Goal: Task Accomplishment & Management: Manage account settings

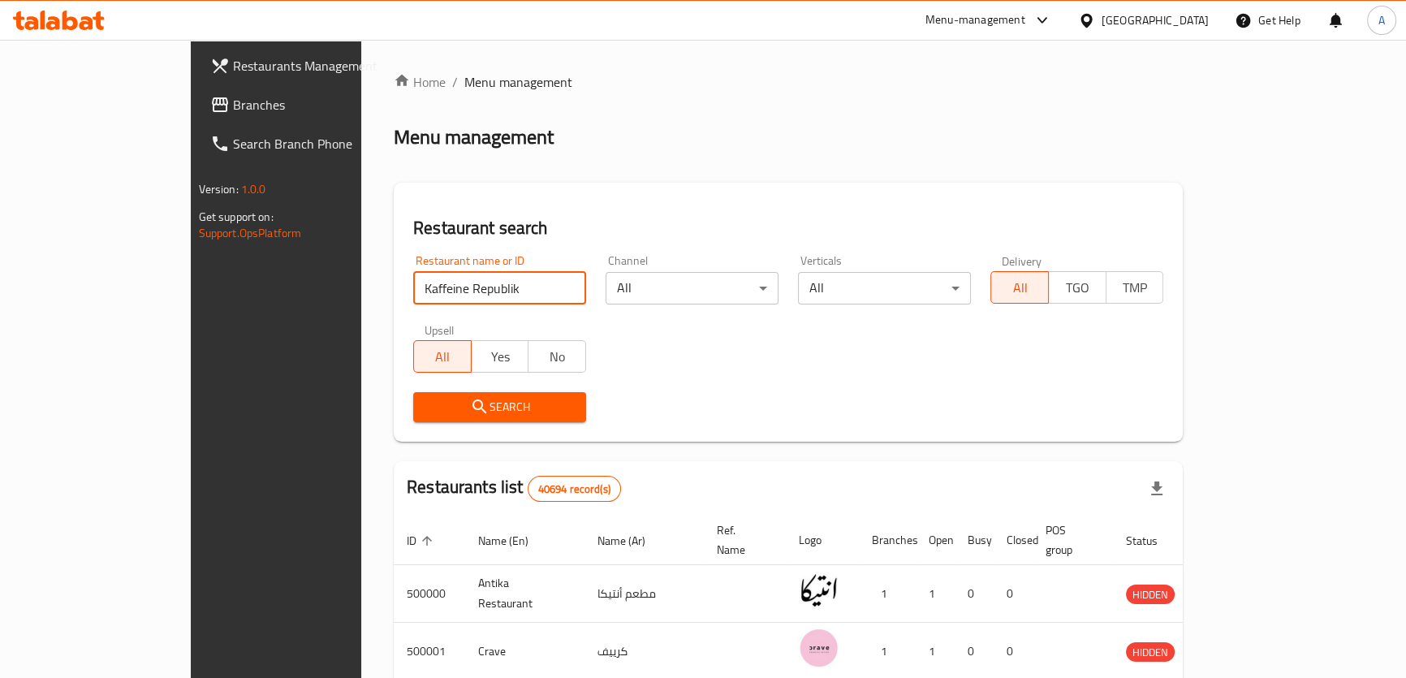
type input "Kaffeine Republik"
click at [426, 398] on span "Search" at bounding box center [499, 407] width 147 height 20
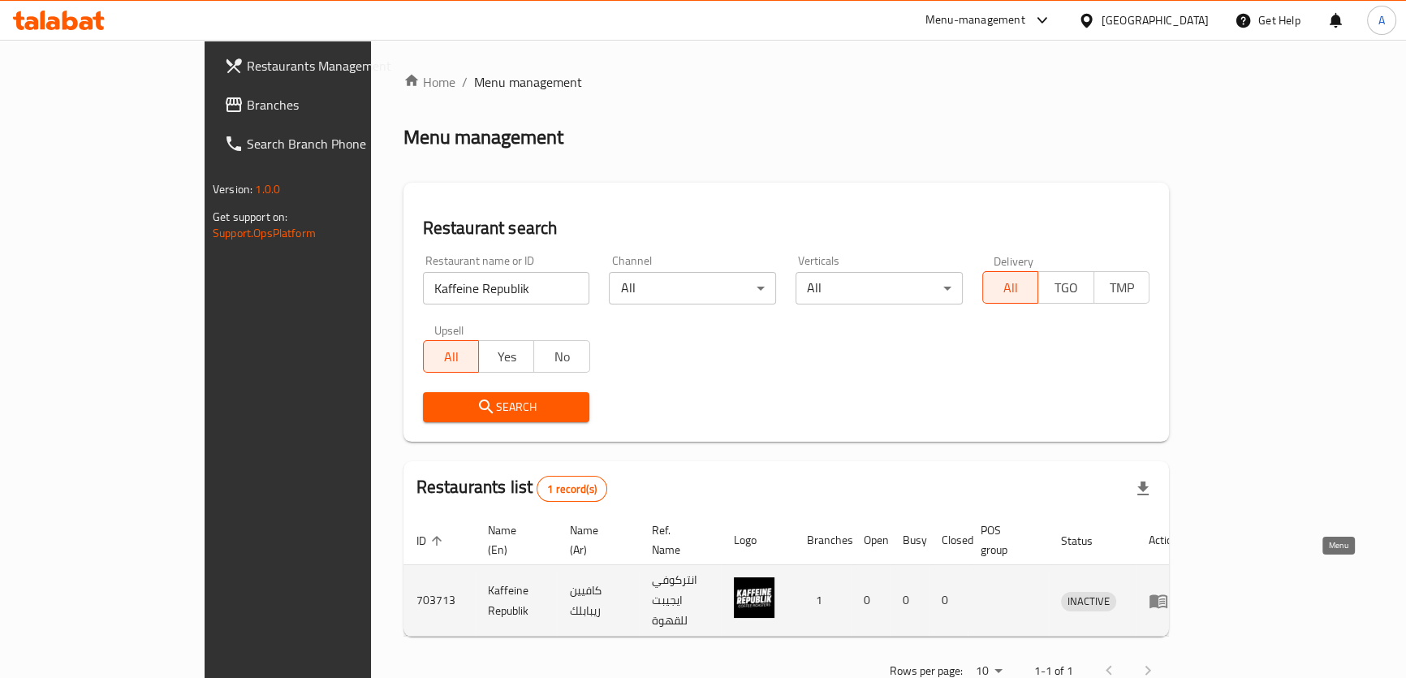
click at [1168, 594] on icon "enhanced table" at bounding box center [1159, 601] width 18 height 14
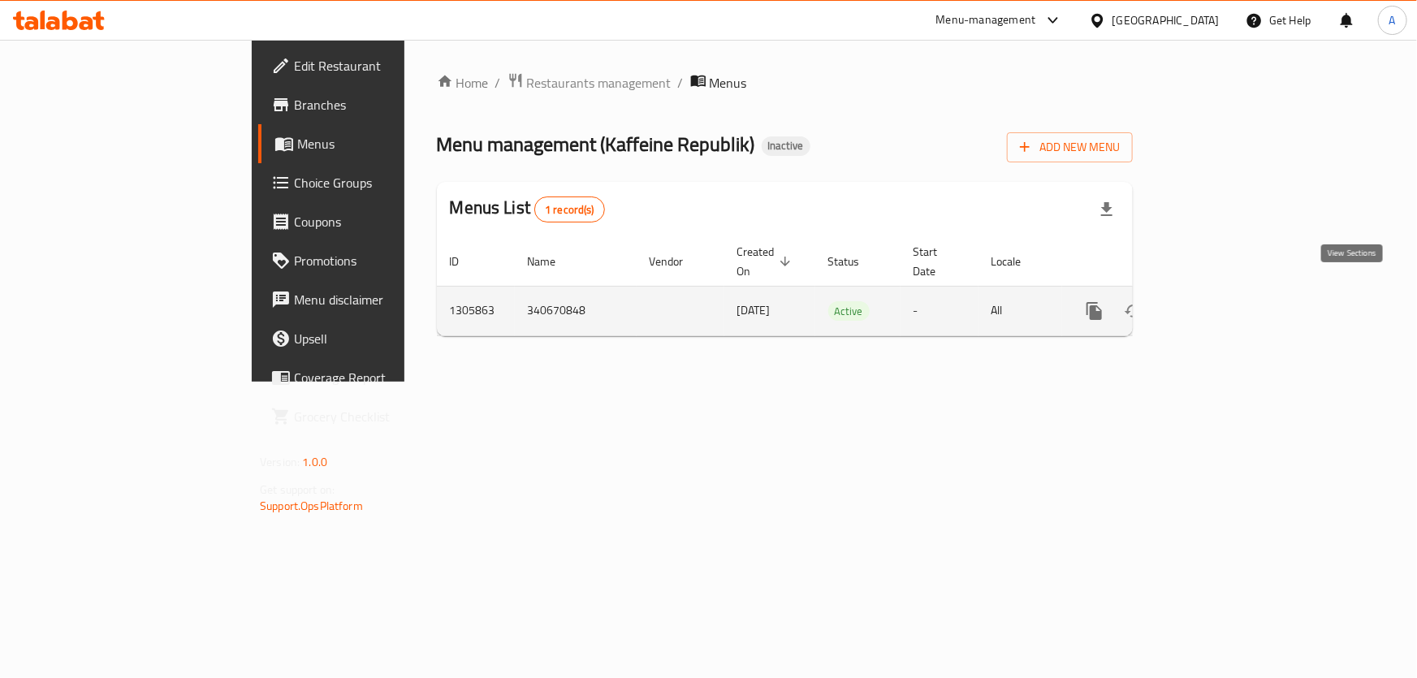
click at [1221, 301] on icon "enhanced table" at bounding box center [1211, 310] width 19 height 19
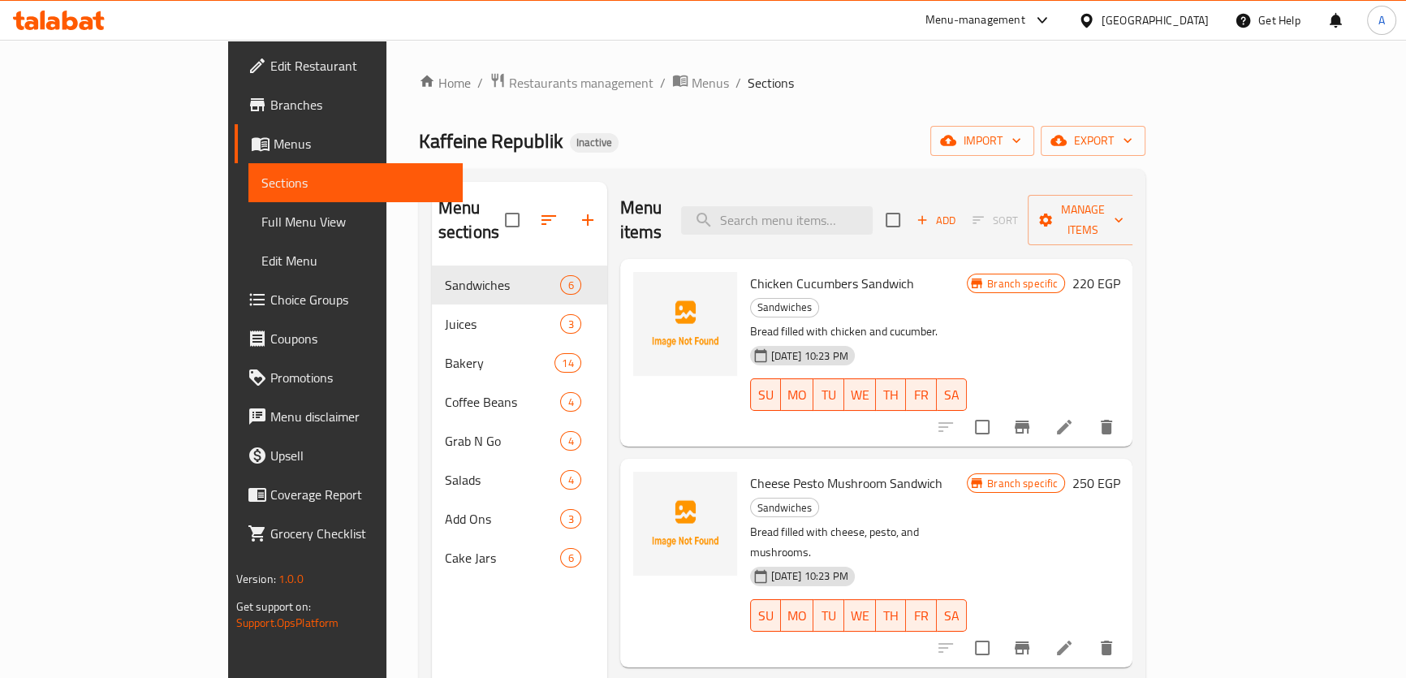
click at [261, 218] on span "Full Menu View" at bounding box center [355, 221] width 188 height 19
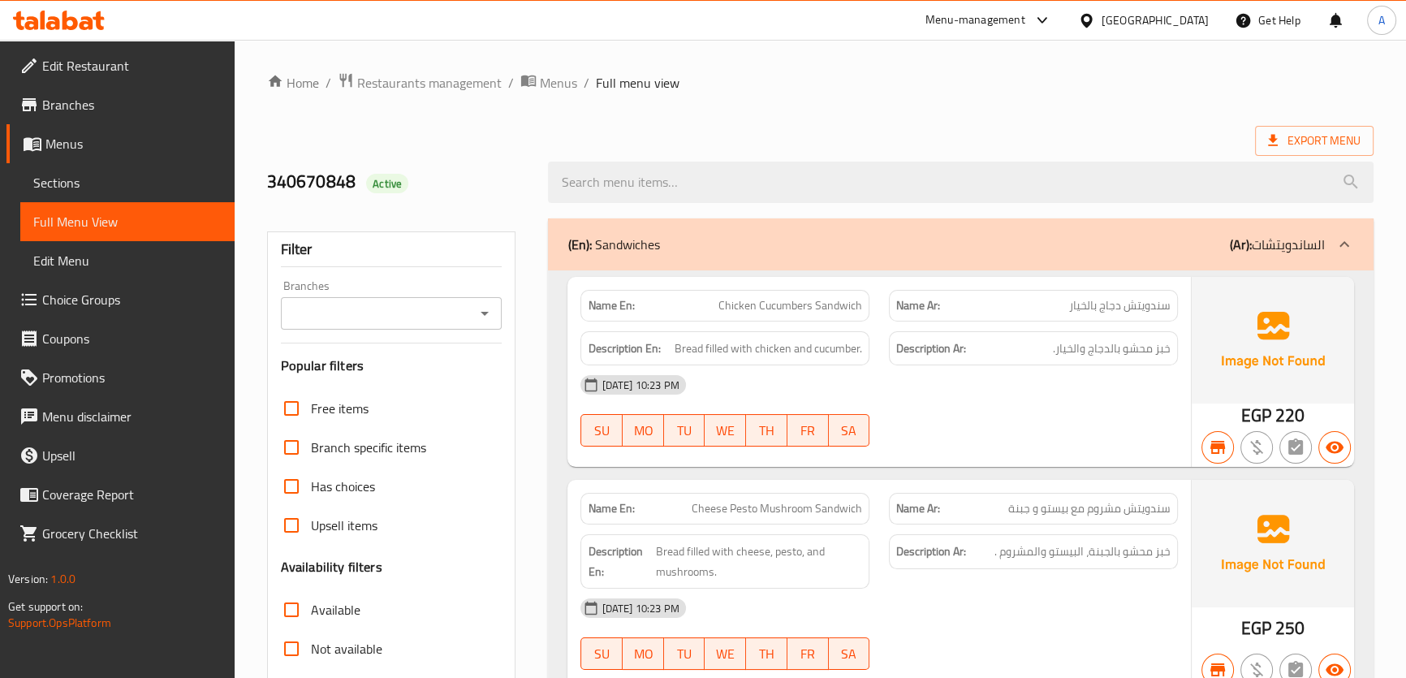
scroll to position [620, 0]
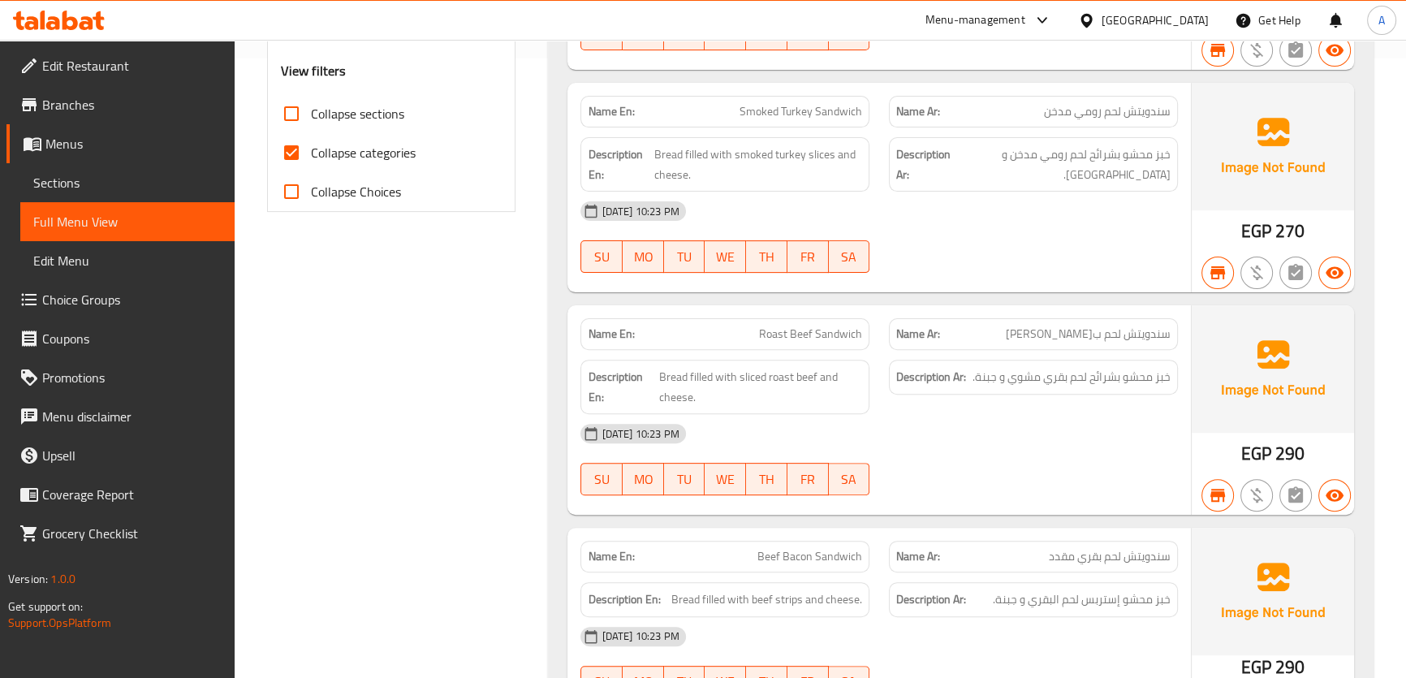
click at [367, 116] on span "Collapse sections" at bounding box center [357, 113] width 93 height 19
click at [311, 116] on input "Collapse sections" at bounding box center [291, 113] width 39 height 39
checkbox input "true"
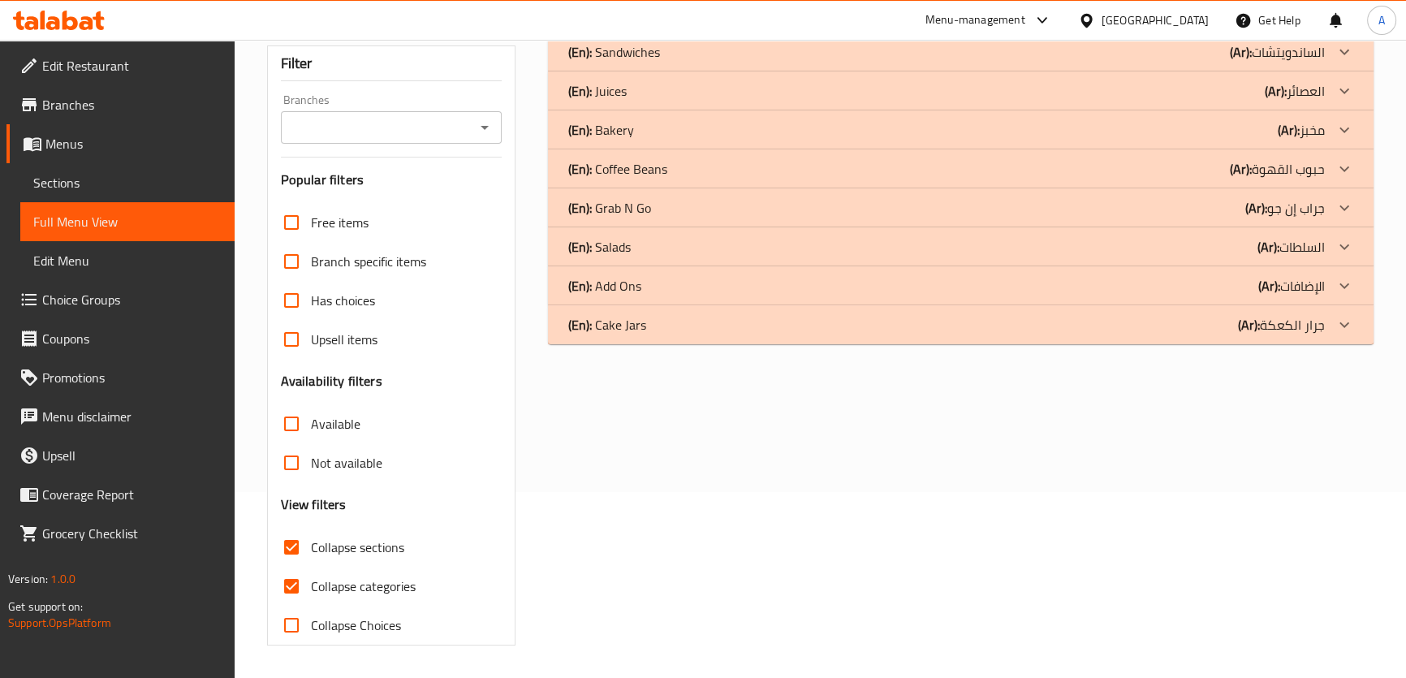
scroll to position [185, 0]
click at [356, 583] on span "Collapse categories" at bounding box center [363, 586] width 105 height 19
click at [311, 583] on input "Collapse categories" at bounding box center [291, 587] width 39 height 39
checkbox input "false"
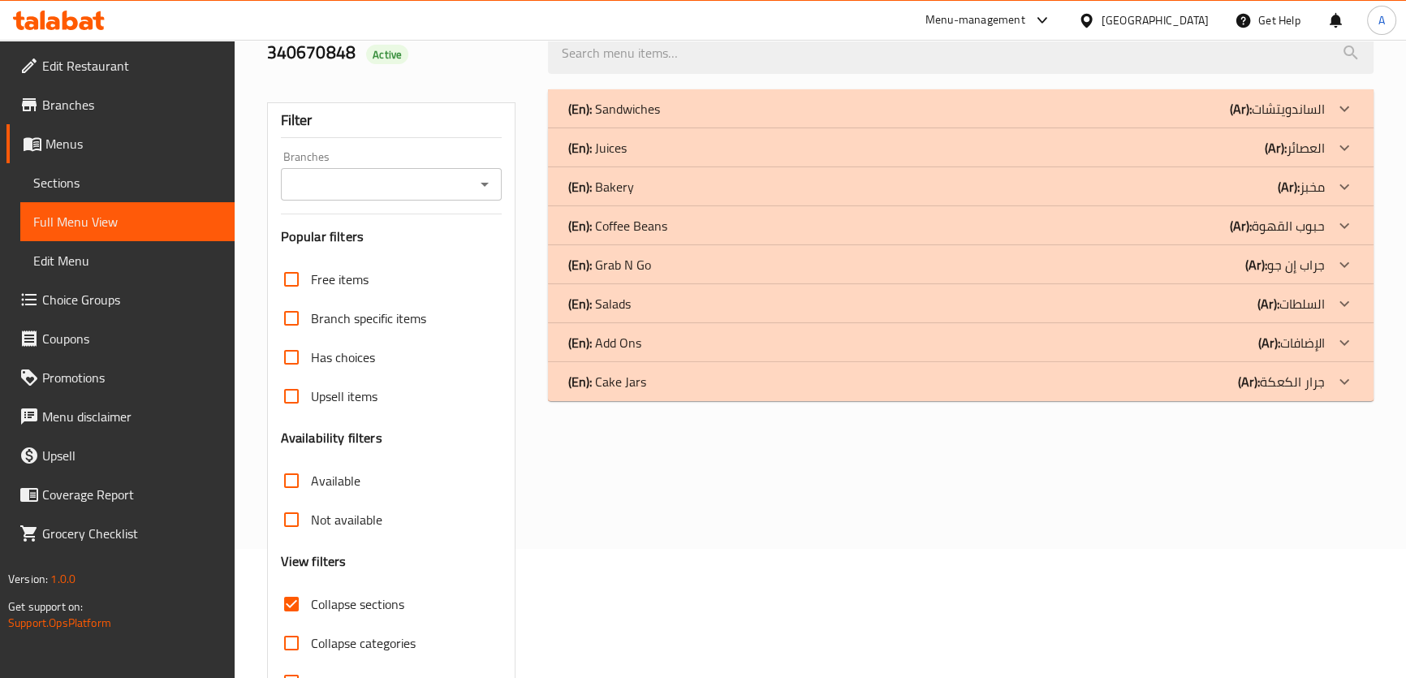
scroll to position [125, 0]
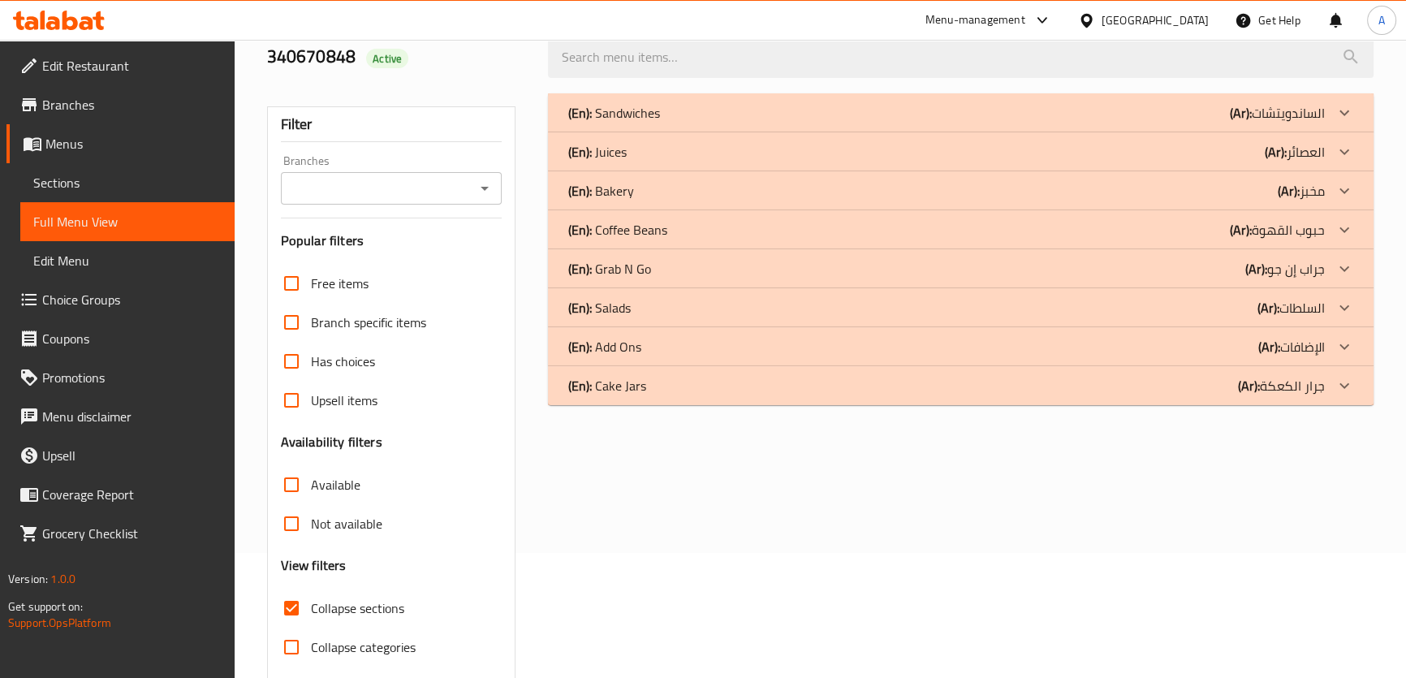
click at [341, 615] on span "Collapse sections" at bounding box center [357, 607] width 93 height 19
click at [311, 615] on input "Collapse sections" at bounding box center [291, 608] width 39 height 39
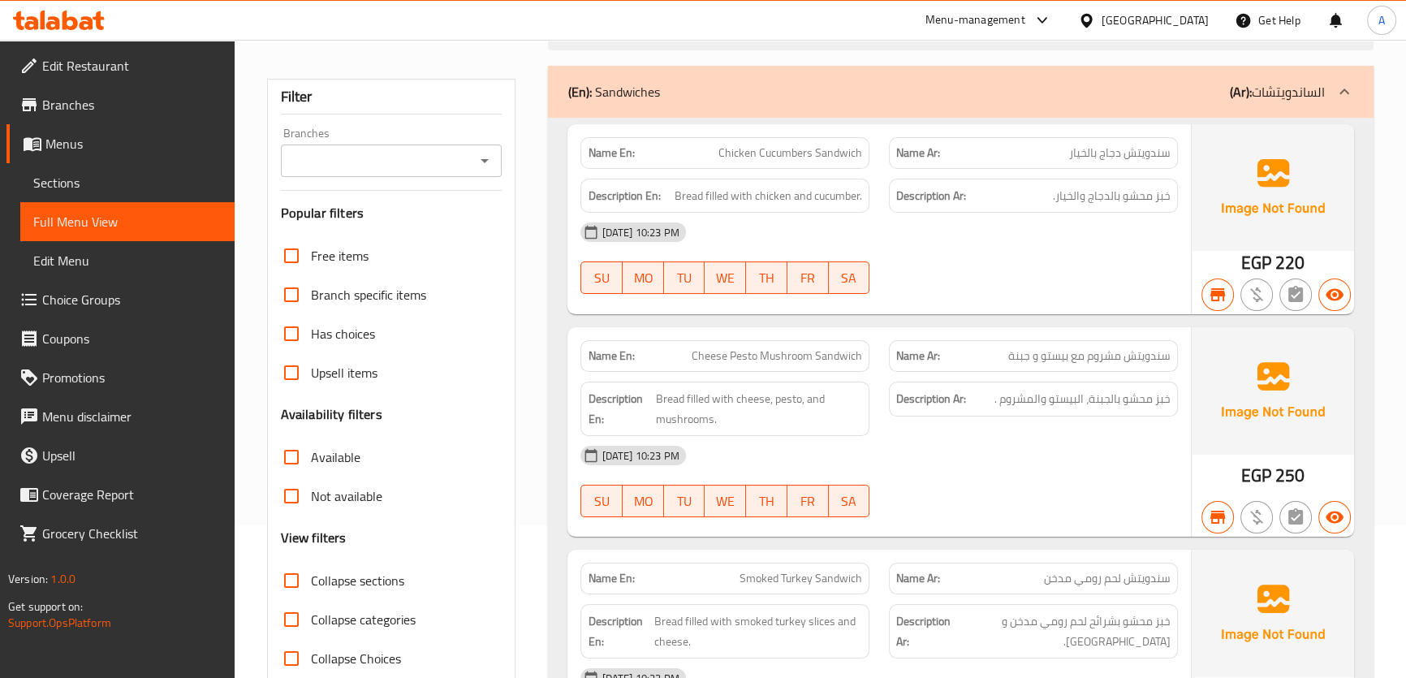
scroll to position [322, 0]
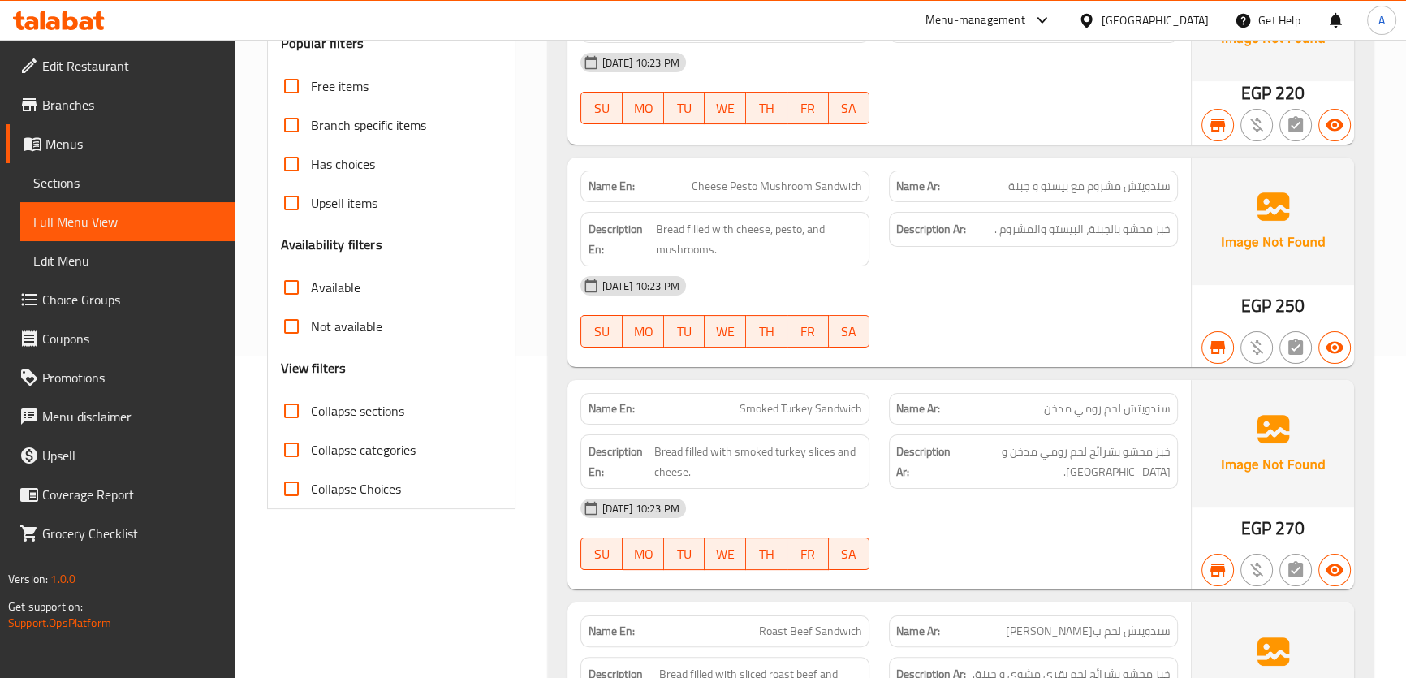
click at [335, 407] on span "Collapse sections" at bounding box center [357, 410] width 93 height 19
click at [311, 407] on input "Collapse sections" at bounding box center [291, 410] width 39 height 39
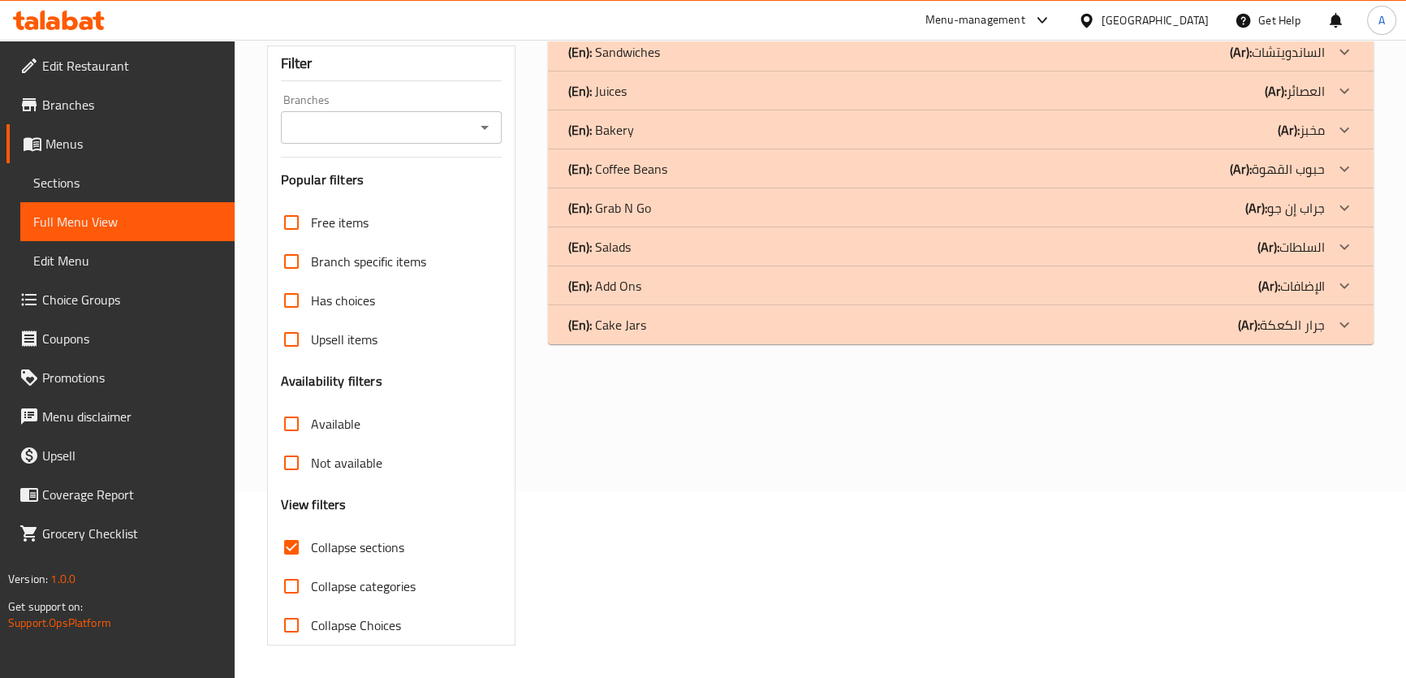
scroll to position [185, 0]
click at [667, 52] on div "(En): Sandwiches (Ar): الساندويتشات" at bounding box center [946, 52] width 757 height 19
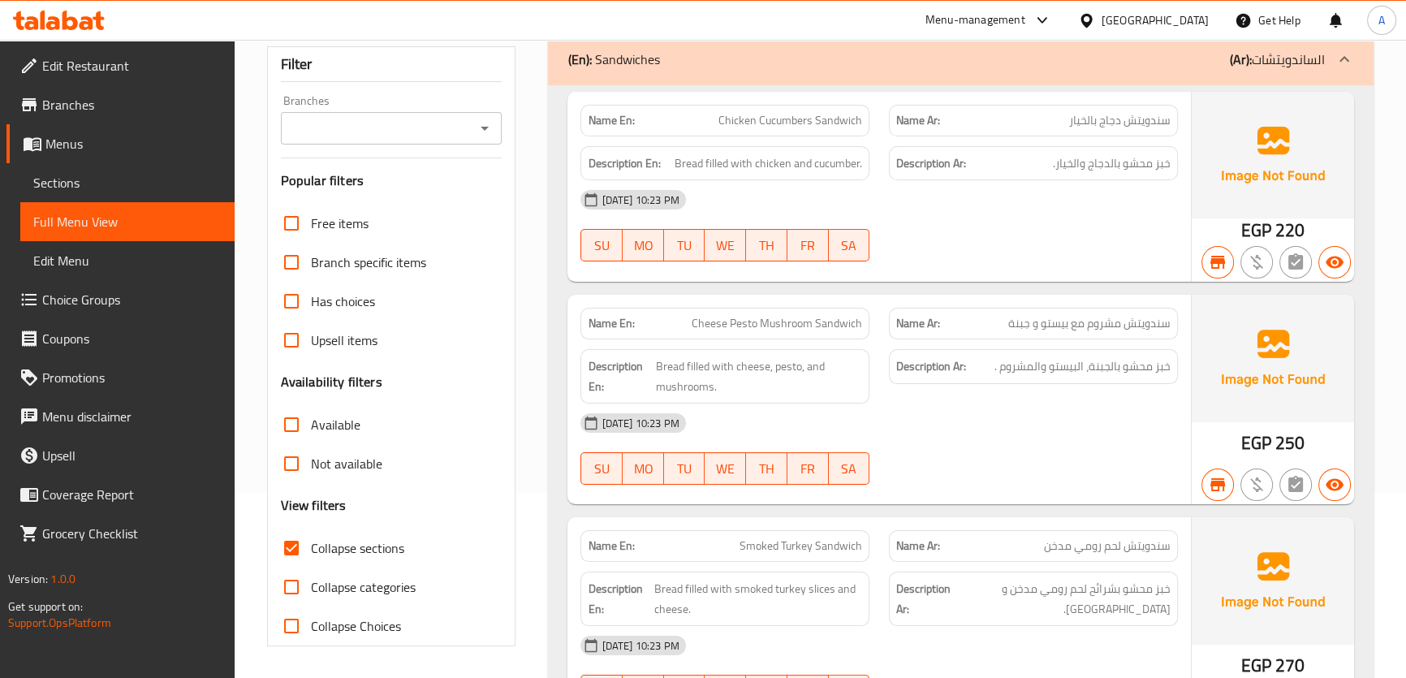
click at [1280, 73] on div "(En): Sandwiches (Ar): الساندويتشات" at bounding box center [960, 59] width 825 height 52
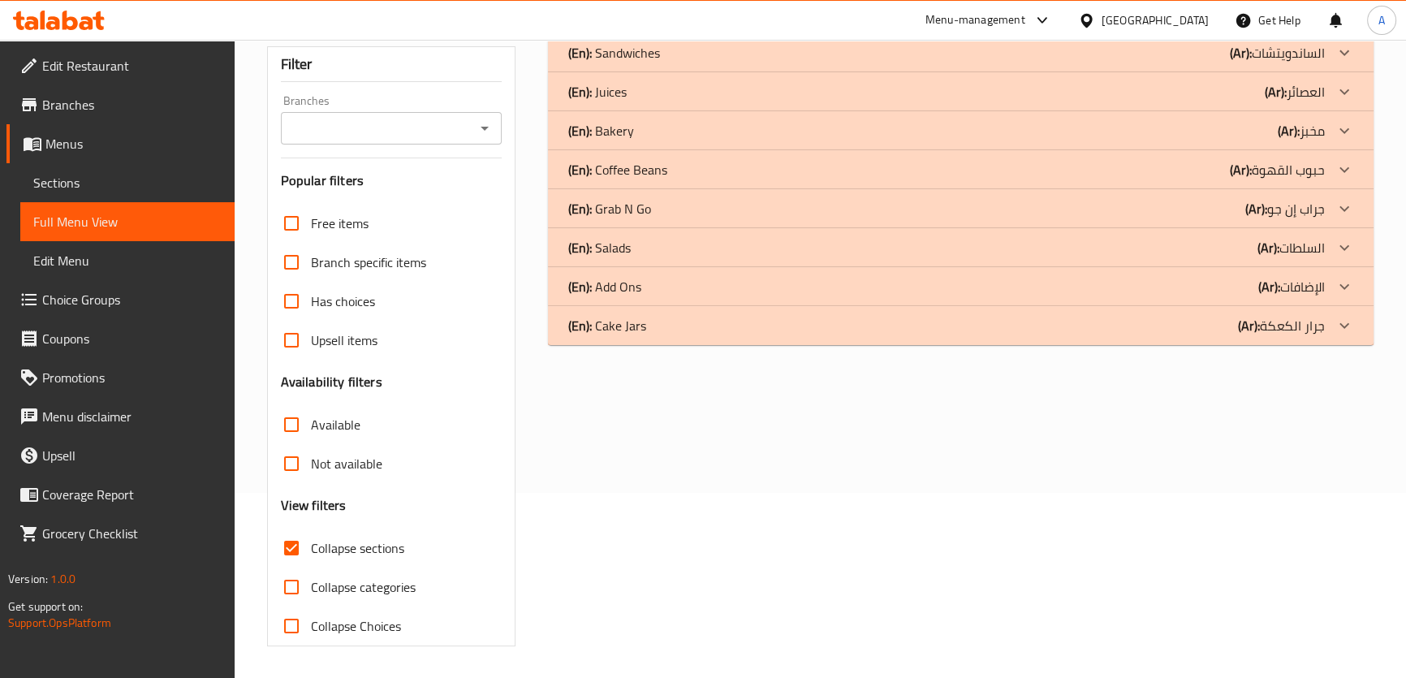
scroll to position [158, 0]
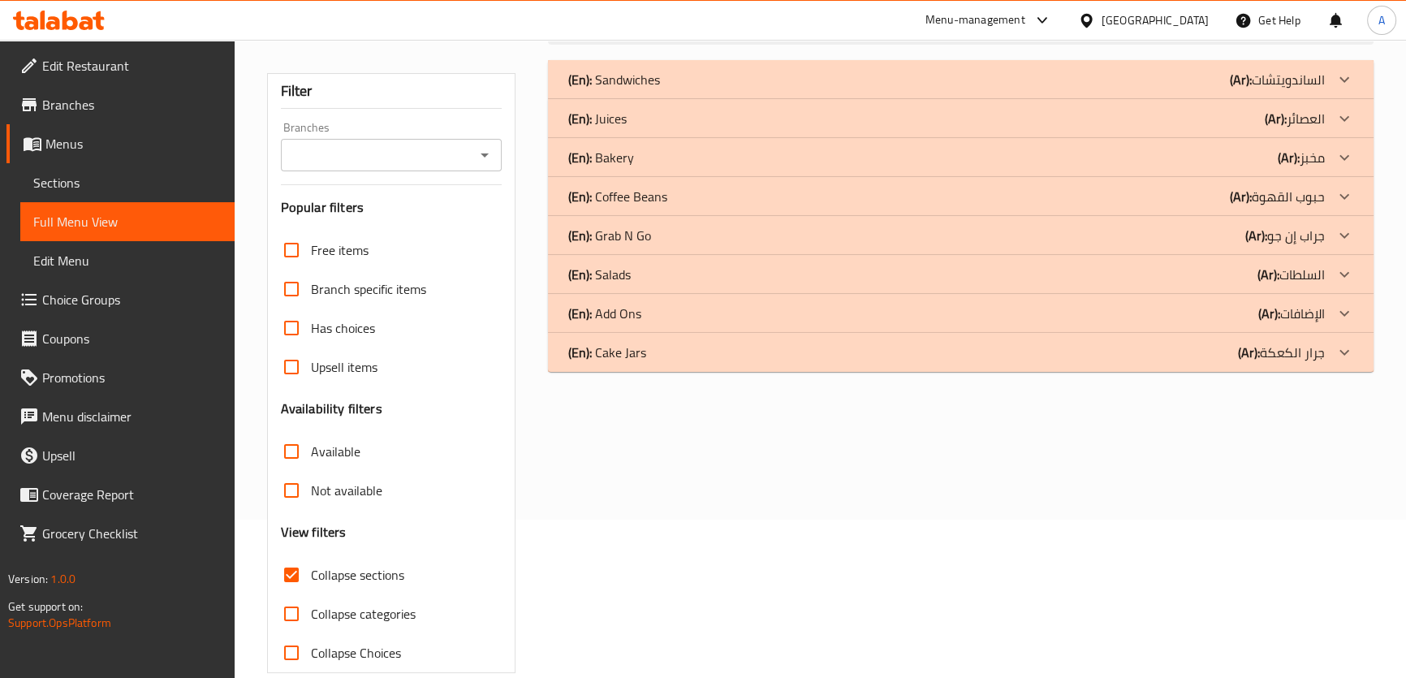
click at [670, 89] on div "(En): Coffee Beans (Ar): حبوب القهوة" at bounding box center [946, 79] width 757 height 19
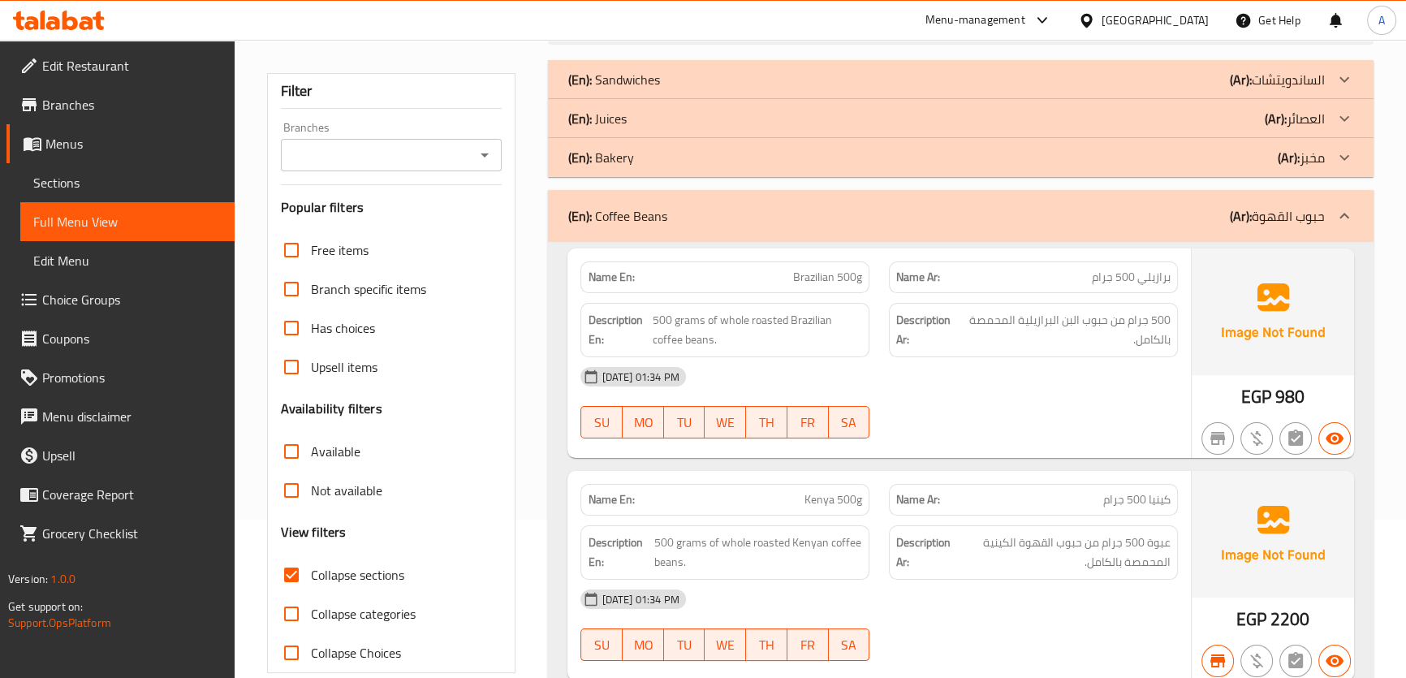
click at [670, 202] on div "(En): Coffee Beans (Ar): حبوب القهوة" at bounding box center [960, 216] width 825 height 52
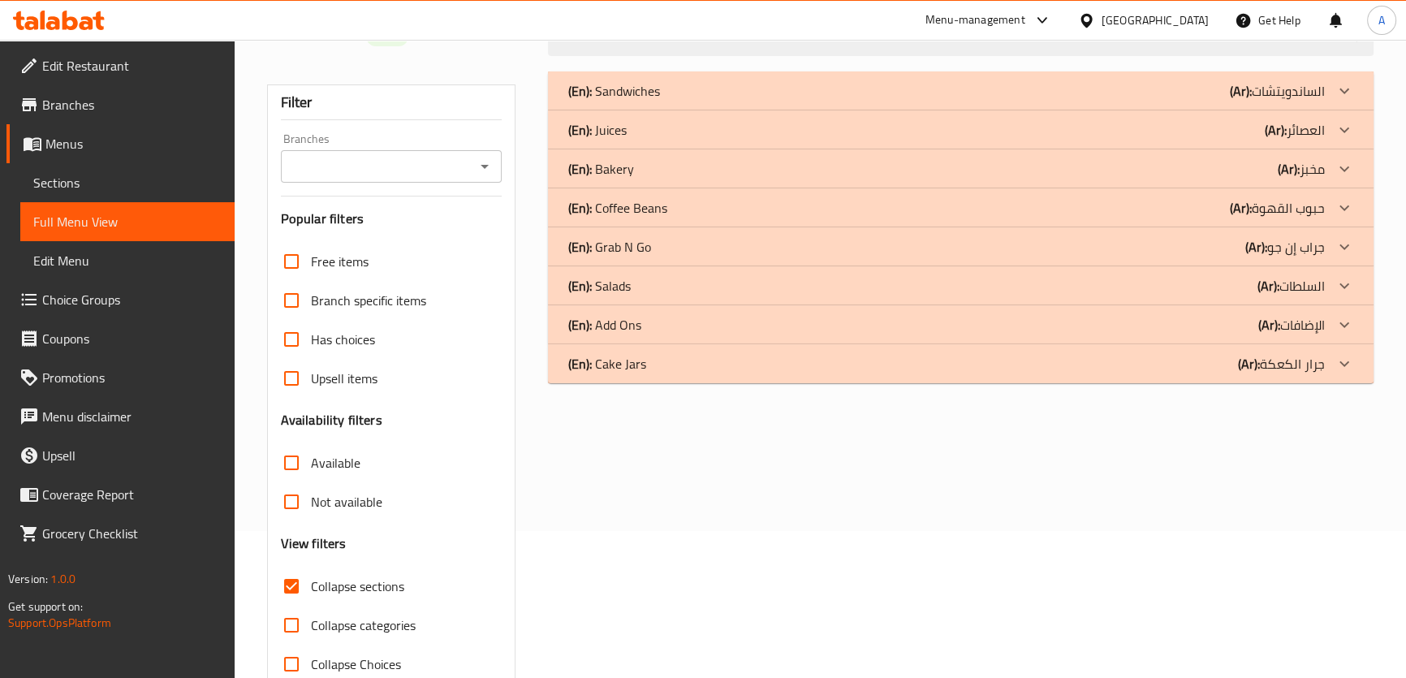
scroll to position [163, 0]
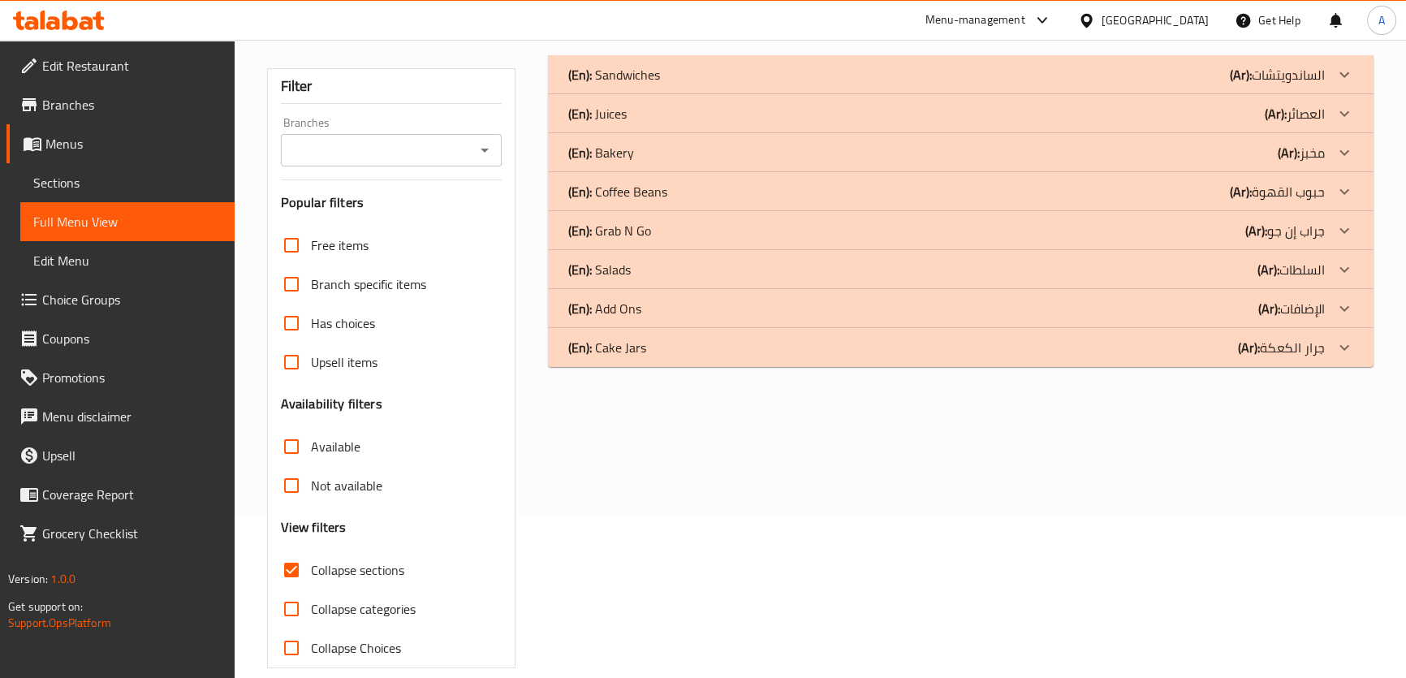
click at [343, 579] on span "Collapse sections" at bounding box center [357, 569] width 93 height 19
click at [311, 579] on input "Collapse sections" at bounding box center [291, 570] width 39 height 39
checkbox input "false"
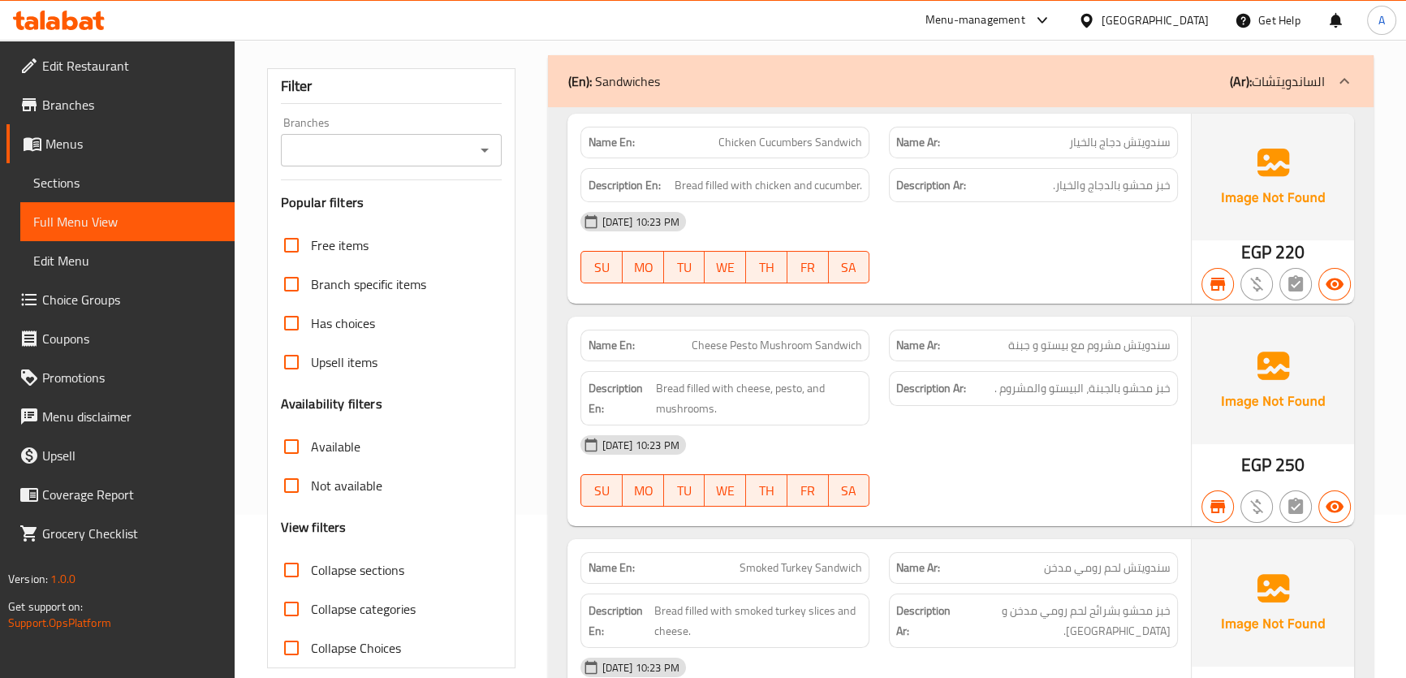
scroll to position [8609, 0]
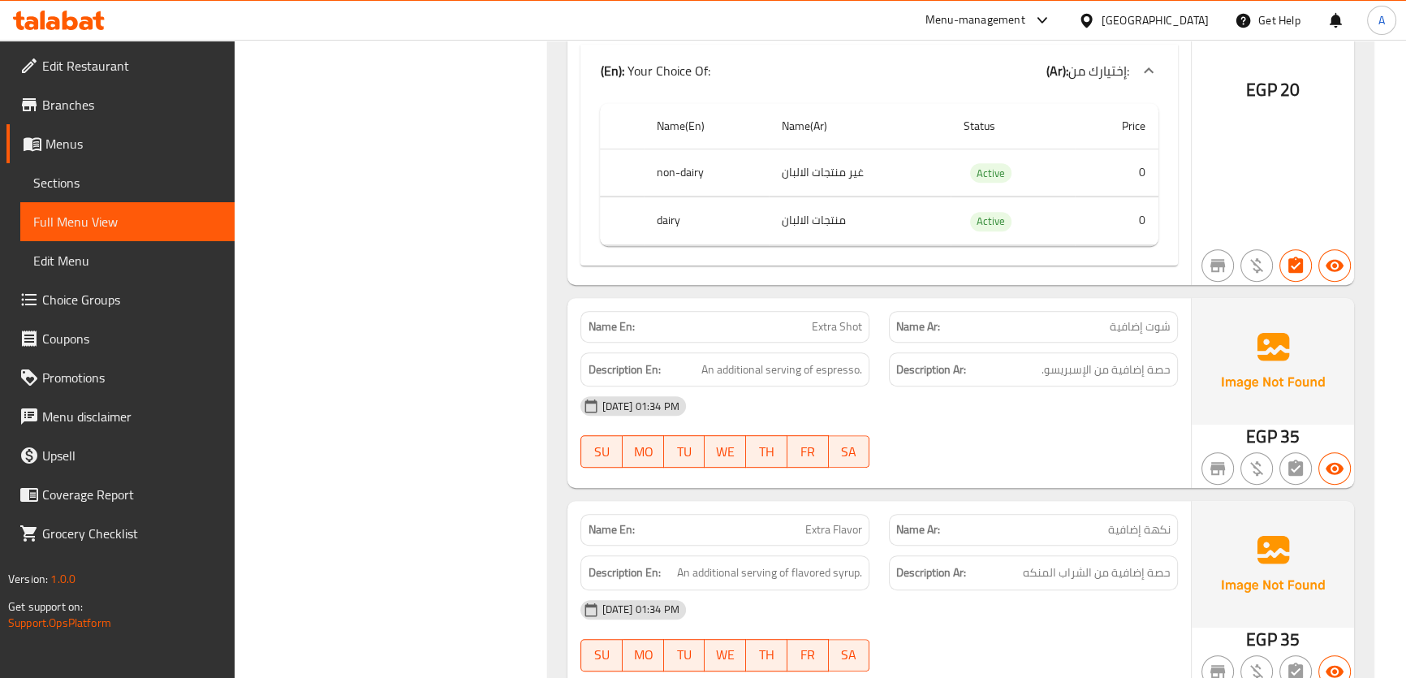
click at [89, 143] on span "Menus" at bounding box center [133, 143] width 176 height 19
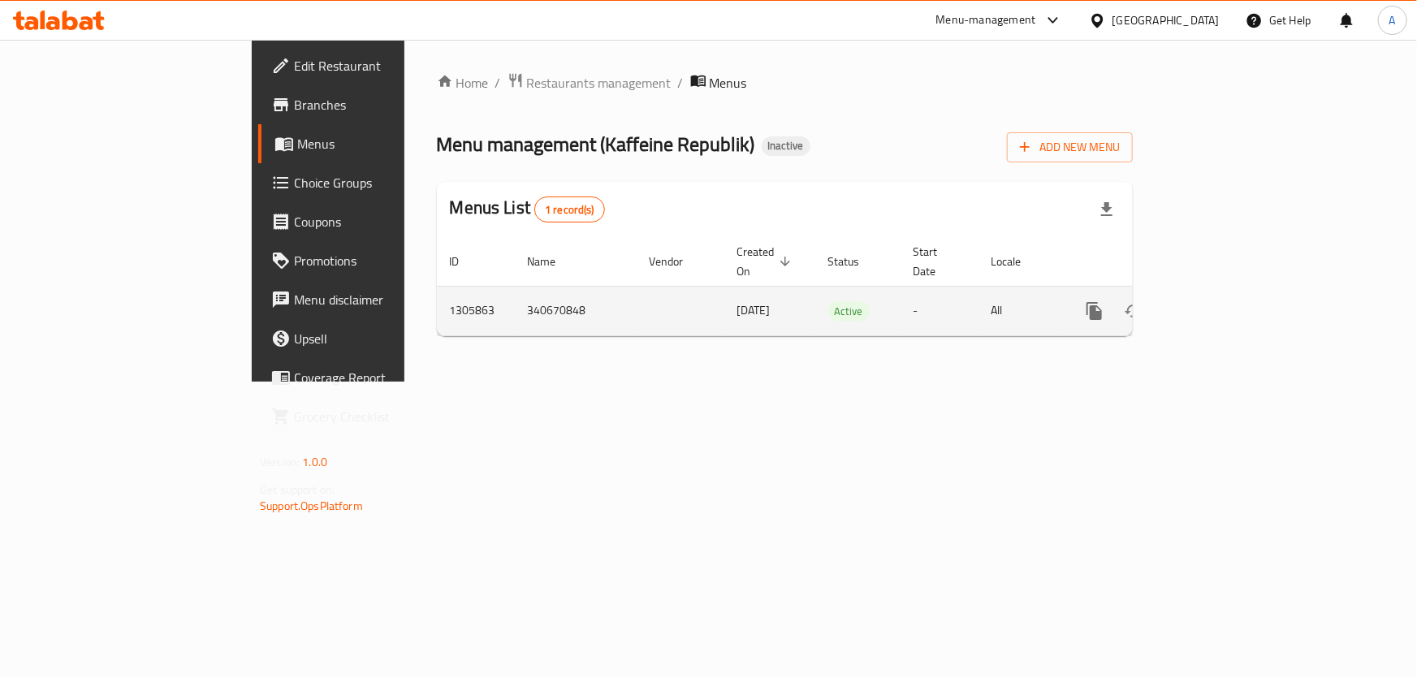
click at [1231, 292] on link "enhanced table" at bounding box center [1211, 311] width 39 height 39
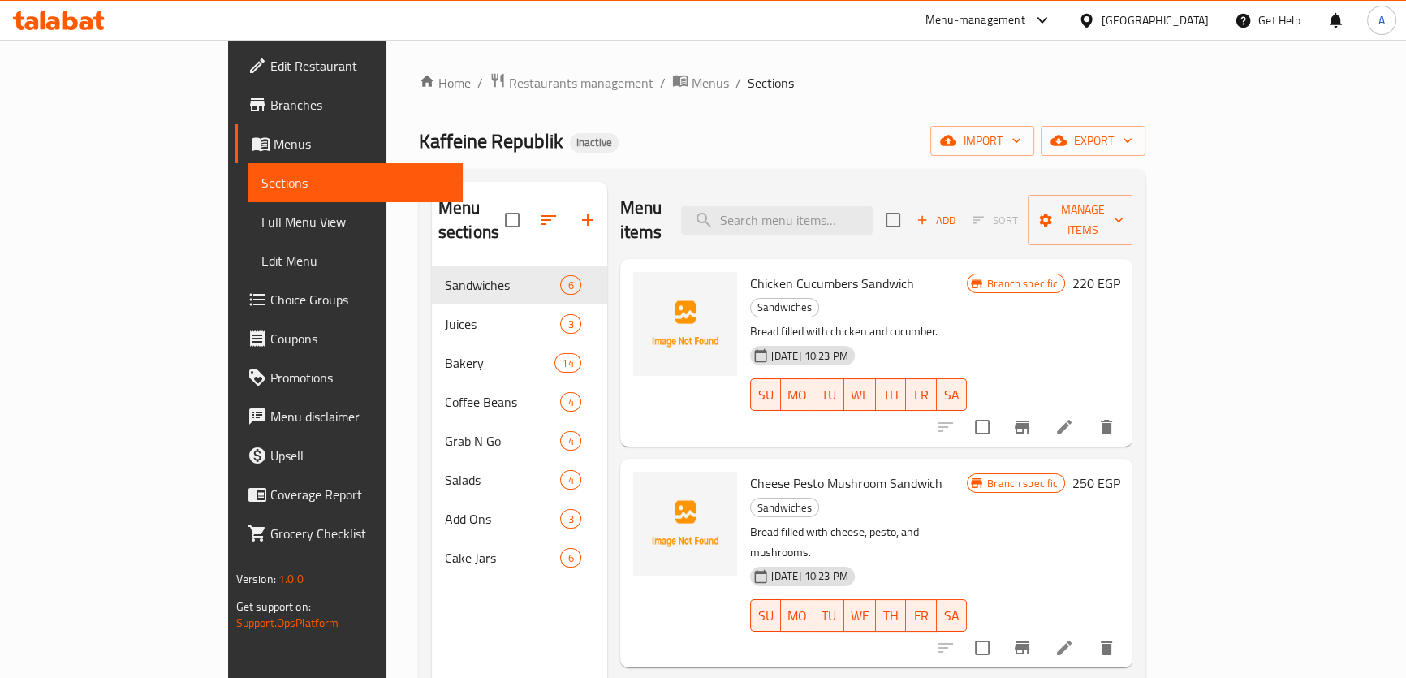
click at [261, 222] on span "Full Menu View" at bounding box center [355, 221] width 188 height 19
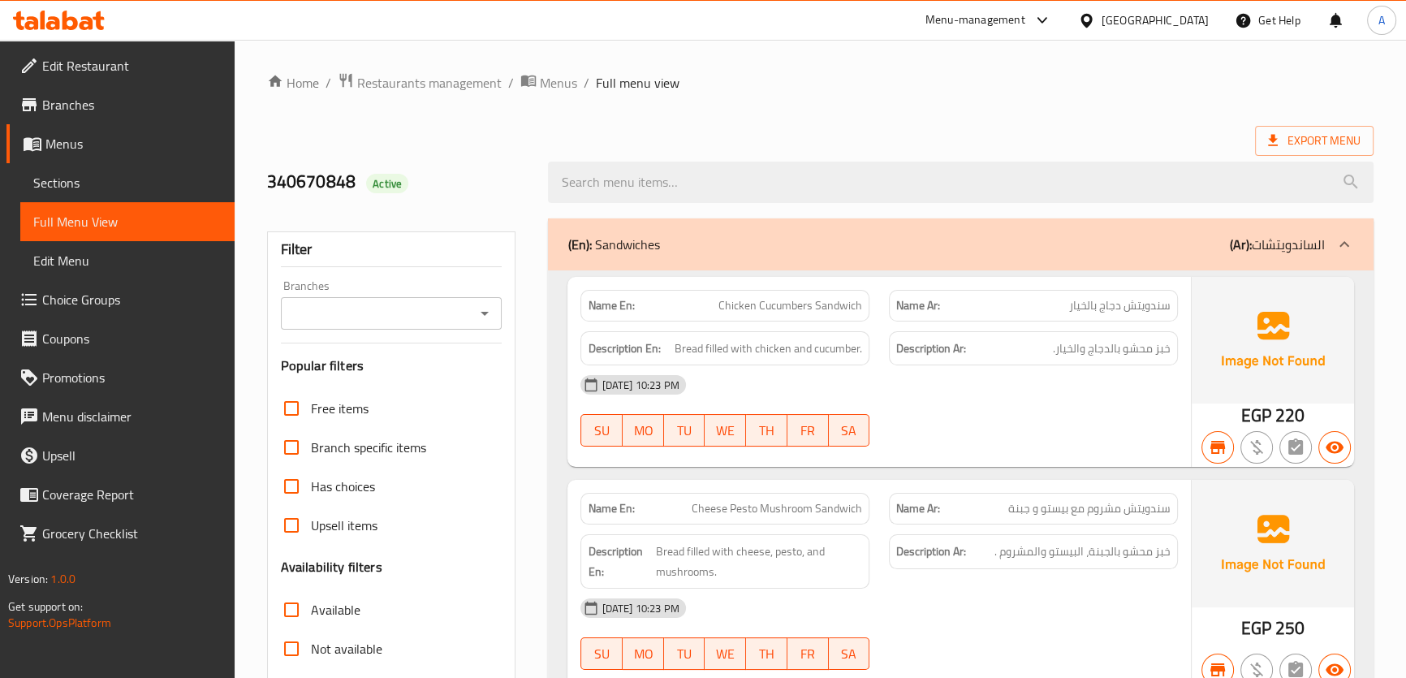
scroll to position [71, 0]
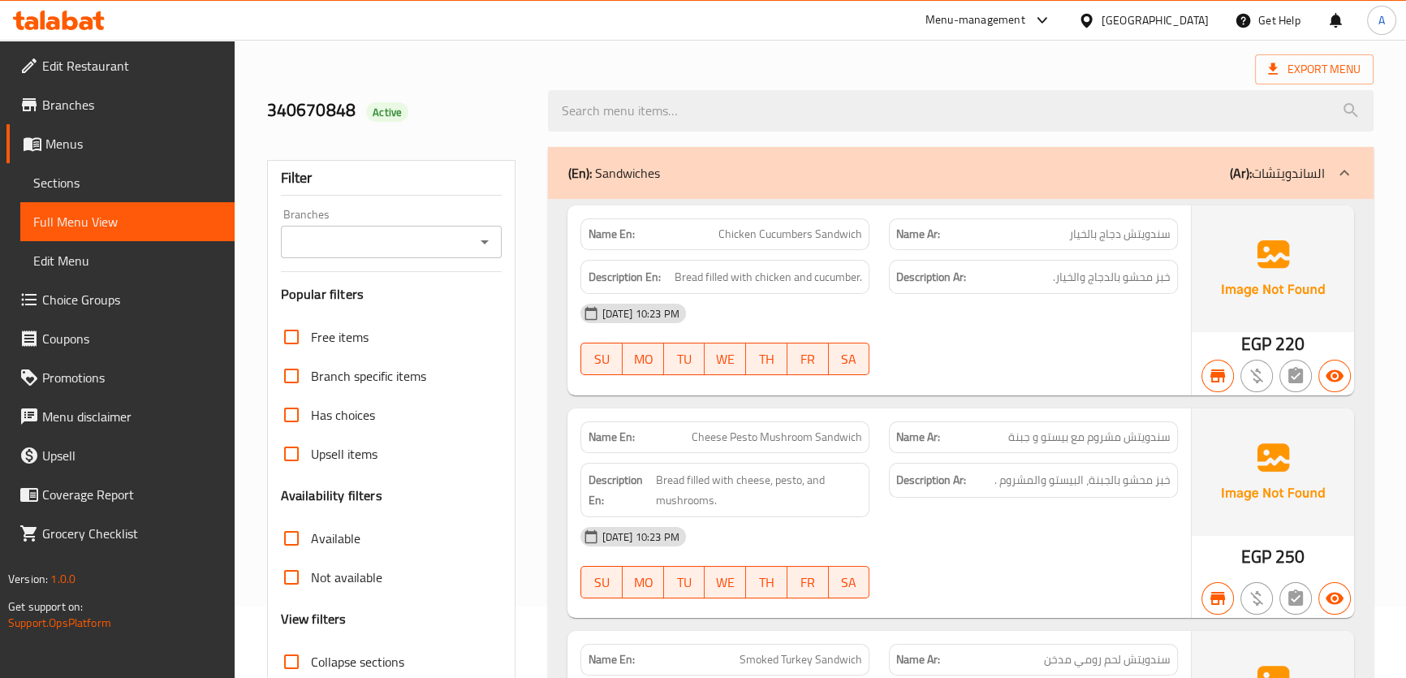
click at [341, 659] on span "Collapse sections" at bounding box center [357, 661] width 93 height 19
click at [311, 659] on input "Collapse sections" at bounding box center [291, 661] width 39 height 39
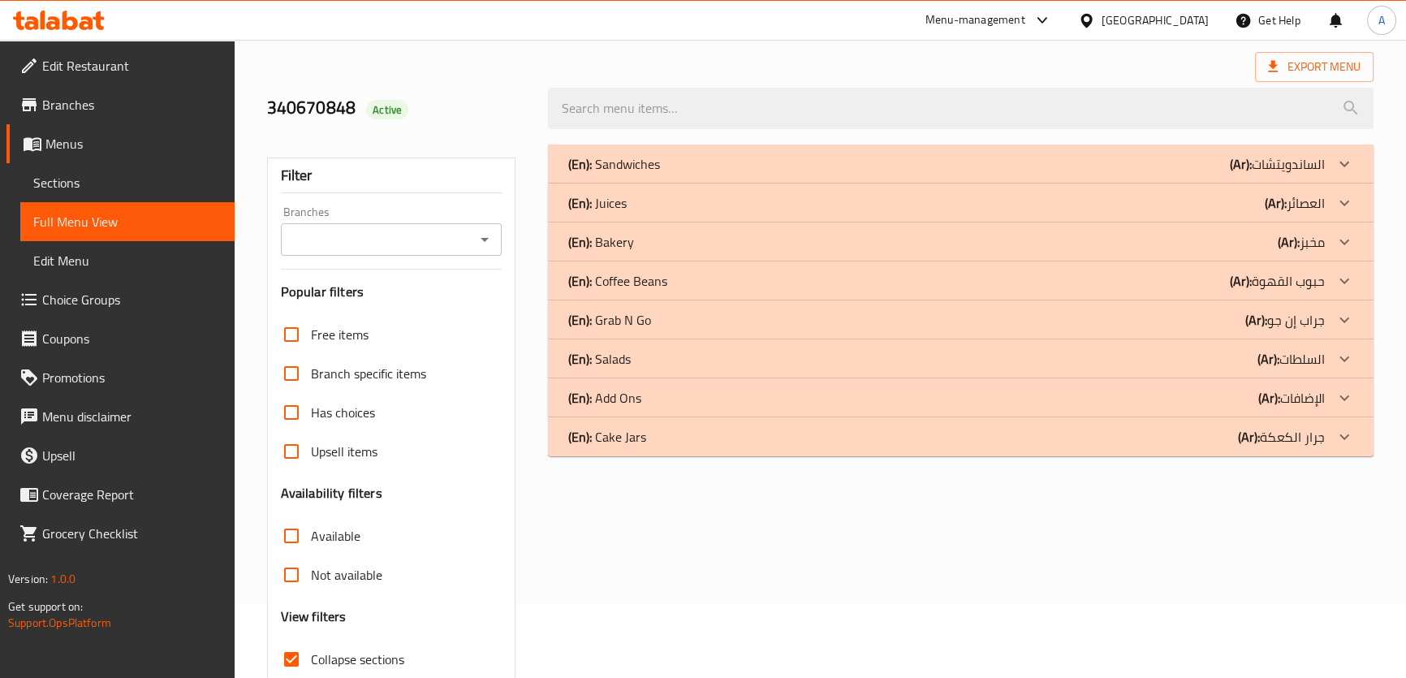
scroll to position [84, 0]
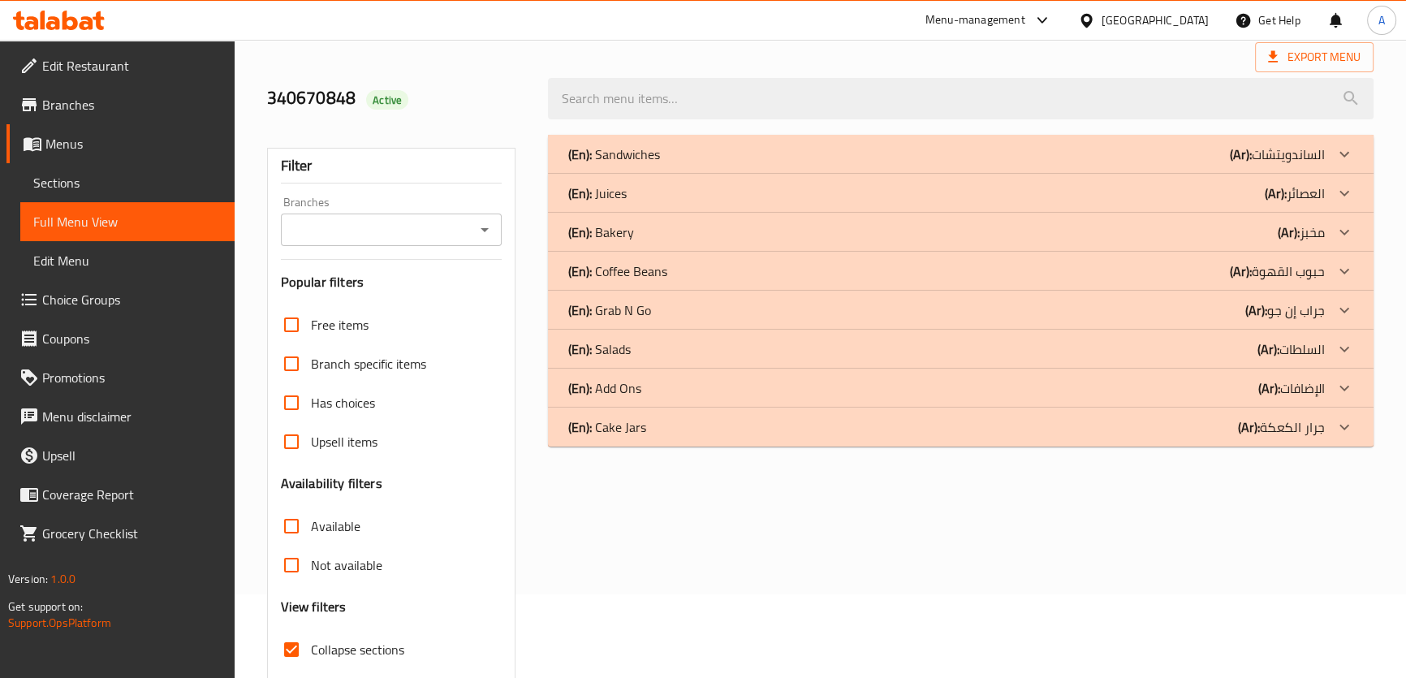
click at [1234, 158] on b "(Ar):" at bounding box center [1241, 154] width 22 height 24
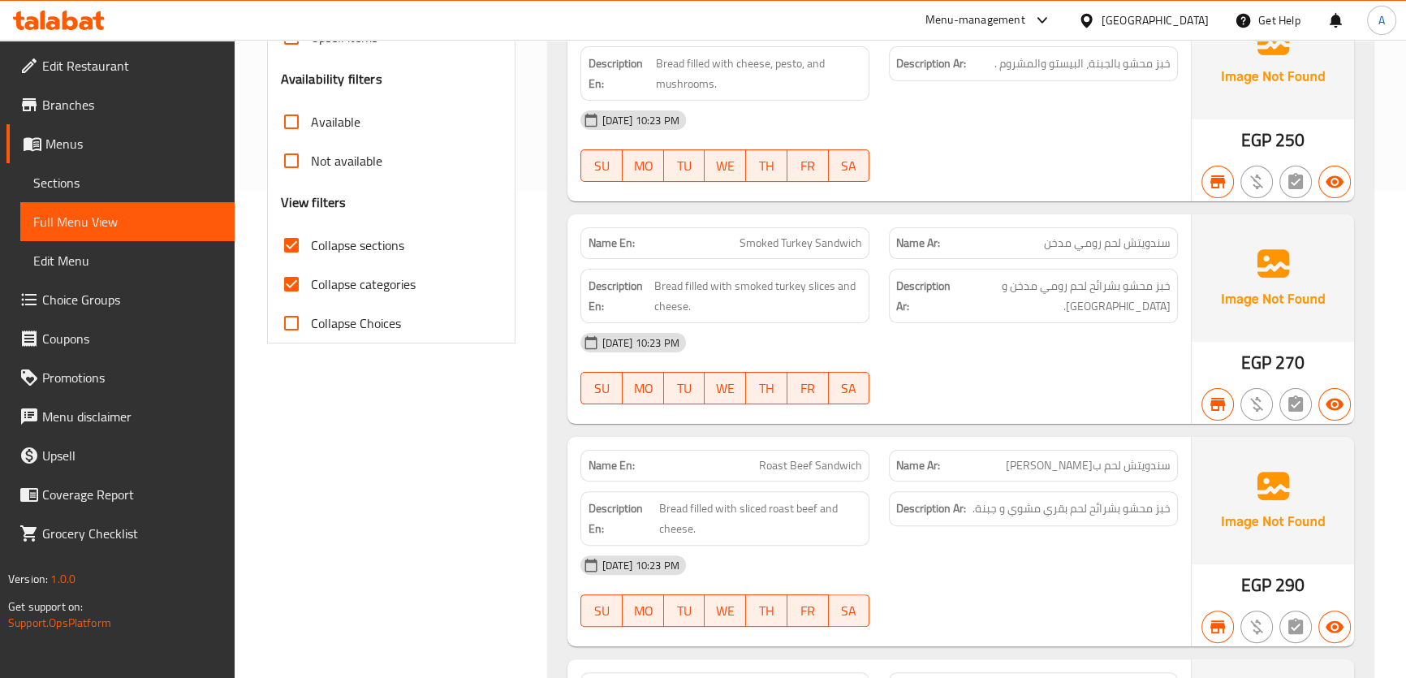
scroll to position [493, 0]
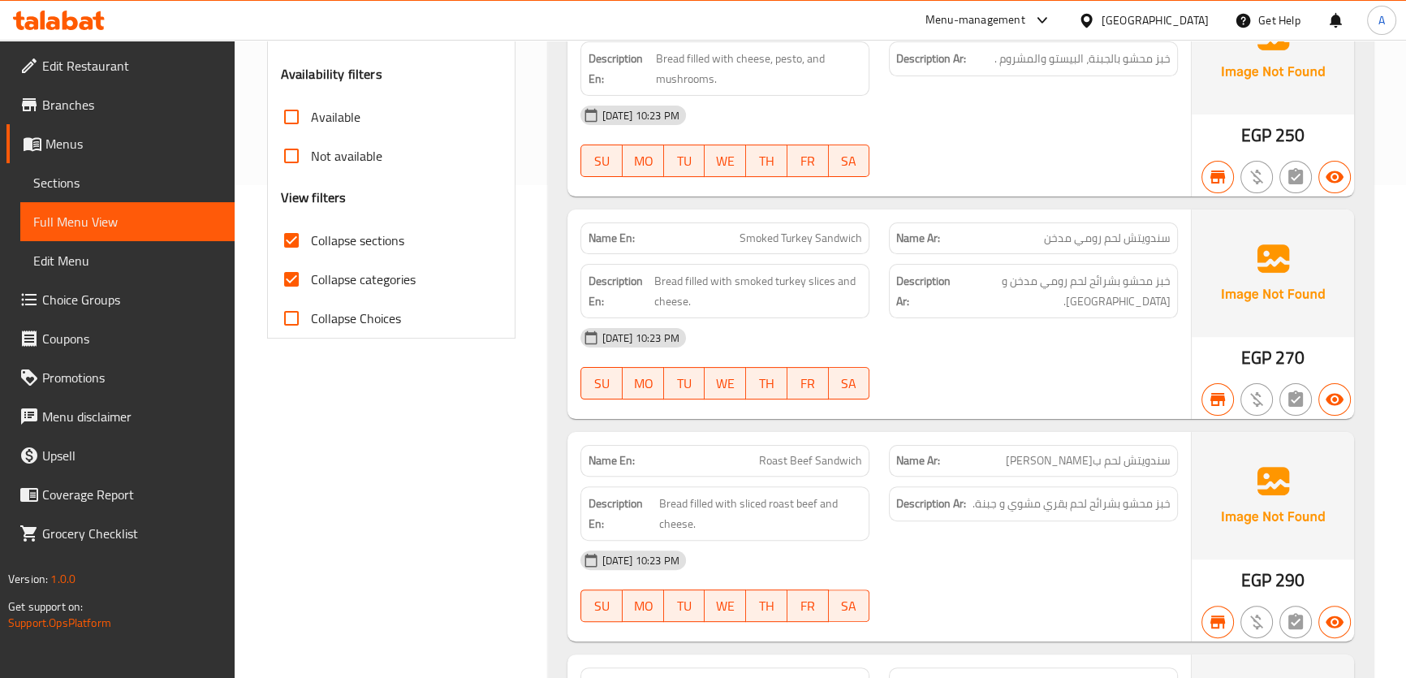
click at [749, 219] on div "Name En: Smoked Turkey Sandwich" at bounding box center [725, 238] width 309 height 51
click at [796, 243] on span "Smoked Turkey Sandwich" at bounding box center [801, 238] width 123 height 17
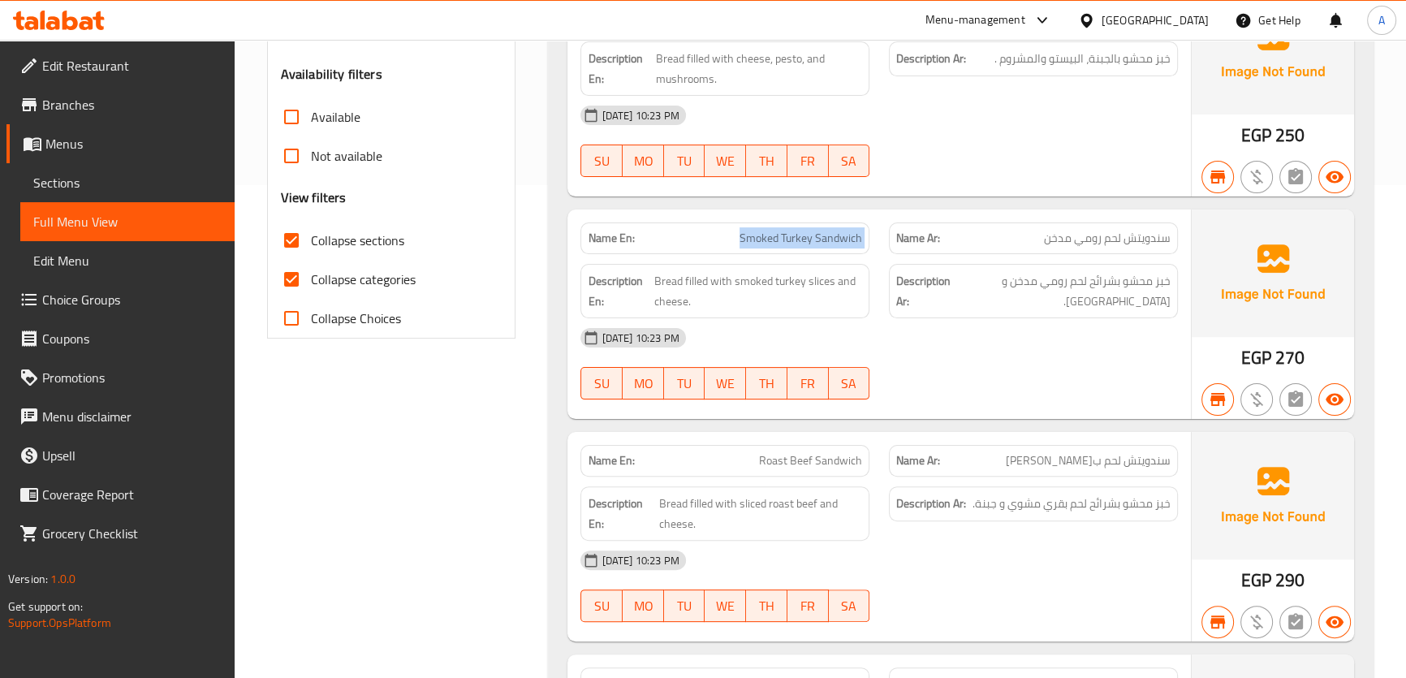
click at [796, 243] on span "Smoked Turkey Sandwich" at bounding box center [801, 238] width 123 height 17
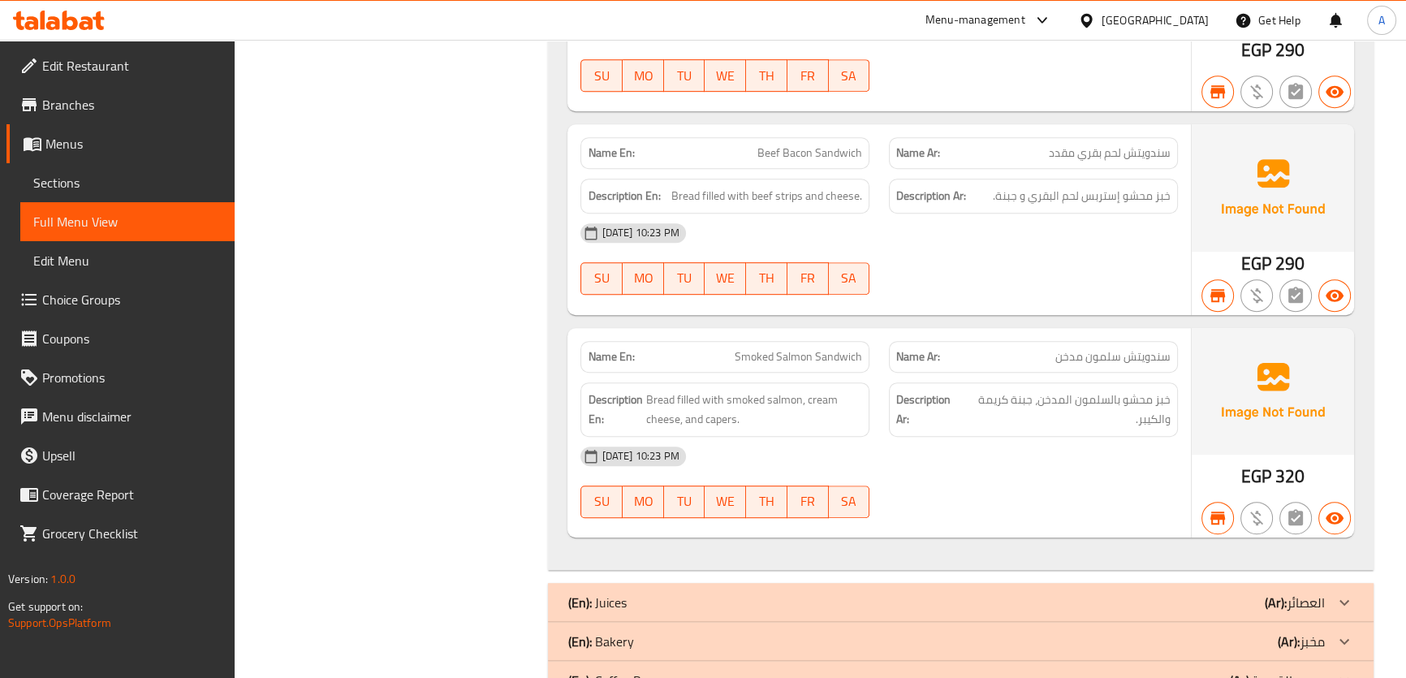
scroll to position [1040, 0]
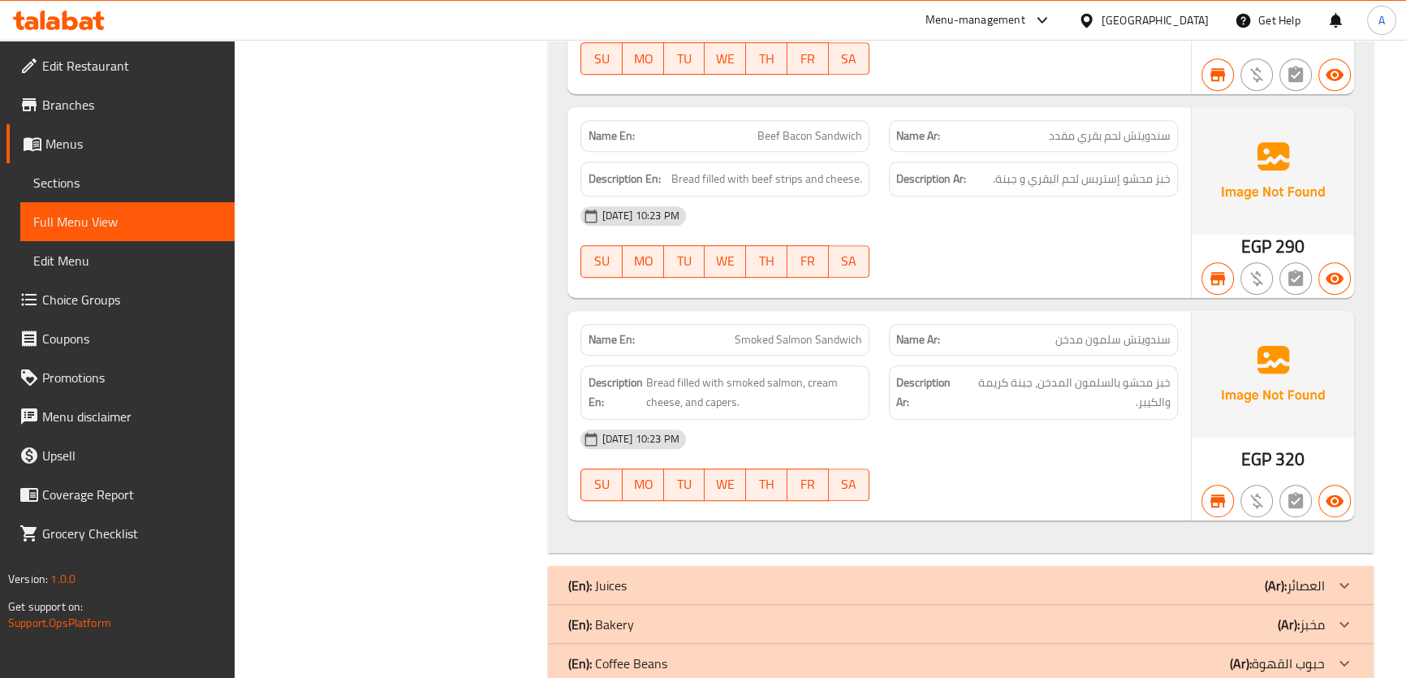
click at [819, 152] on div "Description En: Bread filled with beef strips and cheese." at bounding box center [725, 179] width 309 height 54
click at [1063, 116] on div "Name Ar: سندويتش لحم بقري مقدد" at bounding box center [1033, 135] width 309 height 51
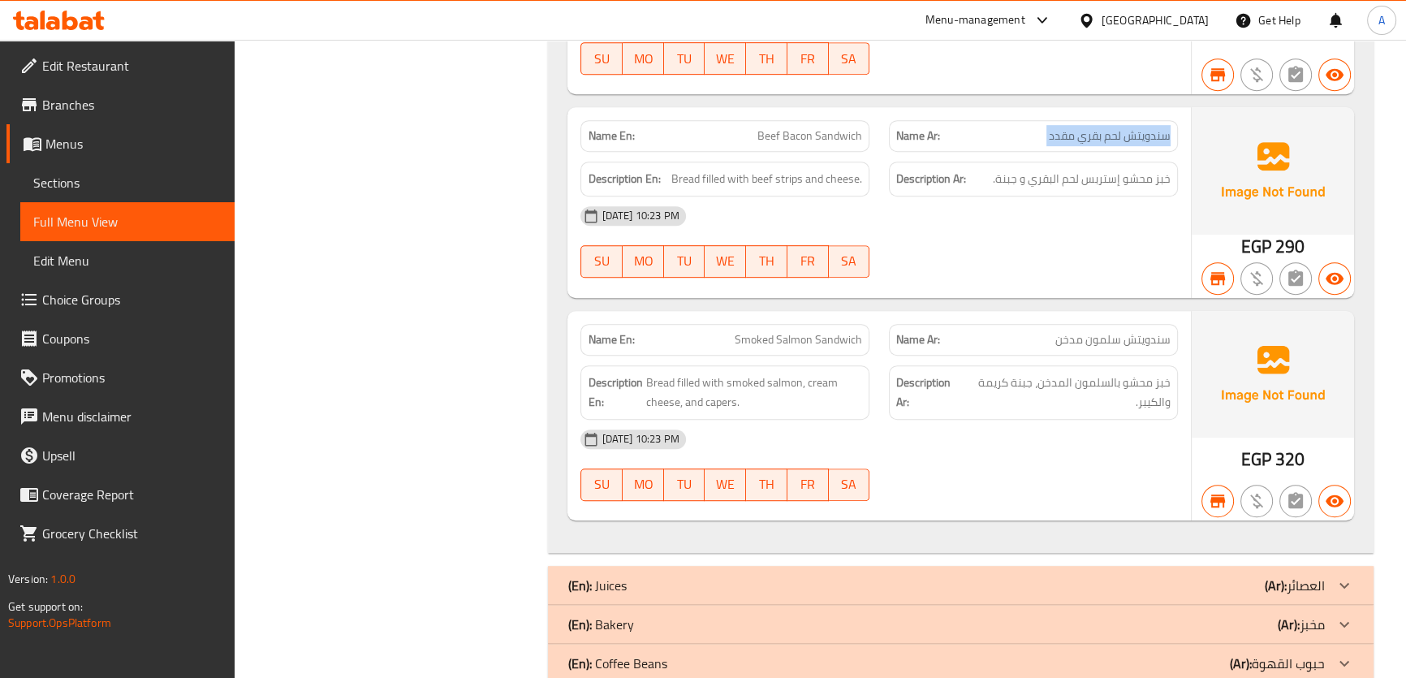
click at [1063, 116] on div "Name Ar: سندويتش لحم بقري مقدد" at bounding box center [1033, 135] width 309 height 51
click at [786, 136] on span "Beef Bacon Sandwich" at bounding box center [810, 135] width 105 height 17
click at [893, 316] on div "Name Ar: سندويتش سلمون مدخن" at bounding box center [1033, 339] width 309 height 51
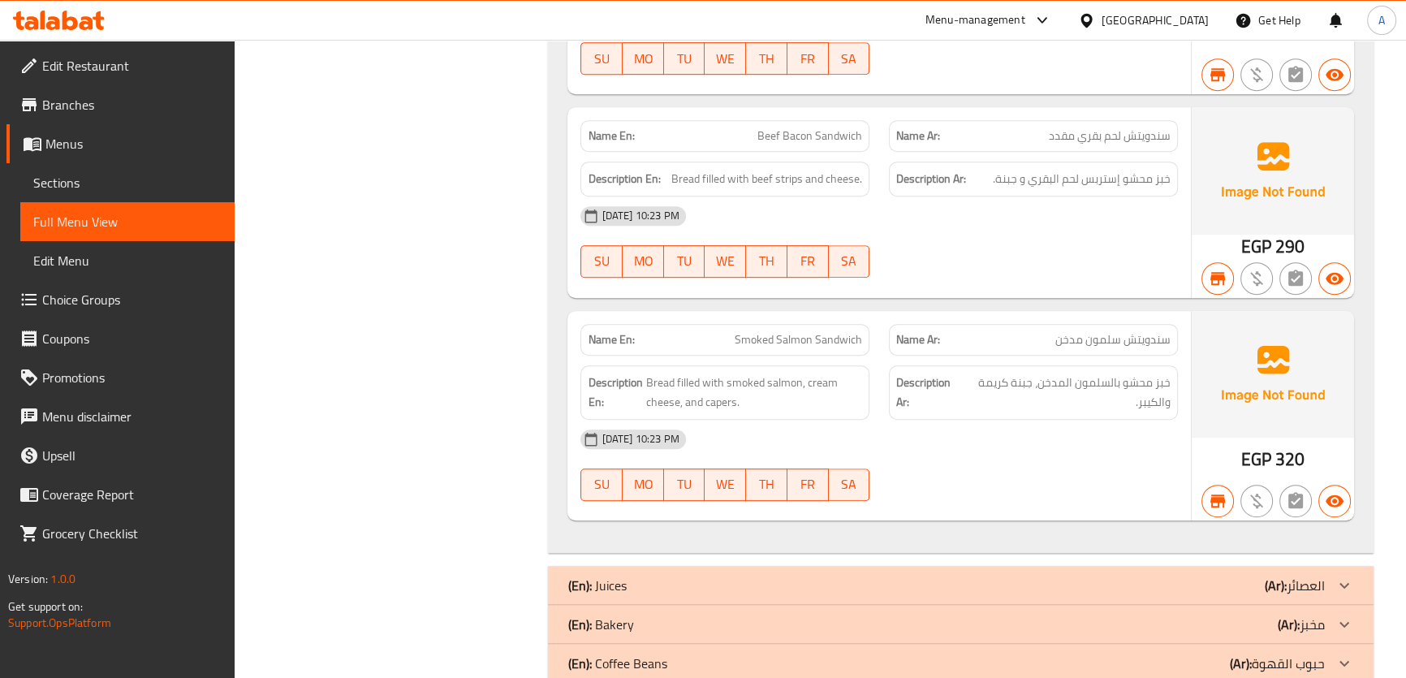
click at [893, 316] on div "Name Ar: سندويتش سلمون مدخن" at bounding box center [1033, 339] width 309 height 51
click at [853, 331] on span "Smoked Salmon Sandwich" at bounding box center [798, 339] width 127 height 17
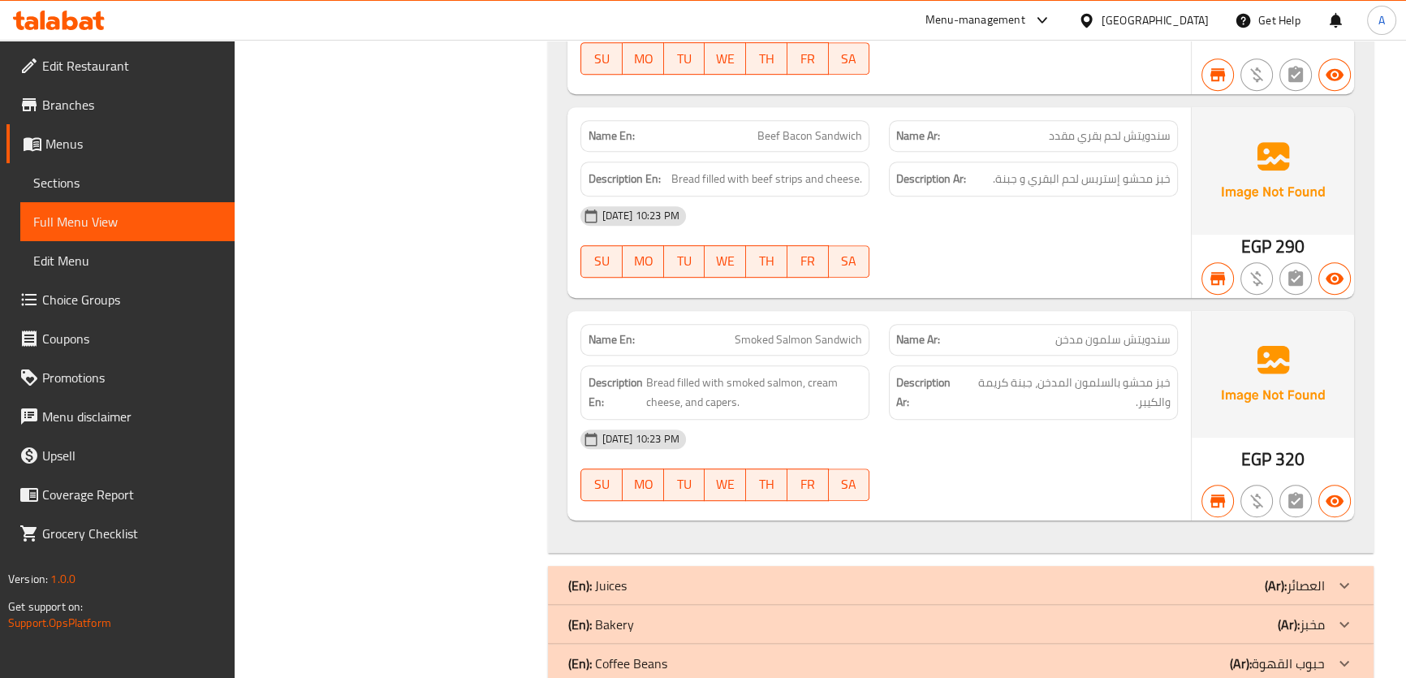
scroll to position [1231, 0]
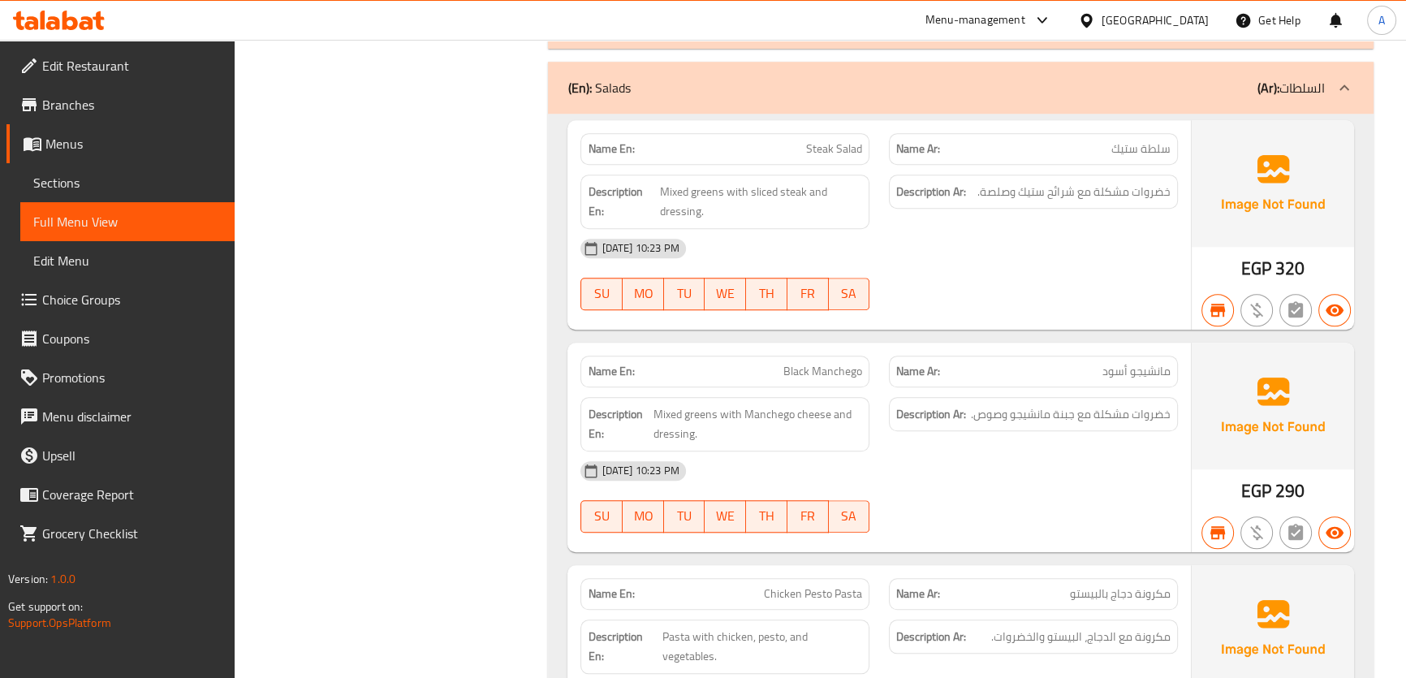
scroll to position [1727, 0]
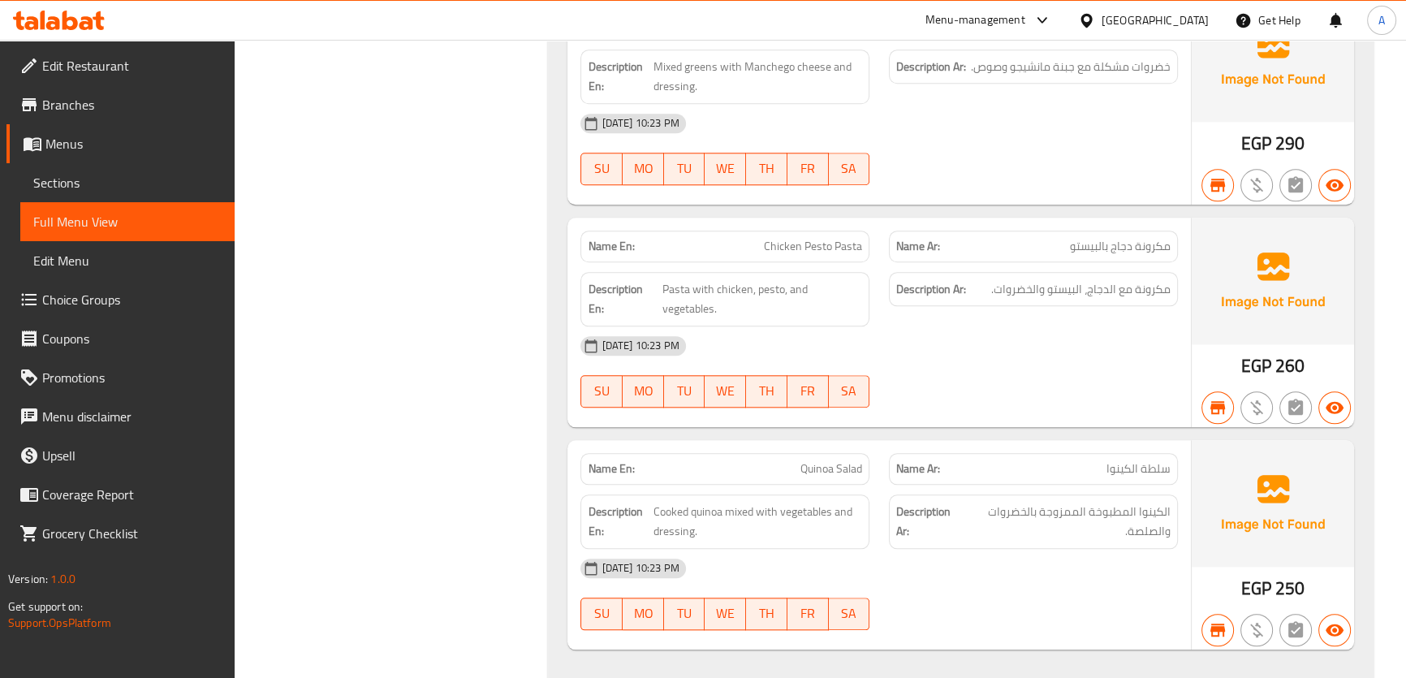
scroll to position [2087, 0]
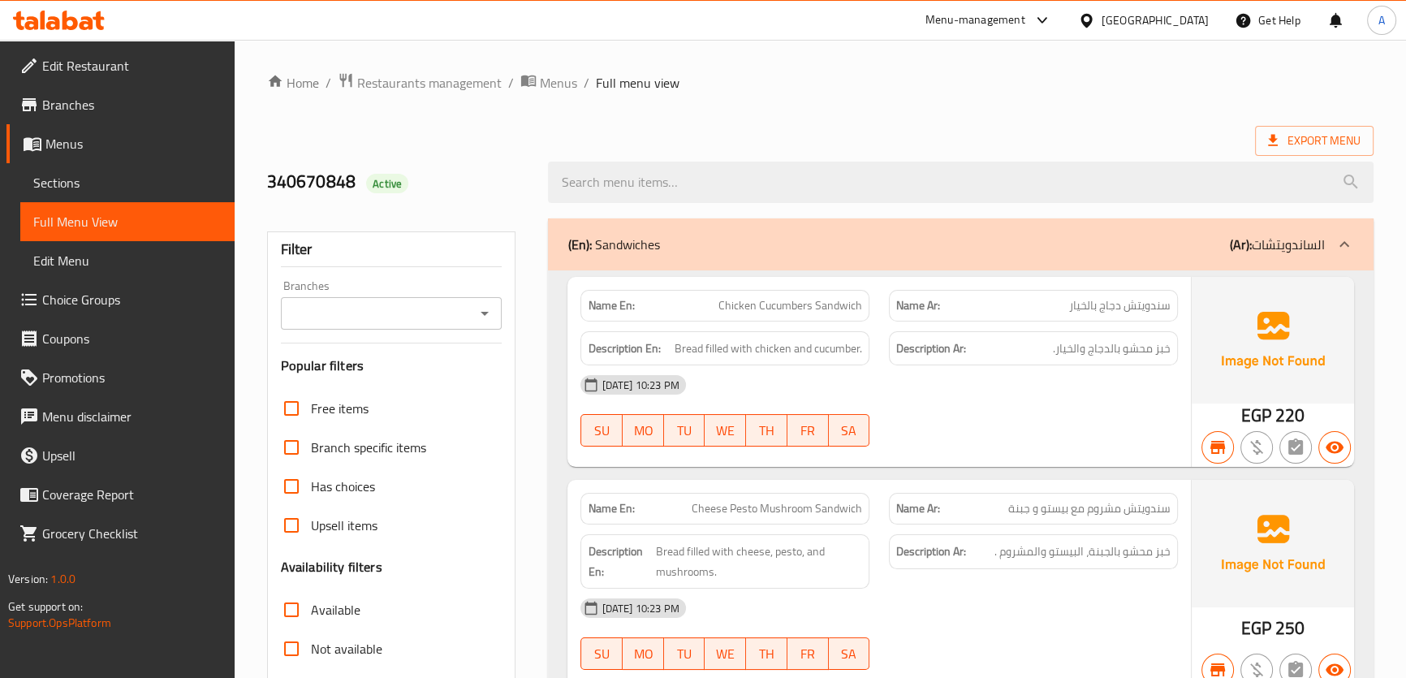
scroll to position [236, 0]
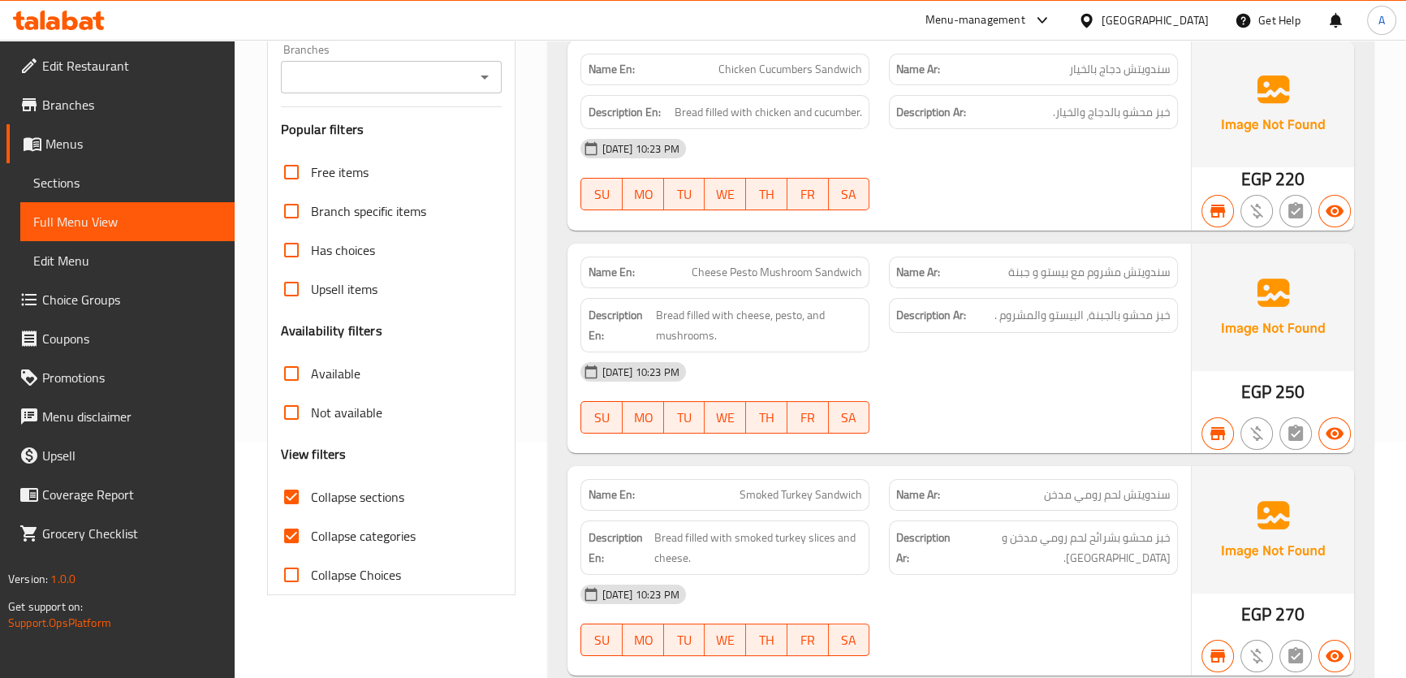
click at [345, 503] on span "Collapse sections" at bounding box center [357, 496] width 93 height 19
click at [311, 503] on input "Collapse sections" at bounding box center [291, 496] width 39 height 39
click at [345, 503] on span "Collapse sections" at bounding box center [357, 496] width 93 height 19
click at [311, 503] on input "Collapse sections" at bounding box center [291, 496] width 39 height 39
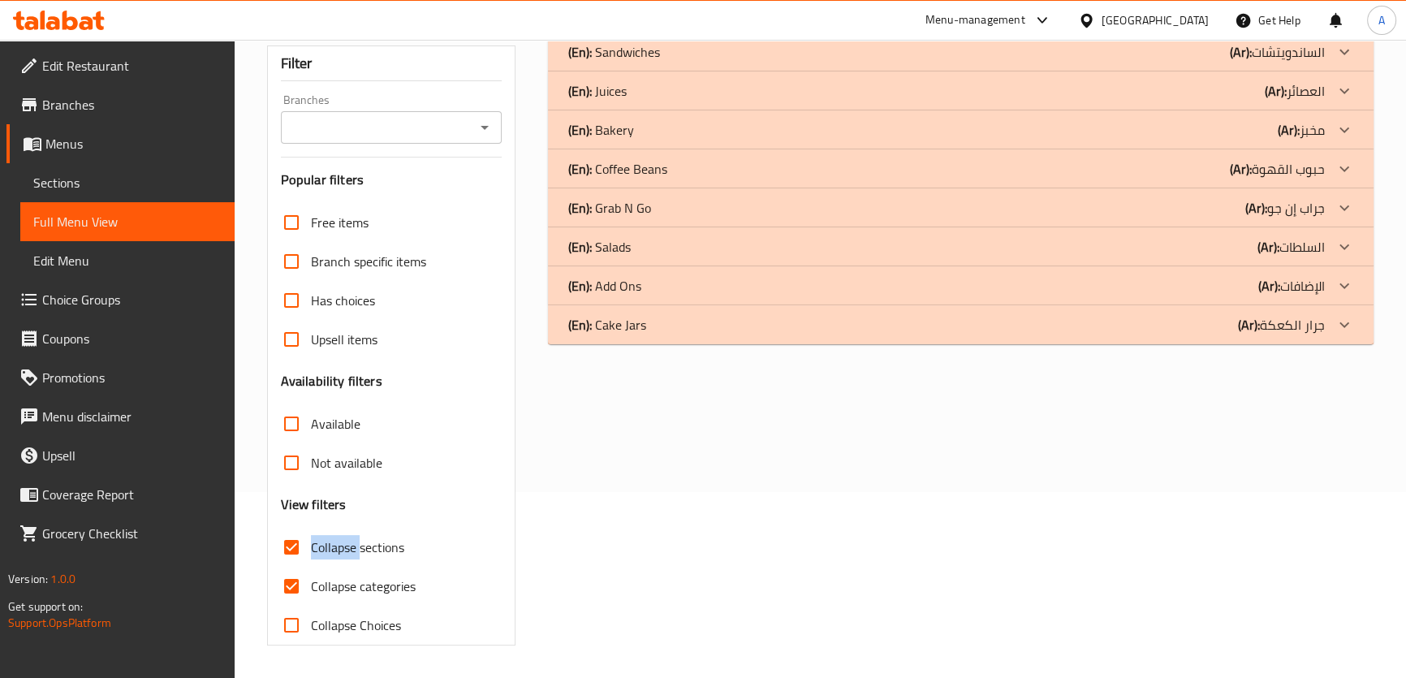
scroll to position [185, 0]
click at [638, 63] on div "(En): Bakery (Ar): مخبز" at bounding box center [946, 52] width 757 height 19
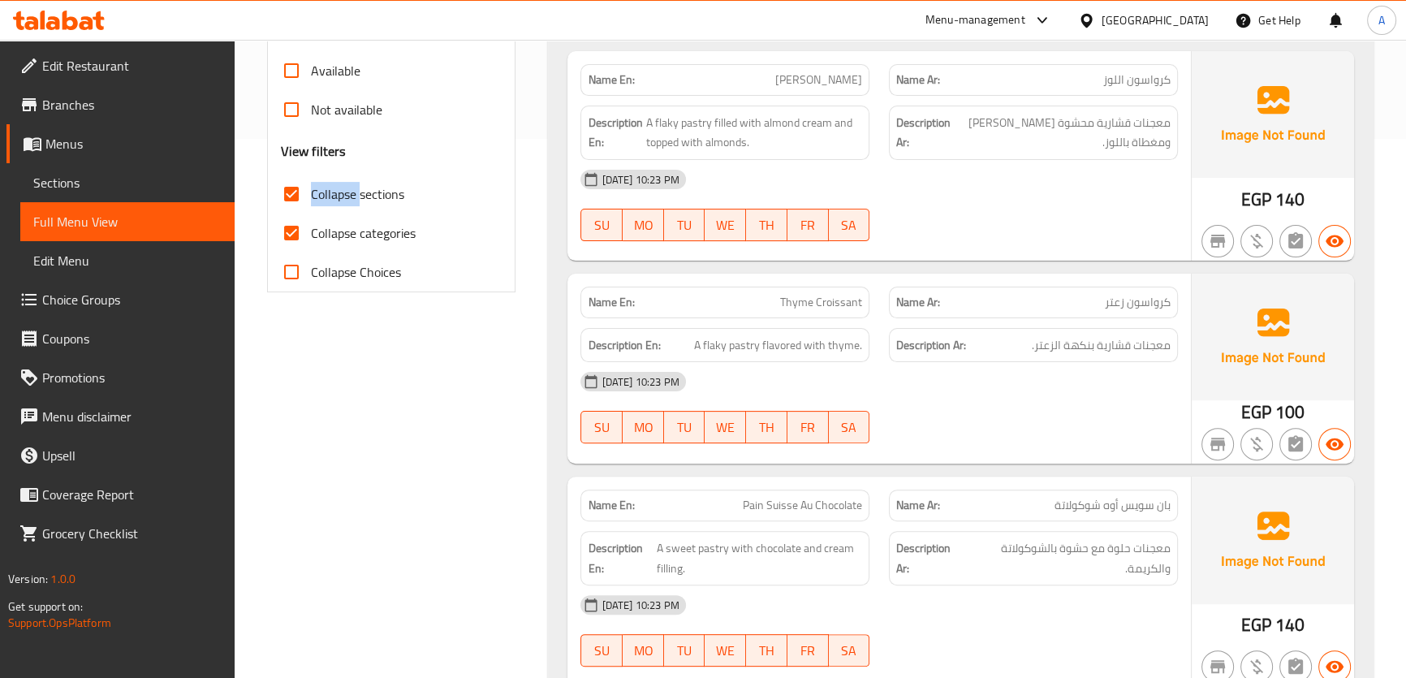
scroll to position [644, 0]
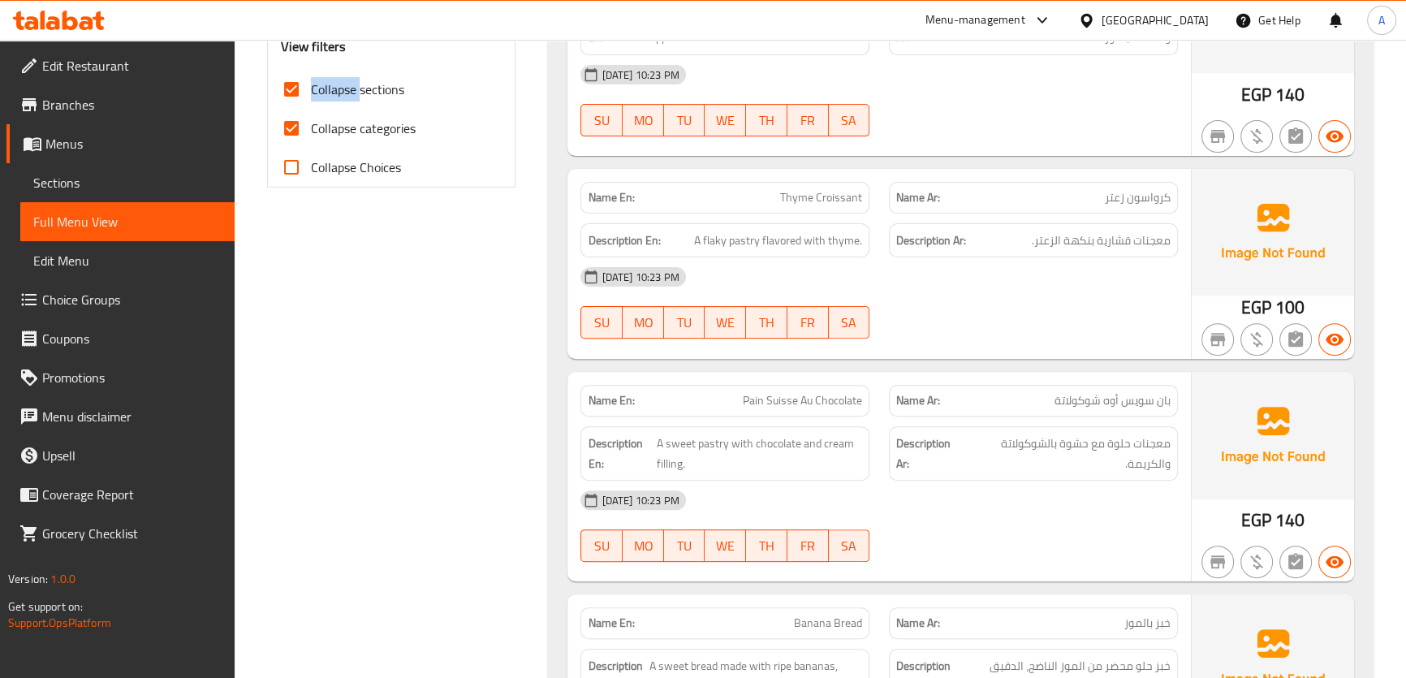
drag, startPoint x: 1416, startPoint y: 640, endPoint x: 1416, endPoint y: 219, distance: 420.6
click at [836, 215] on div "Description En: A flaky pastry flavored with thyme." at bounding box center [725, 241] width 309 height 54
click at [836, 214] on div "Description En: A flaky pastry flavored with thyme." at bounding box center [725, 241] width 309 height 54
click at [838, 198] on span "Thyme Croissant" at bounding box center [821, 197] width 82 height 17
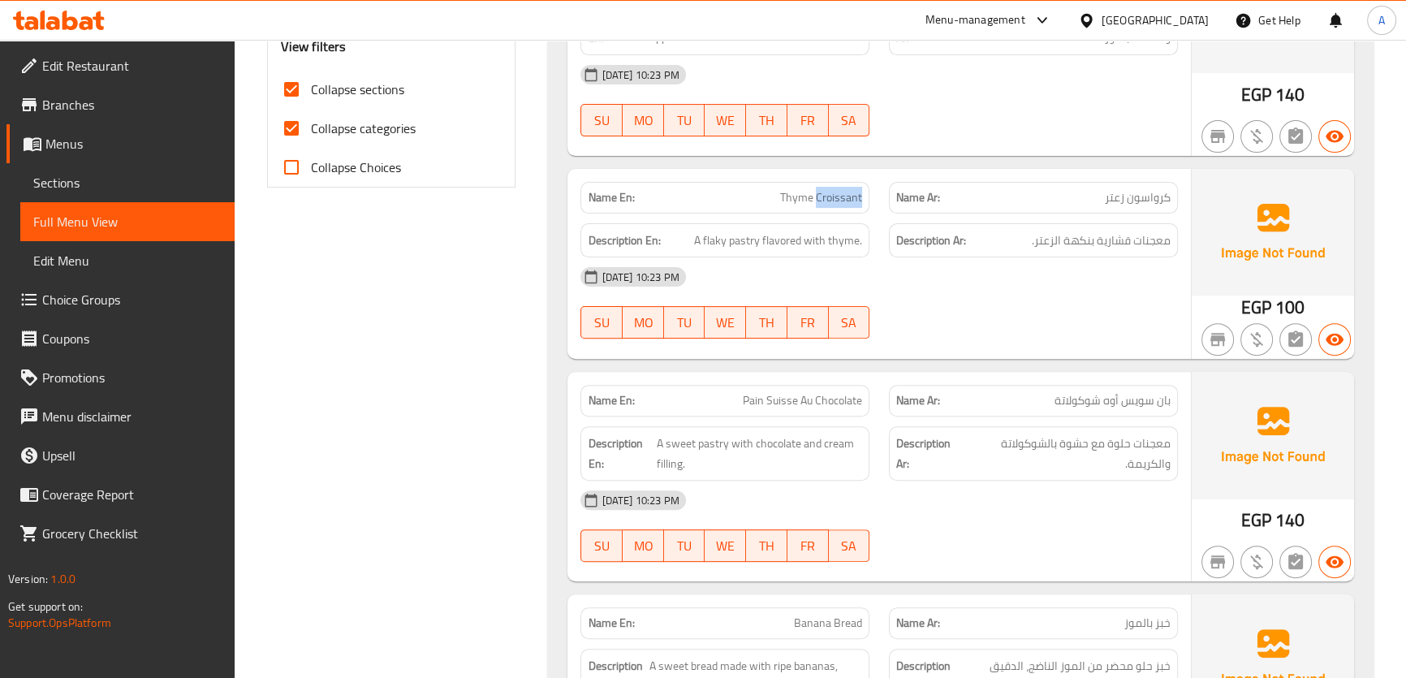
click at [838, 198] on span "Thyme Croissant" at bounding box center [821, 197] width 82 height 17
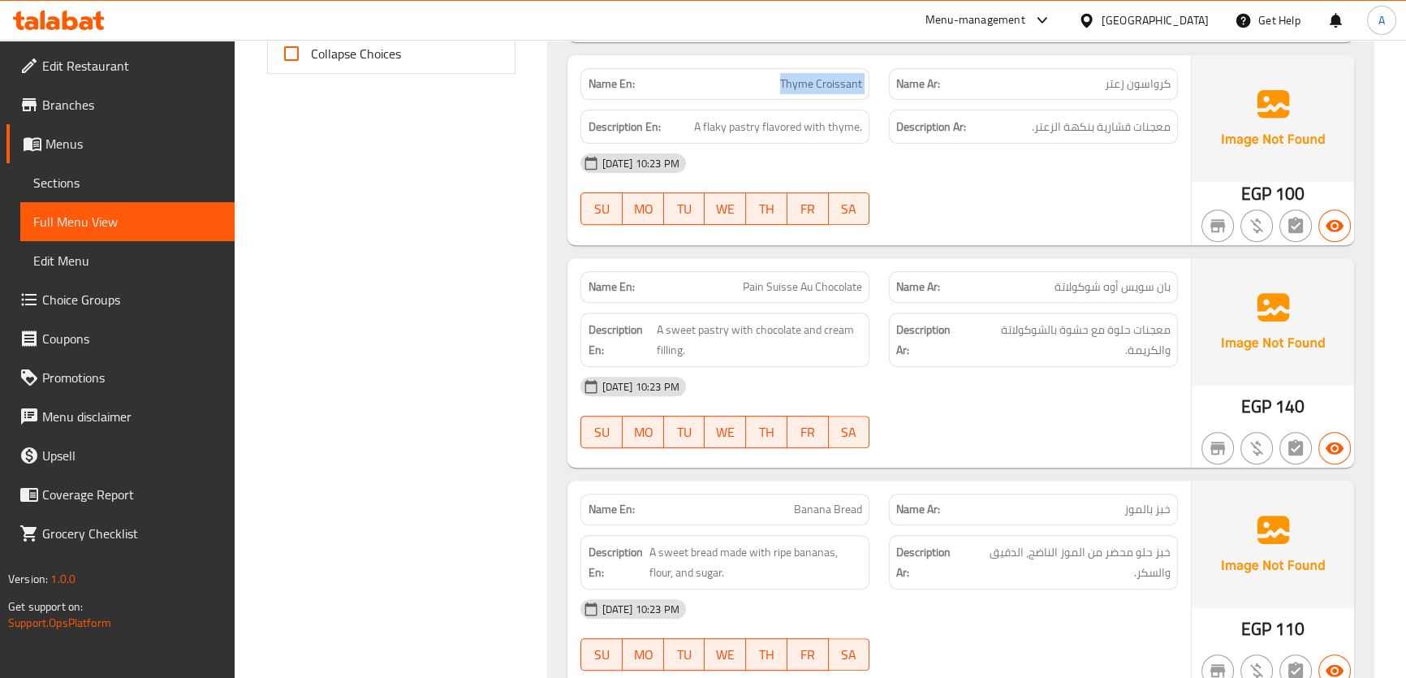
click at [761, 283] on span "Pain Suisse Au Chocolate" at bounding box center [802, 287] width 119 height 17
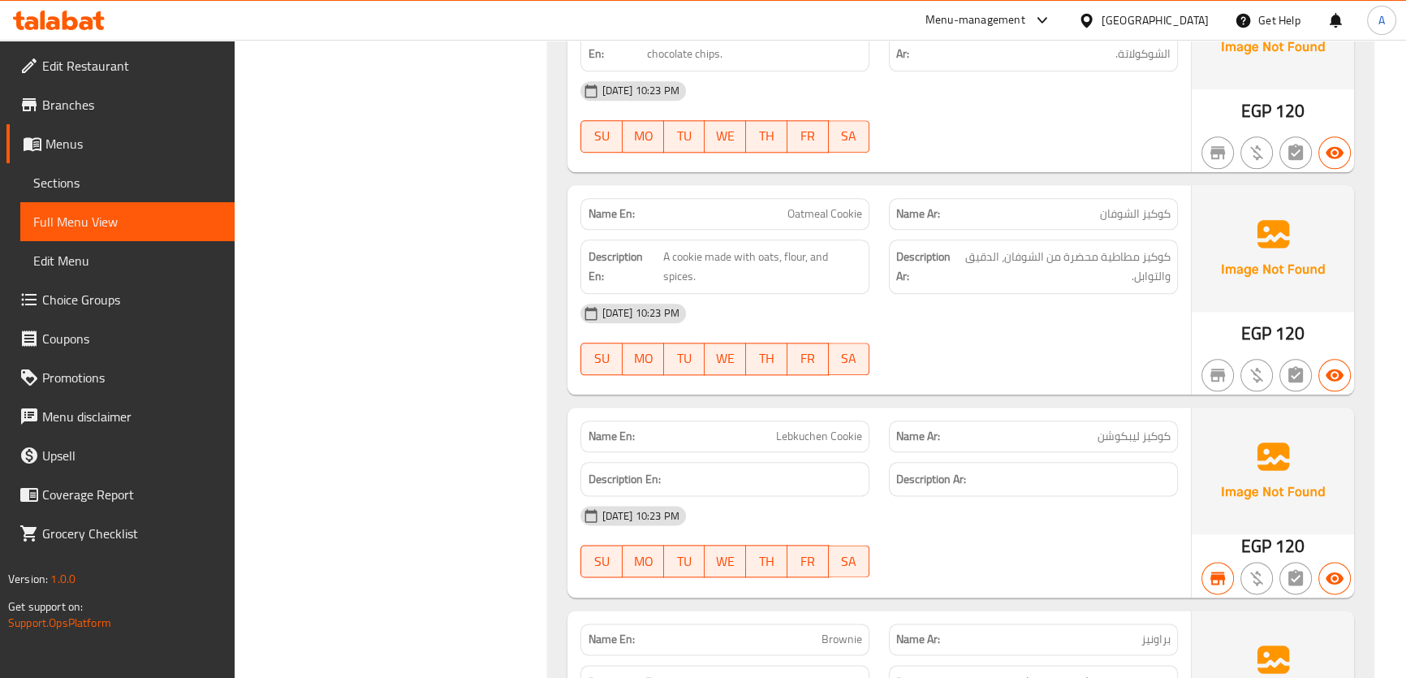
scroll to position [2509, 0]
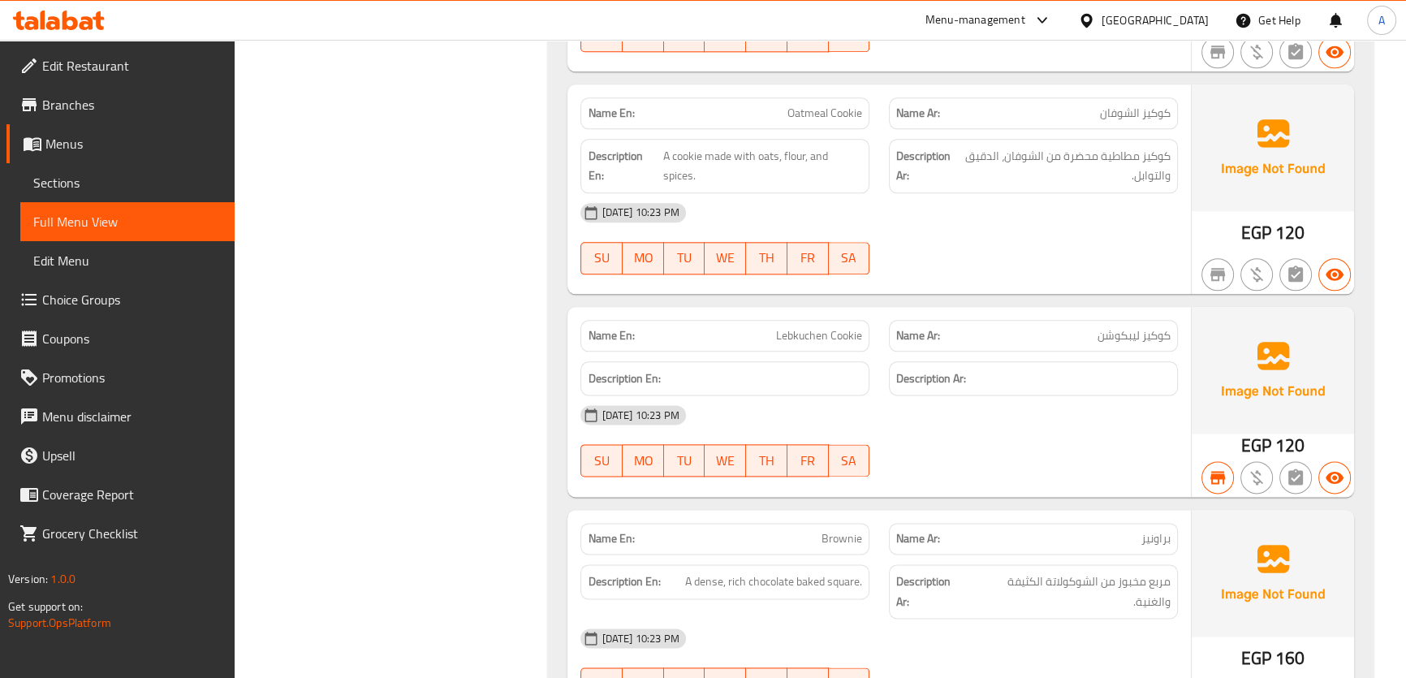
click at [1097, 352] on div "Description Ar:" at bounding box center [1033, 379] width 309 height 54
click at [1145, 327] on span "كوكيز ليبكوشن" at bounding box center [1134, 335] width 73 height 17
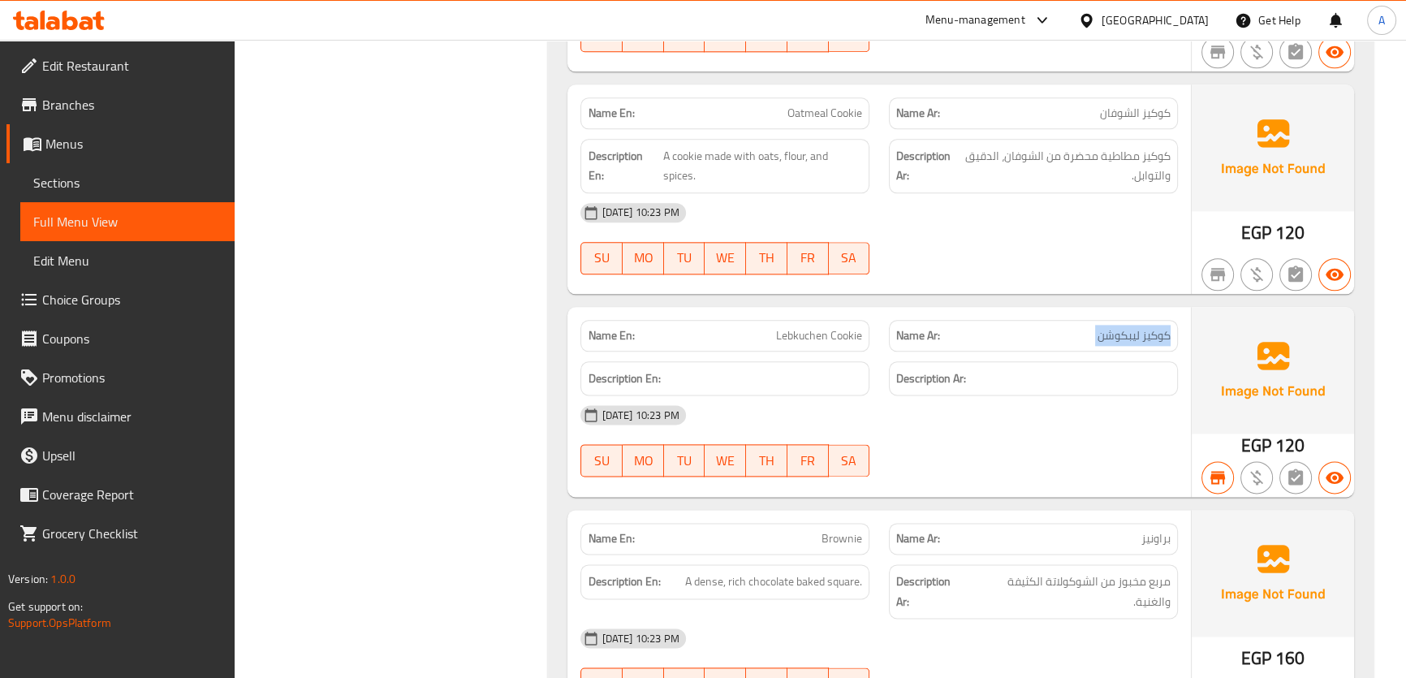
click at [1145, 327] on span "كوكيز ليبكوشن" at bounding box center [1134, 335] width 73 height 17
click at [842, 325] on div "Name En: Lebkuchen Cookie" at bounding box center [725, 336] width 289 height 32
copy span "Lebkuchen Cookie"
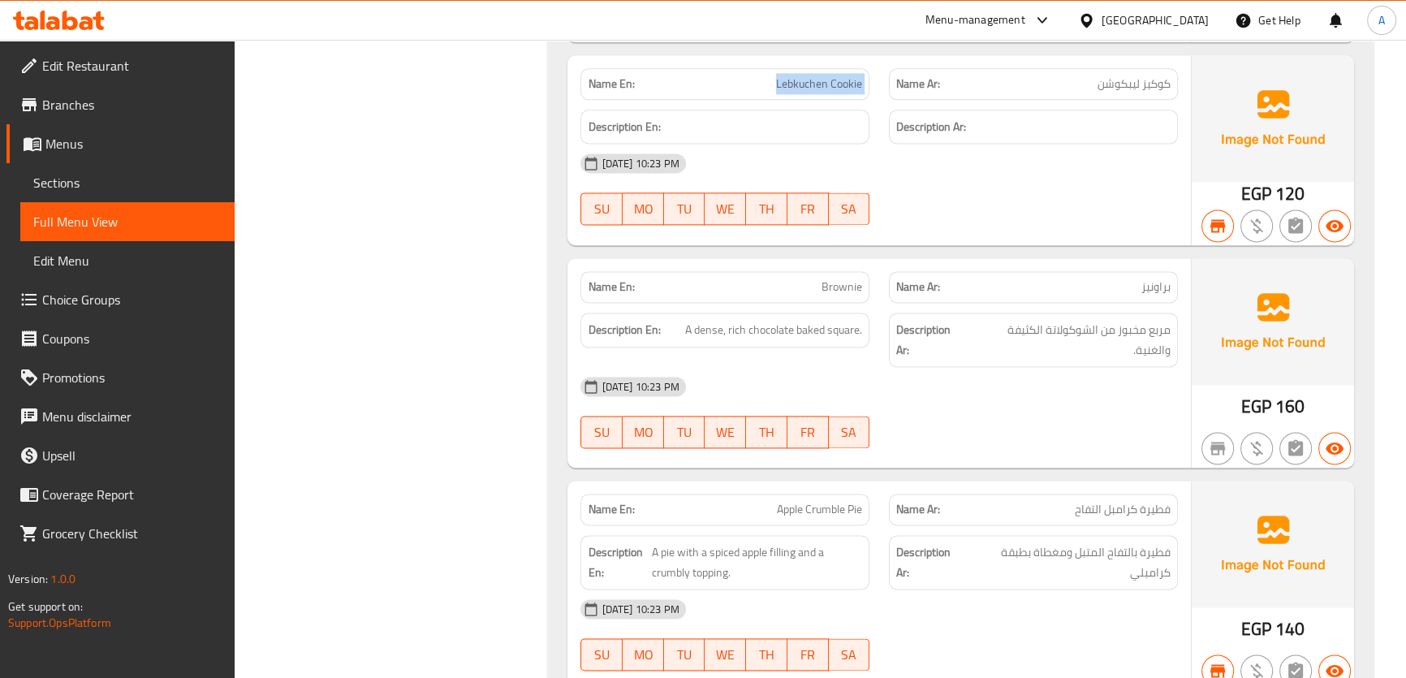
scroll to position [2819, 0]
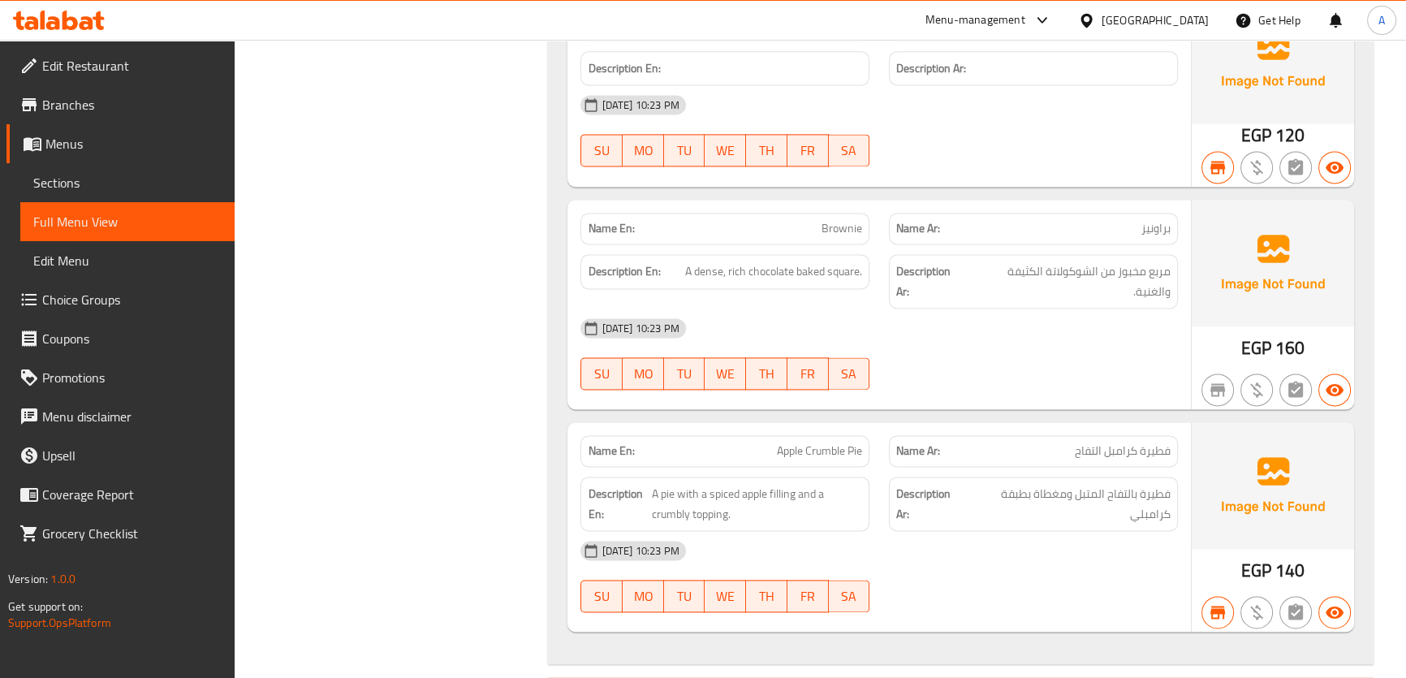
click at [1064, 435] on div "Name Ar: فطيرة كرامبل التفاح" at bounding box center [1033, 451] width 289 height 32
click at [780, 443] on span "Apple Crumble Pie" at bounding box center [819, 451] width 85 height 17
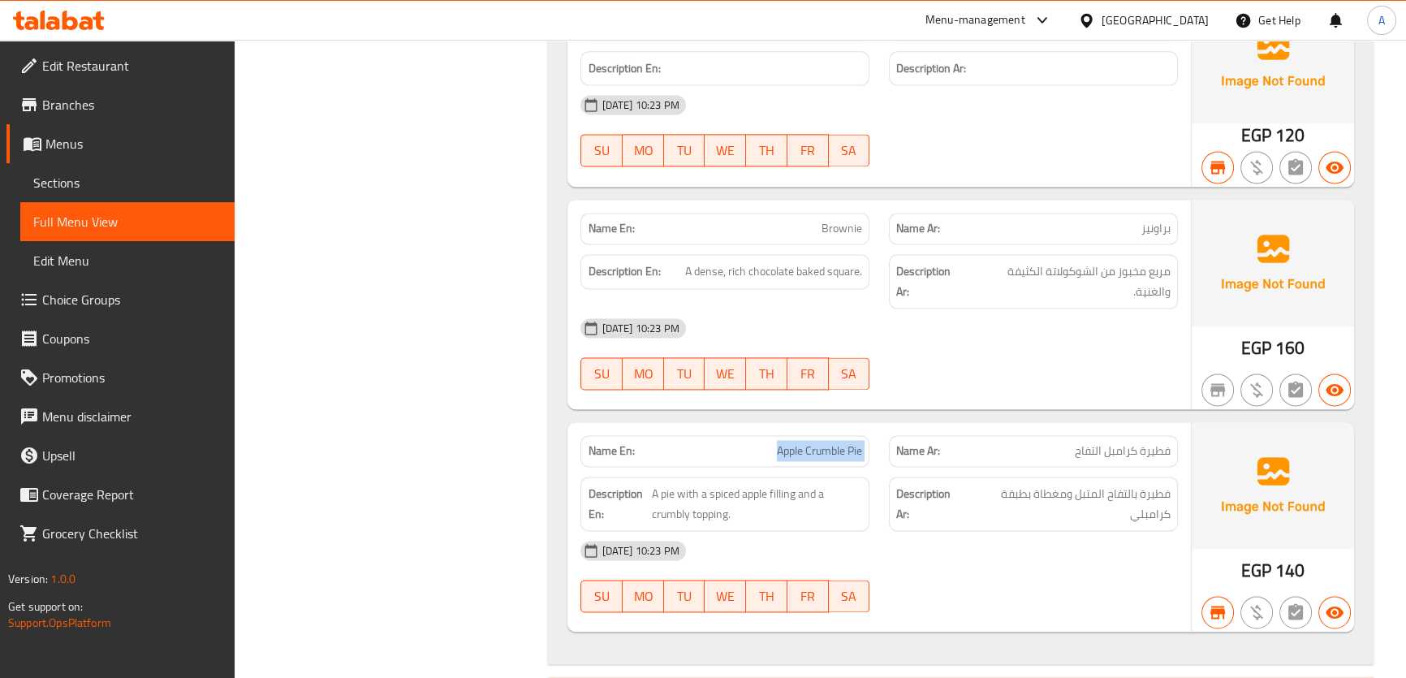
click at [780, 443] on span "Apple Crumble Pie" at bounding box center [819, 451] width 85 height 17
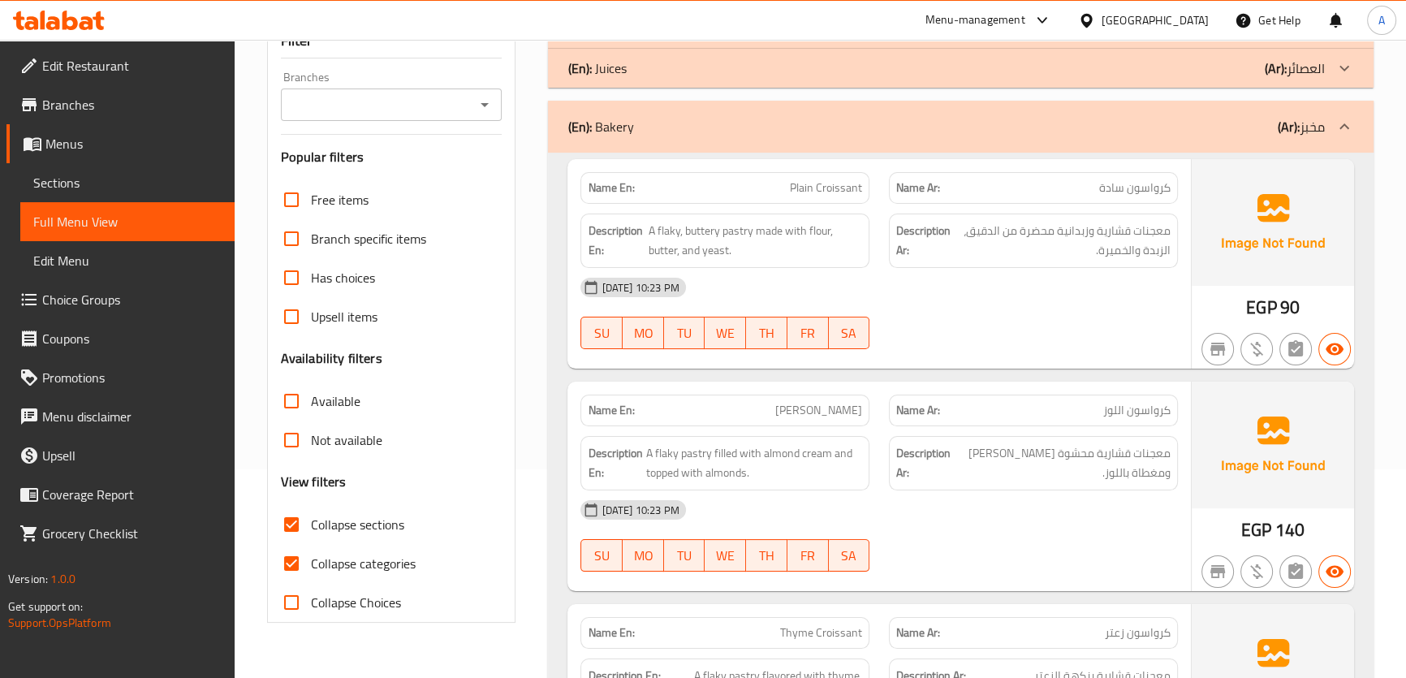
scroll to position [204, 0]
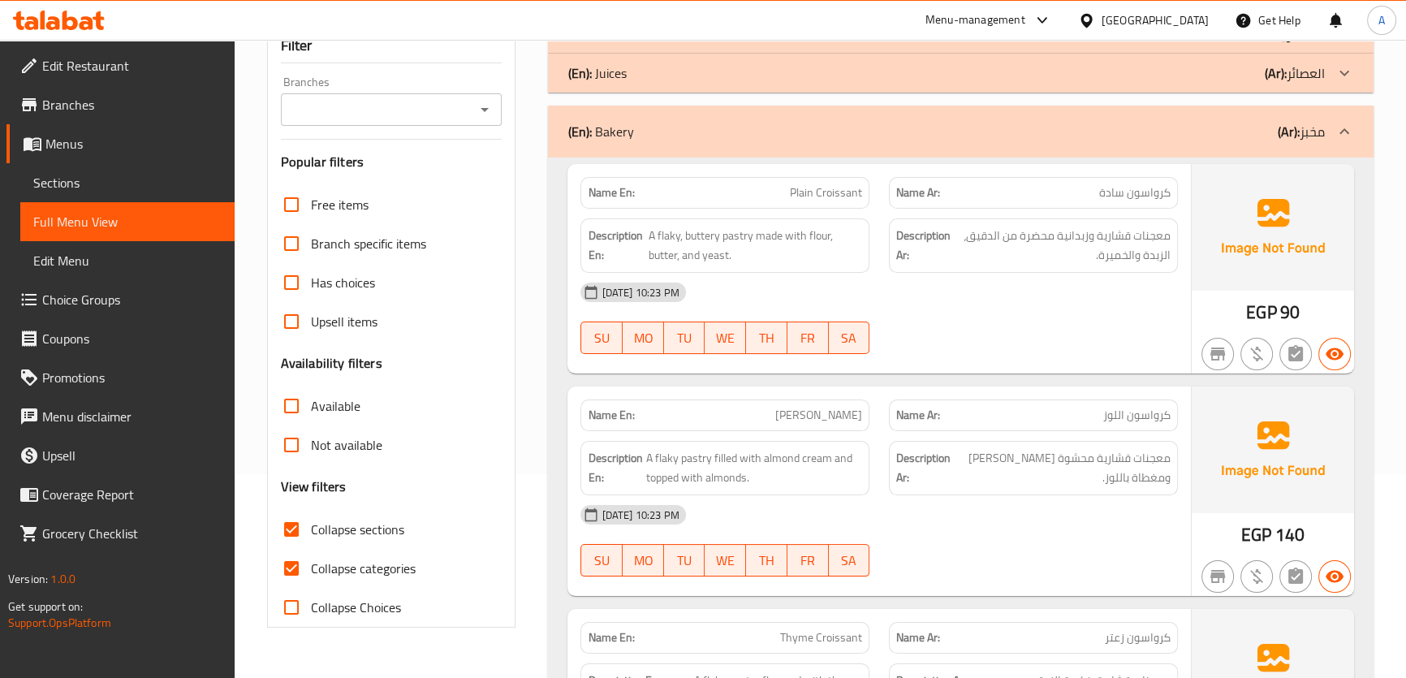
click at [1283, 143] on div "(En): Bakery (Ar): مخبز" at bounding box center [960, 132] width 825 height 52
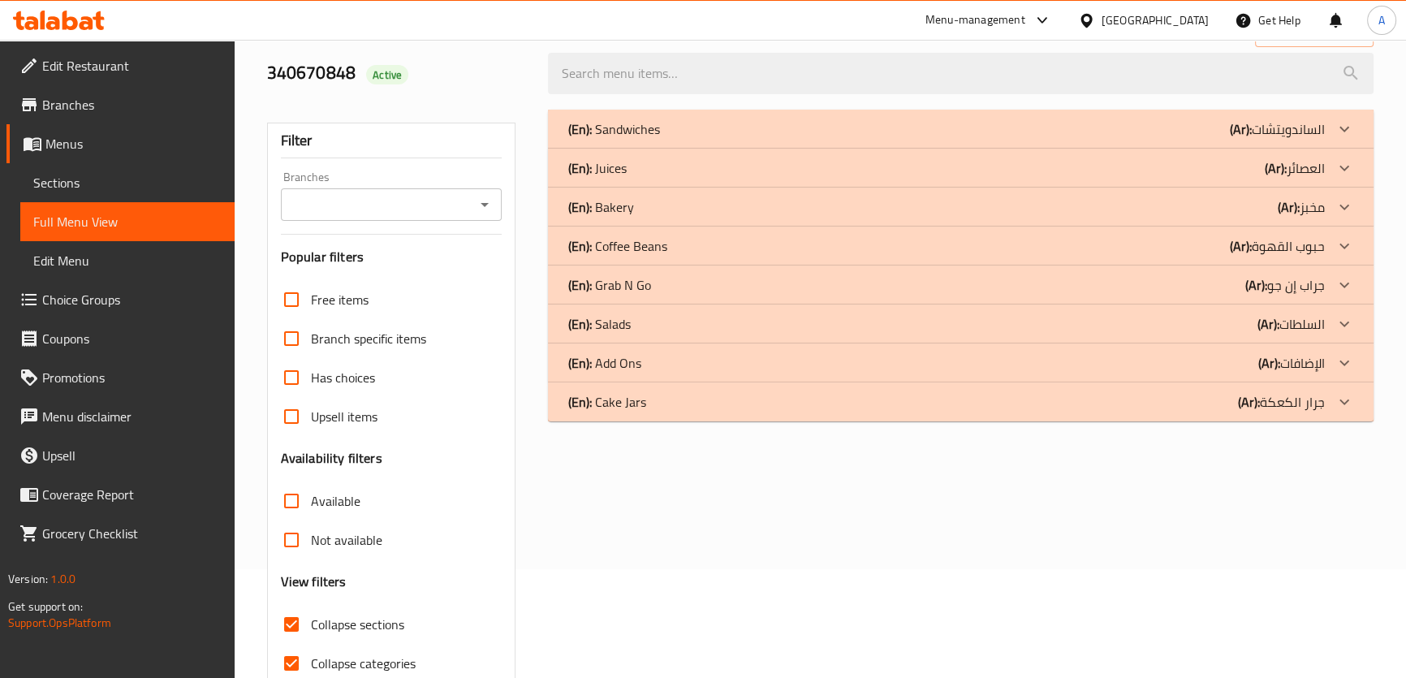
scroll to position [106, 0]
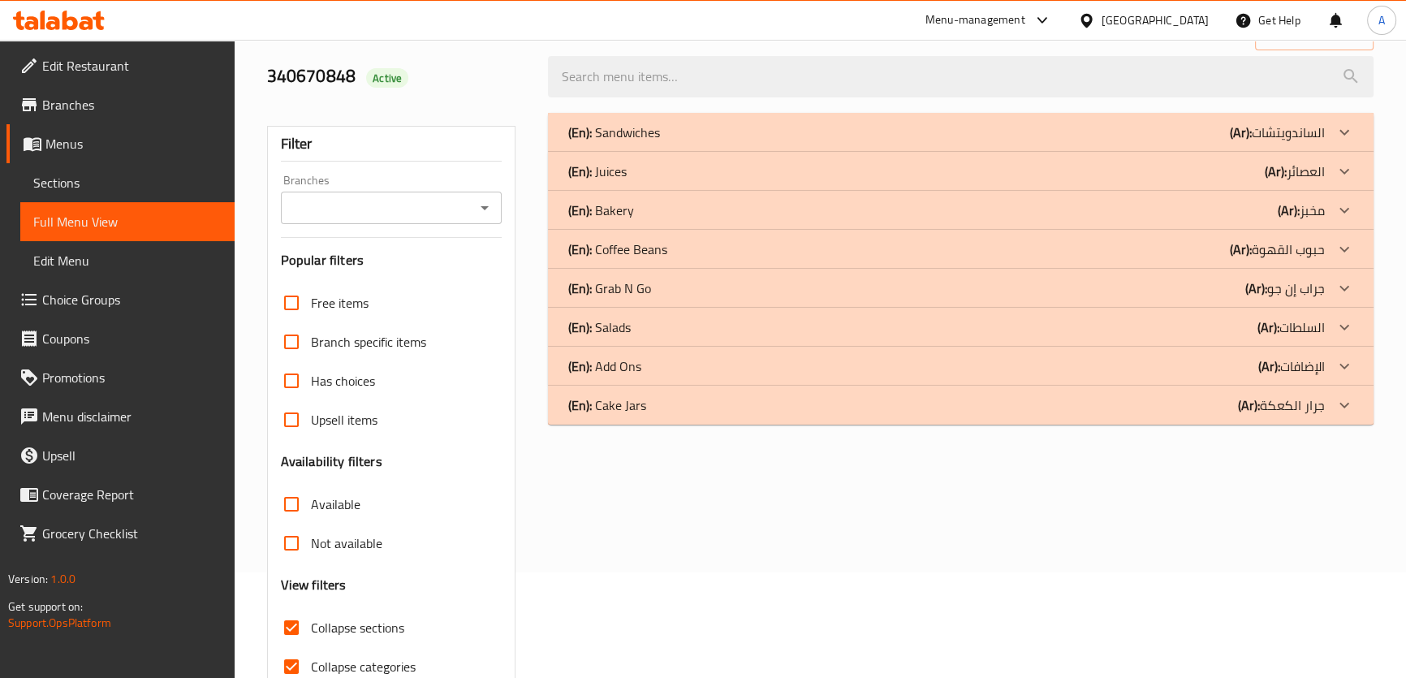
click at [746, 152] on div "(En): Cake Jars (Ar): جرار الكعكة" at bounding box center [960, 132] width 825 height 39
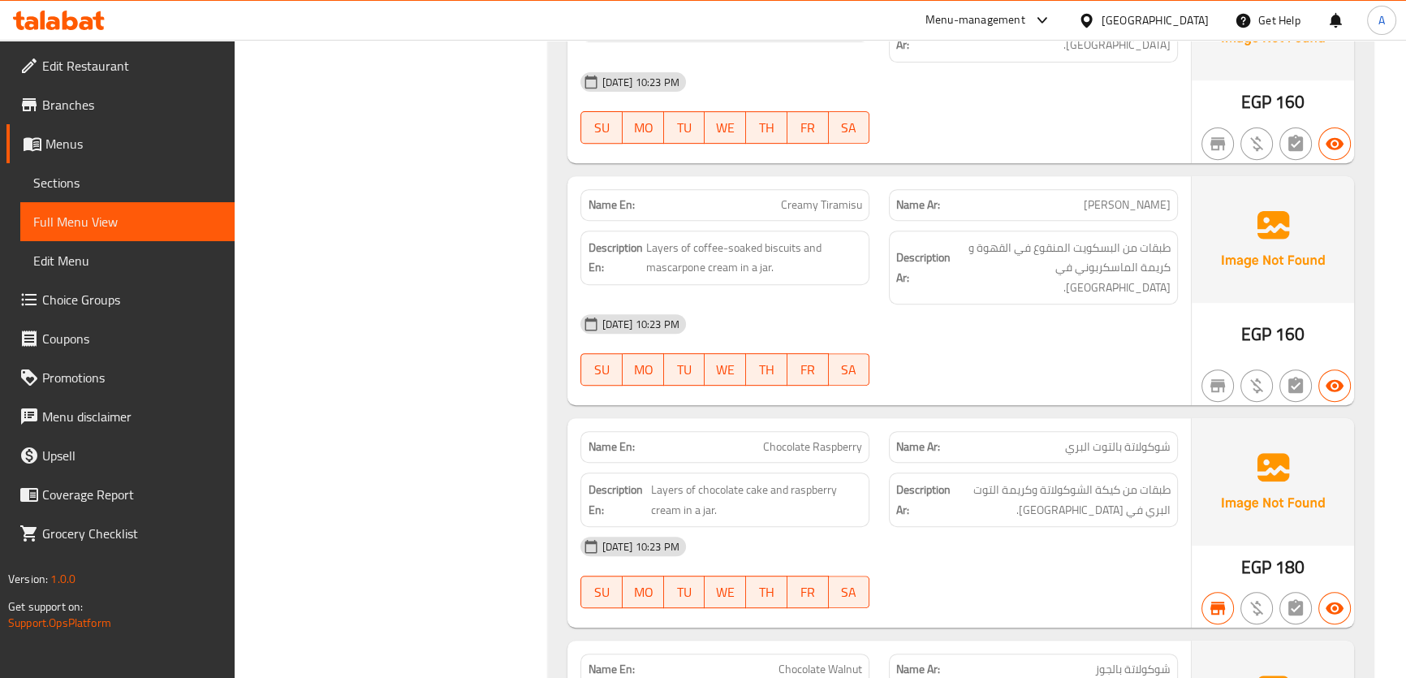
scroll to position [953, 0]
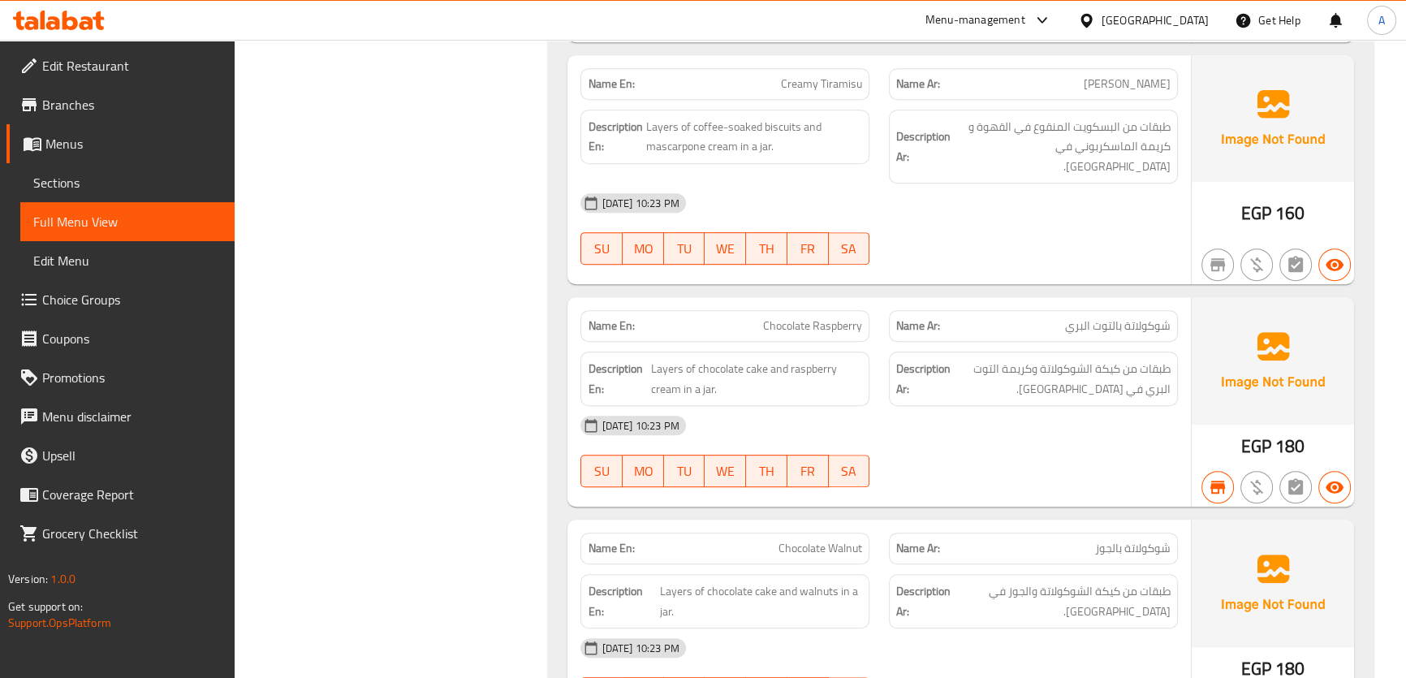
click at [806, 310] on div "Name En: Chocolate Raspberry" at bounding box center [725, 326] width 289 height 32
copy span "Chocolate Raspberry"
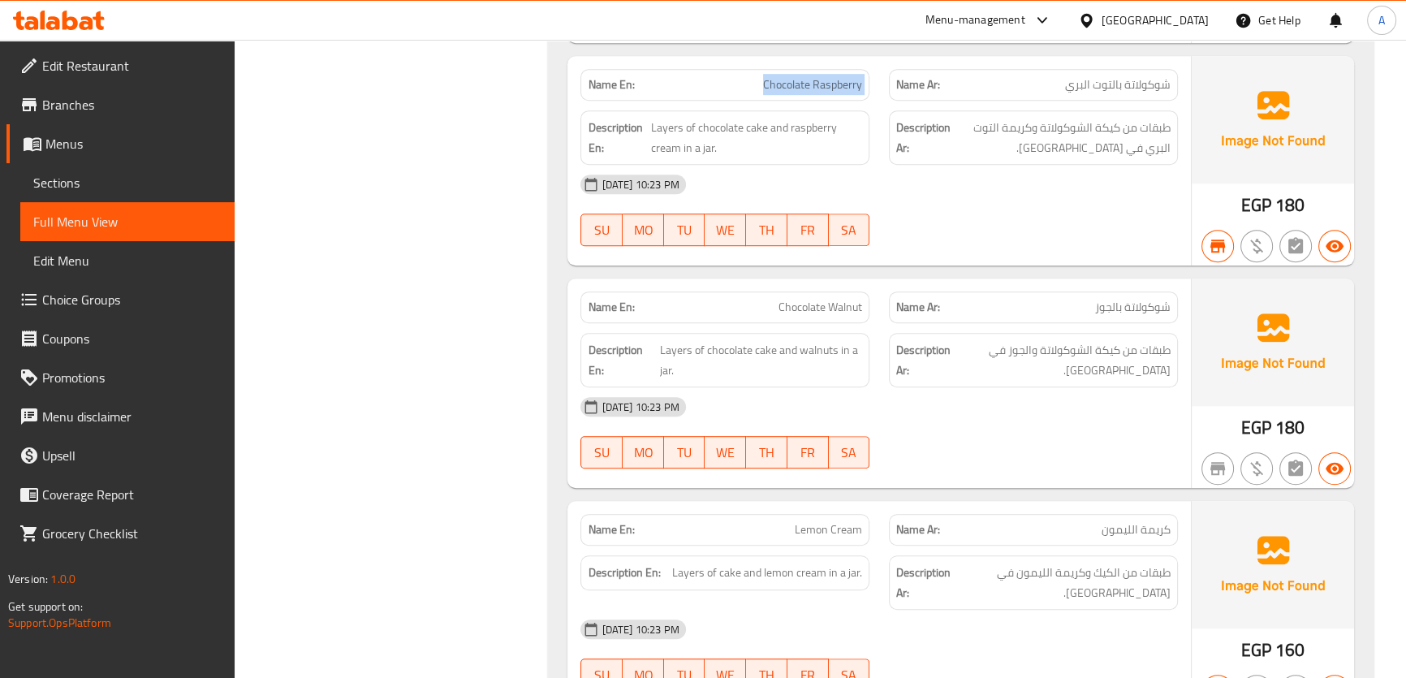
scroll to position [1231, 0]
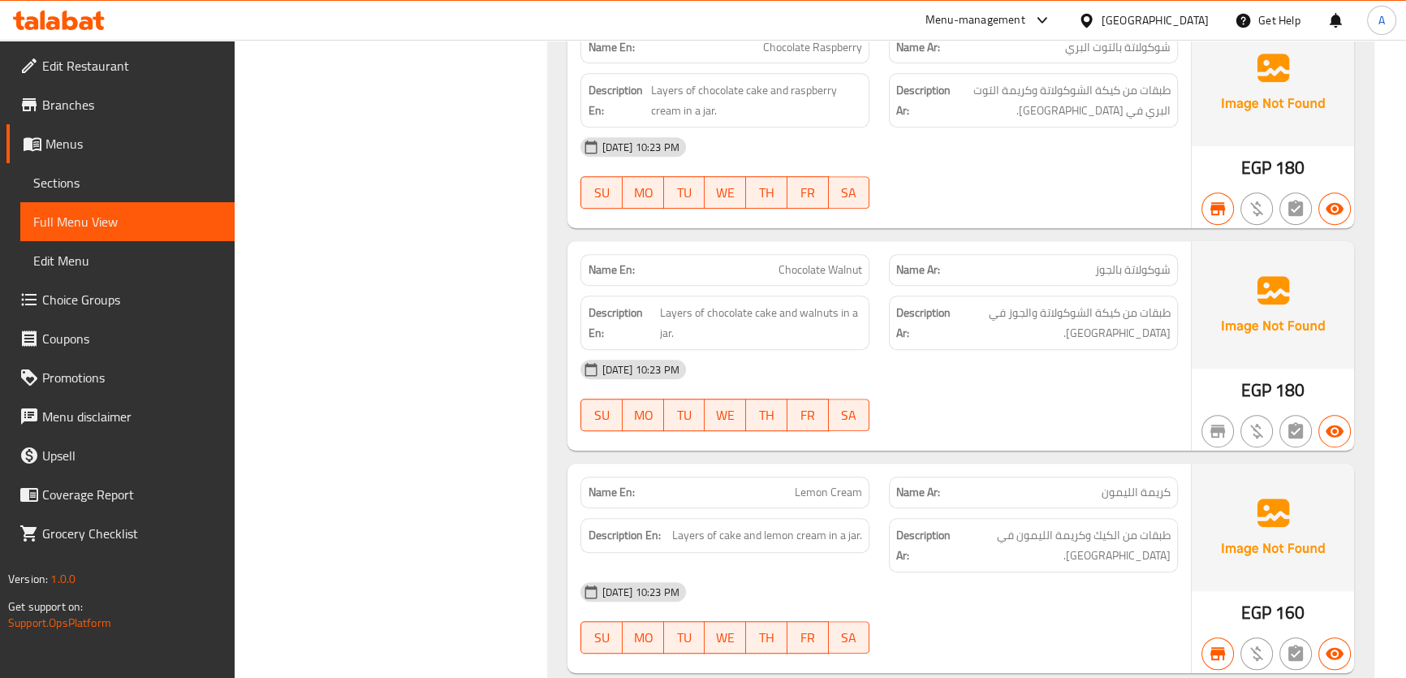
click at [1000, 484] on p "Name Ar: كريمة الليمون" at bounding box center [1033, 492] width 274 height 17
click at [831, 484] on span "Lemon Cream" at bounding box center [828, 492] width 67 height 17
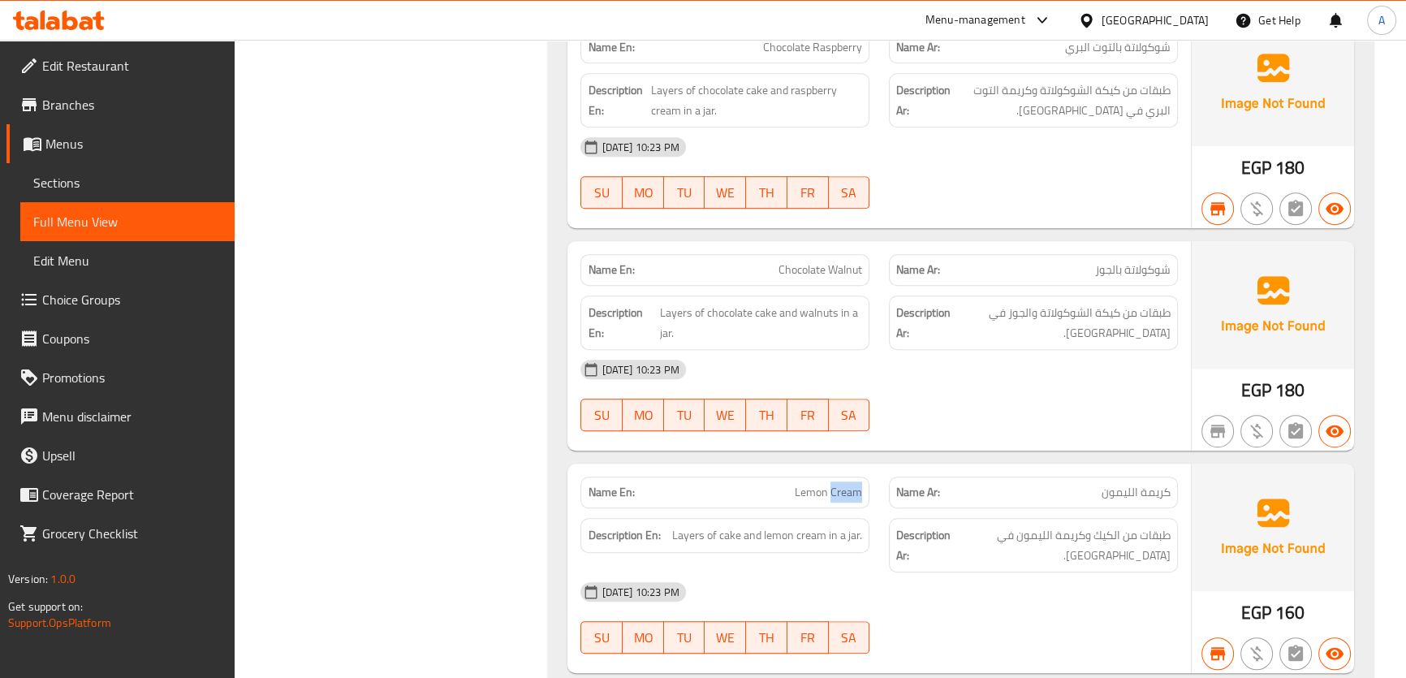
click at [830, 484] on span "Lemon Cream" at bounding box center [828, 492] width 67 height 17
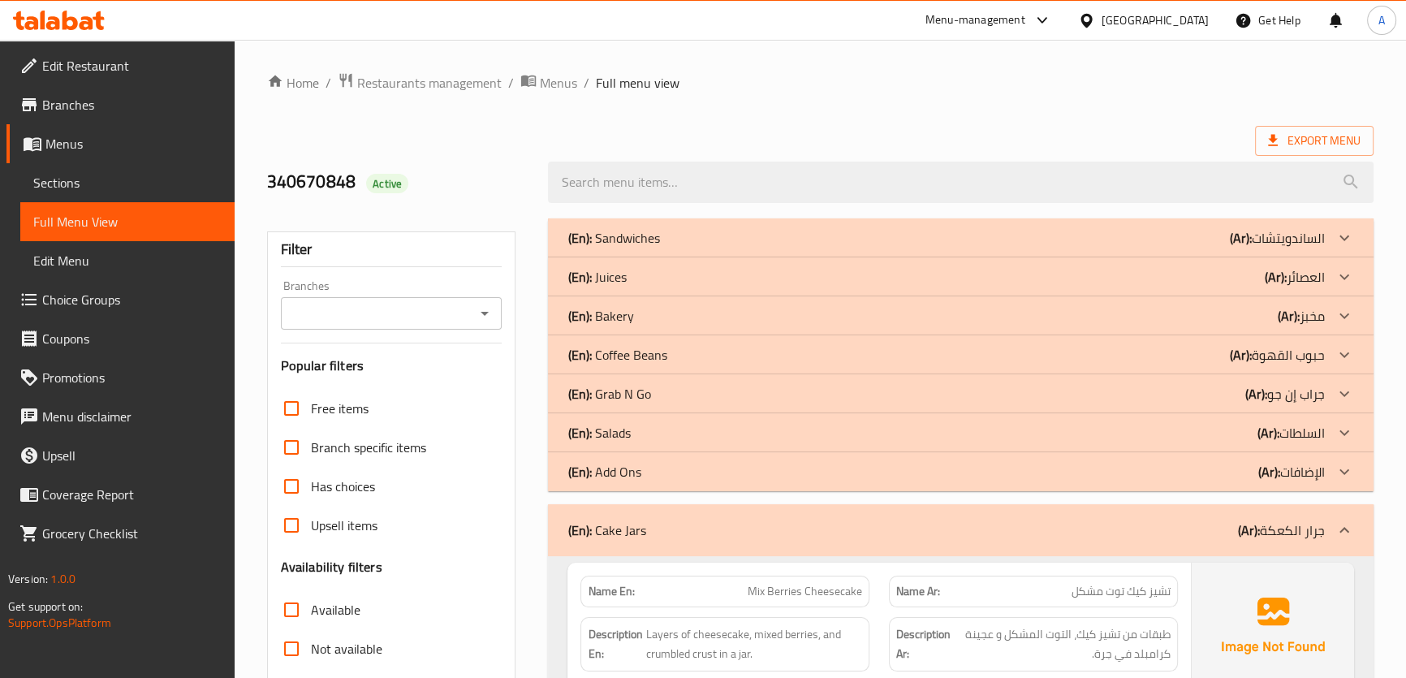
click at [646, 248] on div "(En): Juices (Ar): العصائر" at bounding box center [946, 237] width 757 height 19
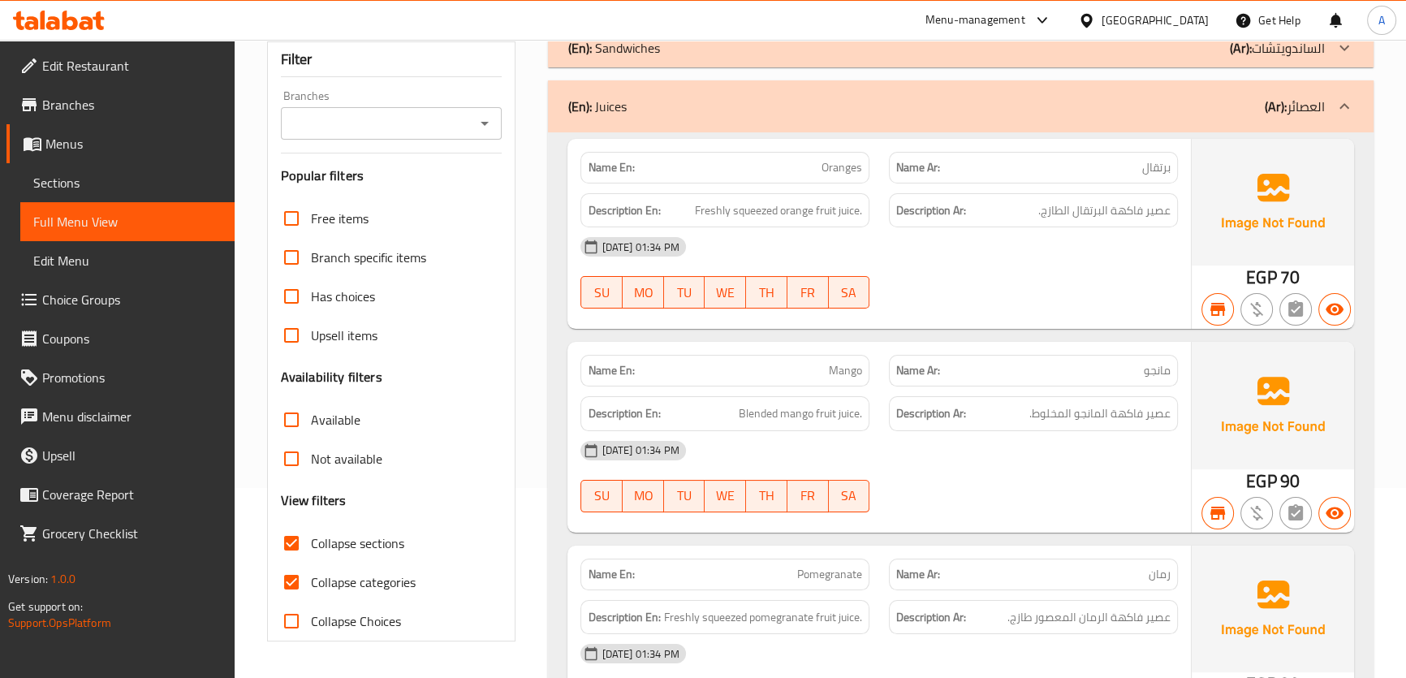
scroll to position [390, 0]
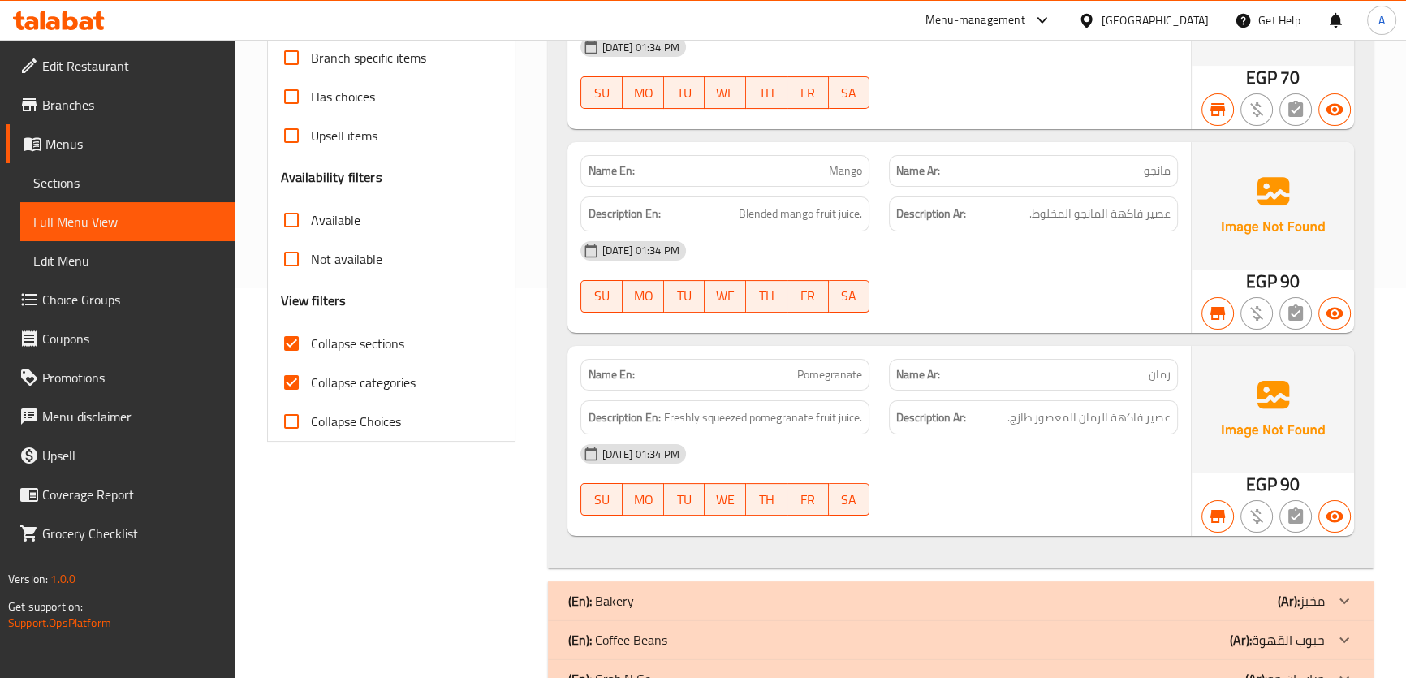
click at [770, 348] on div "Name En: Pomegranate Name Ar: رمان Description En: Freshly squeezed pomegranate…" at bounding box center [879, 441] width 623 height 190
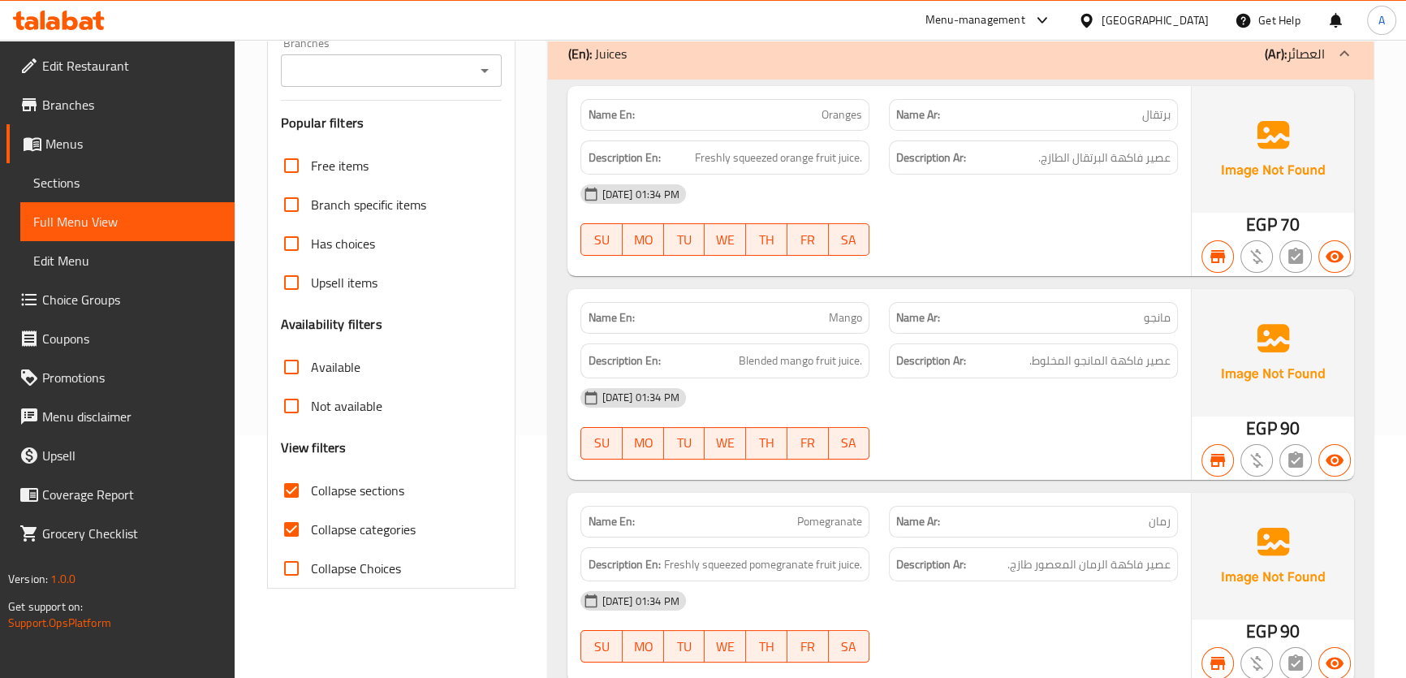
scroll to position [690, 0]
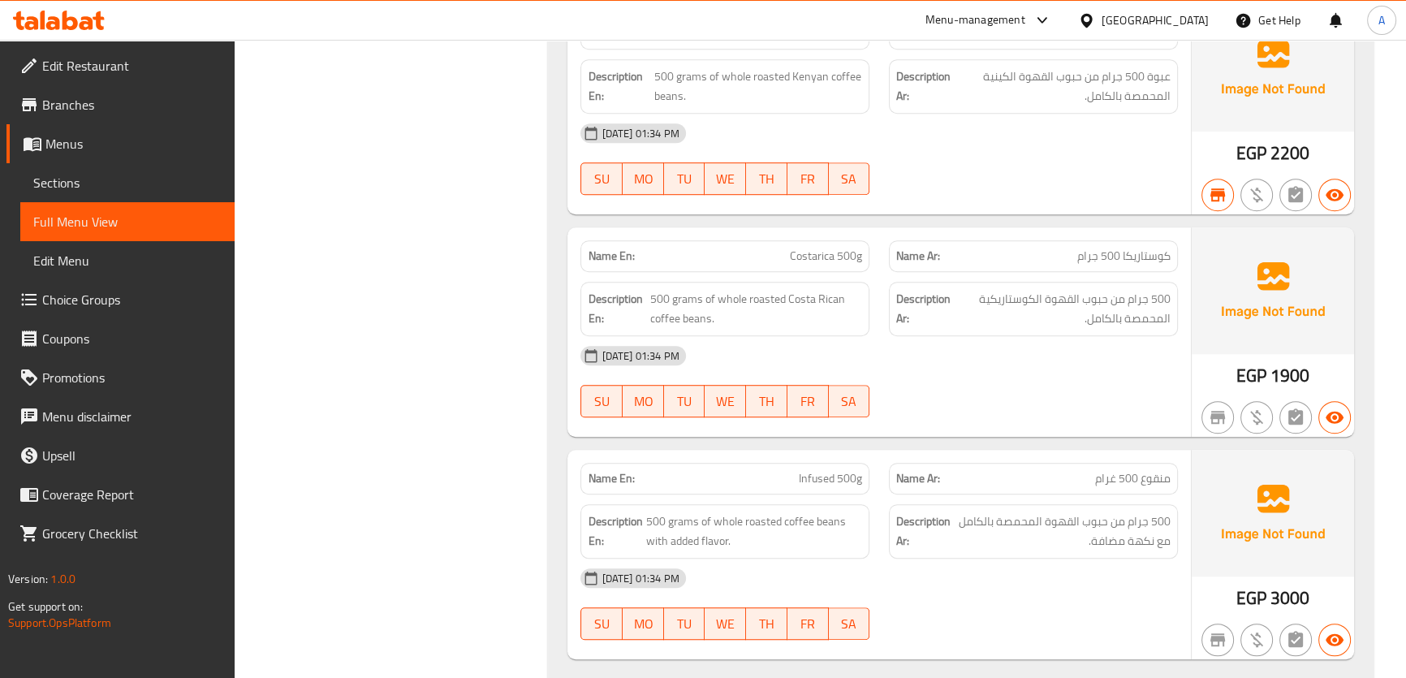
scroll to position [1343, 0]
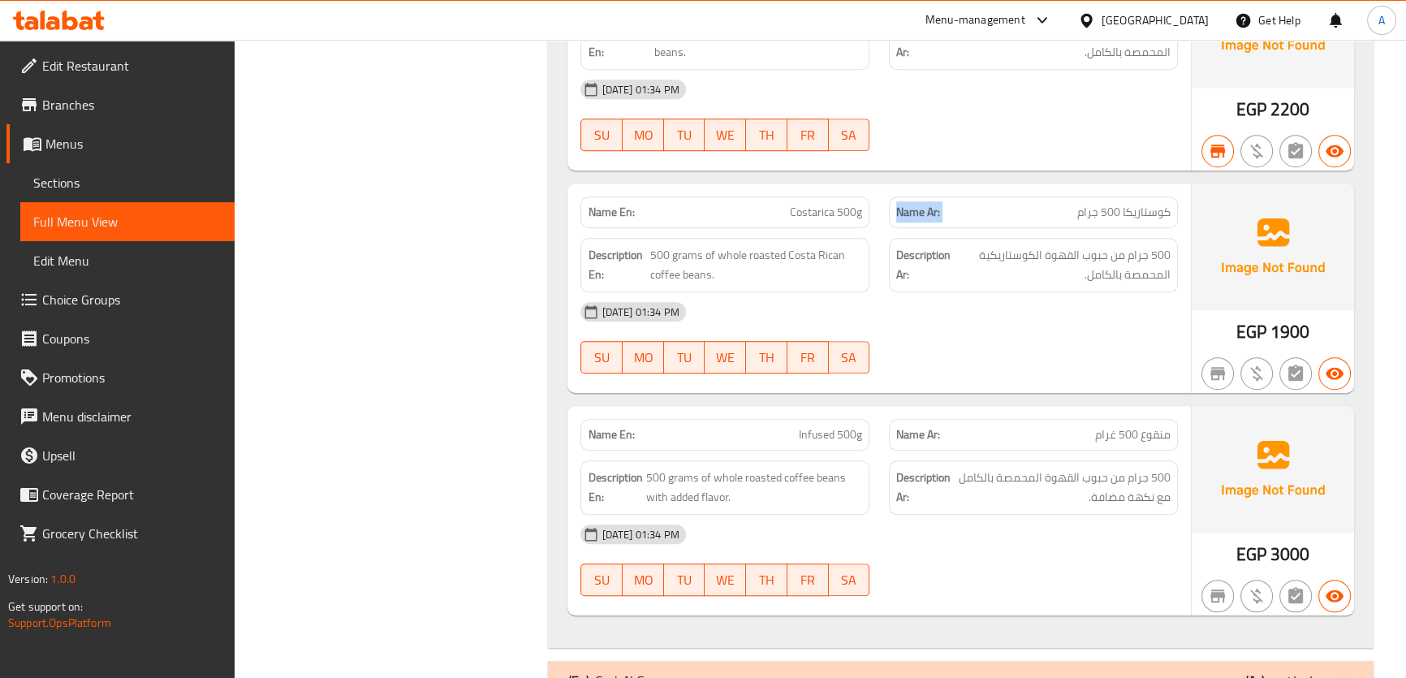
scroll to position [1436, 0]
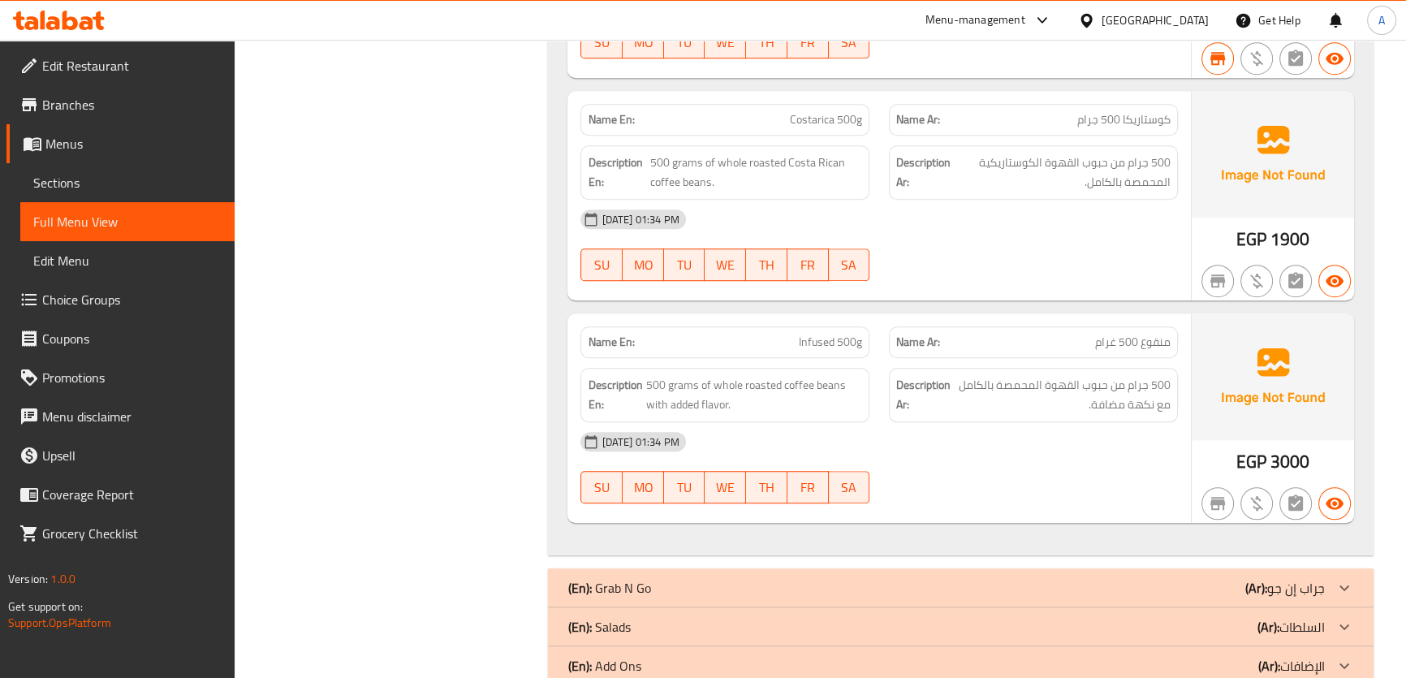
click at [797, 317] on div "Name En: Infused 500g" at bounding box center [725, 342] width 309 height 51
copy span "Infused"
click at [831, 343] on span "Infused 500g" at bounding box center [830, 342] width 63 height 17
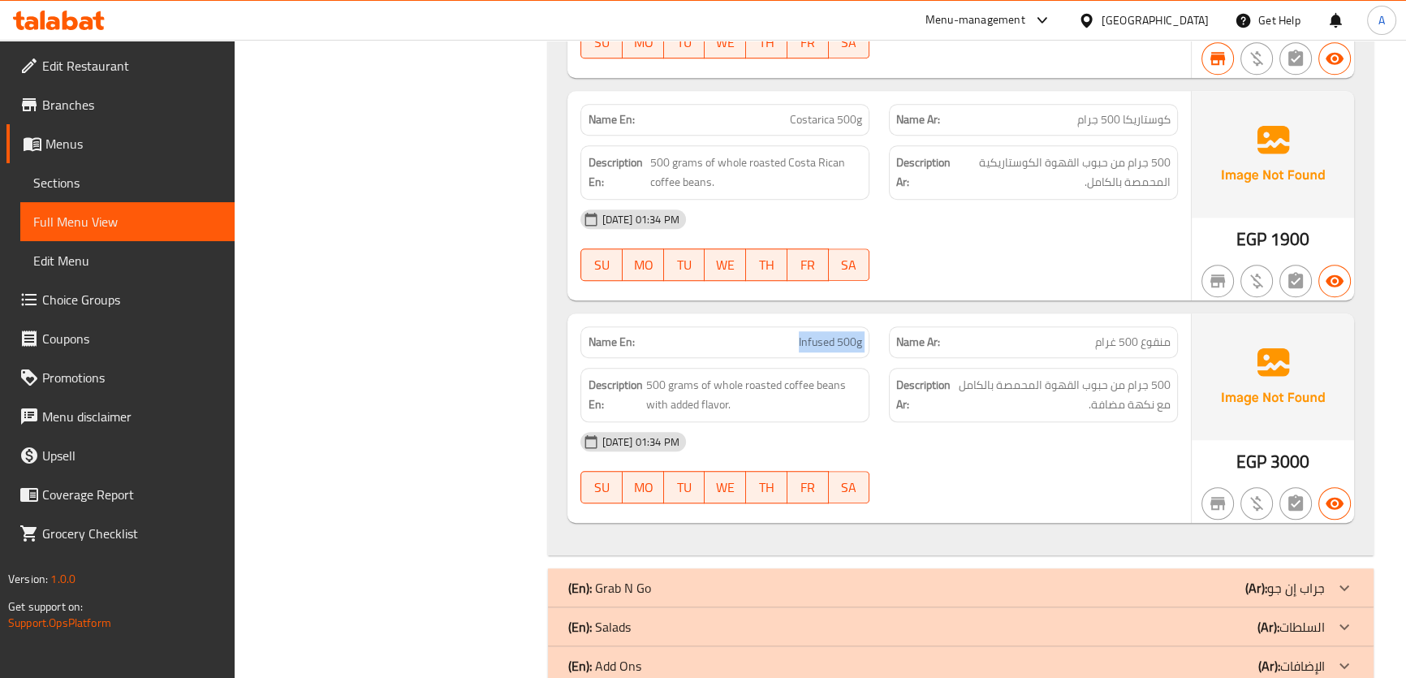
click at [831, 343] on span "Infused 500g" at bounding box center [830, 342] width 63 height 17
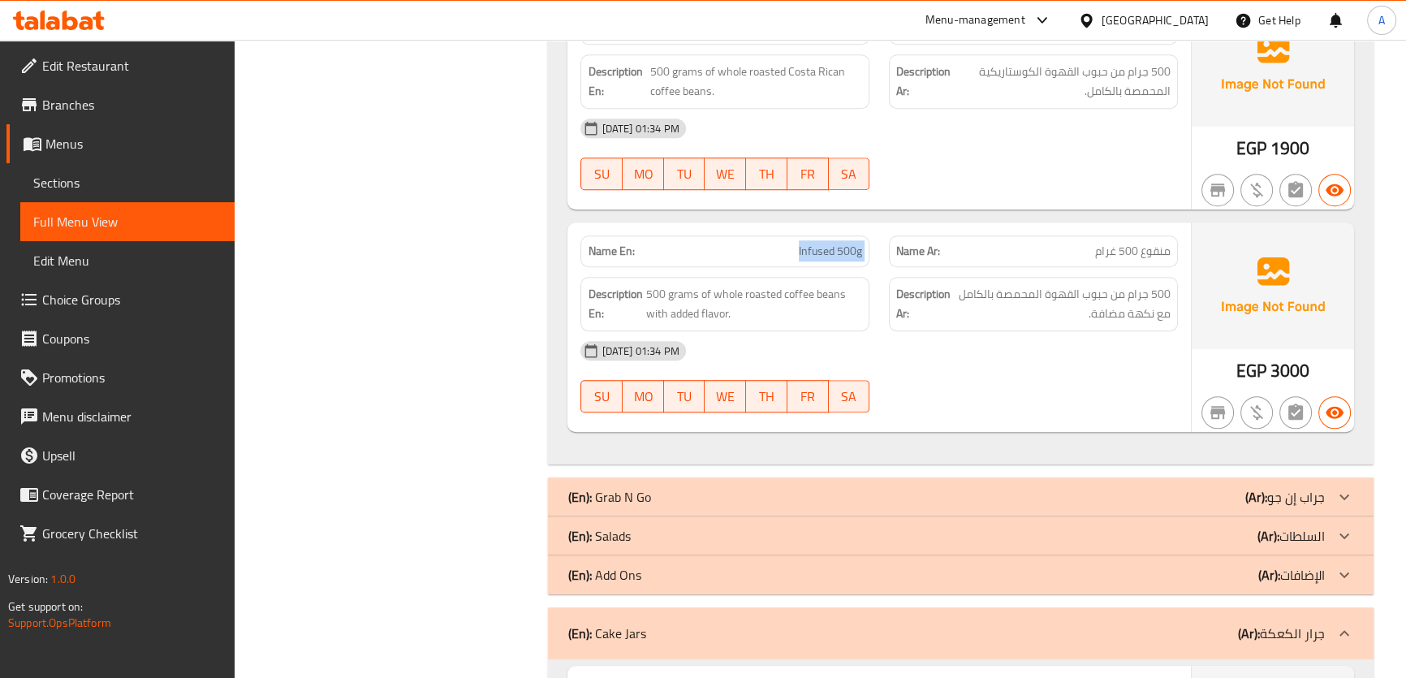
scroll to position [1559, 0]
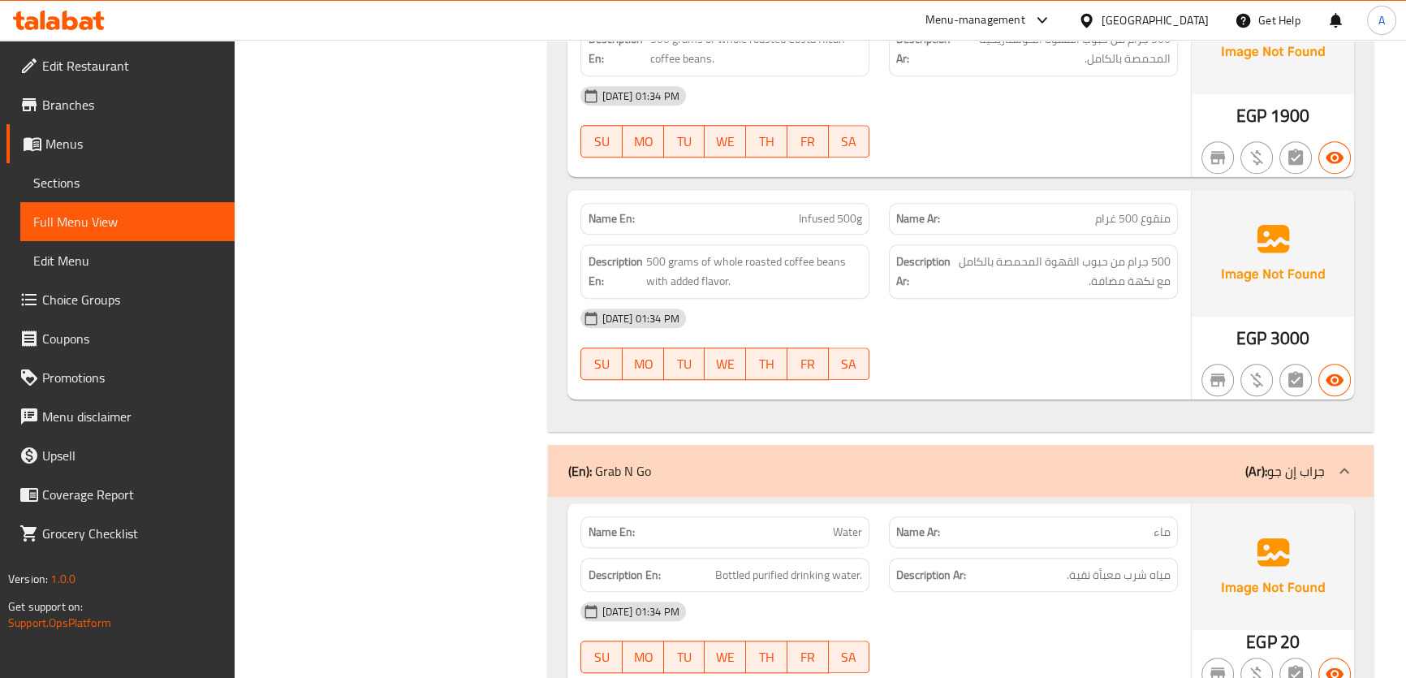
scroll to position [1998, 0]
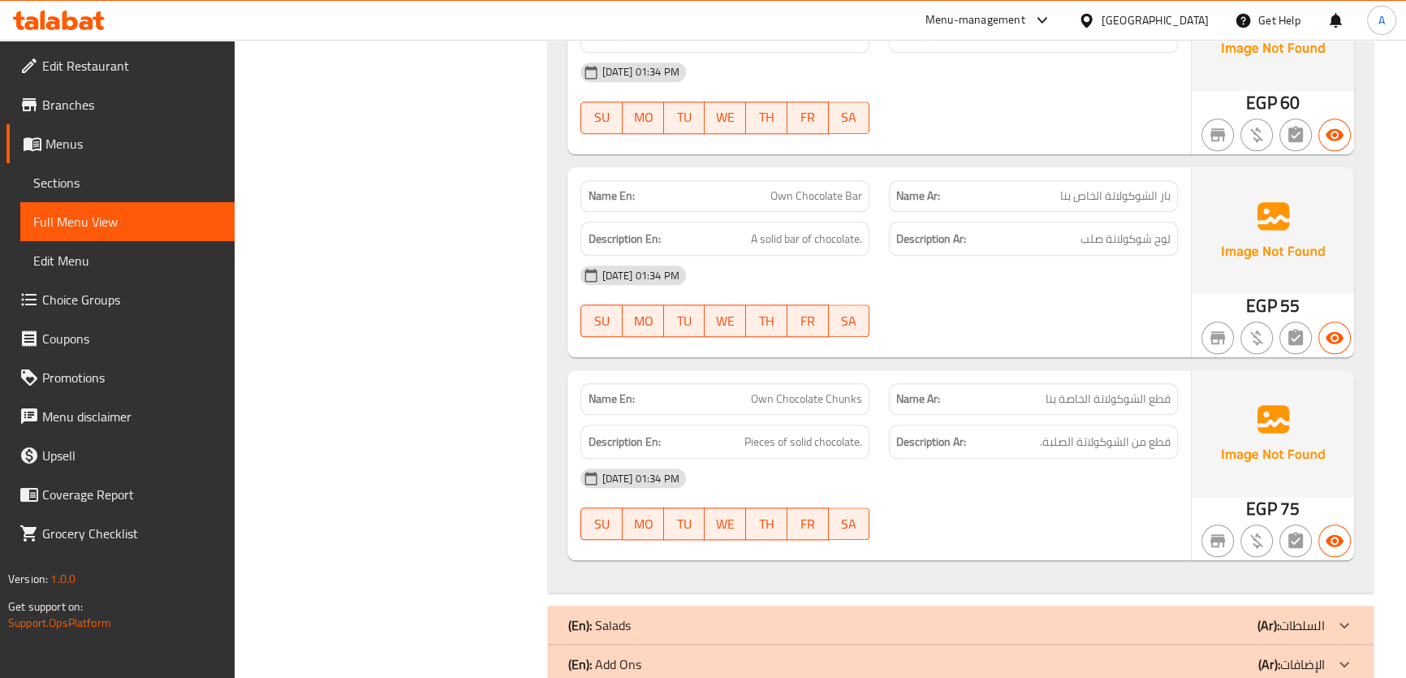
scroll to position [2337, 0]
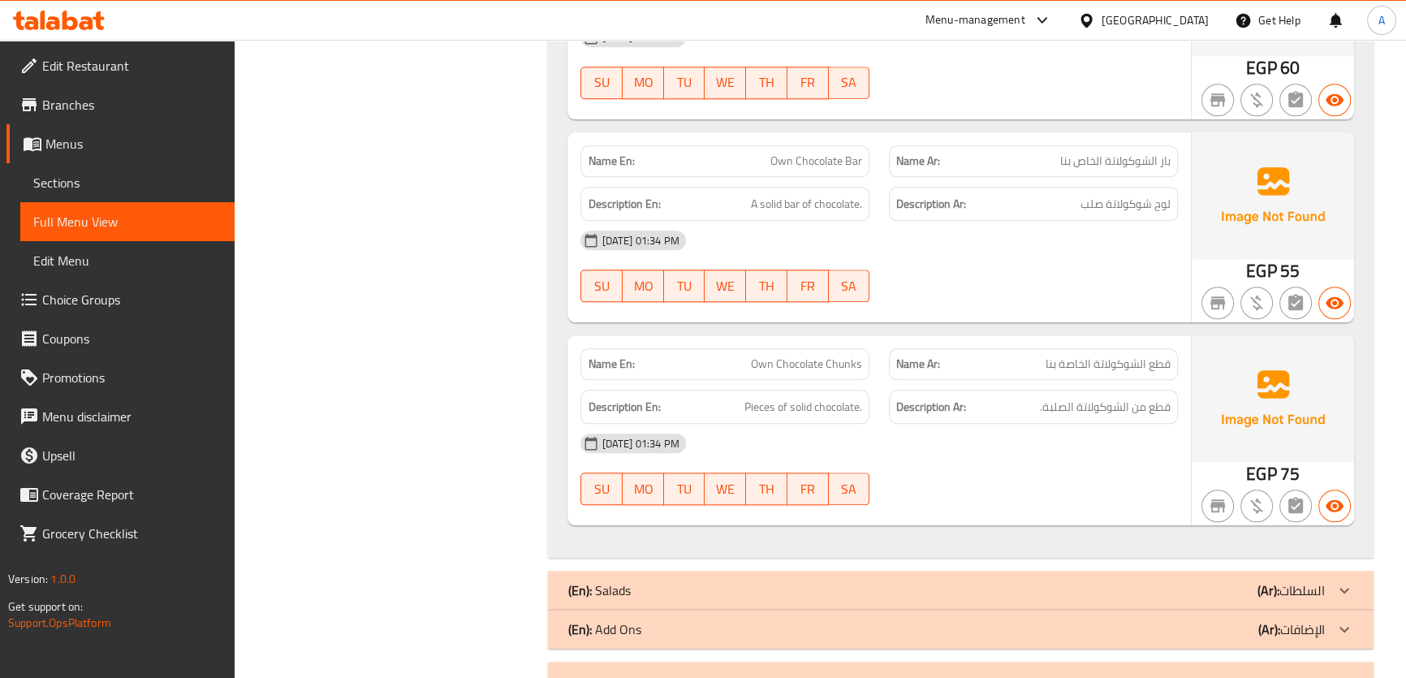
copy span "Own Chocolate Bar"
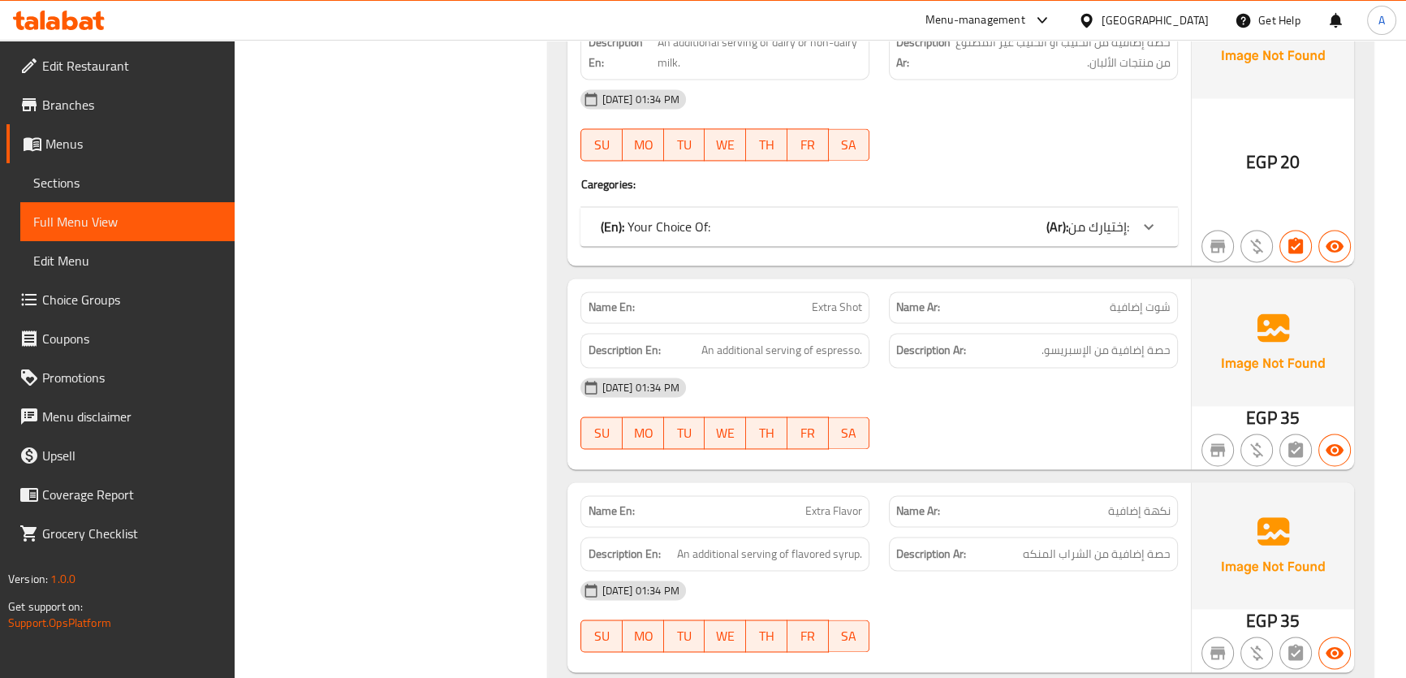
scroll to position [2931, 0]
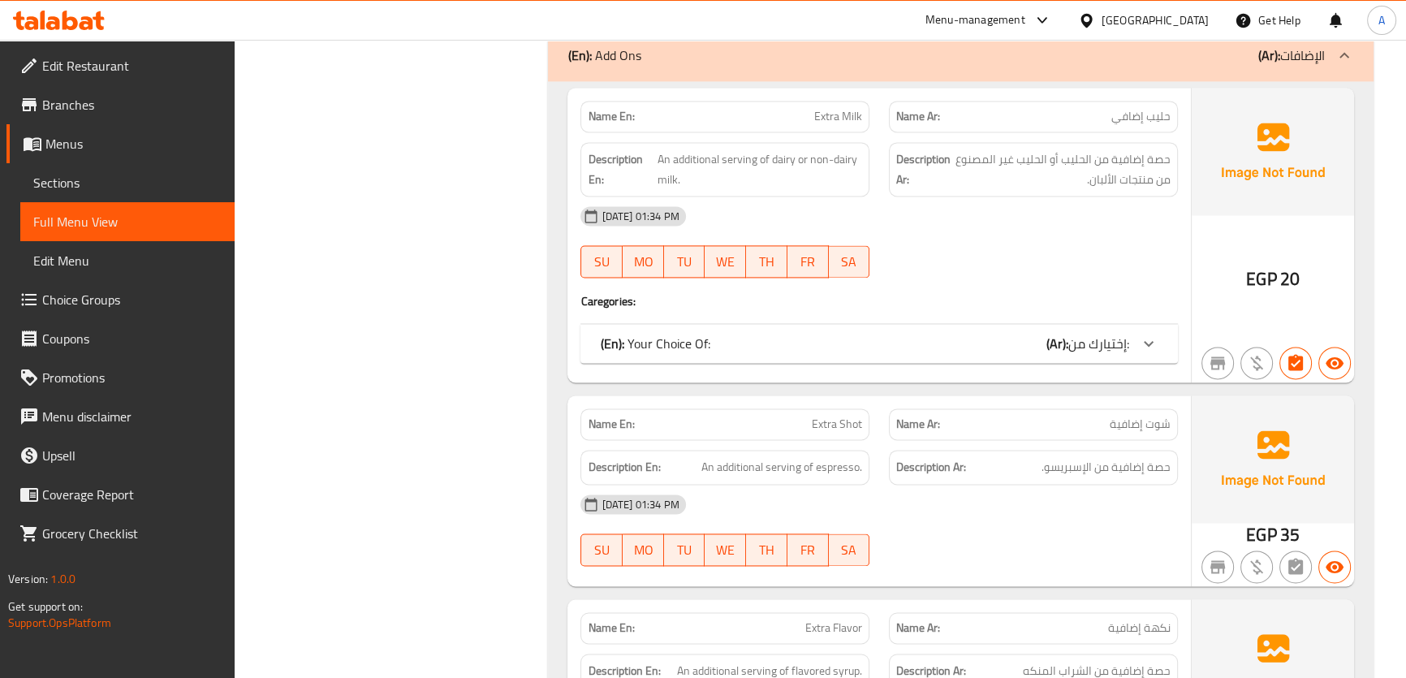
click at [1108, 331] on span "إختيارك من:" at bounding box center [1099, 343] width 61 height 24
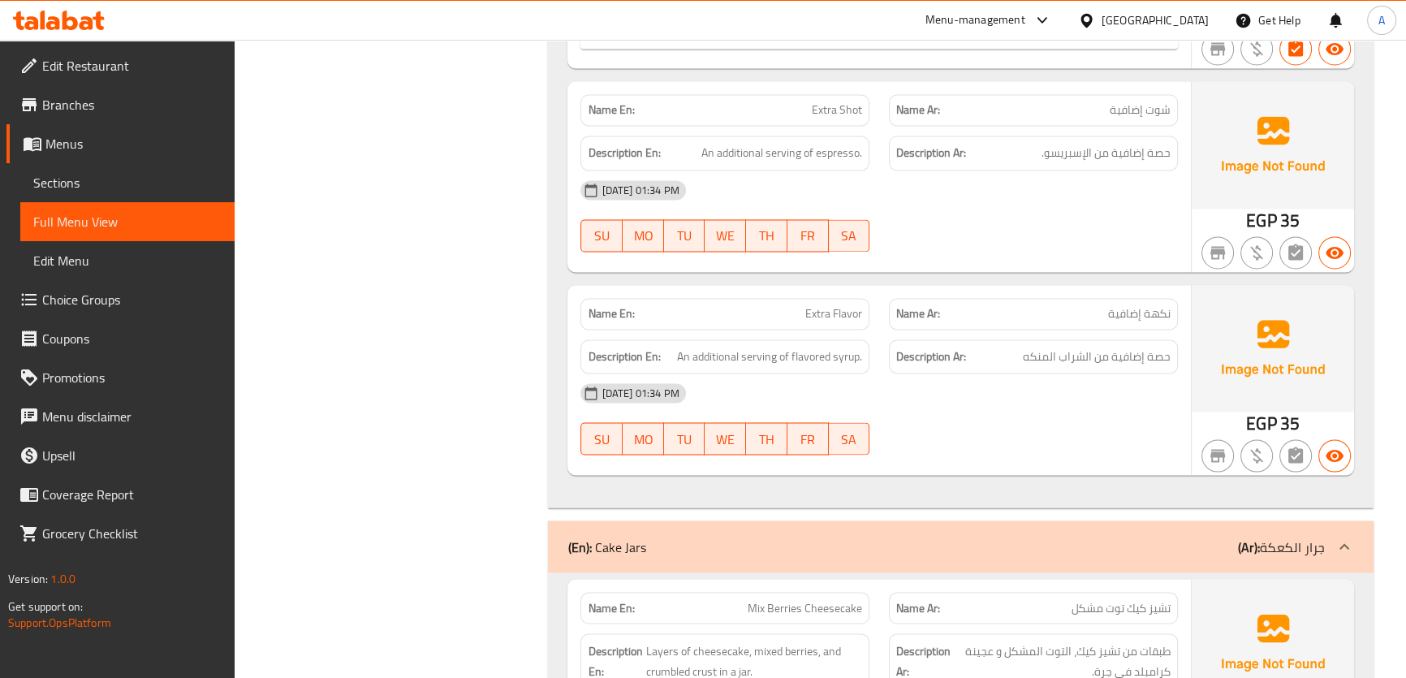
scroll to position [3451, 0]
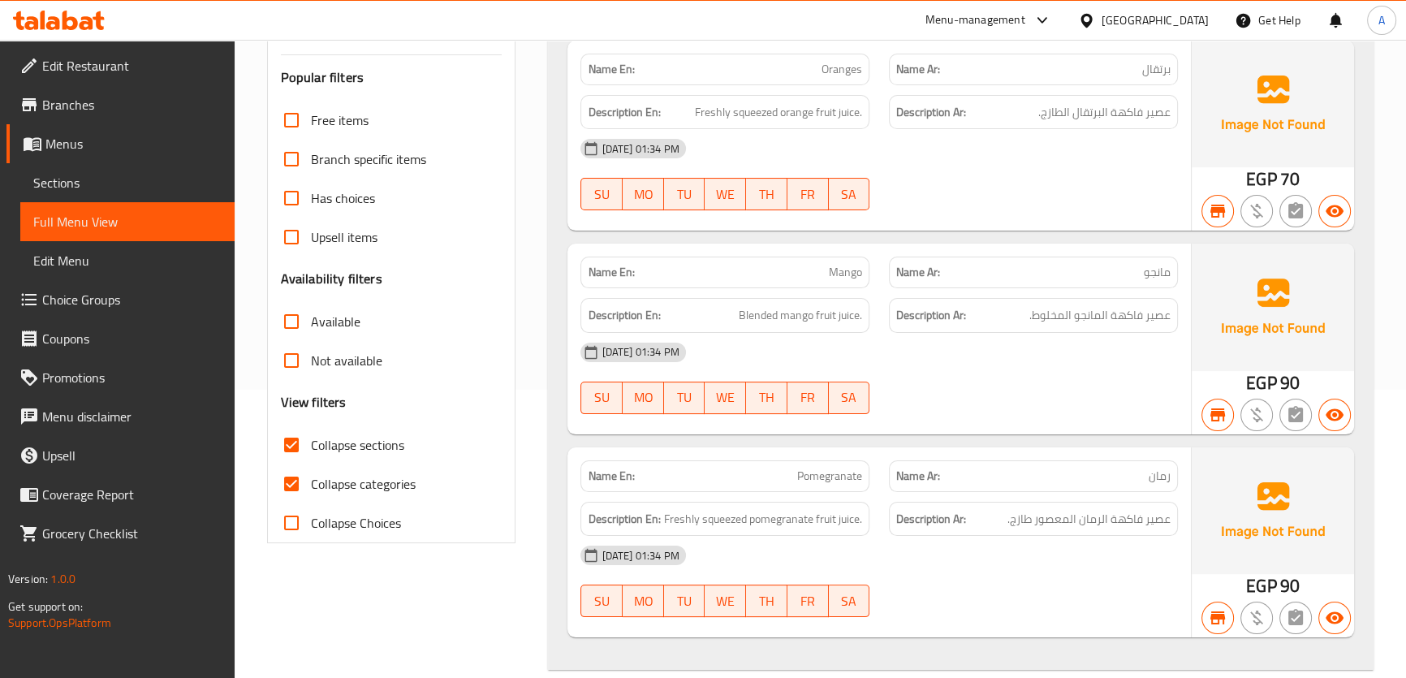
scroll to position [264, 0]
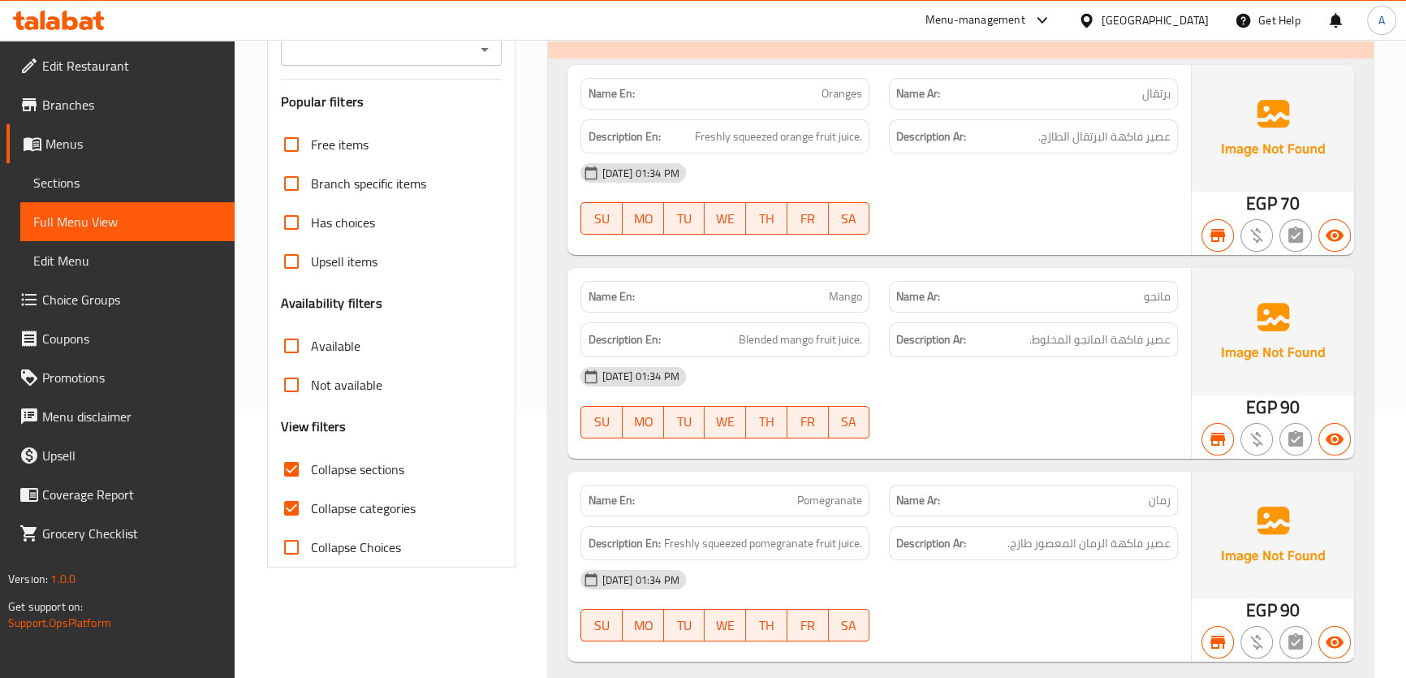
click at [366, 477] on span "Collapse sections" at bounding box center [357, 469] width 93 height 19
click at [311, 477] on input "Collapse sections" at bounding box center [291, 469] width 39 height 39
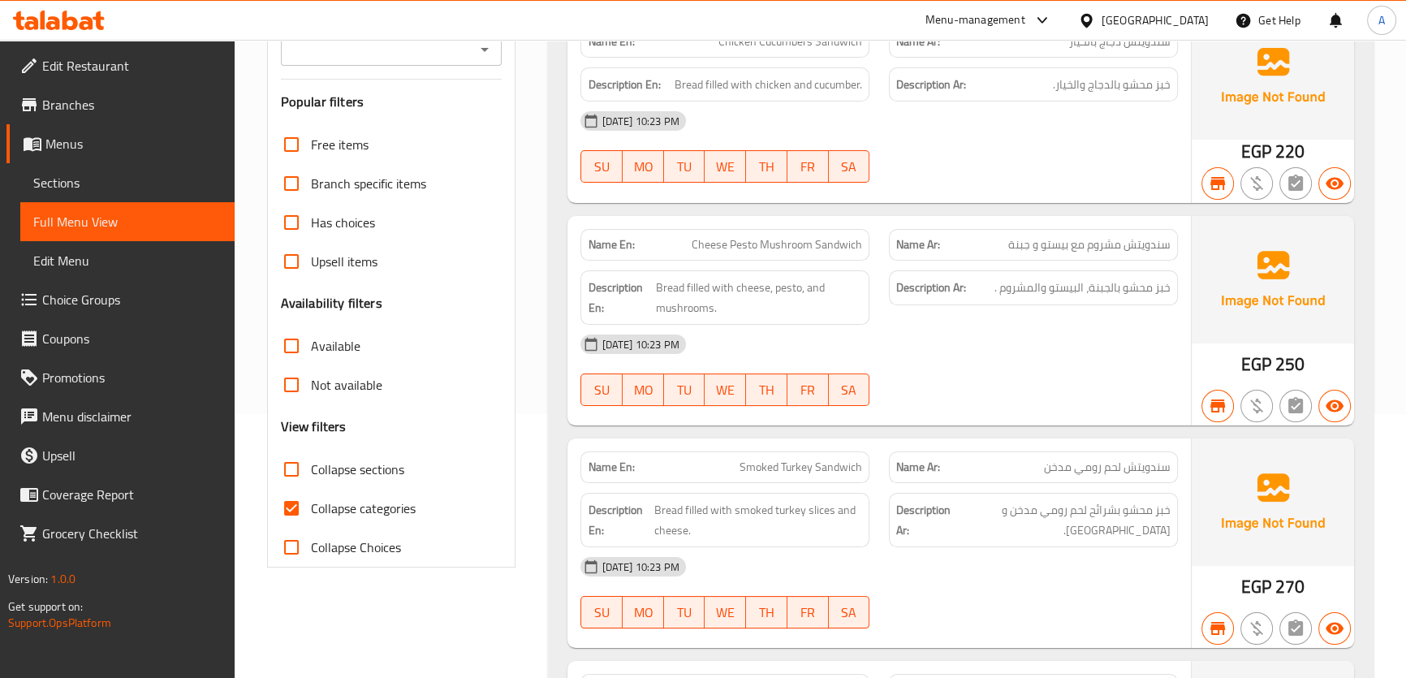
click at [367, 460] on span "Collapse sections" at bounding box center [357, 469] width 93 height 19
click at [311, 457] on input "Collapse sections" at bounding box center [291, 469] width 39 height 39
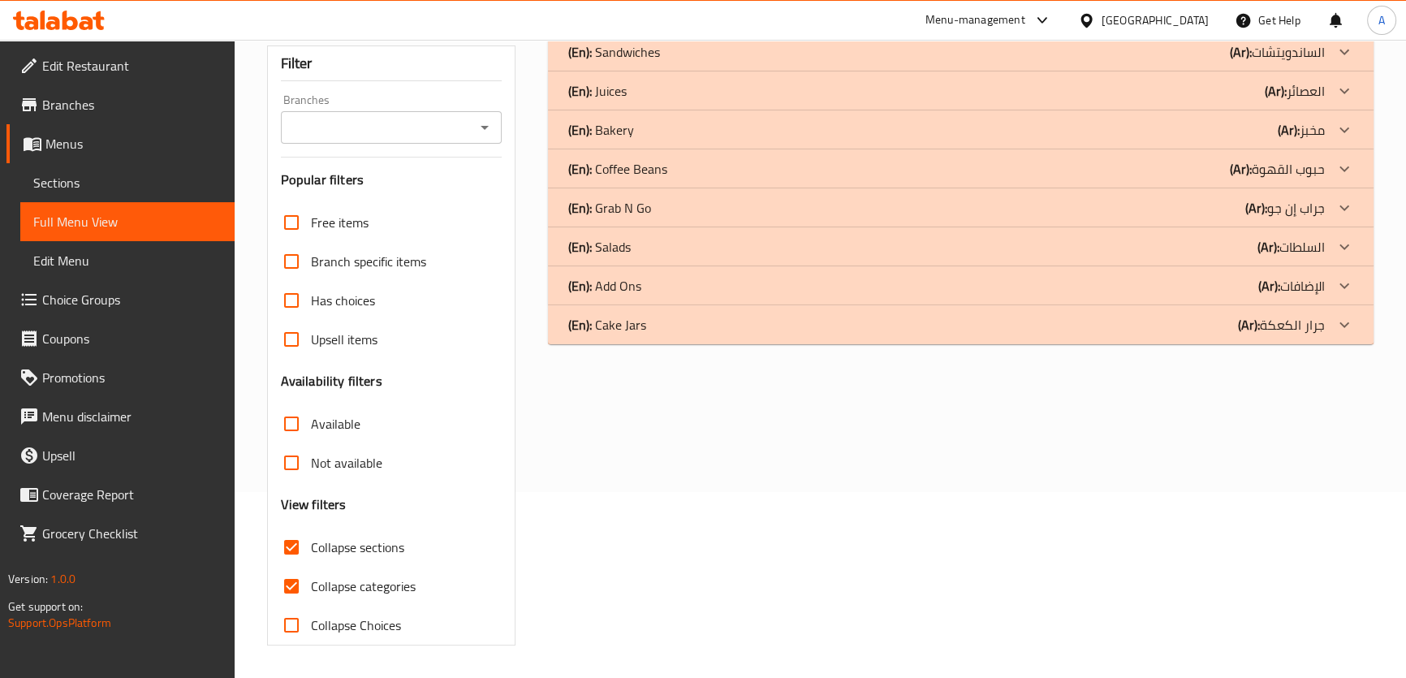
scroll to position [185, 0]
click at [658, 63] on div "(En): Add Ons (Ar): الإضافات" at bounding box center [946, 52] width 757 height 19
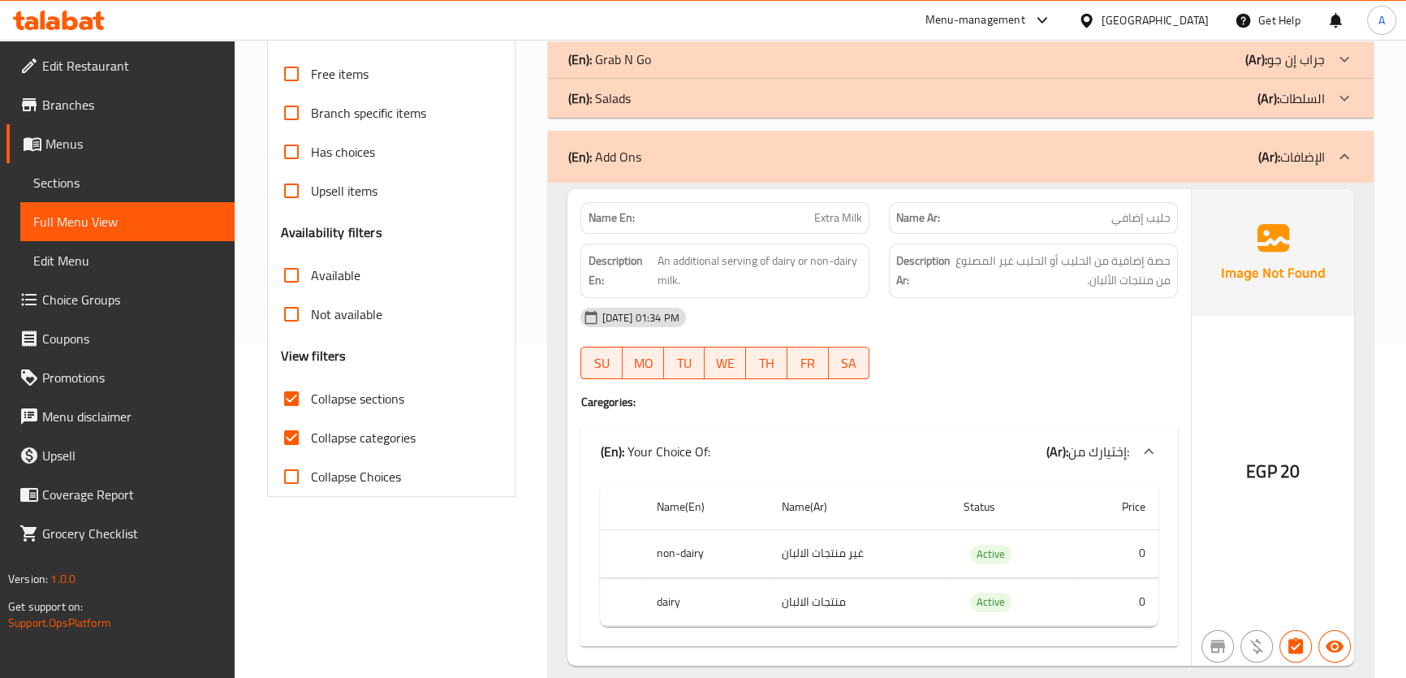
scroll to position [271, 0]
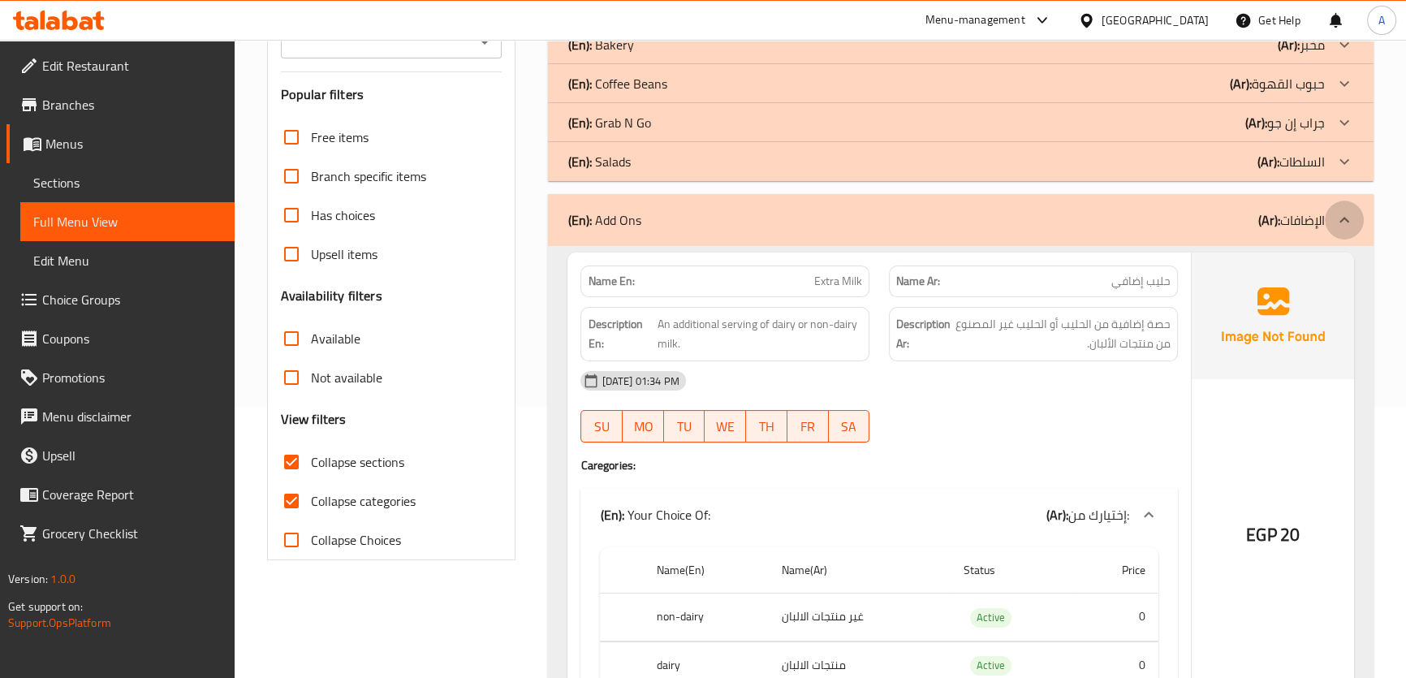
click at [1340, 235] on div at bounding box center [1344, 220] width 39 height 39
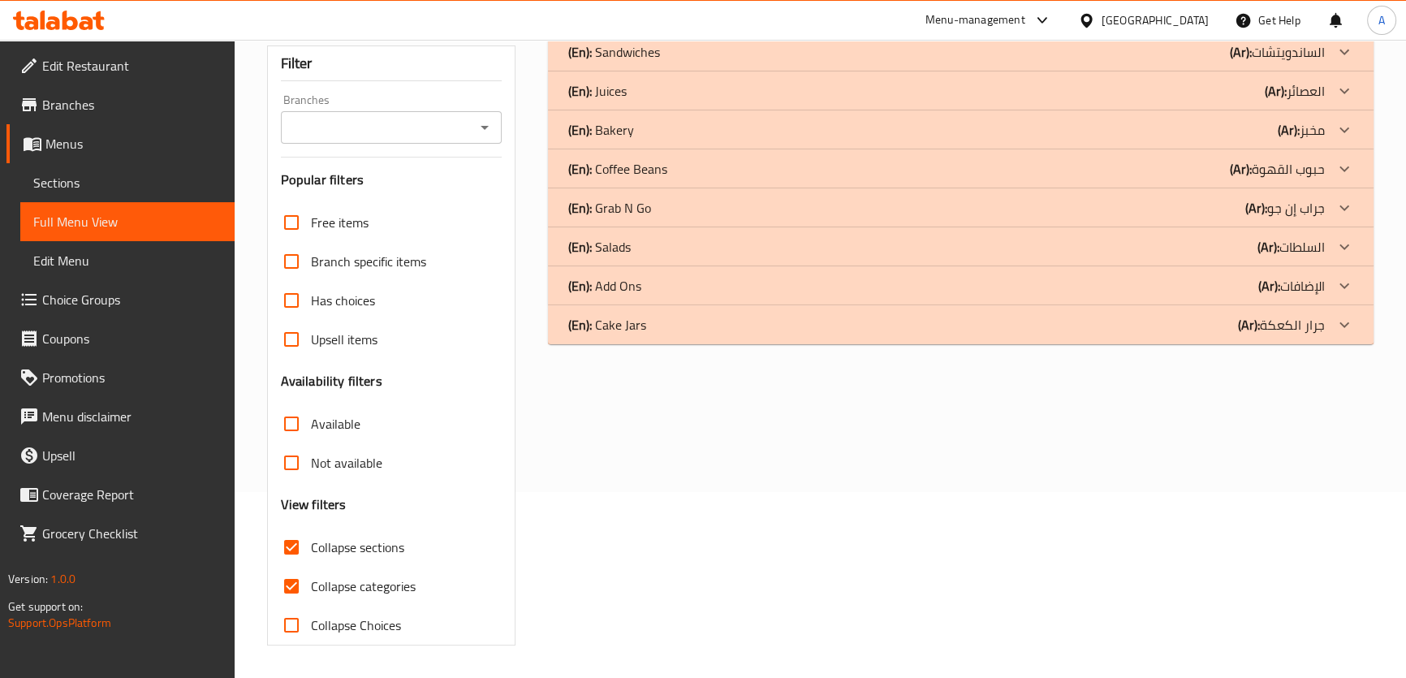
scroll to position [185, 0]
click at [1298, 63] on p "(Ar): جراب إن جو" at bounding box center [1277, 52] width 95 height 19
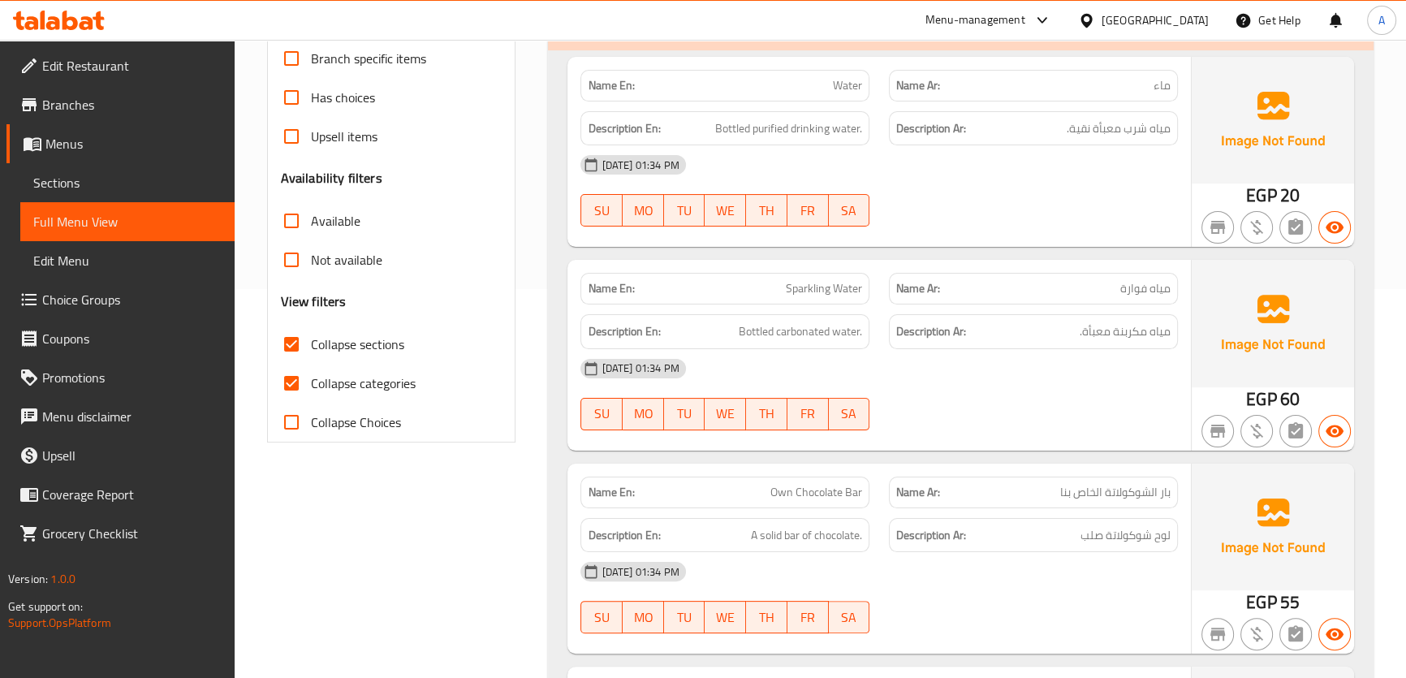
scroll to position [320, 0]
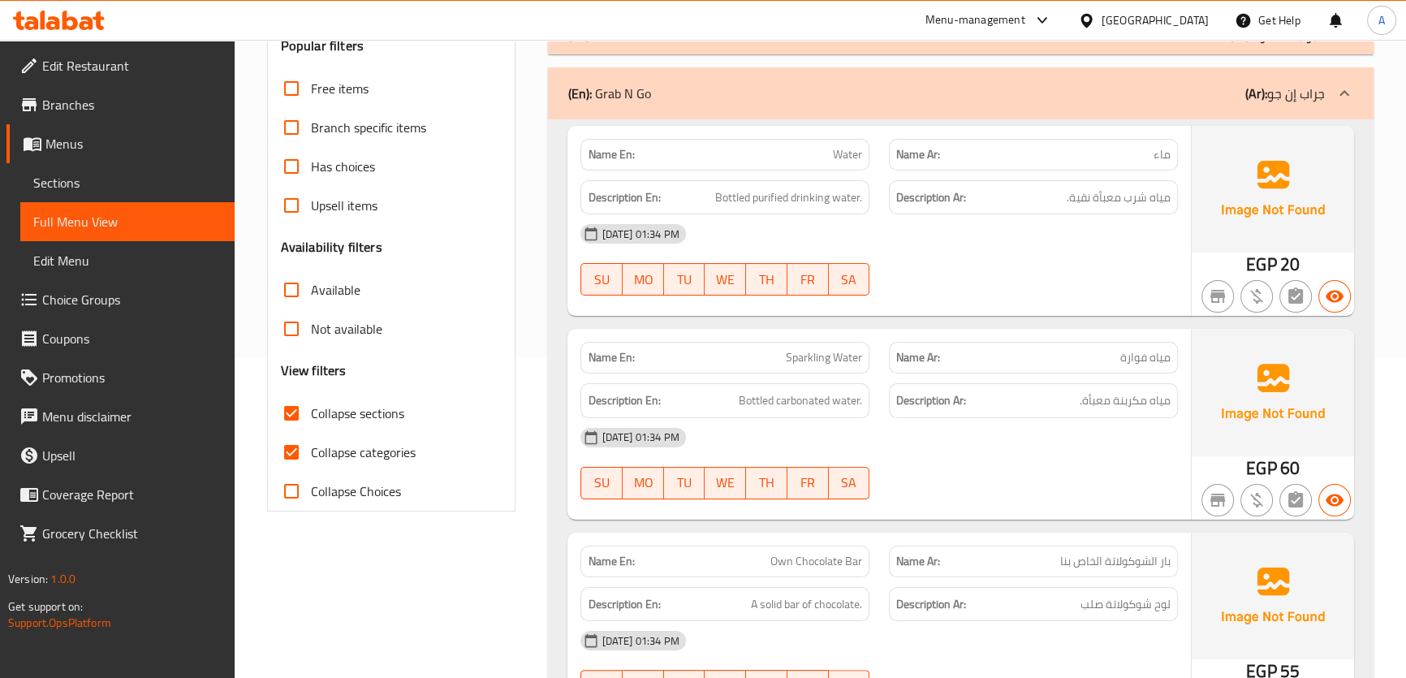
click at [1075, 106] on div "(En): Grab N Go (Ar): جراب إن جو" at bounding box center [960, 93] width 825 height 52
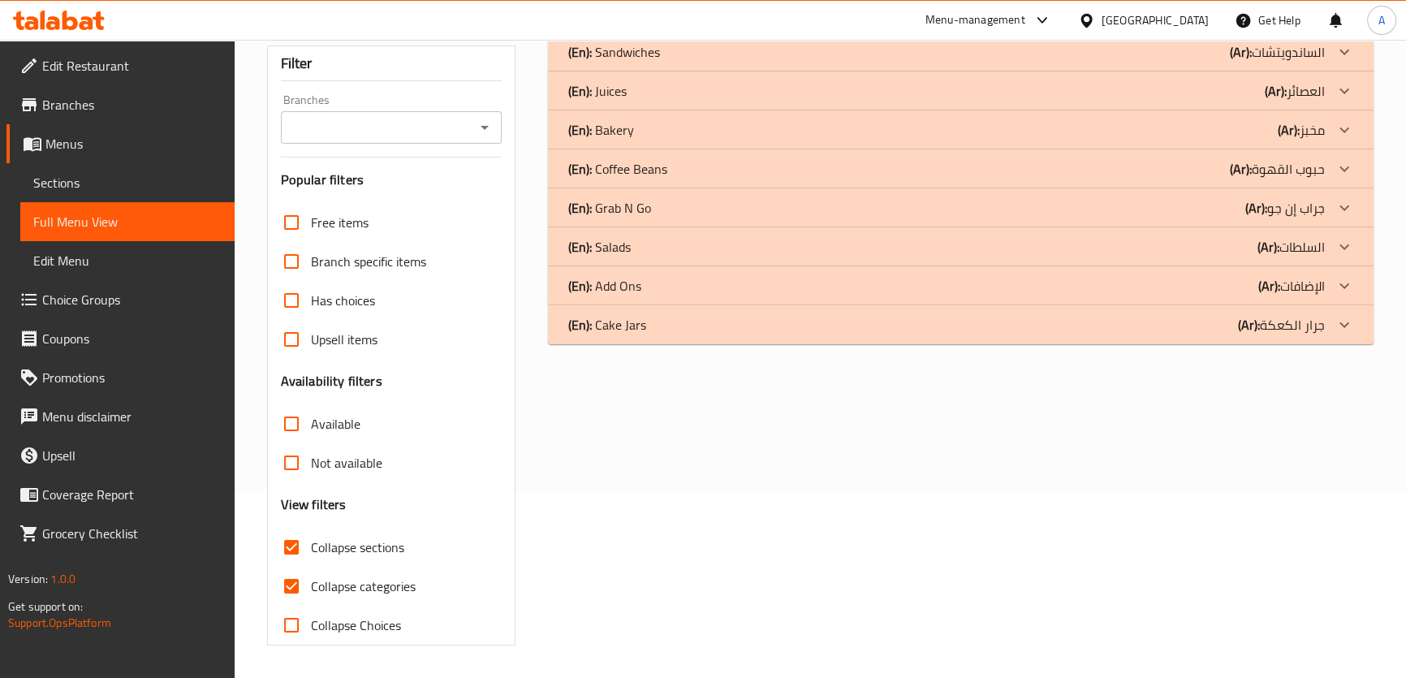
scroll to position [185, 0]
click at [334, 551] on span "Collapse sections" at bounding box center [357, 547] width 93 height 19
click at [311, 551] on input "Collapse sections" at bounding box center [291, 548] width 39 height 39
checkbox input "false"
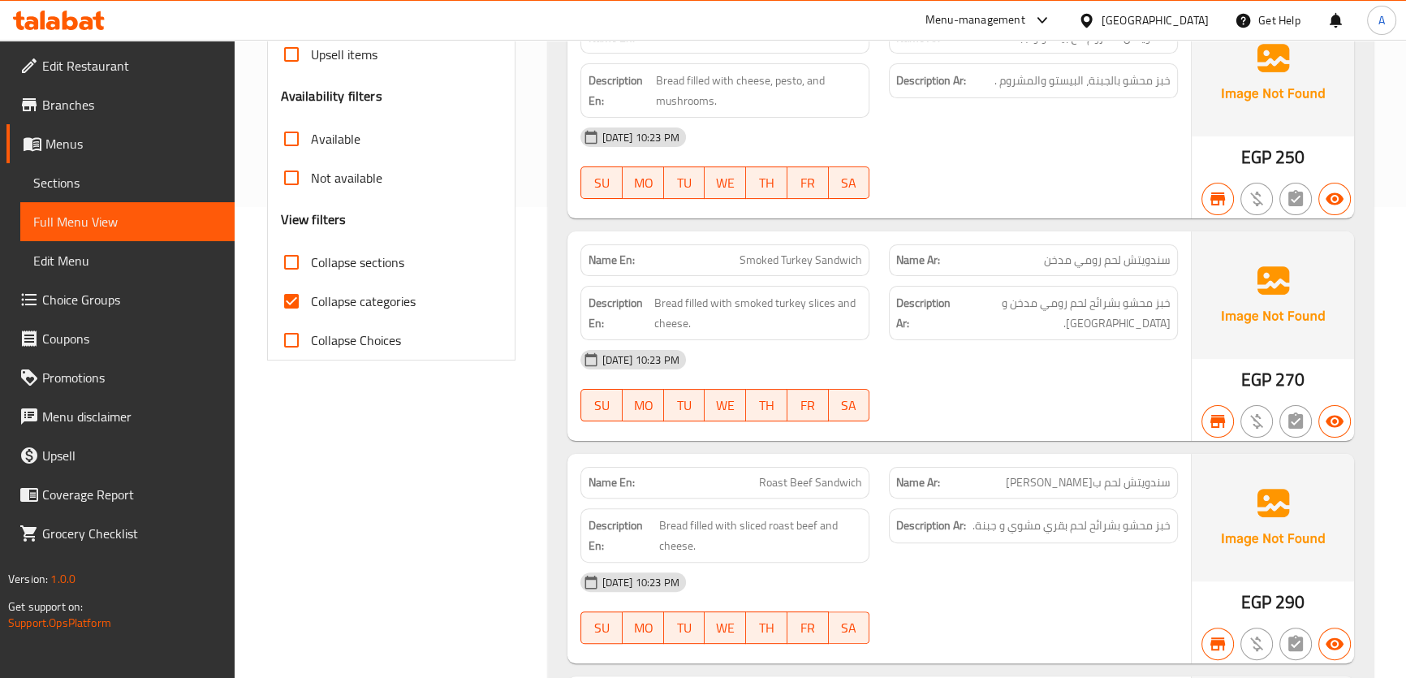
scroll to position [539, 0]
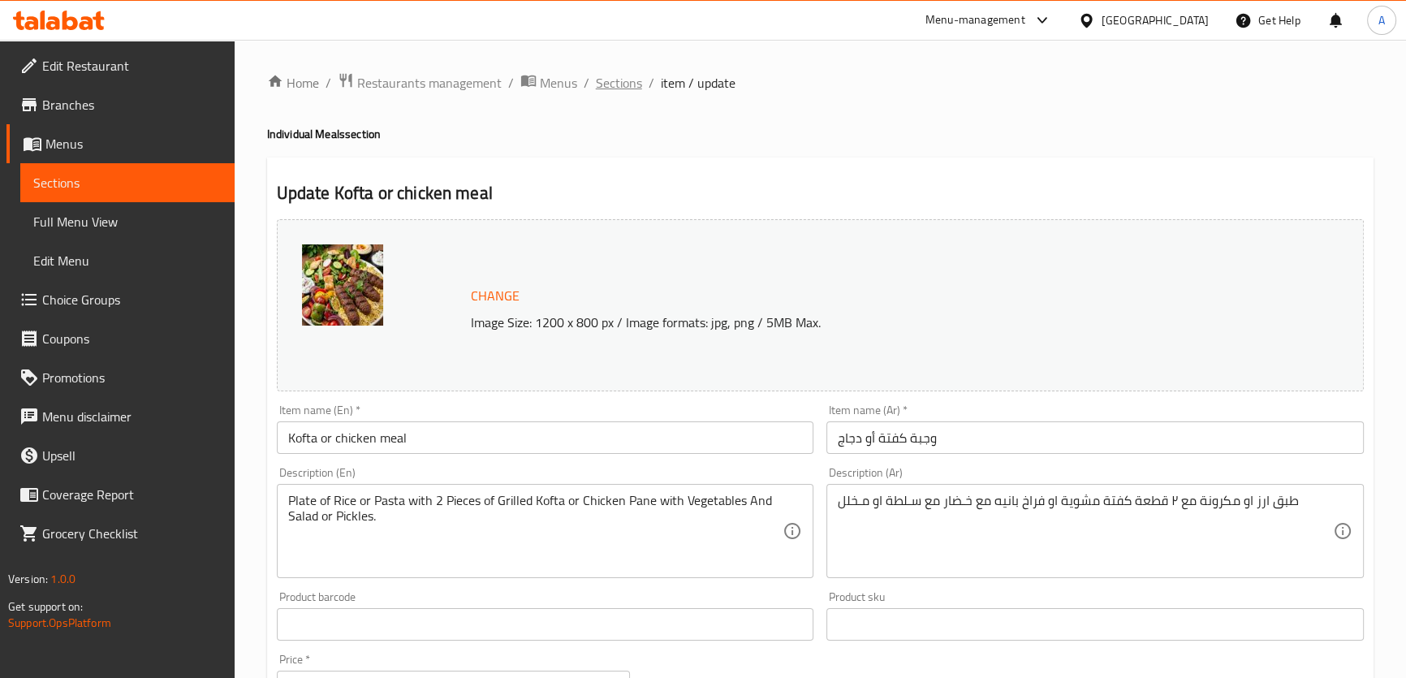
click at [630, 82] on span "Sections" at bounding box center [619, 82] width 46 height 19
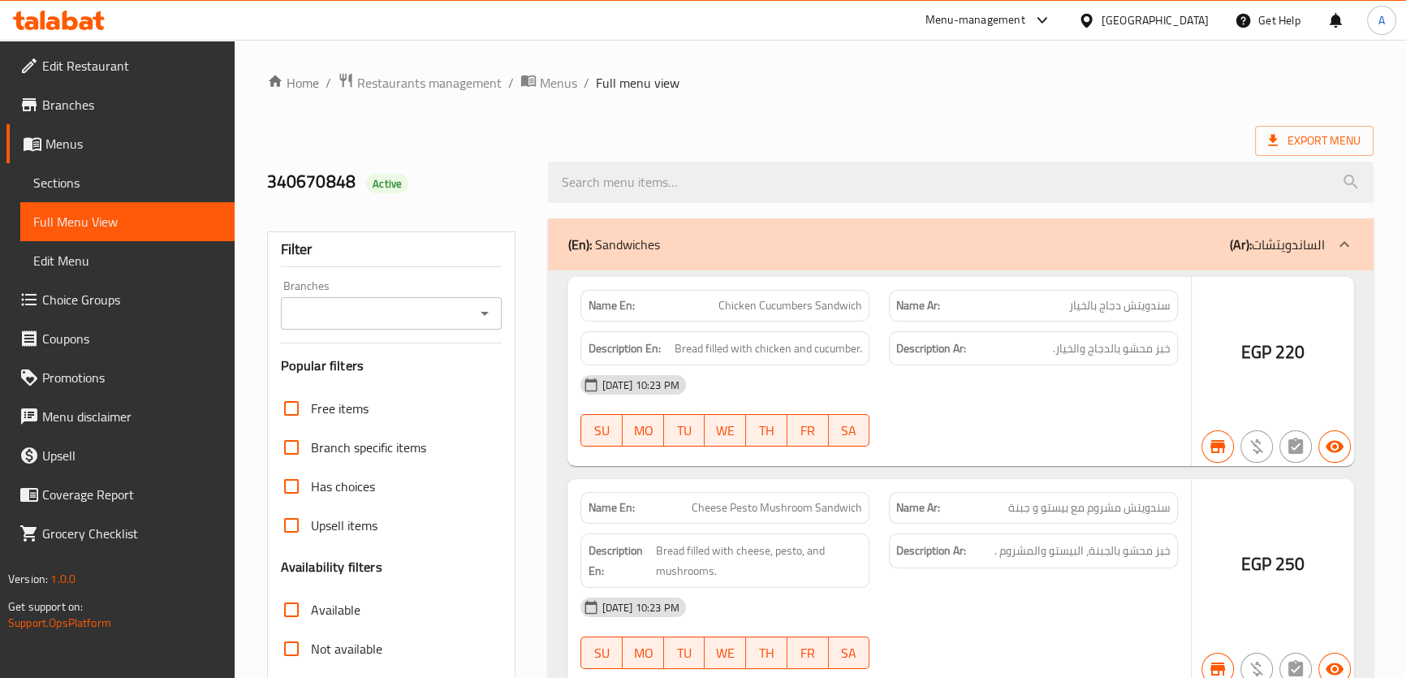
click at [202, 188] on span "Sections" at bounding box center [127, 182] width 188 height 19
click at [149, 188] on span "Sections" at bounding box center [127, 182] width 188 height 19
click at [97, 181] on span "Sections" at bounding box center [127, 182] width 188 height 19
click at [54, 180] on span "Sections" at bounding box center [127, 182] width 188 height 19
click at [87, 181] on span "Sections" at bounding box center [127, 182] width 188 height 19
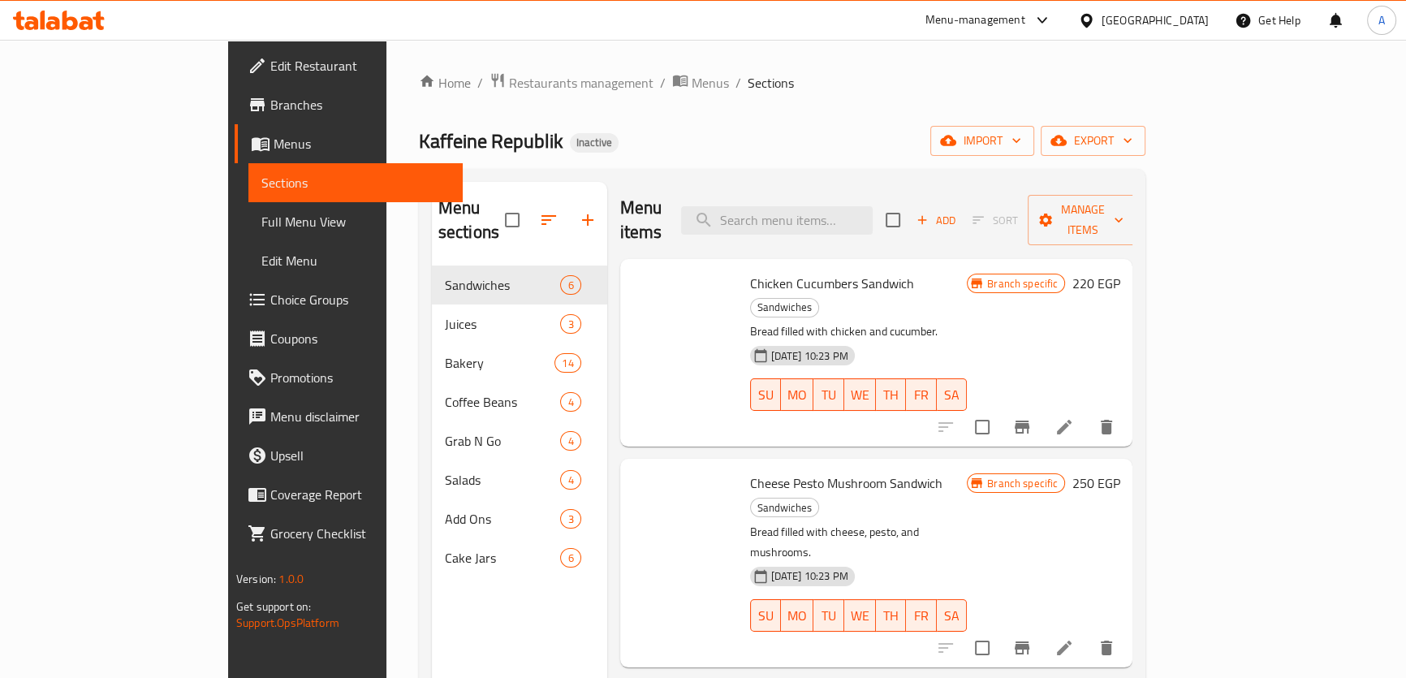
click at [261, 179] on span "Sections" at bounding box center [355, 182] width 188 height 19
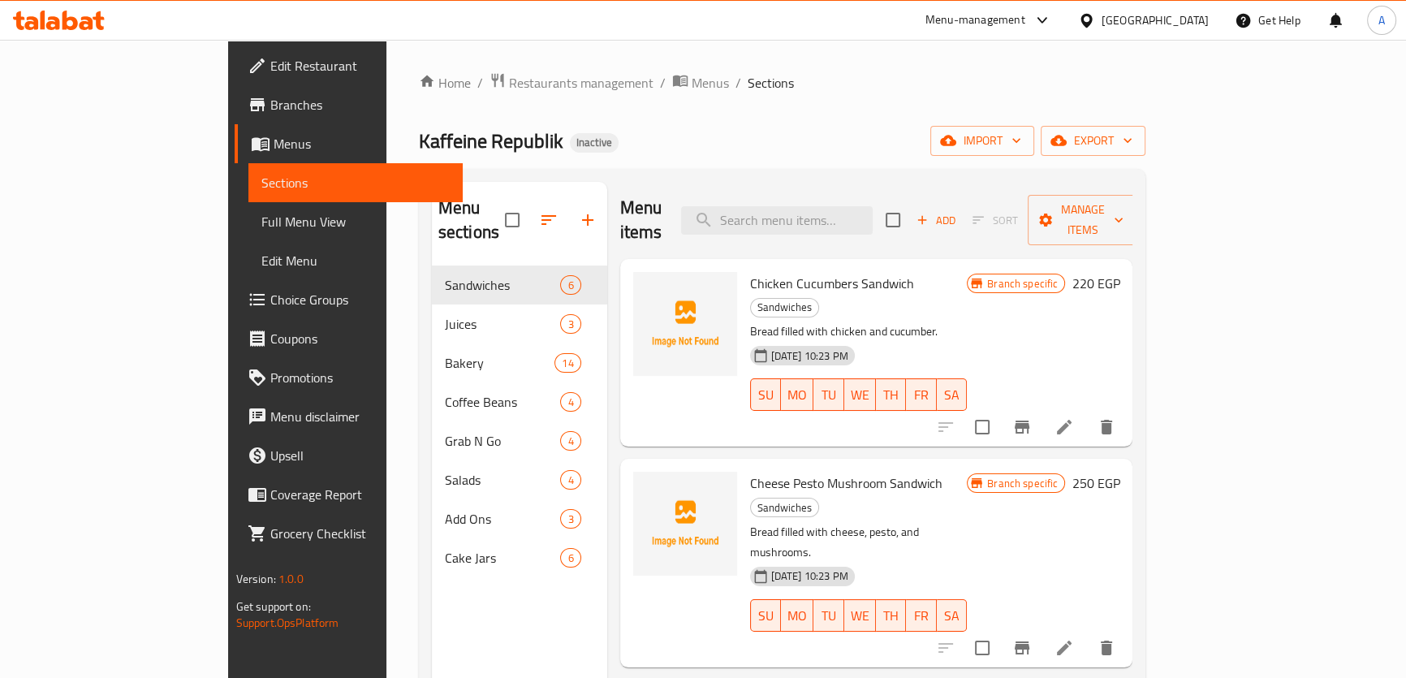
click at [819, 298] on span "Sandwiches" at bounding box center [784, 307] width 67 height 19
click at [881, 226] on div "Menu items Add Sort Manage items" at bounding box center [876, 220] width 513 height 77
click at [873, 206] on input "search" at bounding box center [777, 220] width 192 height 28
paste input "Smoked Turkey Sandwich"
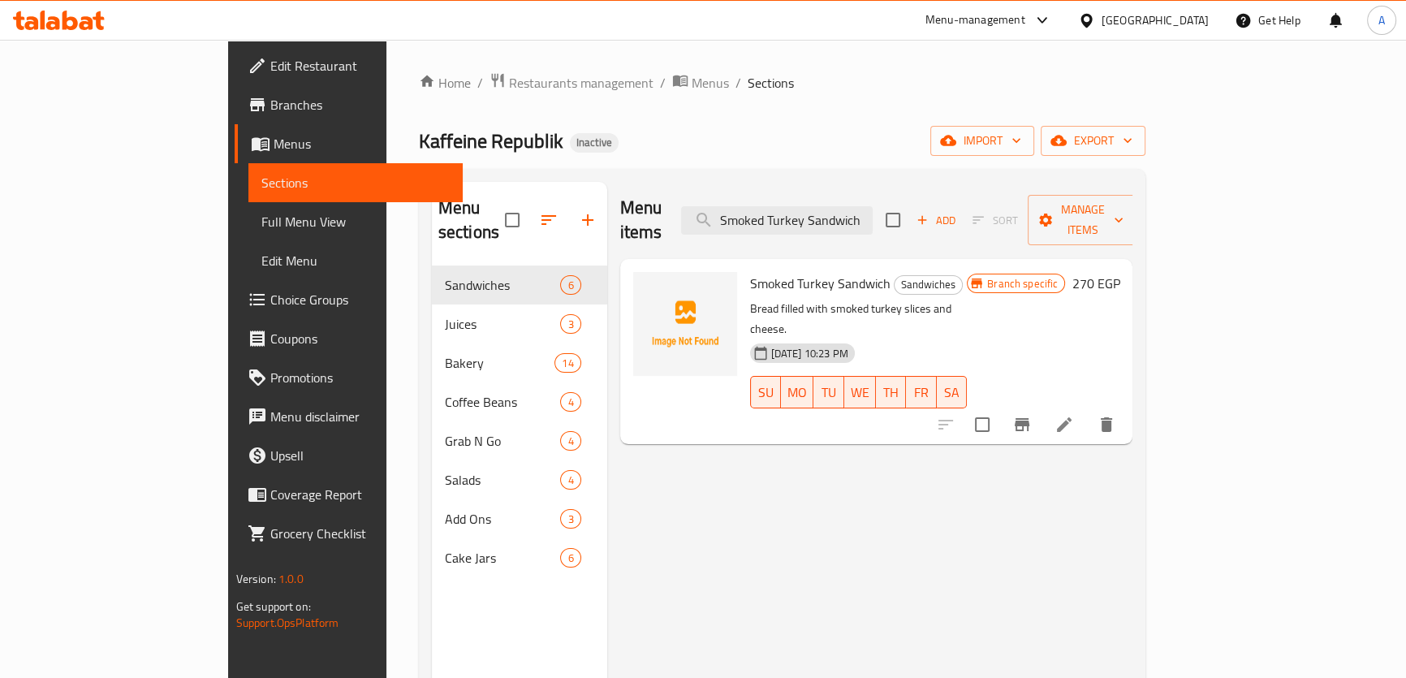
type input "Smoked Turkey Sandwich"
click at [1074, 415] on icon at bounding box center [1064, 424] width 19 height 19
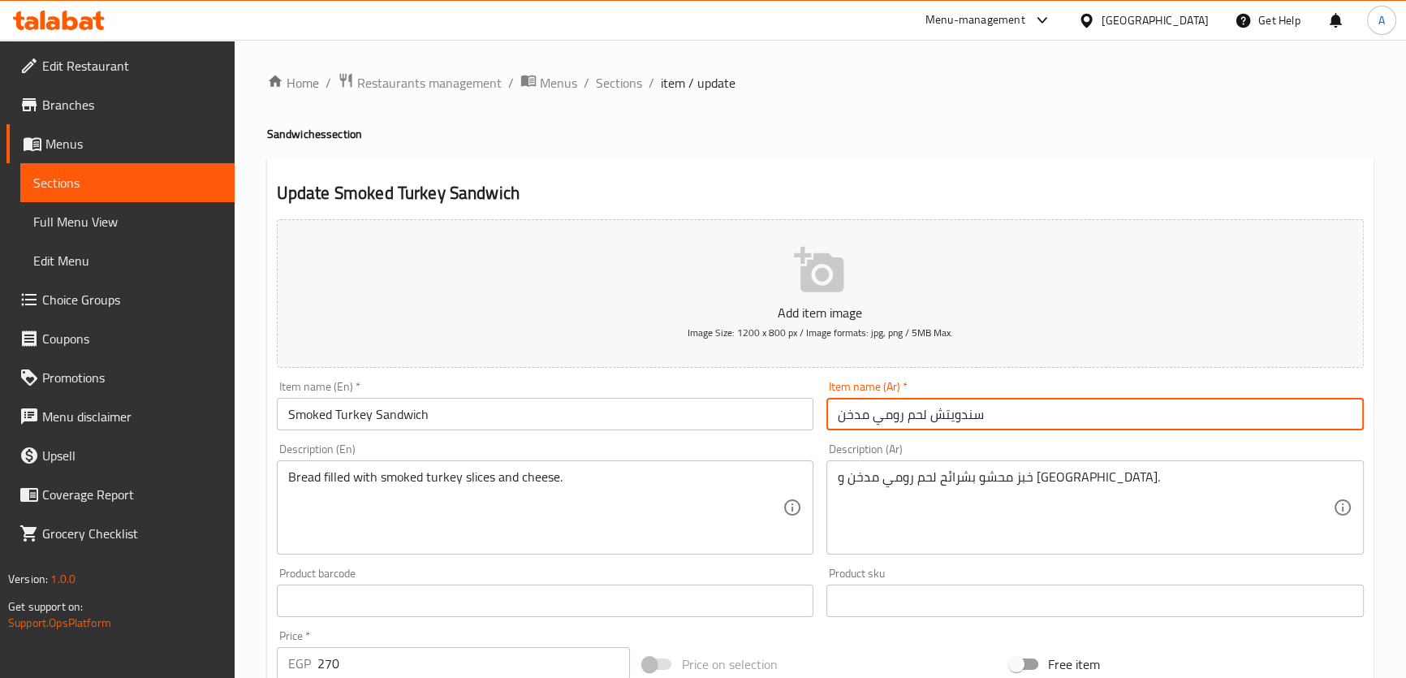
click at [908, 412] on input "سندويتش لحم رومي مدخن" at bounding box center [1096, 414] width 538 height 32
click at [893, 410] on input "سندويتش لحم رومي مدخن" at bounding box center [1096, 414] width 538 height 32
click at [926, 409] on input "سندويتش تركي مدخن" at bounding box center [1096, 414] width 538 height 32
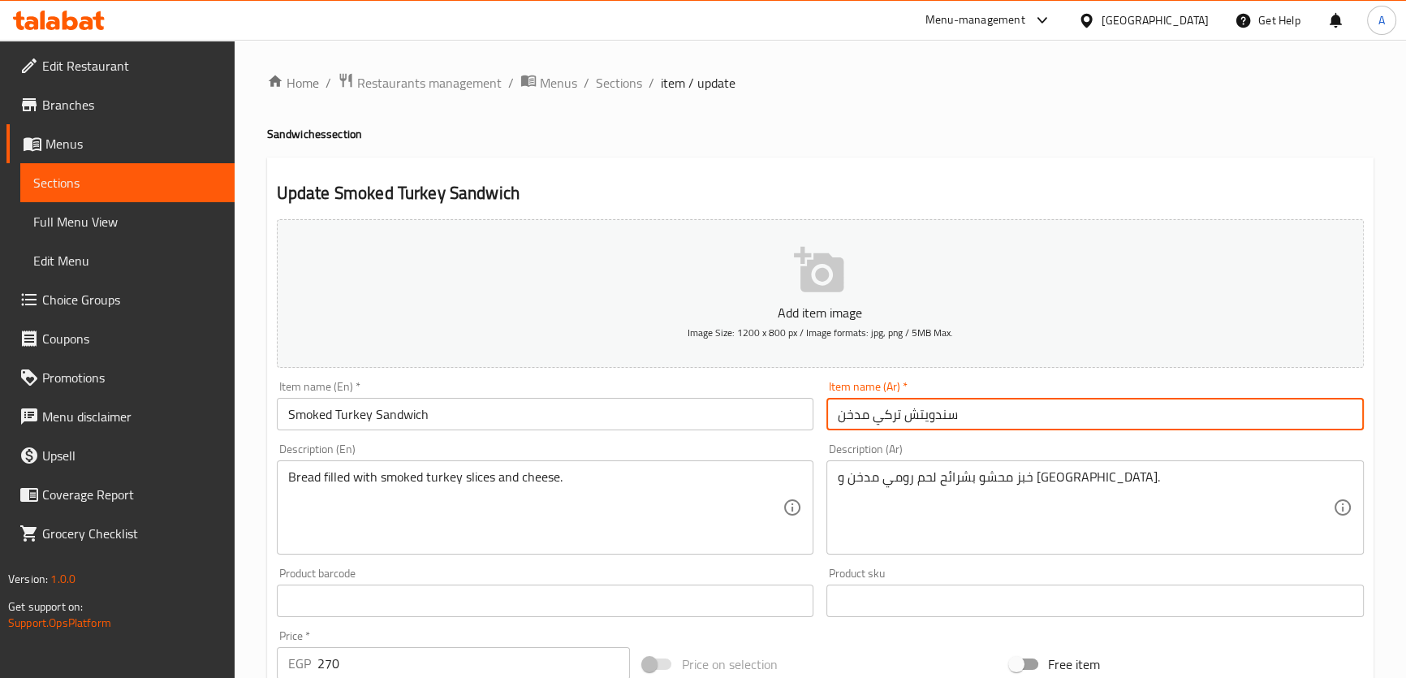
click at [926, 409] on input "سندويتش تركي مدخن" at bounding box center [1096, 414] width 538 height 32
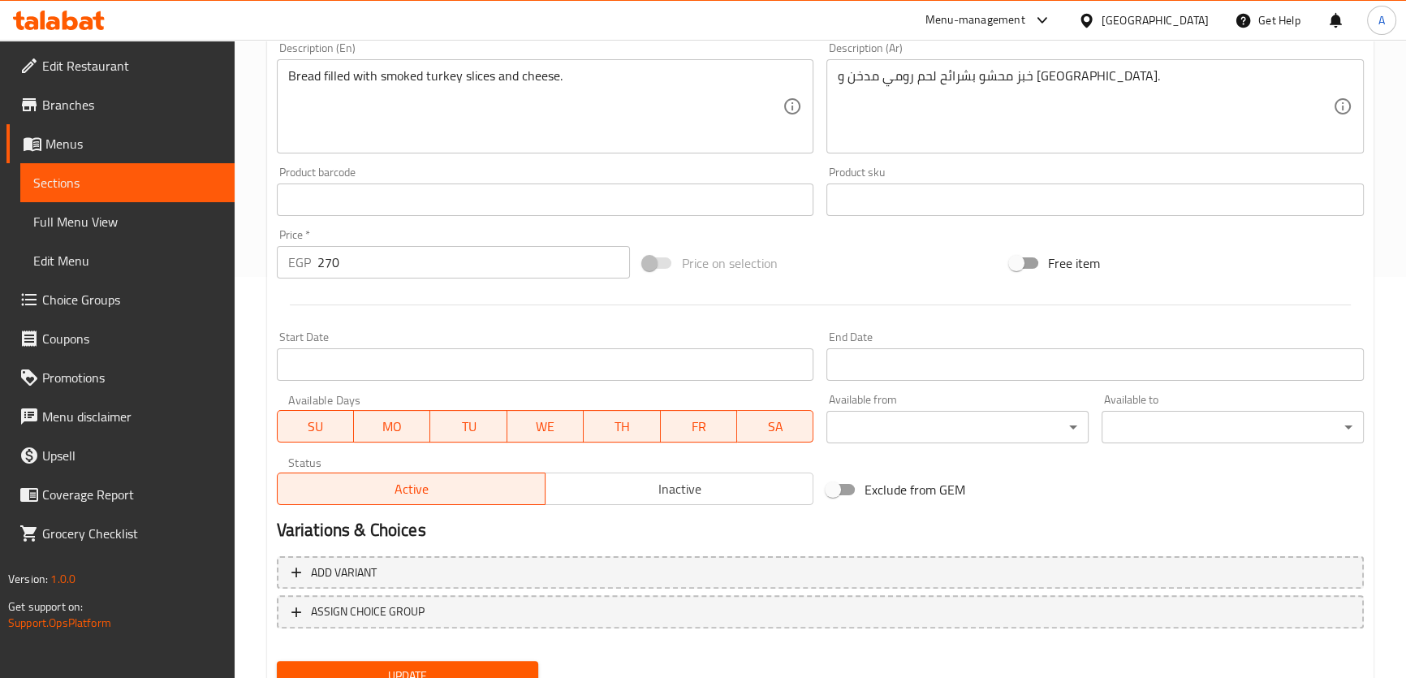
scroll to position [269, 0]
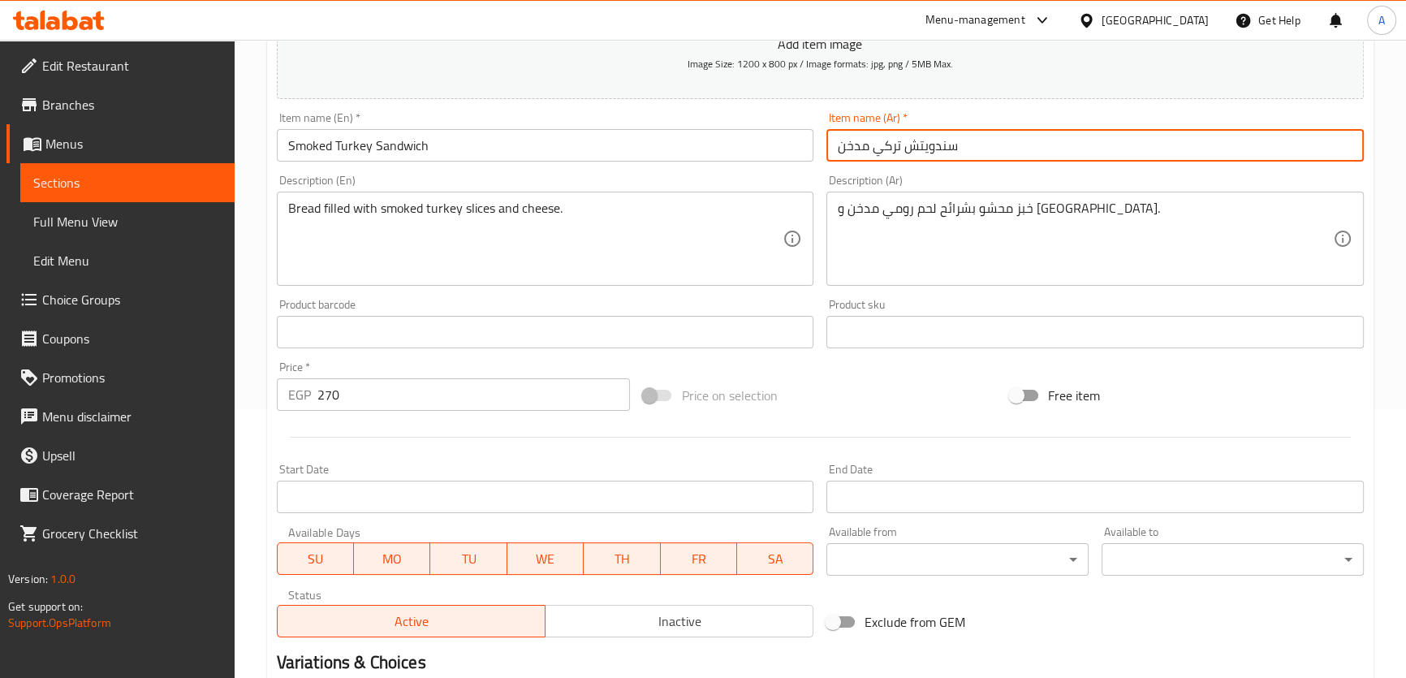
click at [888, 136] on input "سندويتش تركي مدخن" at bounding box center [1096, 145] width 538 height 32
type input "سندويتش تركي مدخن"
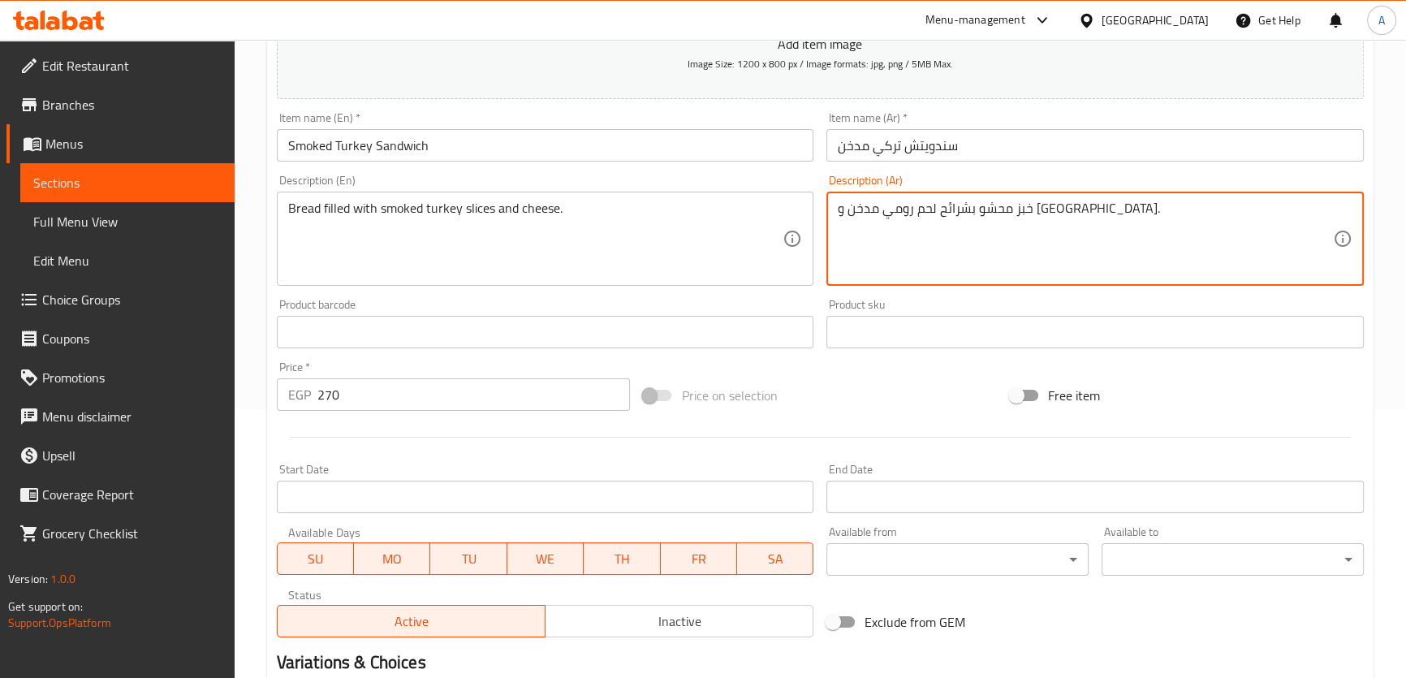
drag, startPoint x: 909, startPoint y: 214, endPoint x: 961, endPoint y: 218, distance: 53.0
paste textarea "تركي"
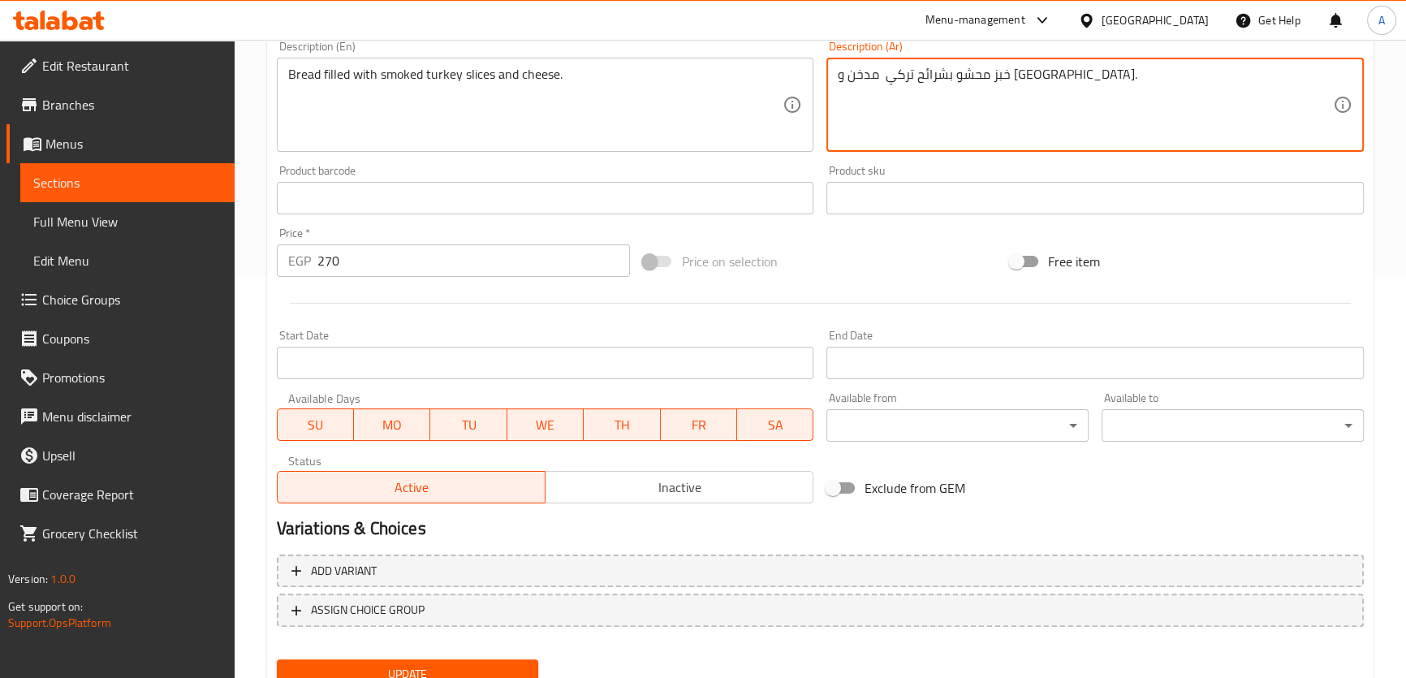
scroll to position [468, 0]
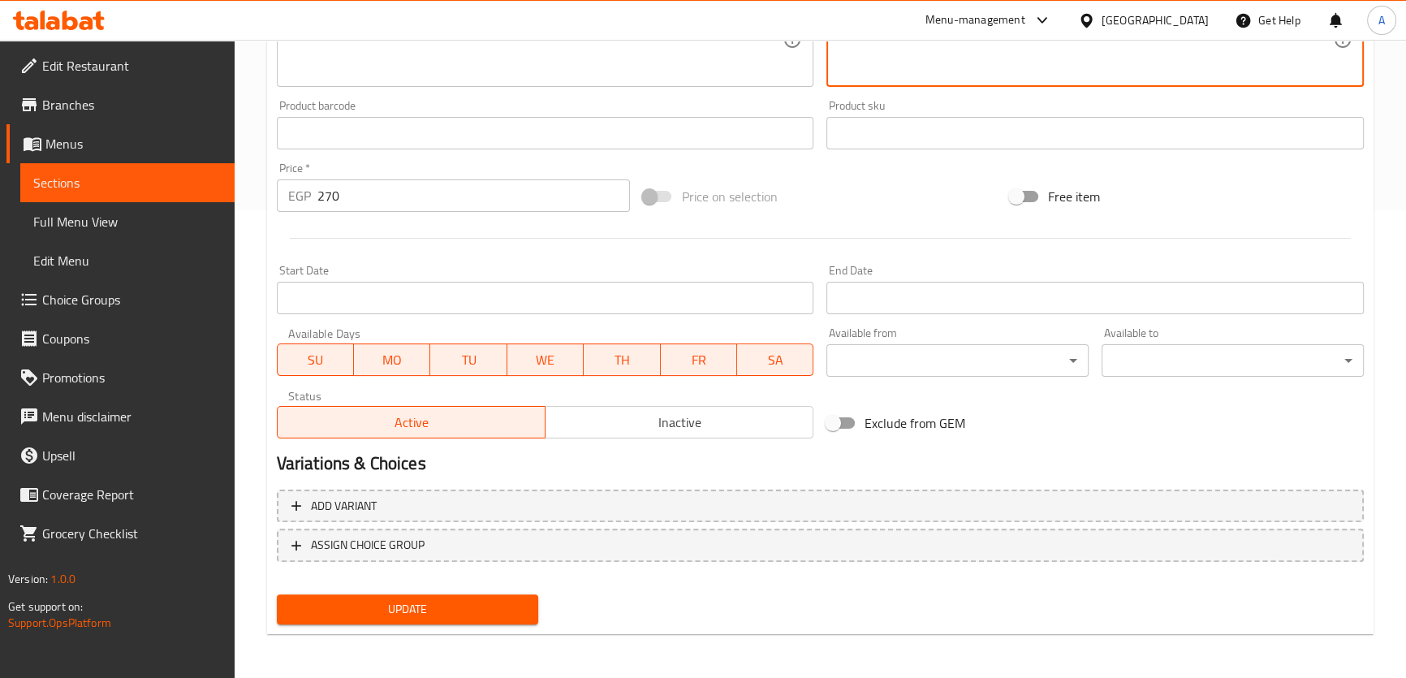
type textarea "خبز محشو بشرائح تركي مدخن و جبنة."
click at [471, 616] on span "Update" at bounding box center [408, 609] width 236 height 20
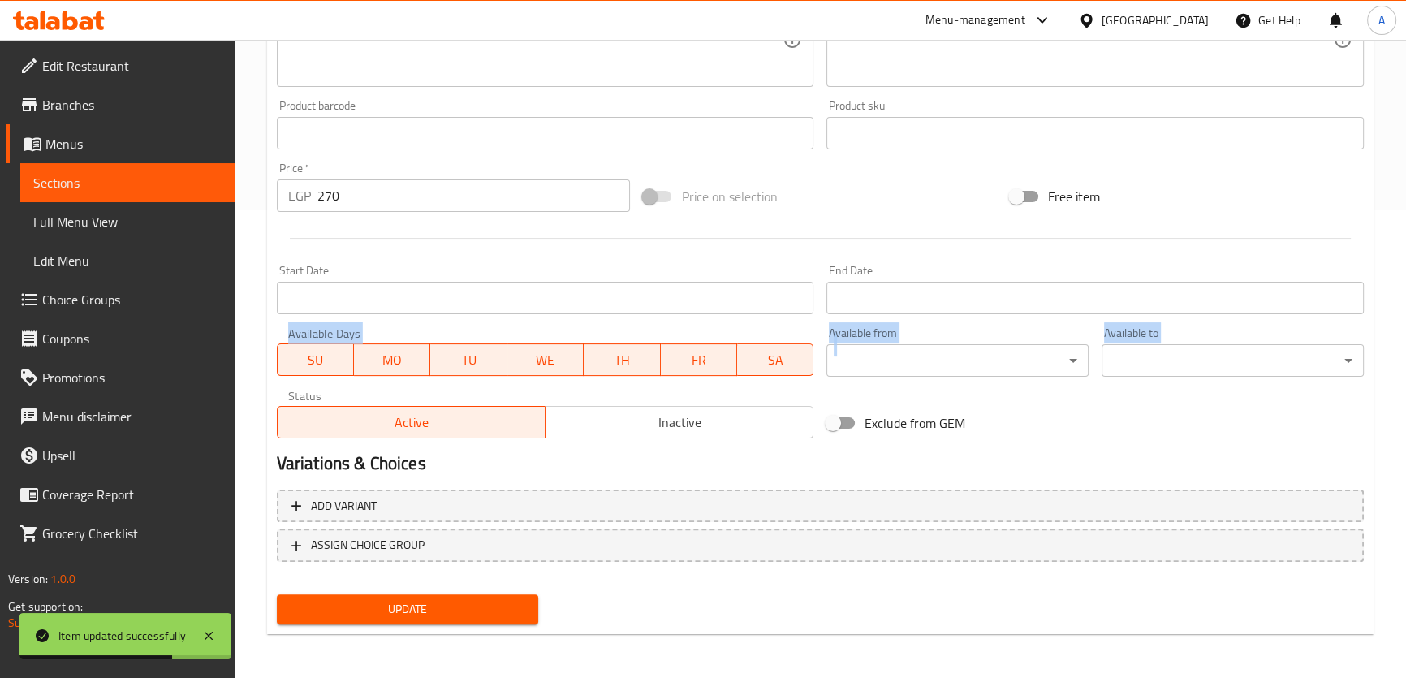
drag, startPoint x: 1416, startPoint y: 357, endPoint x: 1416, endPoint y: 248, distance: 108.8
click at [1355, 378] on div "Available to ​ ​" at bounding box center [1232, 352] width 275 height 63
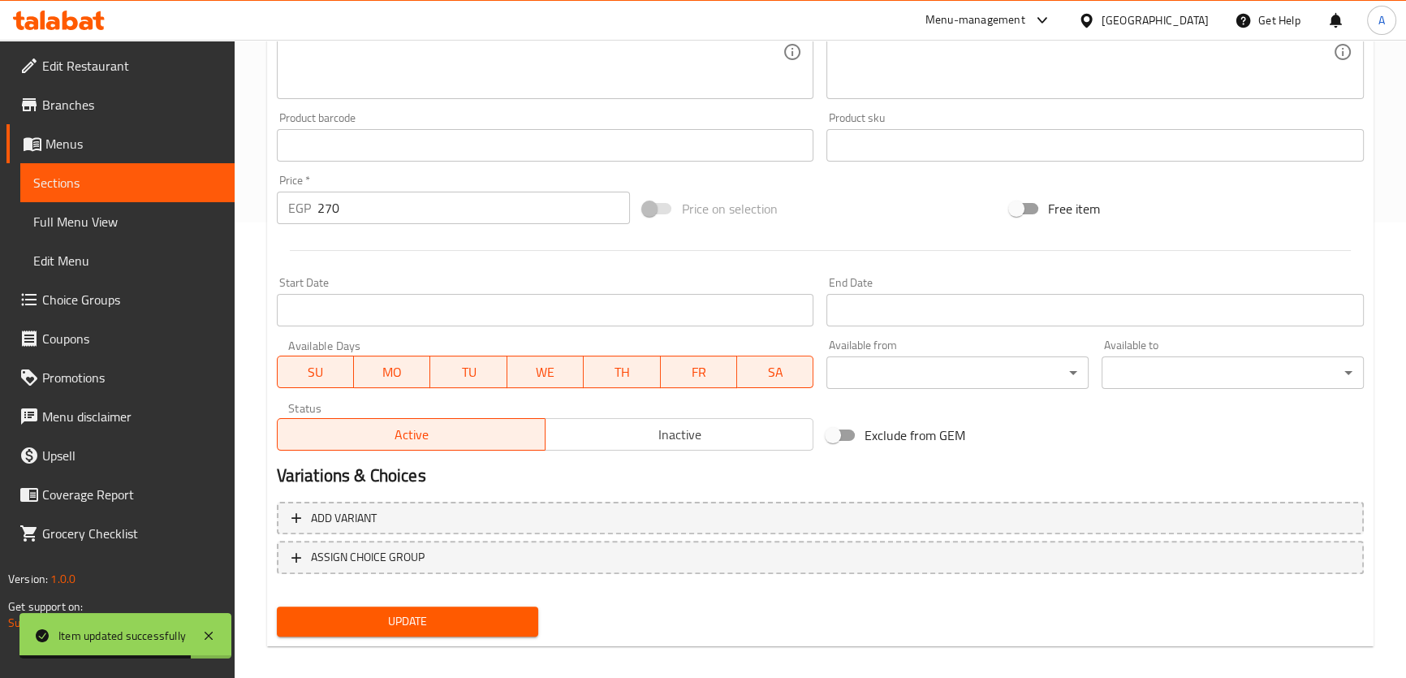
scroll to position [100, 0]
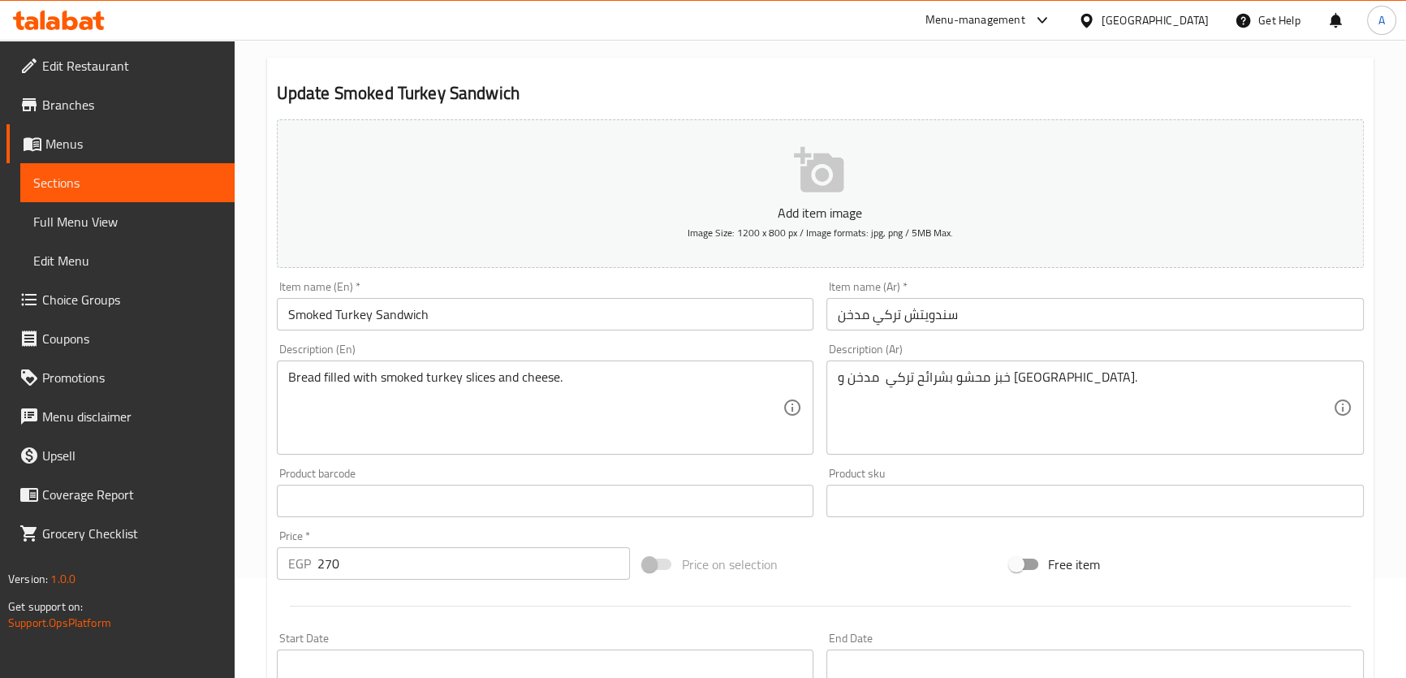
click at [190, 176] on span "Sections" at bounding box center [127, 182] width 188 height 19
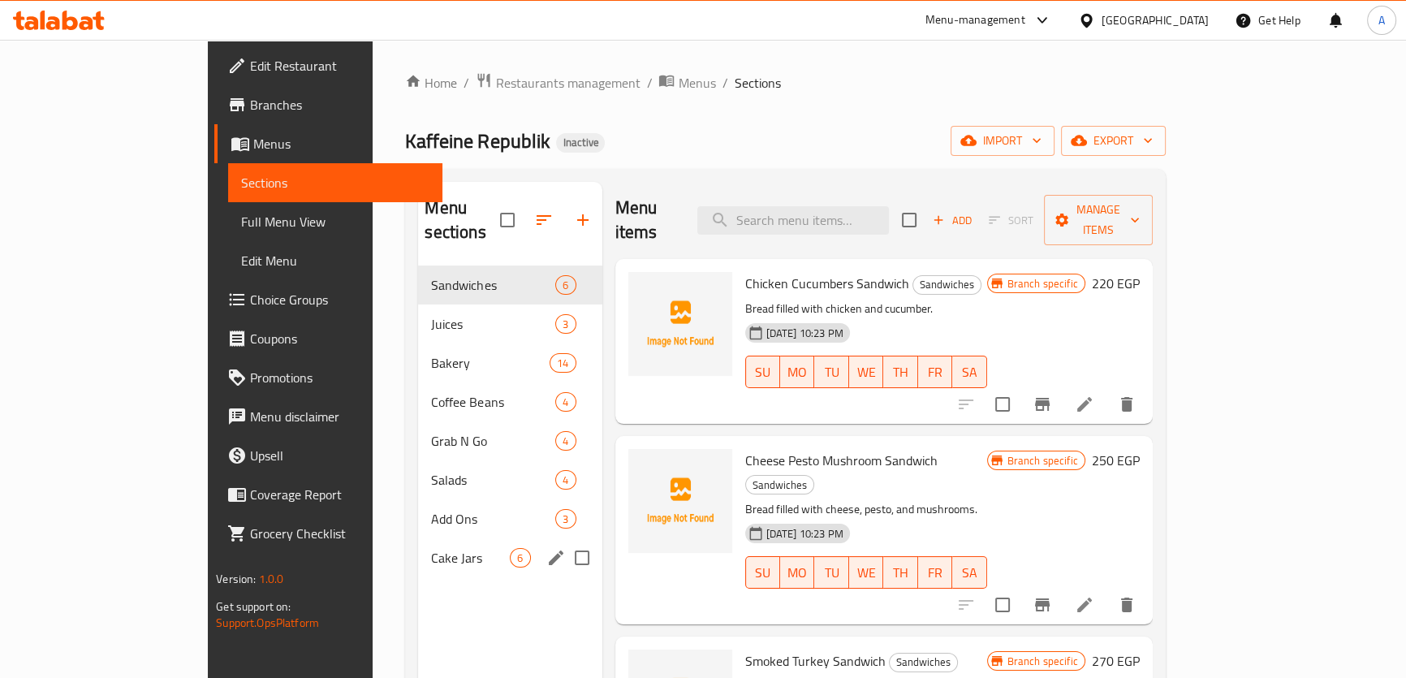
click at [565, 541] on input "Menu sections" at bounding box center [582, 558] width 34 height 34
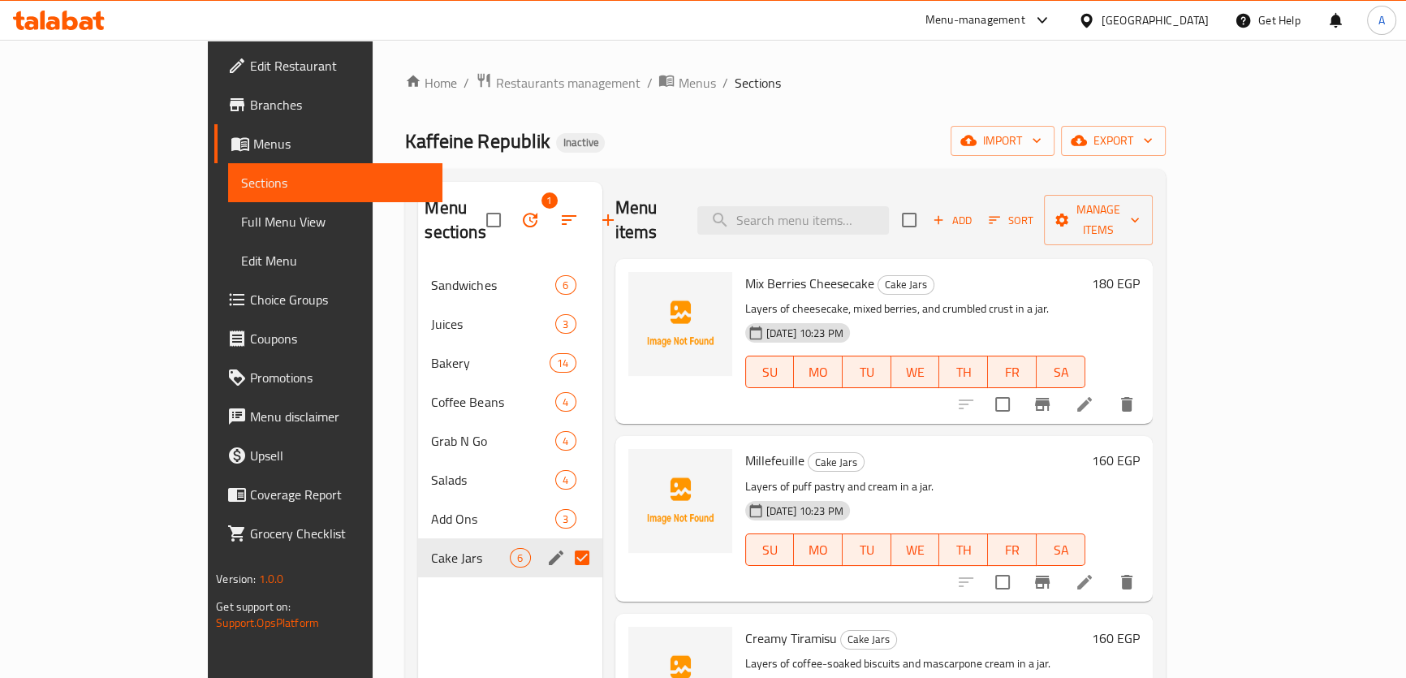
click at [565, 541] on input "Menu sections" at bounding box center [582, 558] width 34 height 34
checkbox input "false"
click at [549, 551] on icon "edit" at bounding box center [556, 558] width 15 height 15
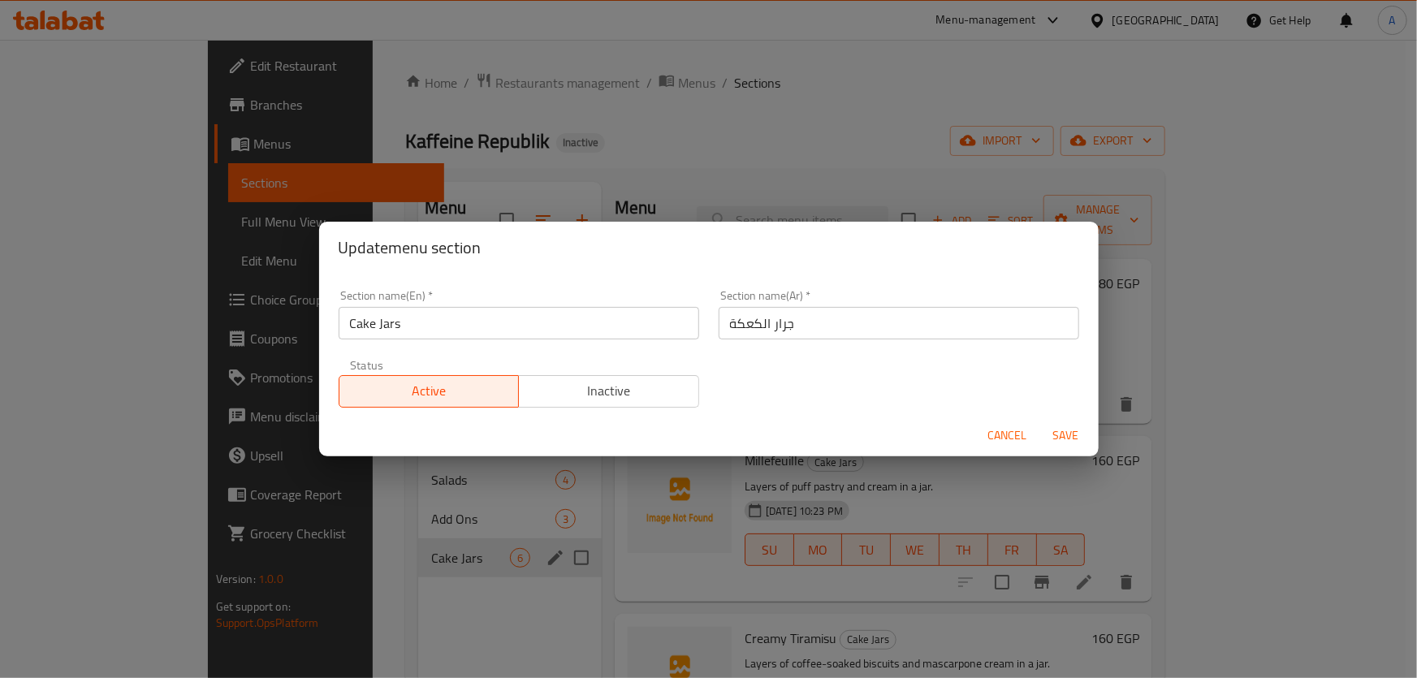
click at [528, 536] on div "Update menu section Section name(En)   * Cake Jars Section name(En) * Section n…" at bounding box center [708, 339] width 1417 height 678
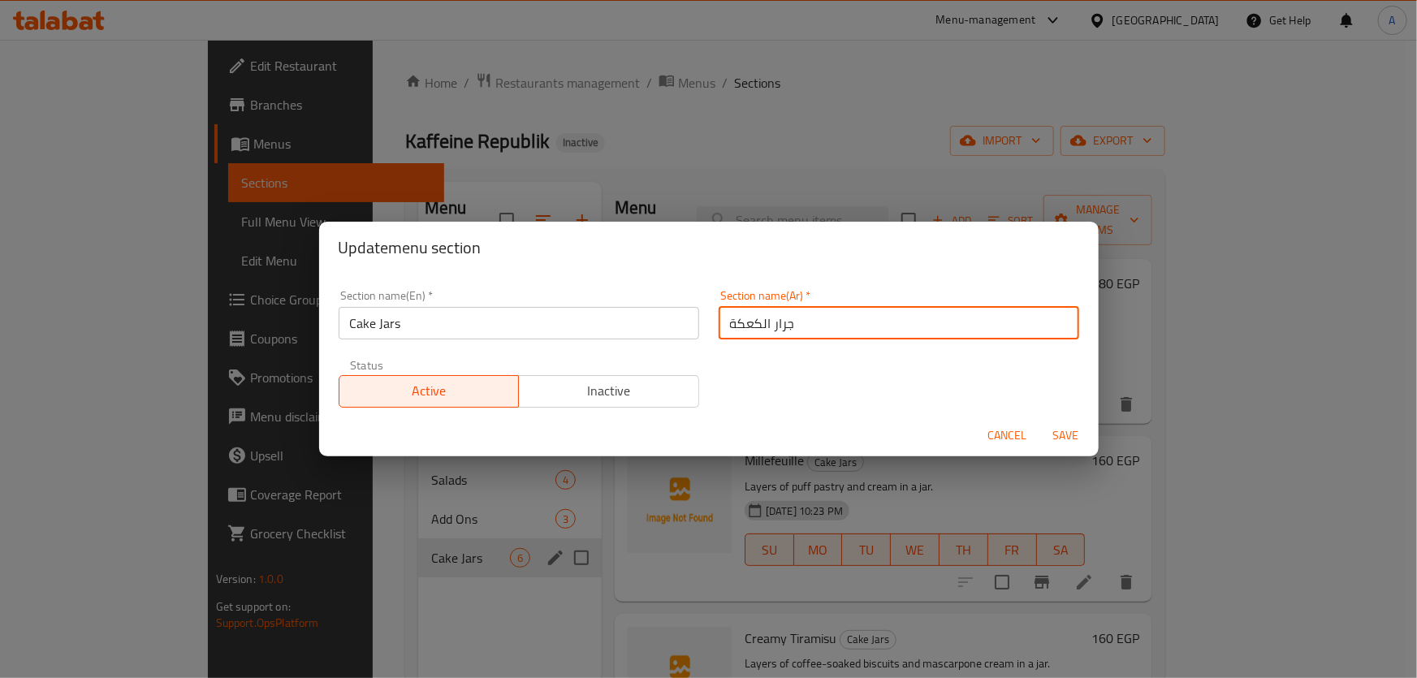
click at [788, 318] on input "جرار الكعكة" at bounding box center [899, 323] width 361 height 32
click at [784, 318] on input "جرار الكعكة" at bounding box center [899, 323] width 361 height 32
click at [771, 322] on input "جرار الكعكة" at bounding box center [899, 323] width 361 height 32
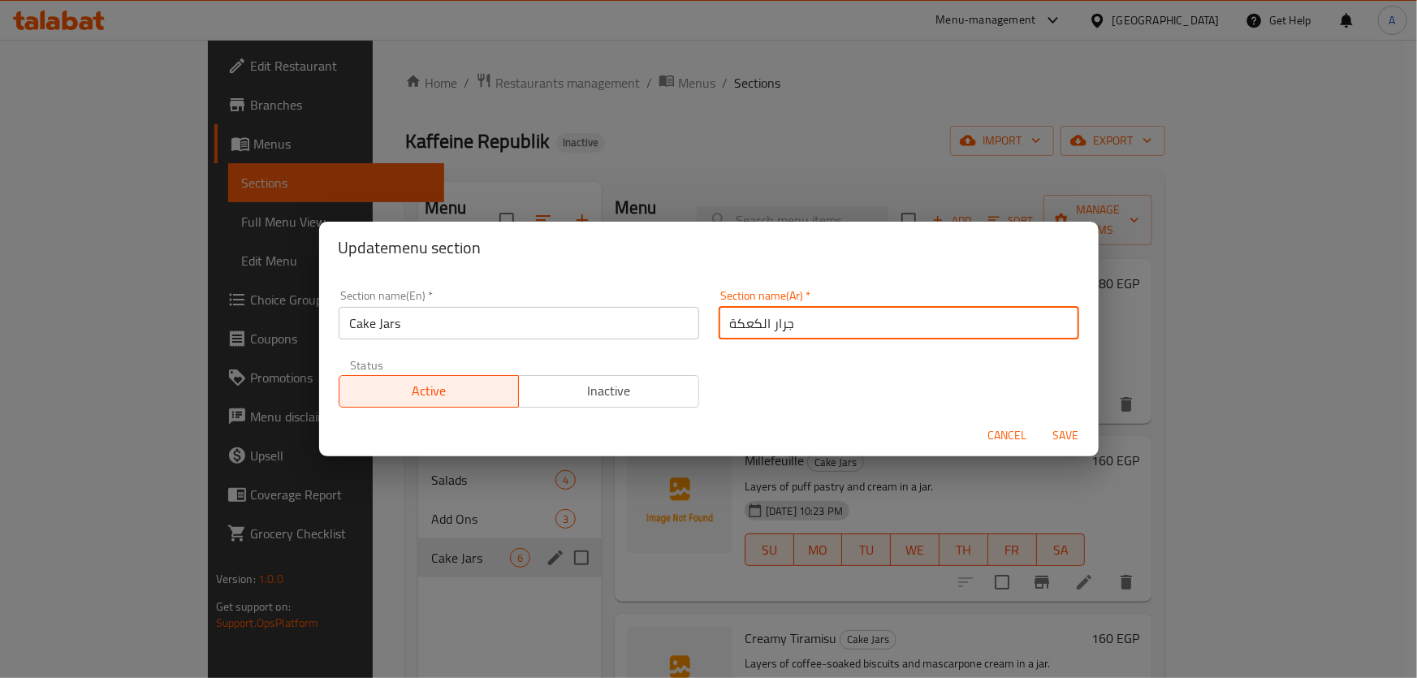
click at [771, 322] on input "جرار الكعكة" at bounding box center [899, 323] width 361 height 32
type input "d"
type input "كيك جارز"
click at [1068, 445] on span "Save" at bounding box center [1066, 436] width 39 height 20
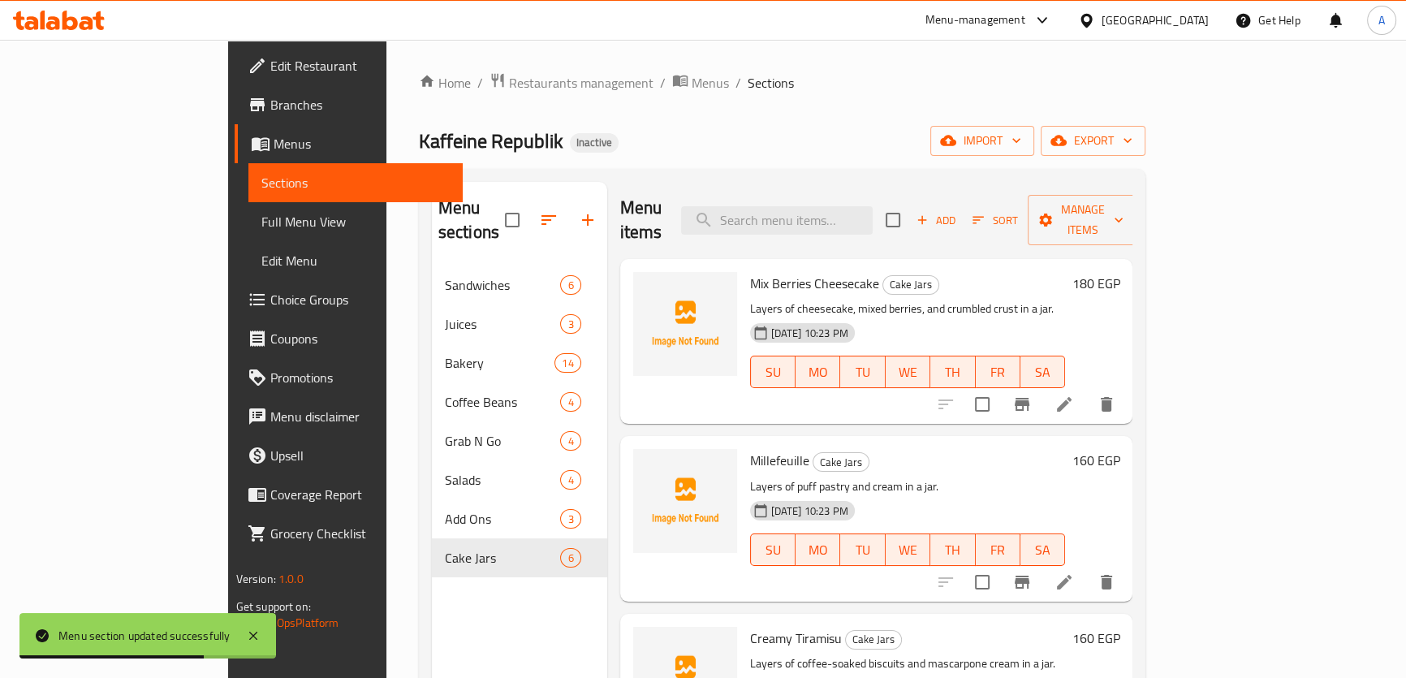
click at [944, 259] on div "Mix Berries Cheesecake Cake Jars Layers of cheesecake, mixed berries, and crumb…" at bounding box center [876, 341] width 513 height 165
click at [943, 259] on div "Mix Berries Cheesecake Cake Jars Layers of cheesecake, mixed berries, and crumb…" at bounding box center [876, 341] width 513 height 165
click at [873, 209] on input "search" at bounding box center [777, 220] width 192 height 28
paste input "Infused 500g"
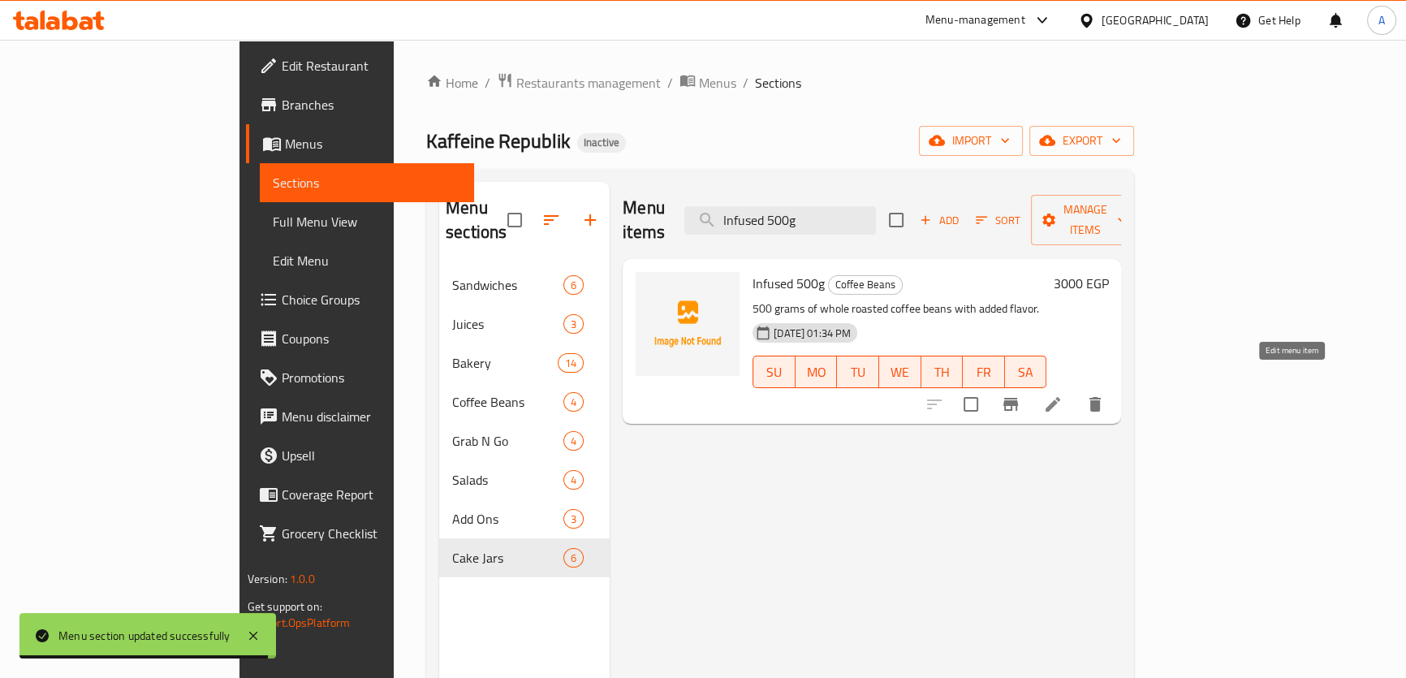
type input "Infused 500g"
click at [1061, 397] on icon at bounding box center [1053, 404] width 15 height 15
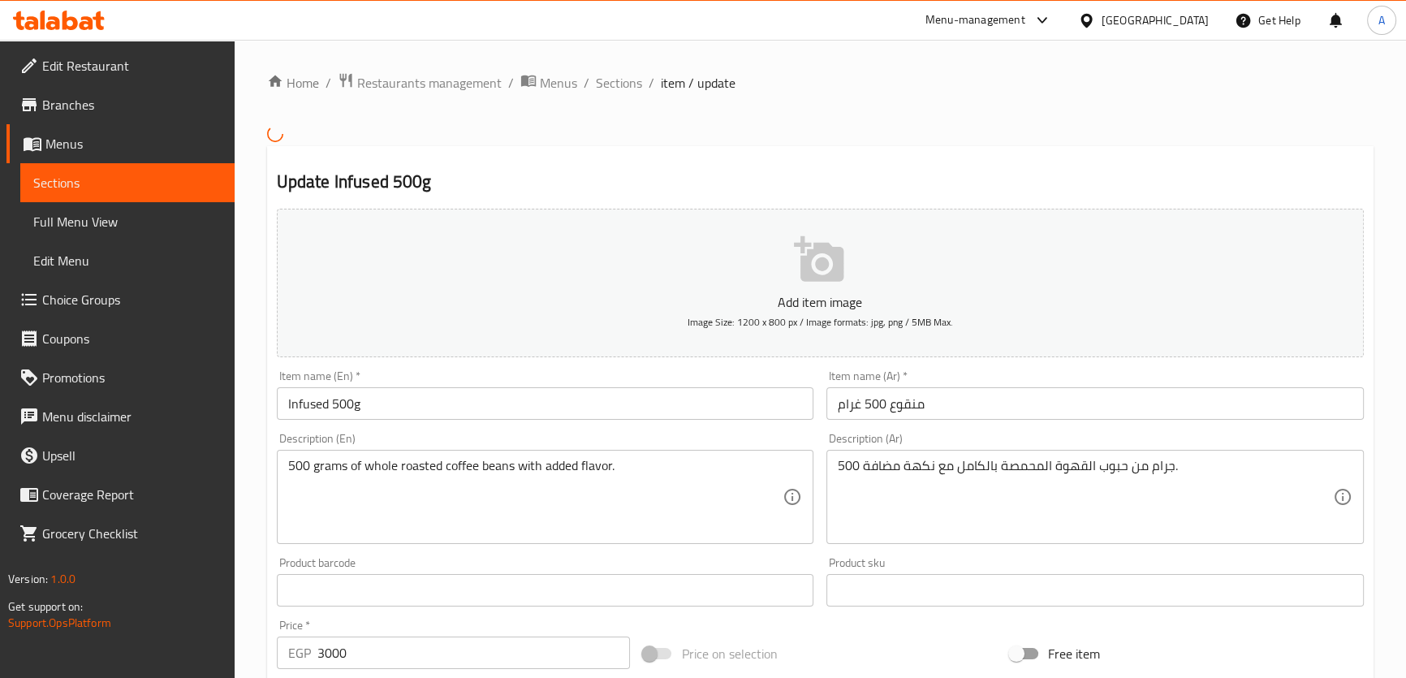
click at [910, 416] on input "منقوع 500 غرام" at bounding box center [1096, 403] width 538 height 32
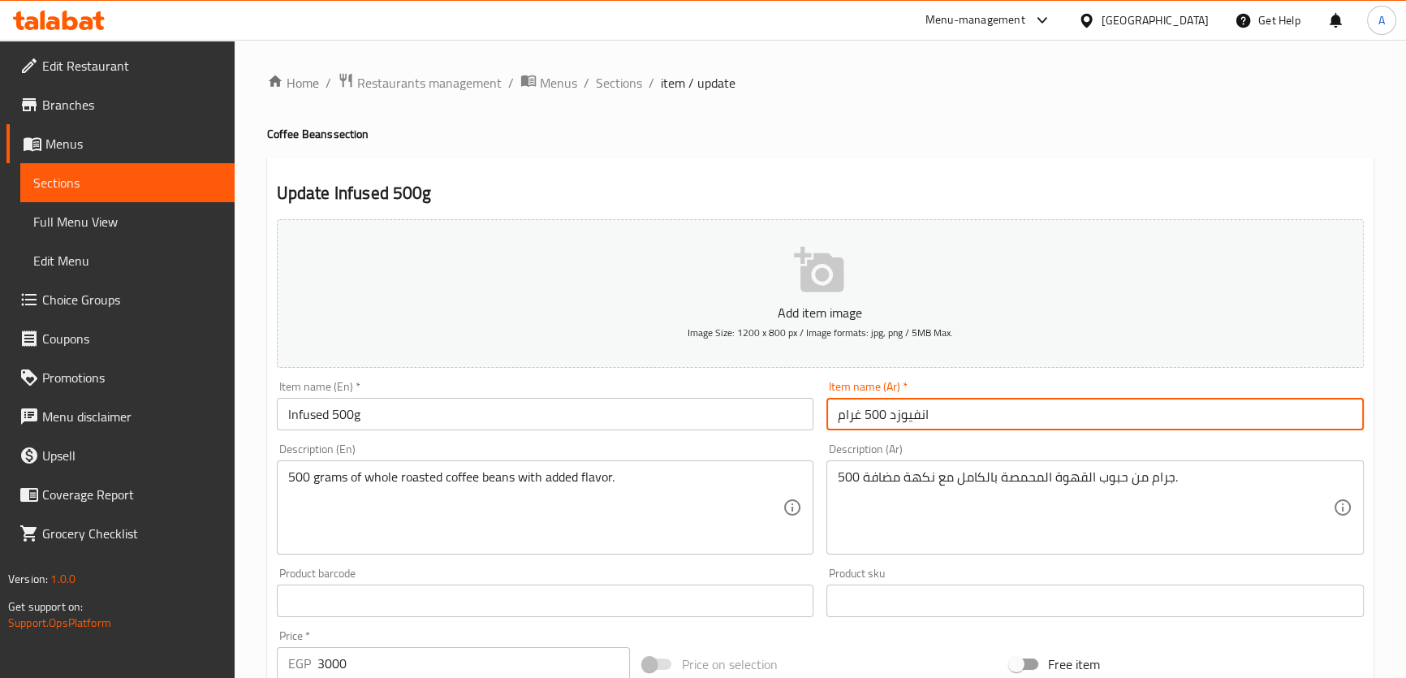
click at [940, 398] on input "انفيوزد 500 غرام" at bounding box center [1096, 414] width 538 height 32
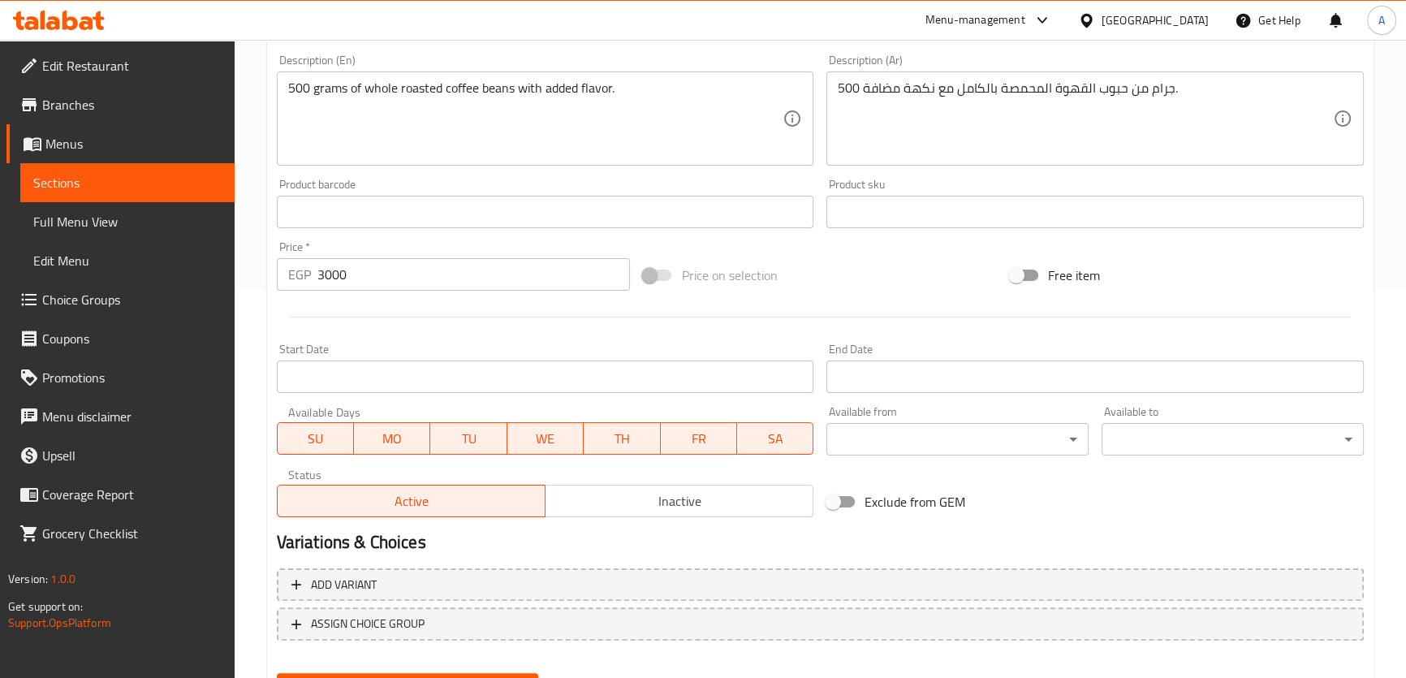
scroll to position [392, 0]
type input "انفيوزد 500 غرام"
click at [500, 670] on button "Update" at bounding box center [408, 685] width 262 height 30
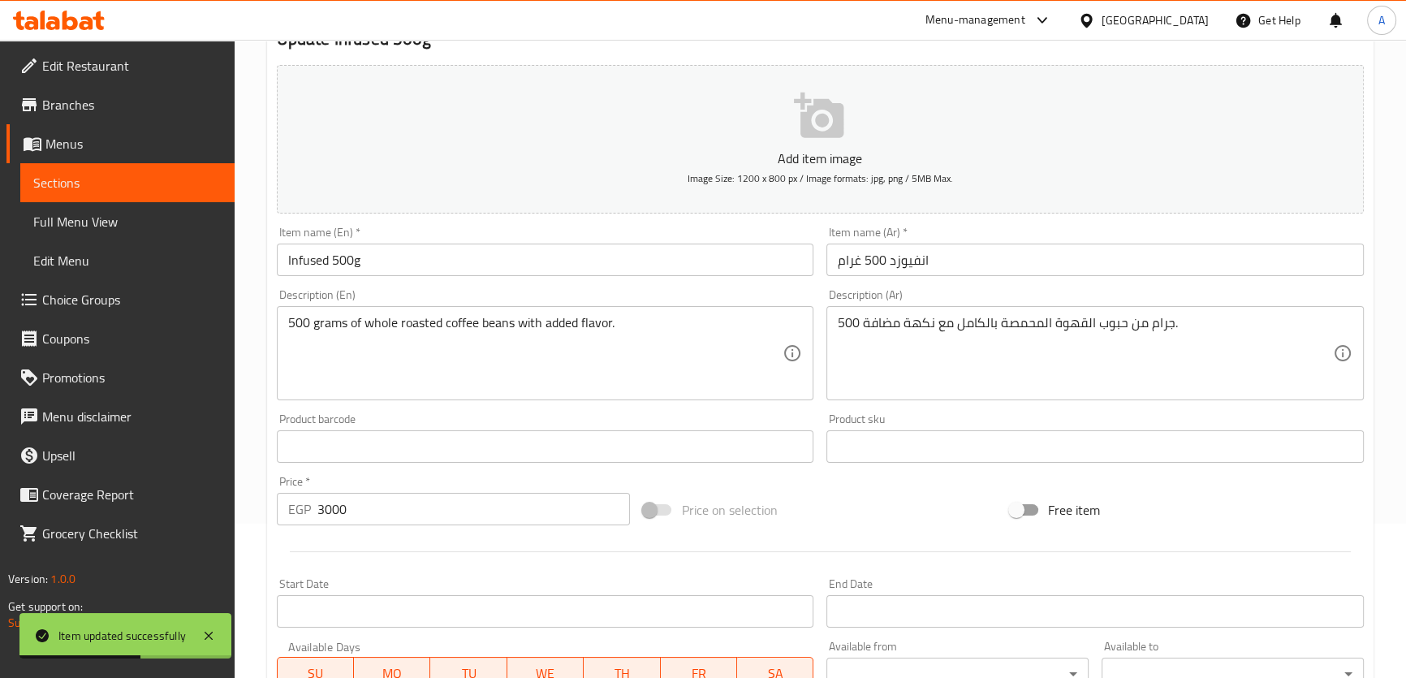
scroll to position [0, 0]
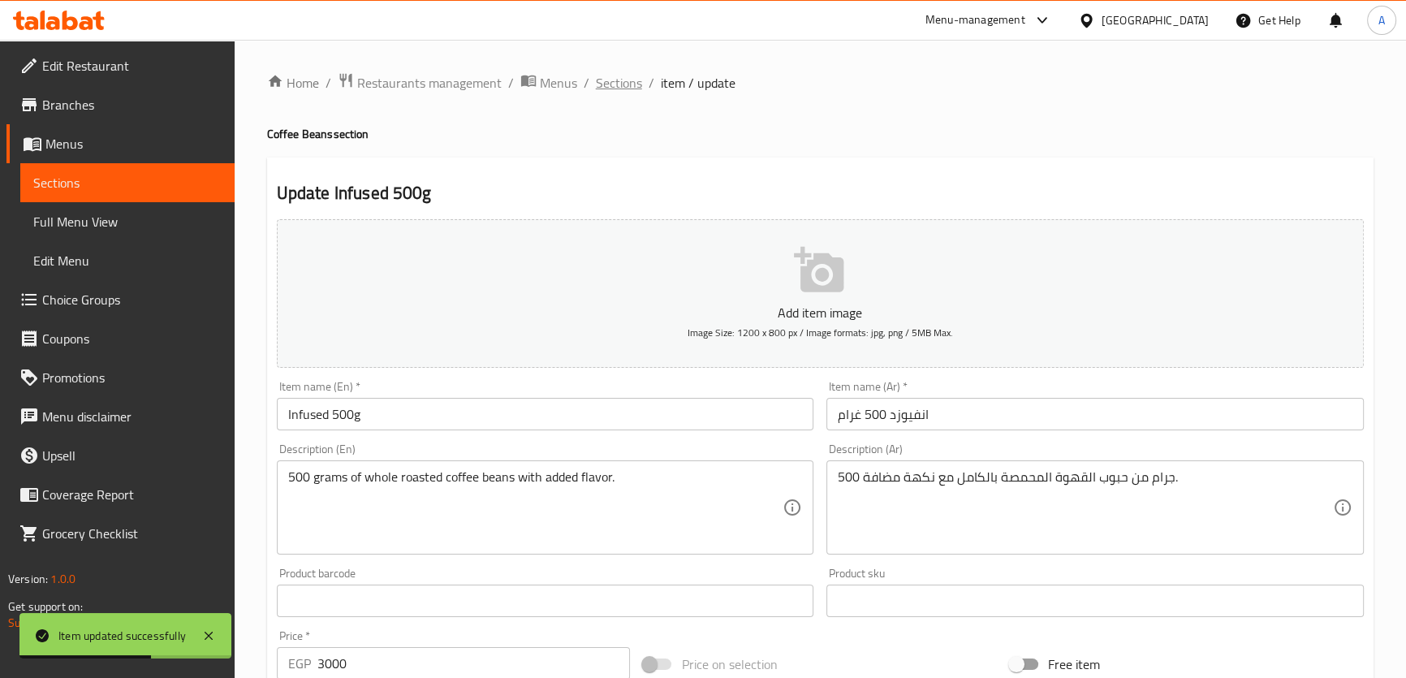
click at [618, 73] on span "Sections" at bounding box center [619, 82] width 46 height 19
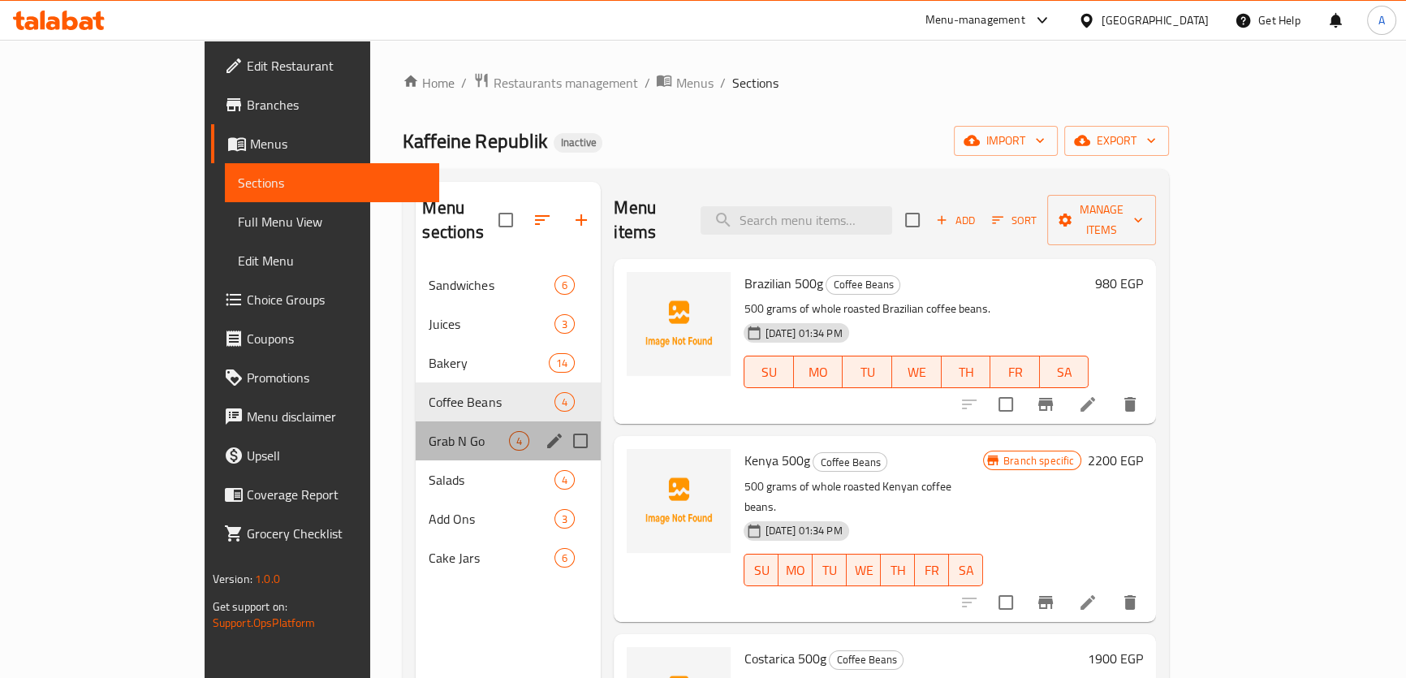
click at [416, 430] on div "Grab N Go 4" at bounding box center [508, 440] width 185 height 39
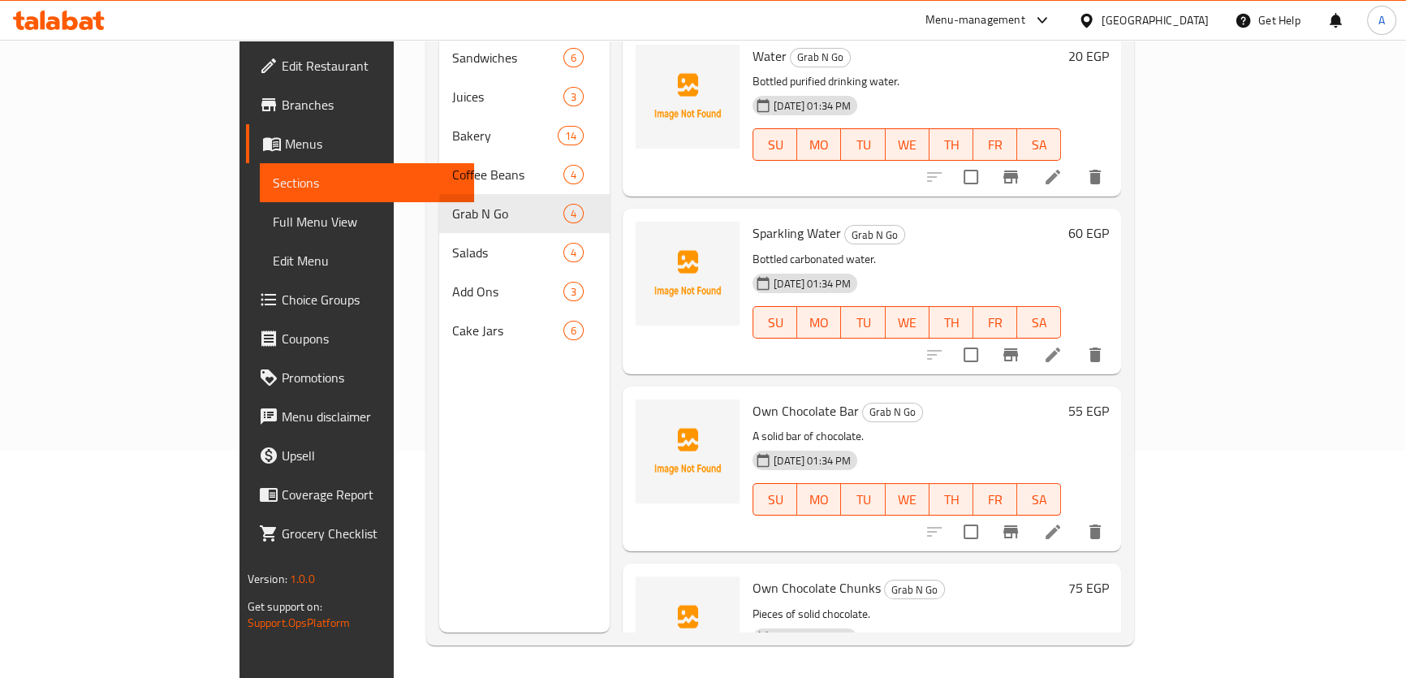
scroll to position [71, 0]
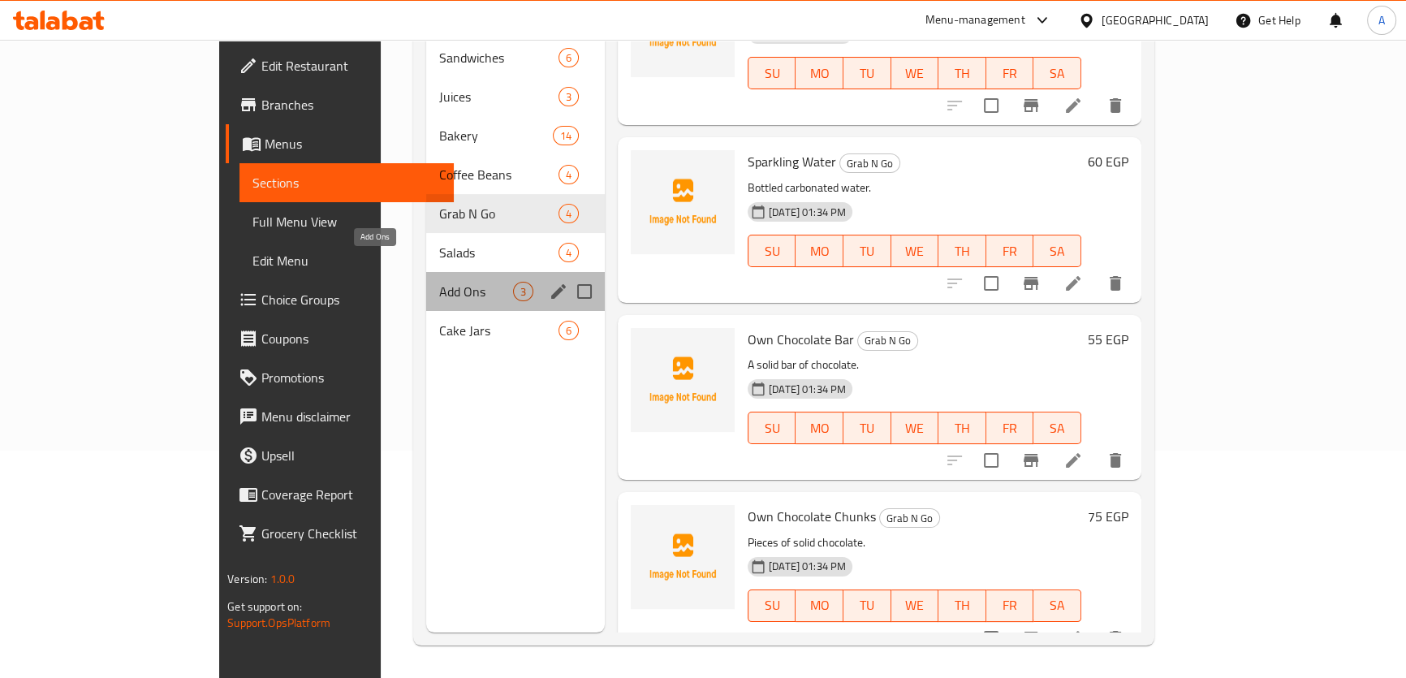
click at [439, 282] on span "Add Ons" at bounding box center [476, 291] width 74 height 19
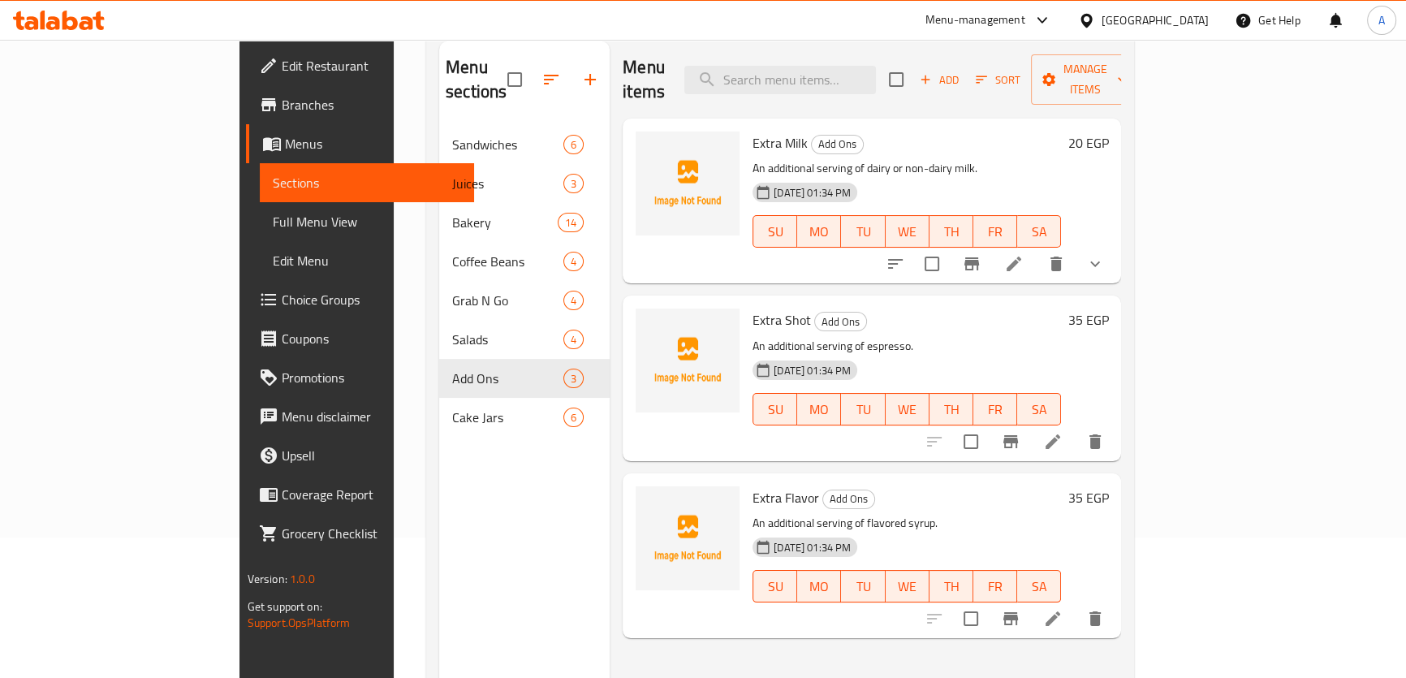
scroll to position [40, 0]
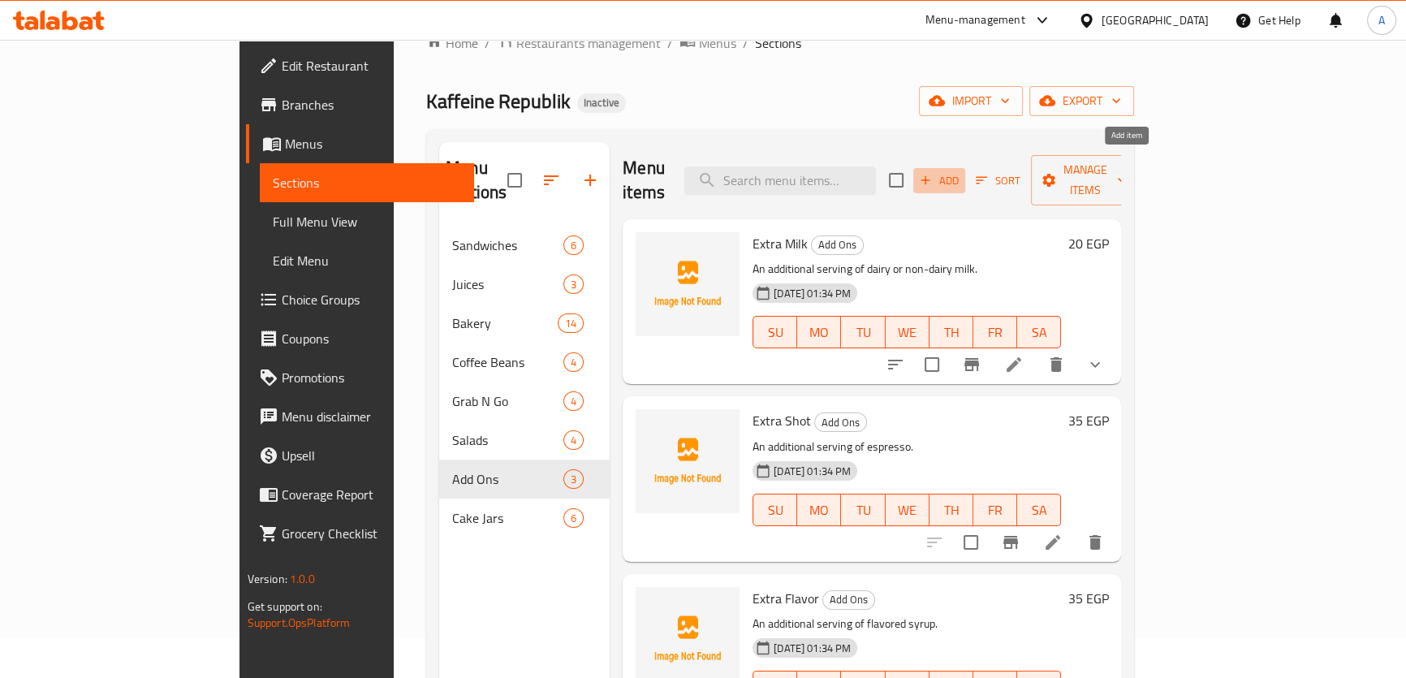
click at [961, 171] on span "Add" at bounding box center [940, 180] width 44 height 19
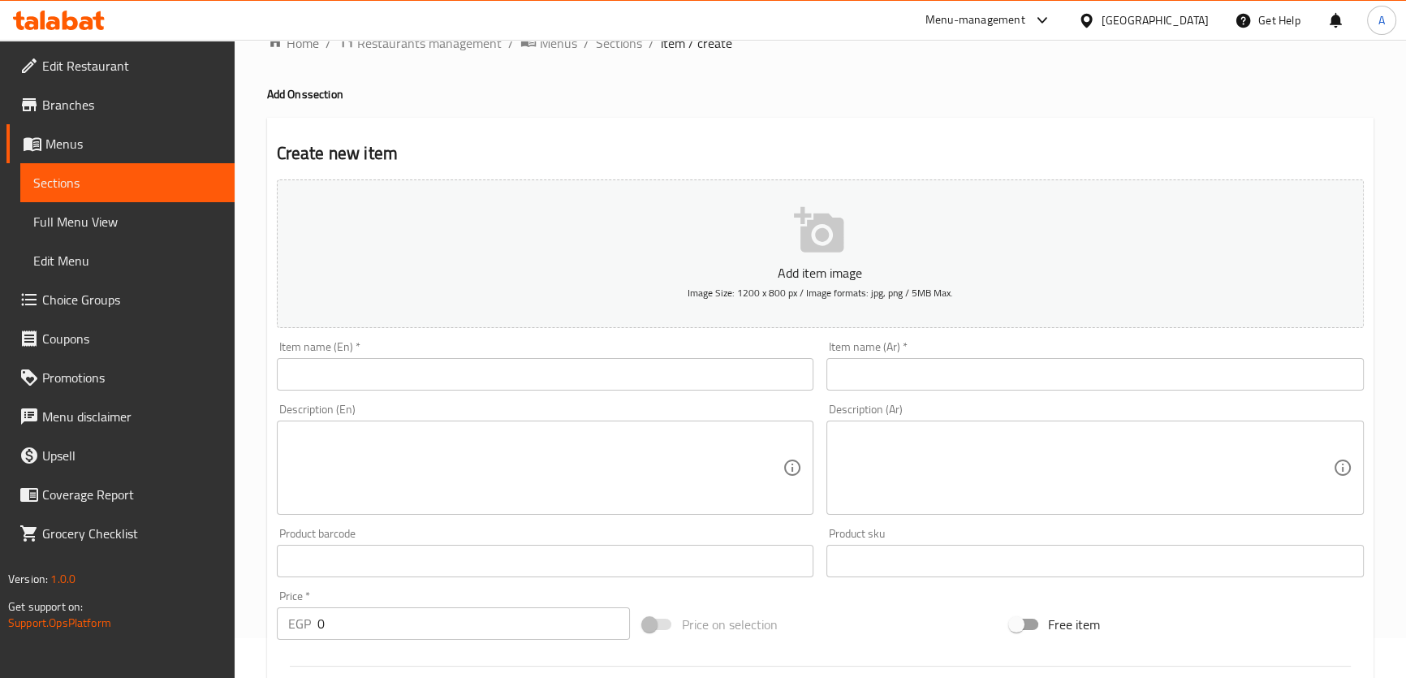
click at [520, 350] on div "Item name (En)   * Item name (En) *" at bounding box center [546, 366] width 538 height 50
click at [515, 356] on div "Item name (En)   * Item name (En) *" at bounding box center [546, 366] width 538 height 50
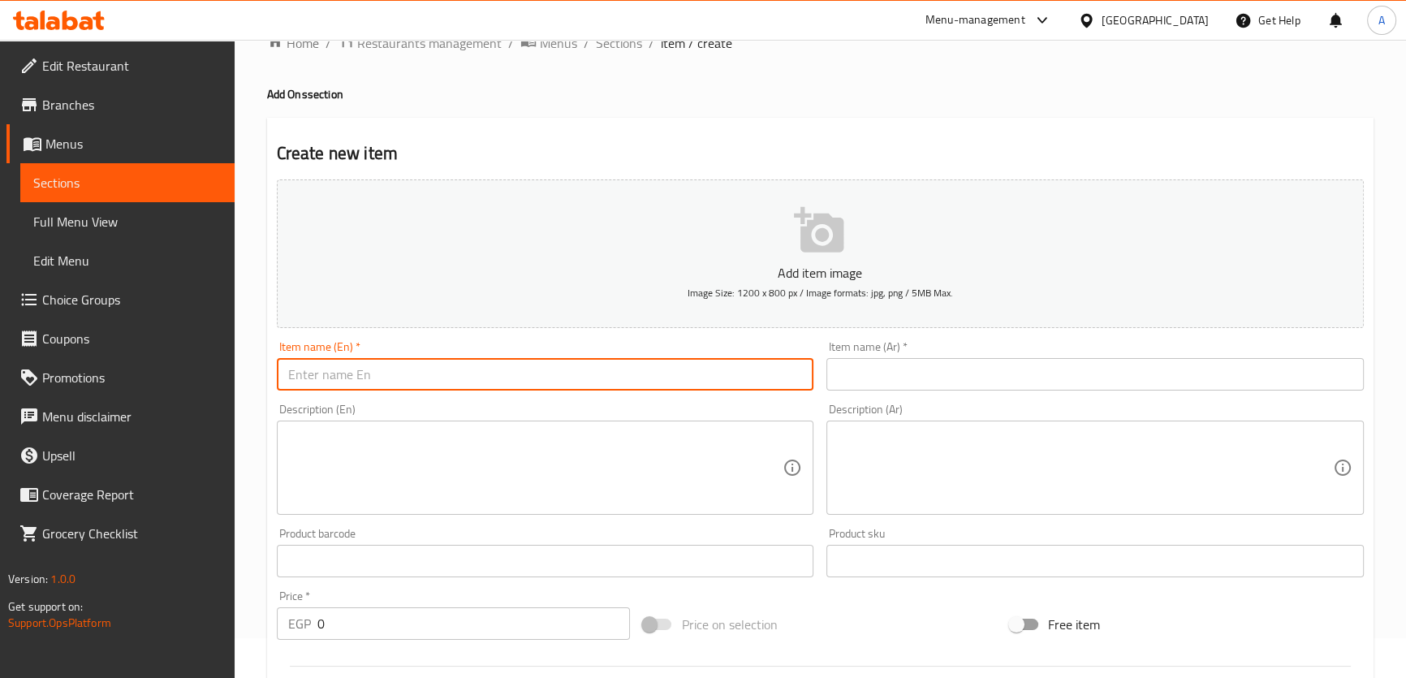
click at [457, 379] on input "text" at bounding box center [546, 374] width 538 height 32
paste input "PLANT-BASED MILK"
type input "PLANT-BASED MILK"
click at [931, 361] on input "text" at bounding box center [1096, 374] width 538 height 32
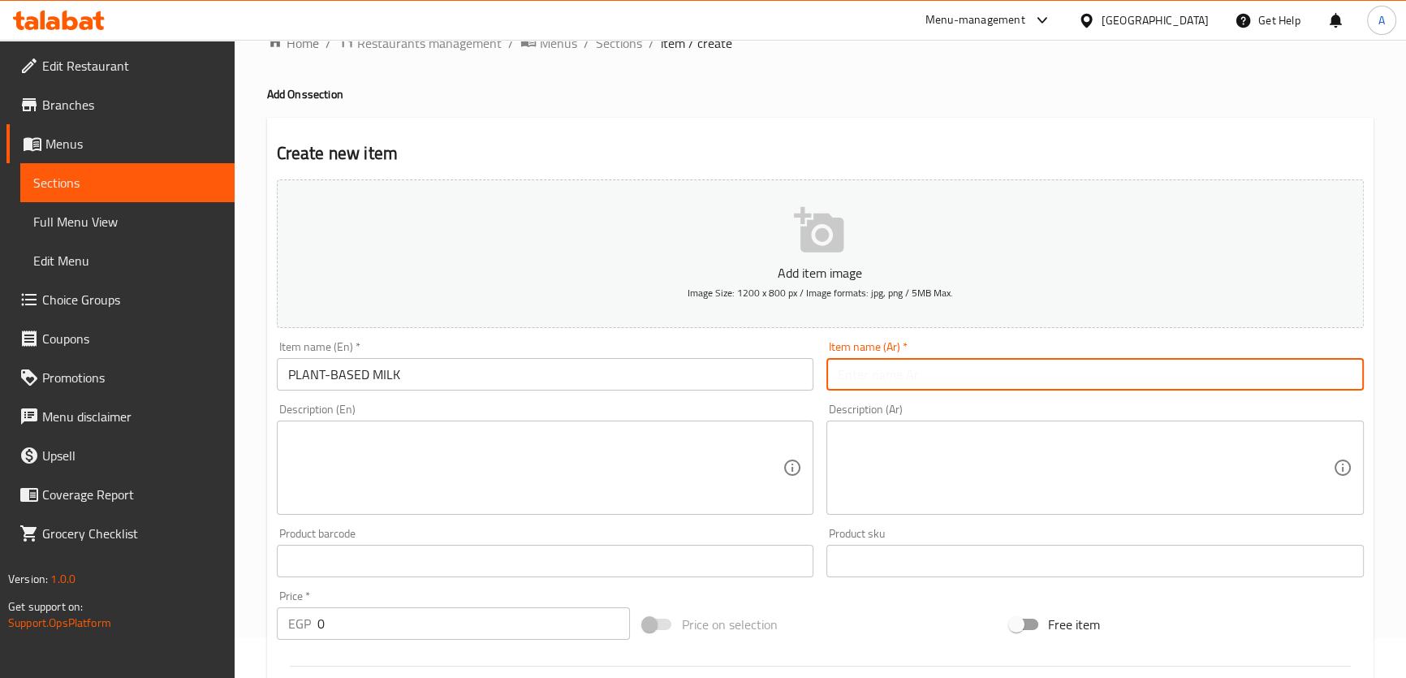
paste input "حليب نباتي"
type input "حليب نباتي"
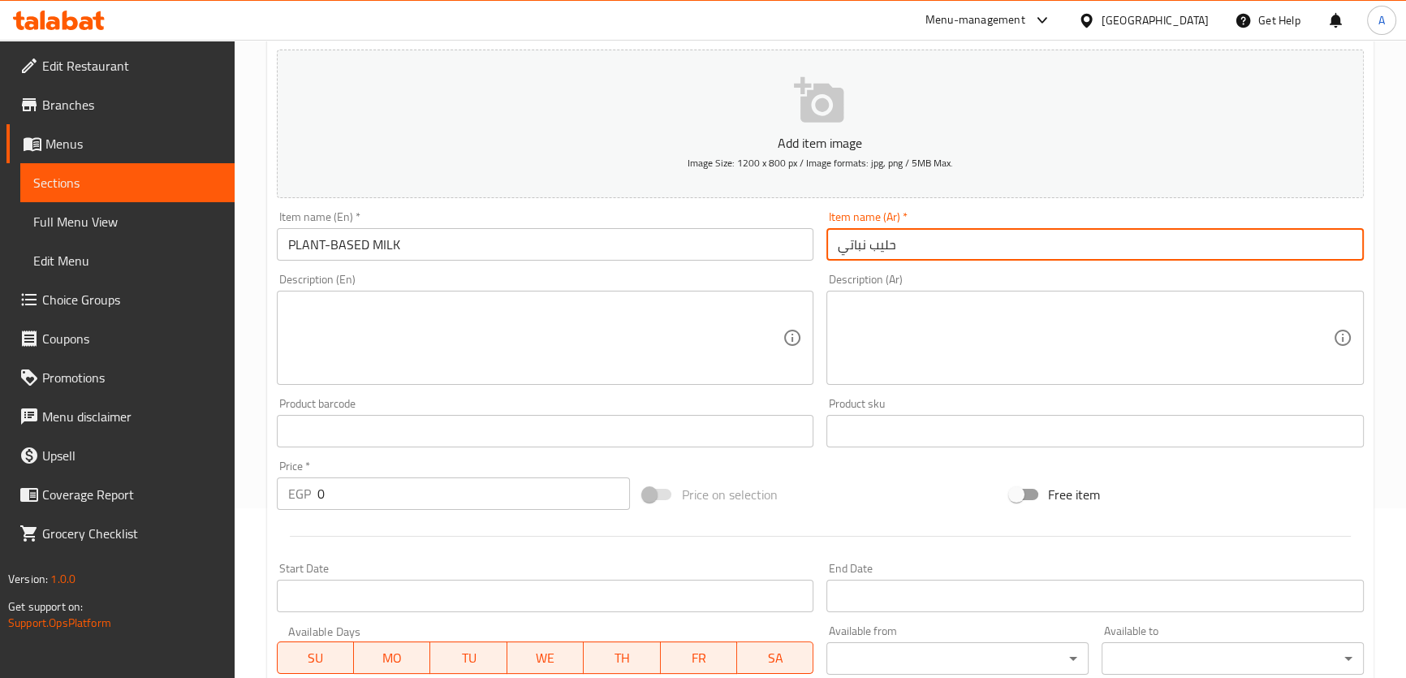
scroll to position [203, 0]
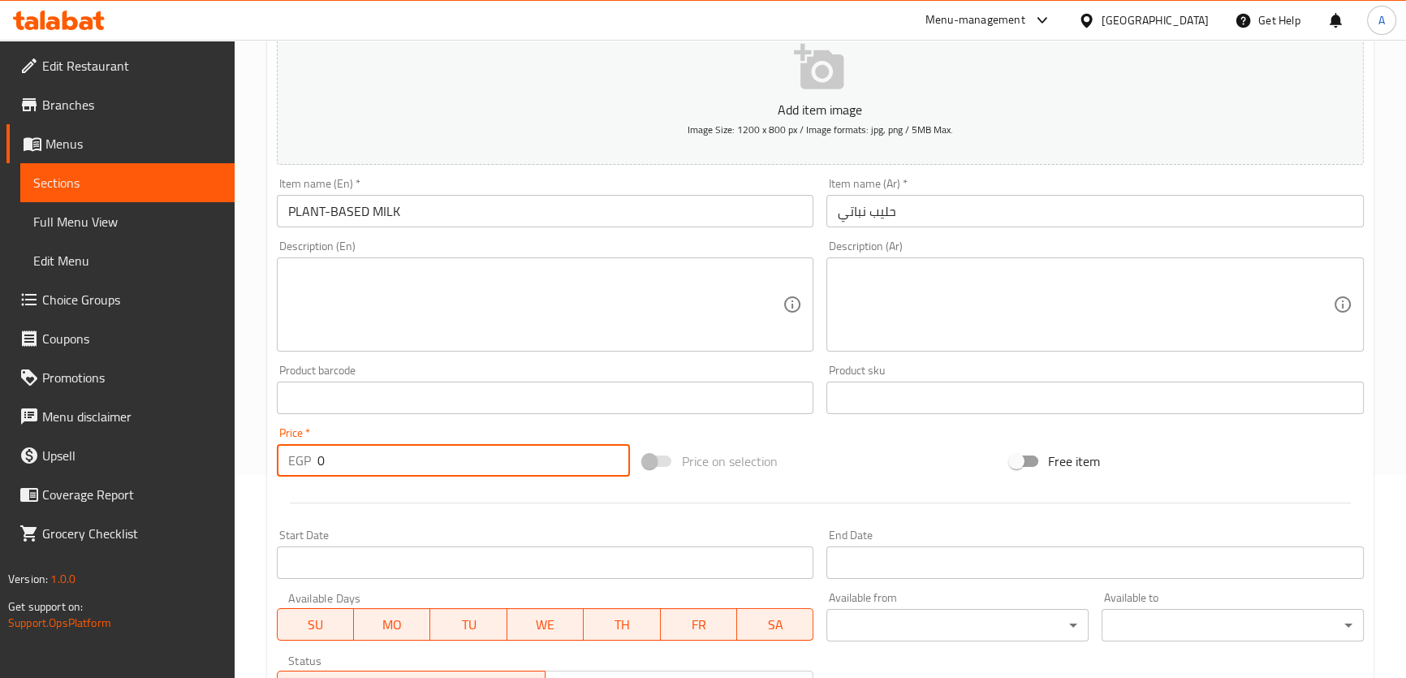
click at [373, 469] on input "0" at bounding box center [474, 460] width 313 height 32
click at [581, 460] on input "0" at bounding box center [474, 460] width 313 height 32
click at [573, 459] on input "0" at bounding box center [474, 460] width 313 height 32
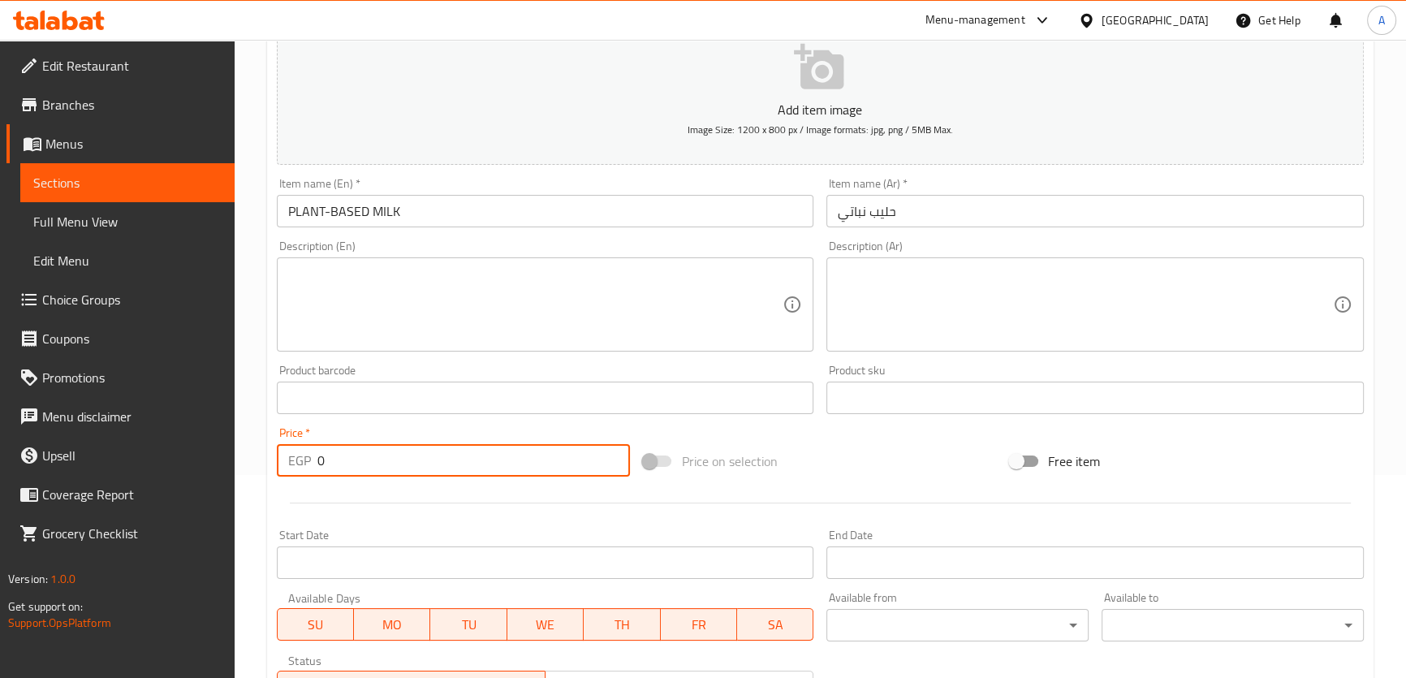
click at [573, 459] on input "0" at bounding box center [474, 460] width 313 height 32
paste input "6"
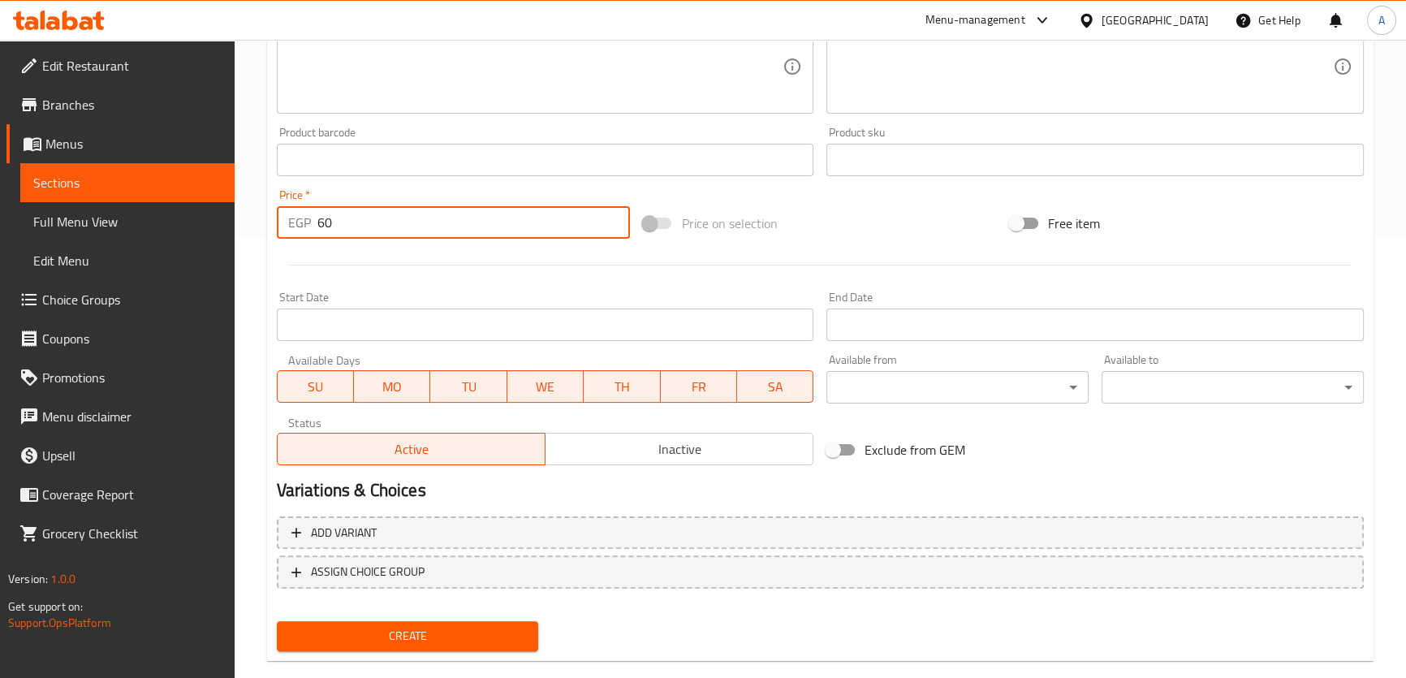
scroll to position [468, 0]
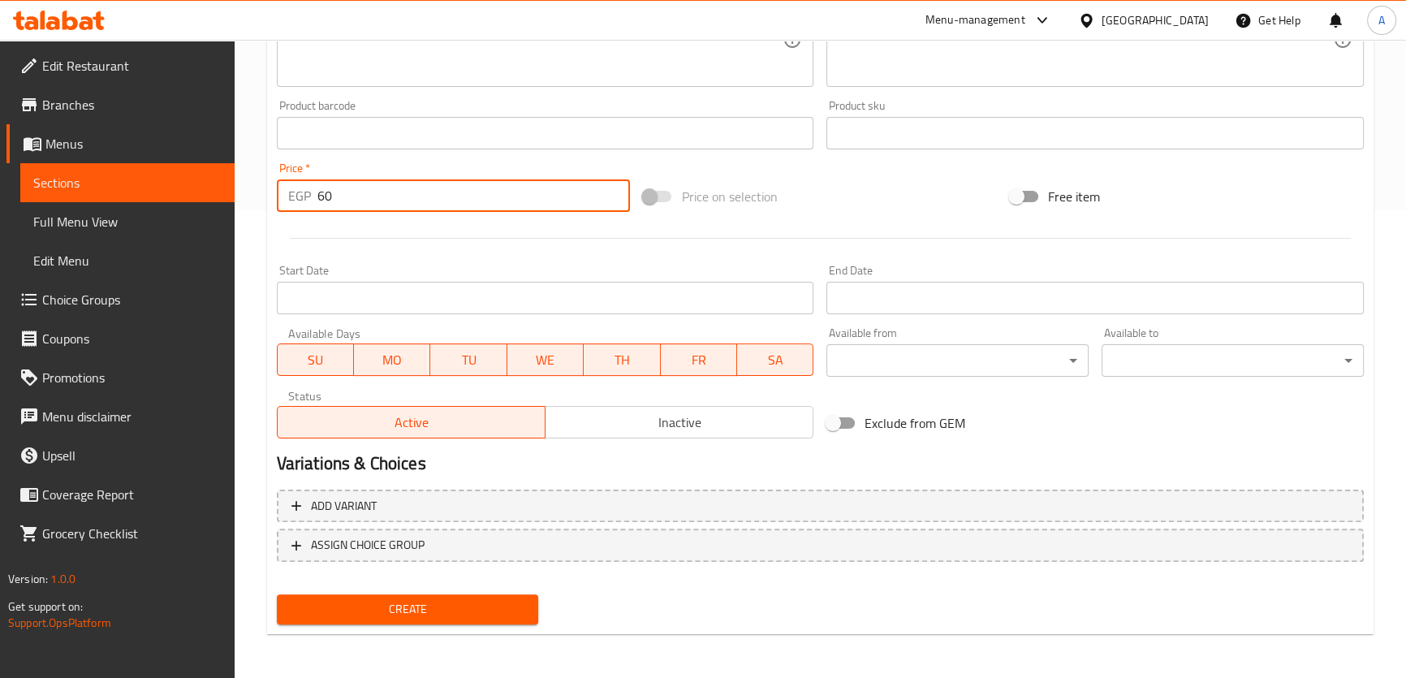
type input "60"
click at [374, 617] on span "Create" at bounding box center [408, 609] width 236 height 20
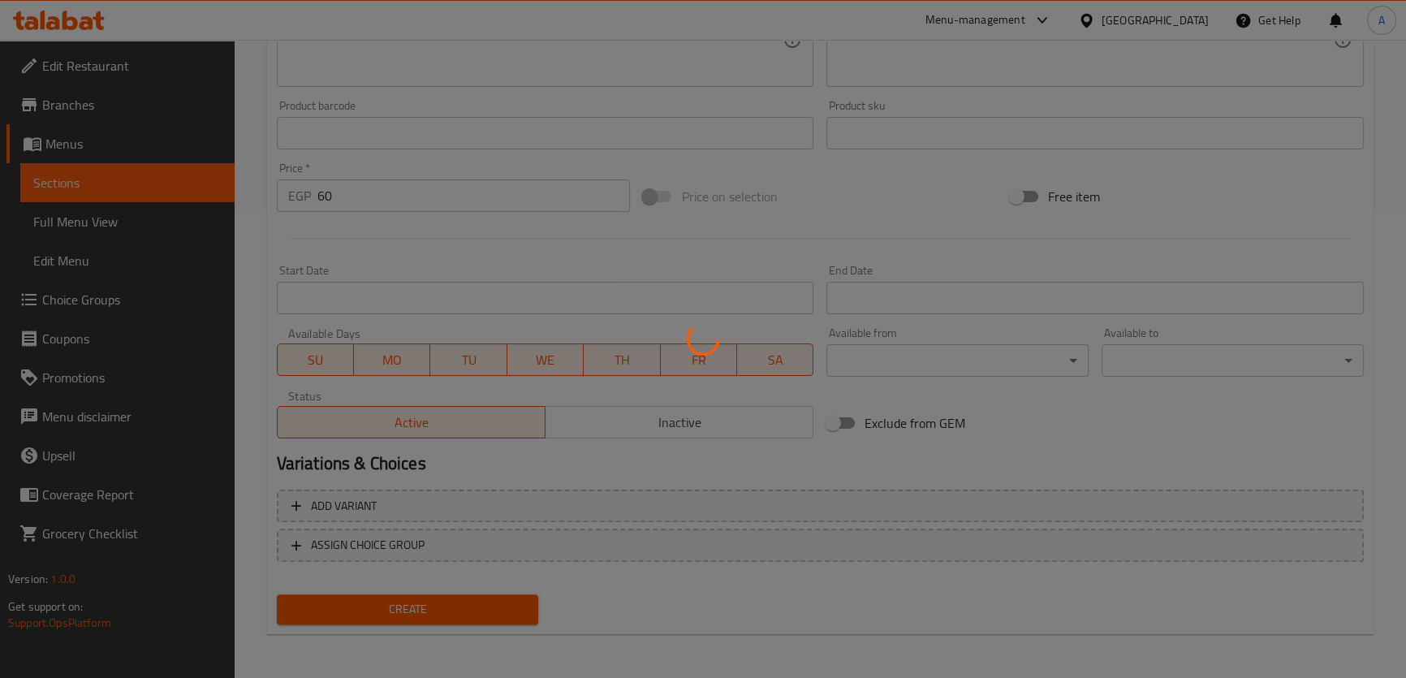
type input "0"
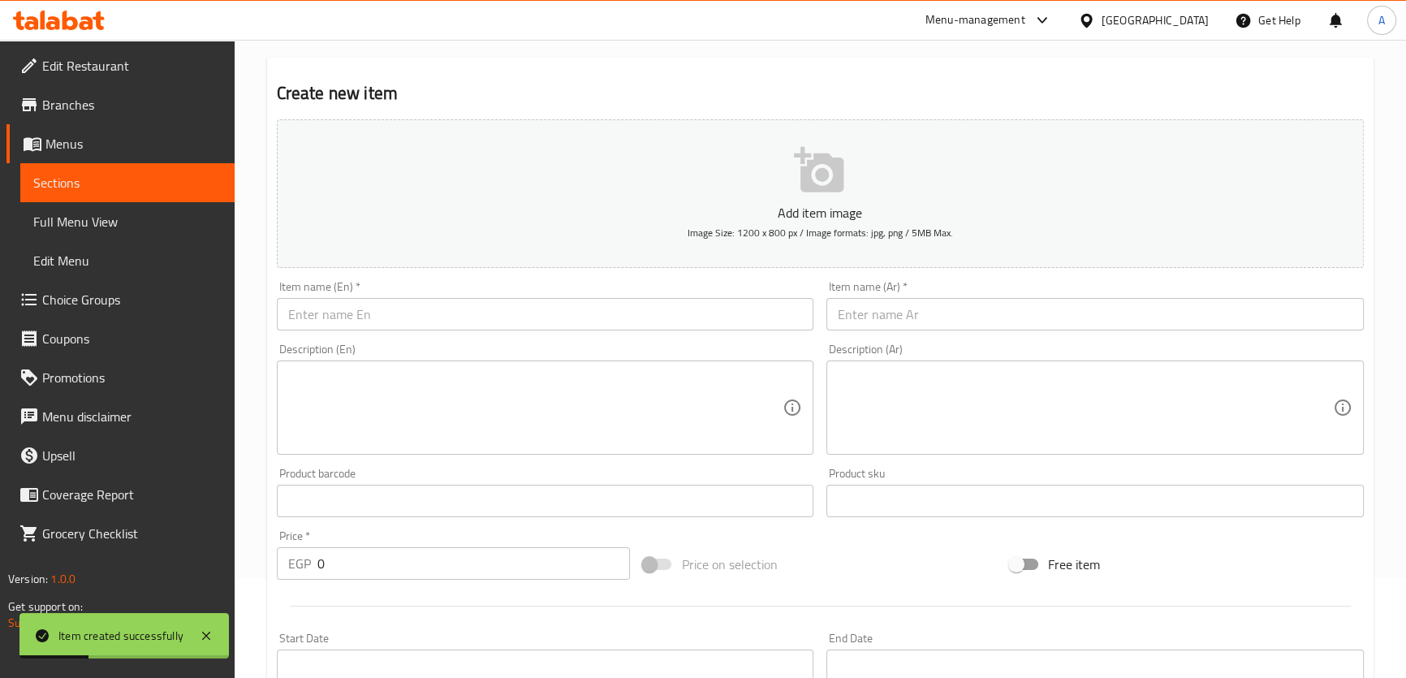
scroll to position [0, 0]
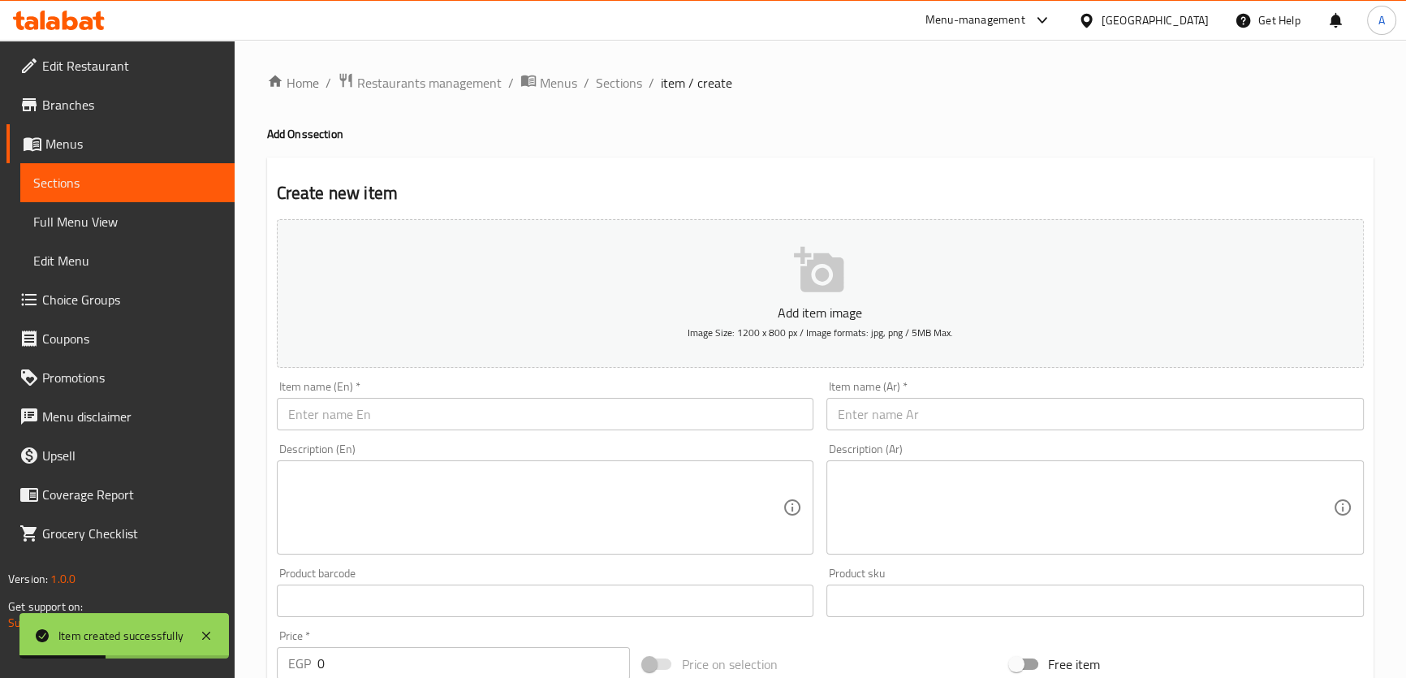
click at [388, 413] on input "text" at bounding box center [546, 414] width 538 height 32
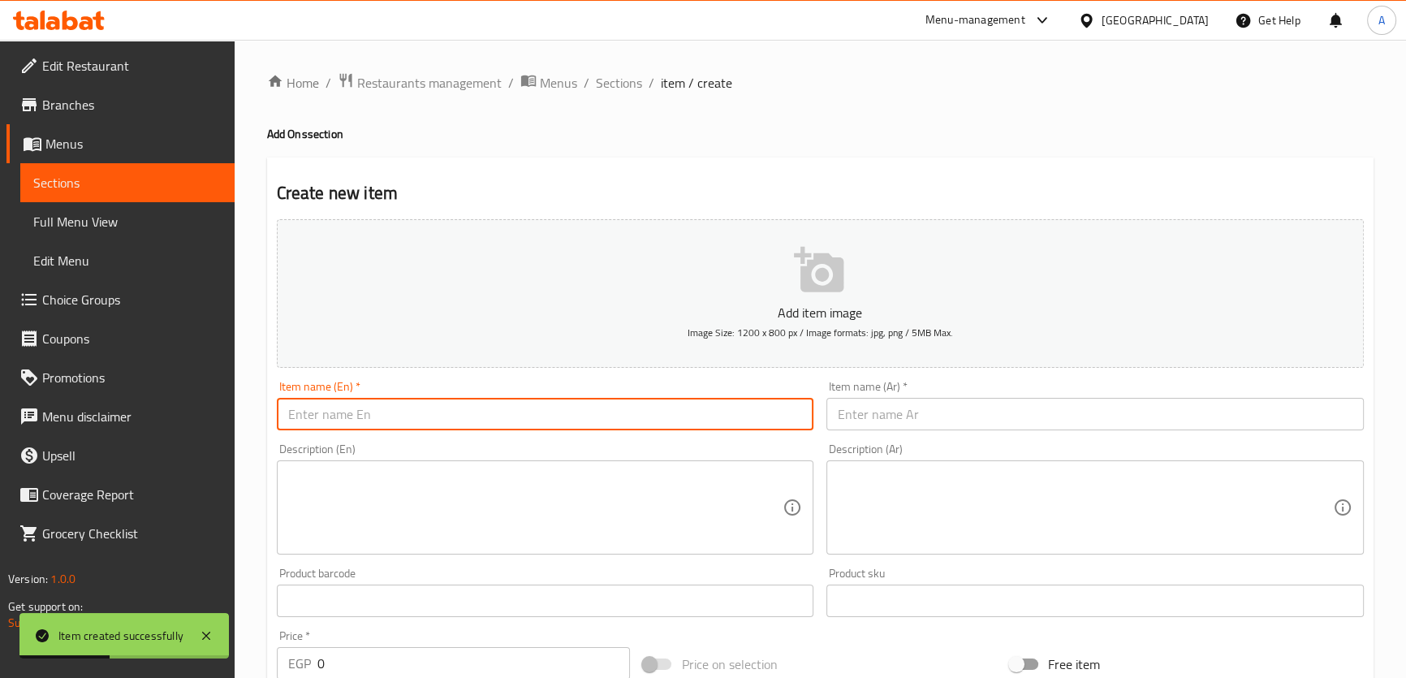
paste input "EXTRA SAUCE"
type input "EXTRA SAUCE"
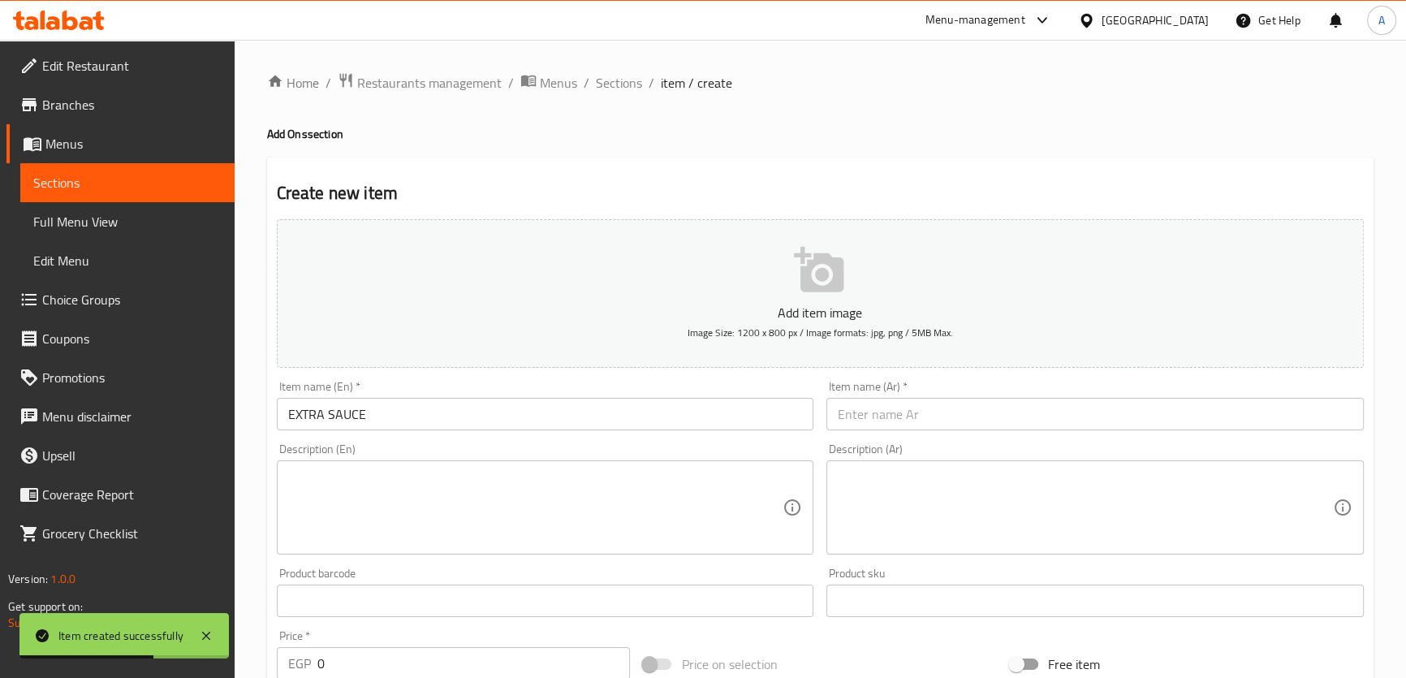
click at [918, 431] on div "Item name (Ar)   * Item name (Ar) *" at bounding box center [1095, 405] width 551 height 63
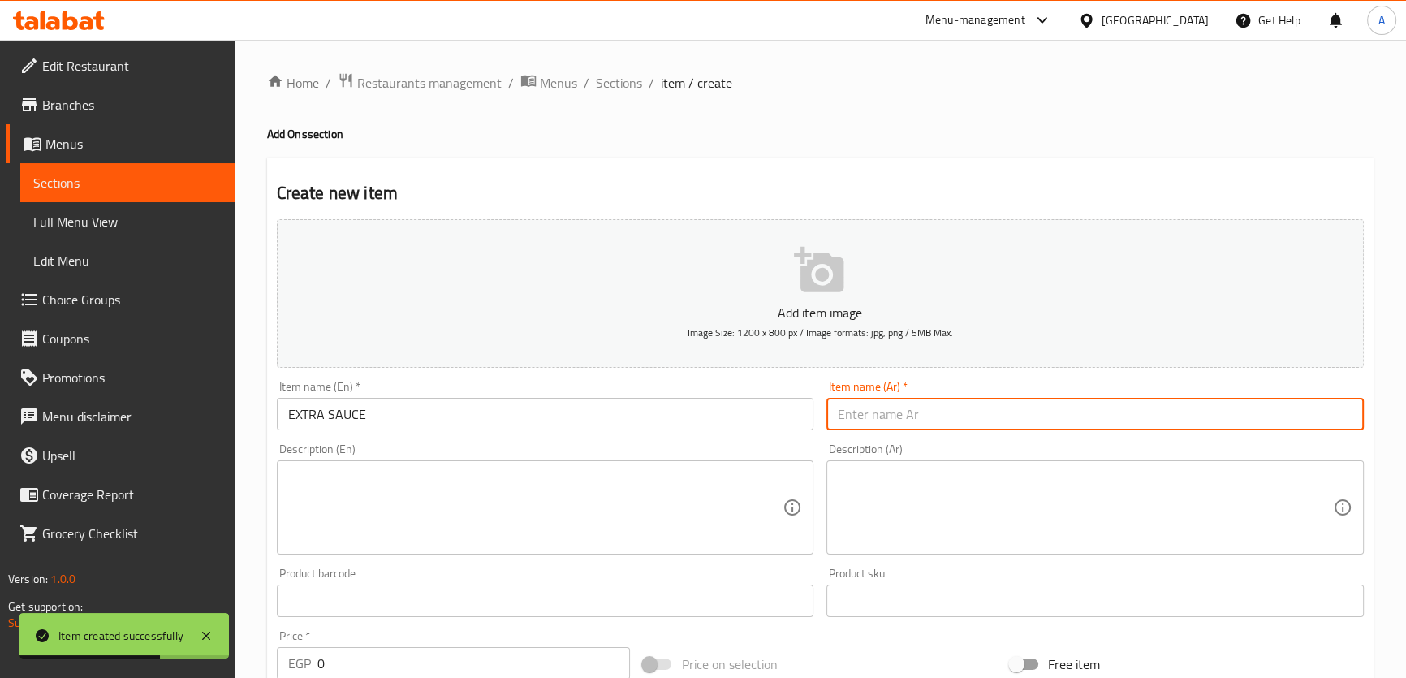
click at [915, 422] on input "text" at bounding box center [1096, 414] width 538 height 32
paste input "صلصة إضافية"
click at [900, 412] on input "صلصة إضافية" at bounding box center [1096, 414] width 538 height 32
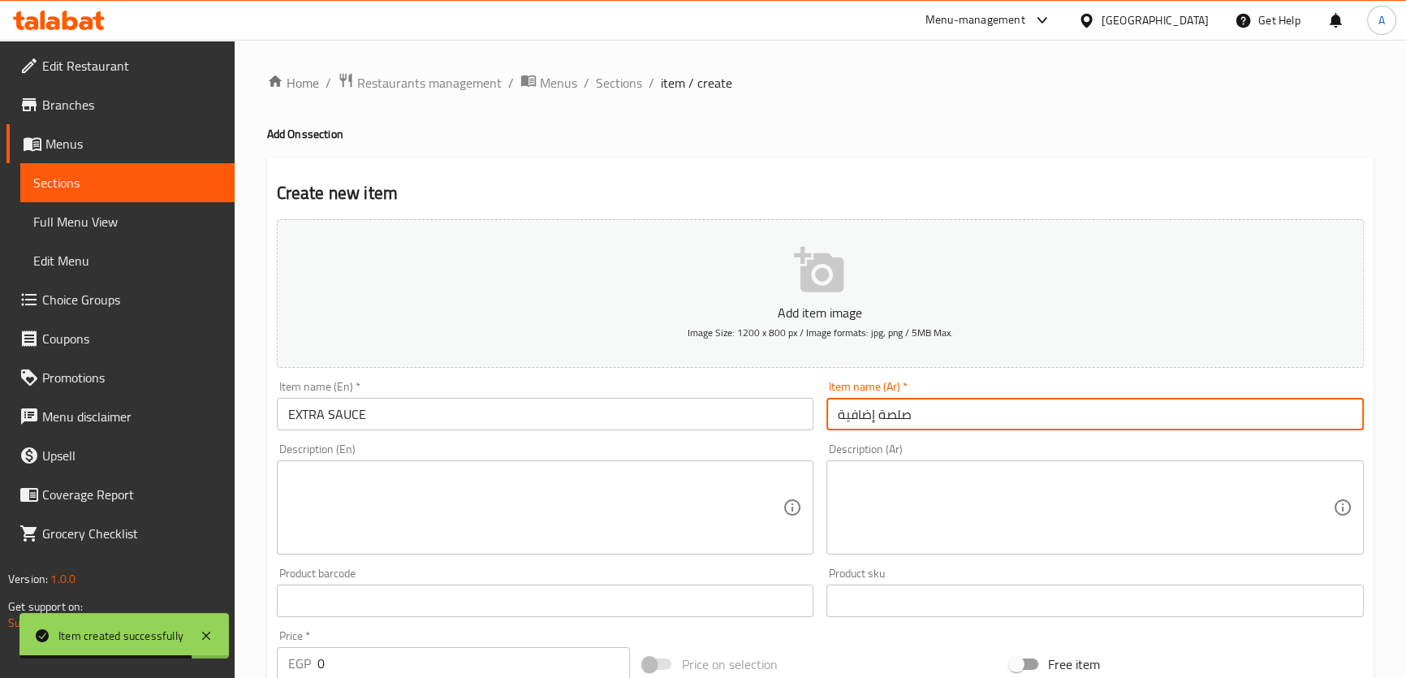
click at [894, 413] on input "صلصة إضافية" at bounding box center [1096, 414] width 538 height 32
drag, startPoint x: 844, startPoint y: 420, endPoint x: 836, endPoint y: 413, distance: 9.8
click at [836, 413] on input "صوص إضافية" at bounding box center [1096, 414] width 538 height 32
type input "صوص إضافي"
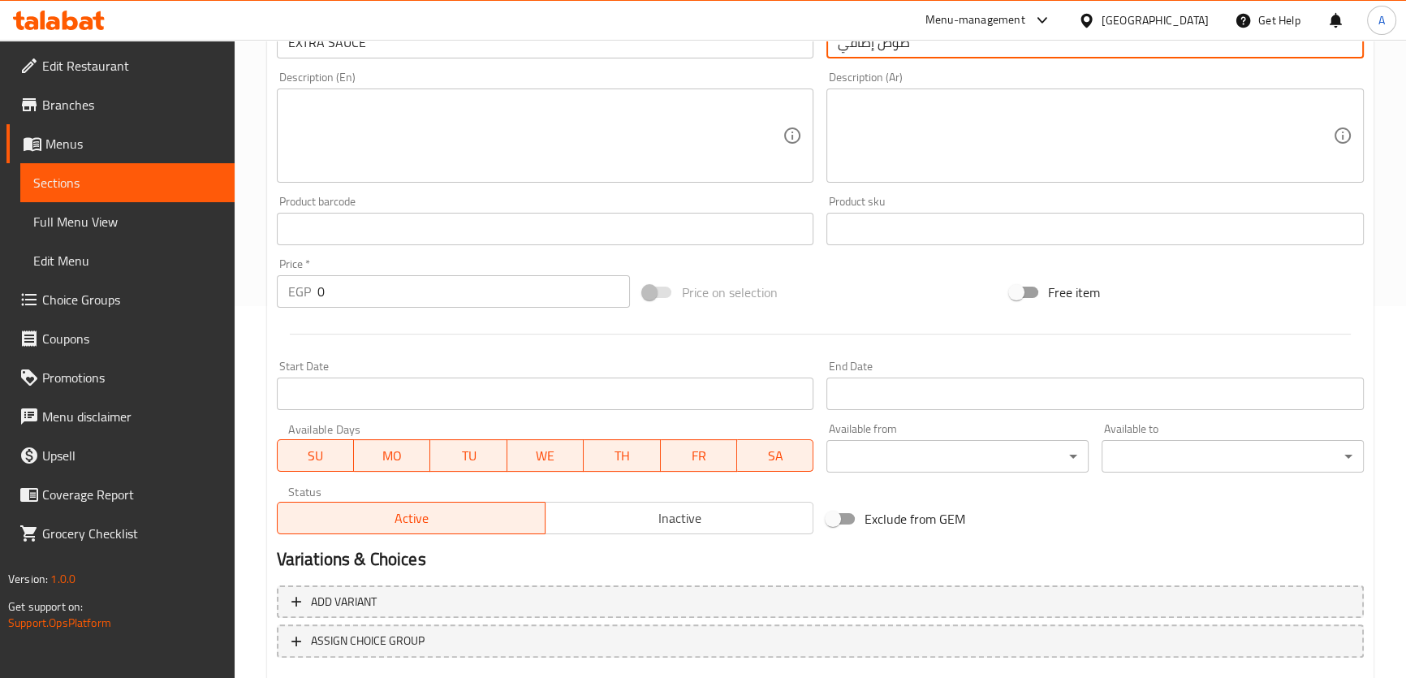
scroll to position [377, 0]
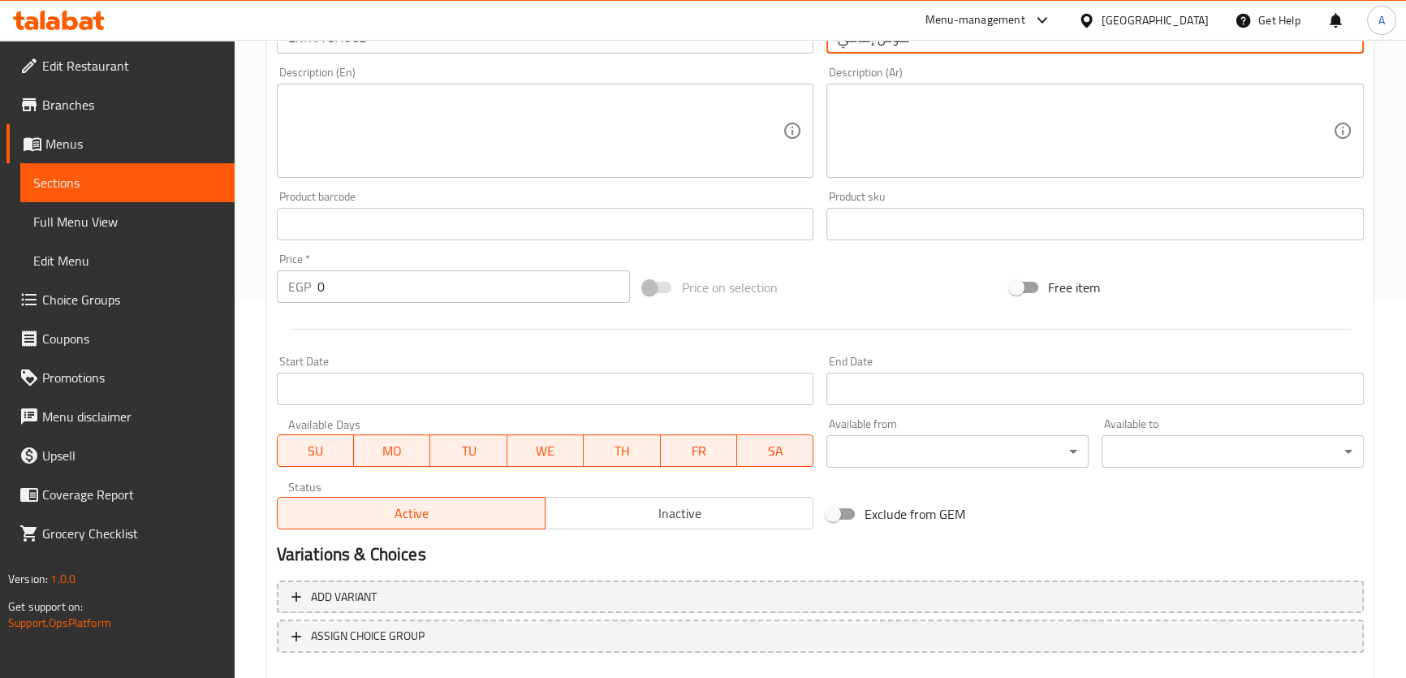
click at [447, 253] on div "Price   * EGP 0 Price *" at bounding box center [454, 278] width 354 height 50
click at [416, 308] on div "Price   * EGP 0 Price *" at bounding box center [453, 278] width 367 height 63
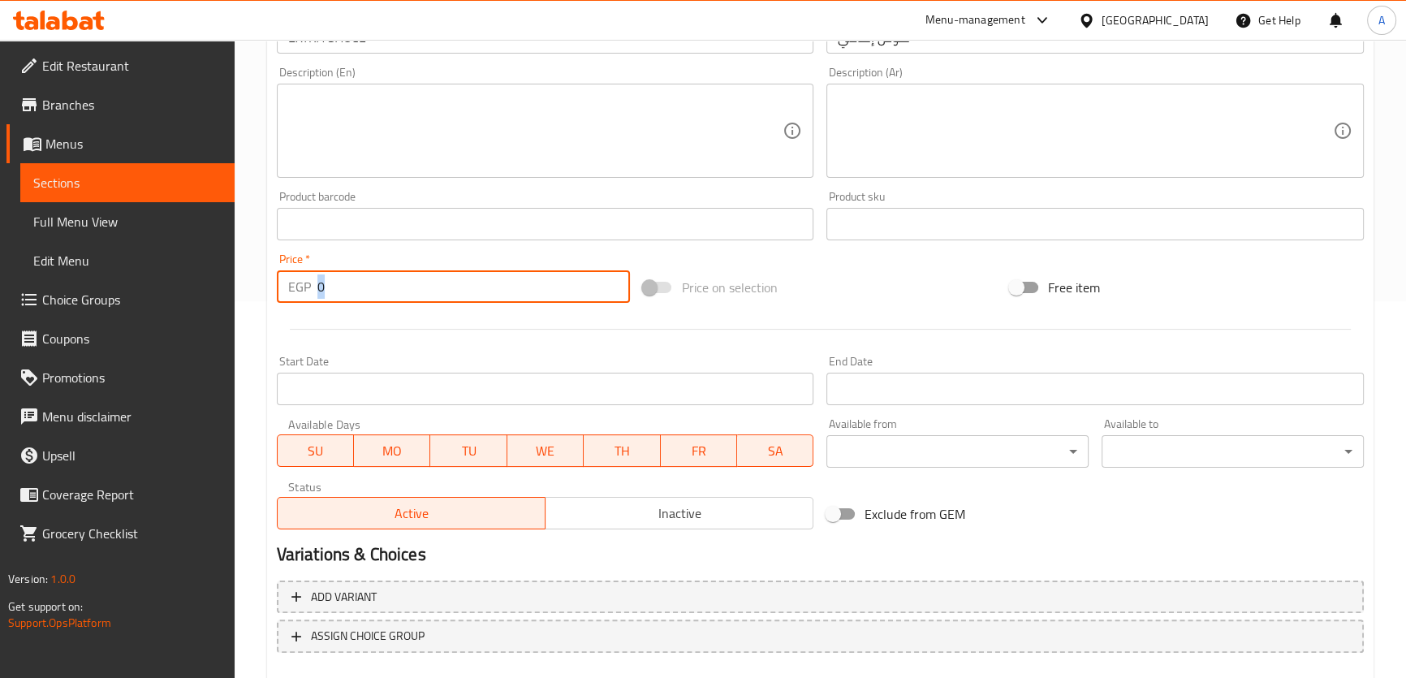
click at [404, 291] on input "0" at bounding box center [474, 286] width 313 height 32
paste input "35"
click at [425, 304] on div "Price   * EGP 035 Price *" at bounding box center [453, 278] width 367 height 63
click at [413, 291] on input "035" at bounding box center [474, 286] width 313 height 32
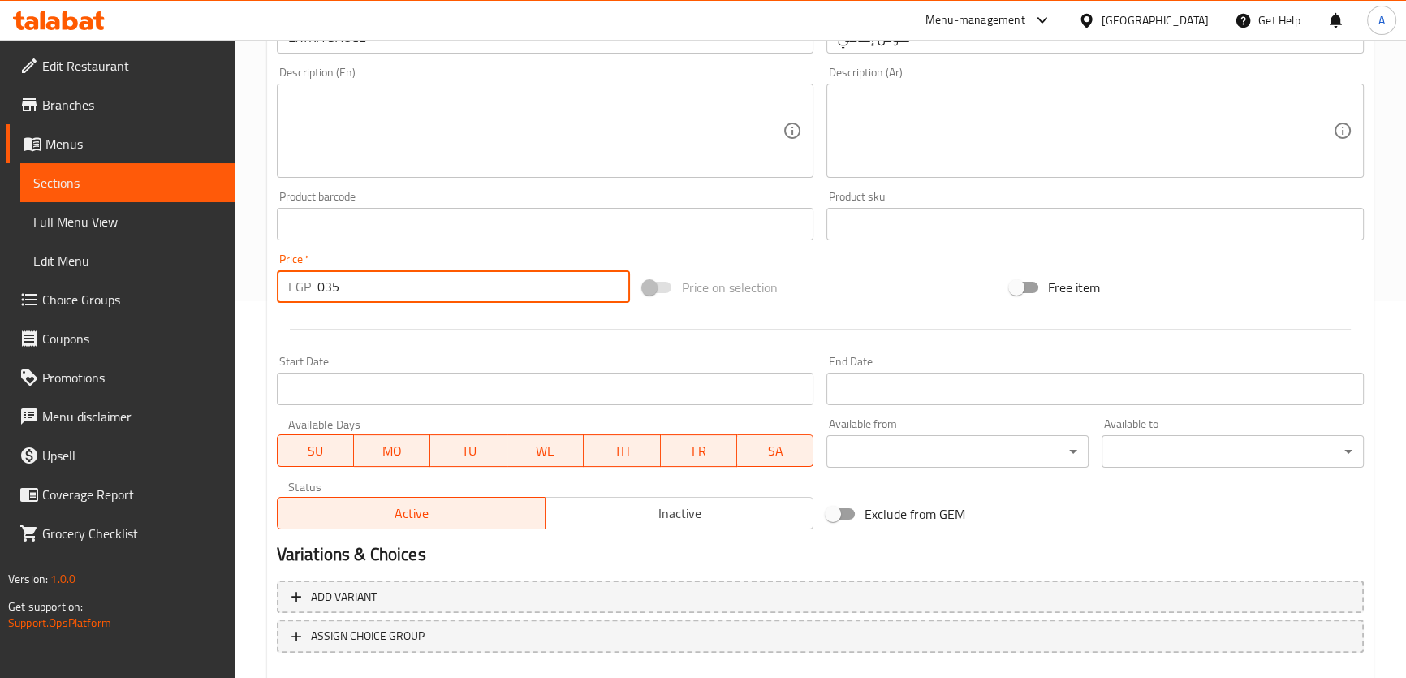
click at [413, 291] on input "035" at bounding box center [474, 286] width 313 height 32
paste input "number"
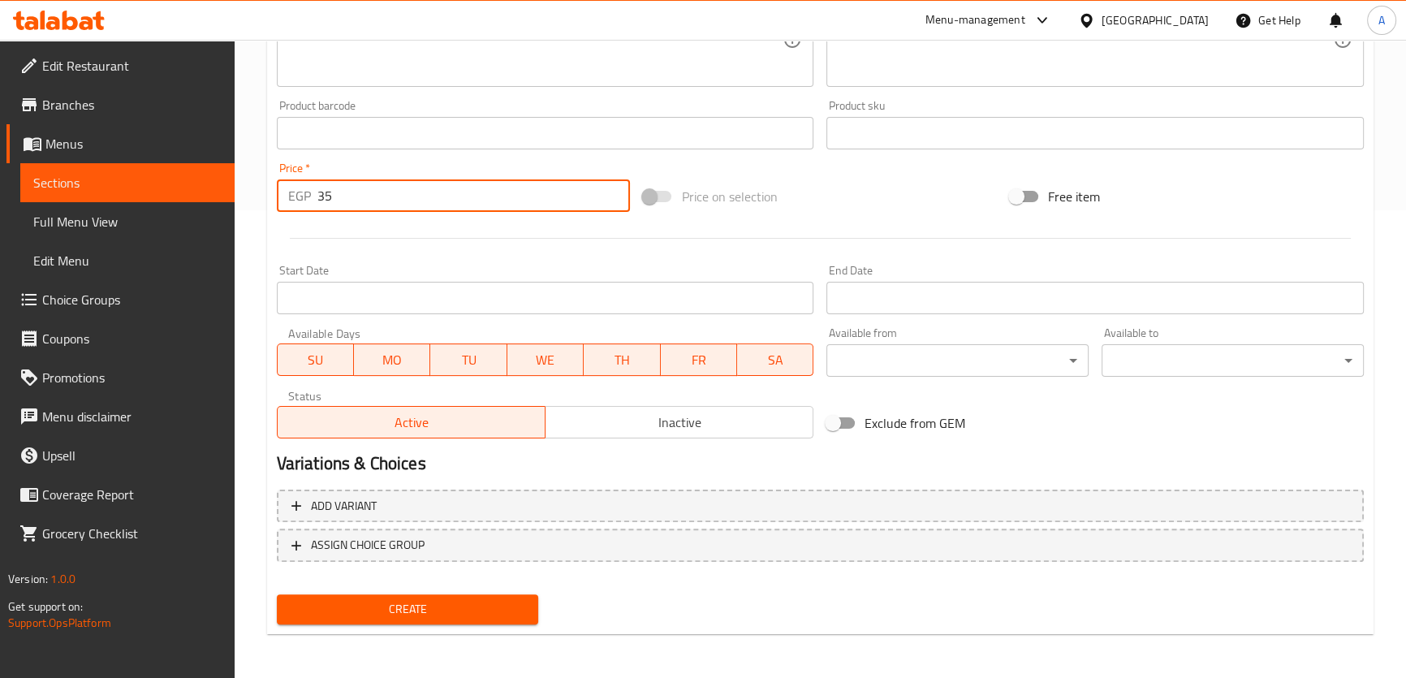
type input "35"
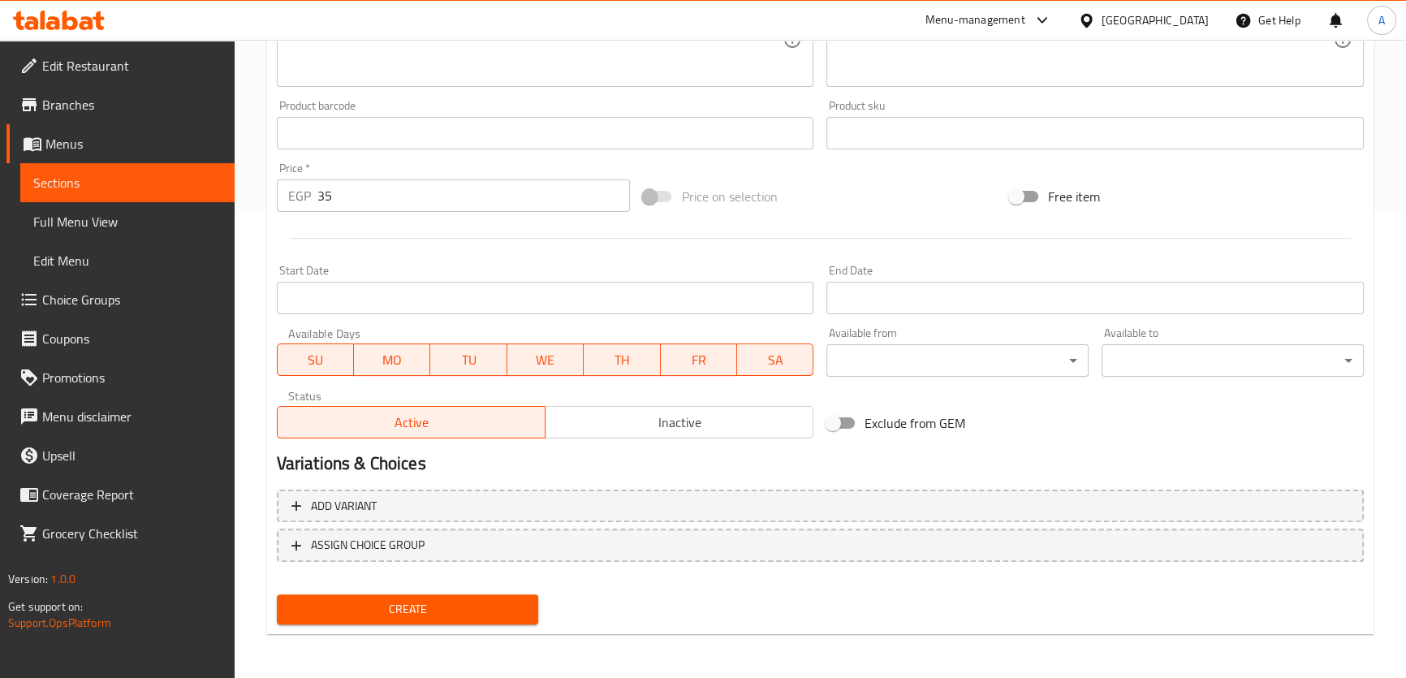
click at [457, 624] on div "Create" at bounding box center [407, 609] width 275 height 43
click at [459, 614] on span "Create" at bounding box center [408, 609] width 236 height 20
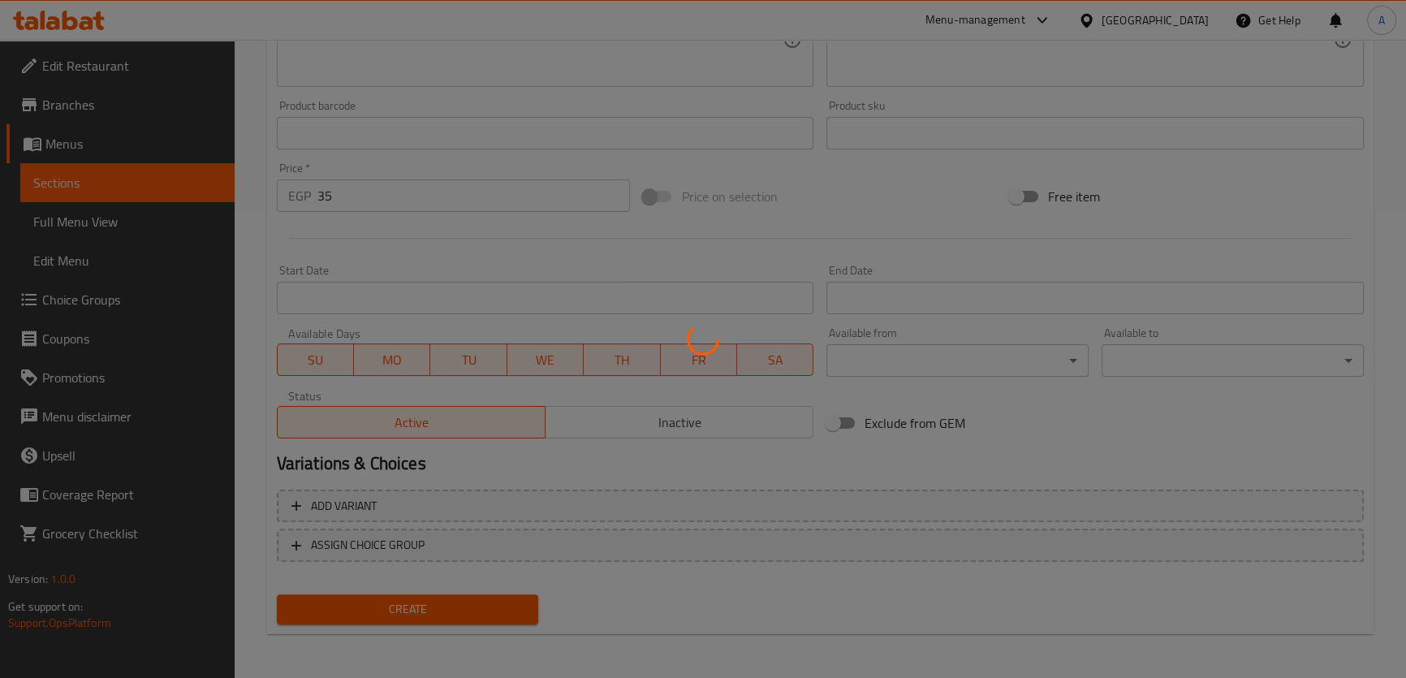
type input "0"
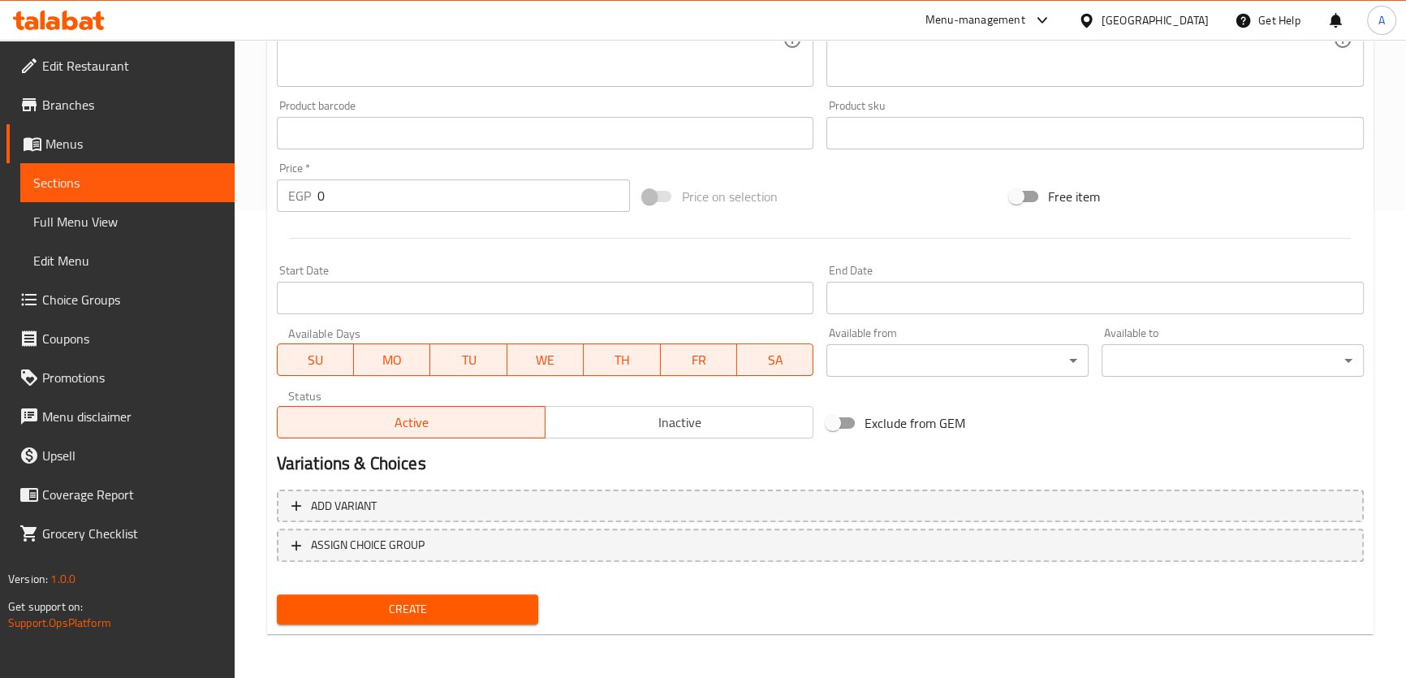
scroll to position [0, 0]
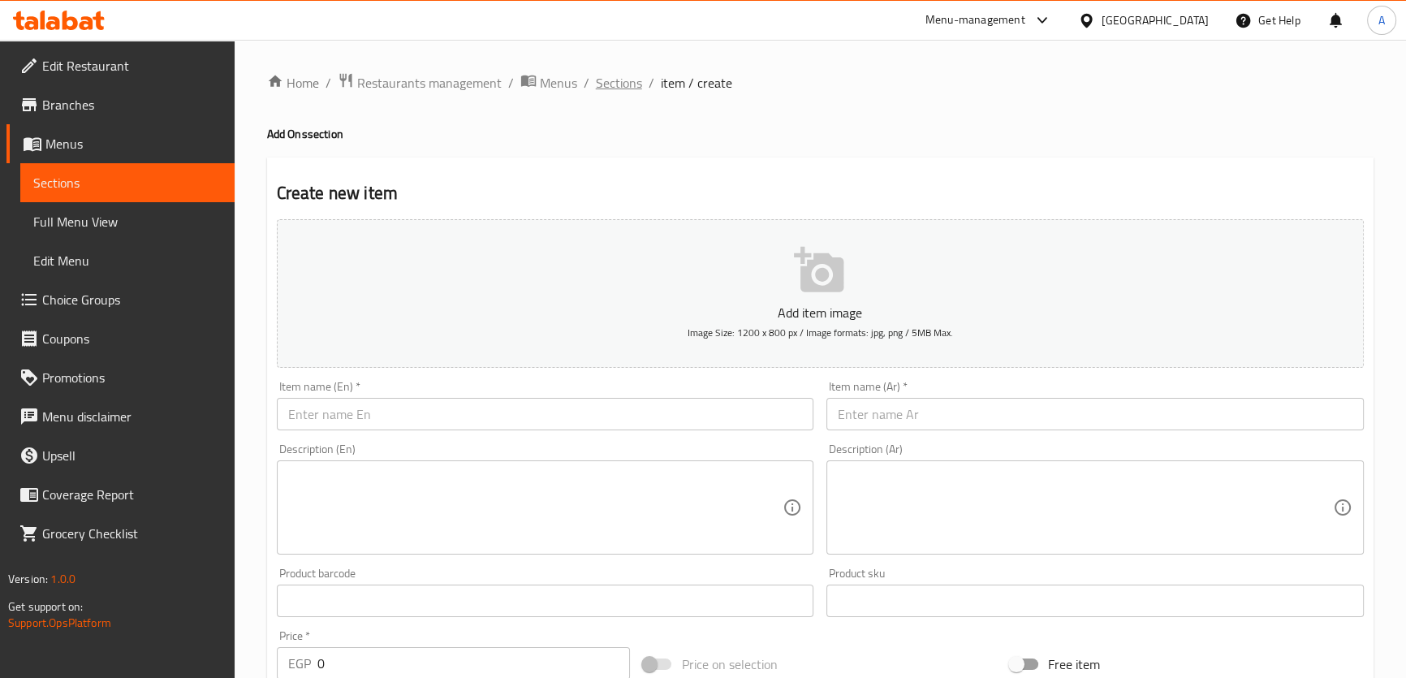
click at [613, 80] on span "Sections" at bounding box center [619, 82] width 46 height 19
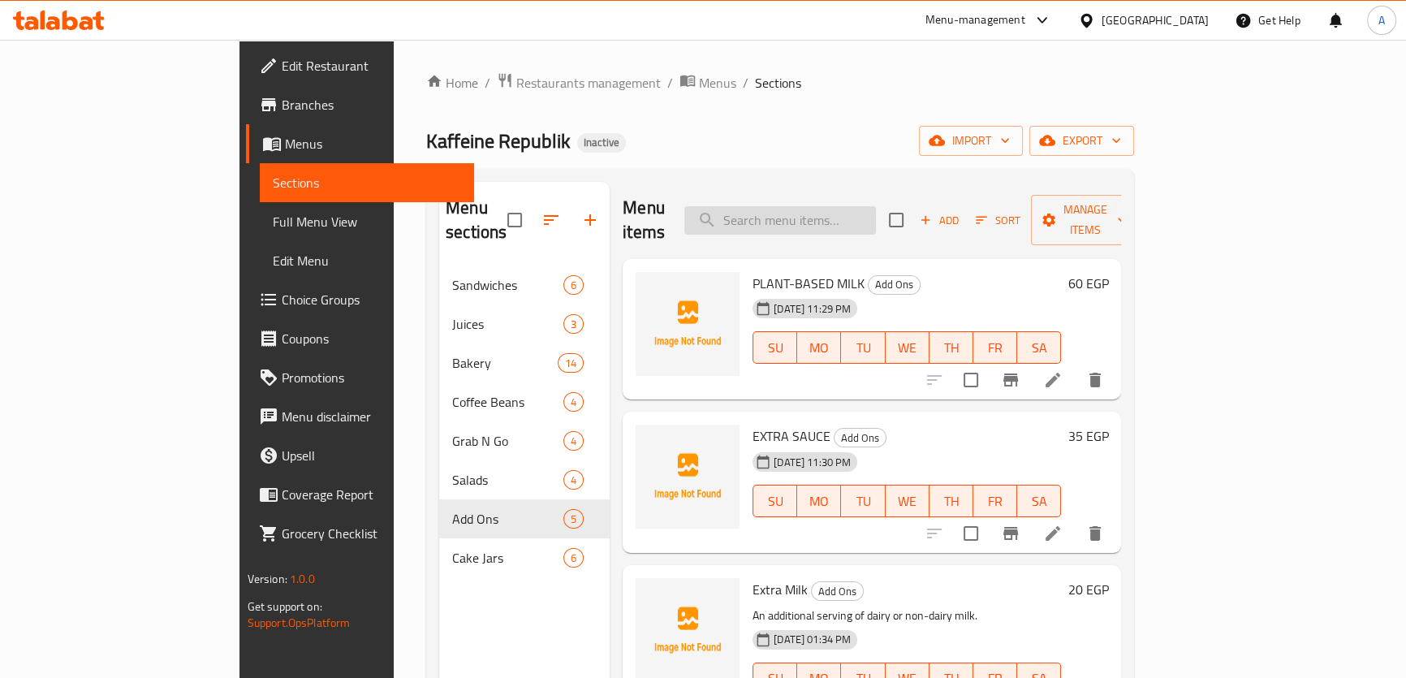
click at [876, 211] on input "search" at bounding box center [781, 220] width 192 height 28
paste input "Steak Salad"
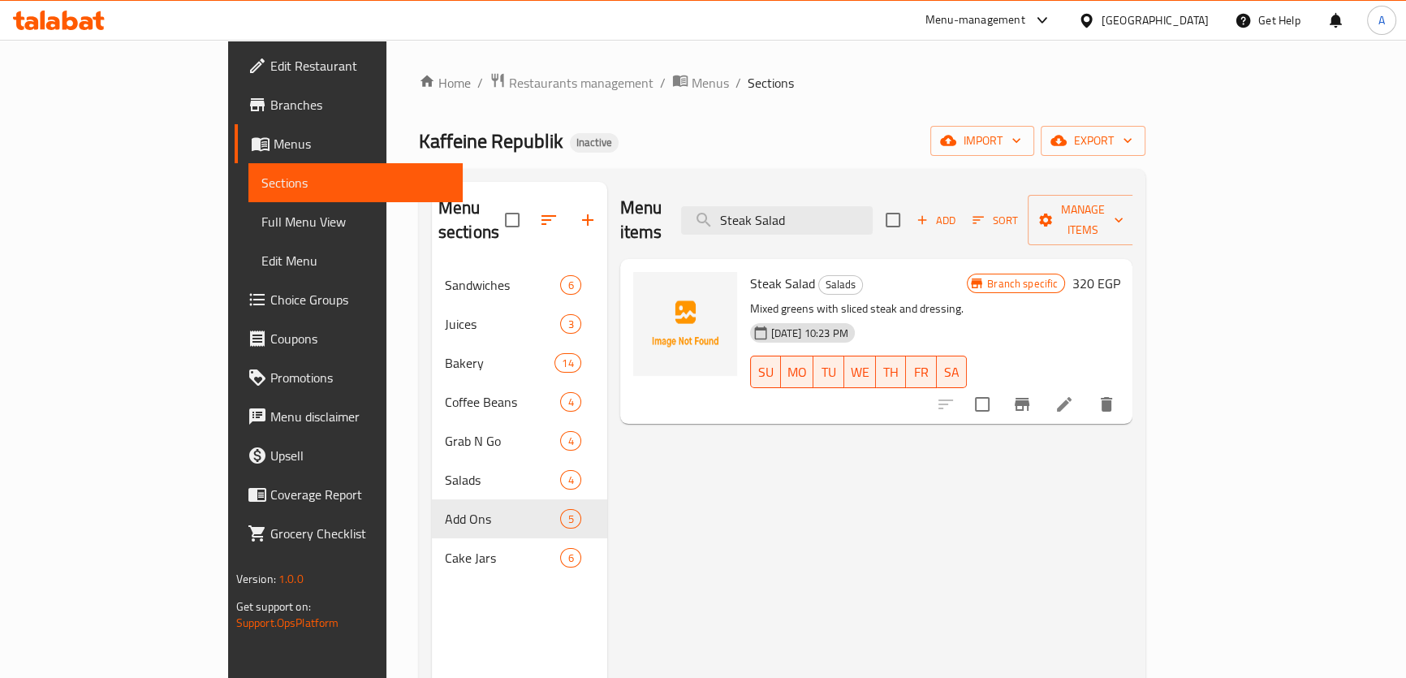
type input "Steak Salad"
click at [1074, 395] on icon at bounding box center [1064, 404] width 19 height 19
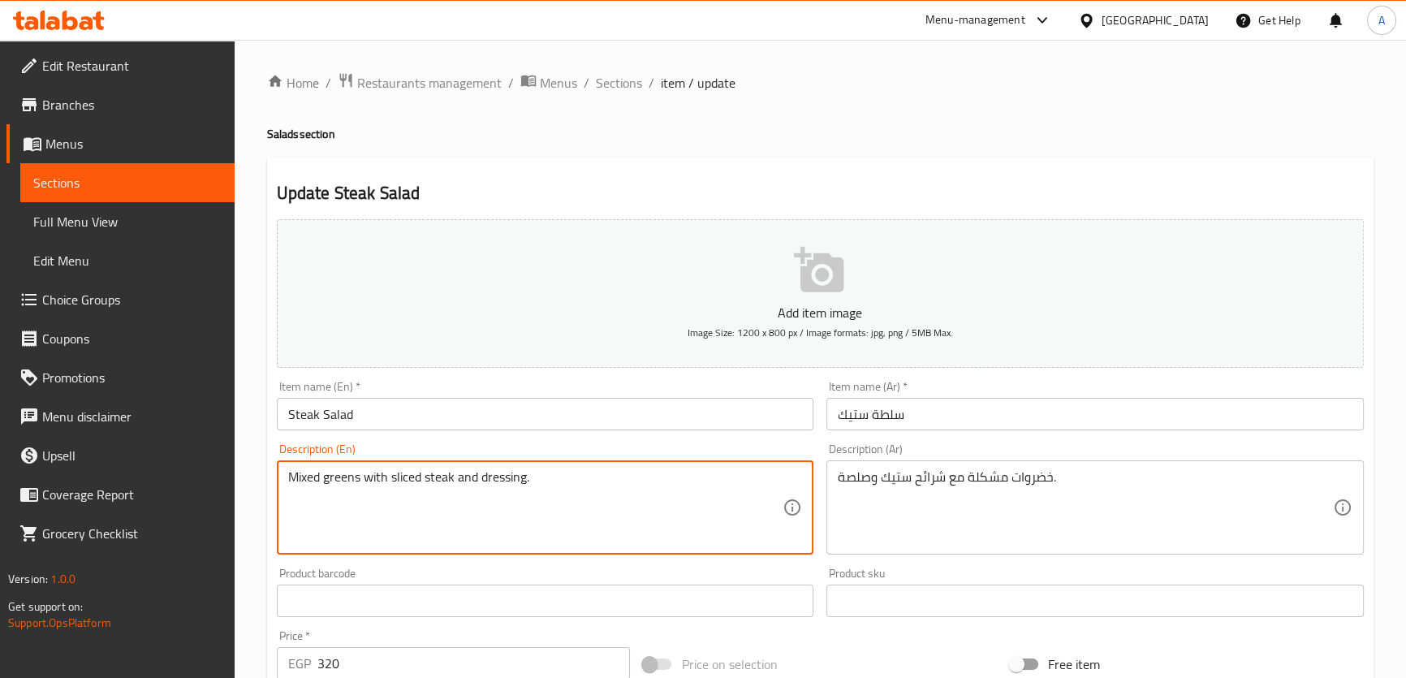
click at [347, 486] on textarea "Mixed greens with sliced steak and dressing." at bounding box center [535, 507] width 495 height 77
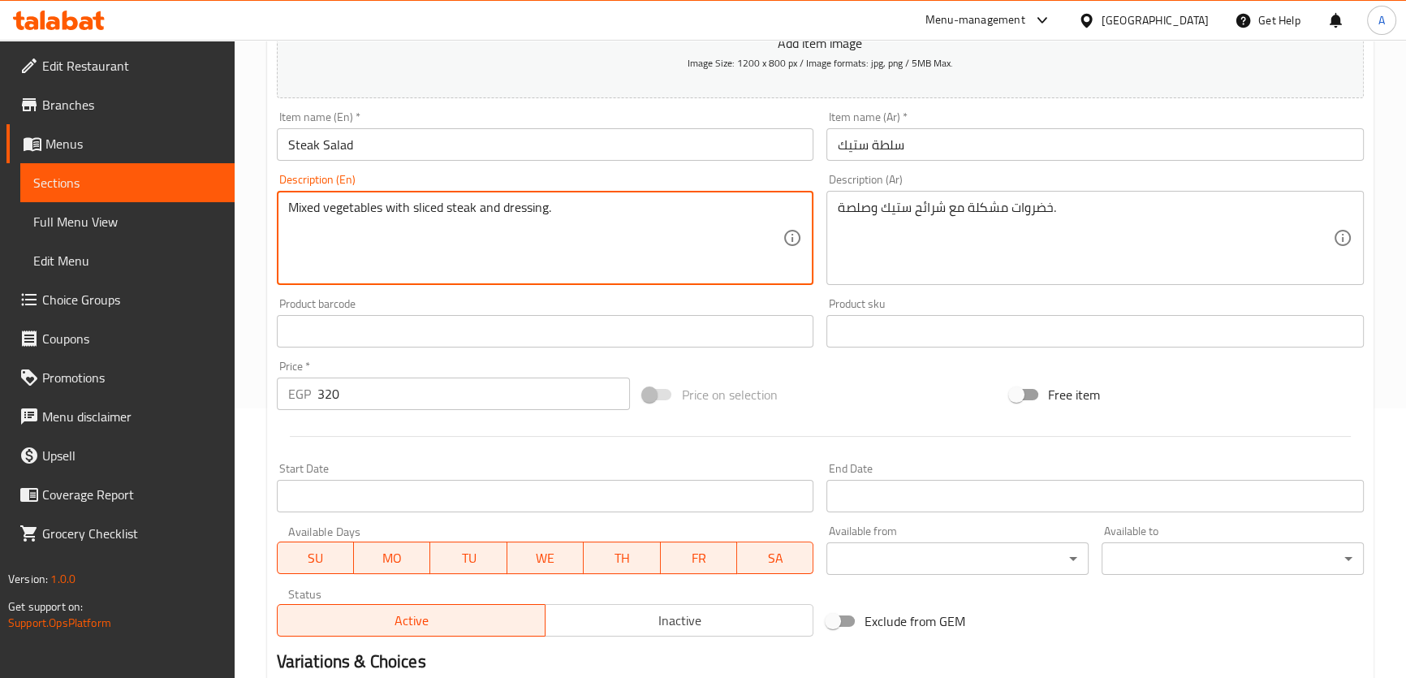
scroll to position [468, 0]
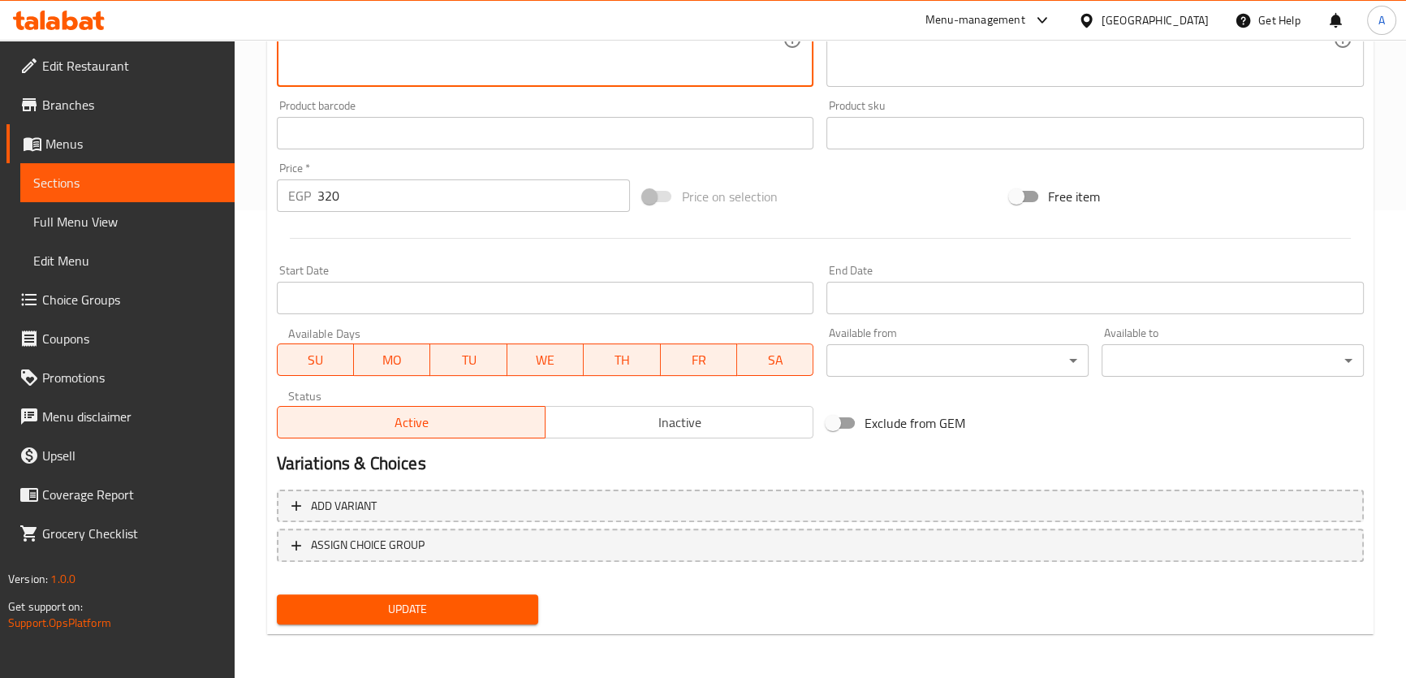
click at [503, 603] on span "Update" at bounding box center [408, 609] width 236 height 20
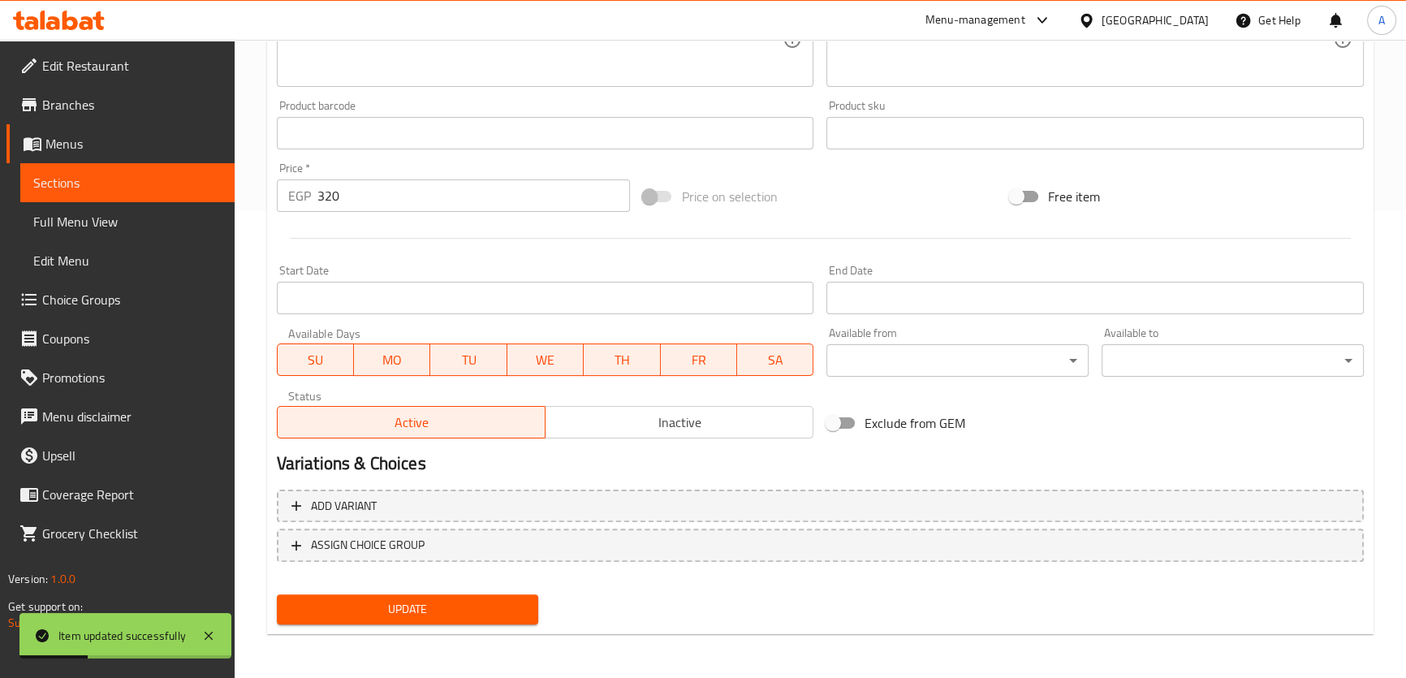
scroll to position [70, 0]
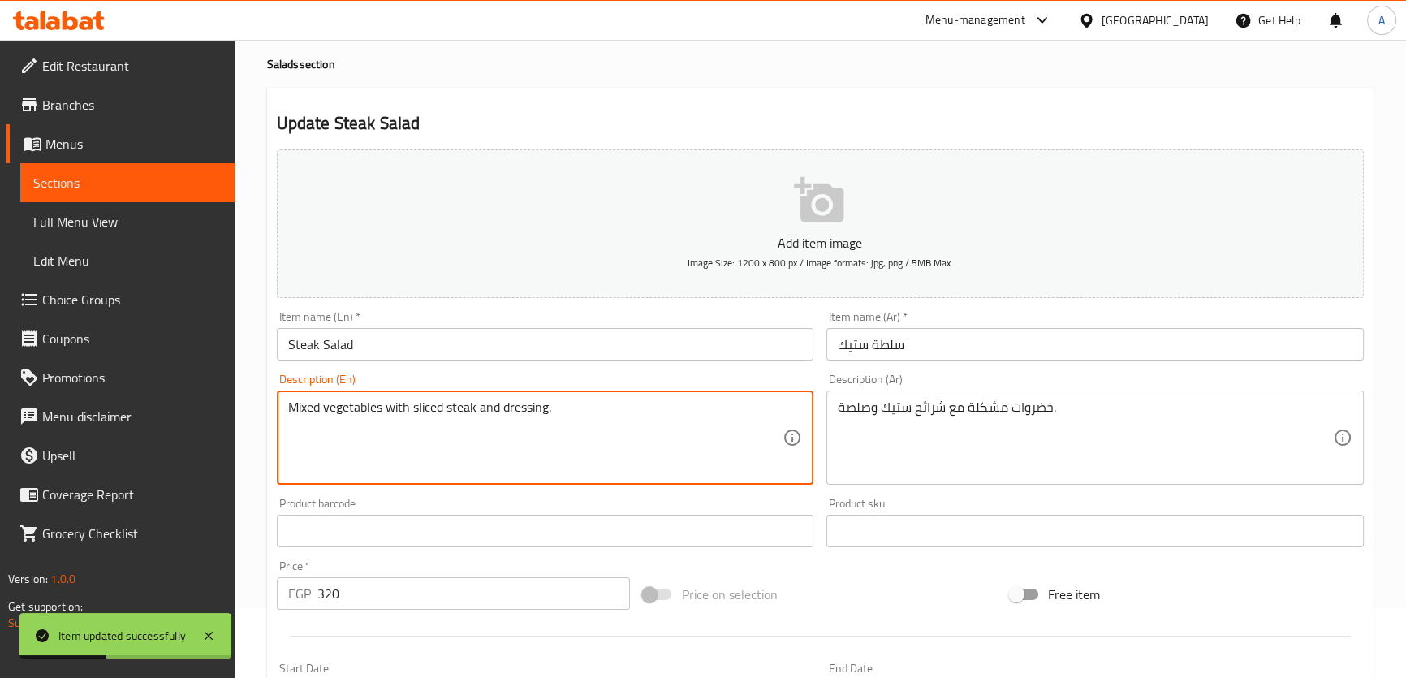
click at [351, 417] on textarea "Mixed vegetables with sliced steak and dressing." at bounding box center [535, 438] width 495 height 77
paste textarea "green"
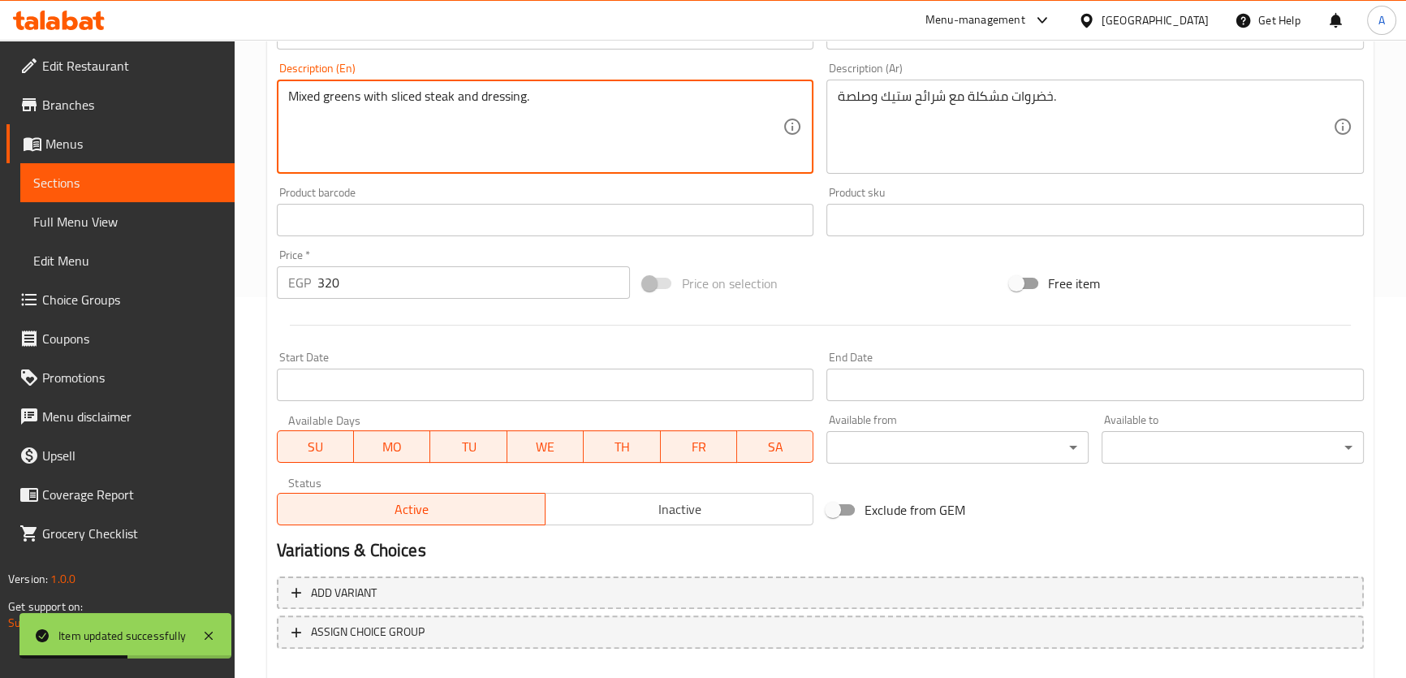
scroll to position [468, 0]
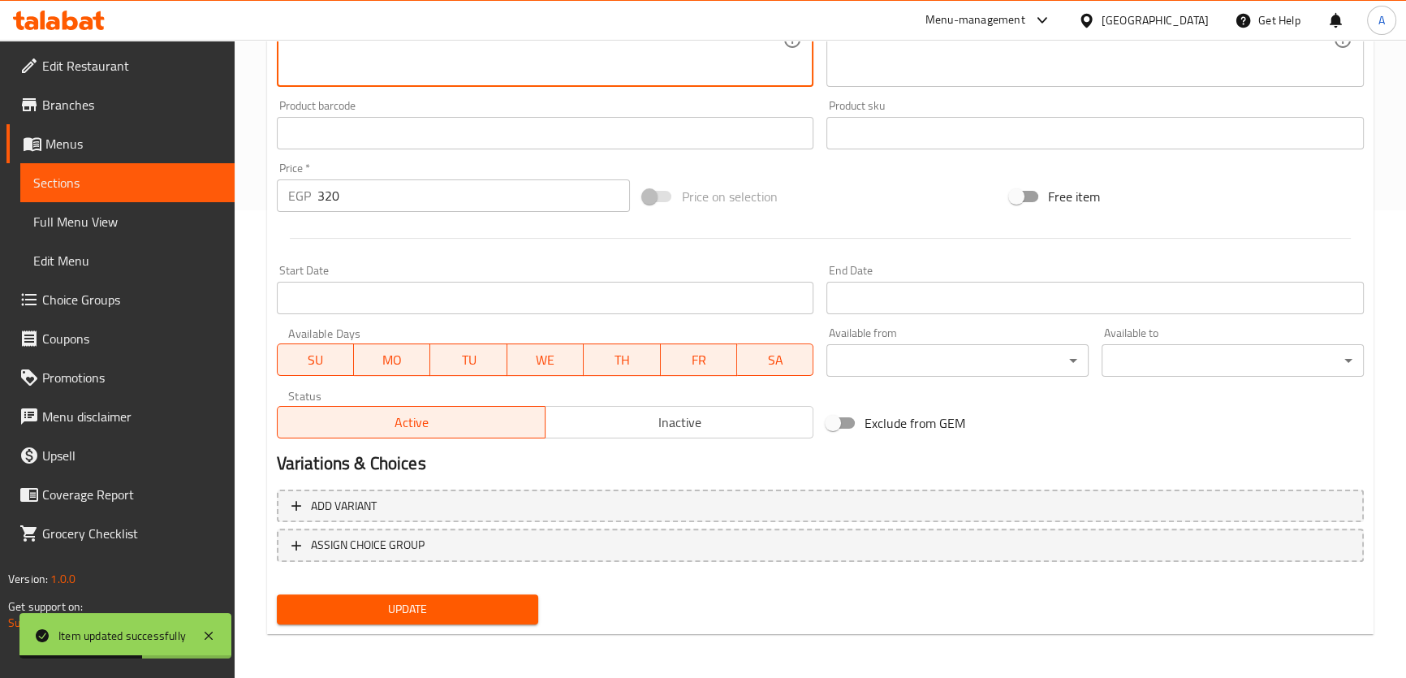
type textarea "Mixed greens with sliced steak and dressing."
click at [413, 637] on div "Home / Restaurants management / Menus / Sections / item / update Salads section…" at bounding box center [820, 126] width 1107 height 1043
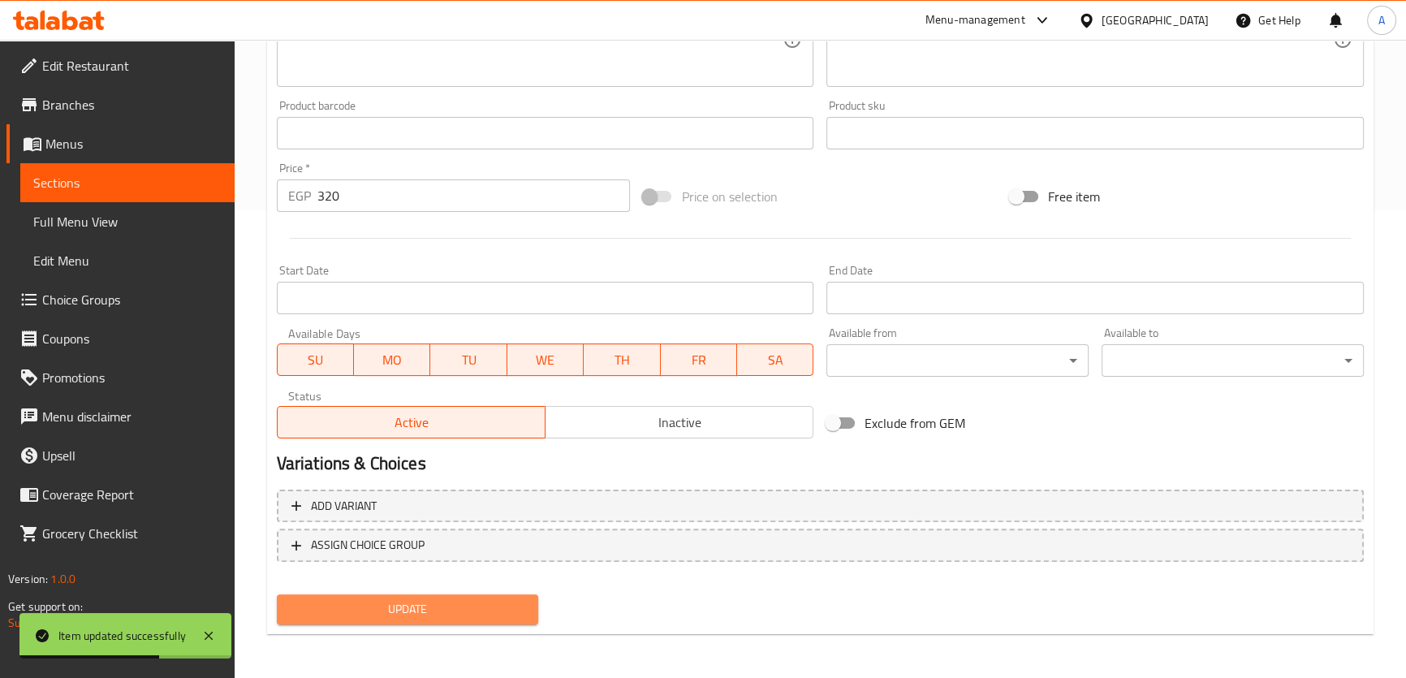
click at [430, 612] on span "Update" at bounding box center [408, 609] width 236 height 20
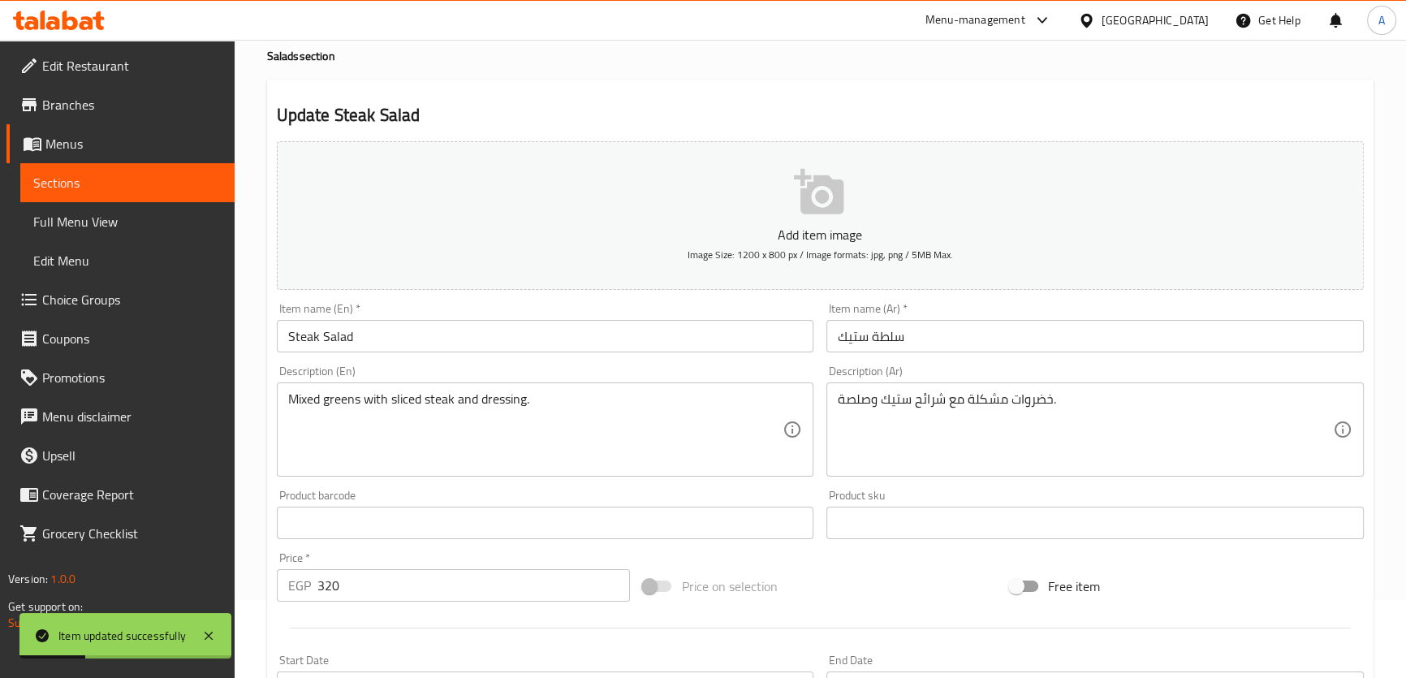
scroll to position [0, 0]
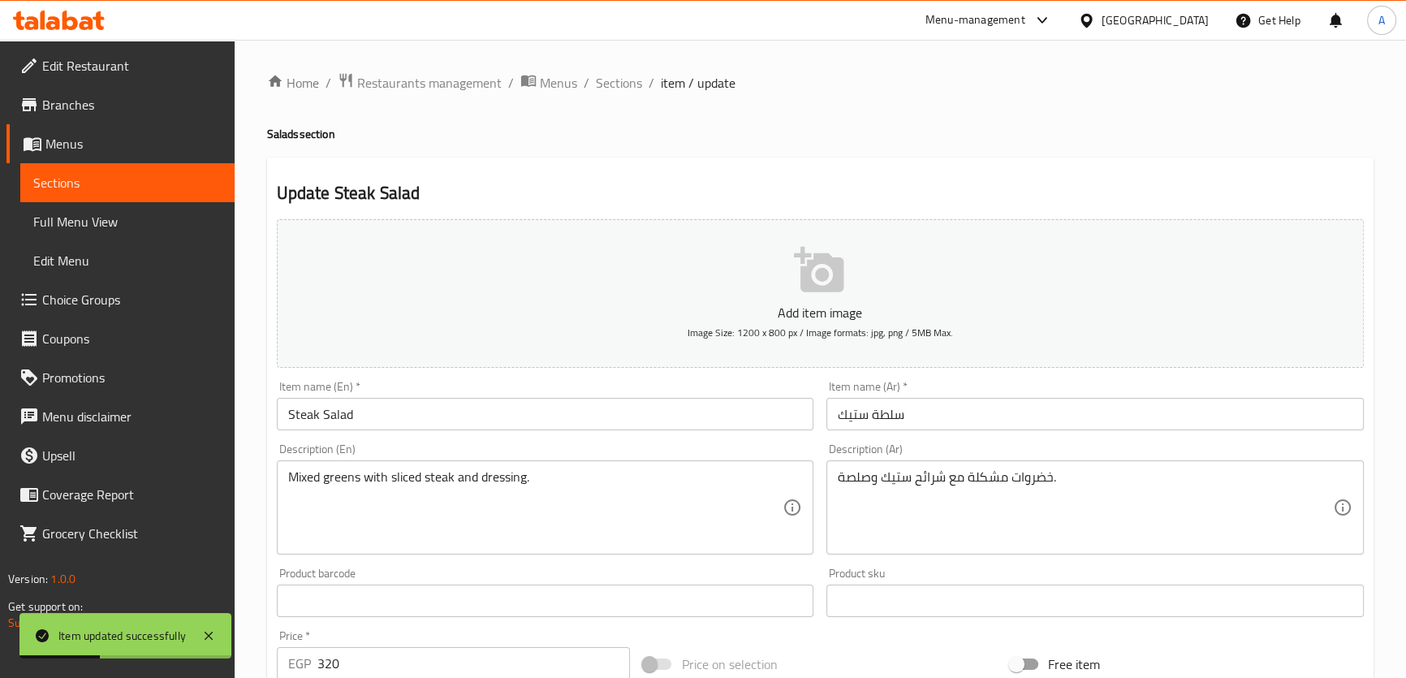
click at [590, 81] on ol "Home / Restaurants management / Menus / Sections / item / update" at bounding box center [820, 82] width 1107 height 21
click at [606, 84] on span "Sections" at bounding box center [619, 82] width 46 height 19
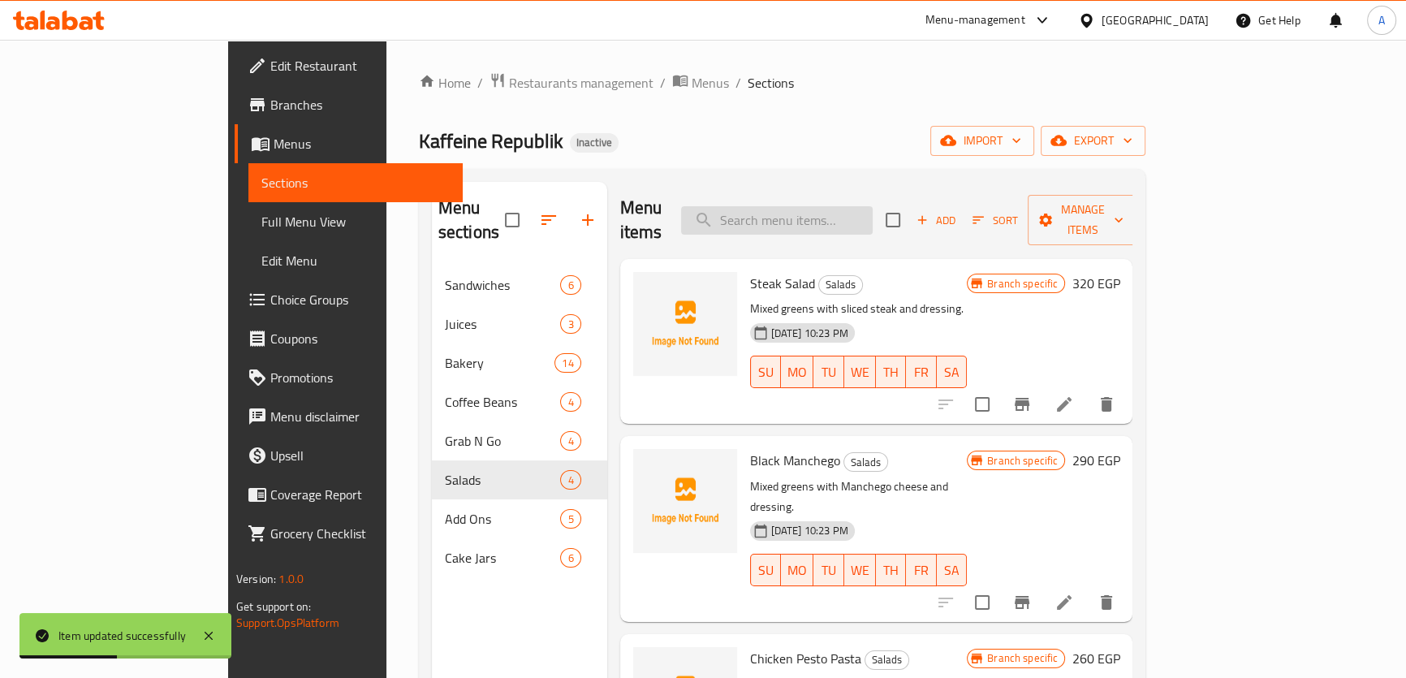
click at [873, 206] on input "search" at bounding box center [777, 220] width 192 height 28
paste input "Black Manchego"
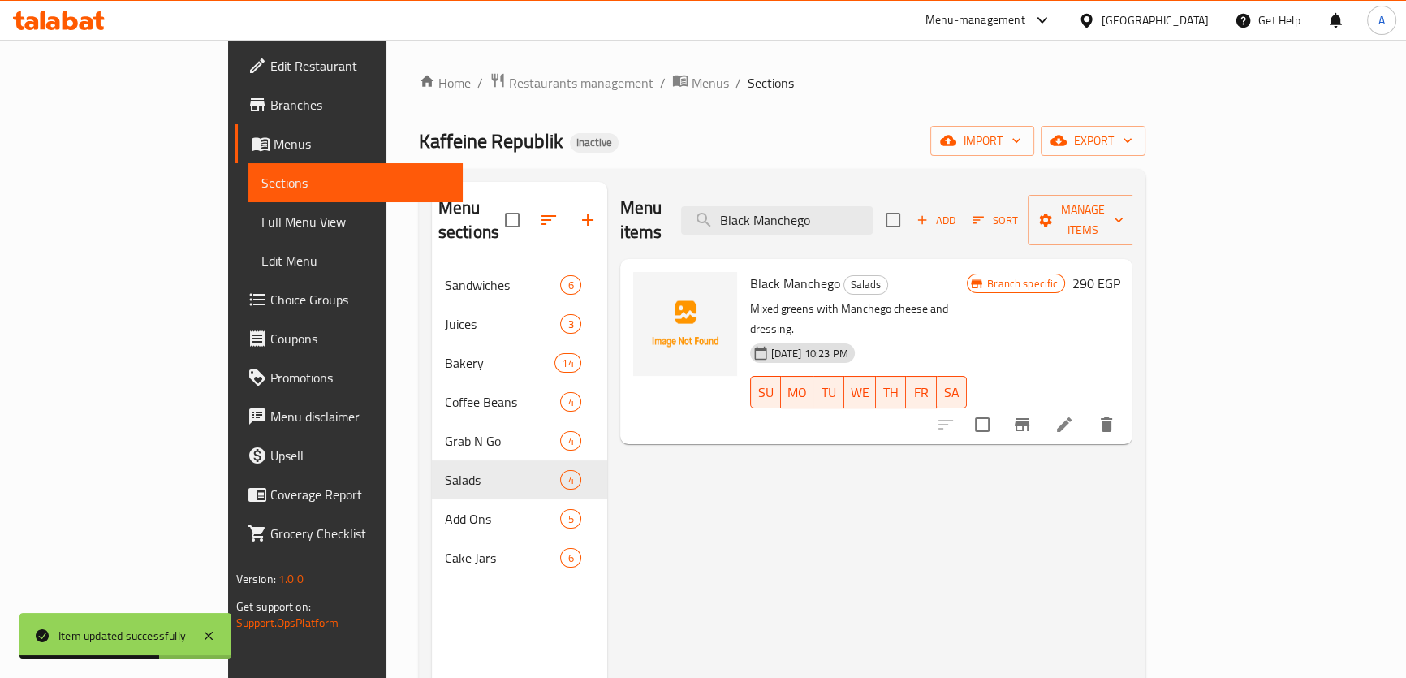
type input "Black Manchego"
click at [1074, 415] on icon at bounding box center [1064, 424] width 19 height 19
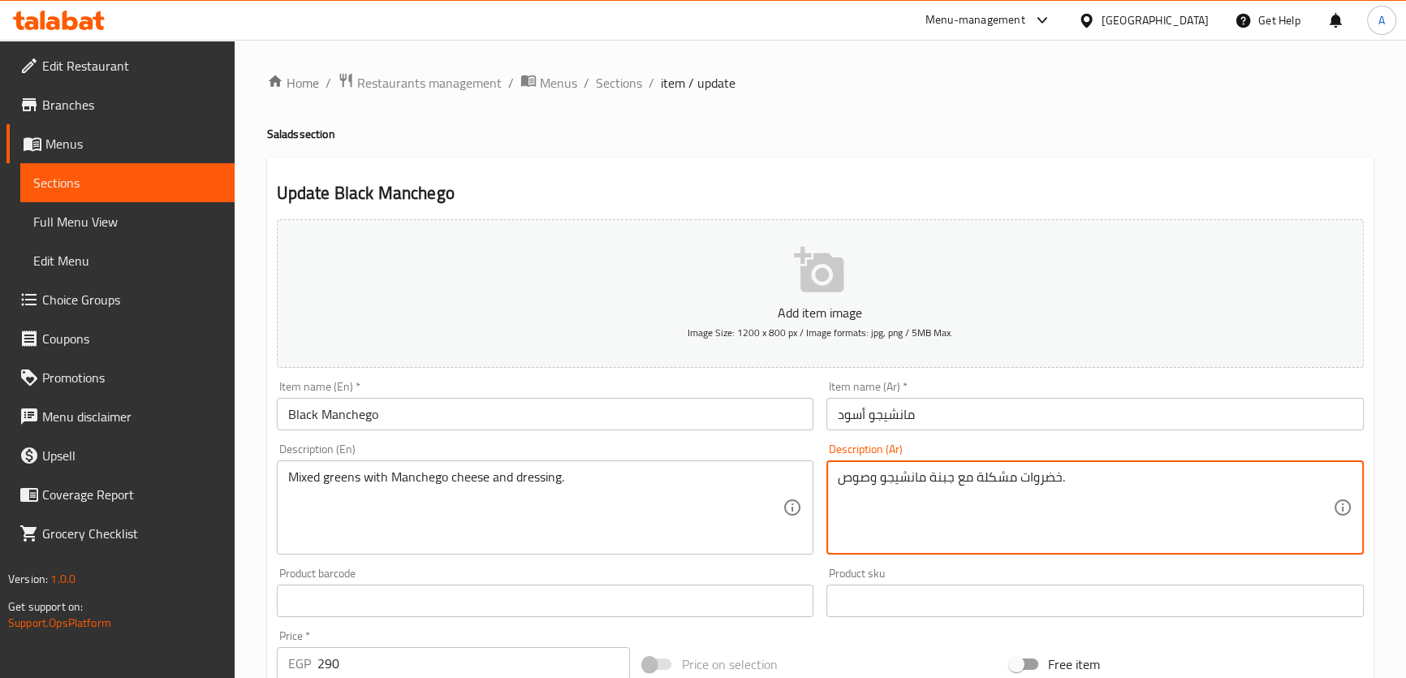
drag, startPoint x: 868, startPoint y: 477, endPoint x: 826, endPoint y: 473, distance: 42.5
paste textarea "Black Manchego"
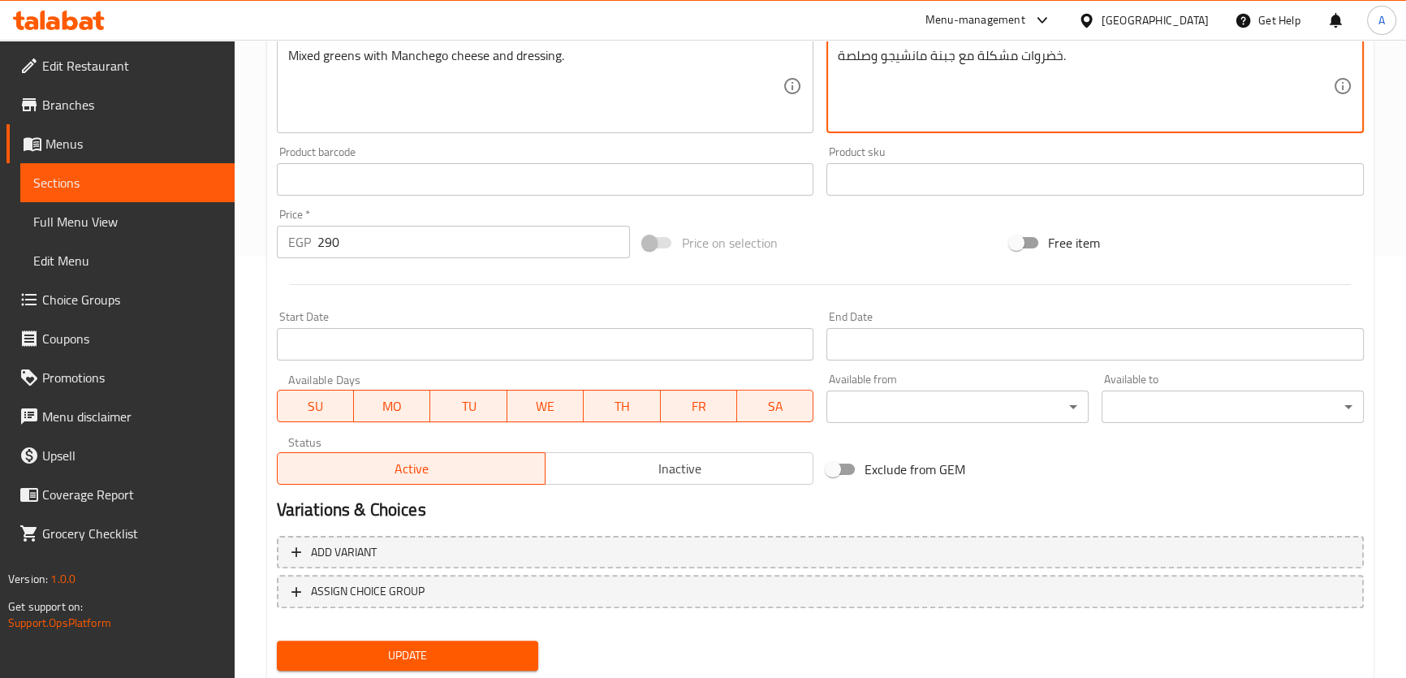
scroll to position [468, 0]
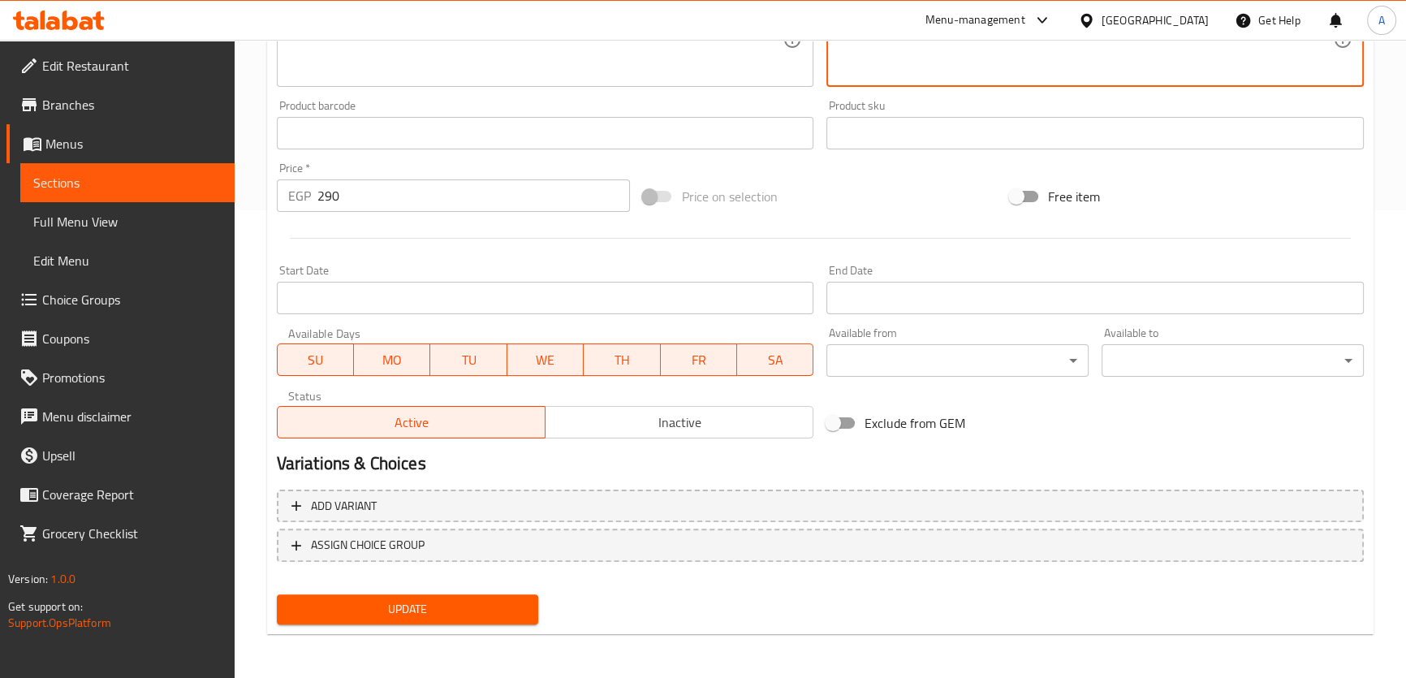
type textarea "خضروات مشكلة مع جبنة مانشيجو وصلصة."
click at [400, 612] on span "Update" at bounding box center [408, 609] width 236 height 20
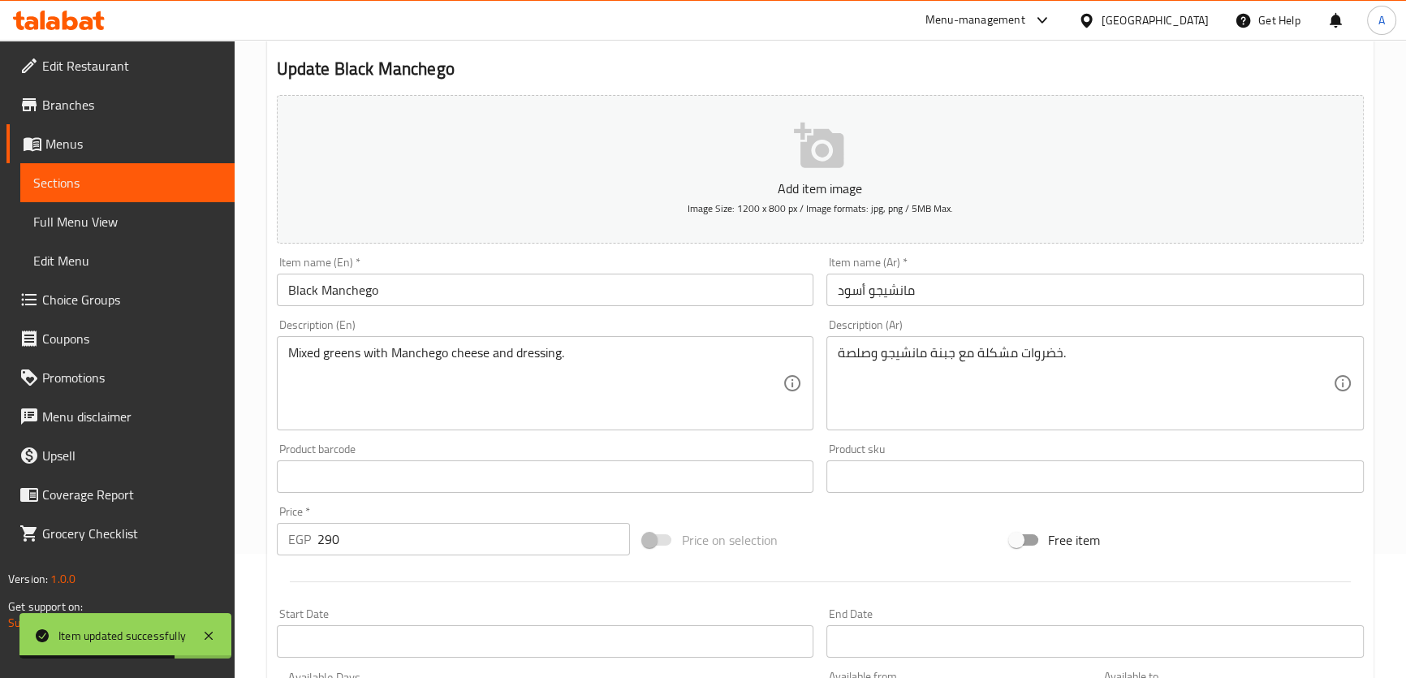
scroll to position [0, 0]
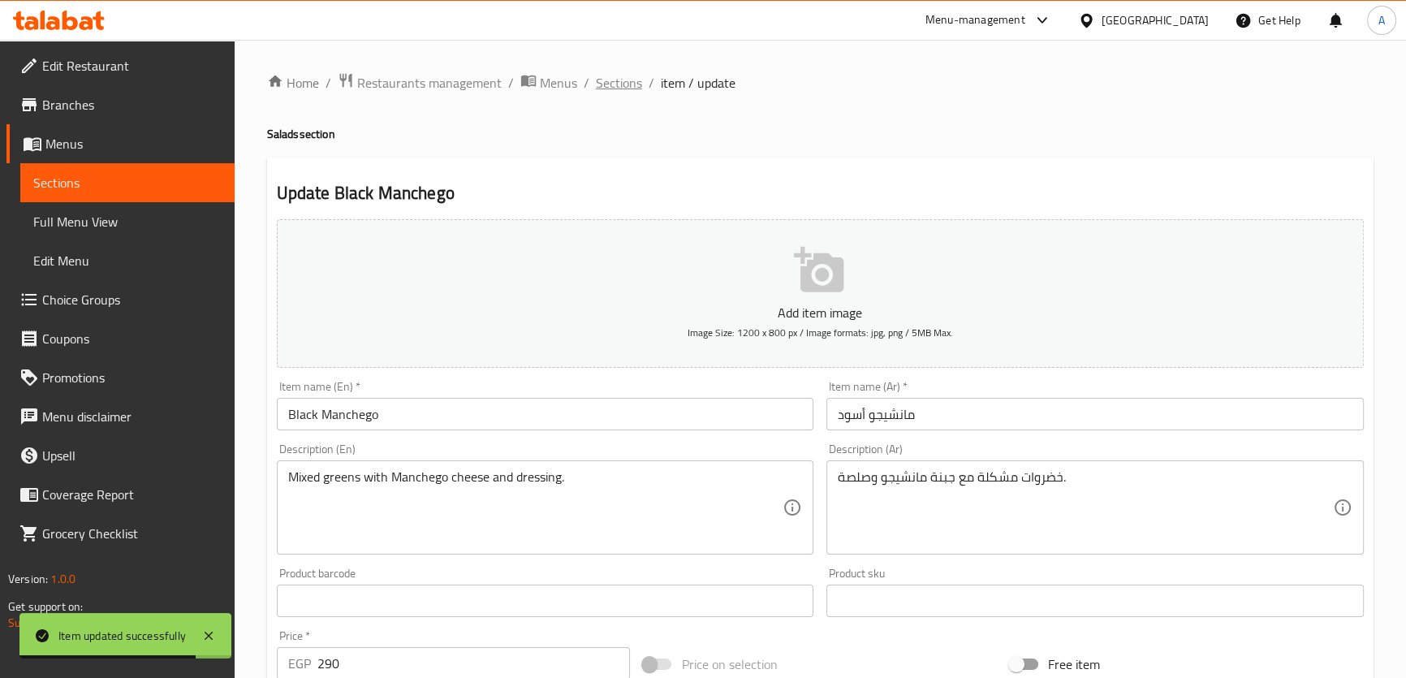
click at [625, 91] on span "Sections" at bounding box center [619, 82] width 46 height 19
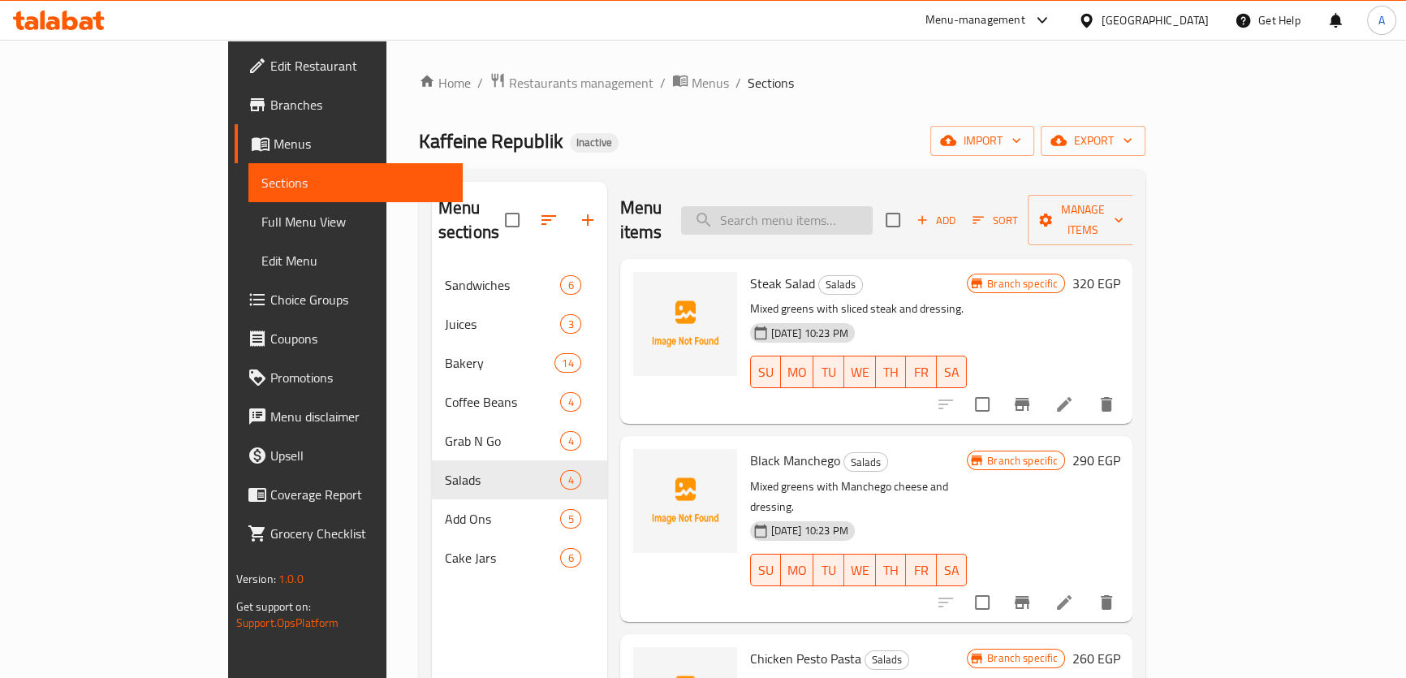
click at [863, 206] on input "search" at bounding box center [777, 220] width 192 height 28
paste input "Banana Bread"
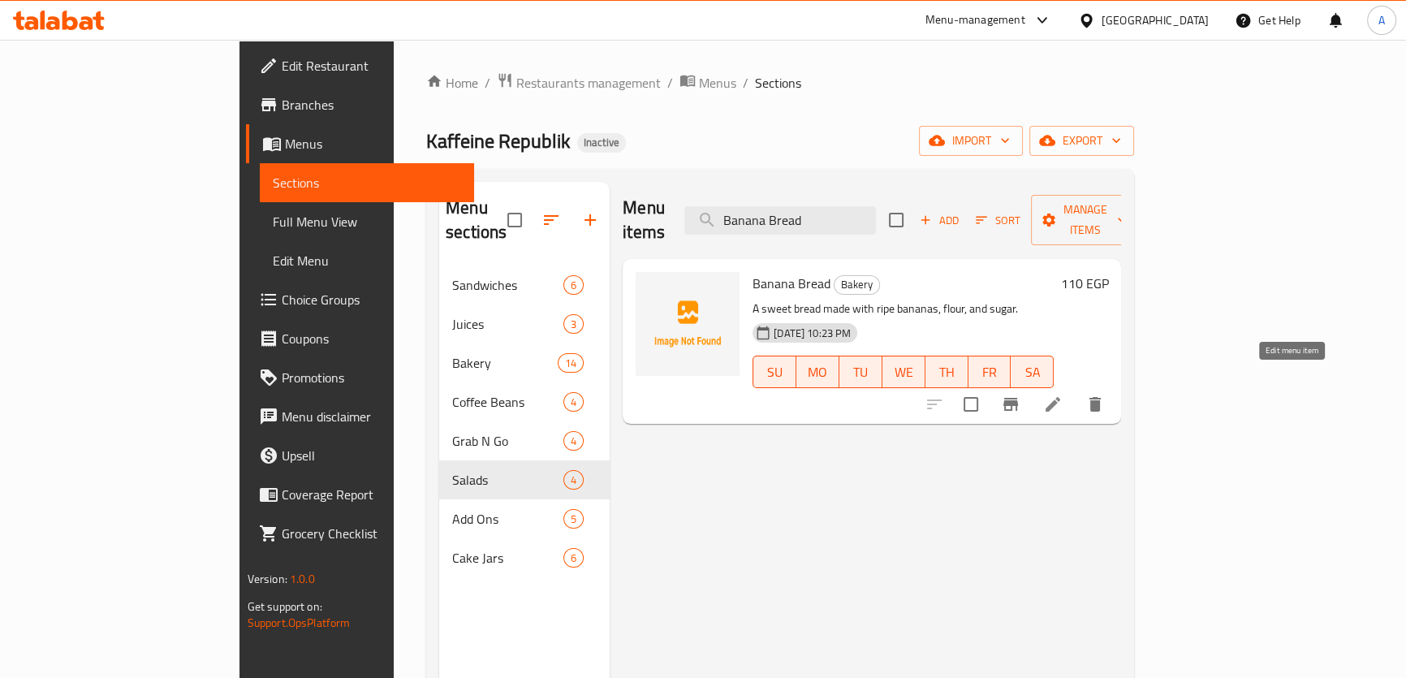
type input "Banana Bread"
click at [1063, 395] on icon at bounding box center [1052, 404] width 19 height 19
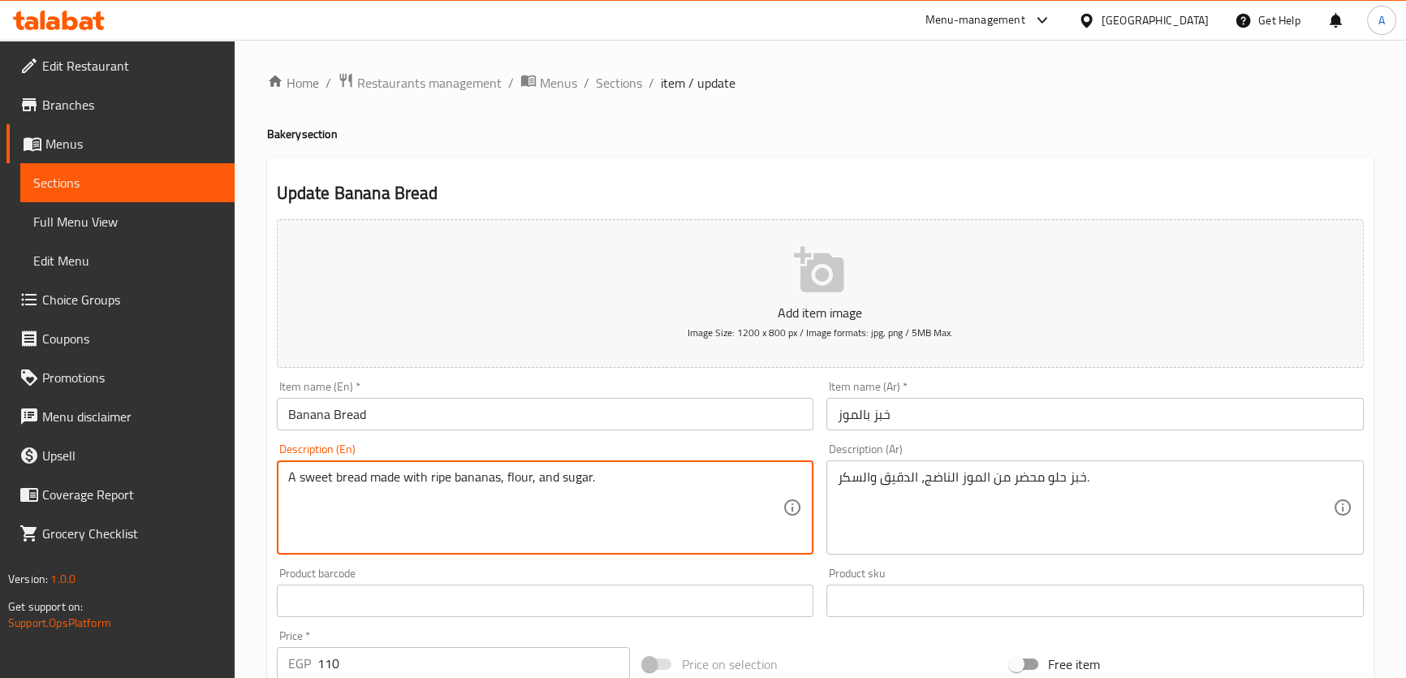
click at [447, 479] on textarea "A sweet bread made with ripe bananas, flour, and sugar." at bounding box center [535, 507] width 495 height 77
paste textarea "quick"
type textarea "A sweet quick bread made with ripe bananas, flour, and sugar."
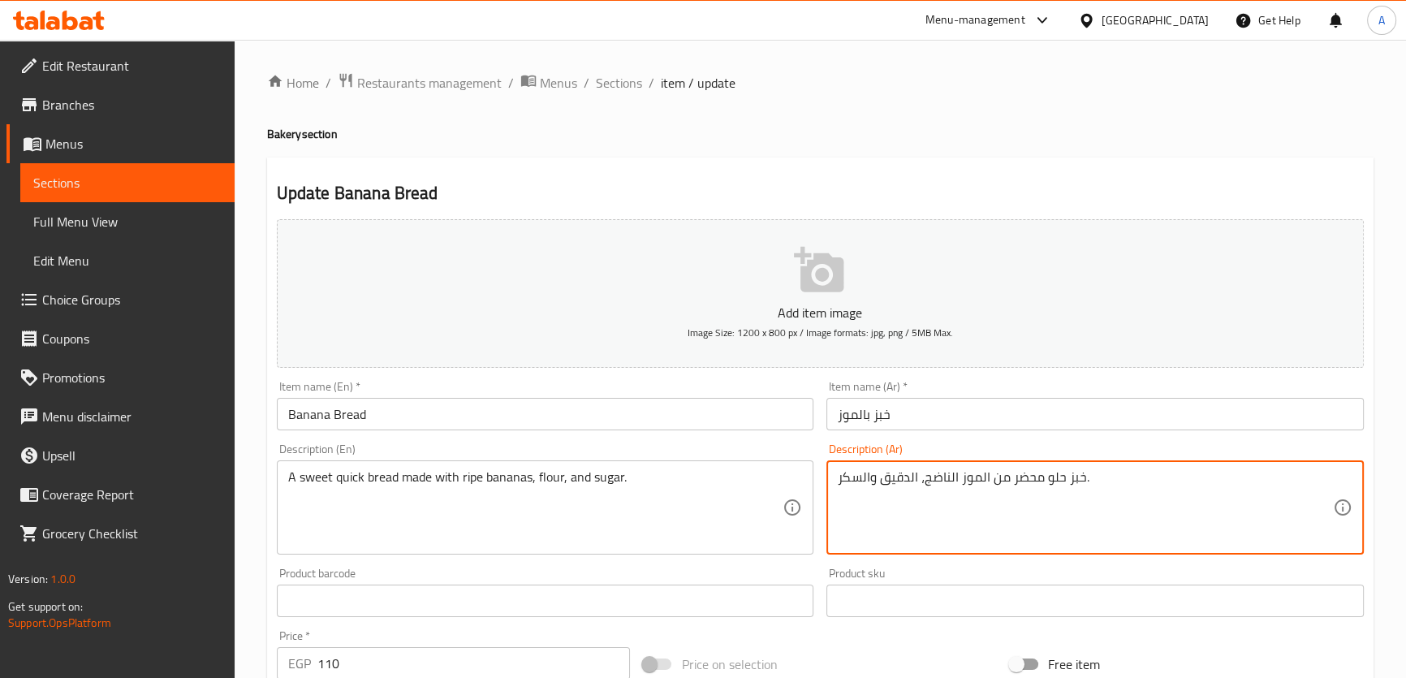
click at [1026, 477] on textarea "خبز حلو محضر من الموز الناضج، الدقيق والسكر." at bounding box center [1085, 507] width 495 height 77
paste textarea "ريع ولذيذ مصنوع من الموز الناضج والدقيق والسكر."
drag, startPoint x: 1079, startPoint y: 472, endPoint x: 1056, endPoint y: 477, distance: 23.4
click at [1056, 477] on textarea "خبز سريع ولذيذ مصنوع من الموز الناضج والدقيق والسكر." at bounding box center [1085, 507] width 495 height 77
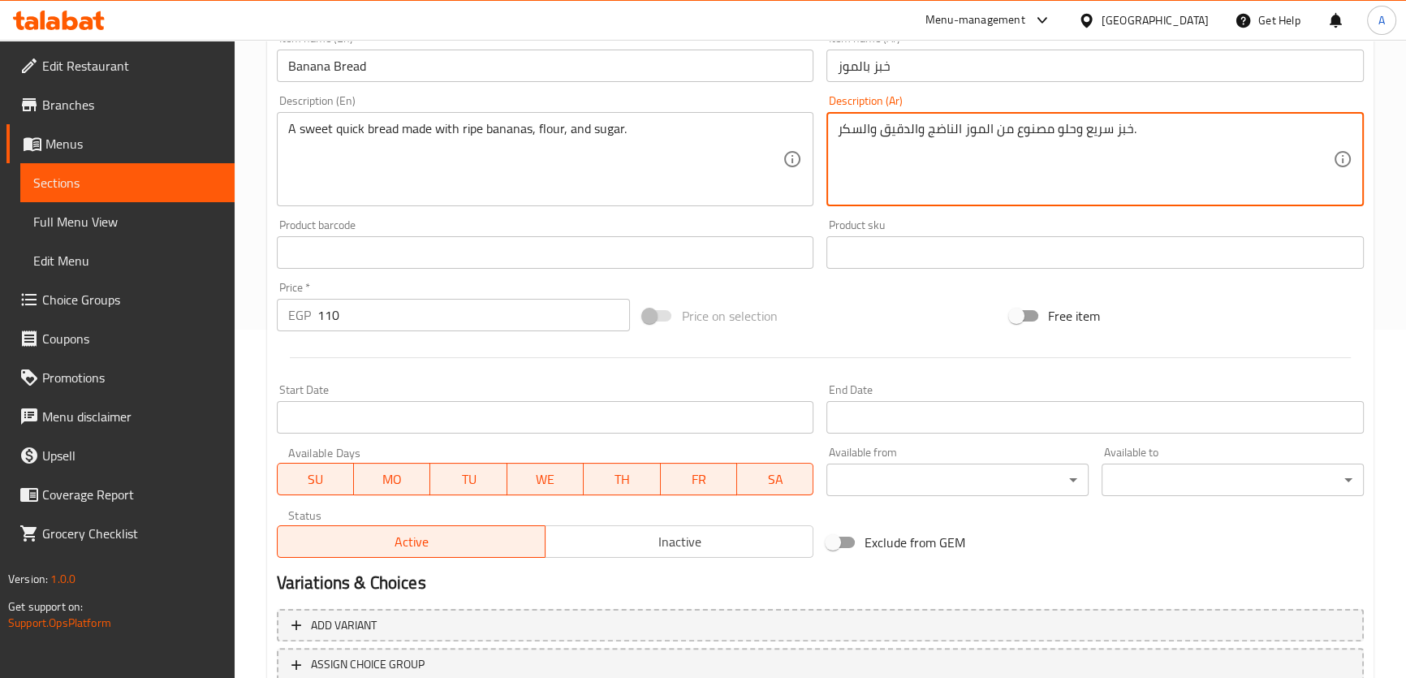
scroll to position [468, 0]
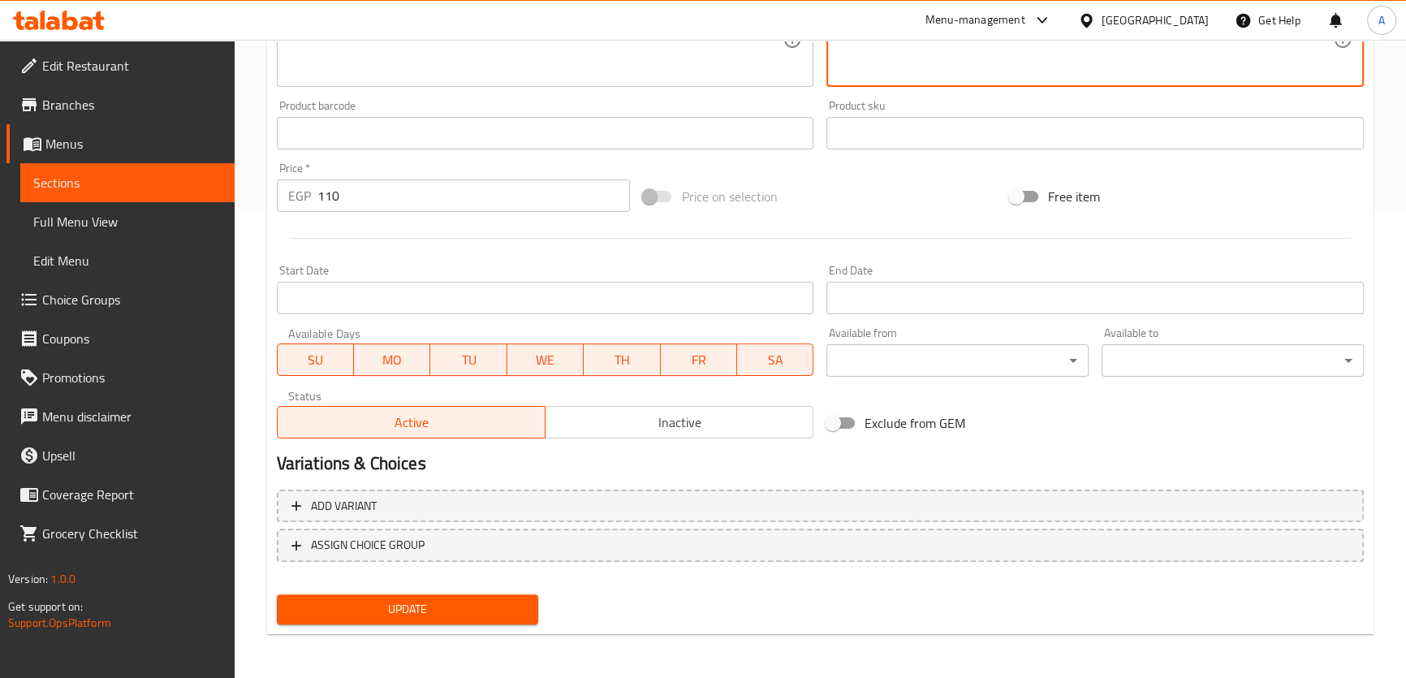
type textarea "خبز سريع وحلو مصنوع من الموز الناضج والدقيق والسكر."
click at [464, 591] on div "Update" at bounding box center [407, 609] width 275 height 43
click at [462, 614] on span "Update" at bounding box center [408, 609] width 236 height 20
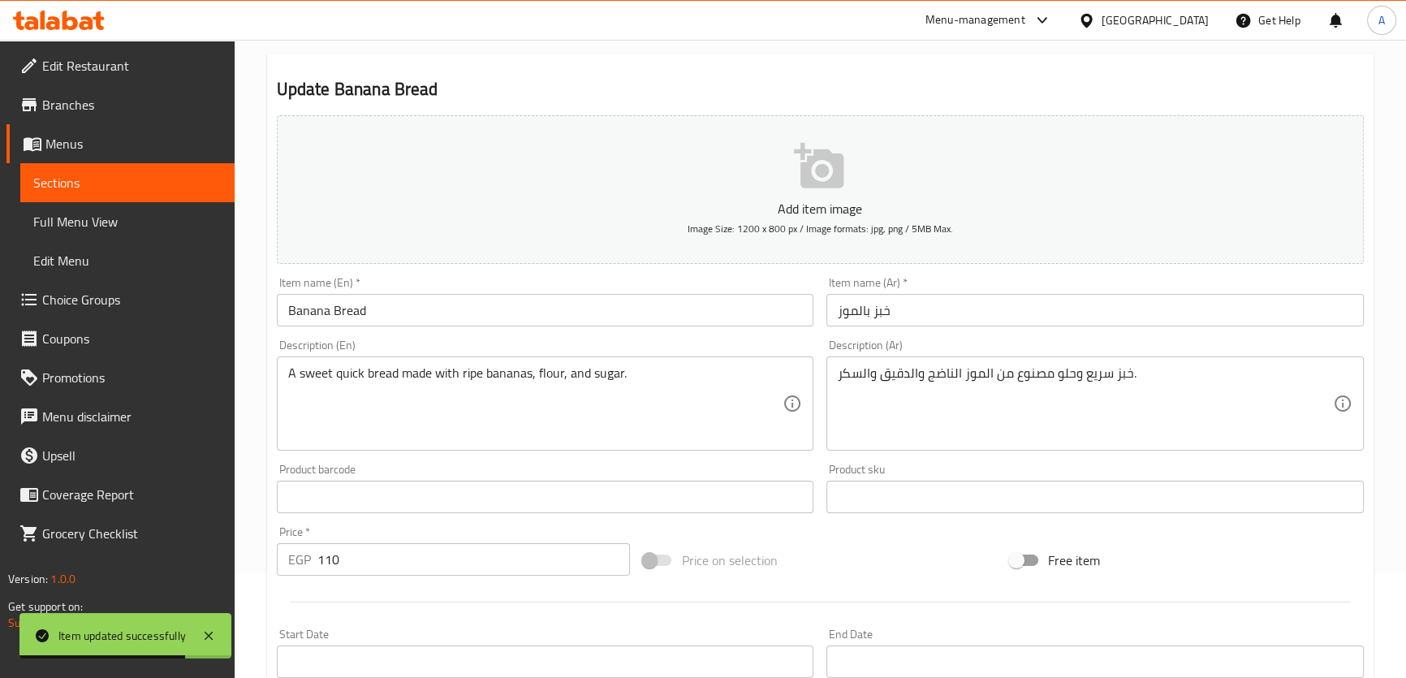
scroll to position [0, 0]
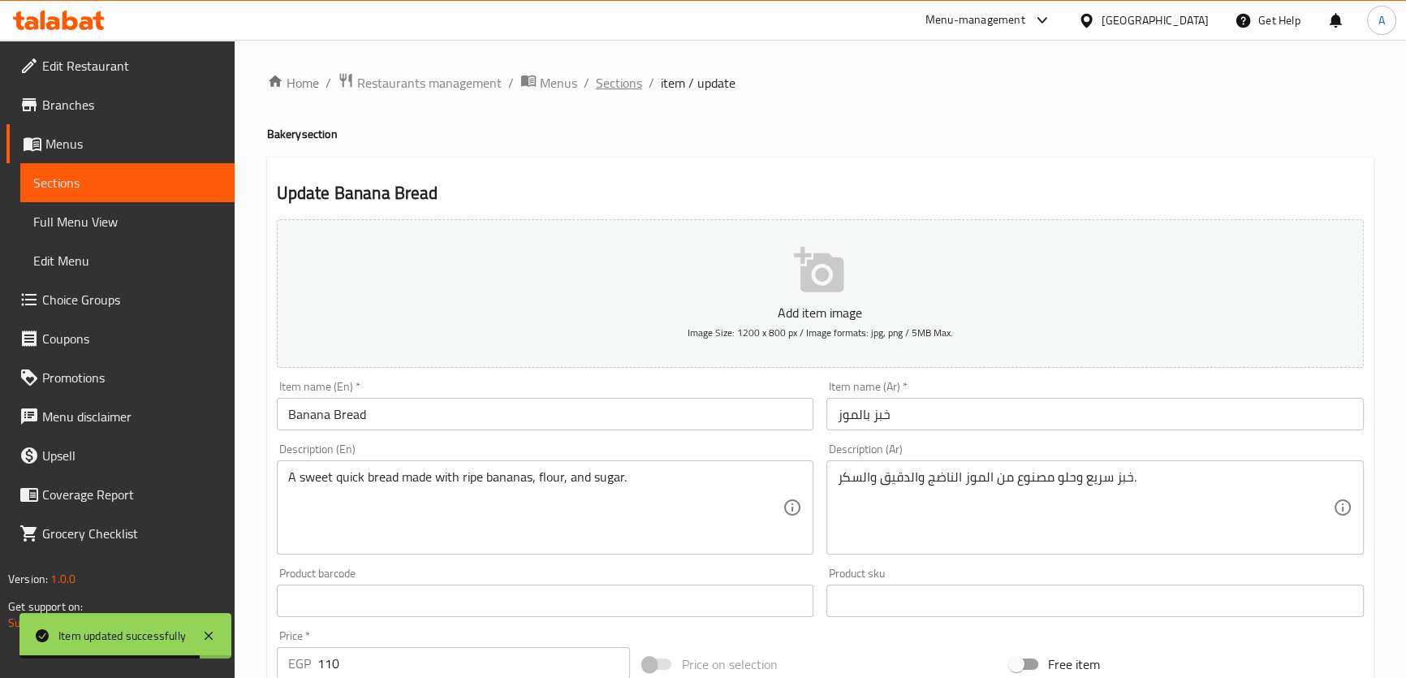
click at [610, 76] on span "Sections" at bounding box center [619, 82] width 46 height 19
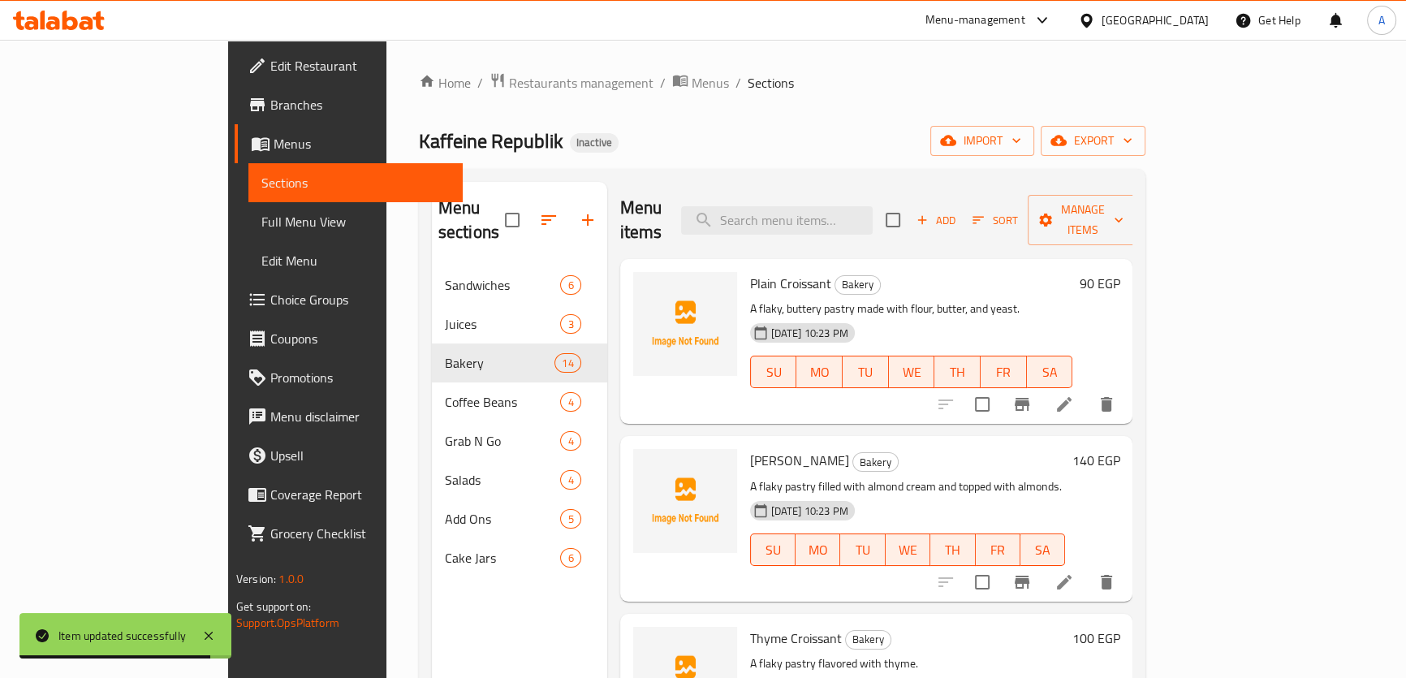
click at [879, 186] on div "Menu items Add Sort Manage items" at bounding box center [876, 220] width 513 height 77
click at [873, 206] on input "search" at bounding box center [777, 220] width 192 height 28
paste input "Cheesecake"
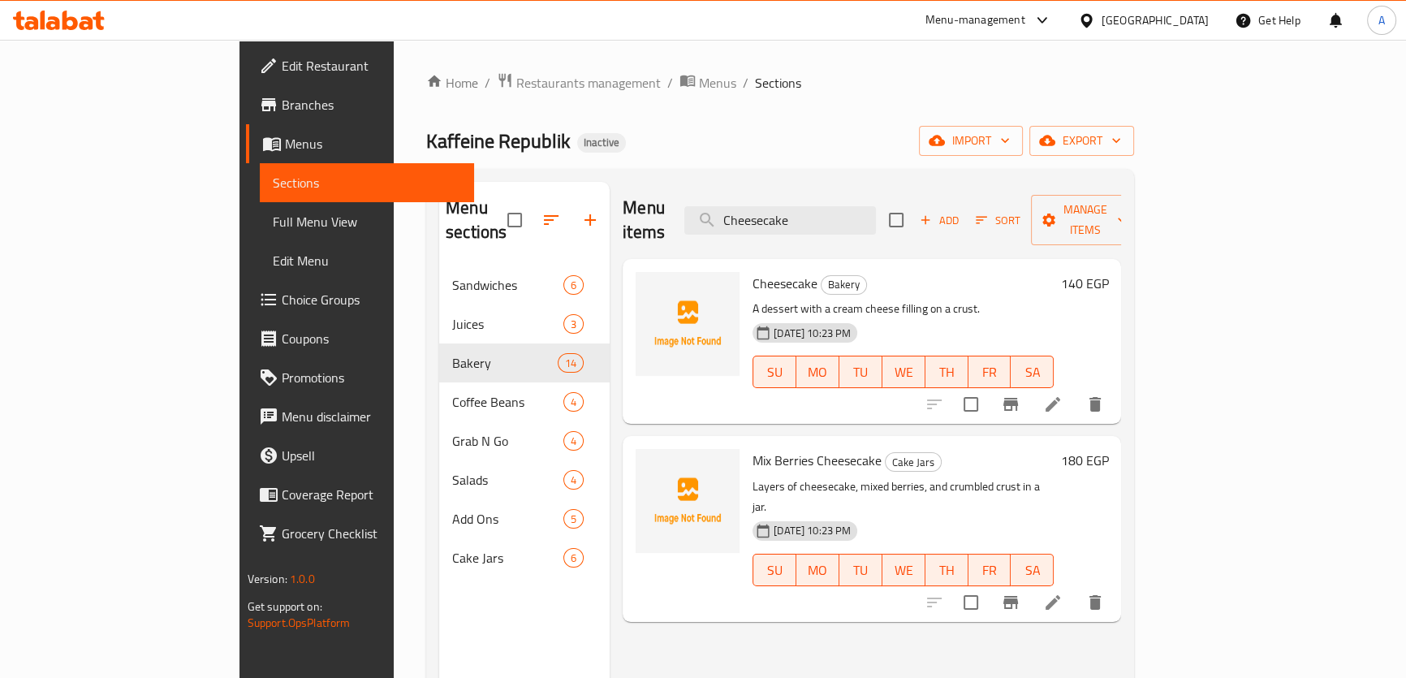
click at [815, 192] on div "Menu items Cheesecake Add Sort Manage items" at bounding box center [872, 220] width 499 height 77
click at [827, 206] on input "Cheesecake" at bounding box center [781, 220] width 192 height 28
paste input "Oatmeal Cooki"
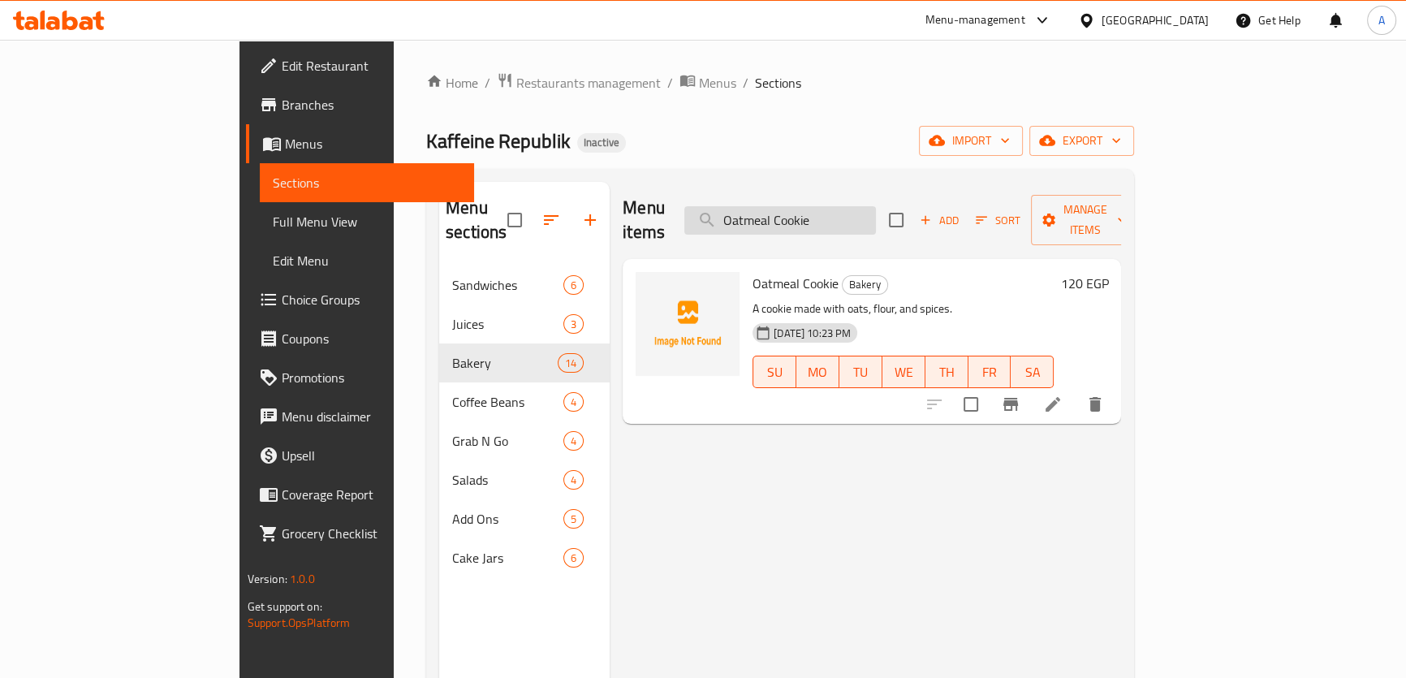
click at [863, 212] on input "Oatmeal Cookie" at bounding box center [781, 220] width 192 height 28
paste input "Apple Crumble P"
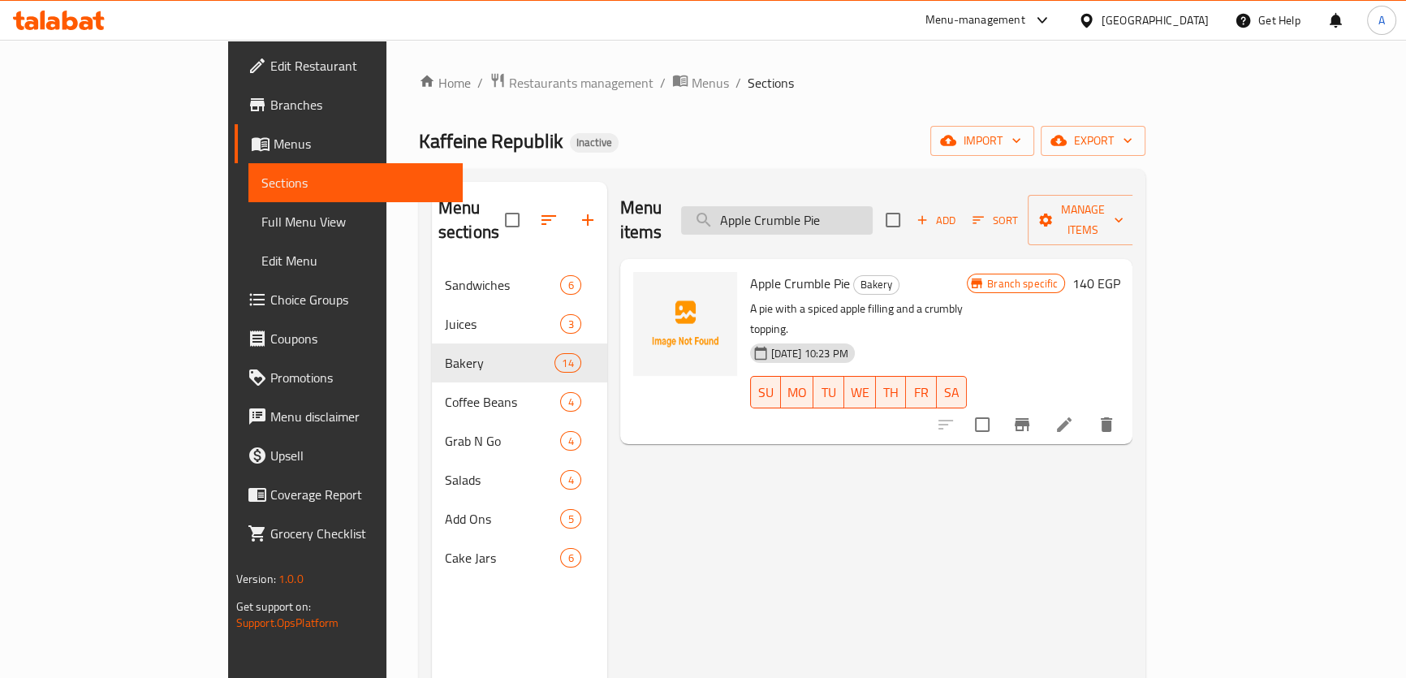
click at [873, 206] on input "Apple Crumble Pie" at bounding box center [777, 220] width 192 height 28
paste input "Mix Berries Cheesecak"
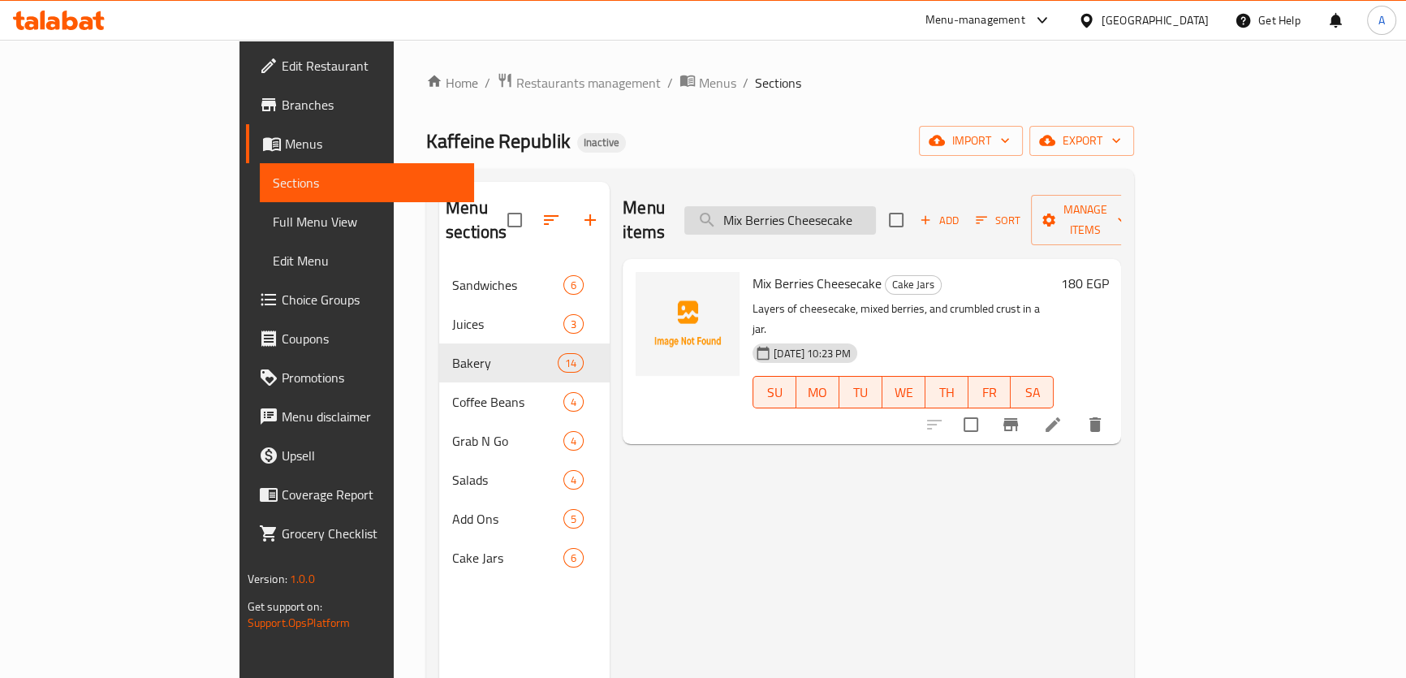
click at [876, 209] on input "Mix Berries Cheesecake" at bounding box center [781, 220] width 192 height 28
paste input "llefeuill"
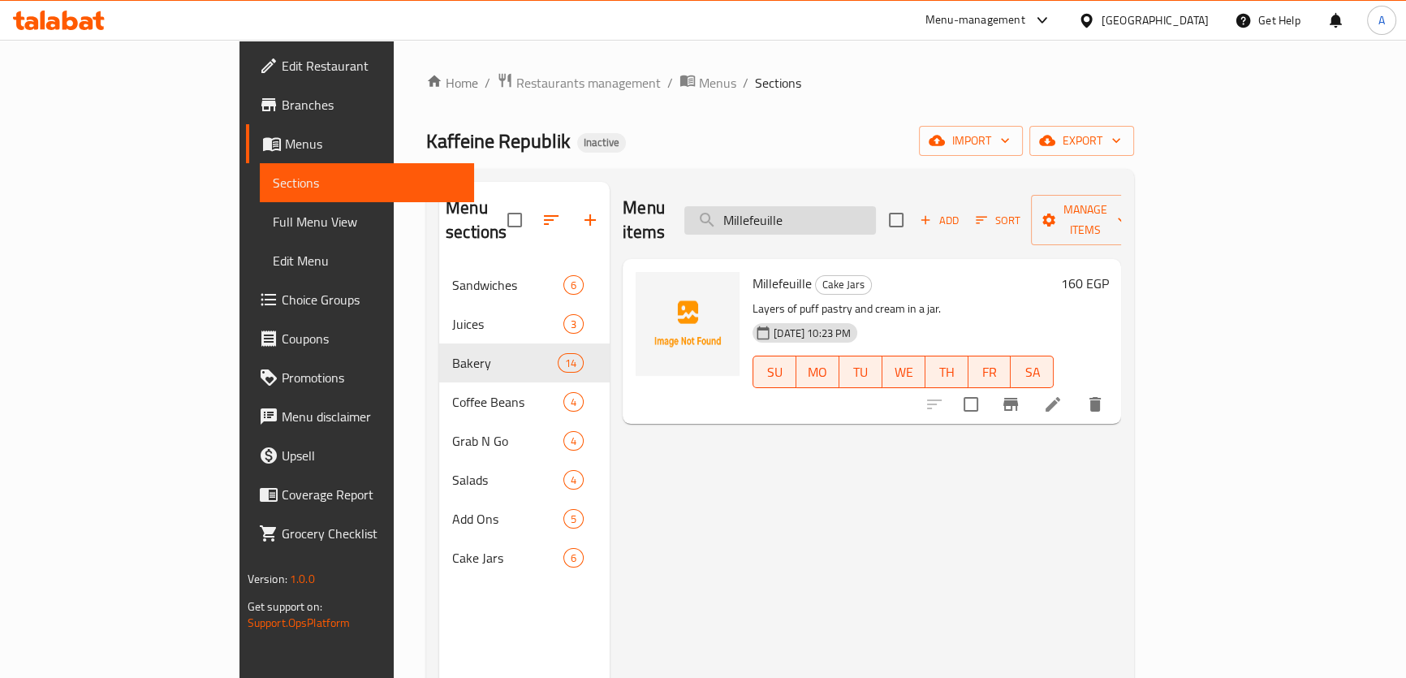
click at [876, 218] on input "Millefeuille" at bounding box center [781, 220] width 192 height 28
paste input "Creamy Tiramisu"
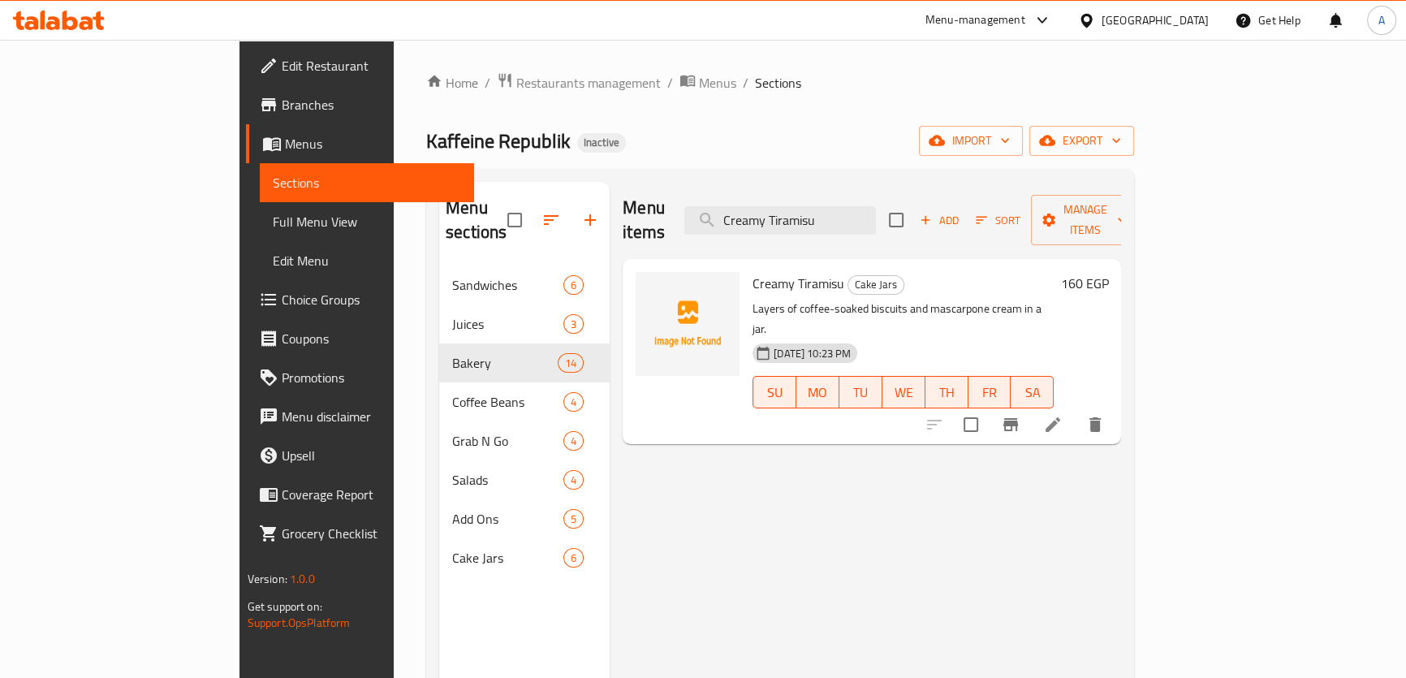
click at [880, 185] on div "Menu items Creamy Tiramisu Add Sort Manage items" at bounding box center [872, 220] width 499 height 77
click at [871, 211] on input "Creamy Tiramisu" at bounding box center [781, 220] width 192 height 28
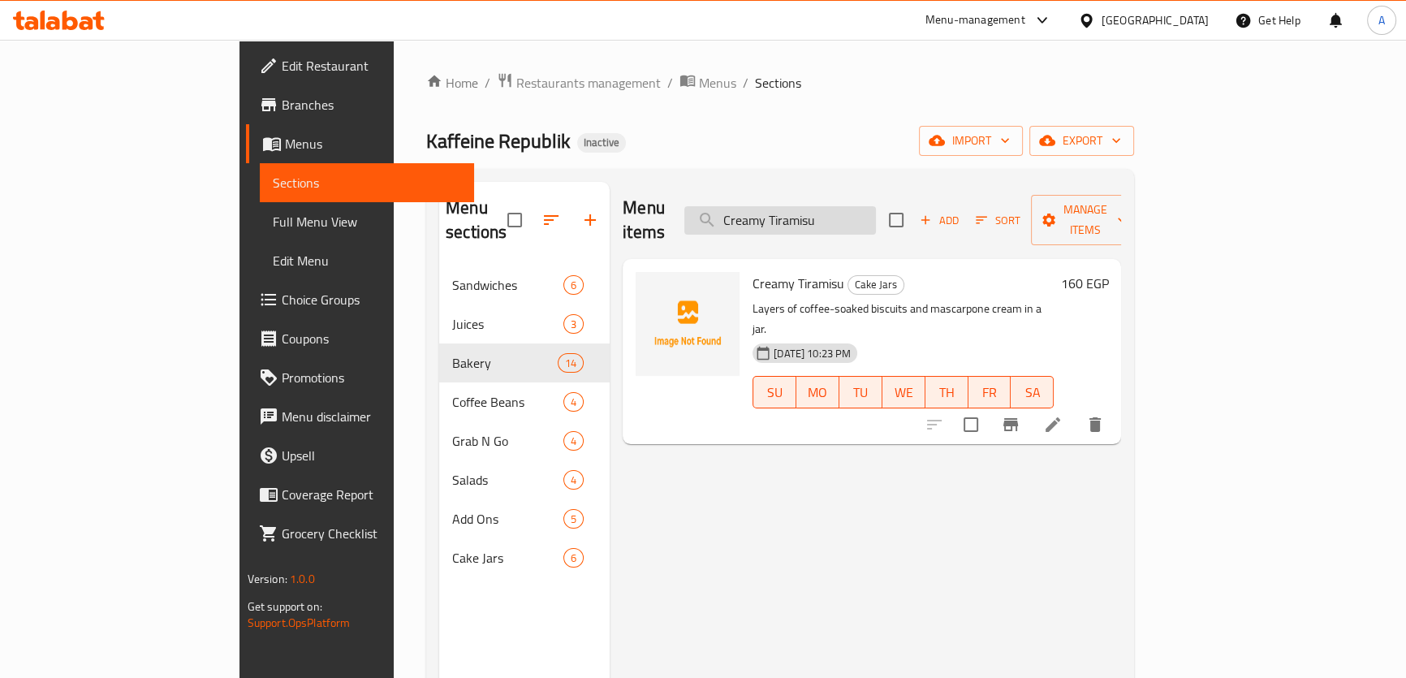
click at [871, 211] on input "Creamy Tiramisu" at bounding box center [781, 220] width 192 height 28
paste input "hocolate Raspberry"
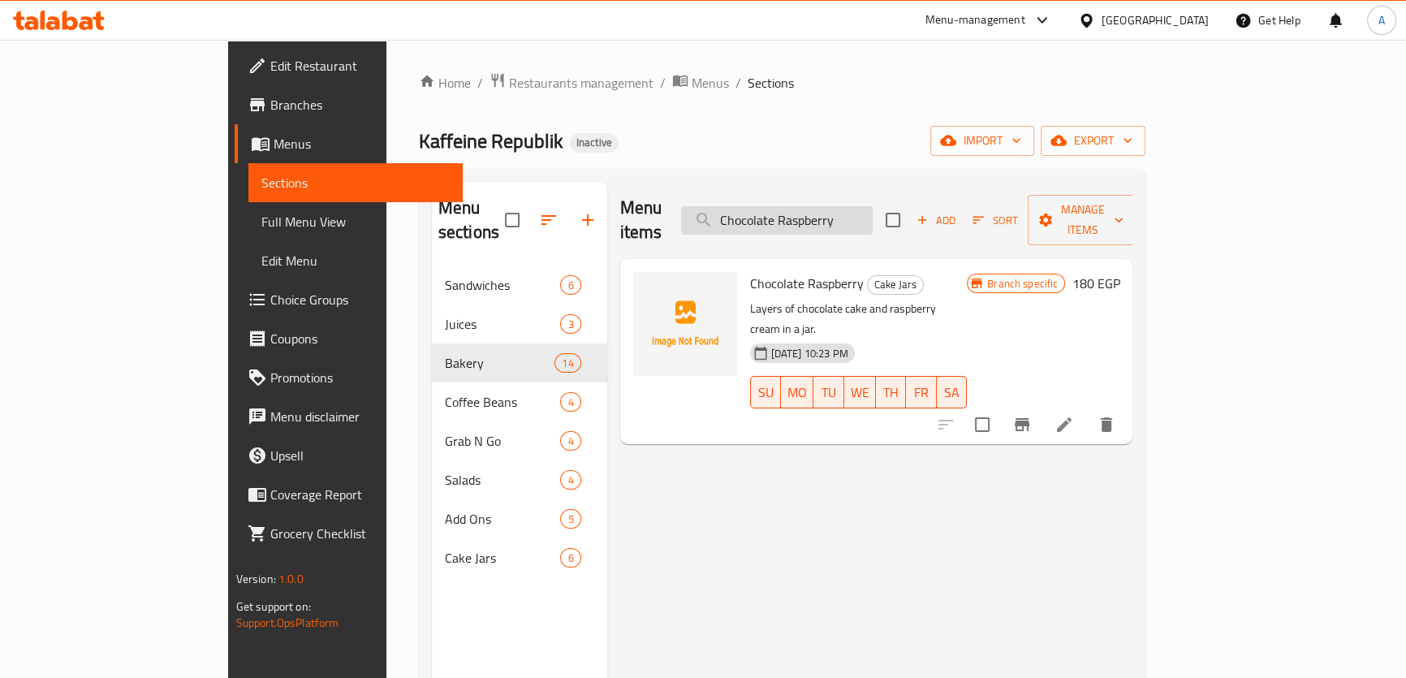
click at [869, 212] on input "Chocolate Raspberry" at bounding box center [777, 220] width 192 height 28
paste input "Walnut"
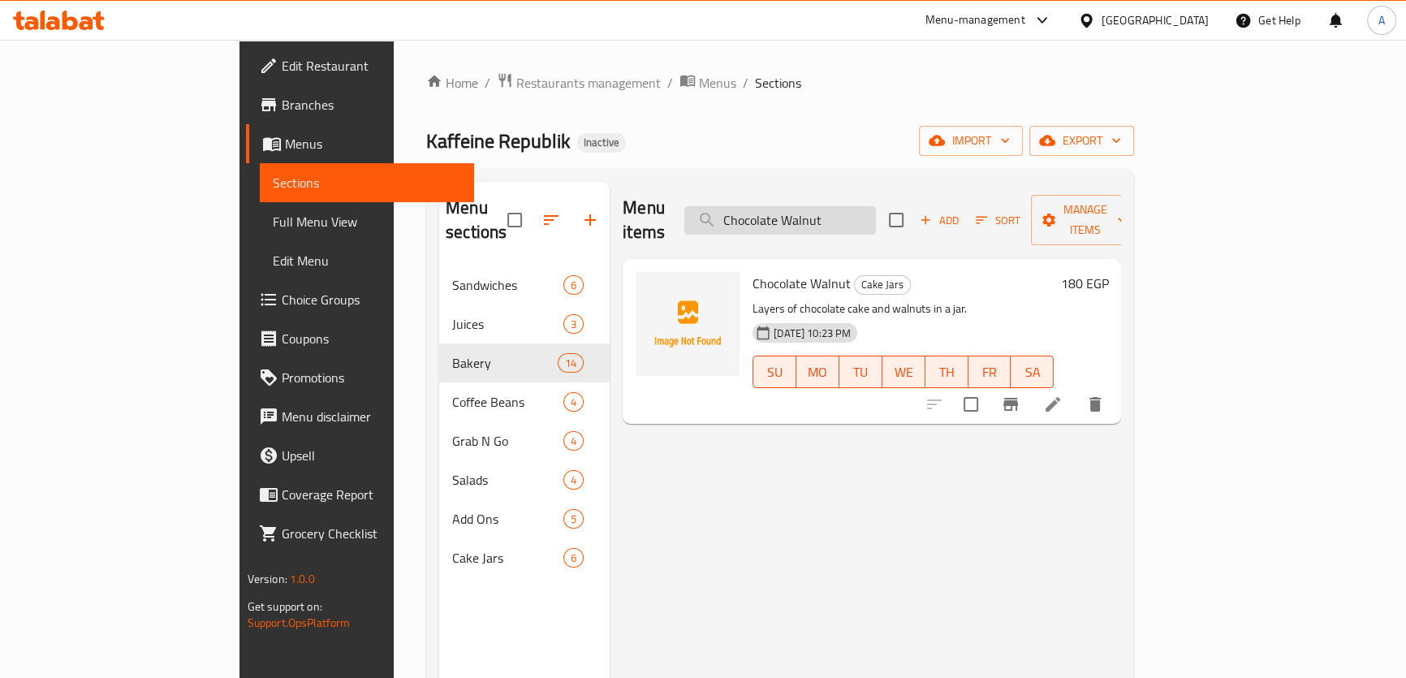
click at [876, 211] on input "Chocolate Walnut" at bounding box center [781, 220] width 192 height 28
paste input "Lemon Cream"
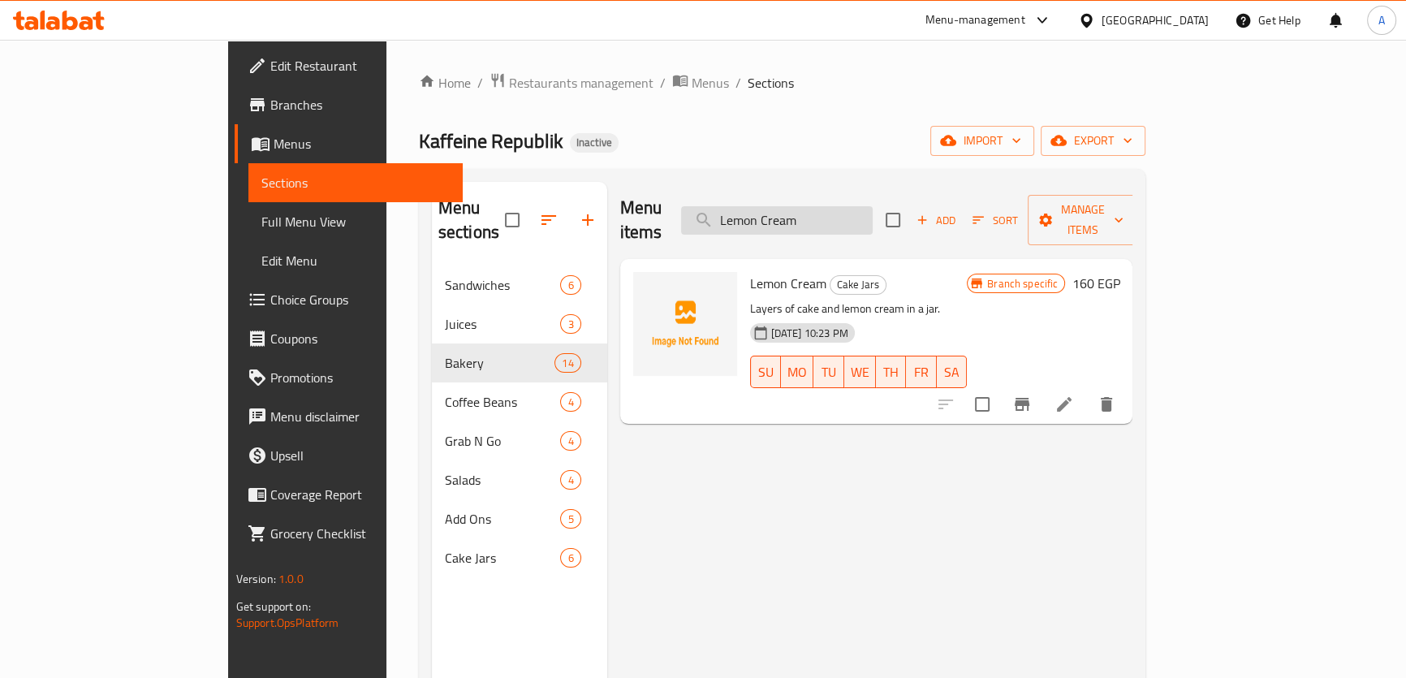
click at [835, 218] on input "Lemon Cream" at bounding box center [777, 220] width 192 height 28
paste input "Oranges"
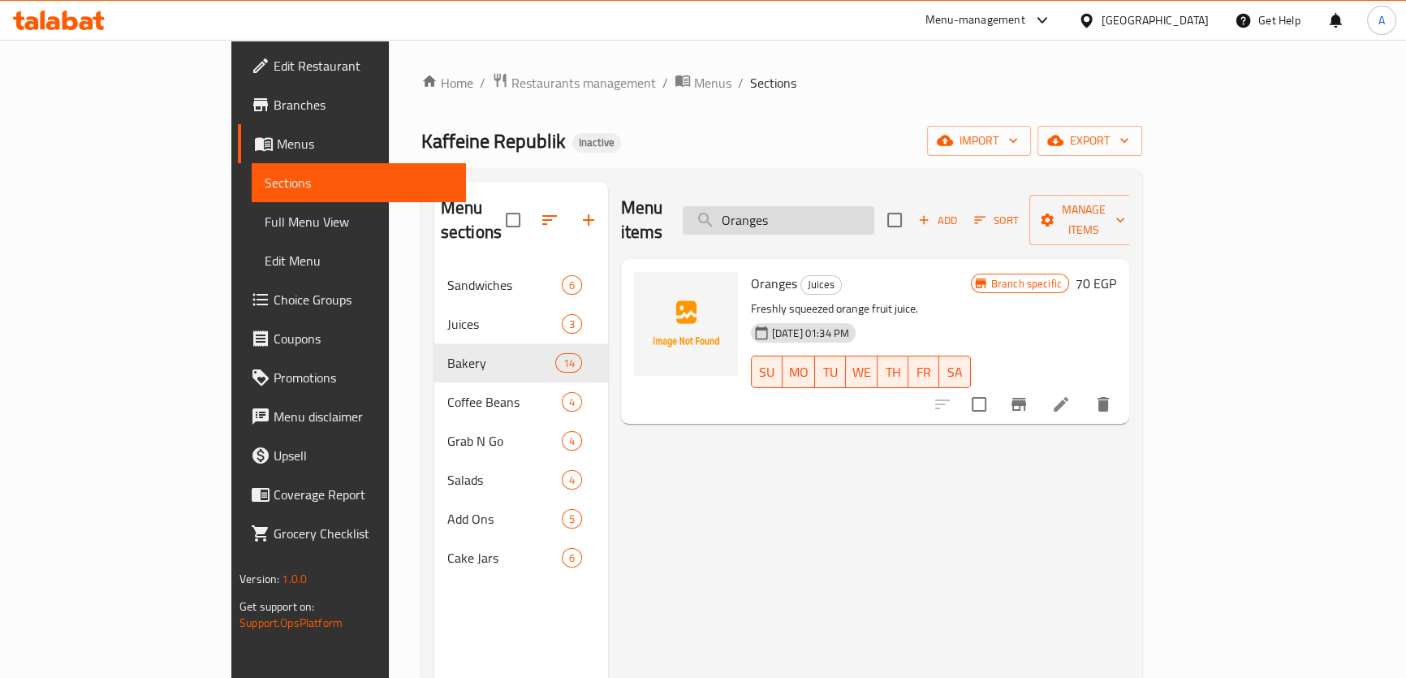
click at [875, 216] on input "Oranges" at bounding box center [779, 220] width 192 height 28
paste input "Kenya 500g"
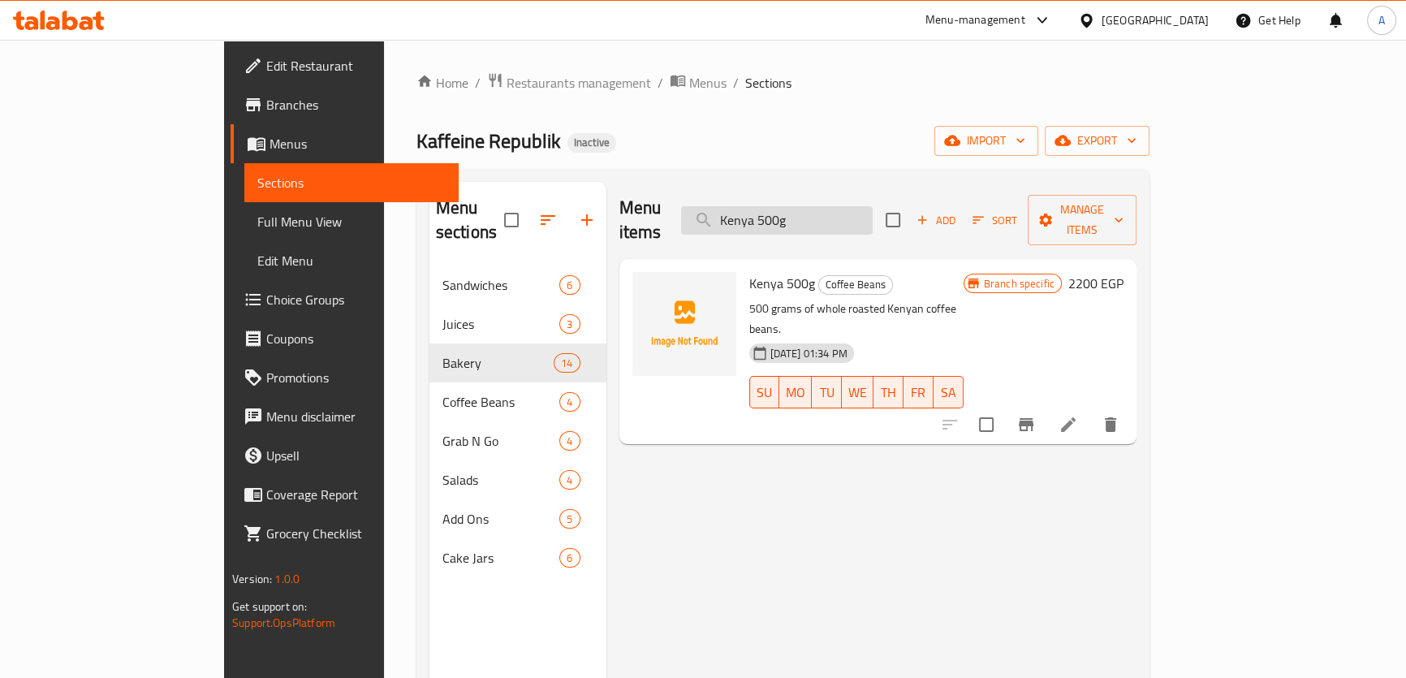
click at [873, 211] on input "Kenya 500g" at bounding box center [777, 220] width 192 height 28
paste input "An additional serving of dairy or non-dairy milk."
click at [873, 211] on input "Kenya An additional serving of dairy or non-dairy milk." at bounding box center [777, 220] width 192 height 28
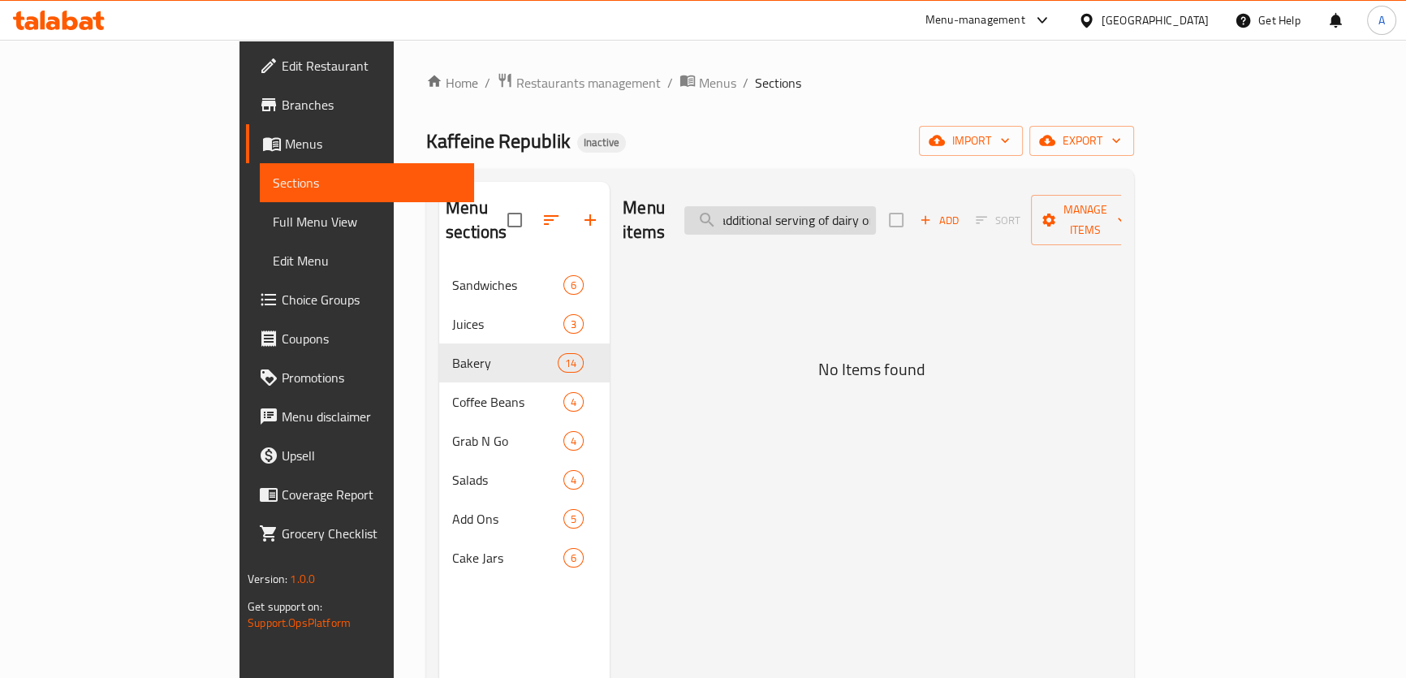
click at [876, 211] on input "Kenya An additional serving of dairy or non-dairy milk." at bounding box center [781, 220] width 192 height 28
paste input "search"
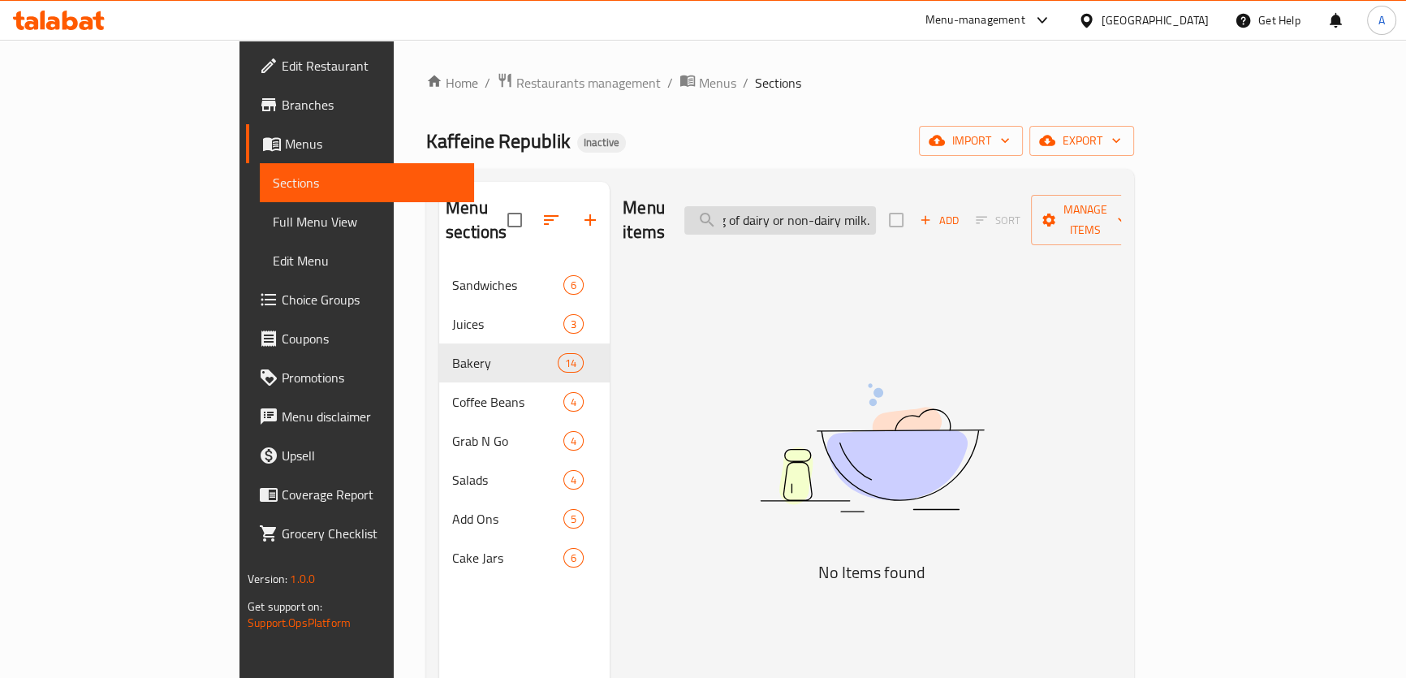
scroll to position [0, 111]
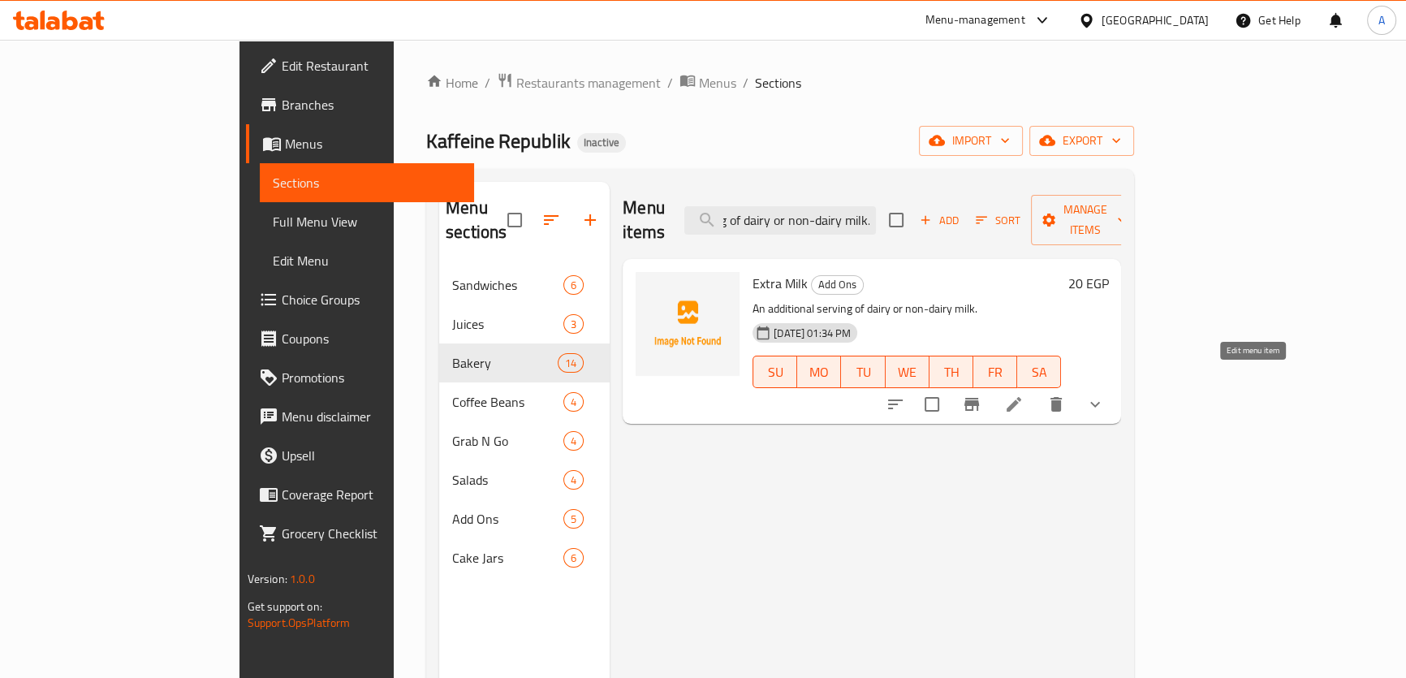
type input "An additional serving of dairy or non-dairy milk."
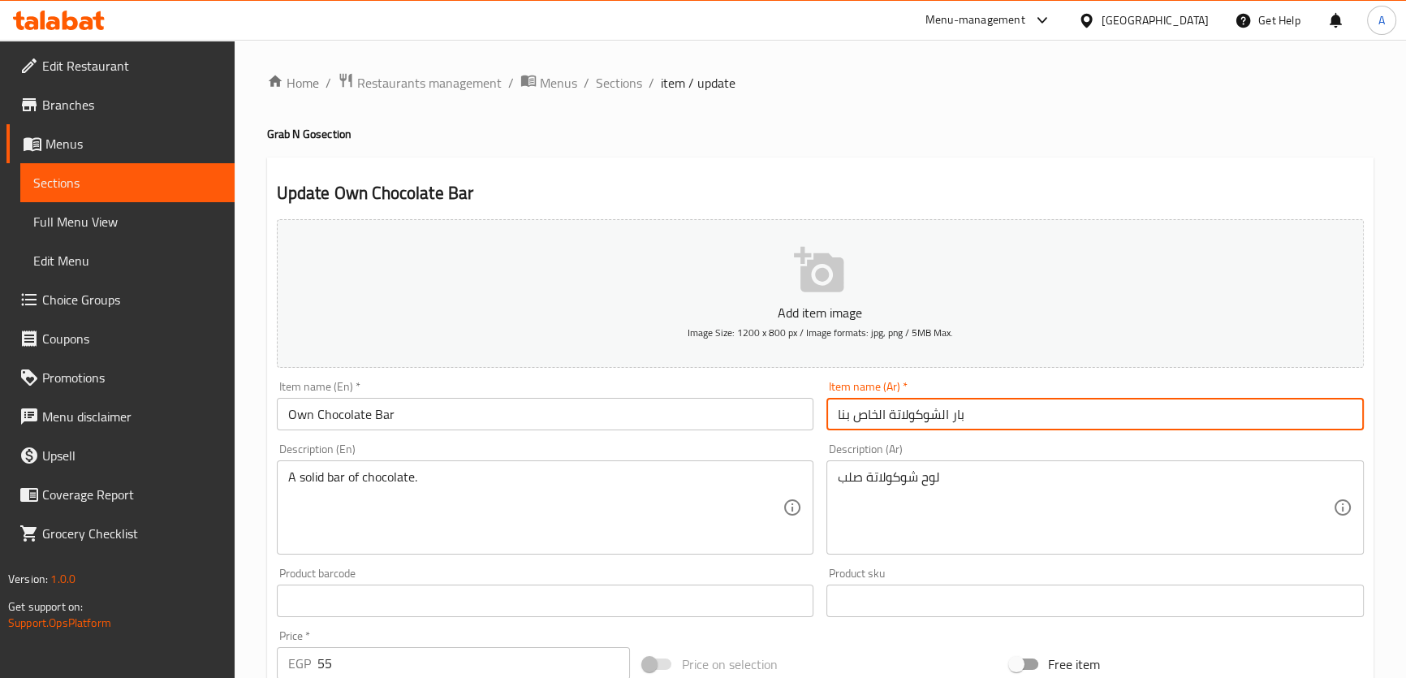
drag, startPoint x: 939, startPoint y: 408, endPoint x: 948, endPoint y: 422, distance: 17.1
click at [948, 422] on input "بار الشوكولاتة الخاص بنا" at bounding box center [1096, 414] width 538 height 32
drag, startPoint x: 887, startPoint y: 407, endPoint x: 771, endPoint y: 404, distance: 116.1
click at [771, 404] on div "Add item image Image Size: 1200 x 800 px / Image formats: jpg, png / 5MB Max. I…" at bounding box center [820, 563] width 1100 height 700
paste input "ون"
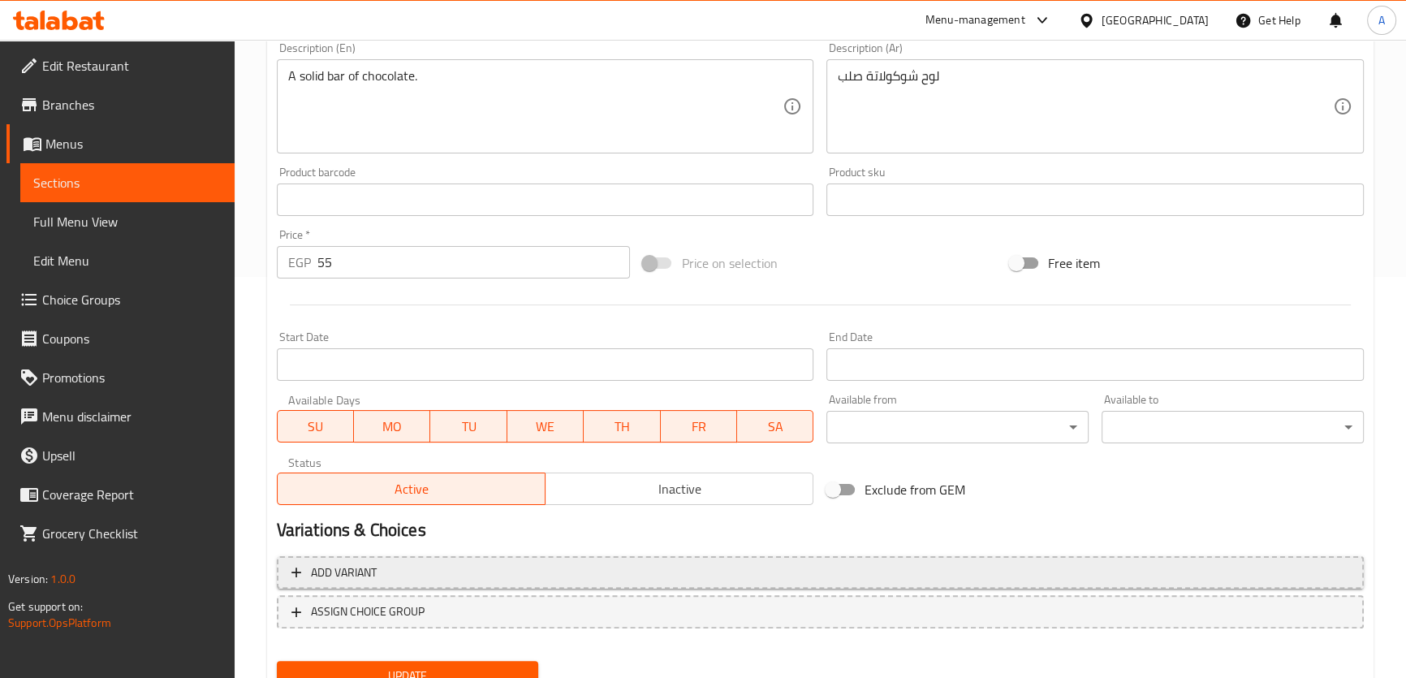
scroll to position [468, 0]
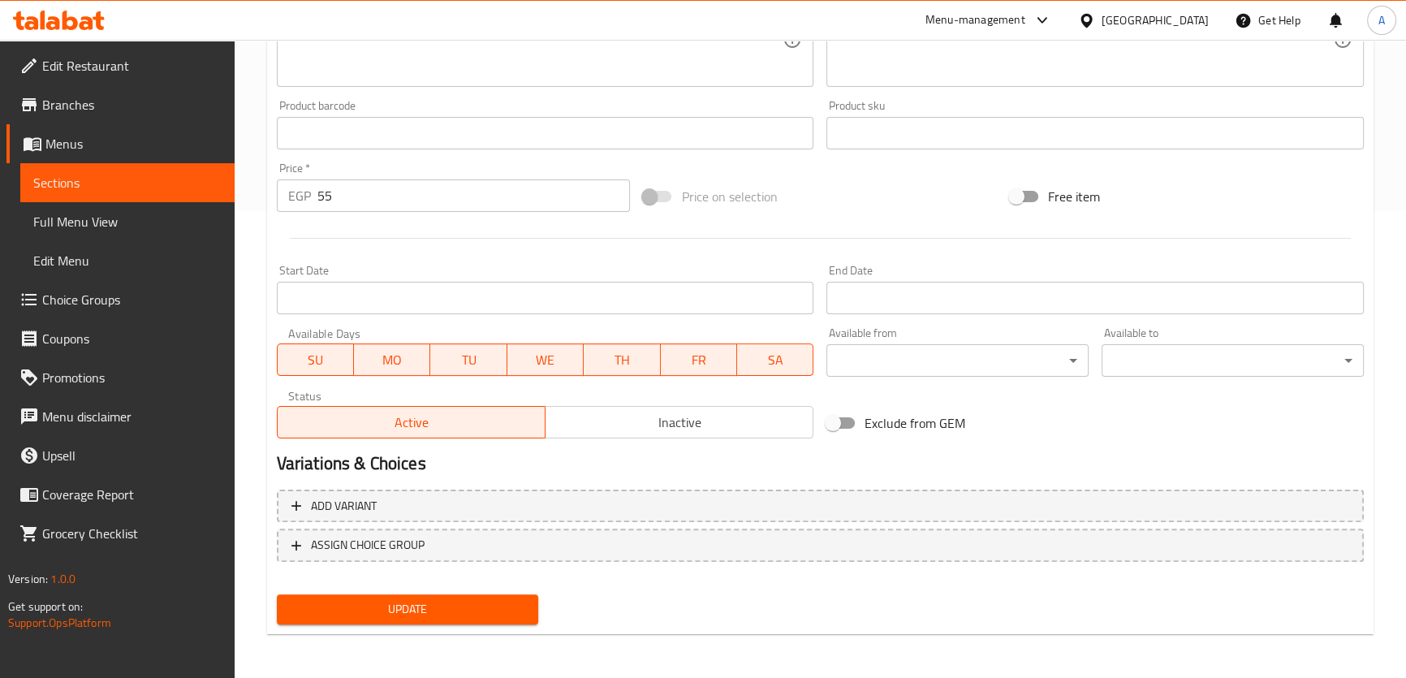
type input "بار شوكولاتة أون"
click at [495, 577] on nav at bounding box center [820, 574] width 1087 height 13
click at [484, 596] on button "Update" at bounding box center [408, 609] width 262 height 30
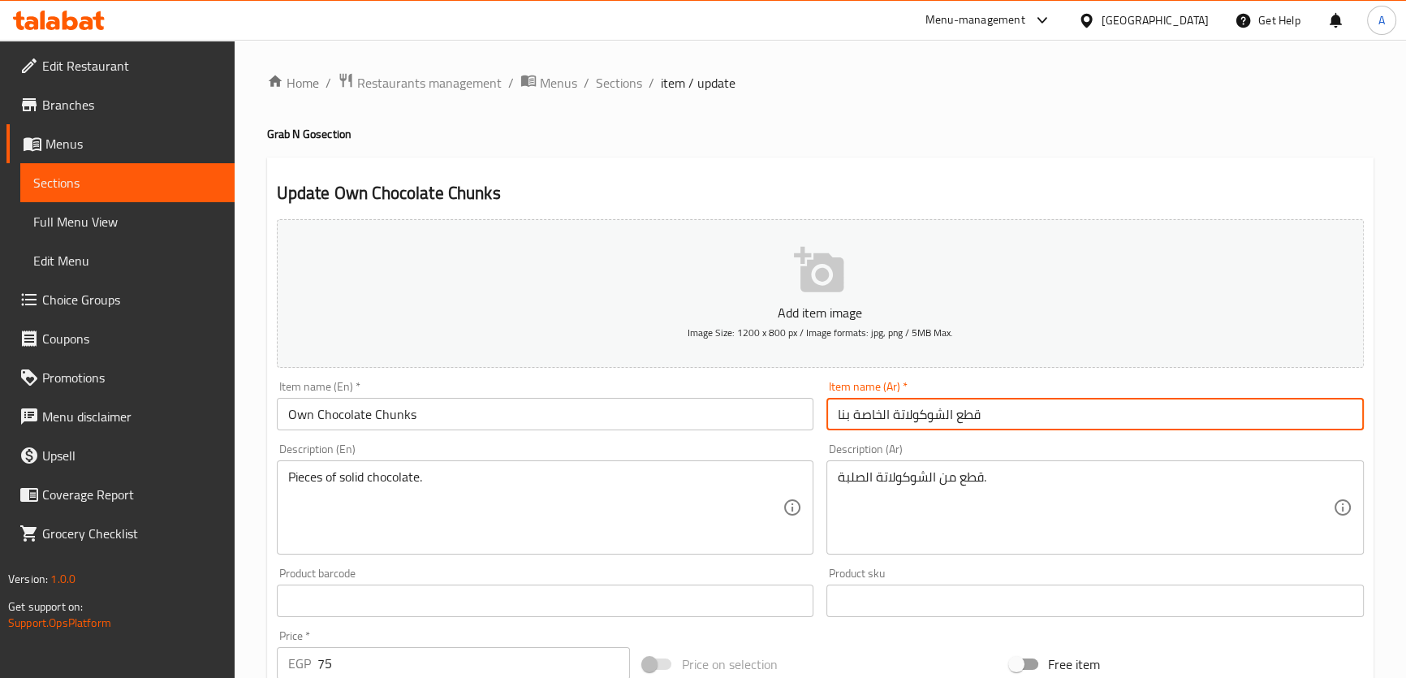
drag, startPoint x: 893, startPoint y: 413, endPoint x: 720, endPoint y: 414, distance: 173.0
click at [720, 414] on div "Add item image Image Size: 1200 x 800 px / Image formats: jpg, png / 5MB Max. I…" at bounding box center [820, 563] width 1100 height 700
paste input "أون"
click at [861, 414] on input "قطع الشوكولاتةأون" at bounding box center [1096, 414] width 538 height 32
click at [854, 413] on input "قطع الشوكولاتةأون" at bounding box center [1096, 414] width 538 height 32
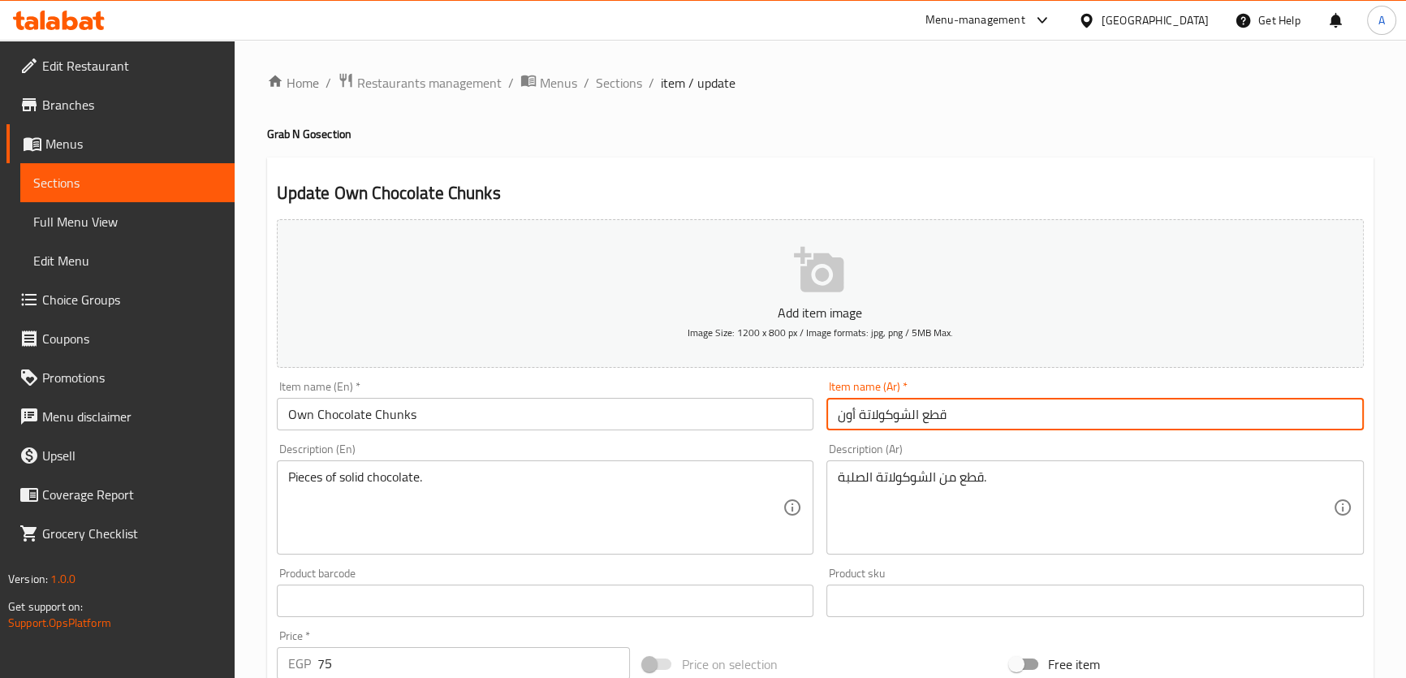
drag, startPoint x: 910, startPoint y: 410, endPoint x: 918, endPoint y: 416, distance: 9.3
click at [918, 416] on input "قطع الشوكولاتة أون" at bounding box center [1096, 414] width 538 height 32
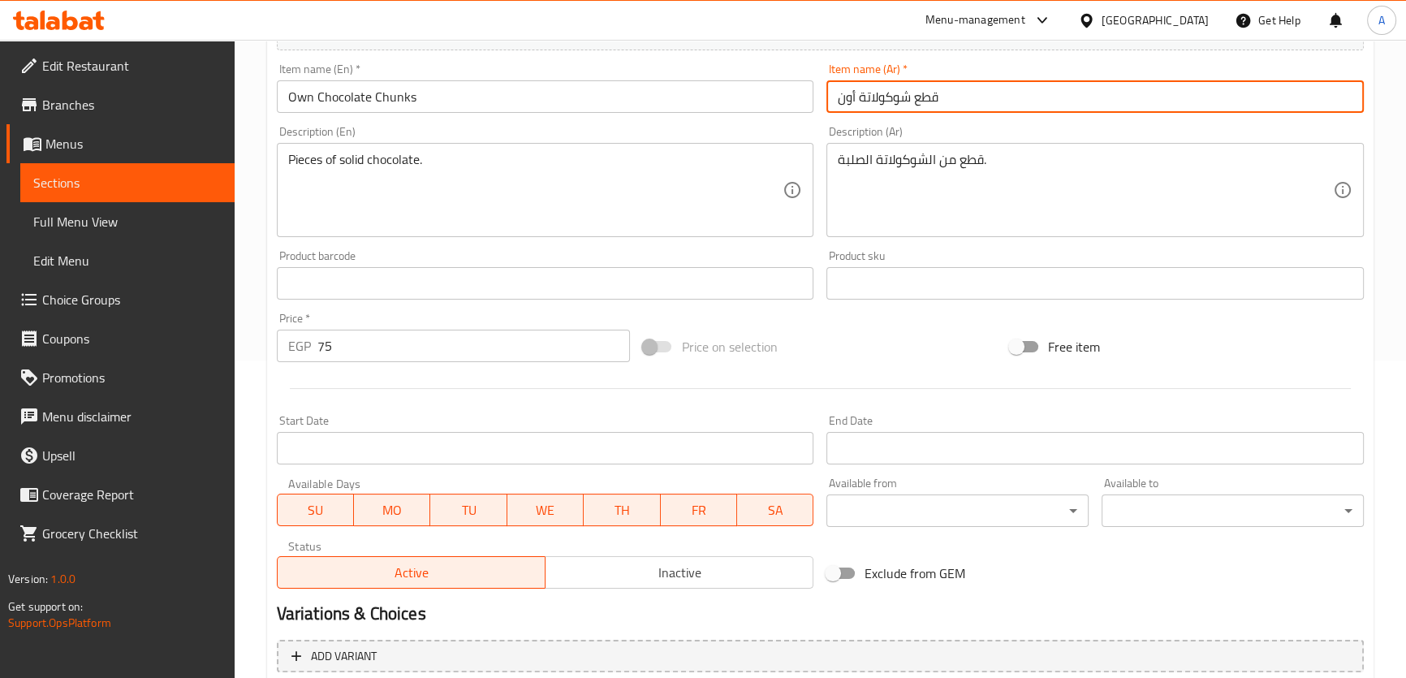
scroll to position [468, 0]
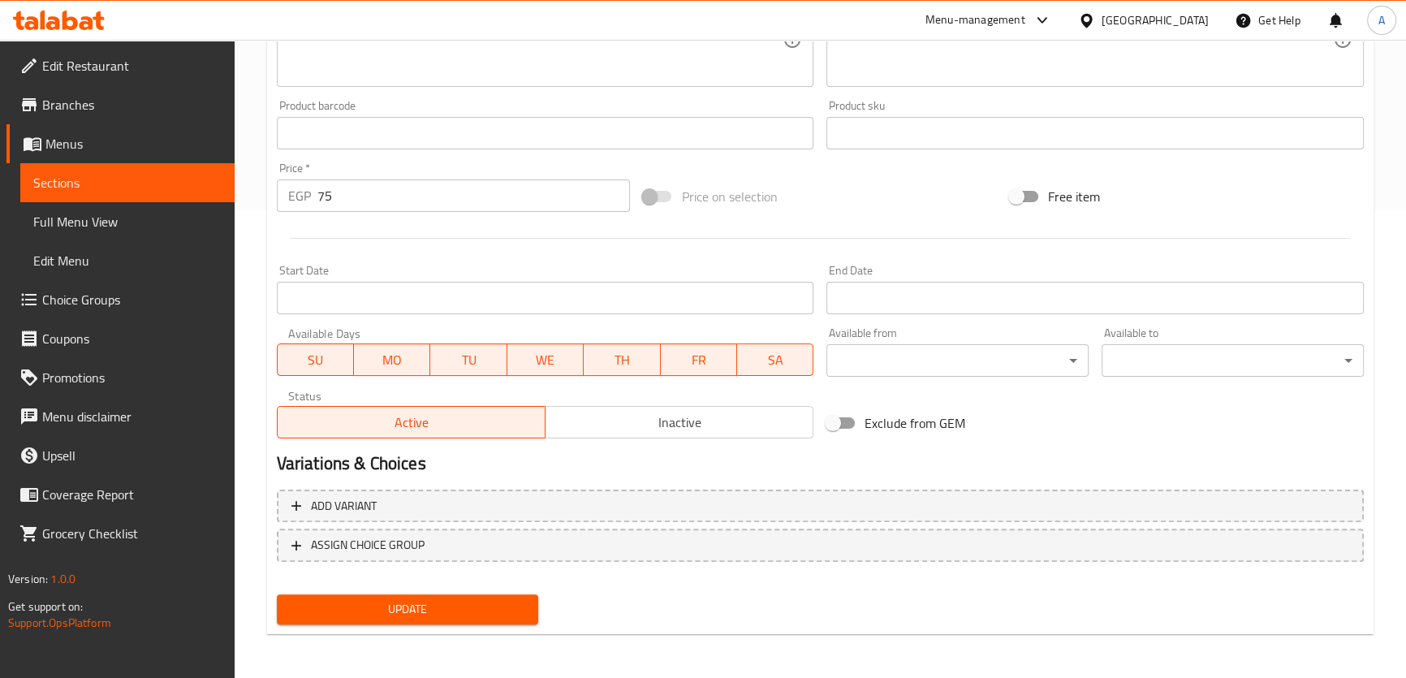
type input "قطع شوكولاتة أون"
click at [388, 629] on div "Update" at bounding box center [407, 609] width 275 height 43
click at [396, 614] on span "Update" at bounding box center [408, 609] width 236 height 20
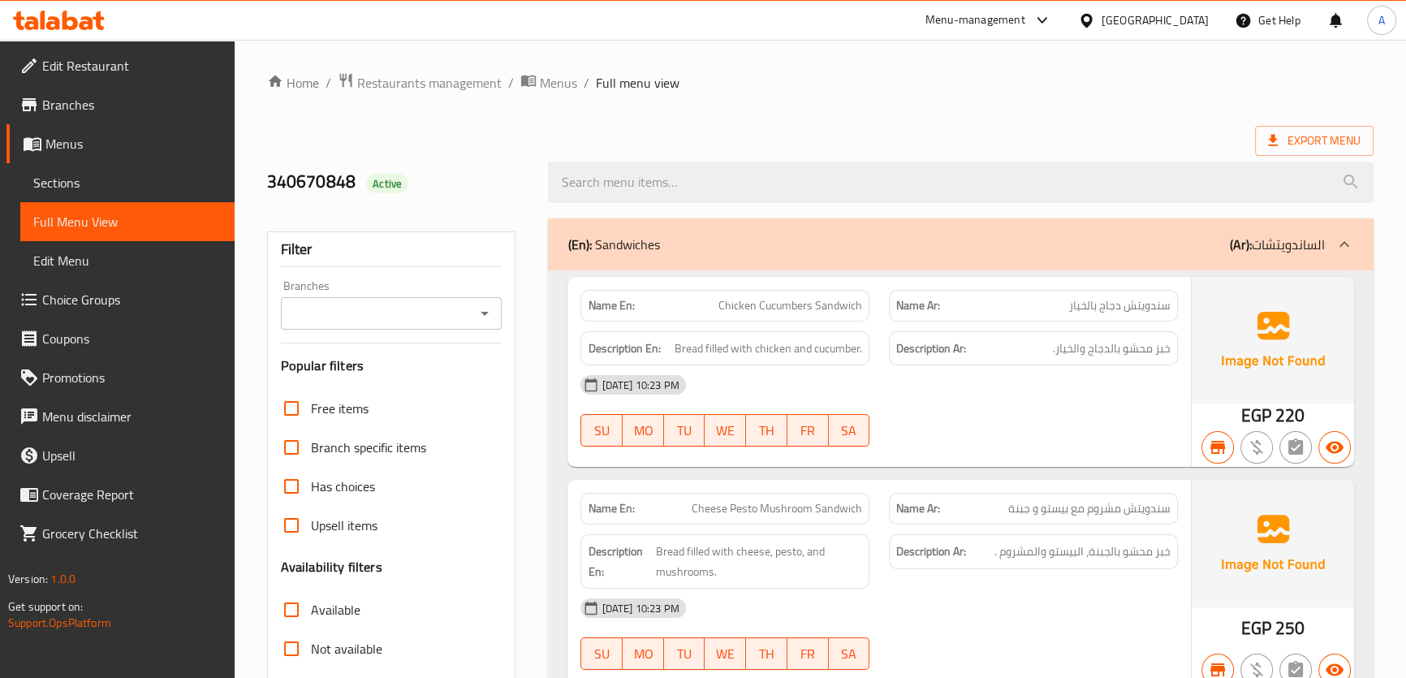
click at [925, 87] on ol "Home / Restaurants management / Menus / Full menu view" at bounding box center [820, 82] width 1107 height 21
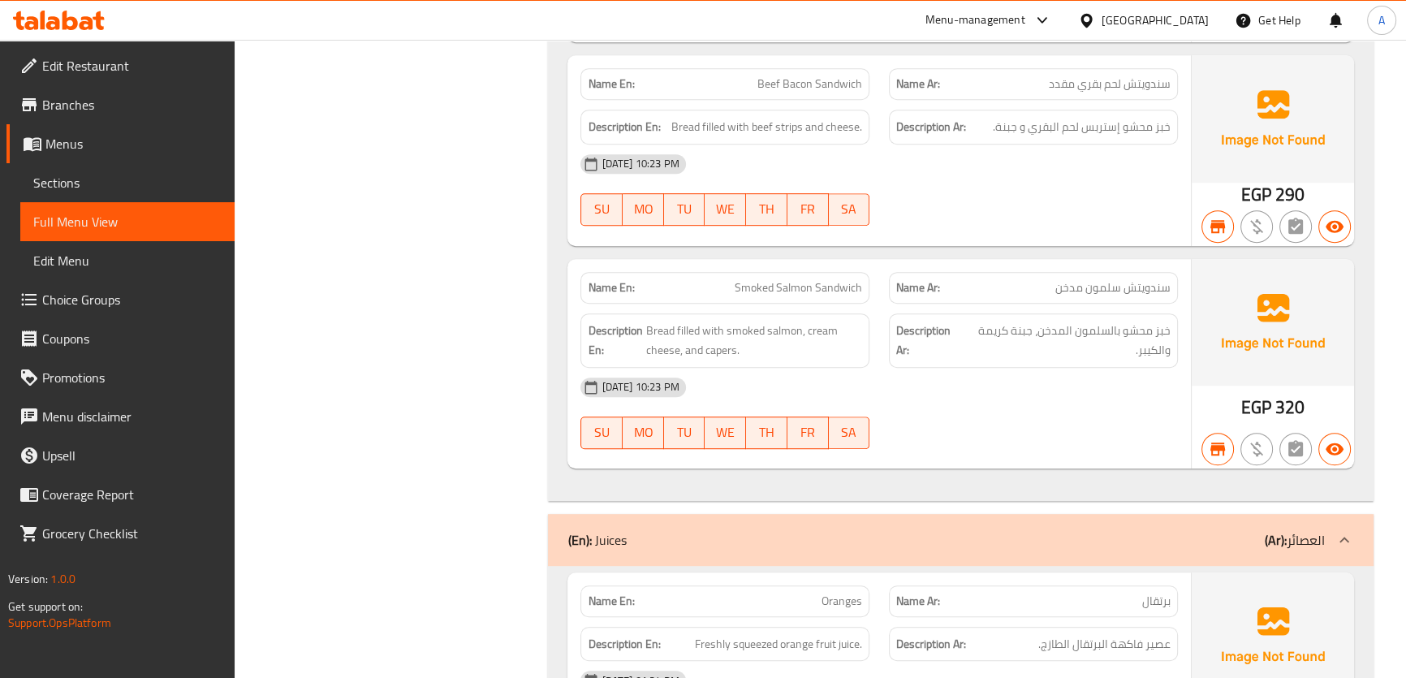
scroll to position [7147, 0]
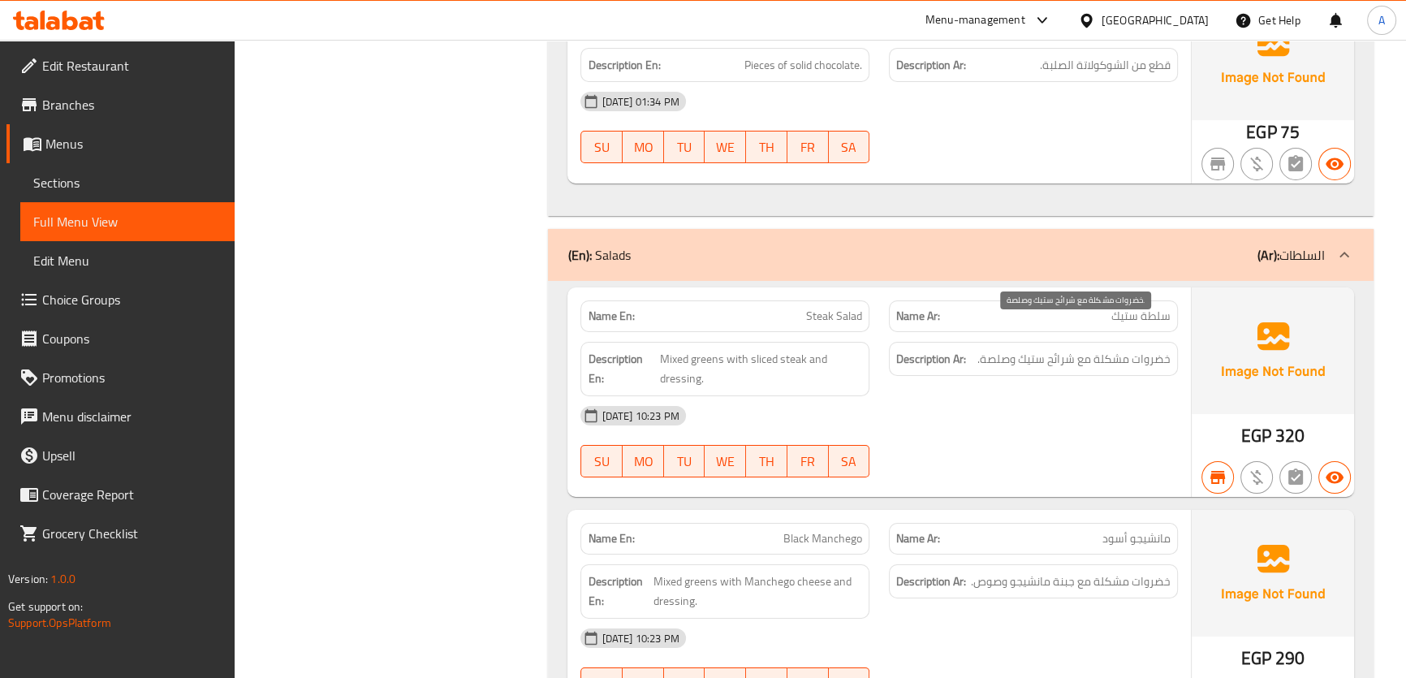
click at [1089, 349] on span "خضروات مشكلة مع شرائح ستيك وصلصة." at bounding box center [1074, 359] width 193 height 20
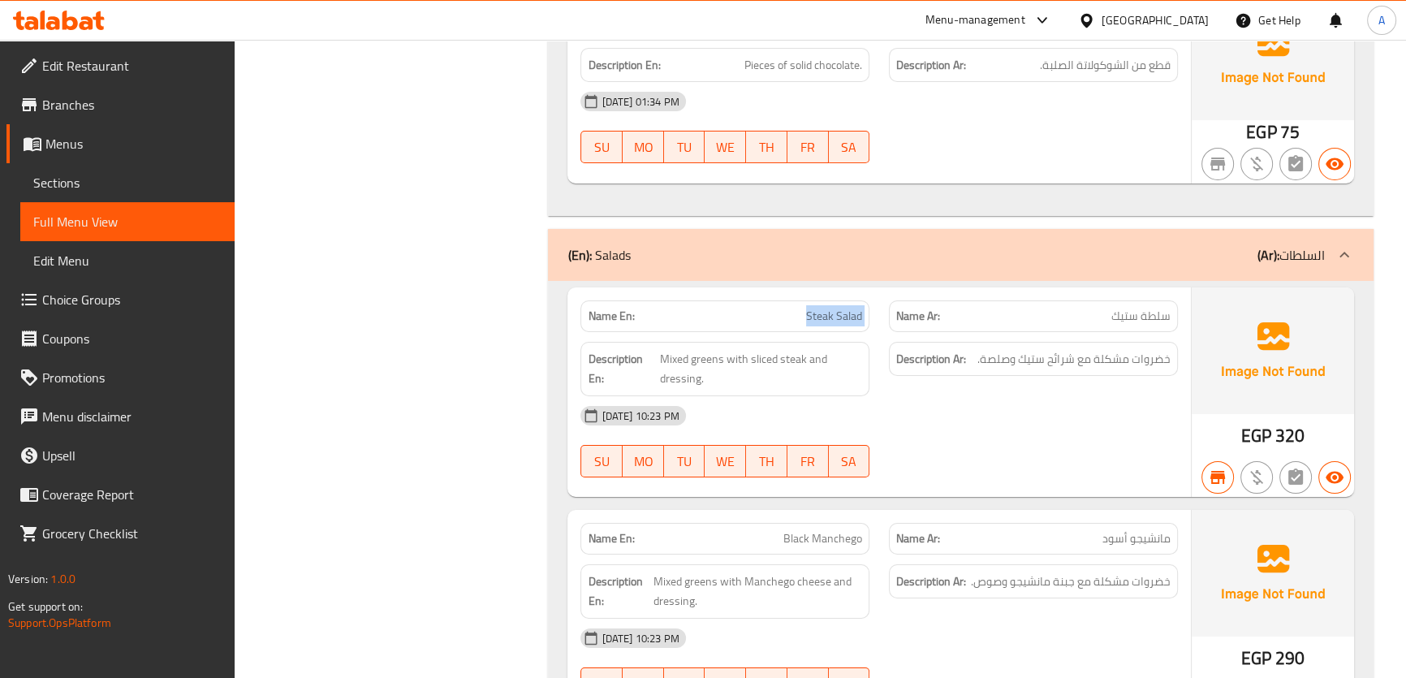
copy span "Steak Salad"
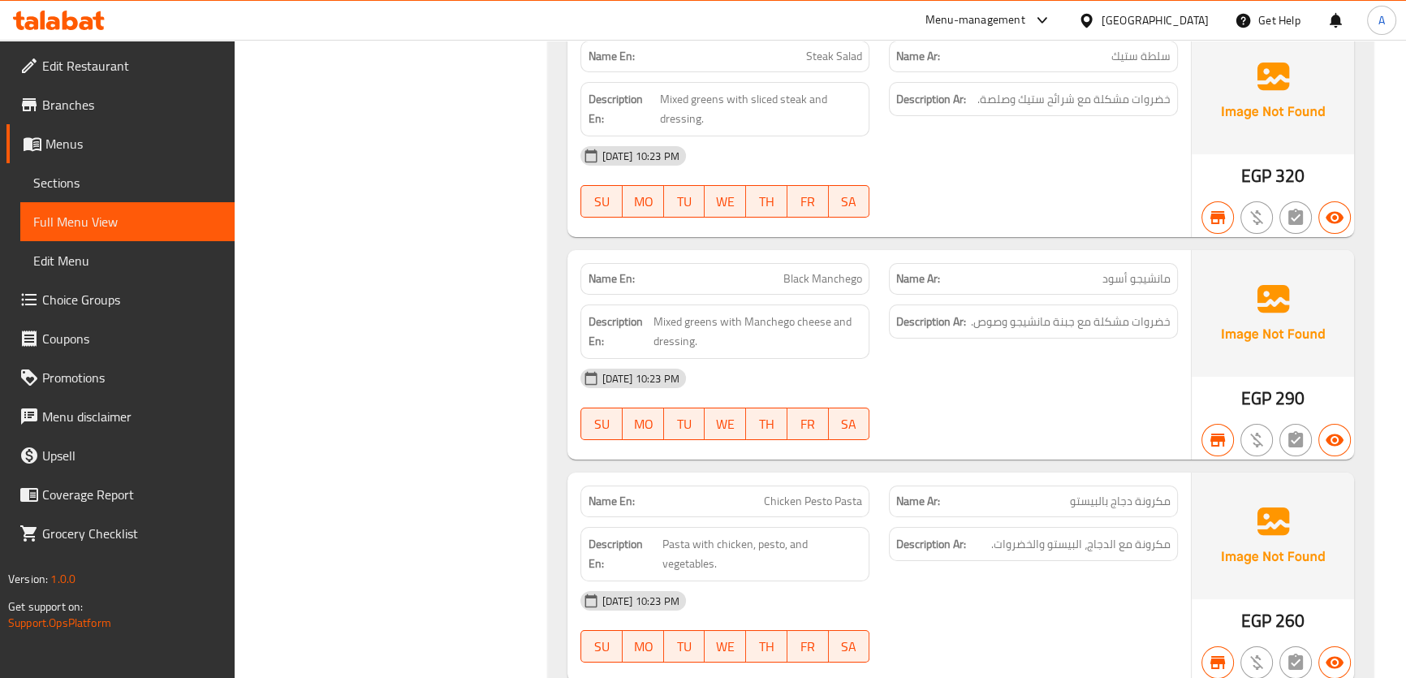
scroll to position [7345, 0]
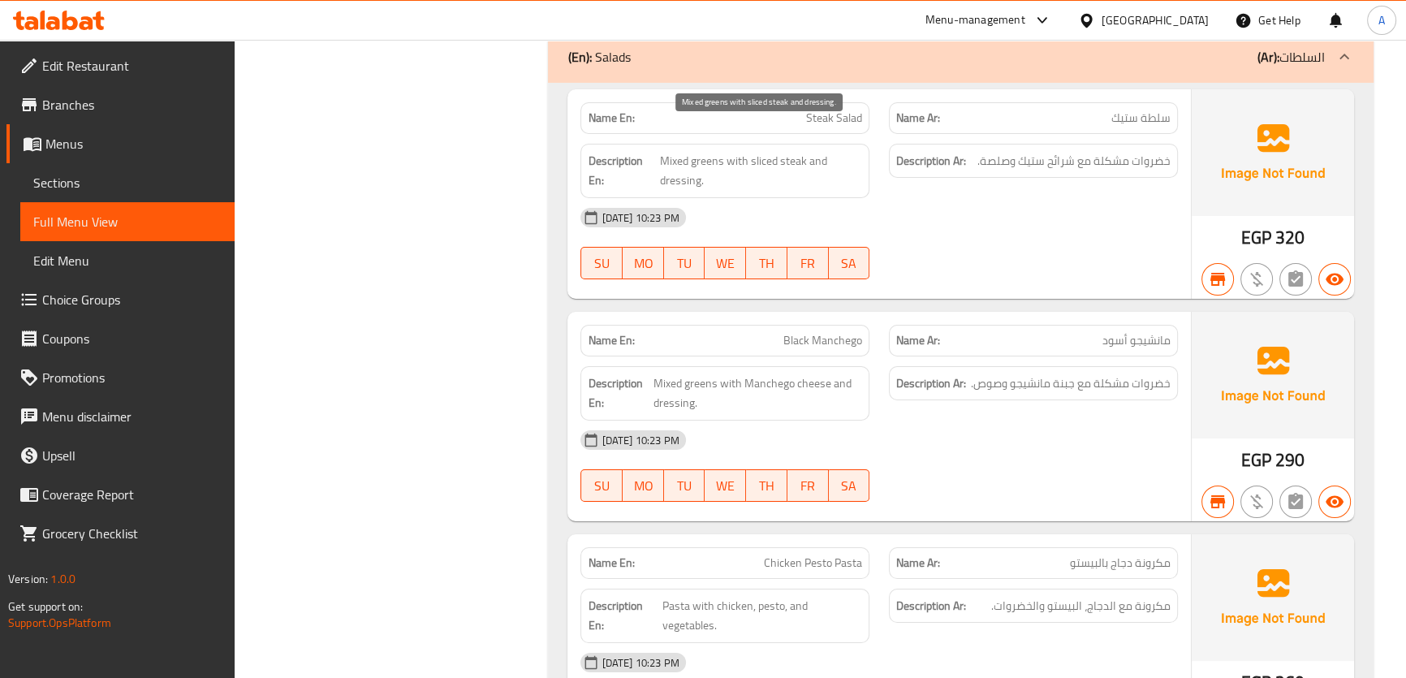
click at [718, 151] on span "Mixed greens with sliced steak and dressing." at bounding box center [761, 171] width 202 height 40
copy span "greens"
click at [1000, 374] on span "خضروات مشكلة مع جبنة مانشيجو وصوص." at bounding box center [1071, 384] width 200 height 20
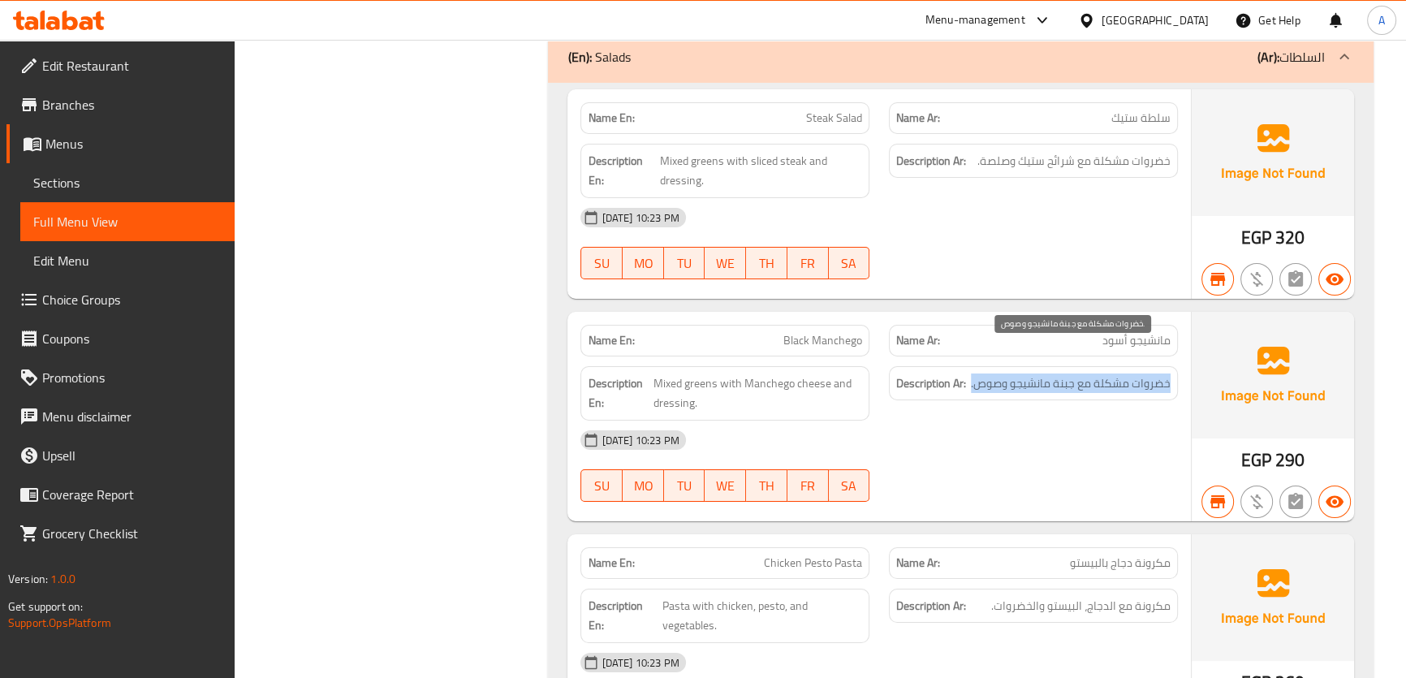
click at [1000, 374] on span "خضروات مشكلة مع جبنة مانشيجو وصوص." at bounding box center [1071, 384] width 200 height 20
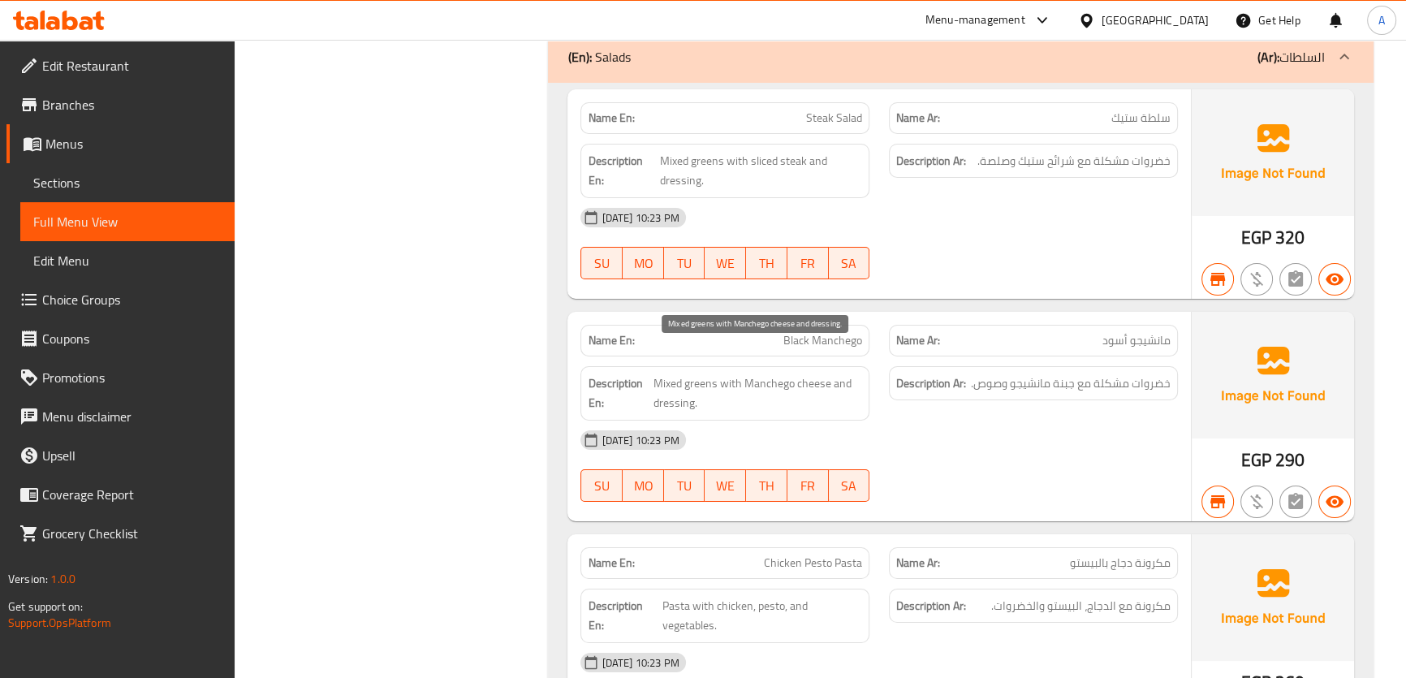
click at [858, 374] on span "Mixed greens with Manchego cheese and dressing." at bounding box center [759, 394] width 210 height 40
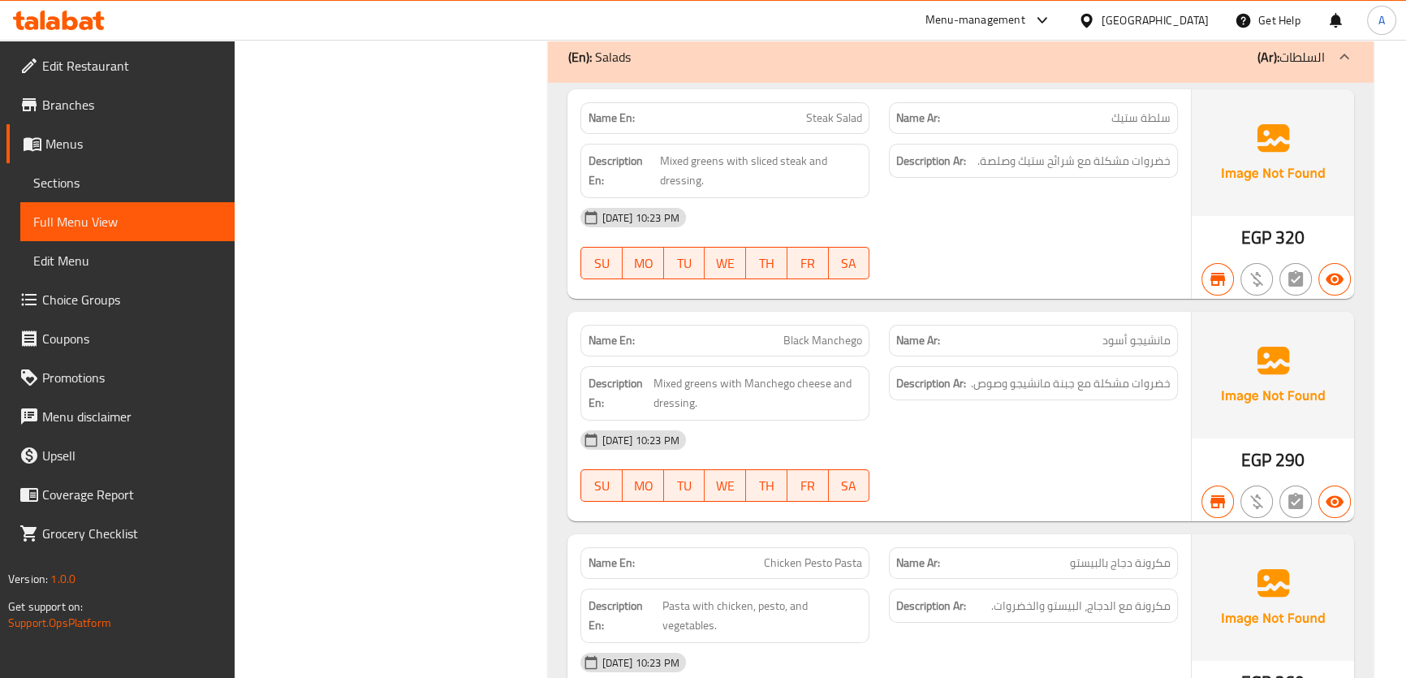
copy span "Black"
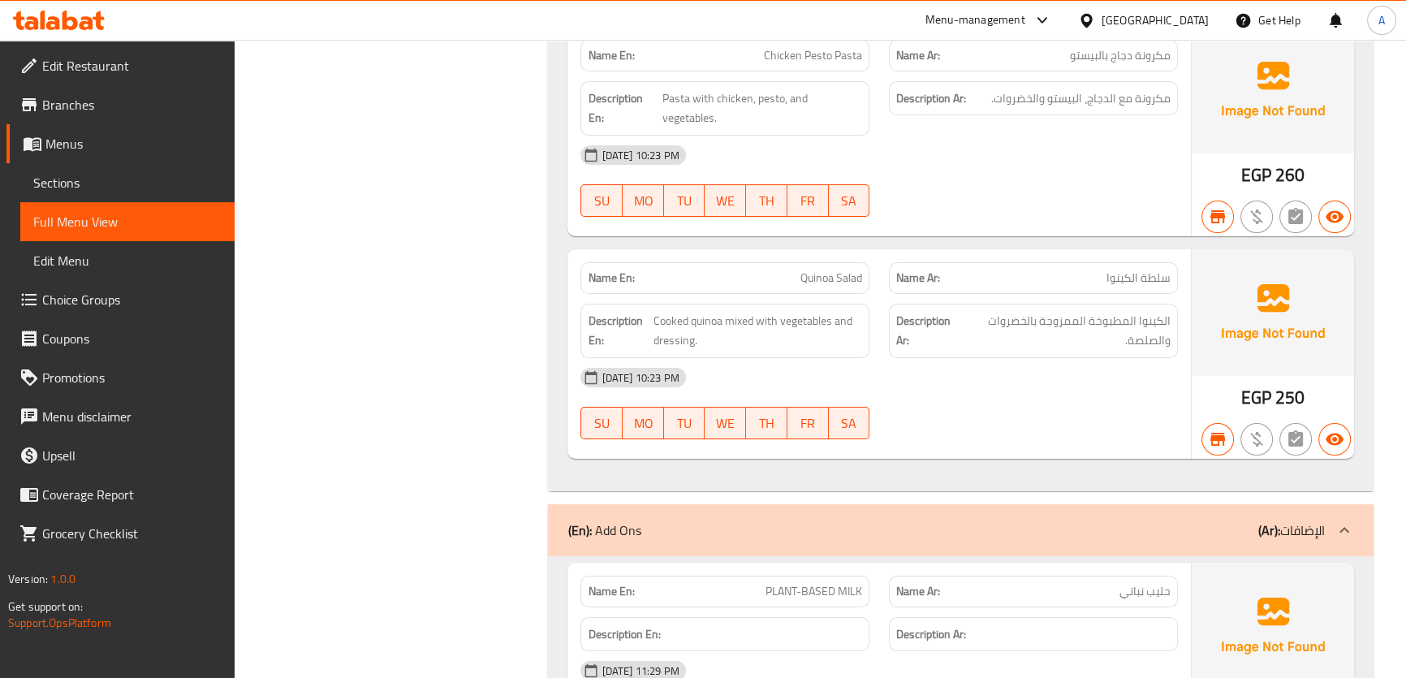
scroll to position [7927, 0]
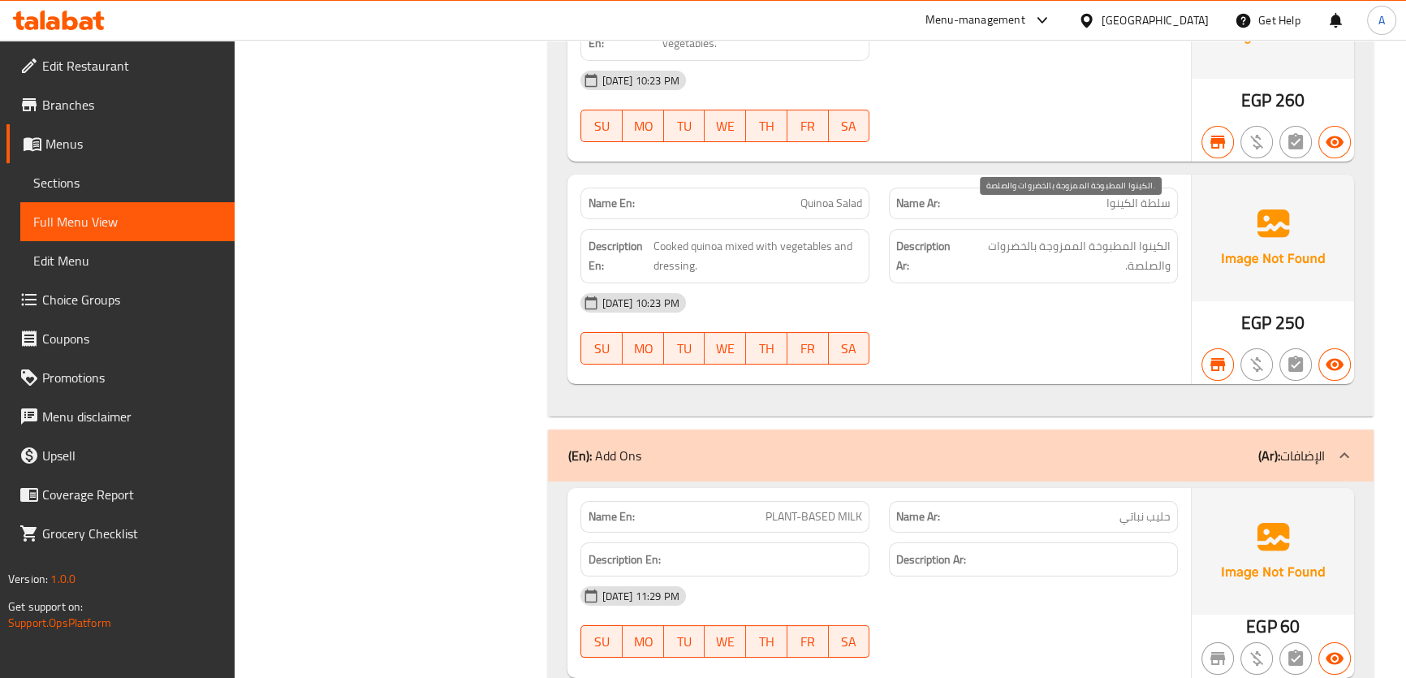
click at [1087, 236] on span "الكينوا المطبوخة الممزوجة بالخضروات والصلصة." at bounding box center [1067, 256] width 208 height 40
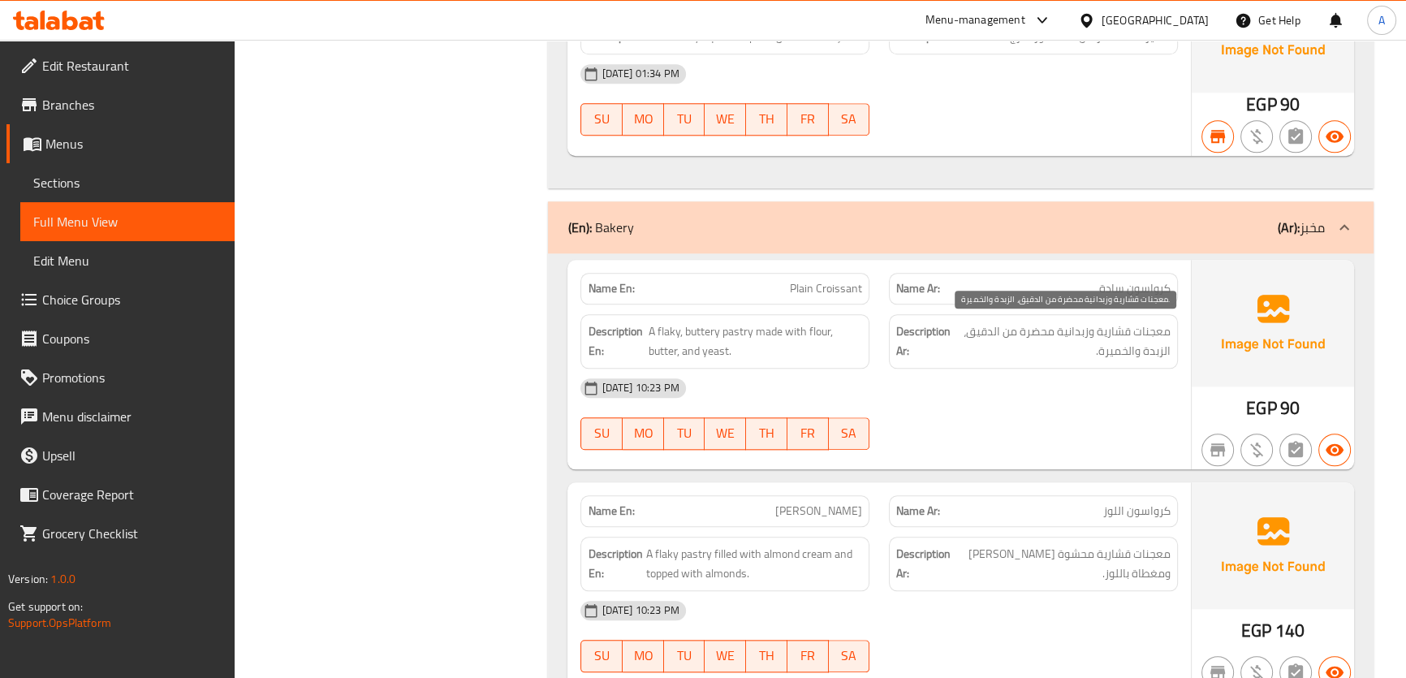
click at [1121, 339] on span "معجنات قشارية وزبدانية محضرة من الدقيق، الزبدة والخميرة." at bounding box center [1062, 342] width 217 height 40
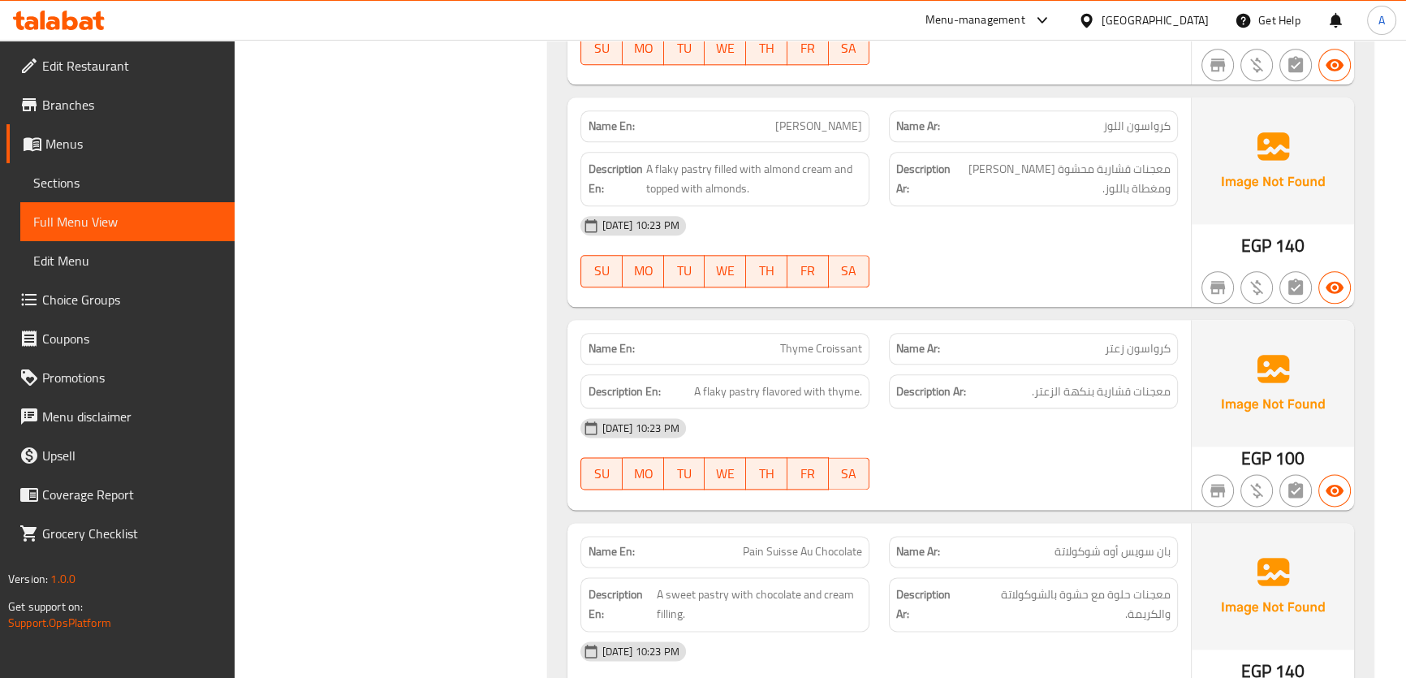
scroll to position [2502, 0]
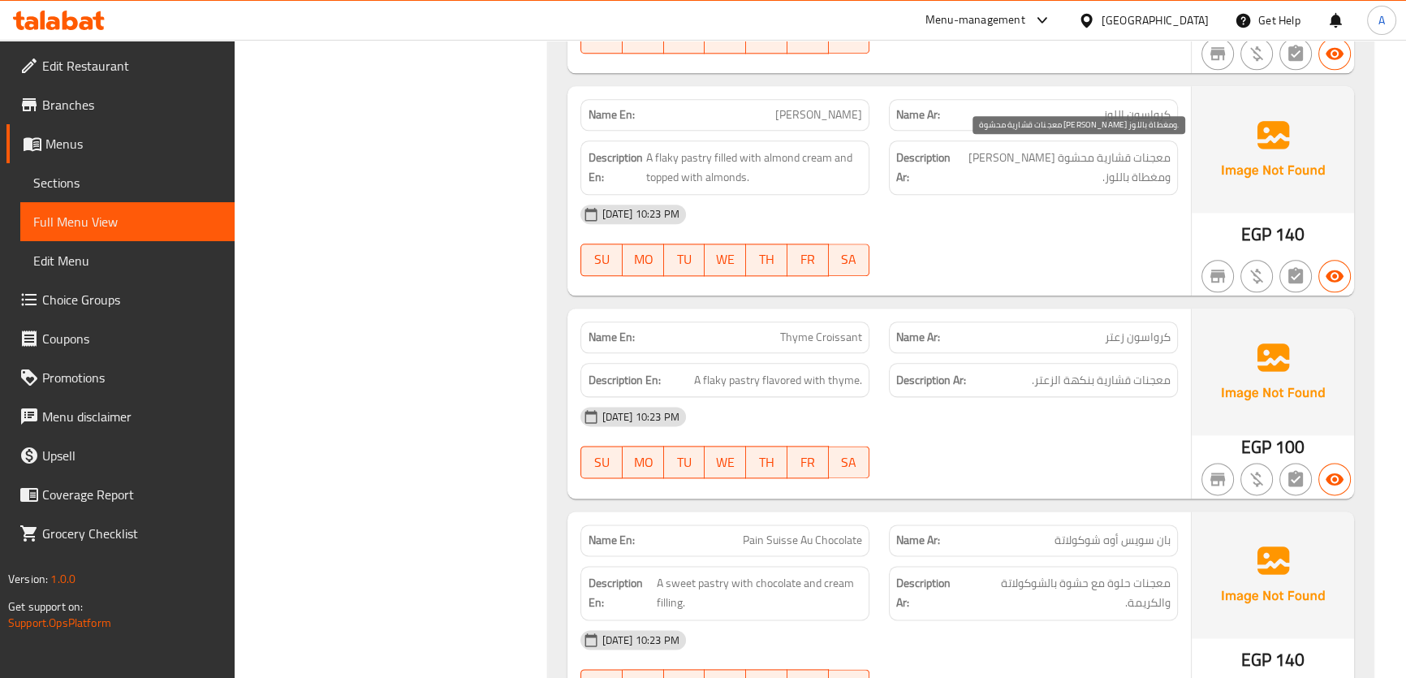
click at [1119, 158] on span "معجنات قشارية محشوة بكريمة اللوز ومغطاة باللوز." at bounding box center [1063, 168] width 216 height 40
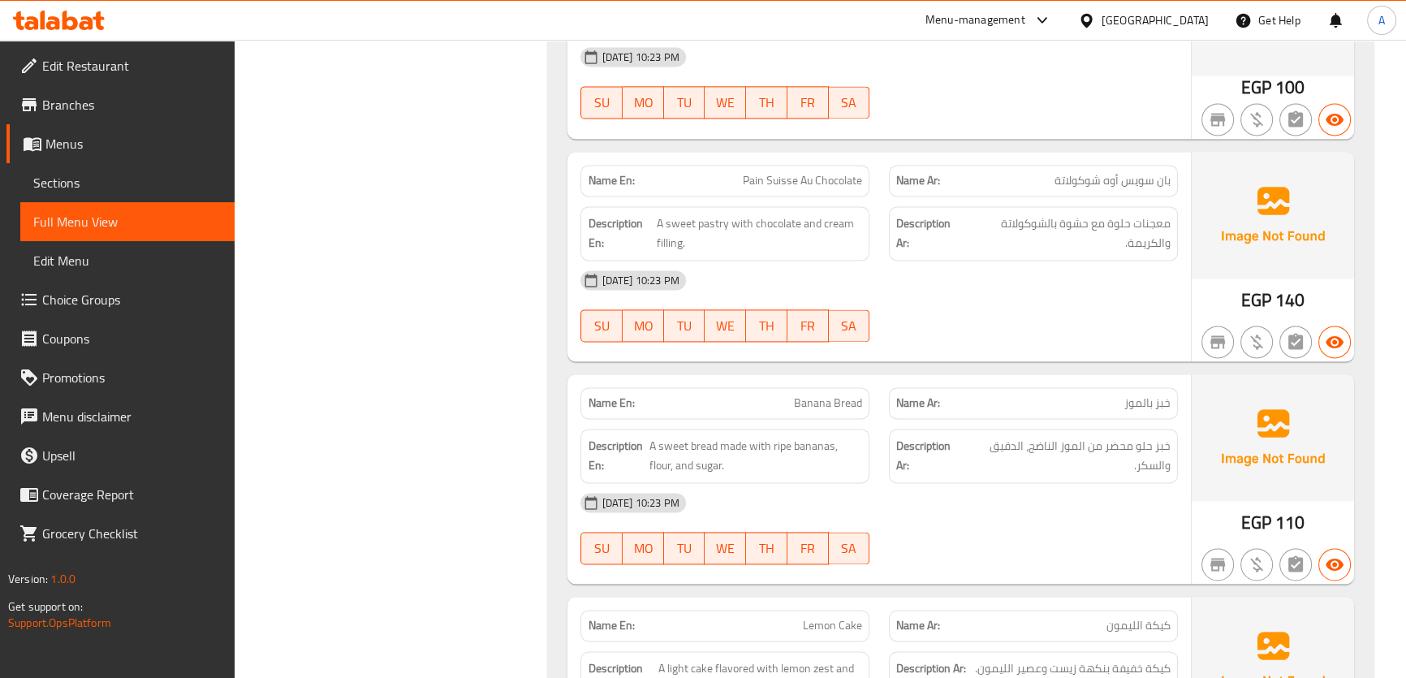
click at [1111, 223] on span "معجنات حلوة مع حشوة بالشوكولاتة والكريمة." at bounding box center [1068, 234] width 205 height 40
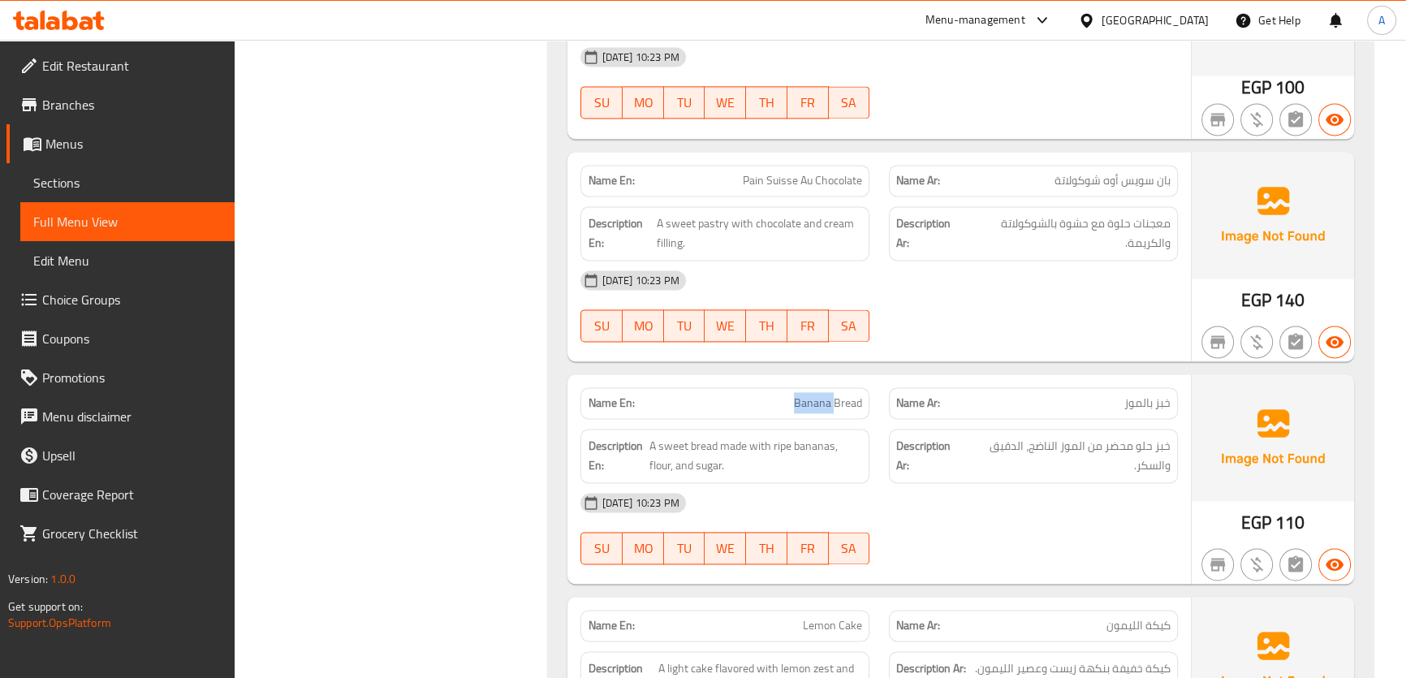
copy span "Banana"
copy span "Banana Bread"
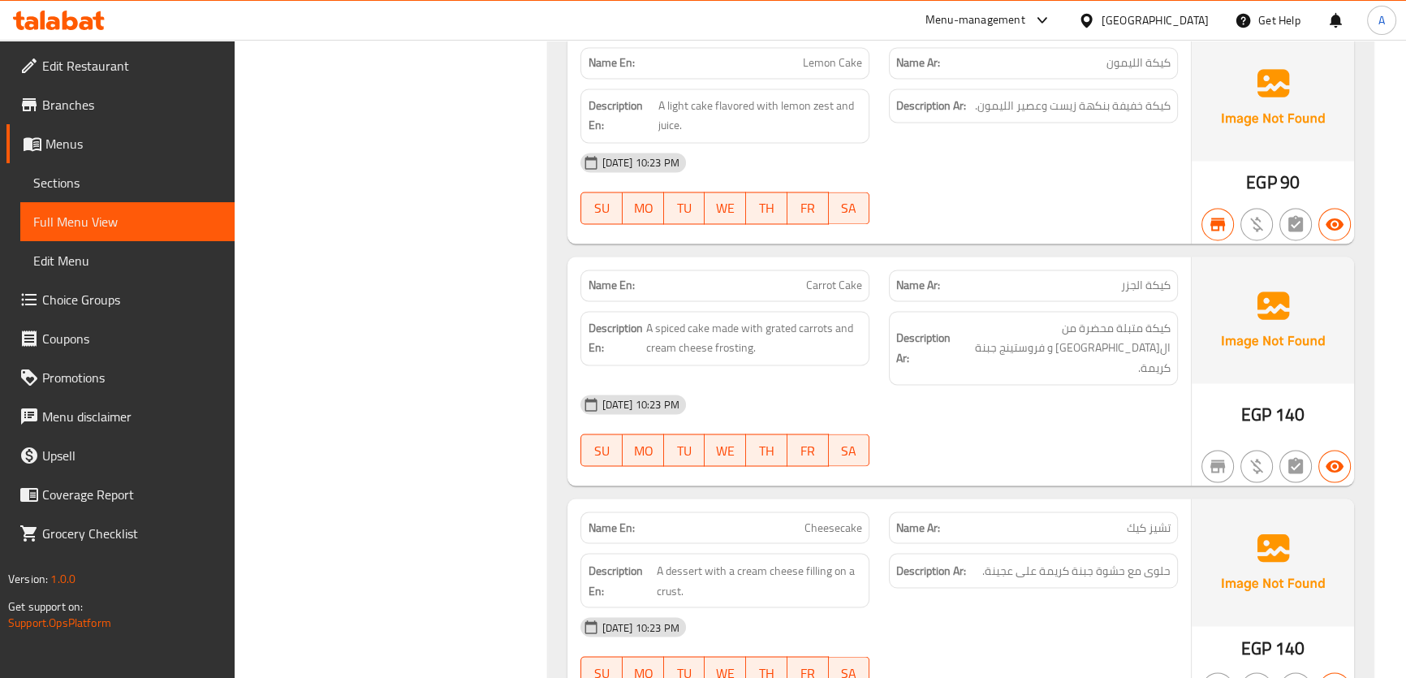
scroll to position [3362, 0]
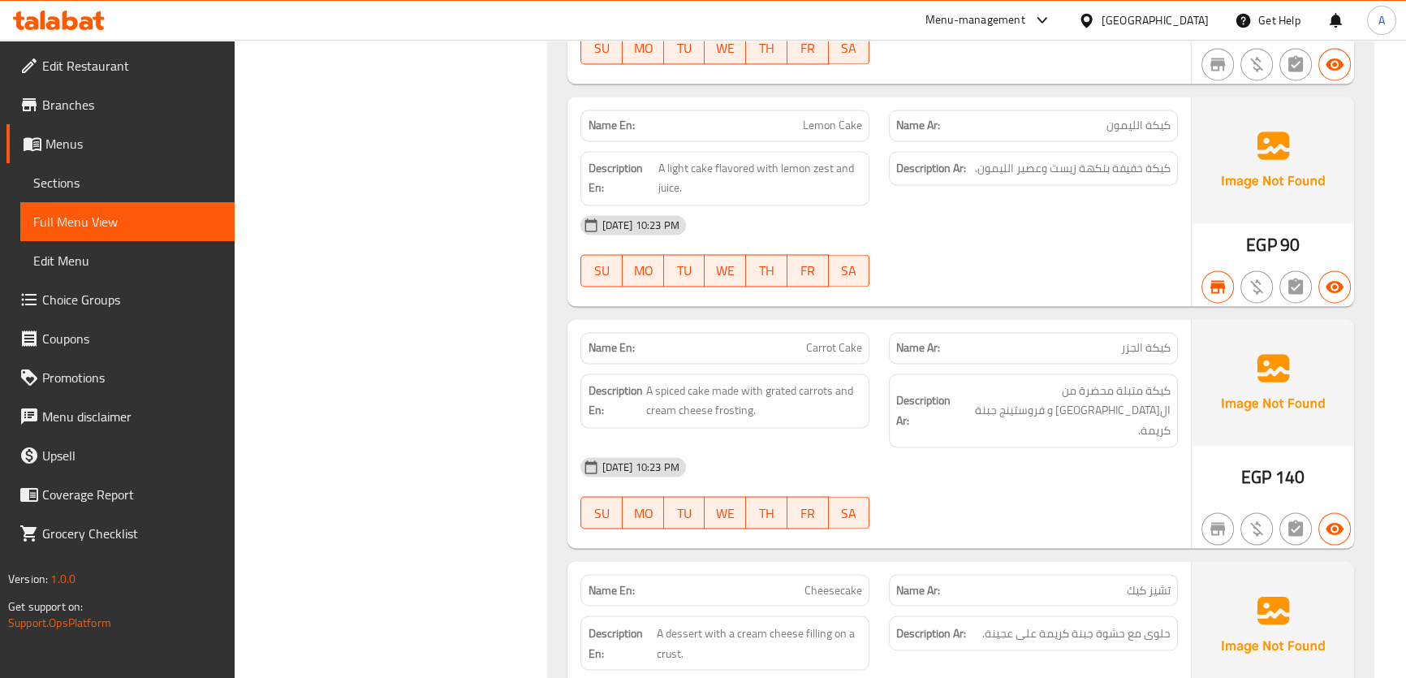
click at [1129, 414] on span "كيكة متبلة محضرة من الجزر المبشور و فروستينج جبنة كريمة." at bounding box center [1062, 411] width 217 height 60
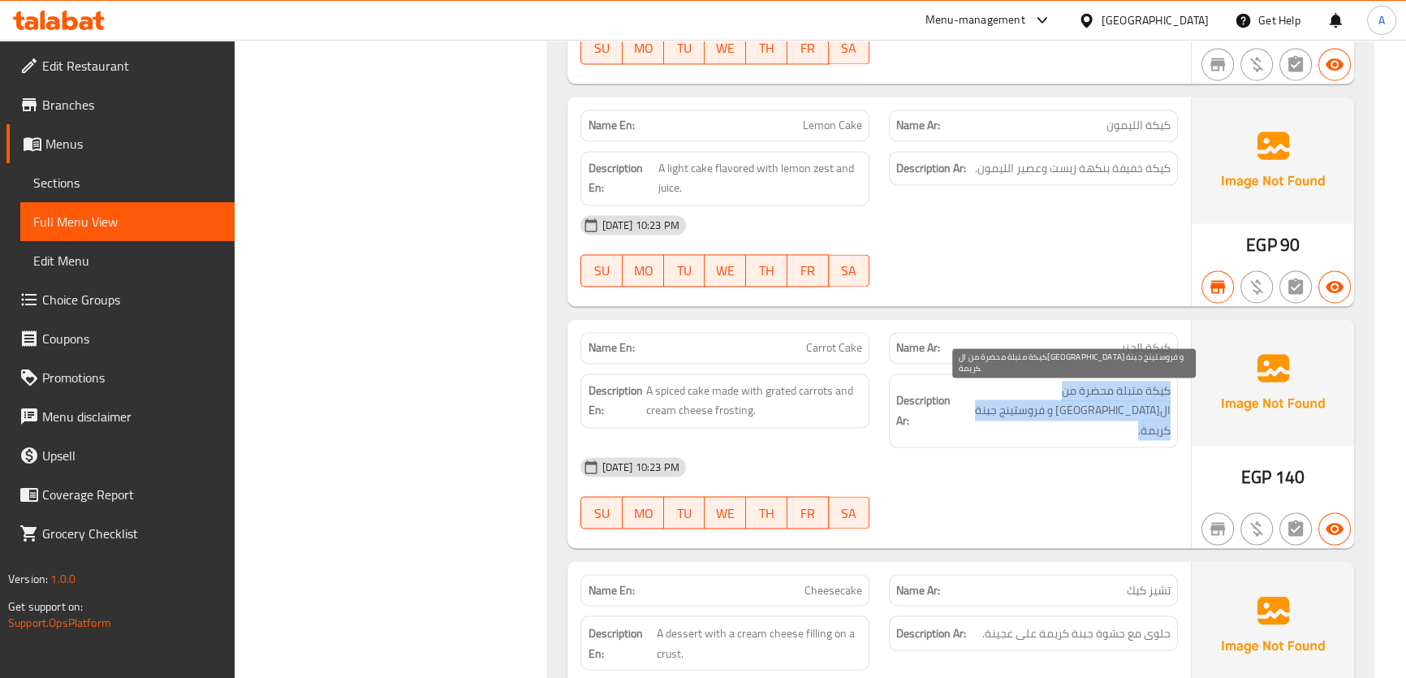
click at [1129, 414] on span "كيكة متبلة محضرة من الجزر المبشور و فروستينج جبنة كريمة." at bounding box center [1062, 411] width 217 height 60
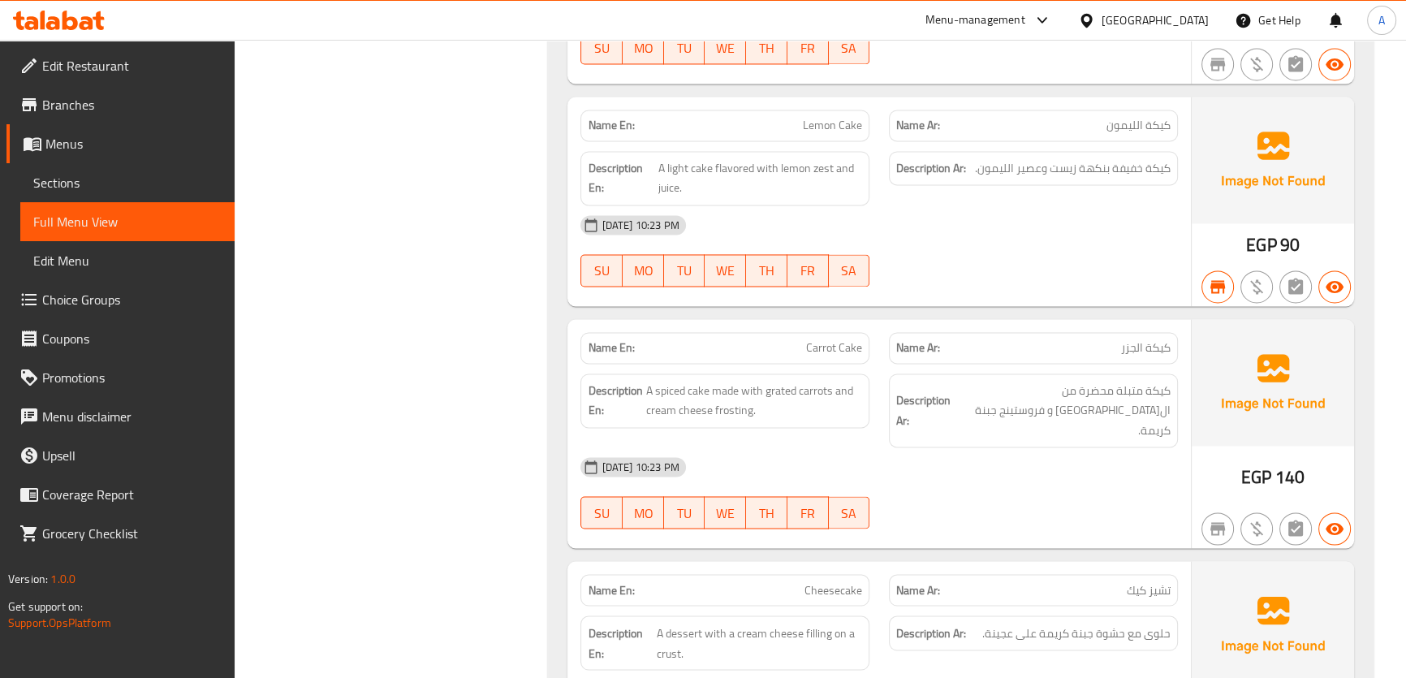
scroll to position [3610, 0]
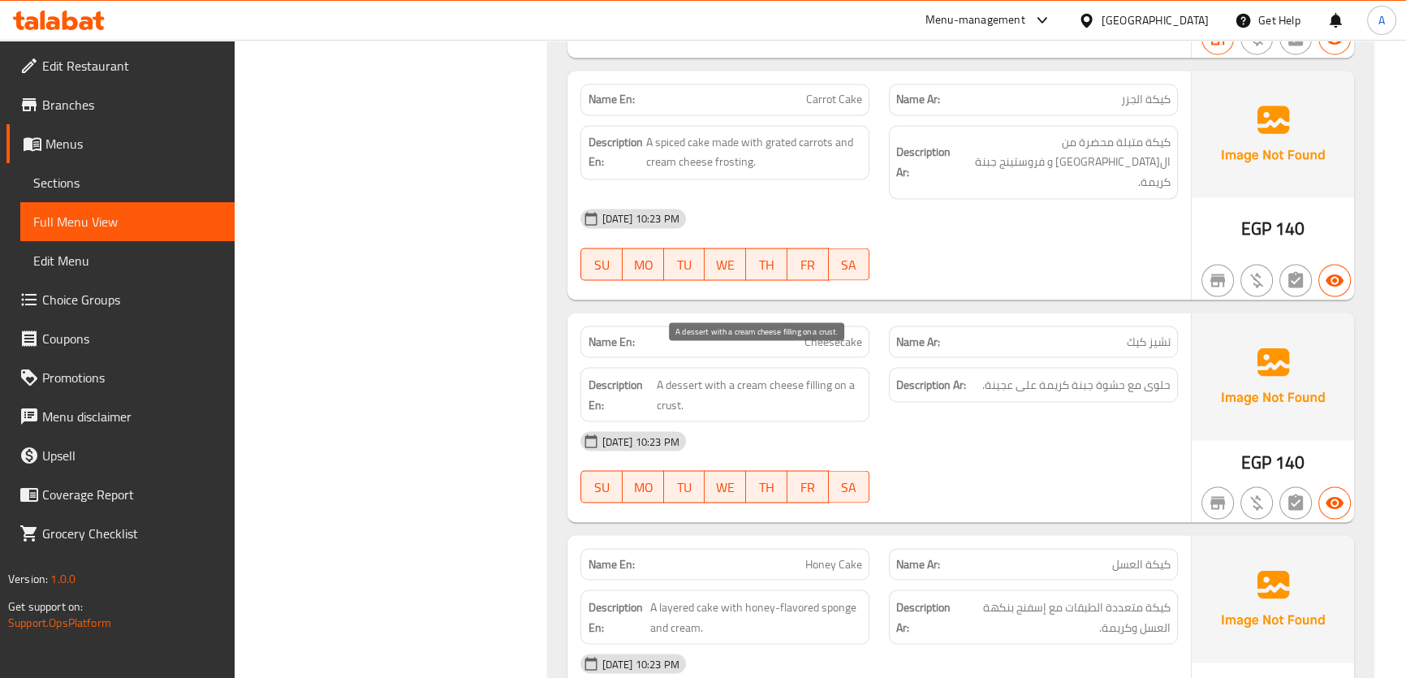
click at [807, 374] on span "A dessert with a cream cheese filling on a crust." at bounding box center [759, 394] width 205 height 40
copy span "A dessert with a cream cheese filling on a crust."
click at [833, 333] on span "Cheesecake" at bounding box center [834, 341] width 58 height 17
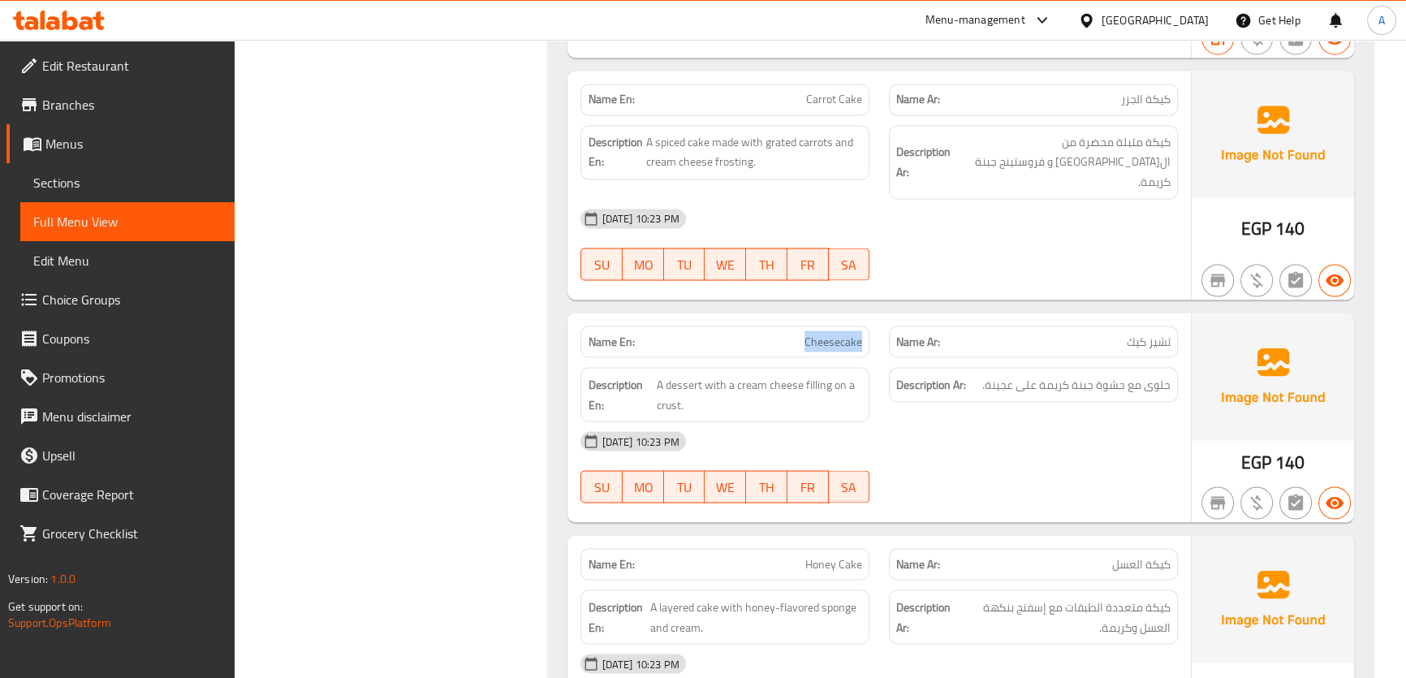
click at [833, 333] on span "Cheesecake" at bounding box center [834, 341] width 58 height 17
copy span "Cheesecake"
click at [1093, 374] on span "حلوى مع حشوة جبنة كريمة على عجينة." at bounding box center [1077, 384] width 188 height 20
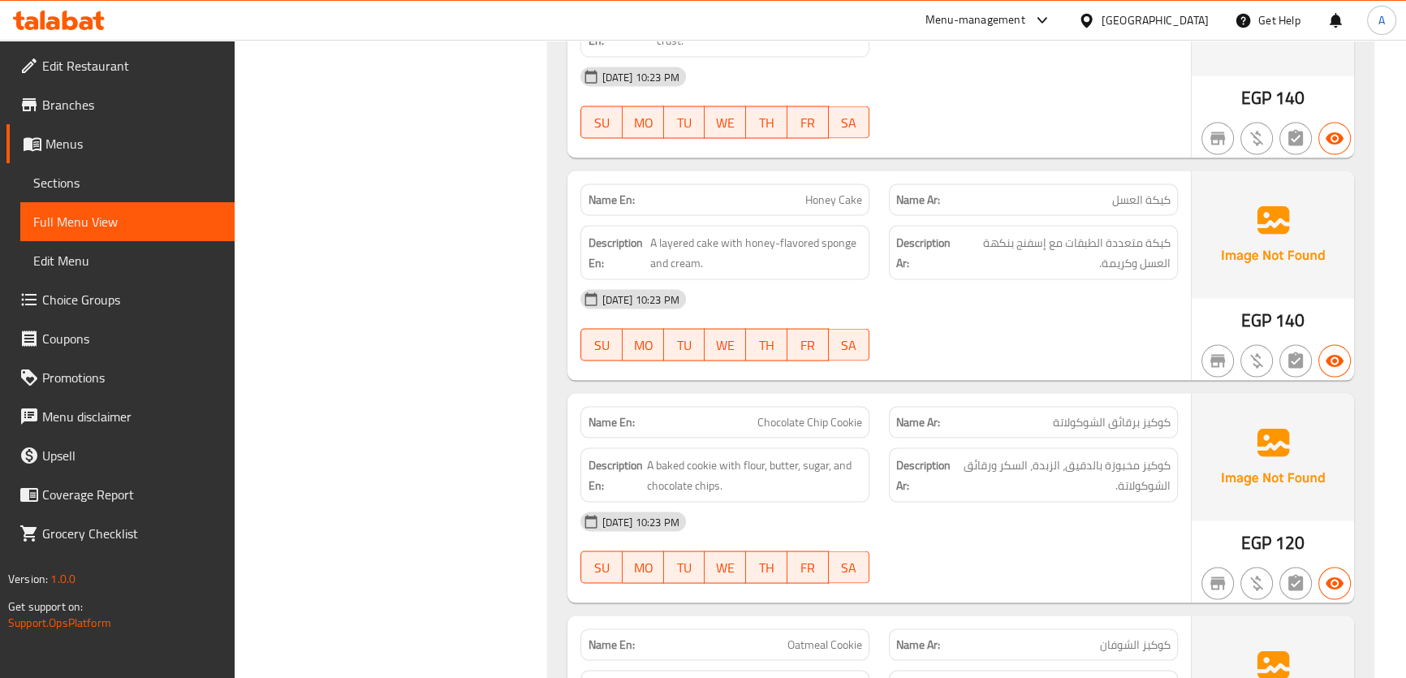
scroll to position [4003, 0]
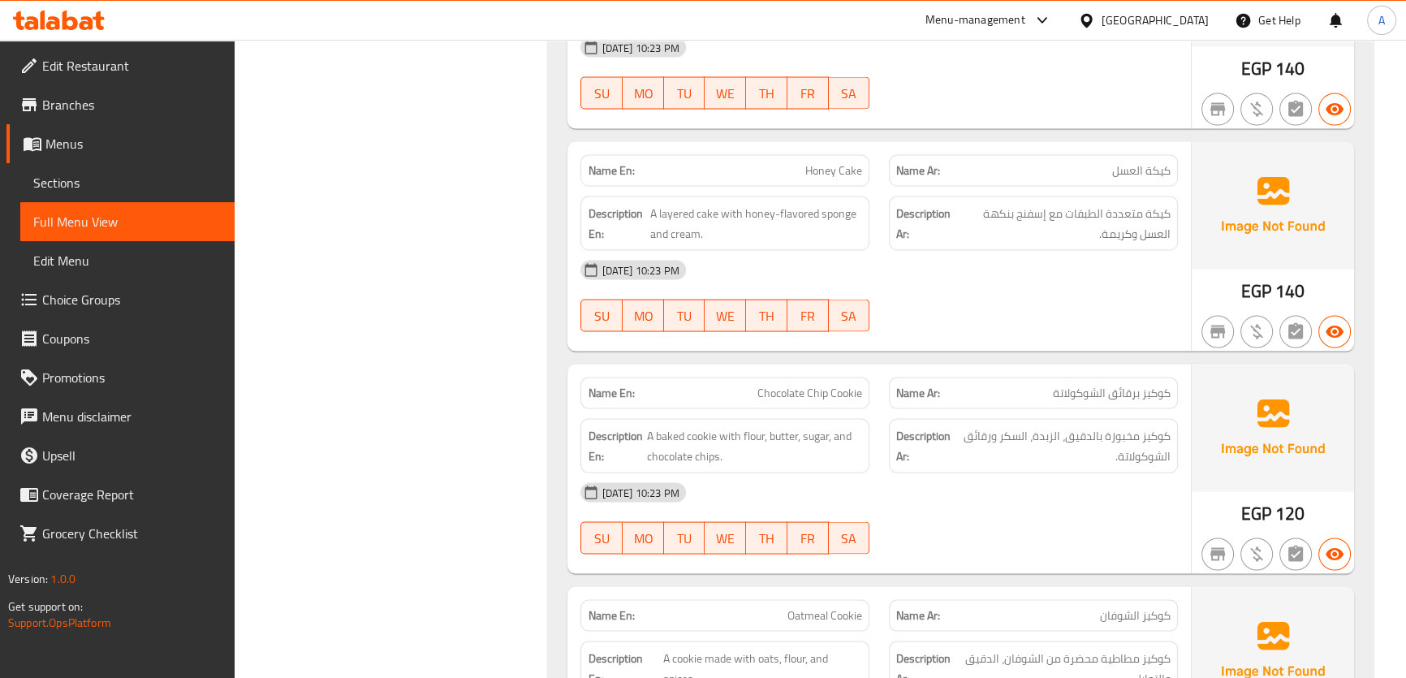
click at [1085, 426] on span "كوكيز مخبوزة بالدقيق، الزبدة، السكر ورقائق الشوكولاتة." at bounding box center [1064, 446] width 214 height 40
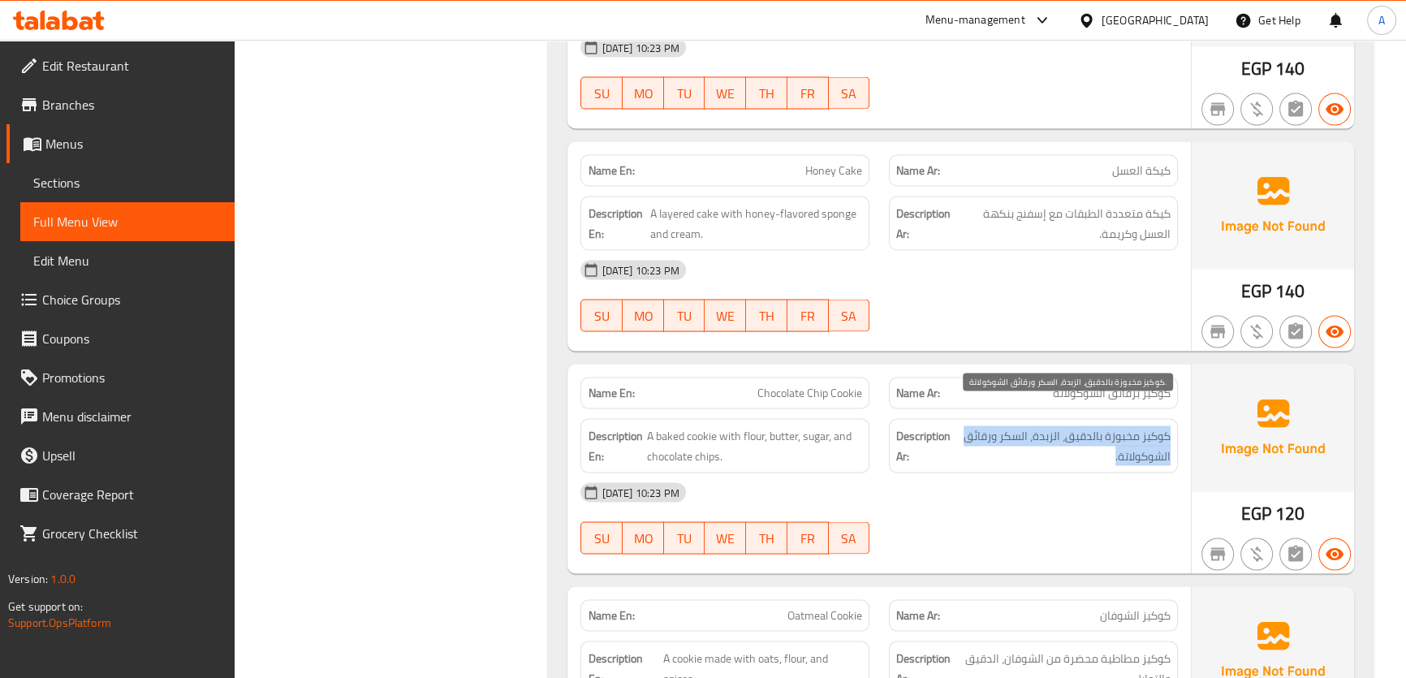
click at [1085, 426] on span "كوكيز مخبوزة بالدقيق، الزبدة، السكر ورقائق الشوكولاتة." at bounding box center [1064, 446] width 214 height 40
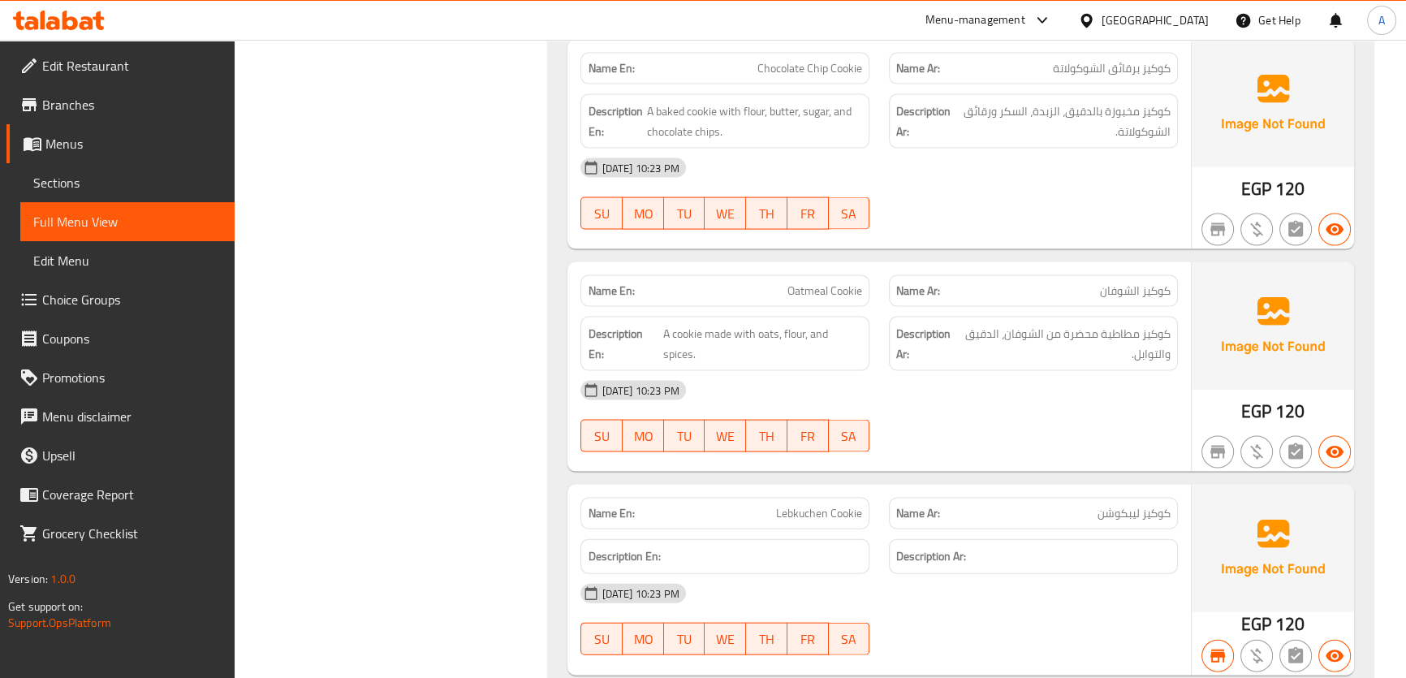
scroll to position [4418, 0]
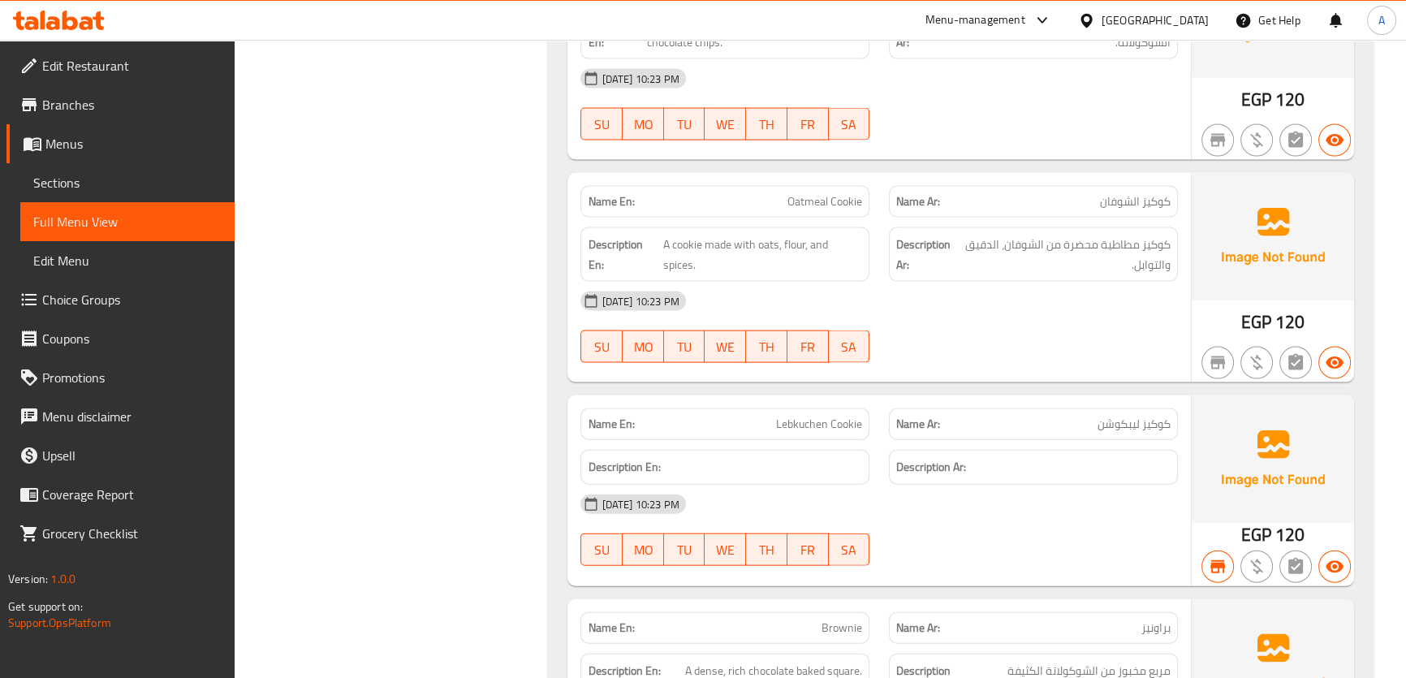
click at [753, 186] on div "Name En: Oatmeal Cookie" at bounding box center [725, 202] width 289 height 32
copy span "Oatmeal Cookie"
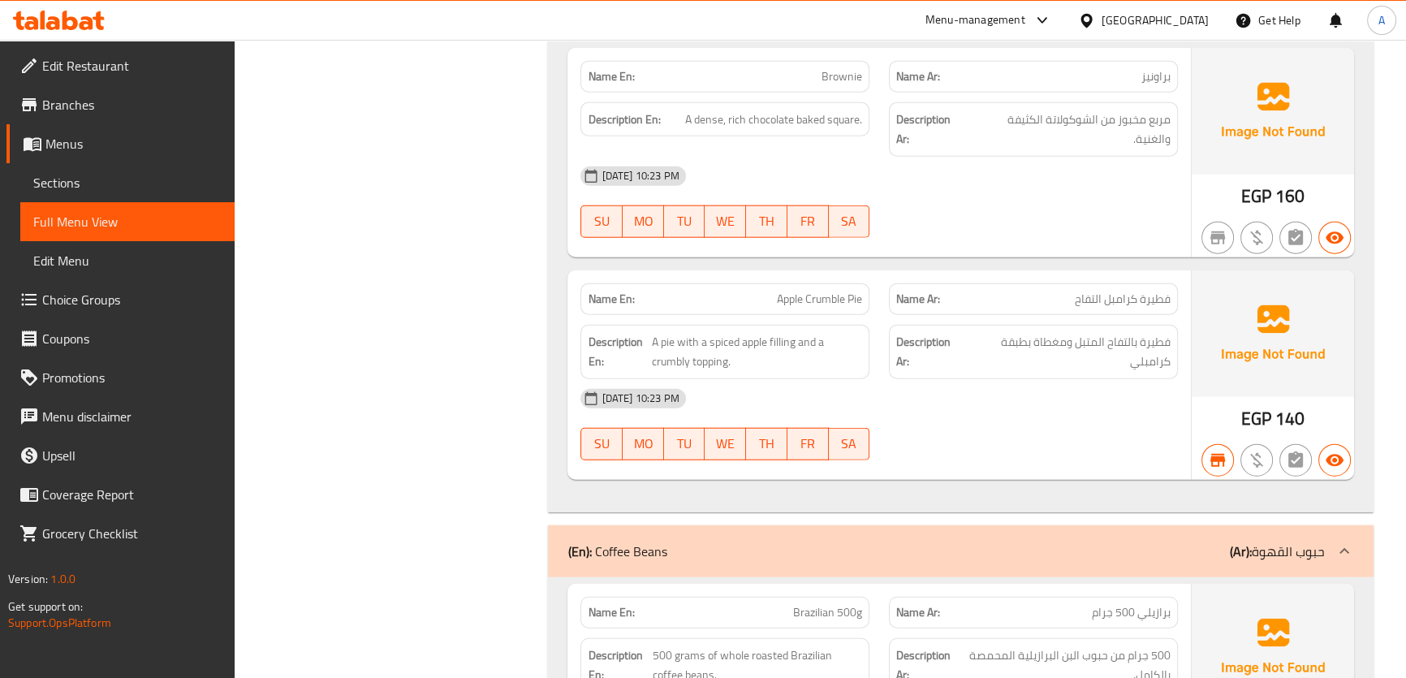
scroll to position [4998, 0]
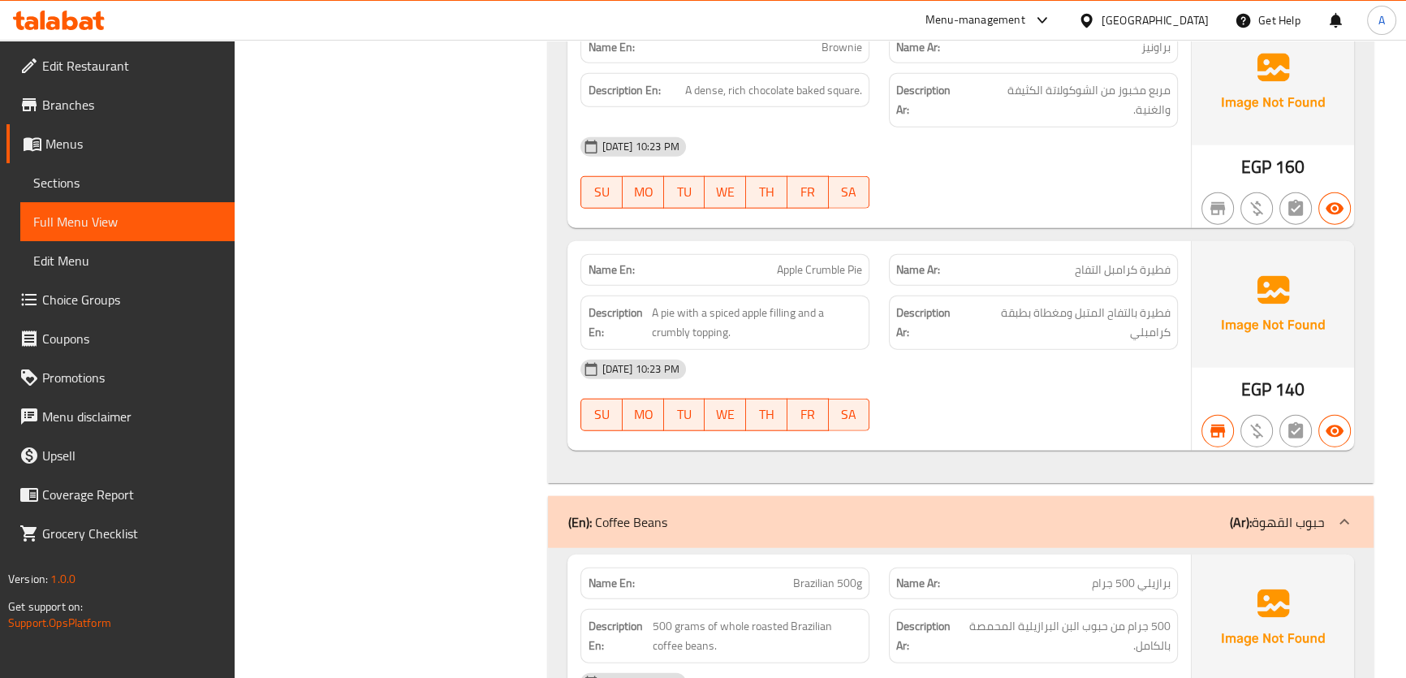
click at [1088, 305] on span "فطيرة بالتفاح المتبل ومغطاة بطبقة كرامبلي" at bounding box center [1069, 323] width 204 height 40
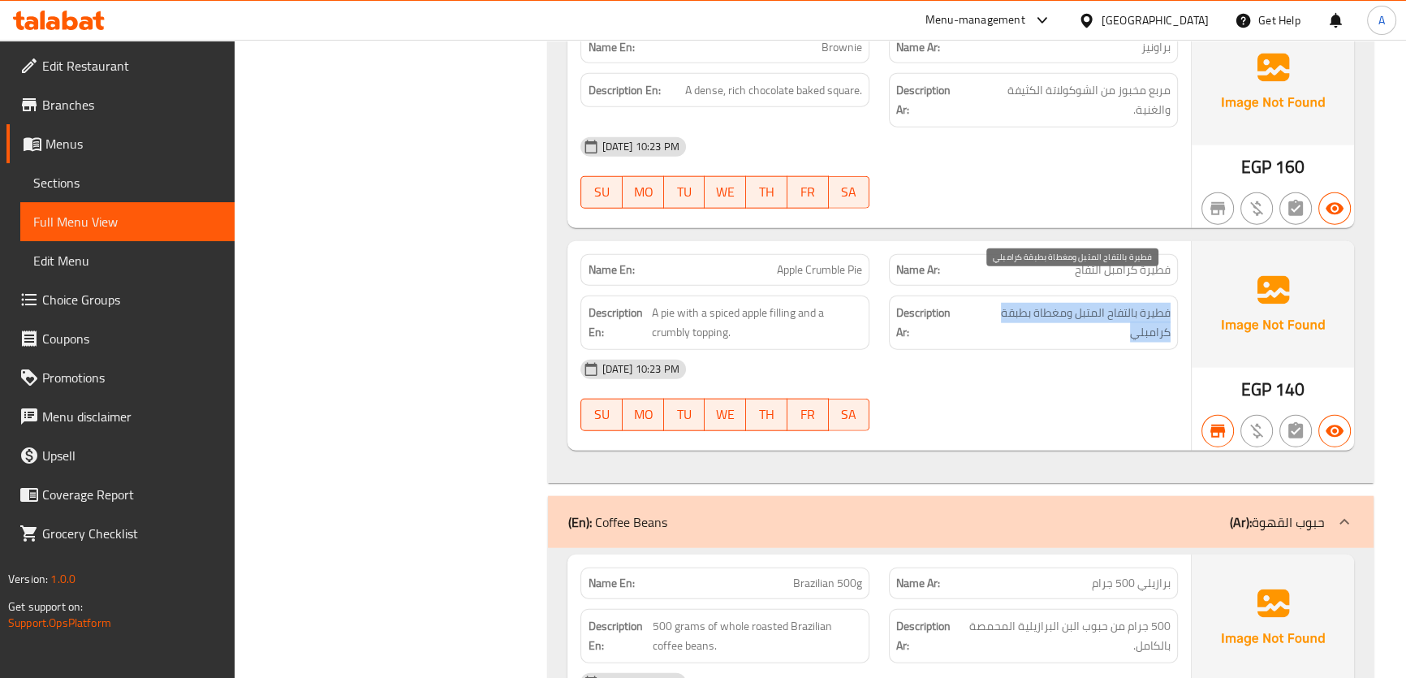
click at [1088, 305] on span "فطيرة بالتفاح المتبل ومغطاة بطبقة كرامبلي" at bounding box center [1069, 323] width 204 height 40
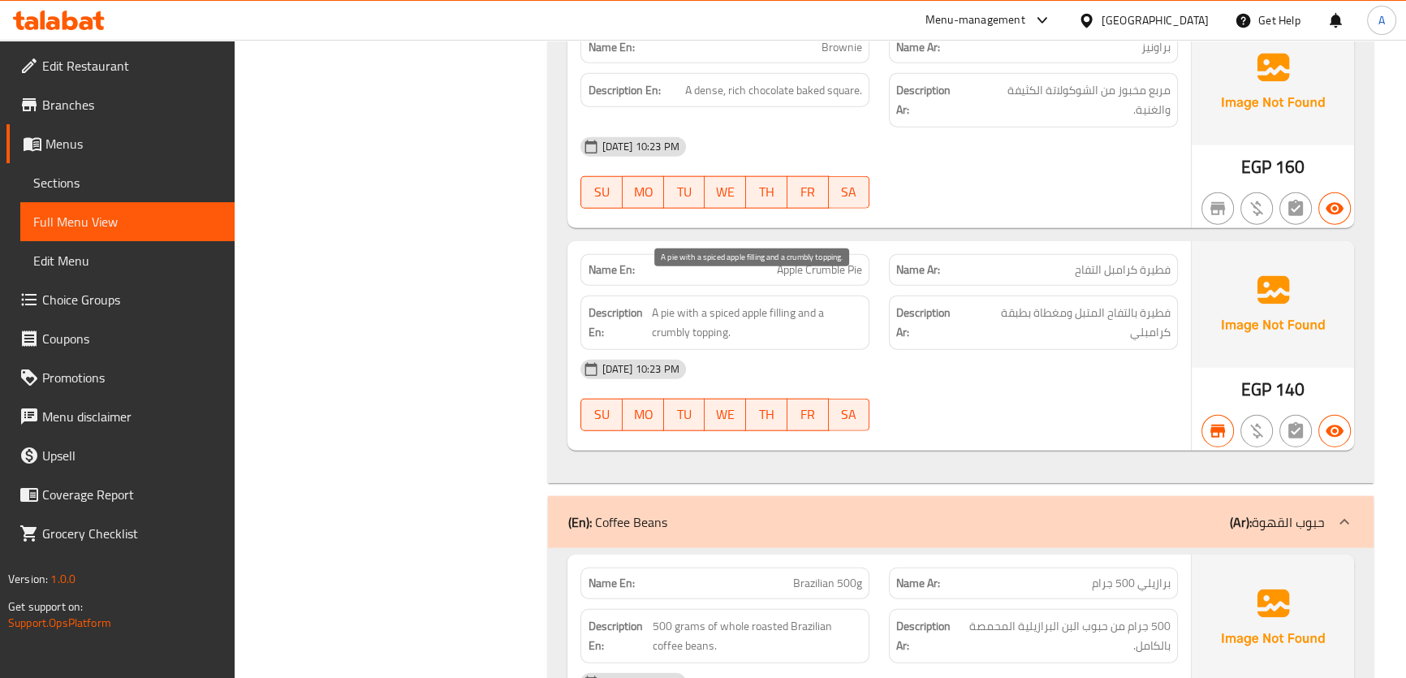
click at [761, 255] on div "Name En: Apple Crumble Pie" at bounding box center [725, 270] width 289 height 32
click at [762, 254] on div "Name En: Apple Crumble Pie" at bounding box center [725, 270] width 289 height 32
copy span "Apple Crumble Pie"
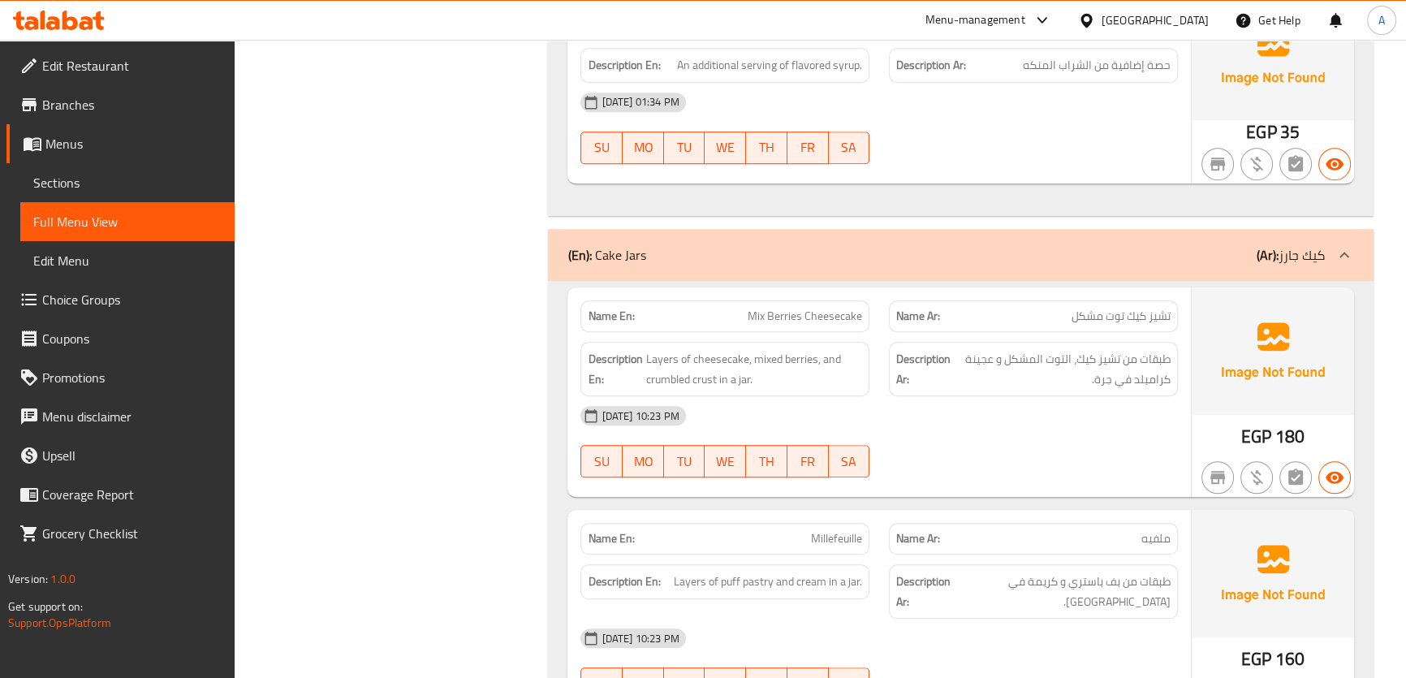
click at [1129, 349] on span "طبقات من تشيز كيك، التوت المشكل و عجينة كرامبلد في جرة." at bounding box center [1062, 369] width 217 height 40
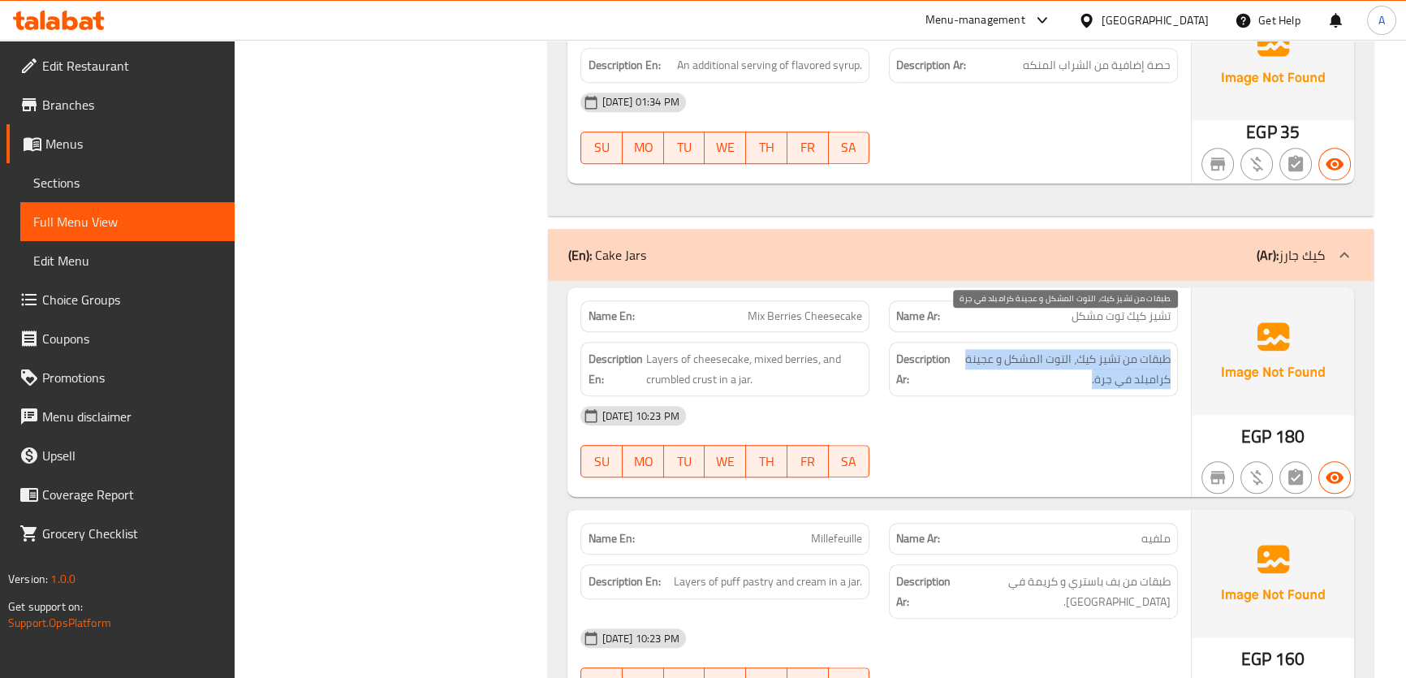
click at [1129, 349] on span "طبقات من تشيز كيك، التوت المشكل و عجينة كرامبلد في جرة." at bounding box center [1062, 369] width 217 height 40
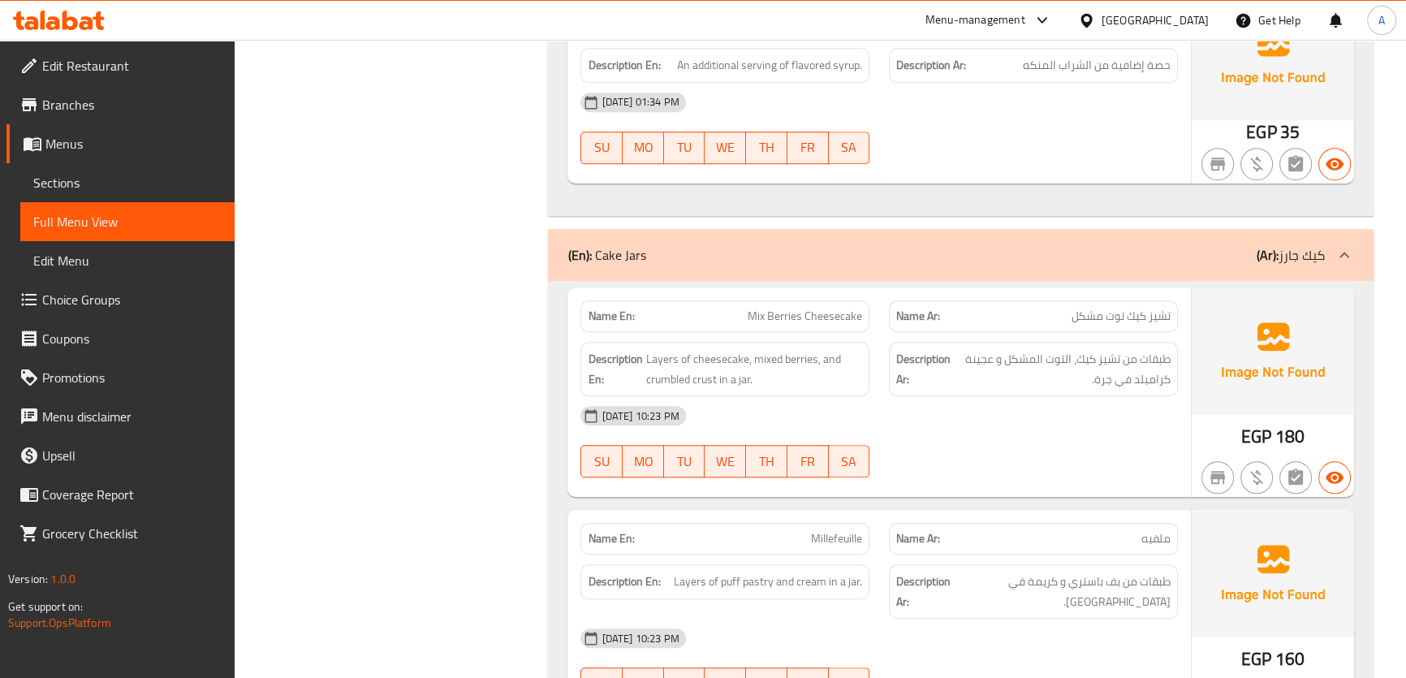
click at [780, 349] on span "Layers of cheesecake, mixed berries, and crumbled crust in a jar." at bounding box center [754, 369] width 217 height 40
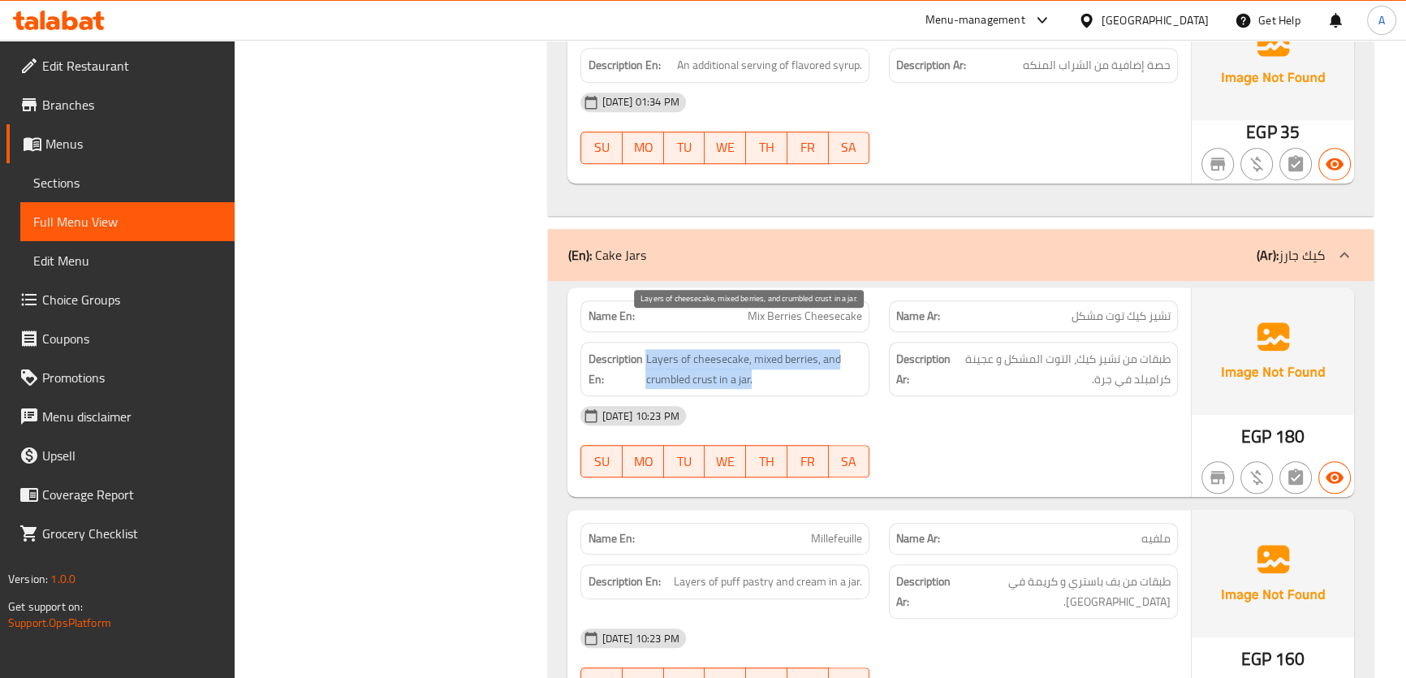
click at [780, 349] on span "Layers of cheesecake, mixed berries, and crumbled crust in a jar." at bounding box center [754, 369] width 217 height 40
copy span "Layers of cheesecake, mixed berries, and crumbled crust in a jar."
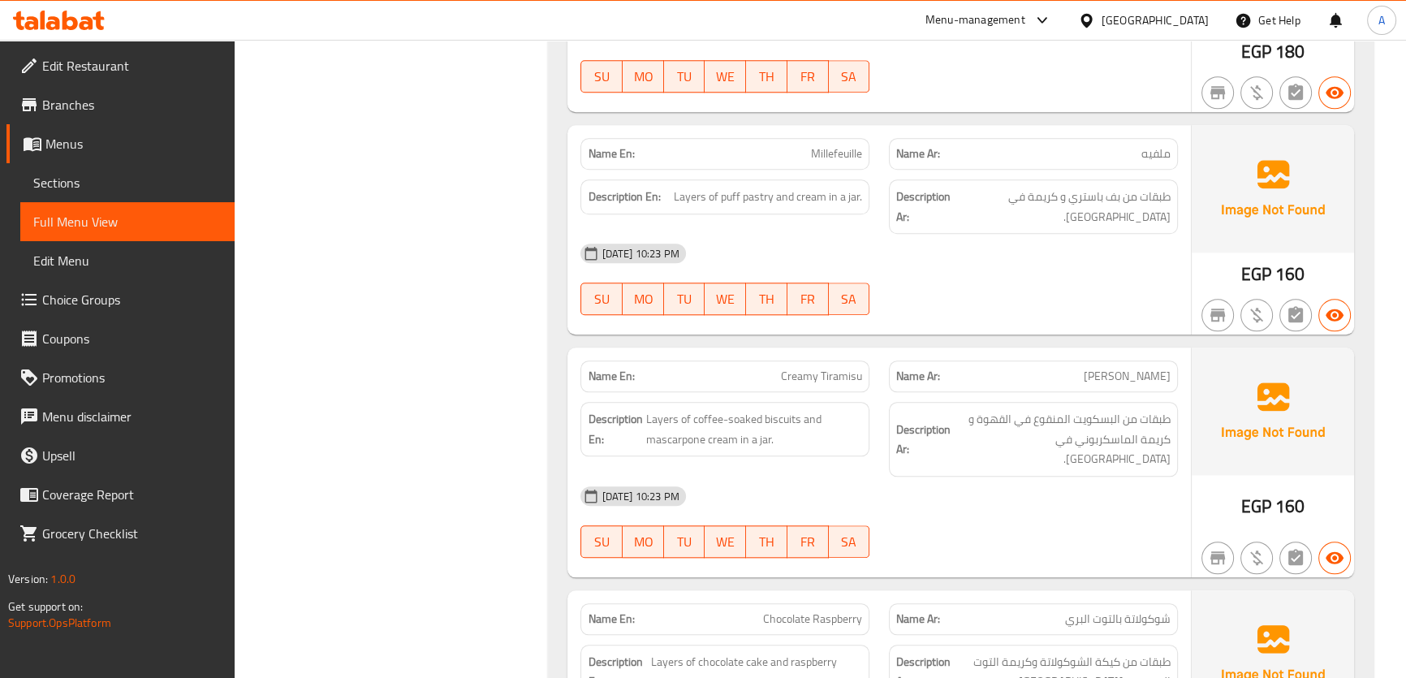
scroll to position [9712, 0]
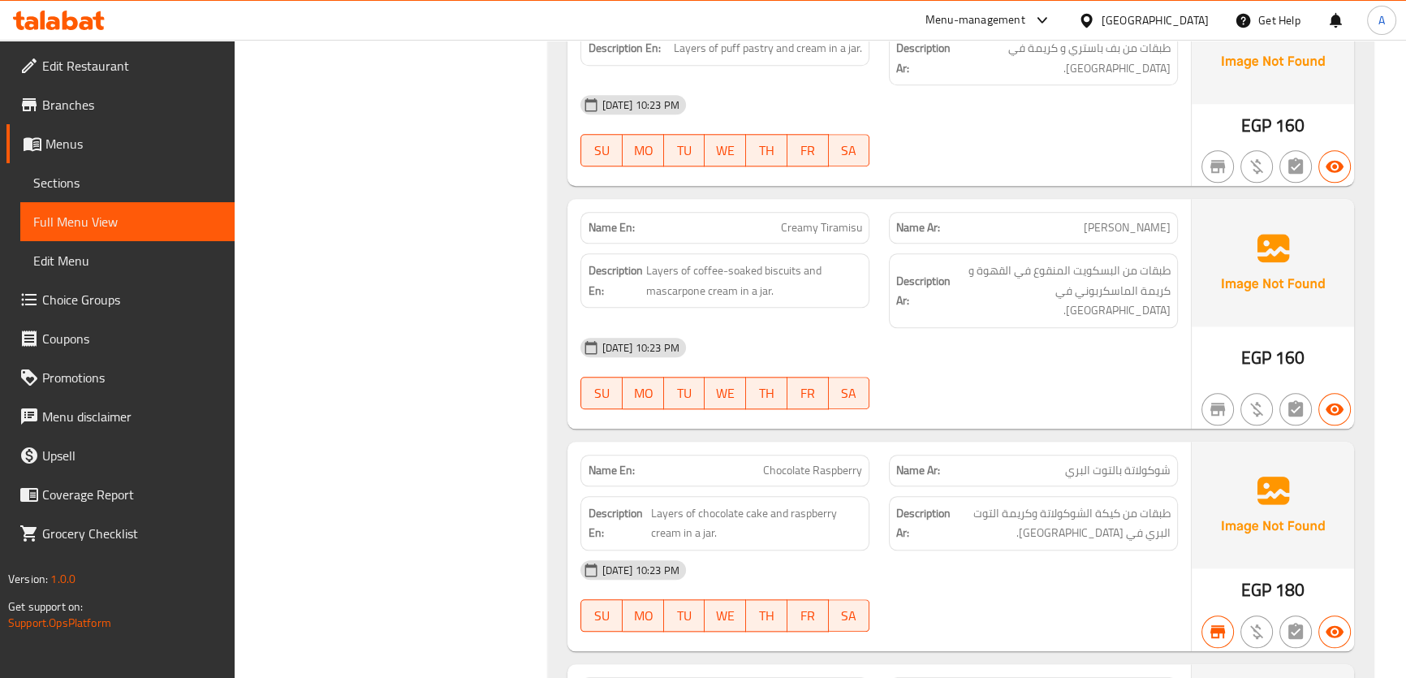
scroll to position [10097, 0]
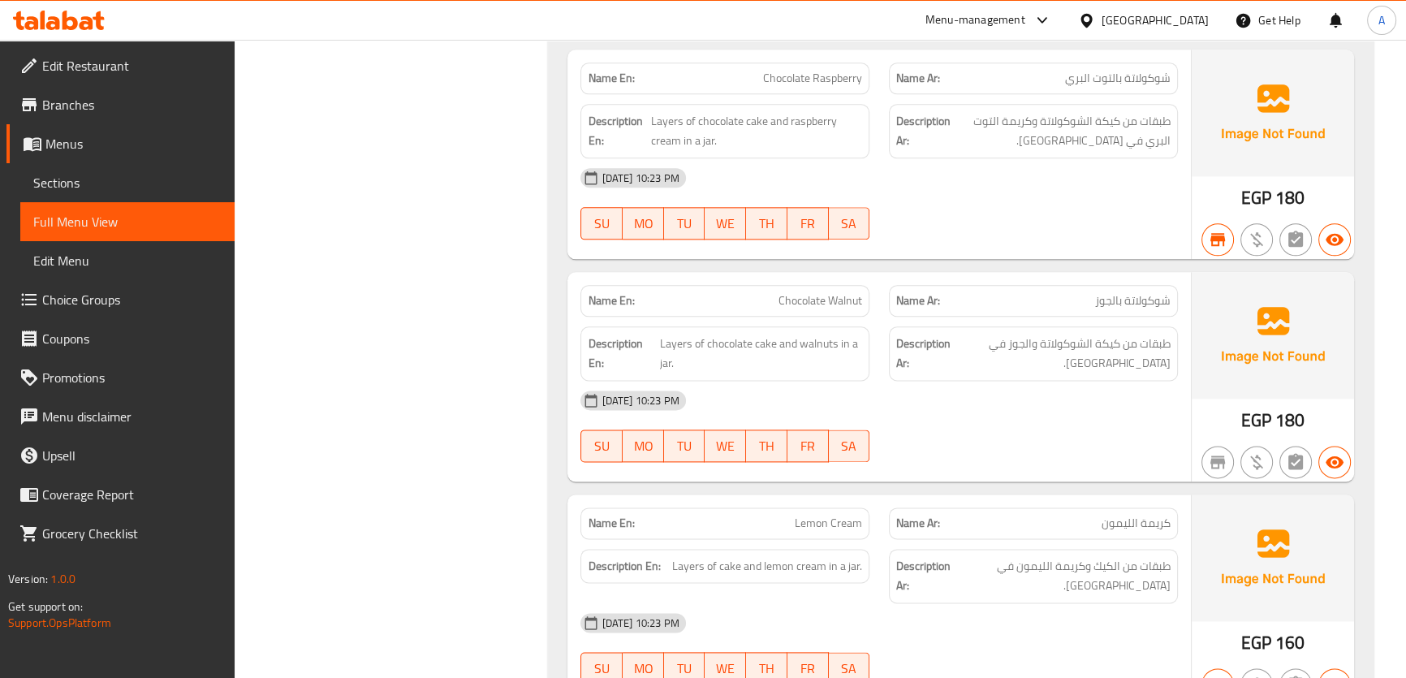
scroll to position [1395, 0]
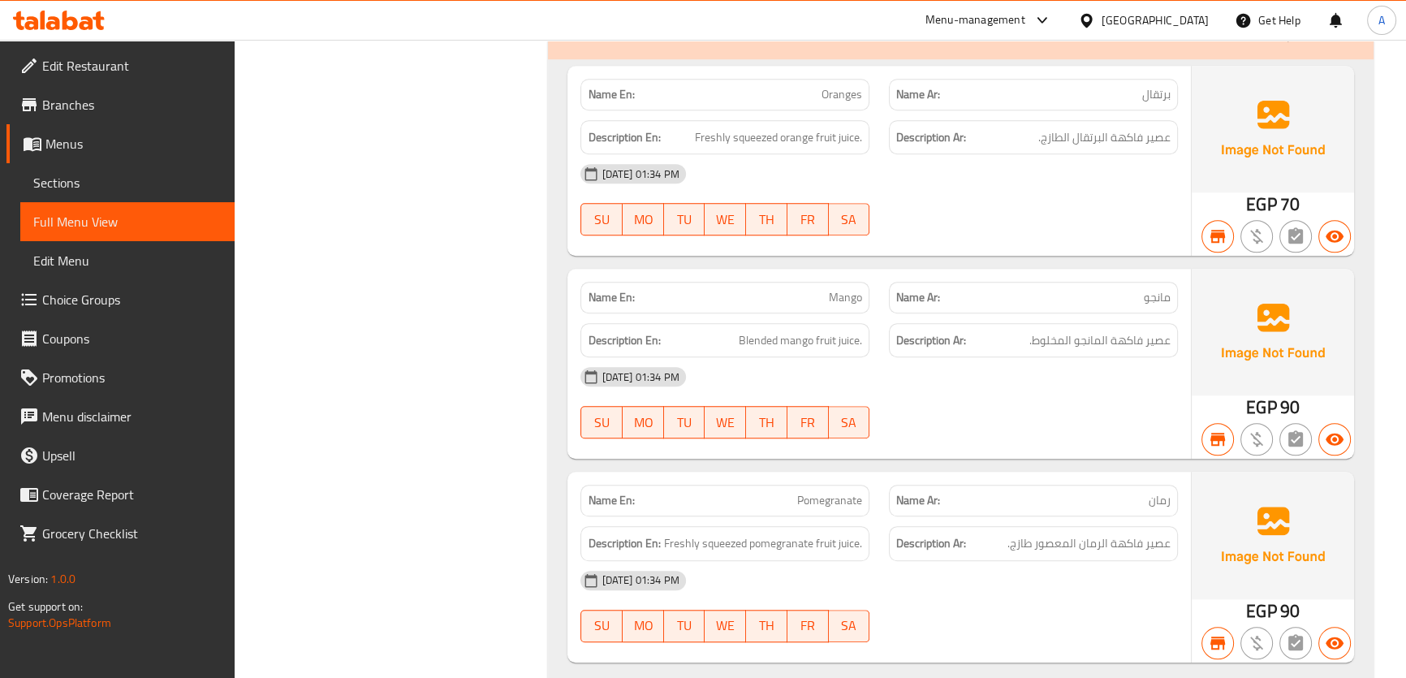
scroll to position [5269, 0]
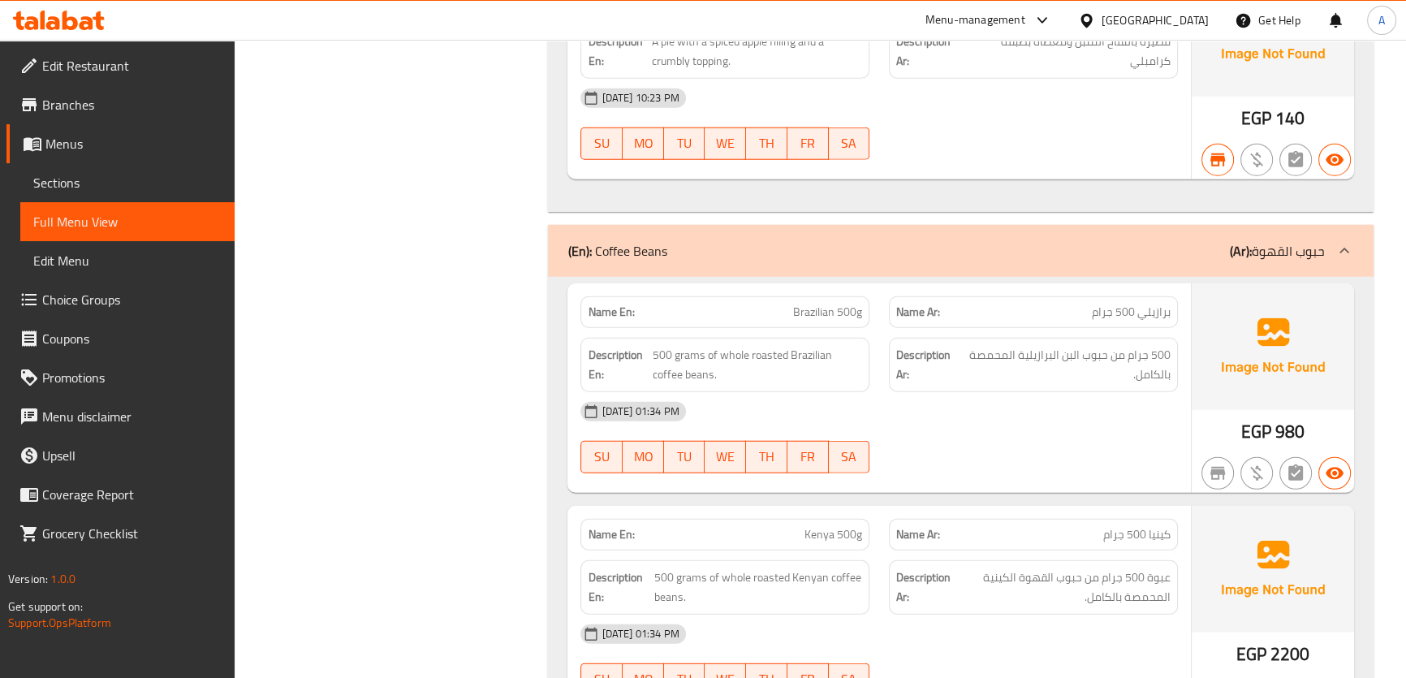
click at [1121, 345] on span "500 جرام من حبوب البن البرازيلية المحمصة بالكامل." at bounding box center [1066, 365] width 210 height 40
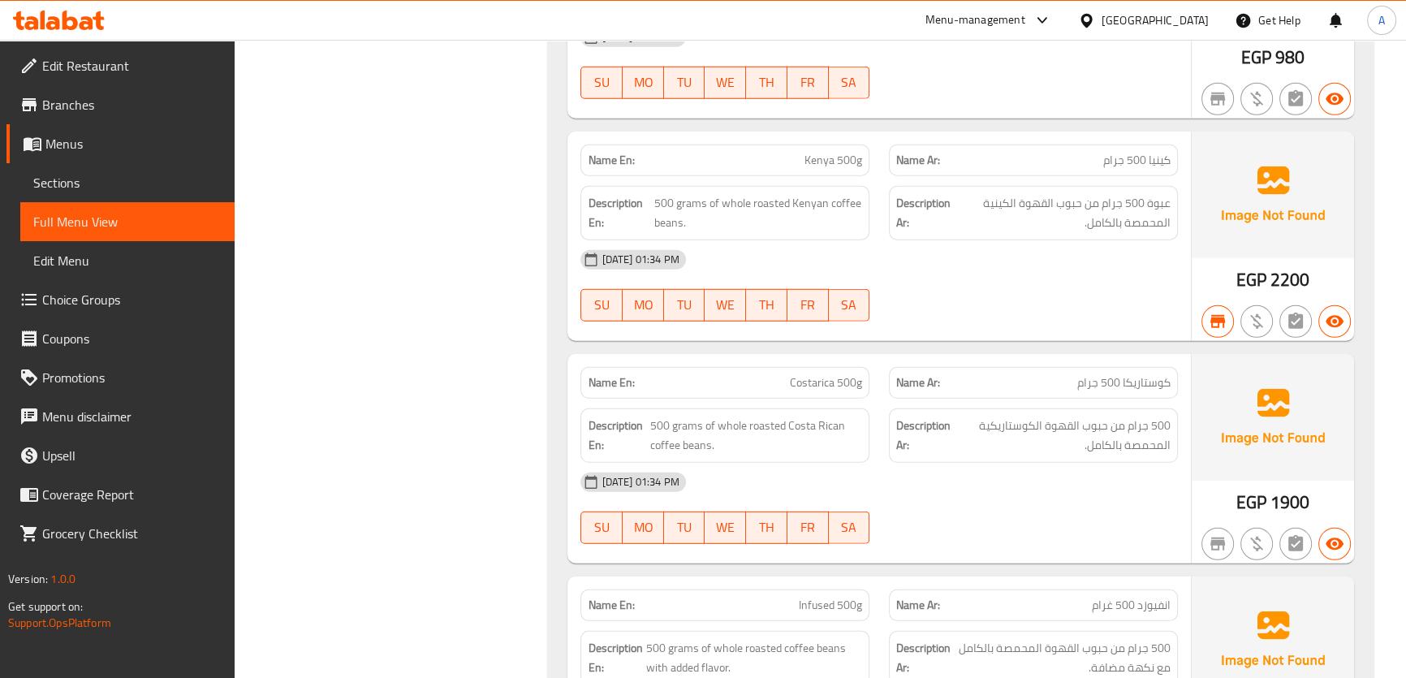
scroll to position [5673, 0]
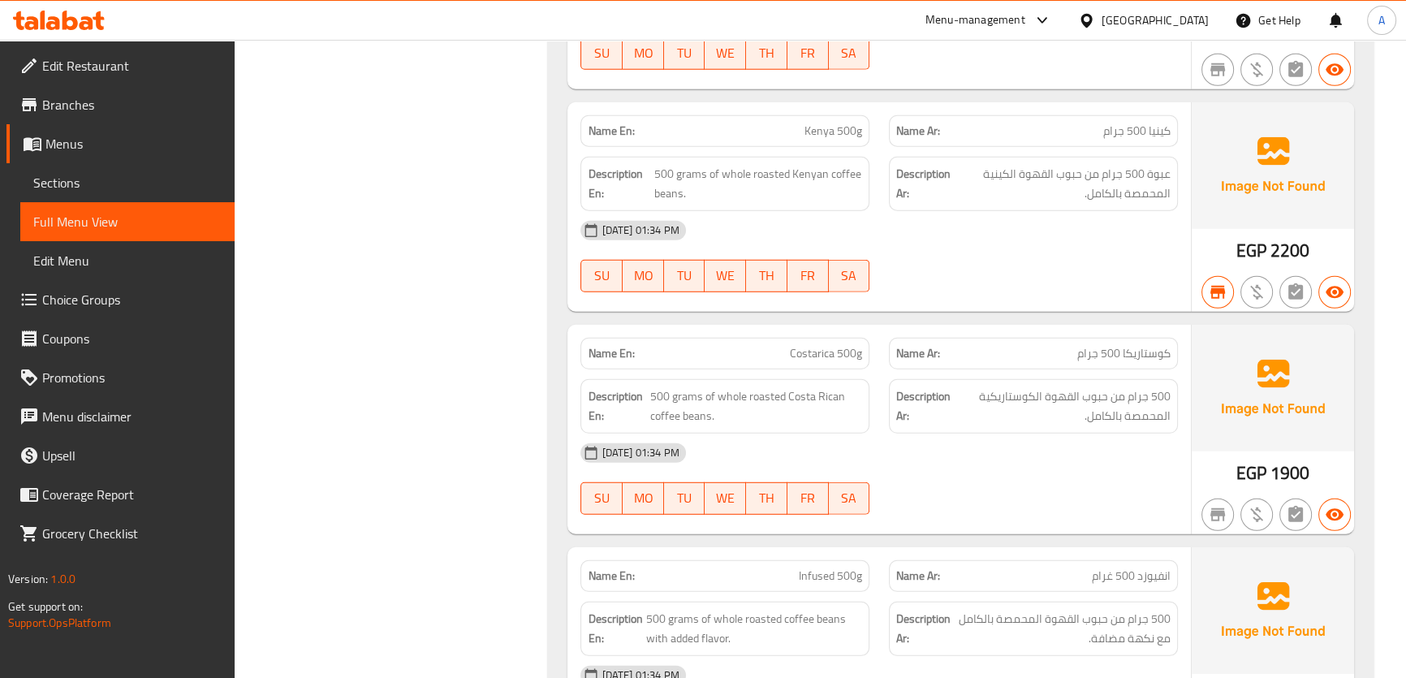
click at [1089, 165] on span "عبوة 500 جرام من حبوب القهوة الكينية المحمصة بالكامل." at bounding box center [1063, 184] width 216 height 40
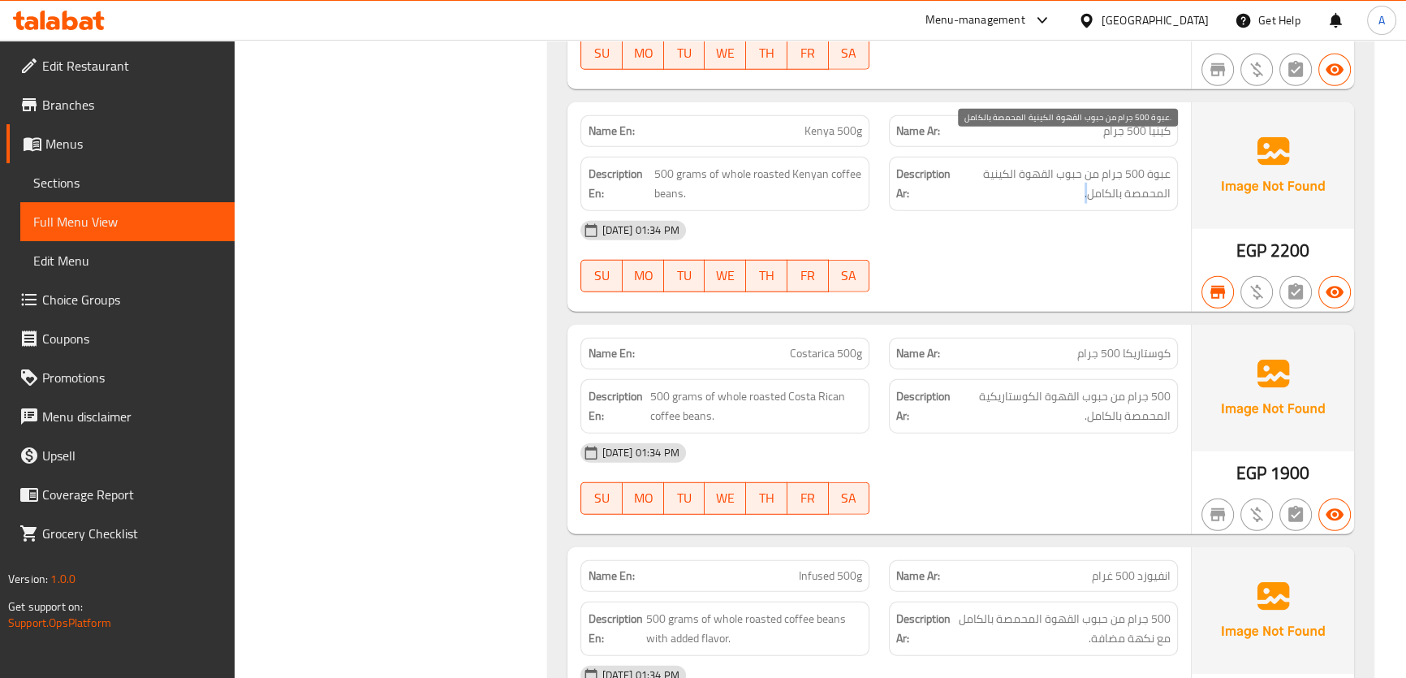
click at [1089, 165] on span "عبوة 500 جرام من حبوب القهوة الكينية المحمصة بالكامل." at bounding box center [1063, 184] width 216 height 40
click at [1109, 389] on span "500 جرام من حبوب القهوة الكوستاريكية المحمصة بالكامل." at bounding box center [1062, 407] width 217 height 40
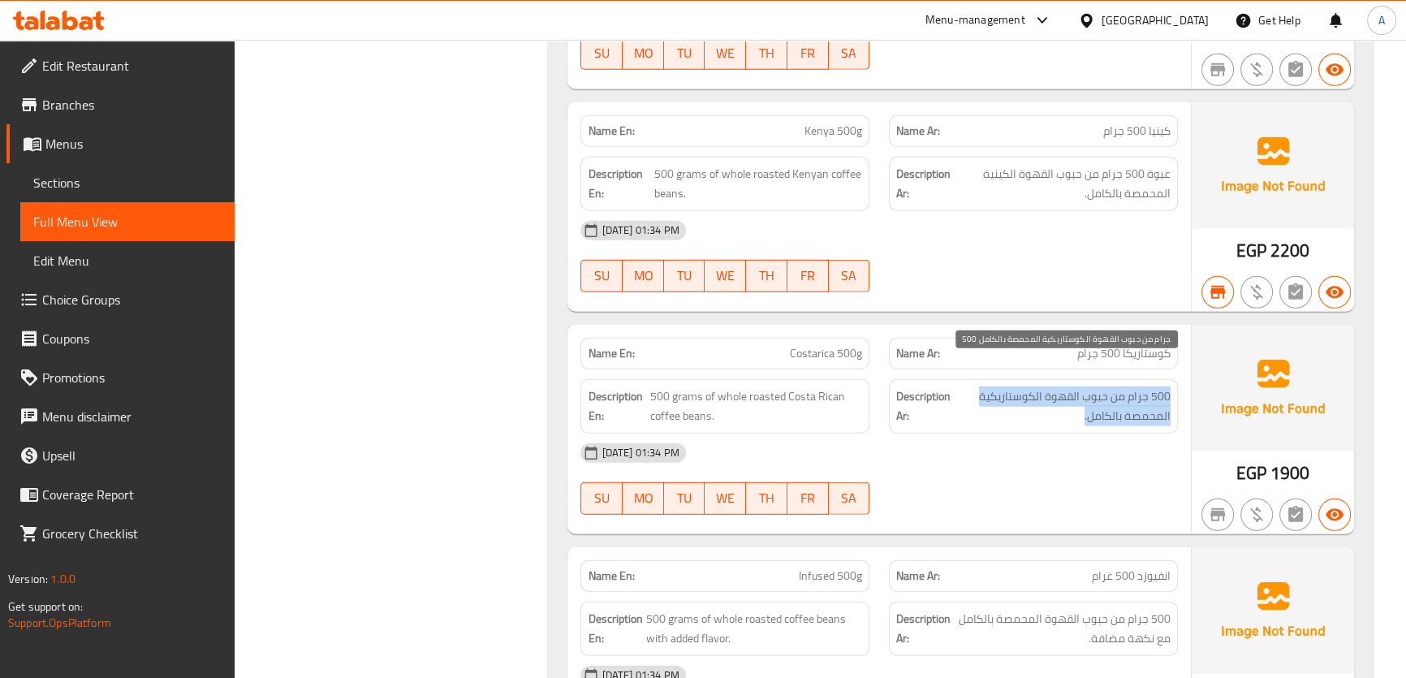
click at [1109, 389] on span "500 جرام من حبوب القهوة الكوستاريكية المحمصة بالكامل." at bounding box center [1062, 407] width 217 height 40
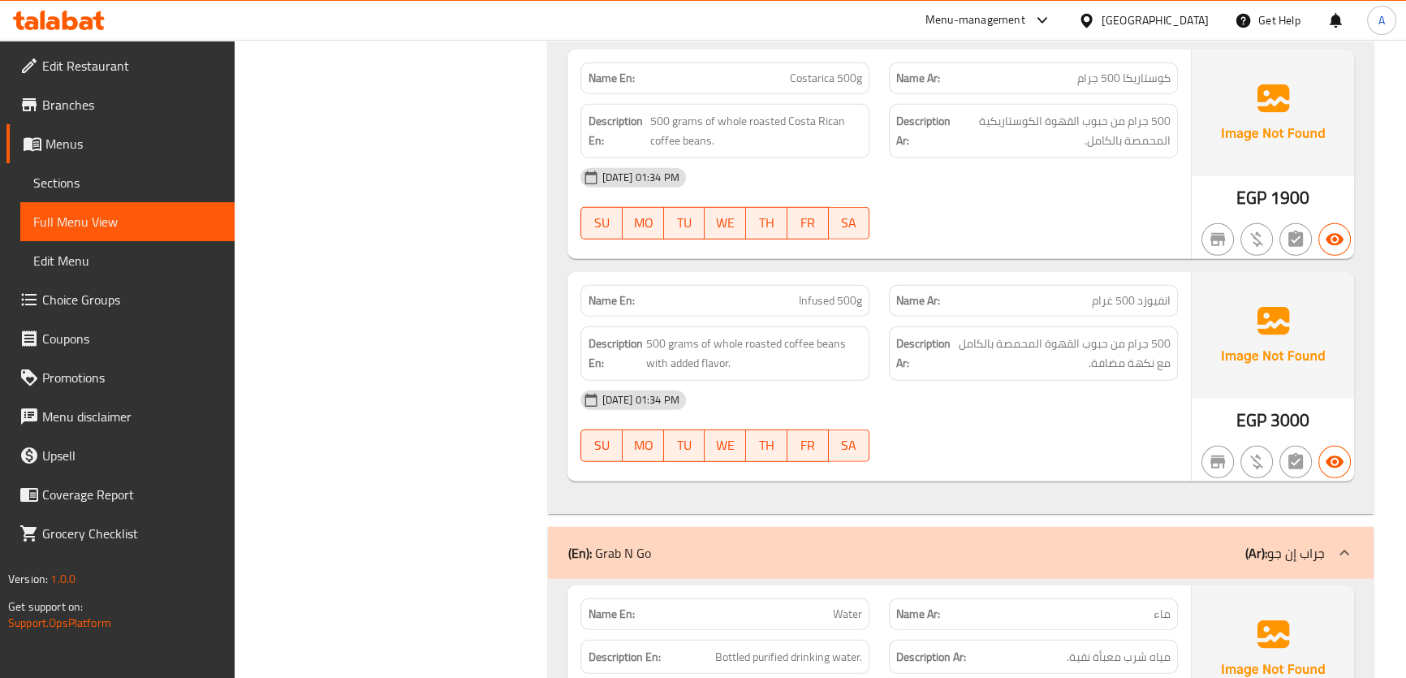
scroll to position [6017, 0]
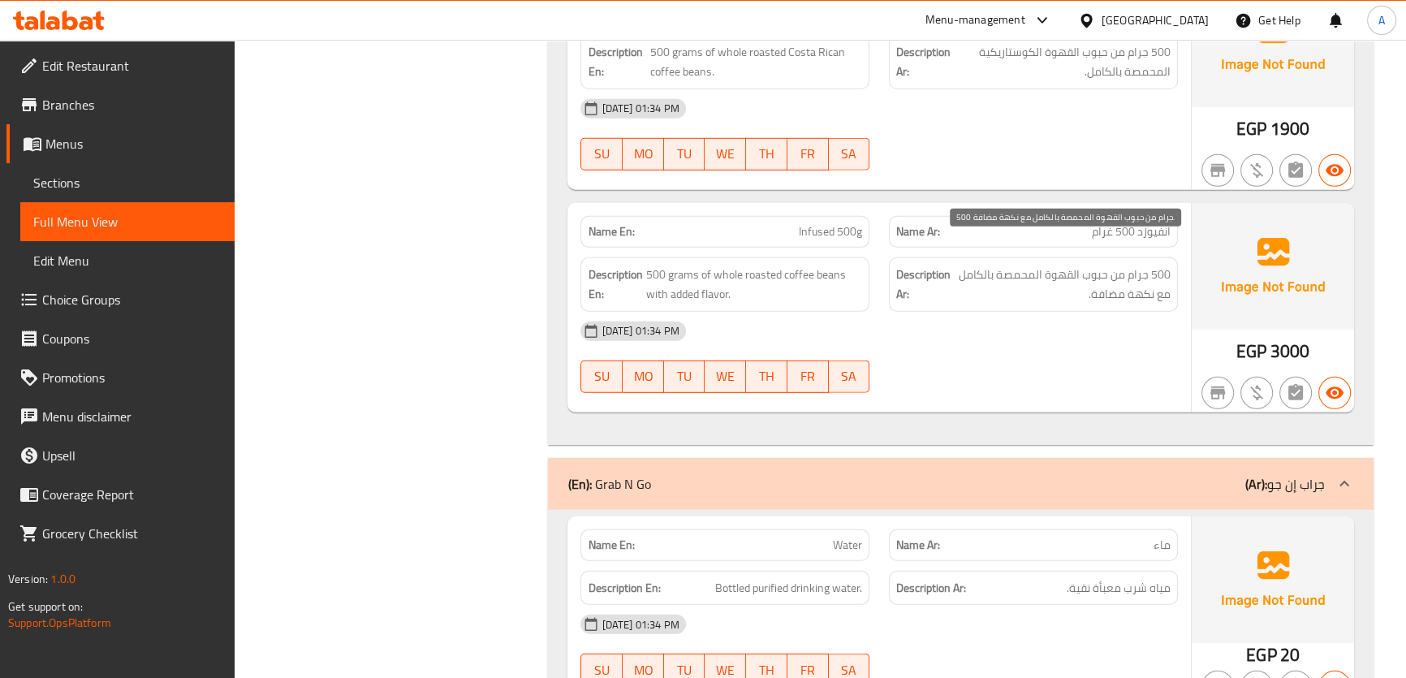
click at [1080, 265] on span "500 جرام من حبوب القهوة المحمصة بالكامل مع نكهة مضافة." at bounding box center [1062, 285] width 217 height 40
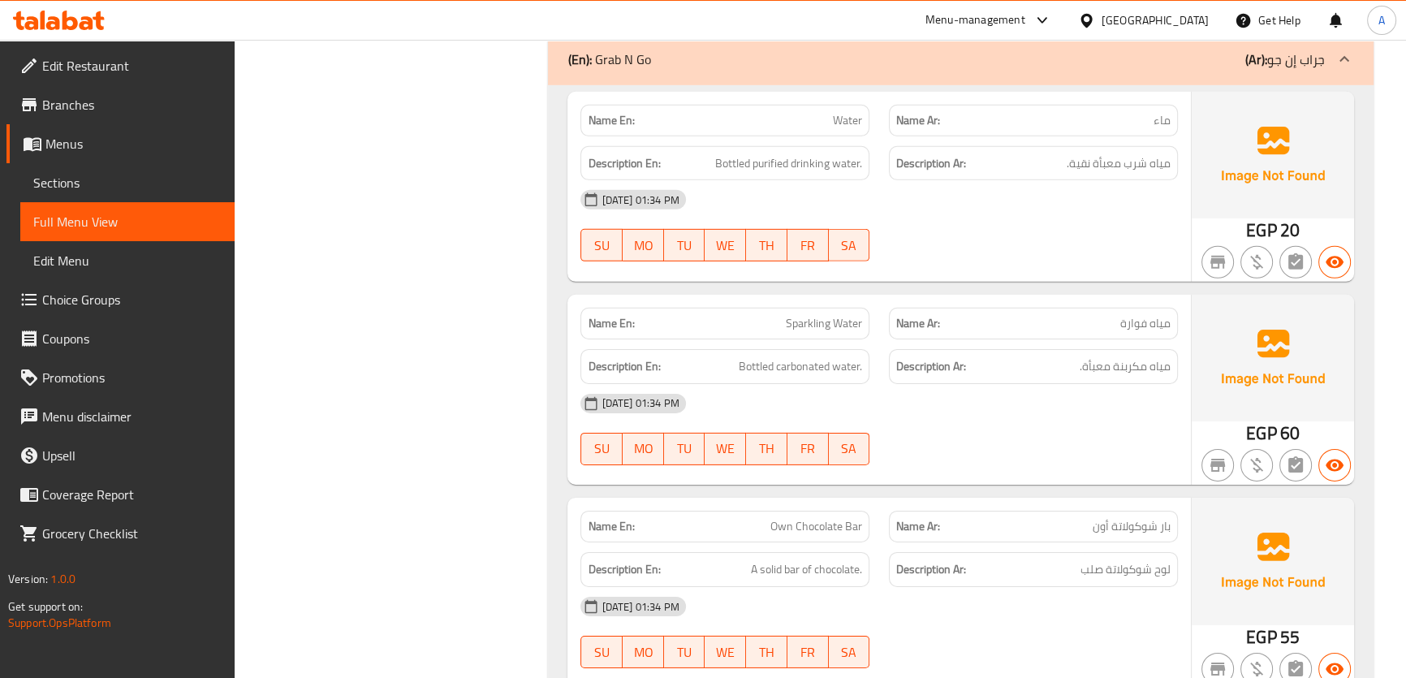
click at [1085, 356] on span "مياه مكربنة معبأة." at bounding box center [1125, 366] width 91 height 20
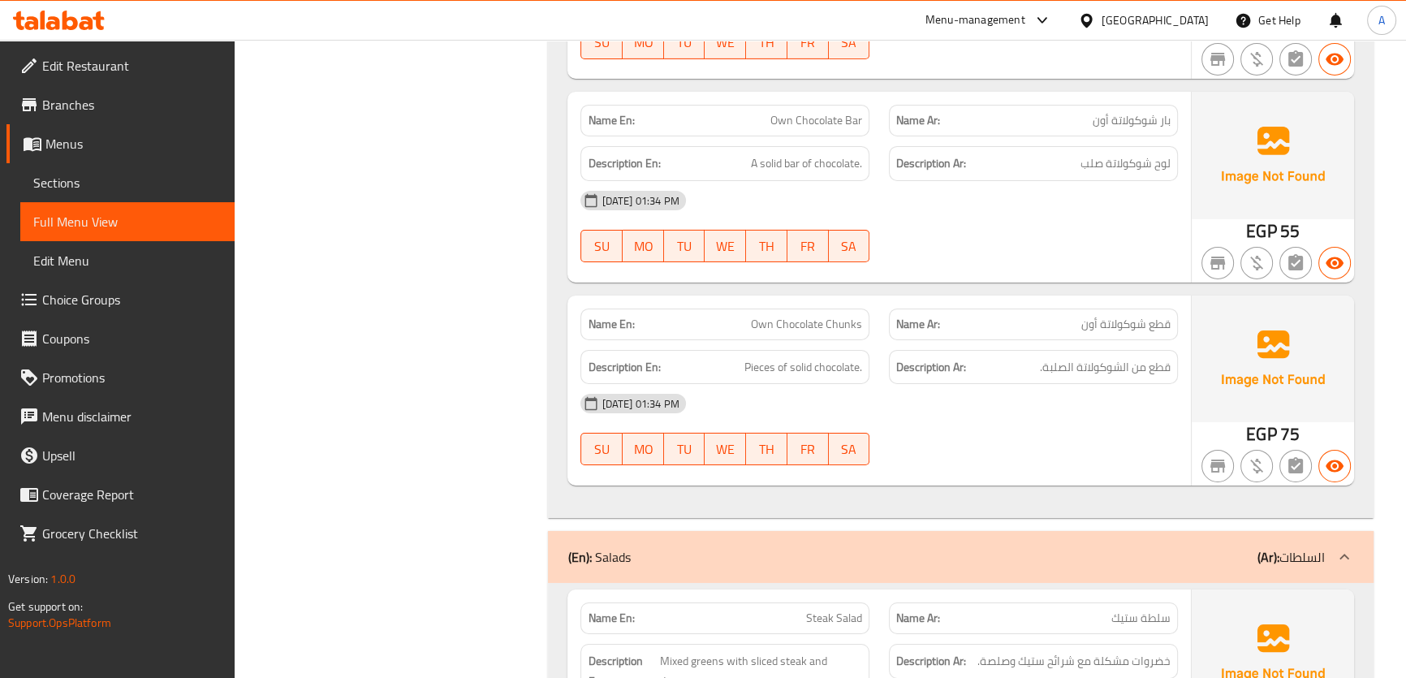
click at [1107, 357] on span "قطع من الشوكولاتة الصلبة." at bounding box center [1105, 367] width 131 height 20
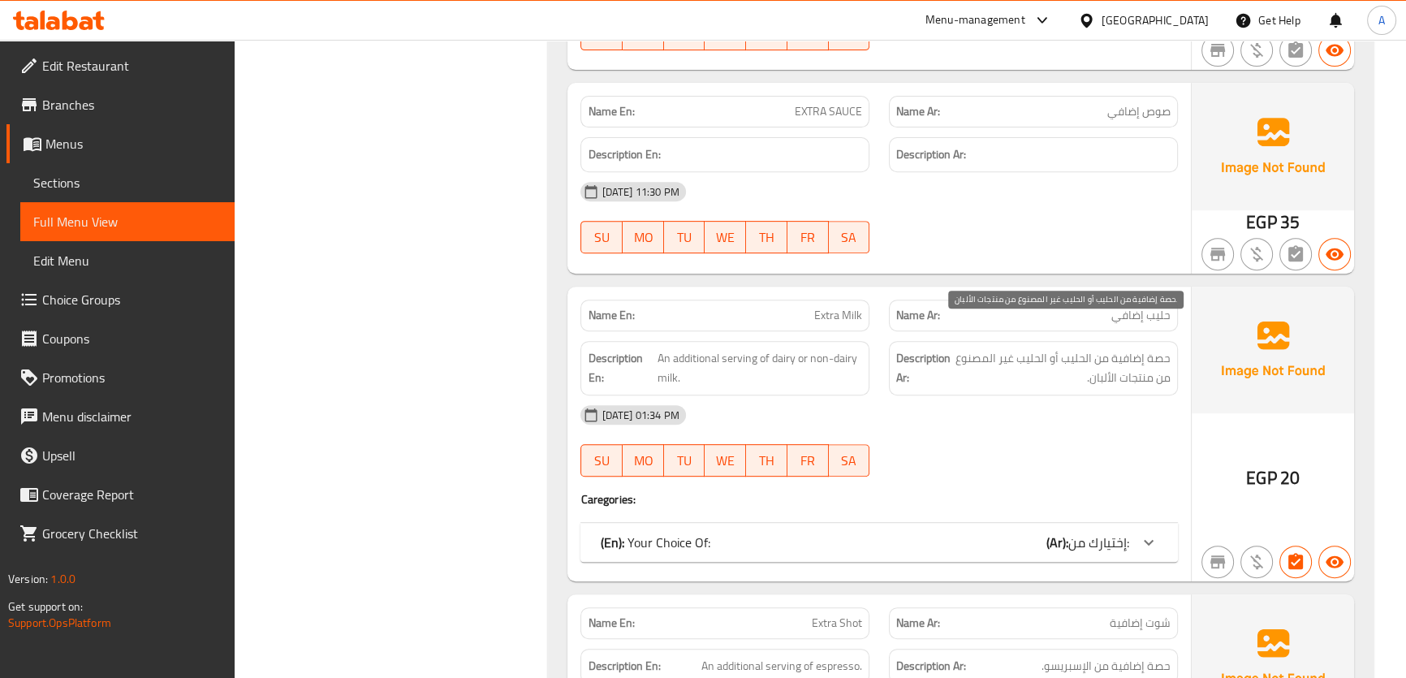
click at [1126, 348] on span "حصة إضافية من الحليب أو الحليب غير المصنوع من منتجات الألبان." at bounding box center [1062, 368] width 217 height 40
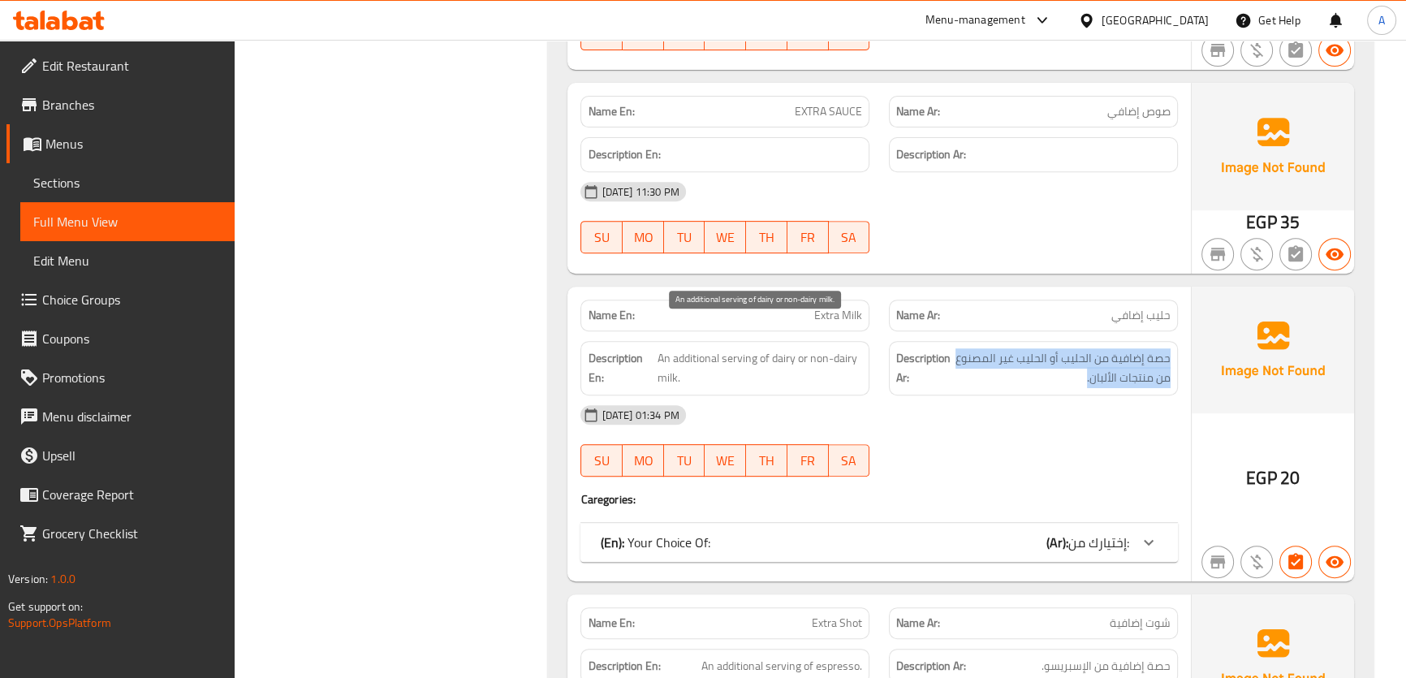
click at [779, 348] on span "An additional serving of dairy or non-dairy milk." at bounding box center [760, 368] width 205 height 40
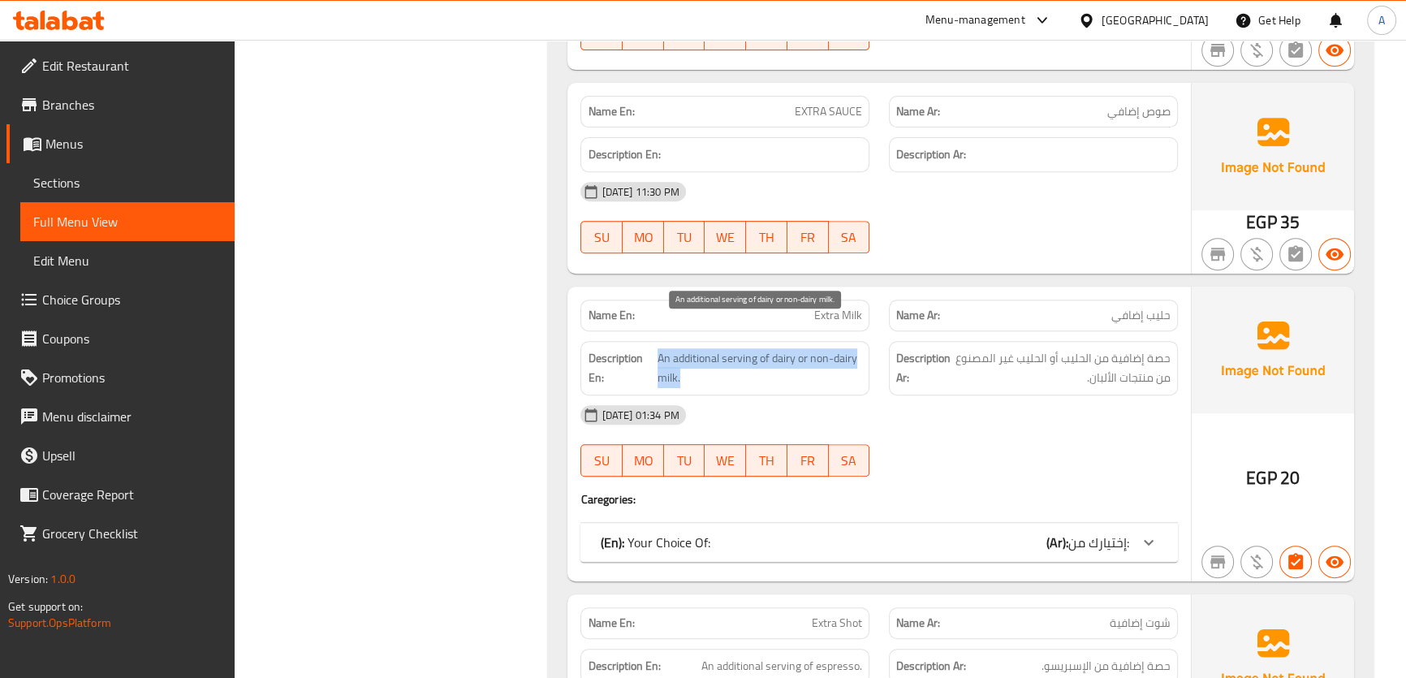
click at [779, 348] on span "An additional serving of dairy or non-dairy milk." at bounding box center [760, 368] width 205 height 40
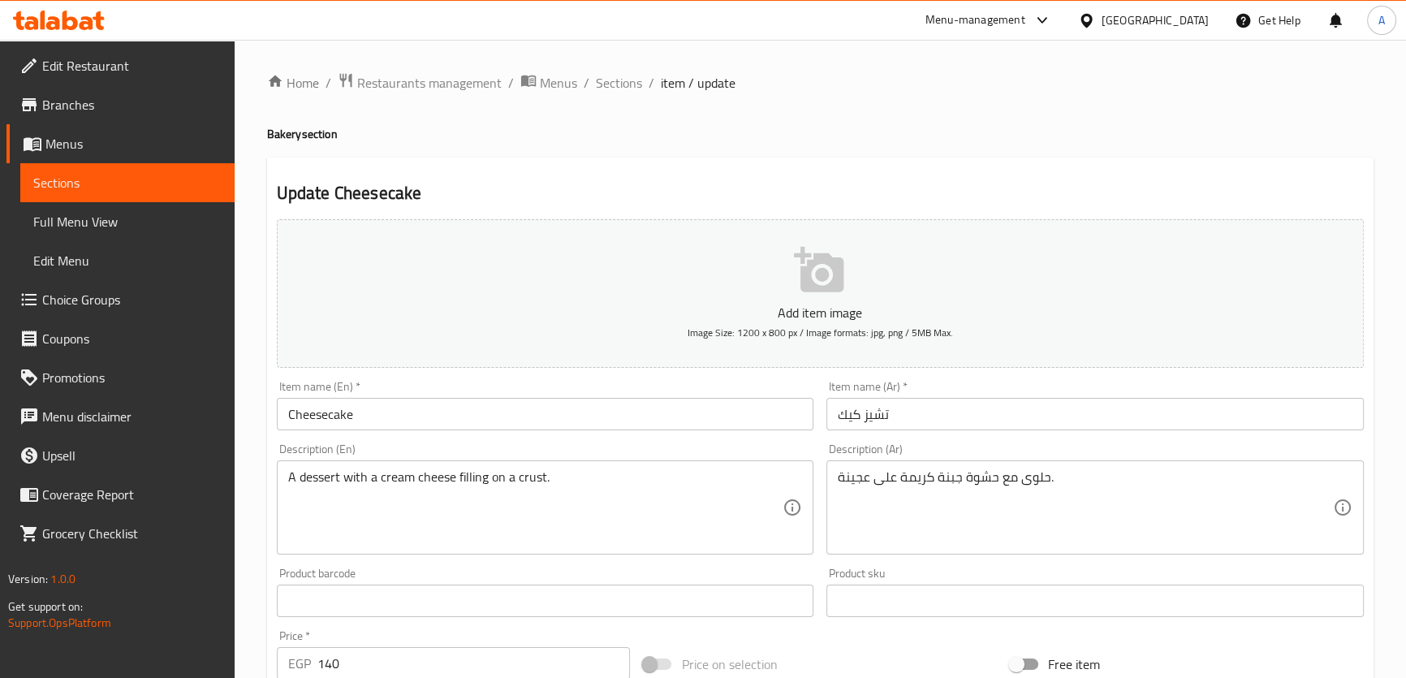
click at [1007, 506] on textarea "حلوى مع حشوة جبنة كريمة على عجينة." at bounding box center [1085, 507] width 495 height 77
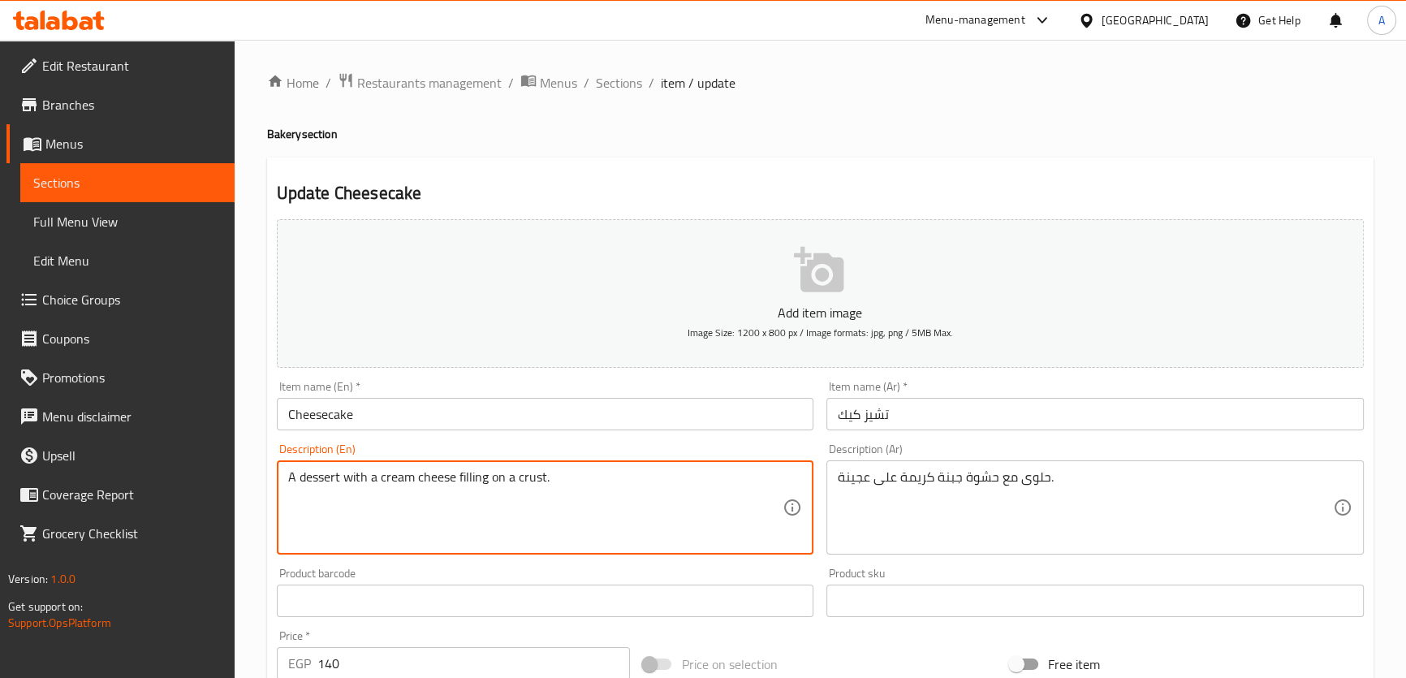
click at [463, 507] on textarea "A dessert with a cream cheese filling on a crust." at bounding box center [535, 507] width 495 height 77
click at [1018, 521] on textarea "حلوى مع حشوة جبنة كريمة على عجينة." at bounding box center [1085, 507] width 495 height 77
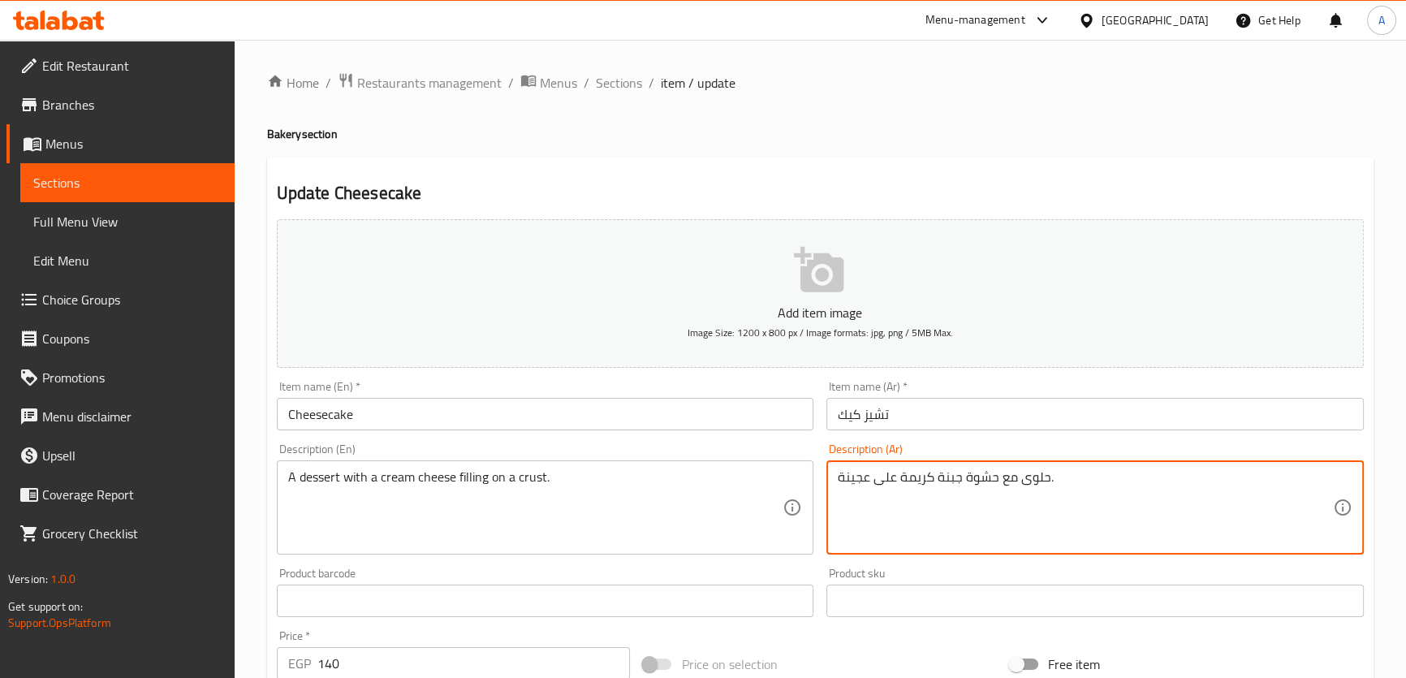
click at [1018, 521] on textarea "حلوى مع حشوة جبنة كريمة على عجينة." at bounding box center [1085, 507] width 495 height 77
paste textarea "شوة بالجبن الكريمي على قشرة."
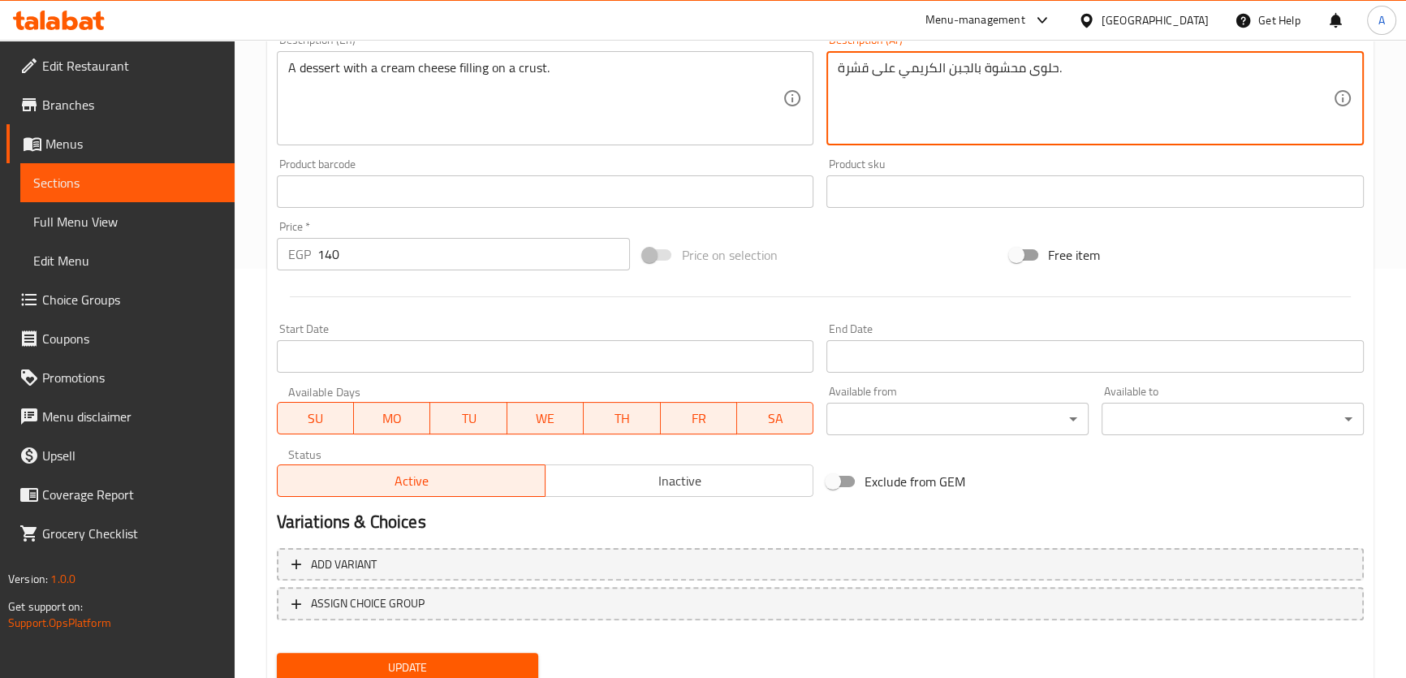
scroll to position [417, 0]
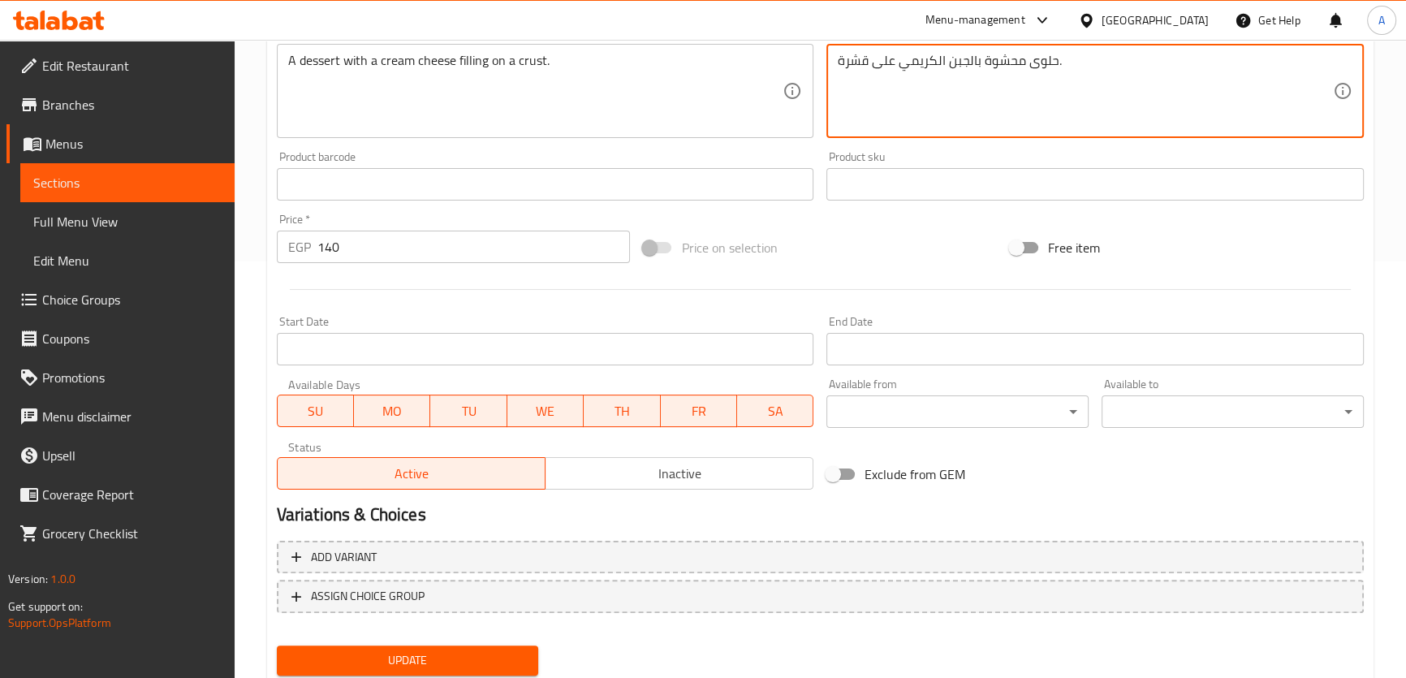
type textarea "حلوى محشوة بالجبن الكريمي على قشرة."
click at [482, 665] on span "Update" at bounding box center [408, 660] width 236 height 20
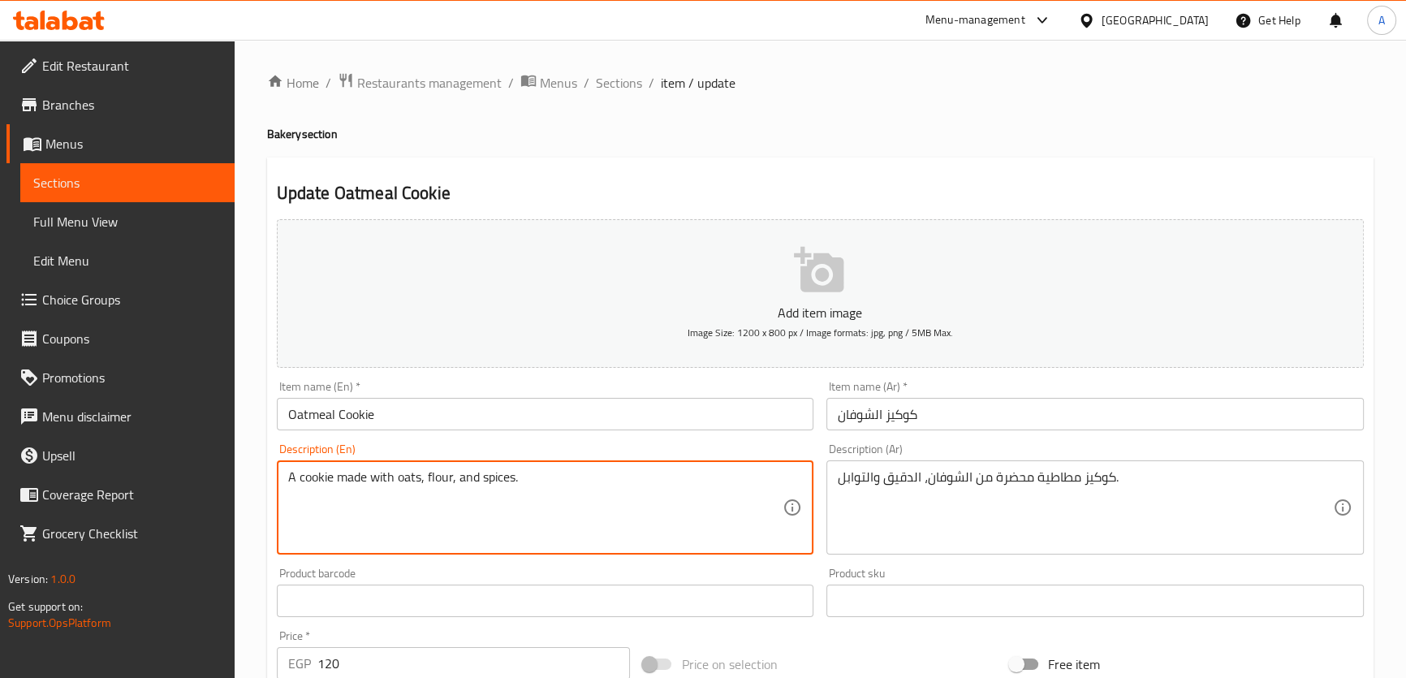
click at [539, 490] on textarea "A cookie made with oats, flour, and spices." at bounding box center [535, 507] width 495 height 77
click at [396, 480] on textarea "A cookie made with oats, flour, and spices." at bounding box center [535, 507] width 495 height 77
click at [302, 482] on textarea "A cookie made with oats, flour, and spices." at bounding box center [535, 507] width 495 height 77
click at [292, 473] on textarea "A cookie made with oats, flour, and spices." at bounding box center [535, 507] width 495 height 77
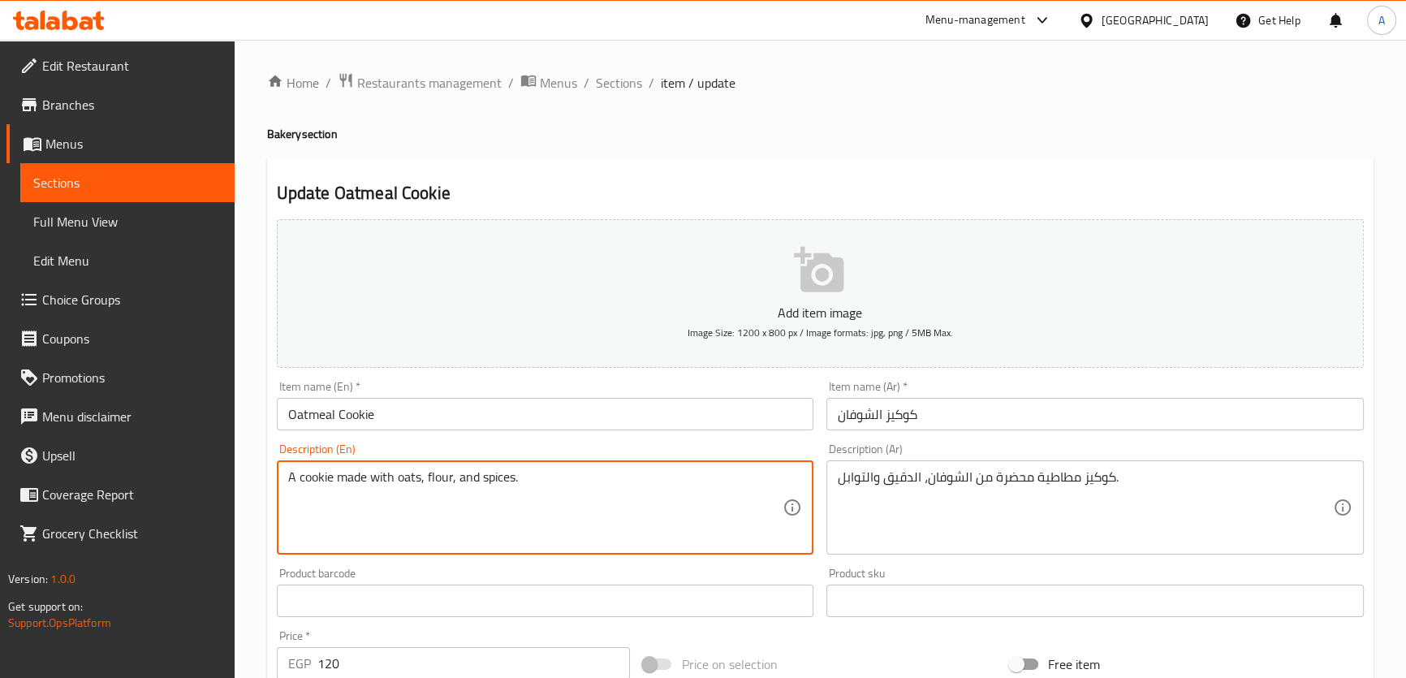
click at [299, 481] on textarea "A cookie made with oats, flour, and spices." at bounding box center [535, 507] width 495 height 77
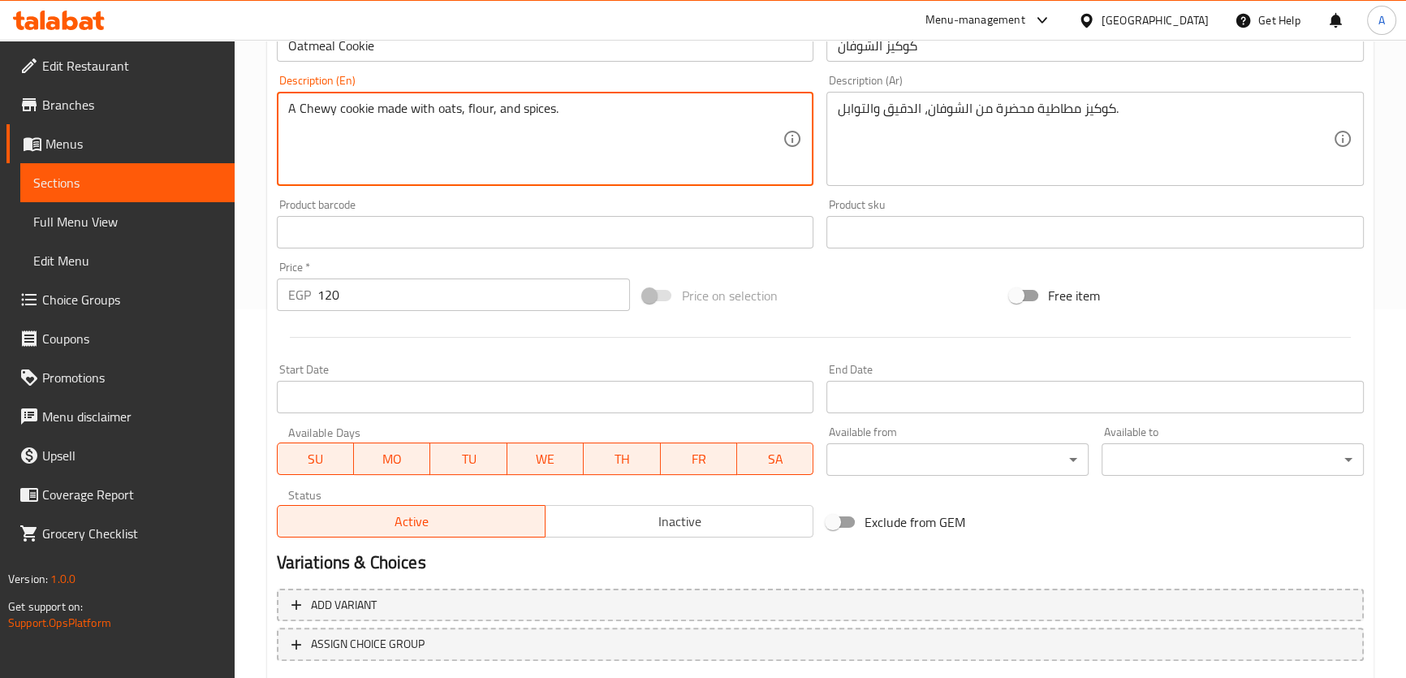
scroll to position [463, 0]
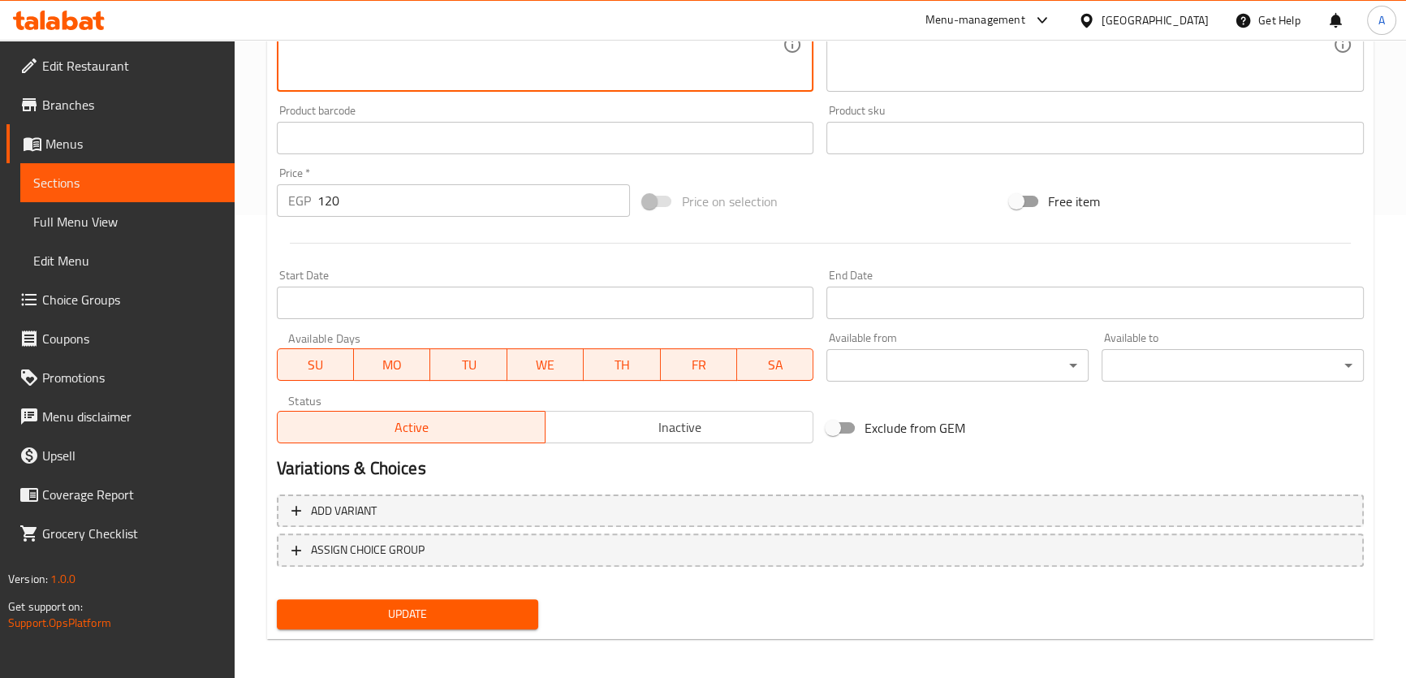
type textarea "A Chewy cookie made with oats, flour, and spices."
click at [512, 620] on span "Update" at bounding box center [408, 614] width 236 height 20
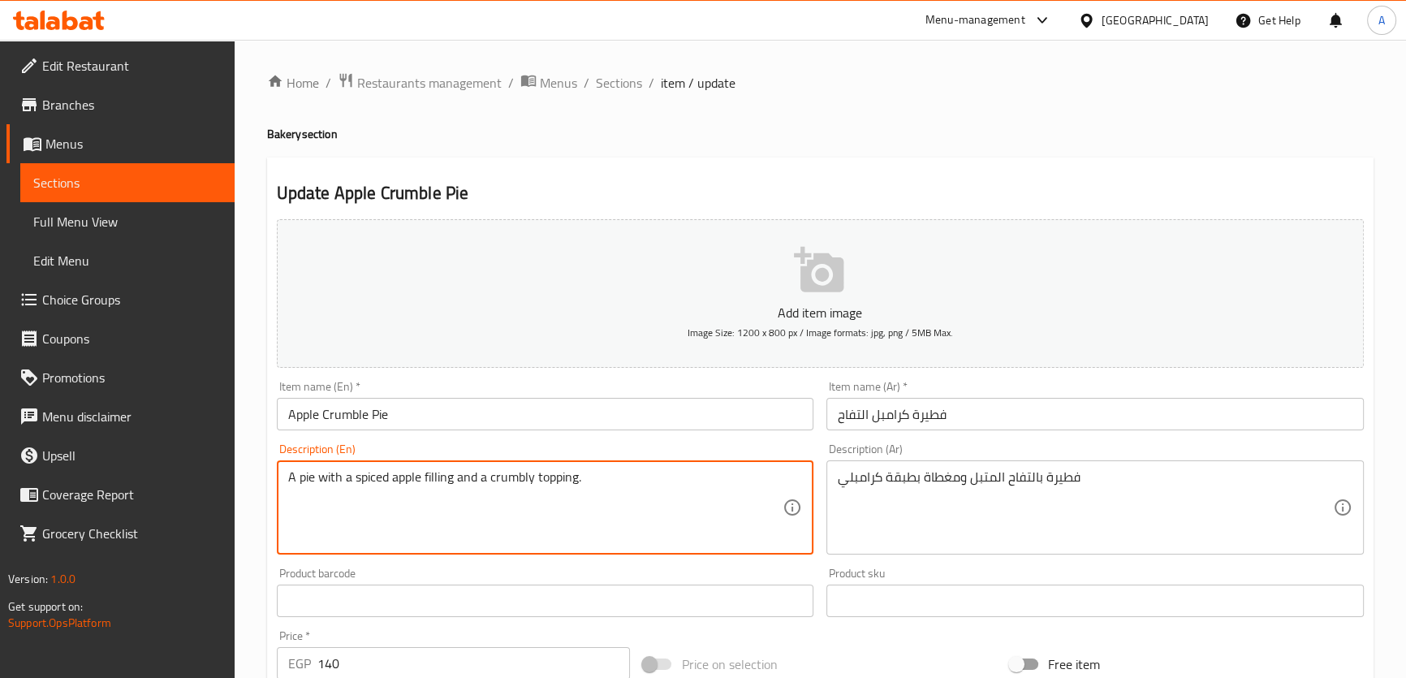
click at [483, 516] on textarea "A pie with a spiced apple filling and a crumbly topping." at bounding box center [535, 507] width 495 height 77
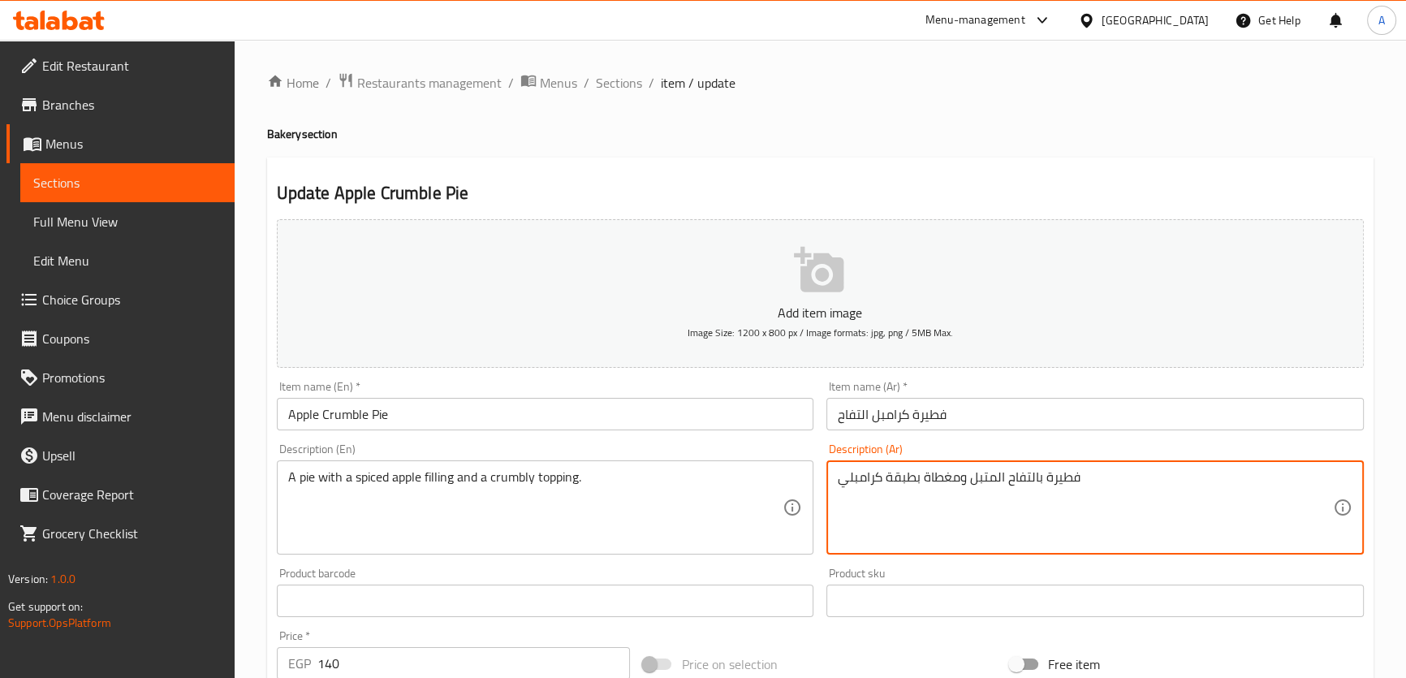
click at [999, 486] on textarea "فطيرة بالتفاح المتبل ومغطاة بطبقة كرامبلي" at bounding box center [1085, 507] width 495 height 77
paste textarea "محشوة بالتفاح المتبل ومغطاة بطبقة متفتتة."
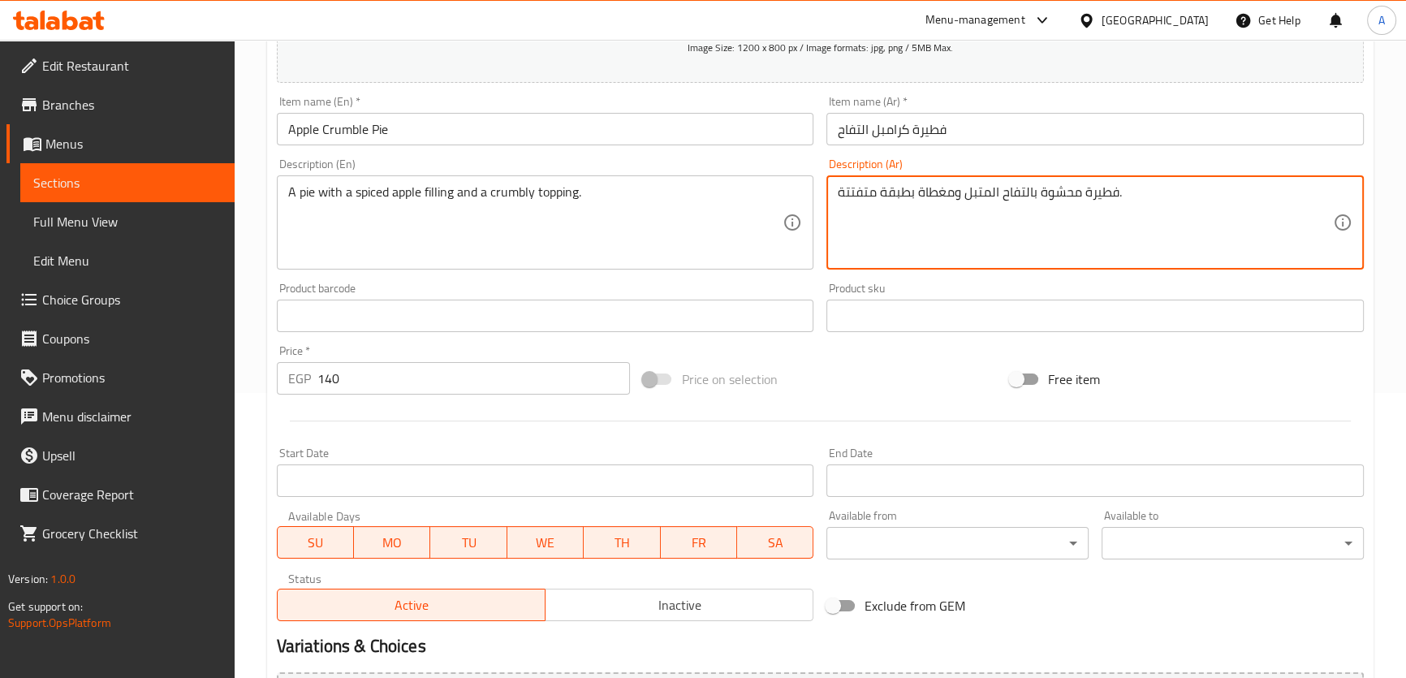
scroll to position [468, 0]
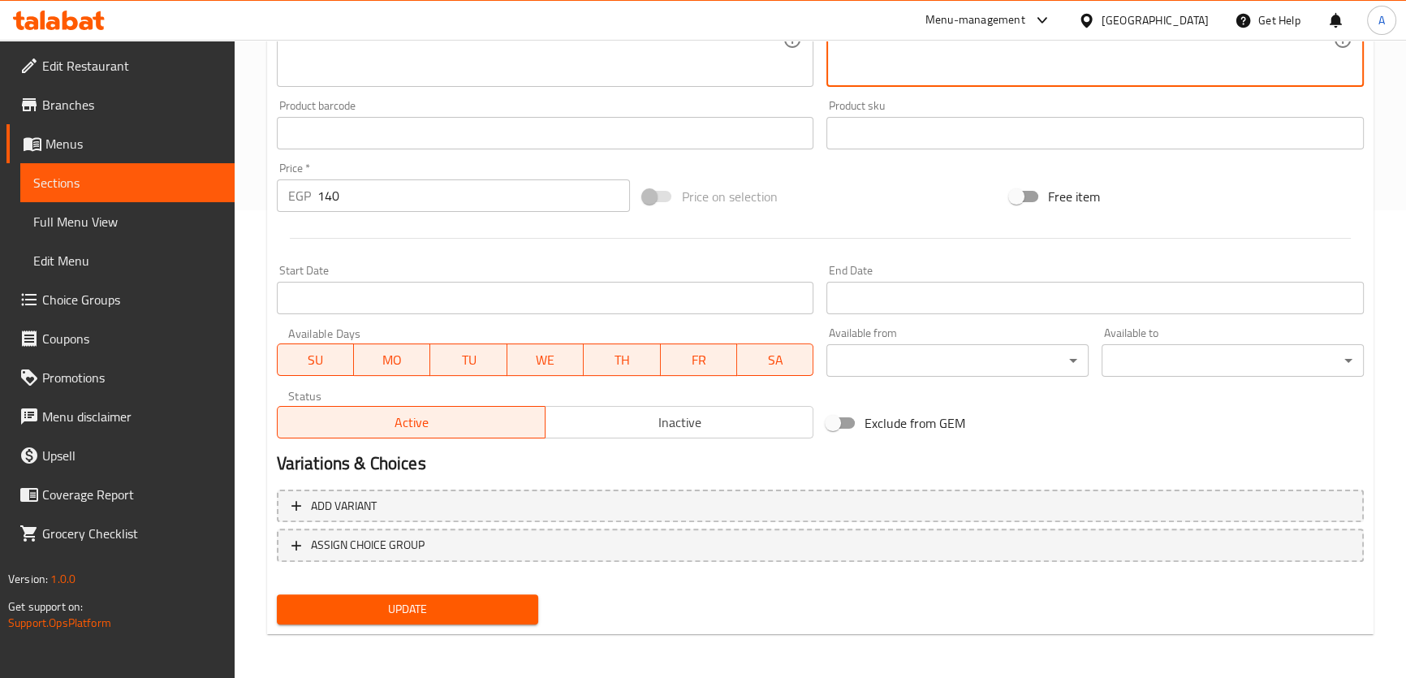
type textarea "فطيرة محشوة بالتفاح المتبل ومغطاة بطبقة متفتتة."
click at [443, 602] on span "Update" at bounding box center [408, 609] width 236 height 20
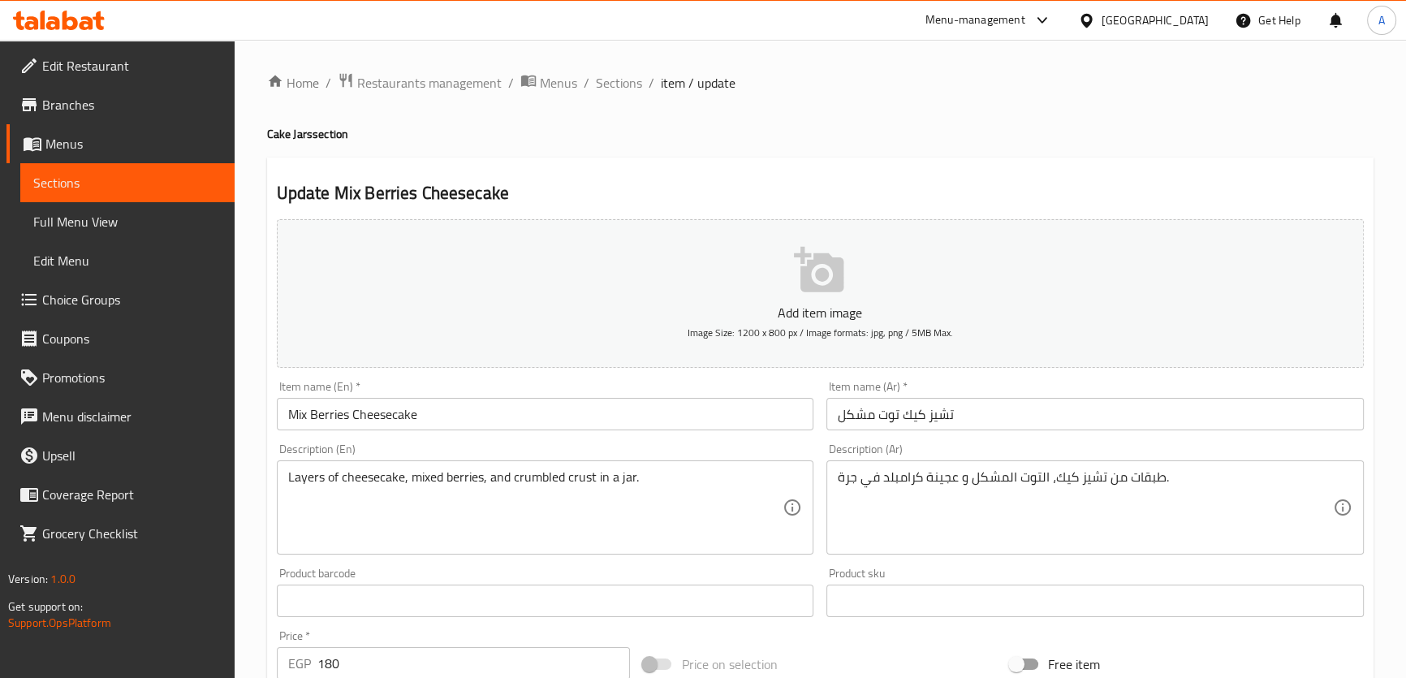
click at [539, 494] on textarea "Layers of cheesecake, mixed berries, and crumbled crust in a jar." at bounding box center [535, 507] width 495 height 77
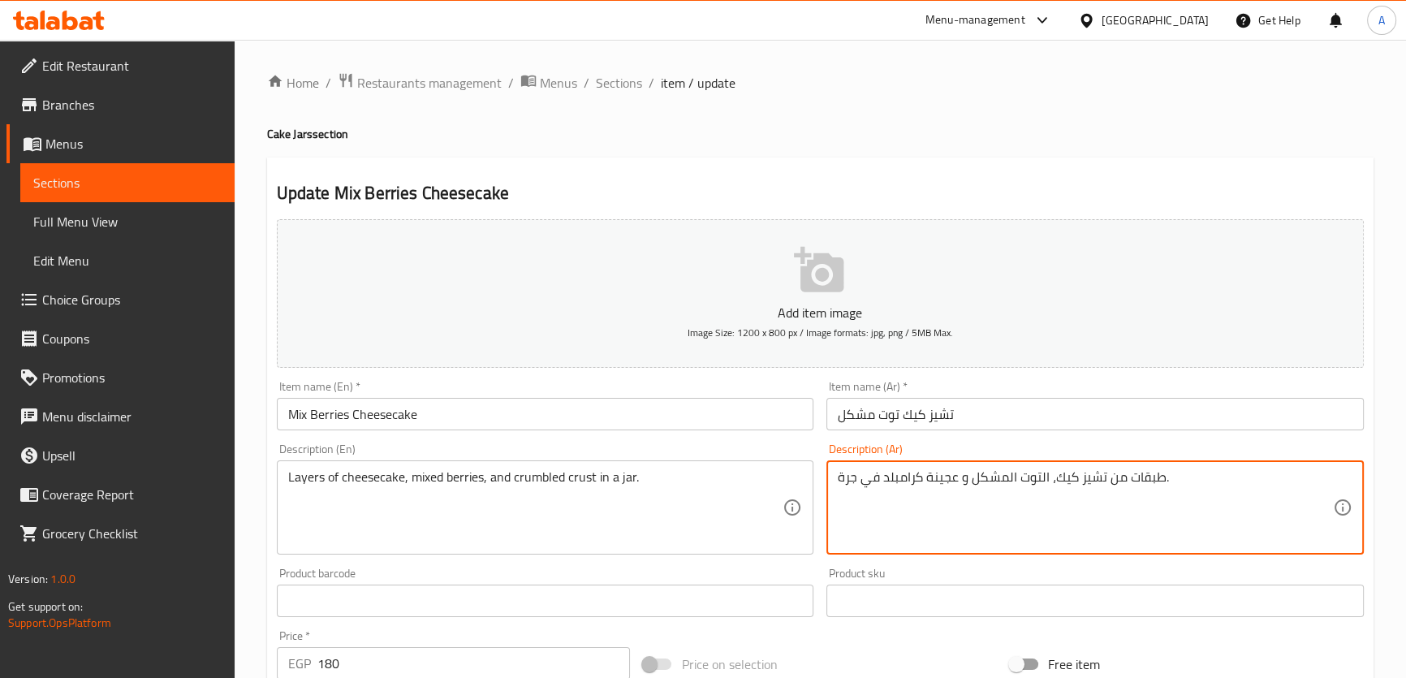
click at [956, 477] on textarea "طبقات من تشيز كيك، التوت المشكل و عجينة كرامبلد في جرة." at bounding box center [1085, 507] width 495 height 77
paste textarea "قشرة"
click at [853, 478] on textarea "طبقات من تشيز كيك، التوت المشكل و قشرة كرامبلد في جرة." at bounding box center [1085, 507] width 495 height 77
click at [871, 486] on textarea "طبقات من تشيز كيك، التوت المشكل و قشرة كرامبلد في جار." at bounding box center [1085, 507] width 495 height 77
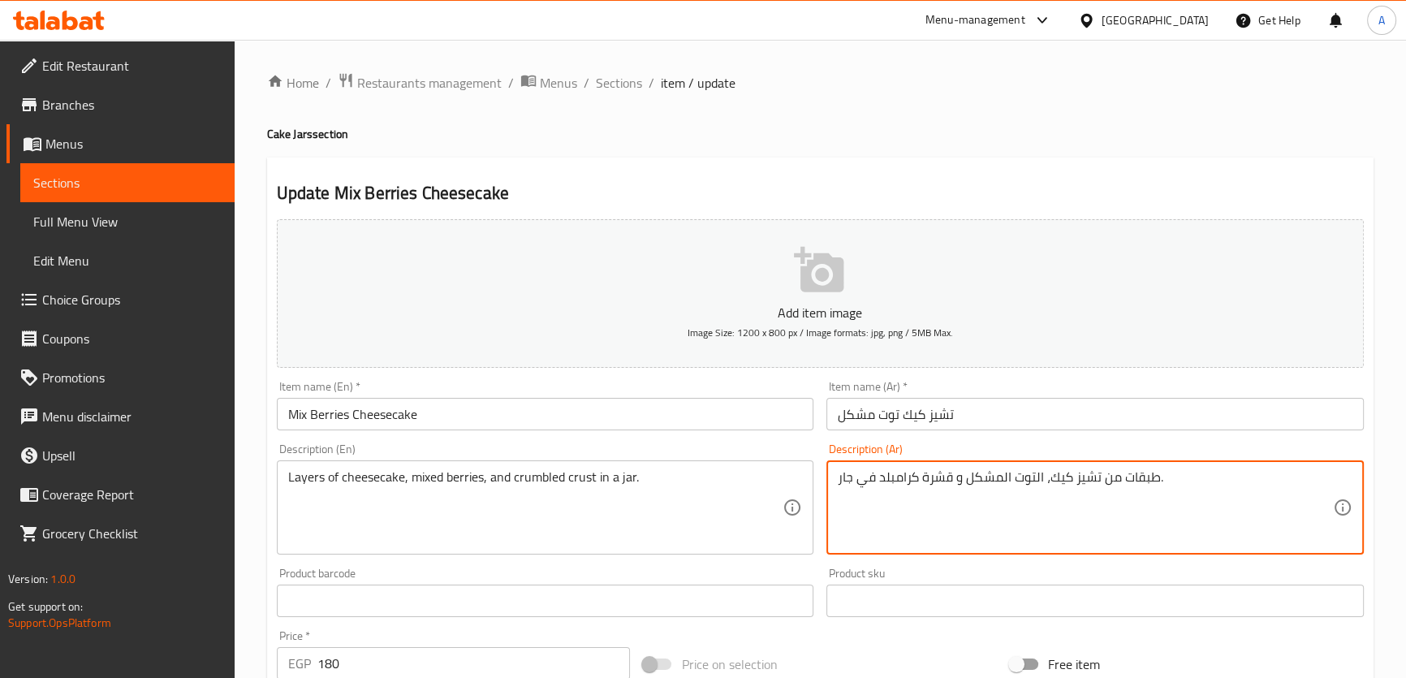
click at [871, 486] on textarea "طبقات من تشيز كيك، التوت المشكل و قشرة كرامبلد في جار." at bounding box center [1085, 507] width 495 height 77
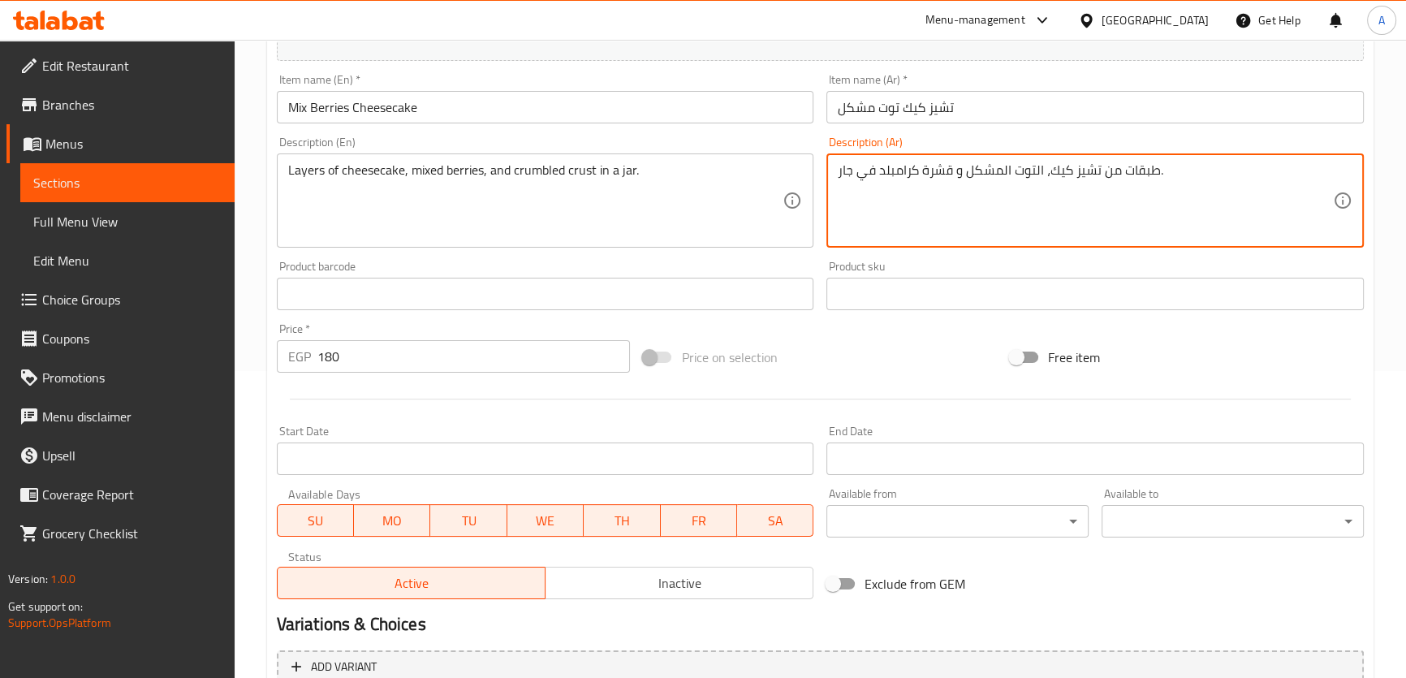
scroll to position [413, 0]
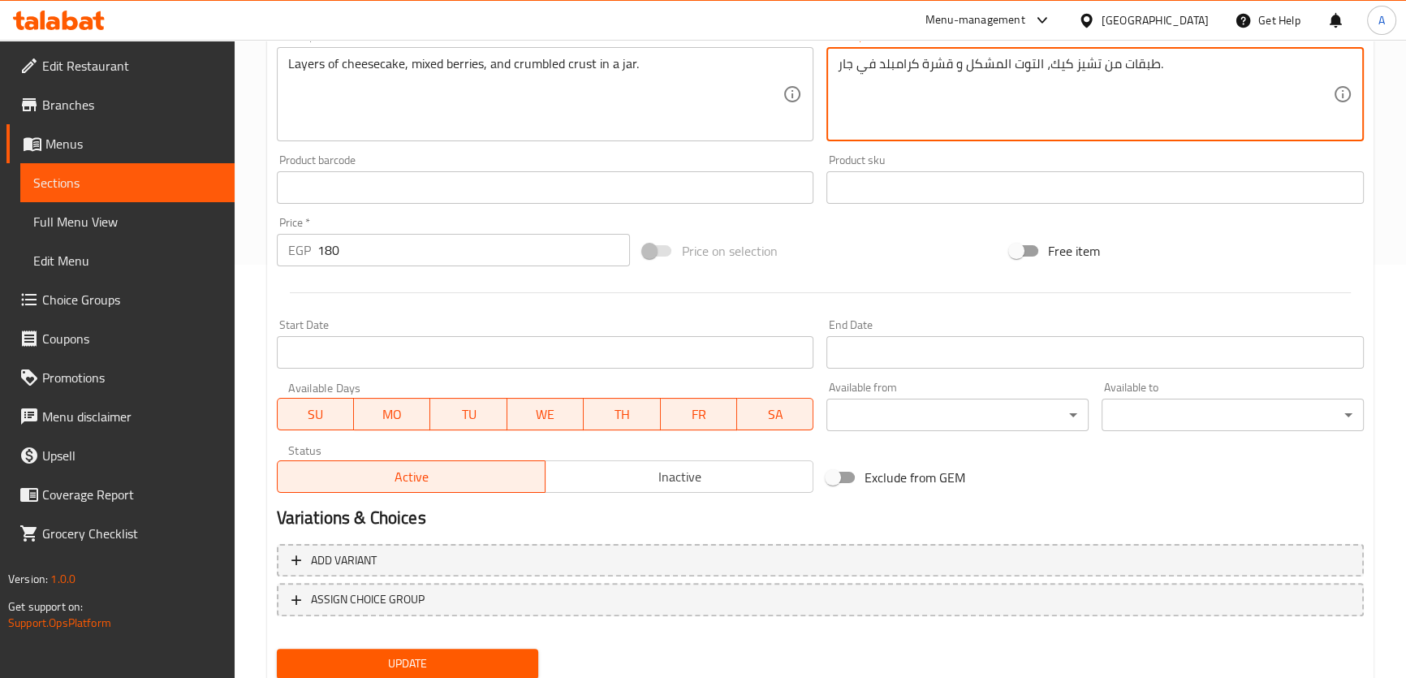
type textarea "طبقات من تشيز كيك، التوت المشكل و قشرة كرامبلد في جار."
click at [490, 651] on button "Update" at bounding box center [408, 664] width 262 height 30
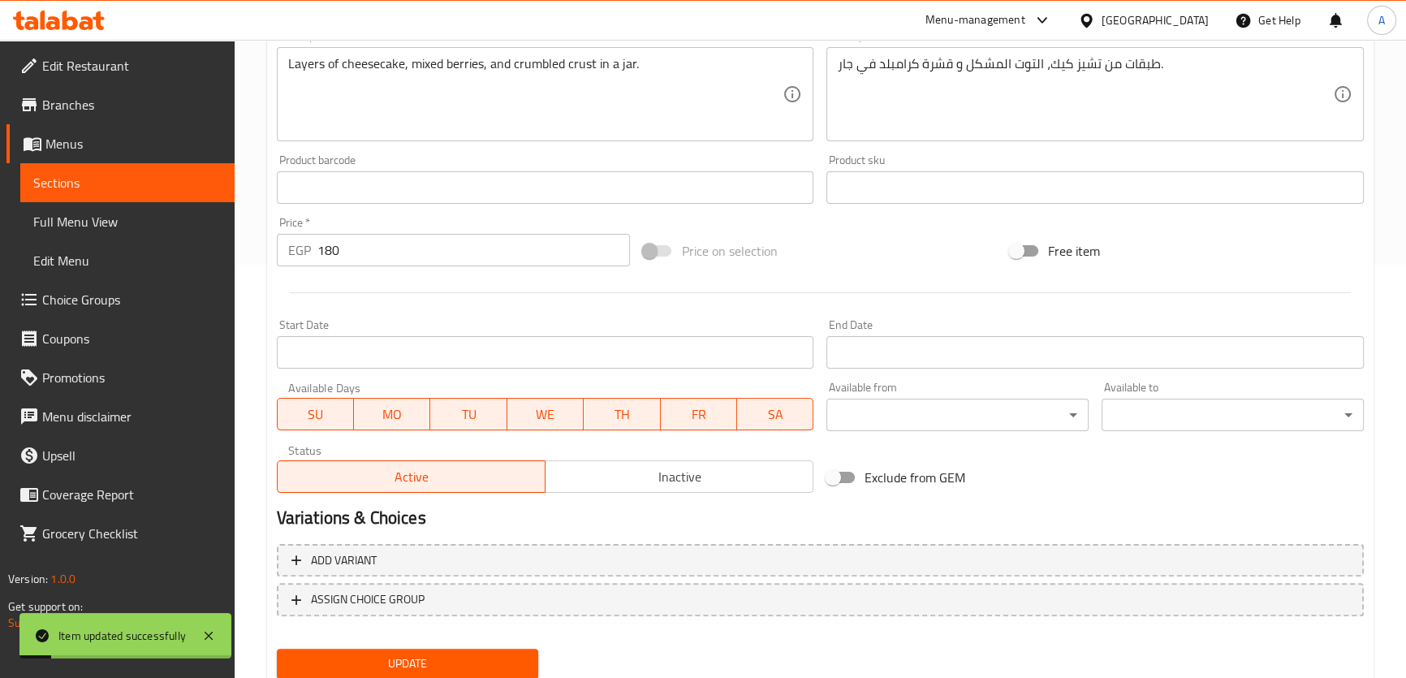
scroll to position [324, 0]
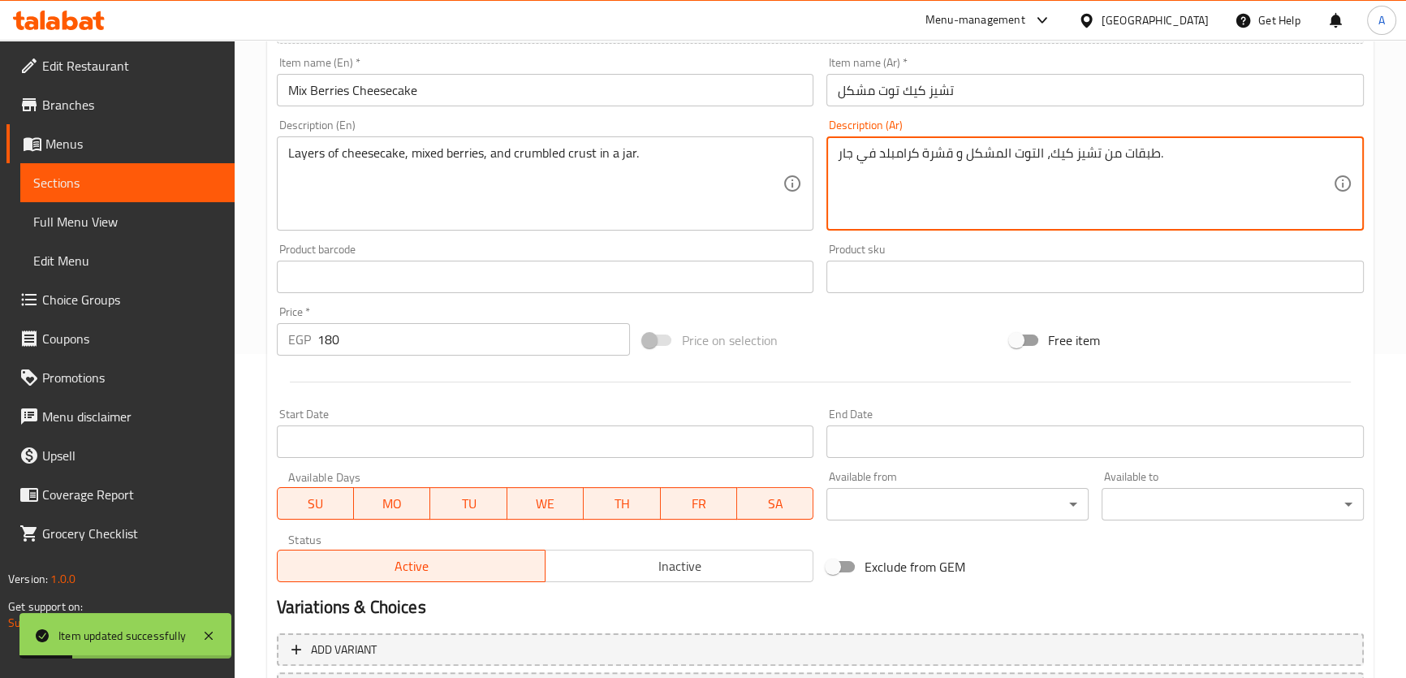
click at [845, 147] on textarea "طبقات من تشيز كيك، التوت المشكل و قشرة كرامبلد في جار." at bounding box center [1085, 183] width 495 height 77
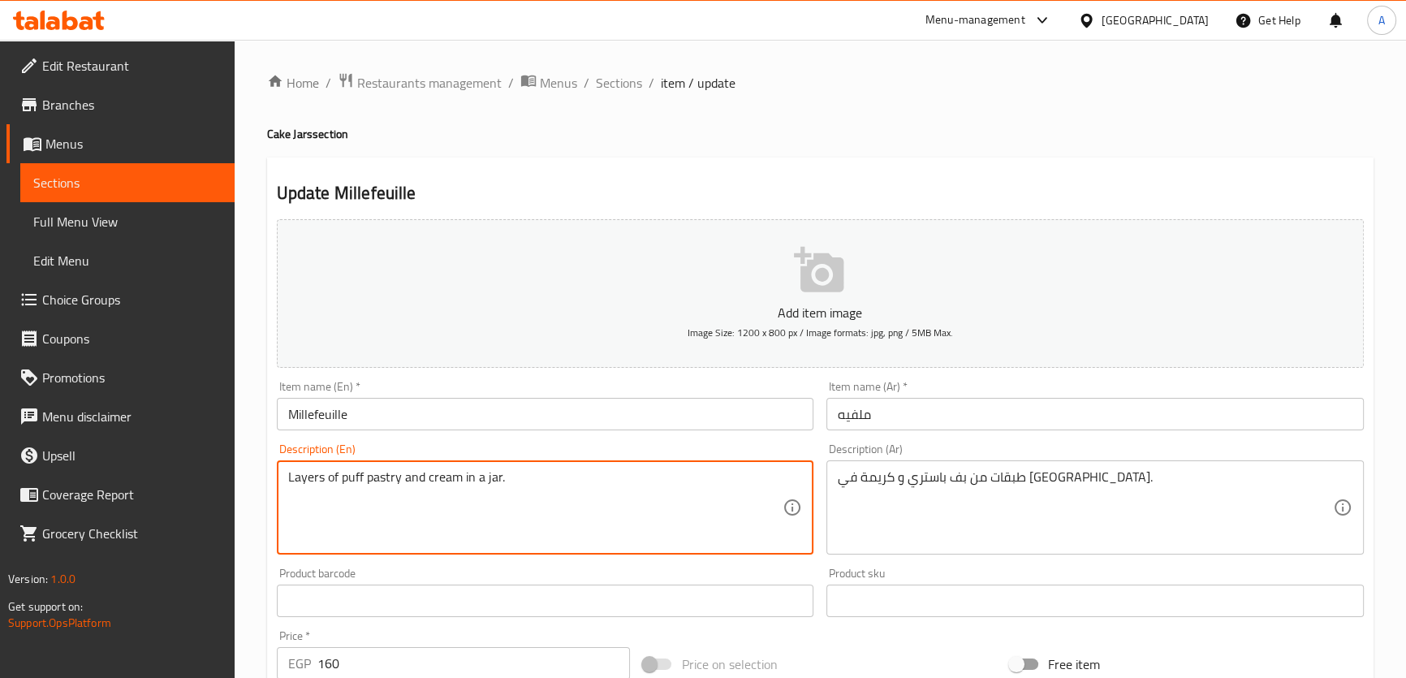
click at [344, 512] on textarea "Layers of puff pastry and cream in a jar." at bounding box center [535, 507] width 495 height 77
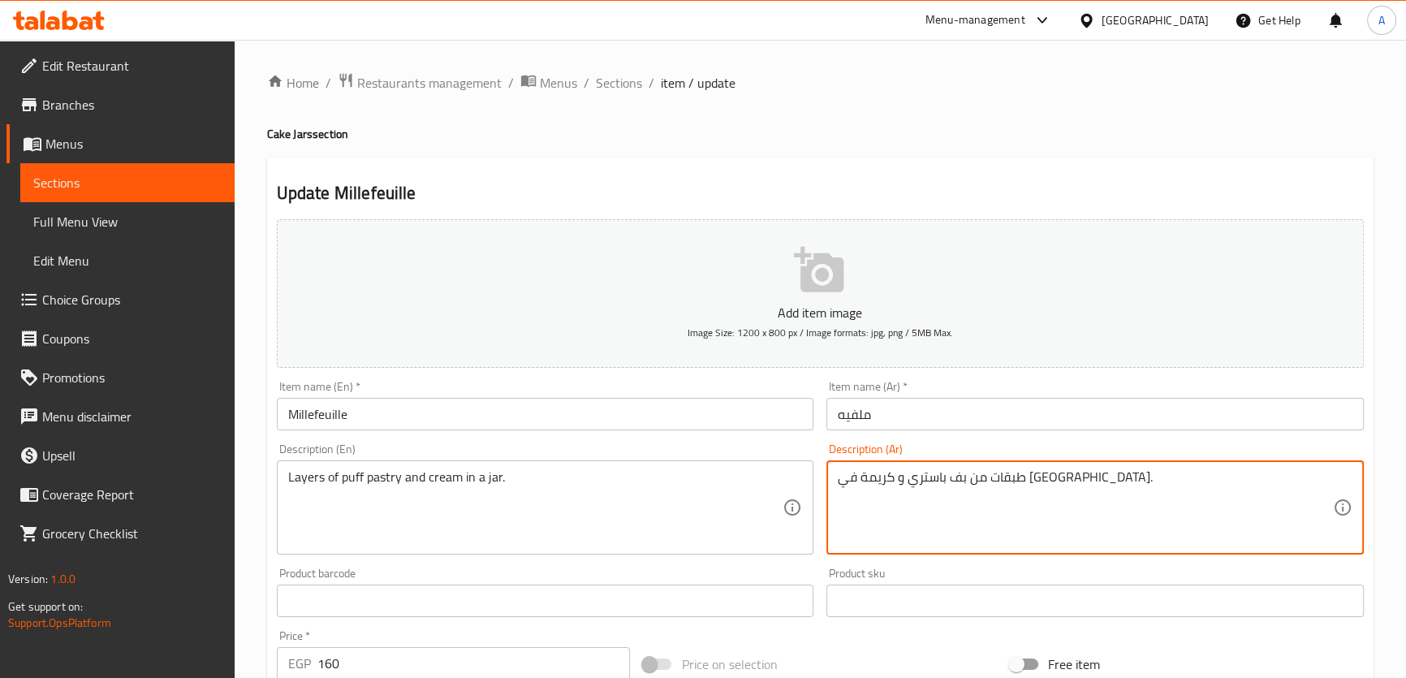
click at [854, 480] on textarea "طبقات من بف باستري و كريمة في [GEOGRAPHIC_DATA]." at bounding box center [1085, 507] width 495 height 77
paste textarea "ر"
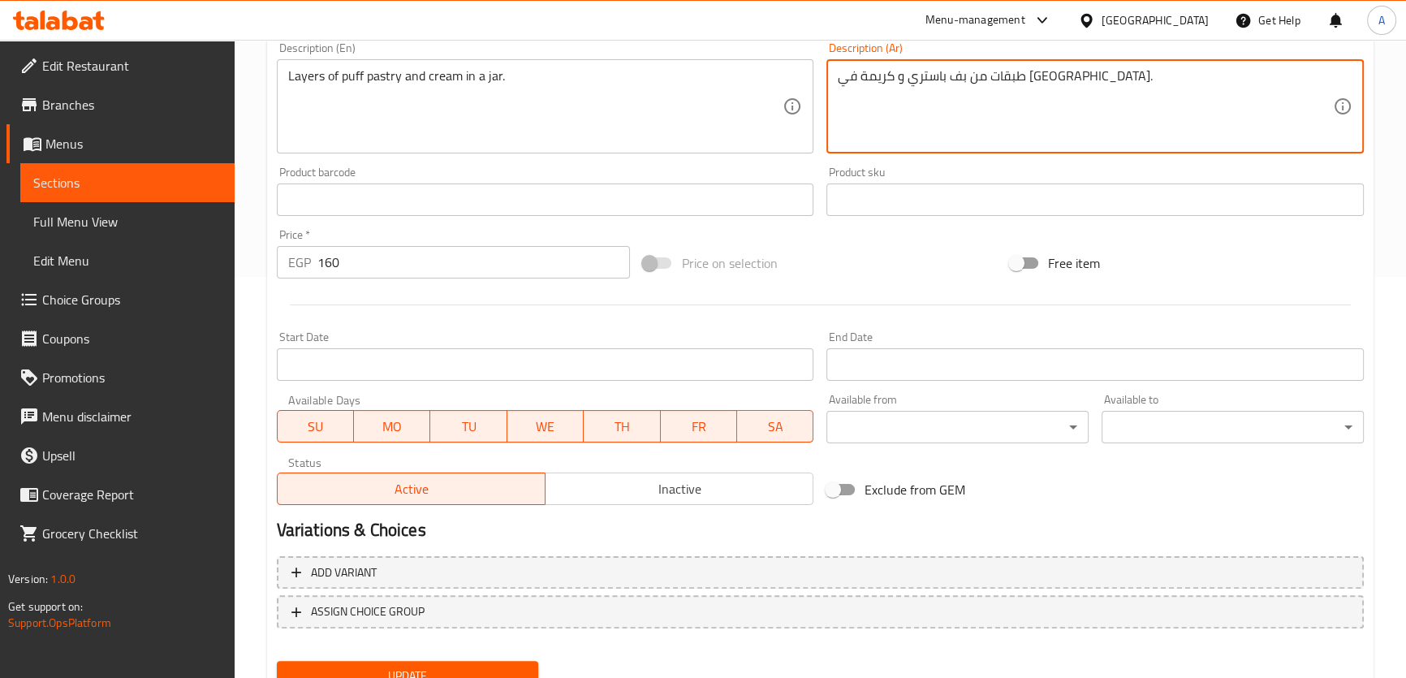
scroll to position [413, 0]
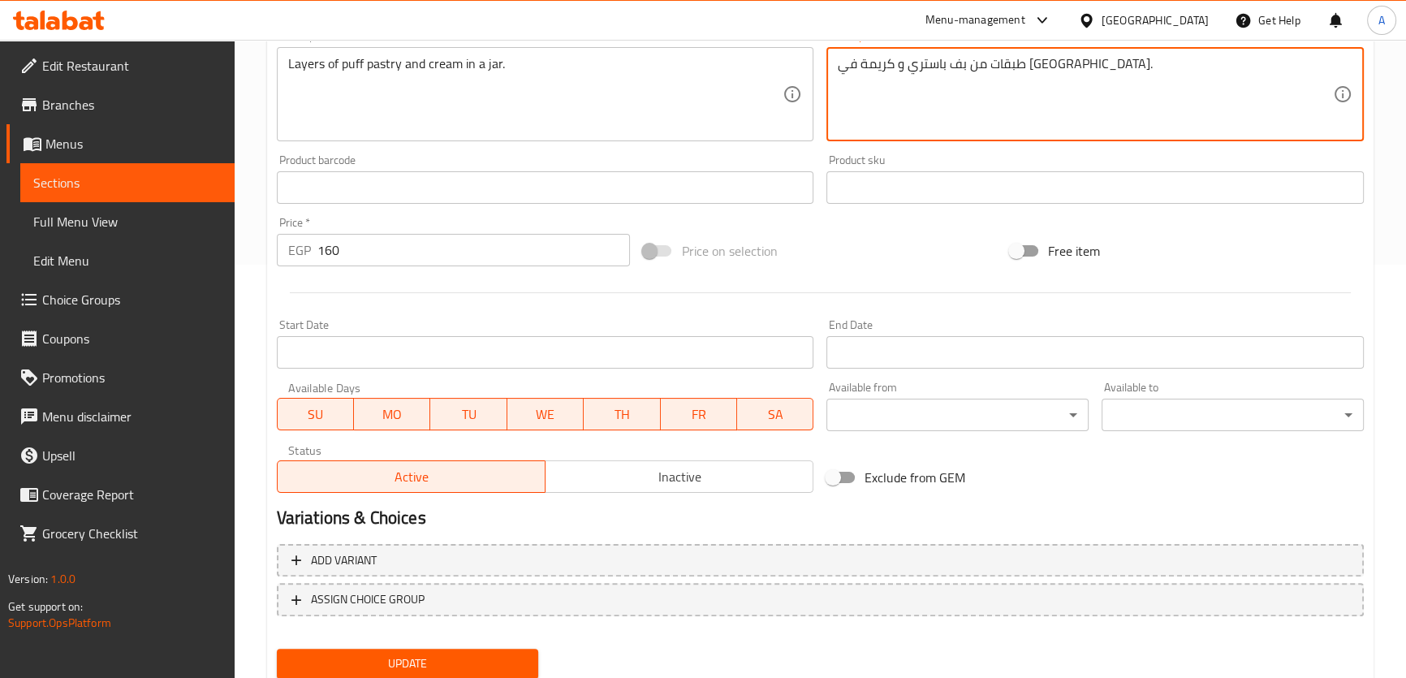
type textarea "طبقات من بف باستري و كريمة في [GEOGRAPHIC_DATA]."
click at [447, 654] on span "Update" at bounding box center [408, 664] width 236 height 20
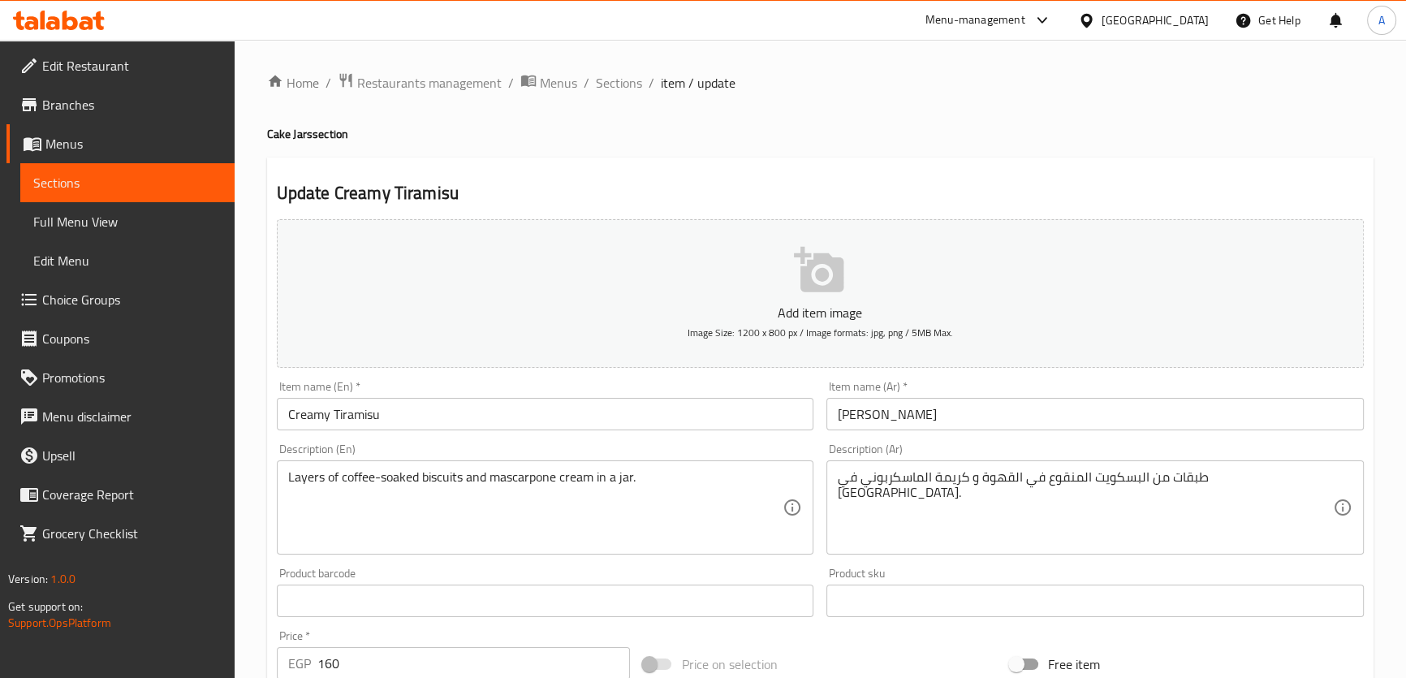
click at [419, 474] on textarea "Layers of coffee-soaked biscuits and mascarpone cream in a jar." at bounding box center [535, 507] width 495 height 77
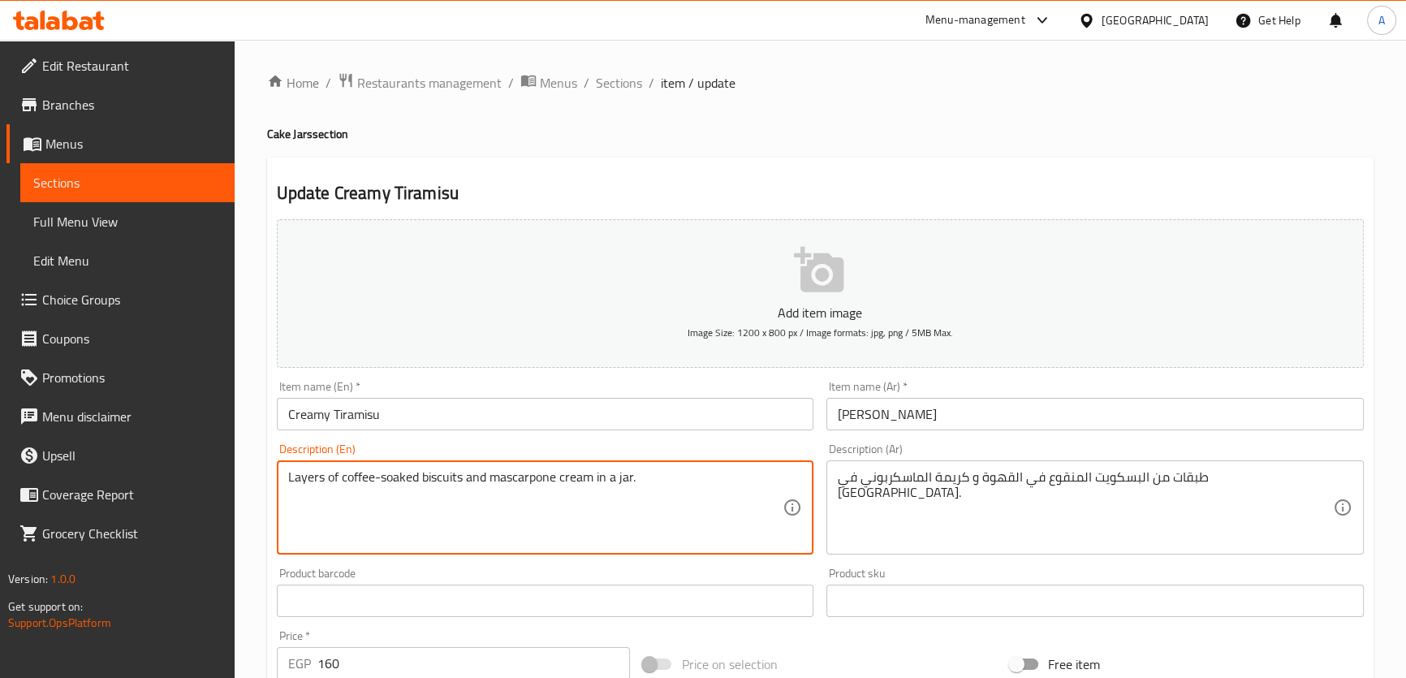
click at [419, 474] on textarea "Layers of coffee-soaked biscuits and mascarpone cream in a jar." at bounding box center [535, 507] width 495 height 77
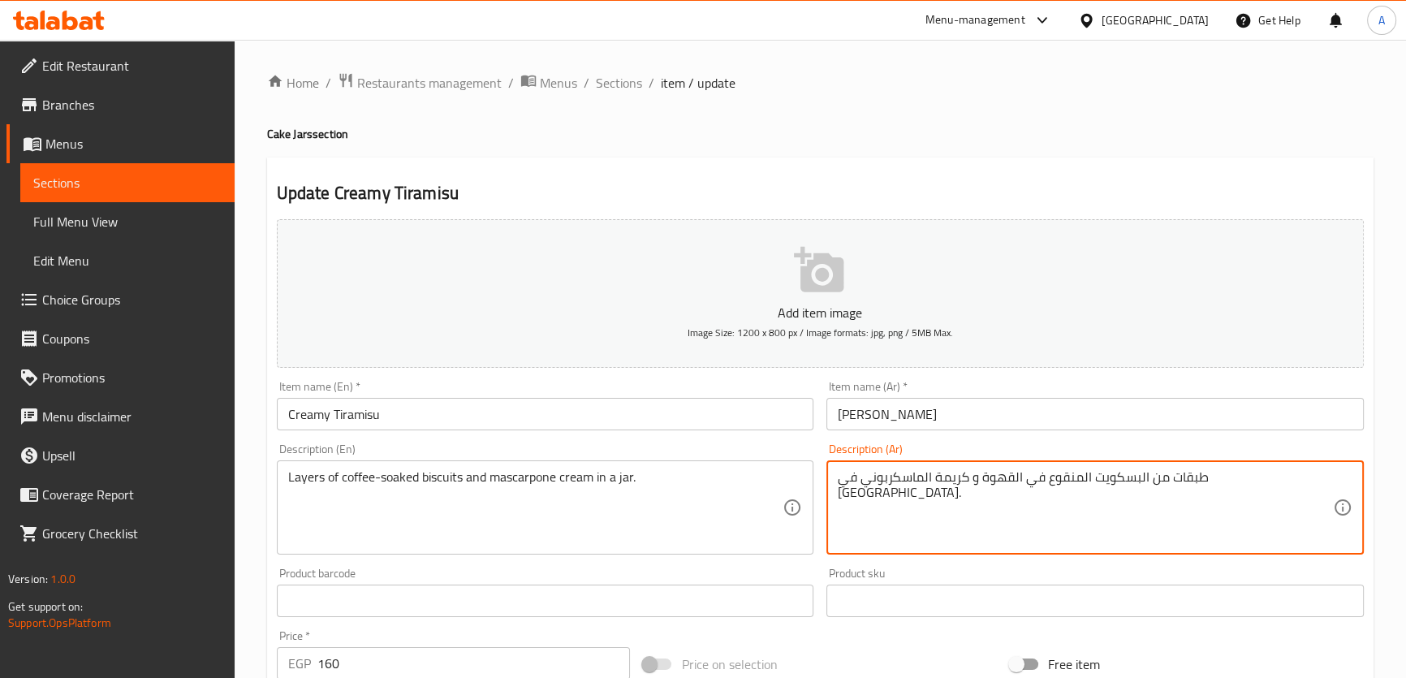
click at [918, 495] on textarea "طبقات من البسكويت المنقوع في القهوة و كريمة الماسكربوني في جرة." at bounding box center [1085, 507] width 495 height 77
paste textarea "كريمة الماسكاربوني في وعاء."
click at [857, 477] on textarea "طبقات من البسكويت المنقوع في القهوة وكريمة الماسكاربوني في وعاء." at bounding box center [1085, 507] width 495 height 77
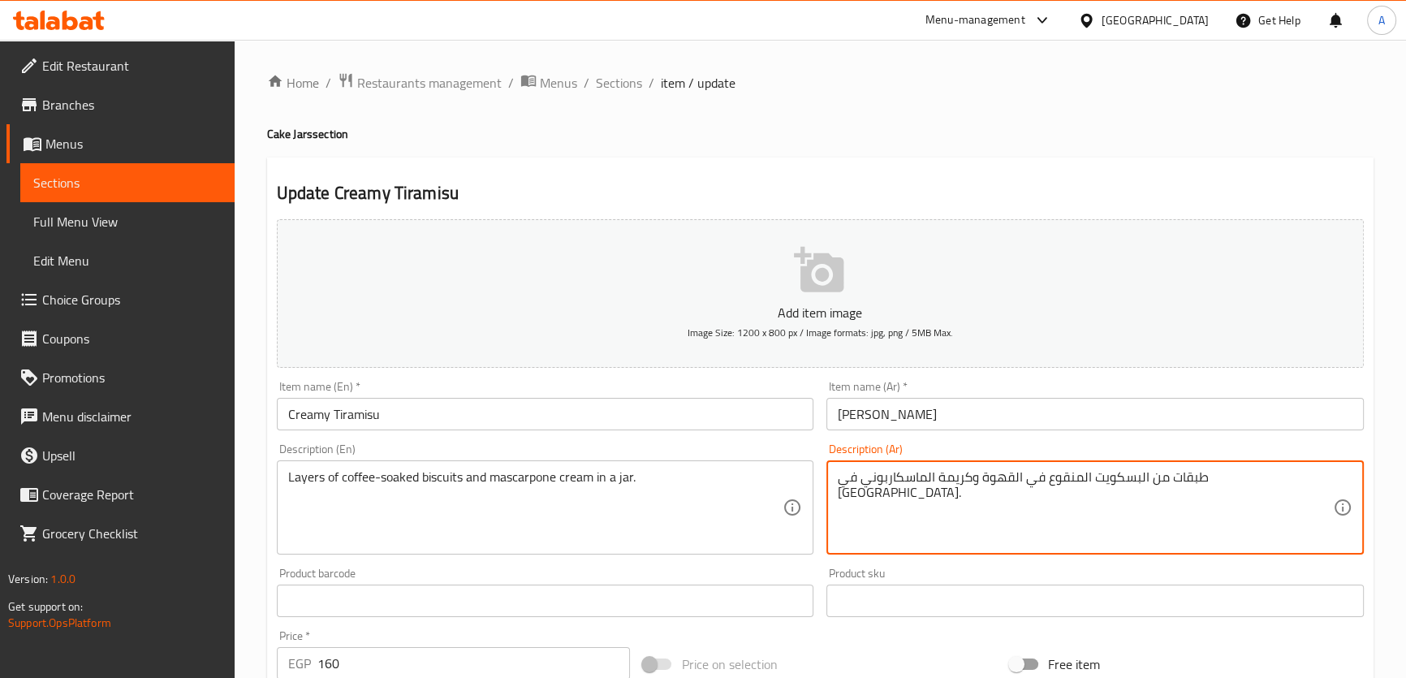
click at [842, 477] on textarea "طبقات من البسكويت المنقوع في القهوة وكريمة الماسكاربوني في جار." at bounding box center [1085, 507] width 495 height 77
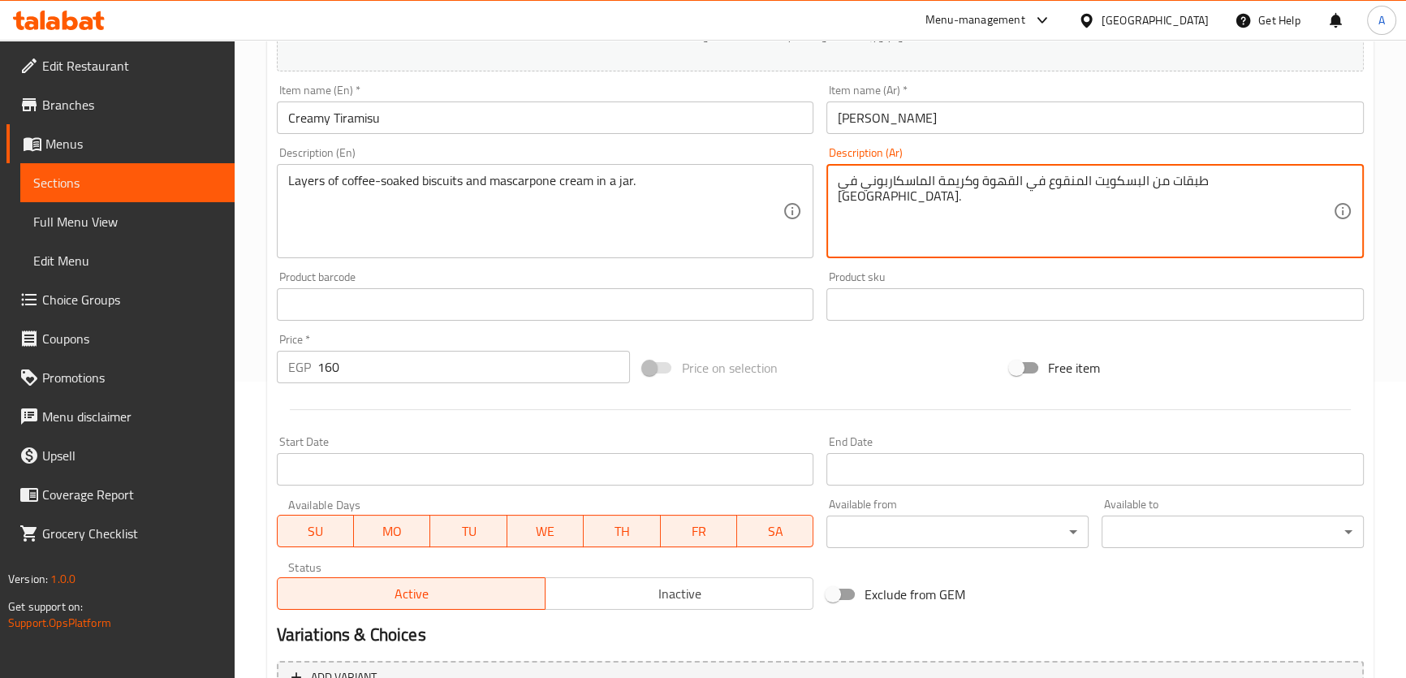
scroll to position [468, 0]
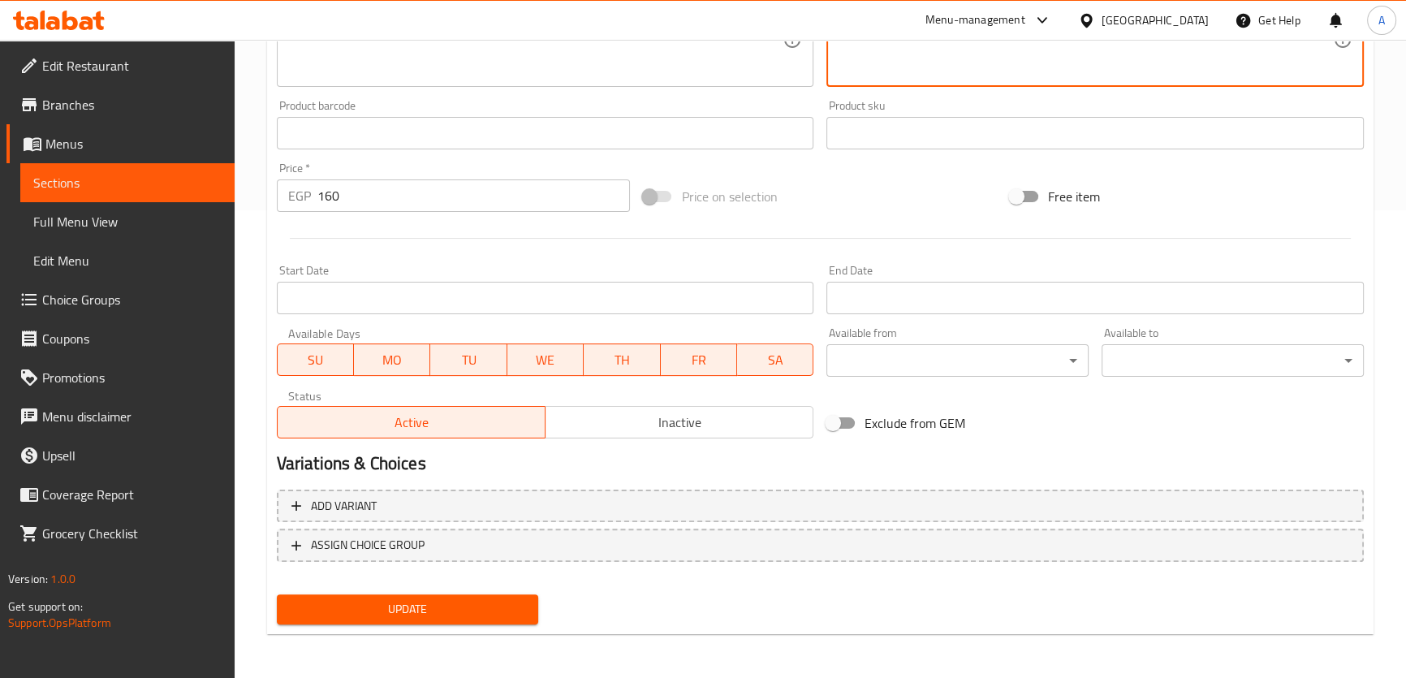
type textarea "طبقات من البسكويت المنقوع في القهوة وكريمة الماسكاربوني في [GEOGRAPHIC_DATA]."
click at [388, 622] on button "Update" at bounding box center [408, 609] width 262 height 30
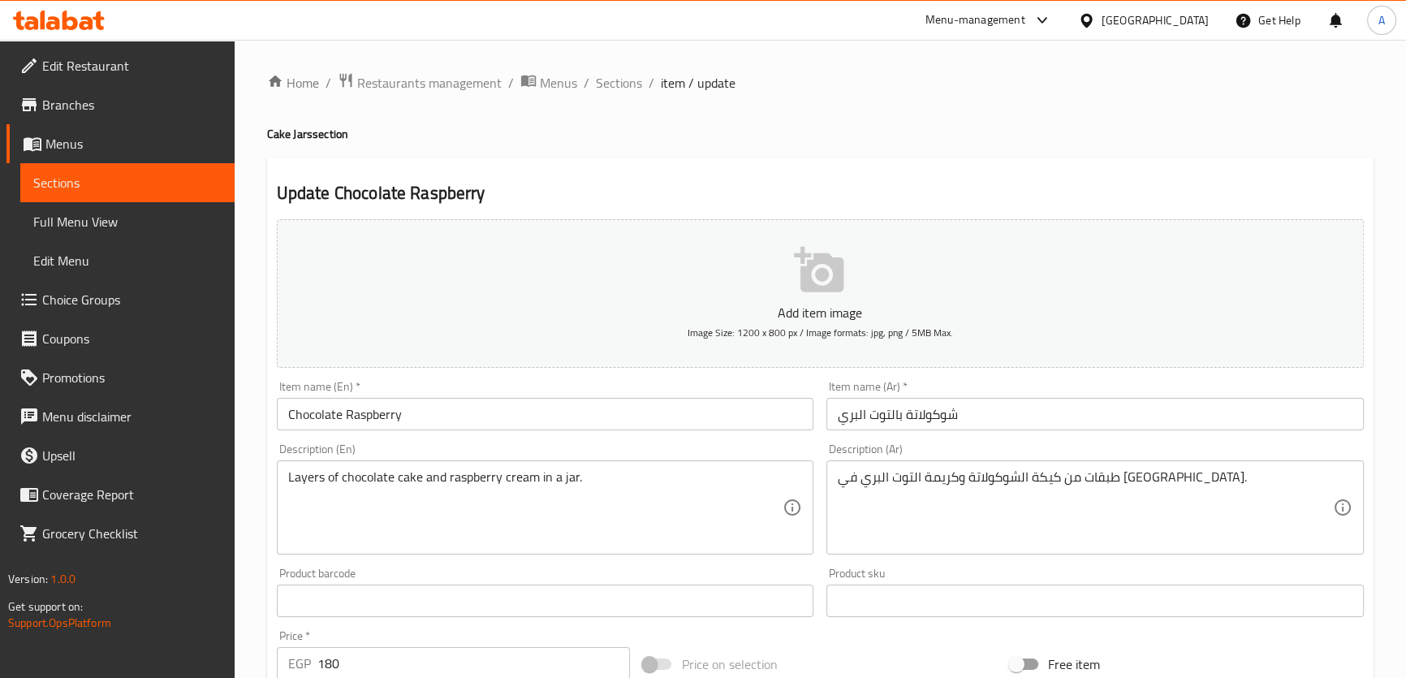
click at [835, 471] on div "طبقات من كيكة الشوكولاتة وكريمة التوت البري في [GEOGRAPHIC_DATA]. Description (…" at bounding box center [1096, 507] width 538 height 94
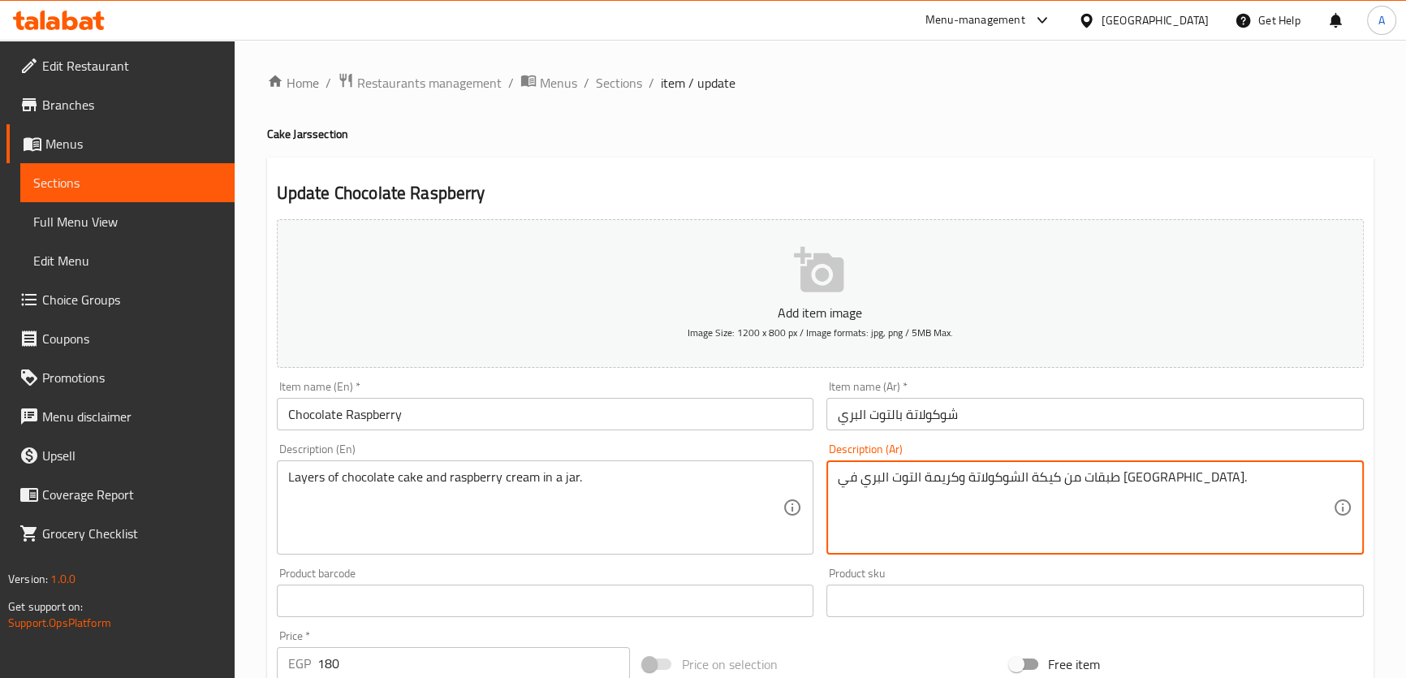
click at [843, 475] on textarea "طبقات من كيكة الشوكولاتة وكريمة التوت البري في [GEOGRAPHIC_DATA]." at bounding box center [1085, 507] width 495 height 77
click at [843, 475] on textarea "طبقات من كيكة الشوكولاتة وكريمة التوت البري في جرة." at bounding box center [1085, 507] width 495 height 77
paste textarea "ر"
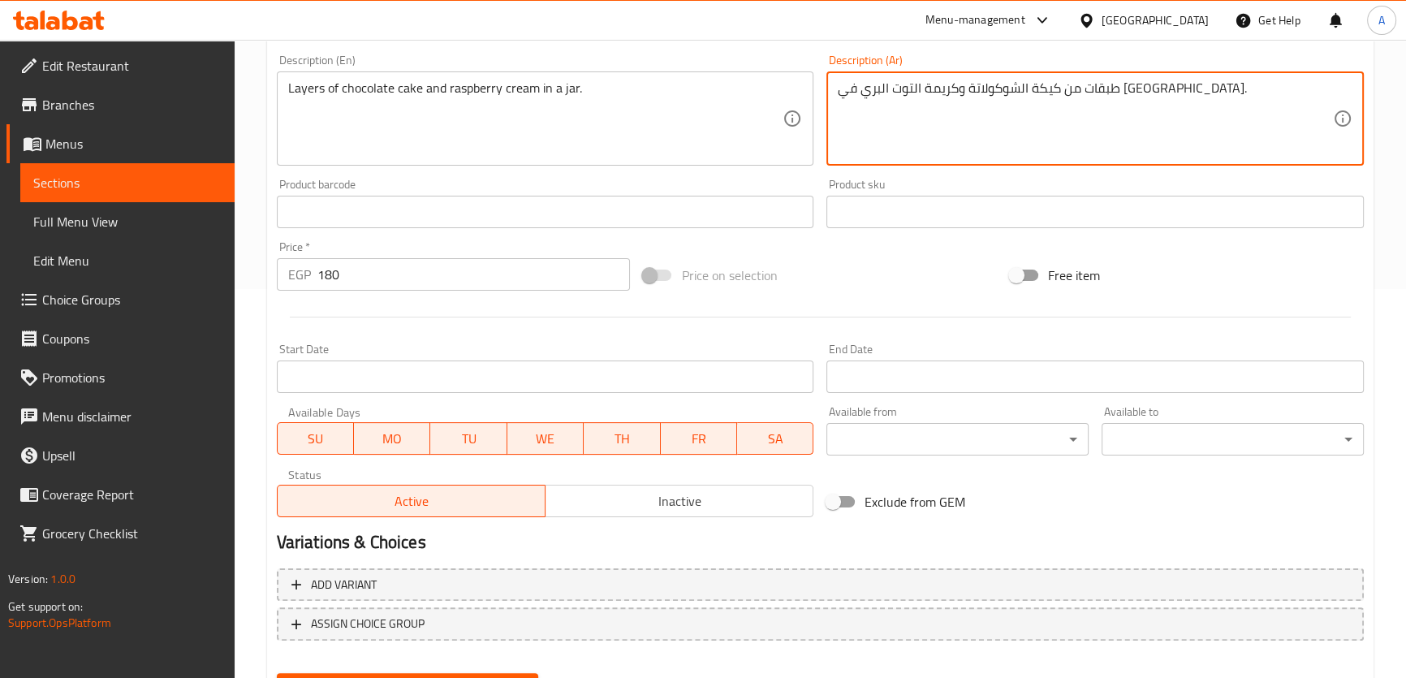
scroll to position [468, 0]
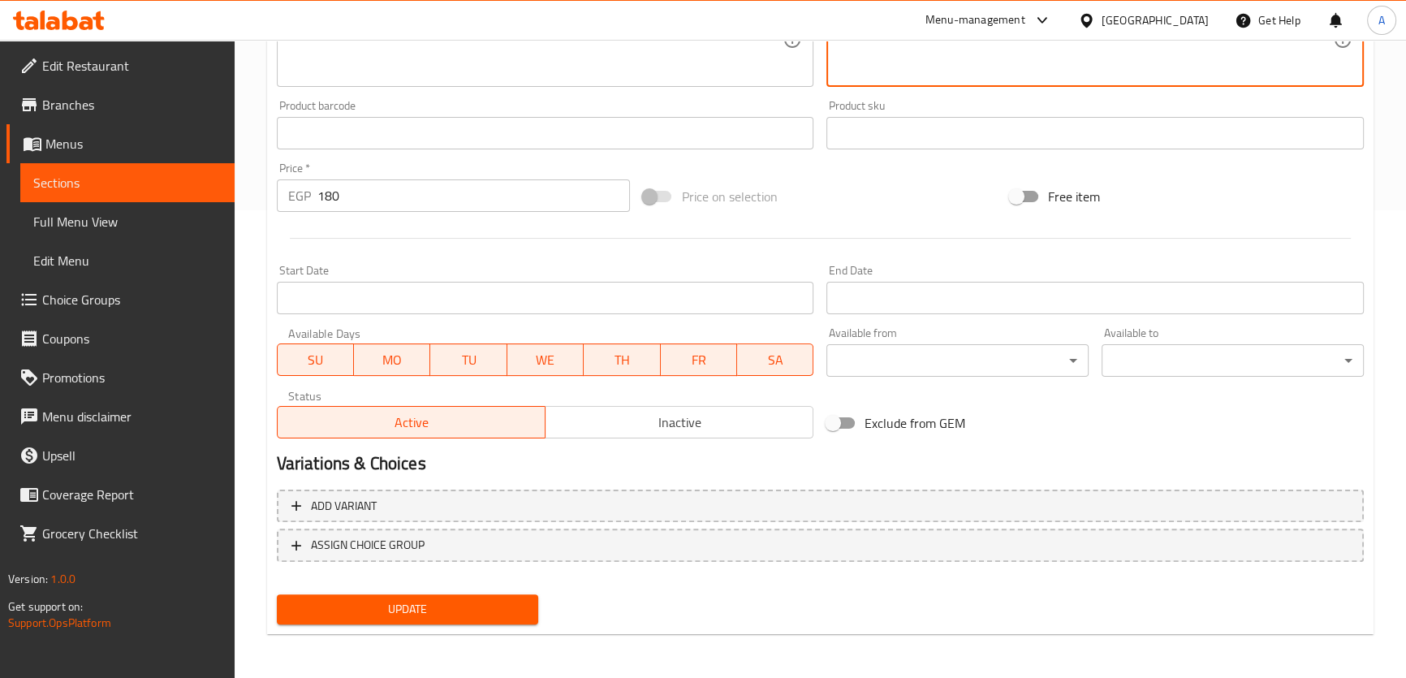
type textarea "طبقات من كيكة الشوكولاتة وكريمة التوت البري في جار."
click at [468, 602] on span "Update" at bounding box center [408, 609] width 236 height 20
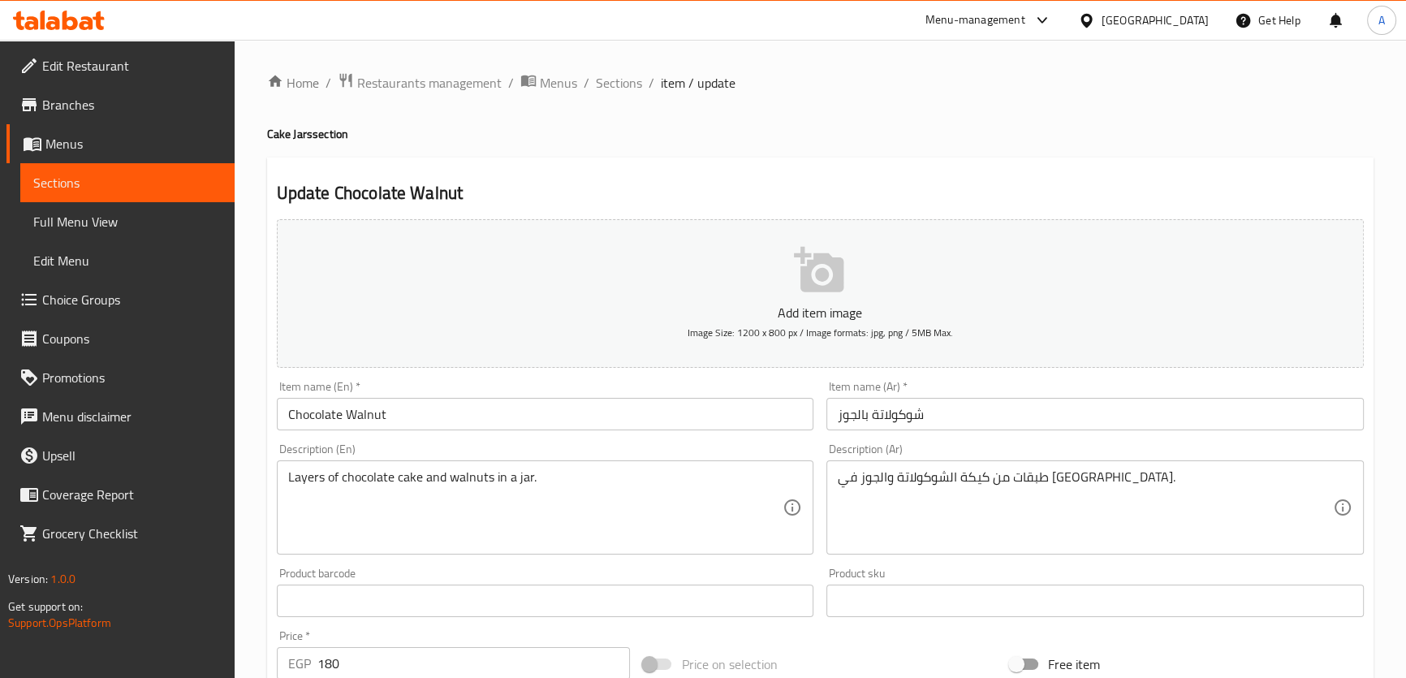
click at [846, 481] on textarea "طبقات من كيكة الشوكولاتة والجوز في [GEOGRAPHIC_DATA]." at bounding box center [1085, 507] width 495 height 77
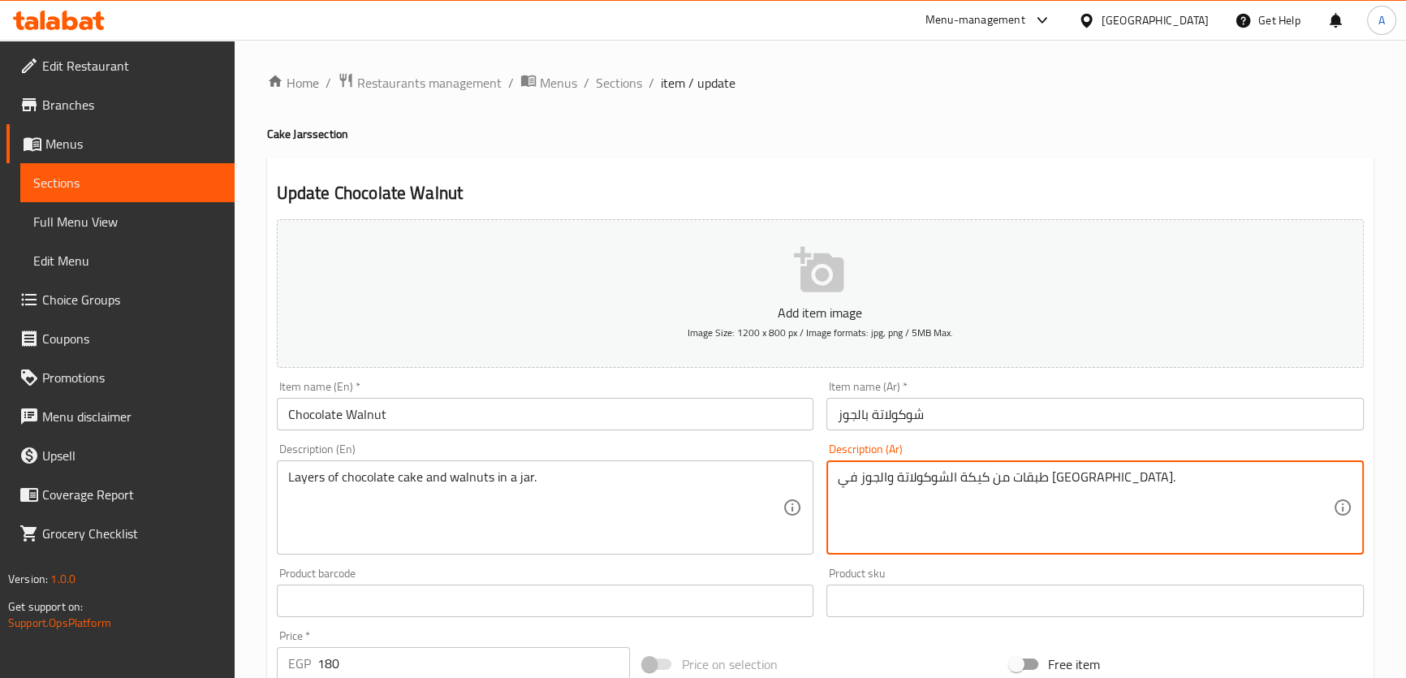
paste textarea "ر"
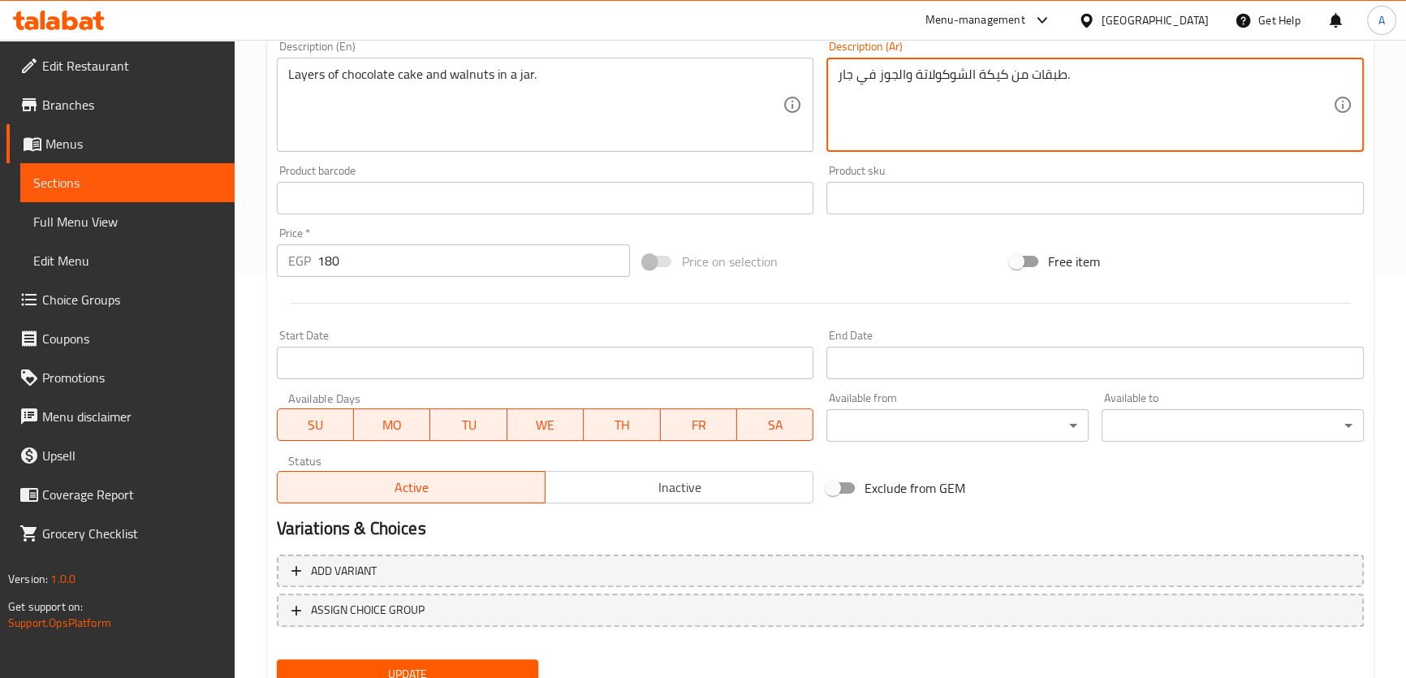
scroll to position [468, 0]
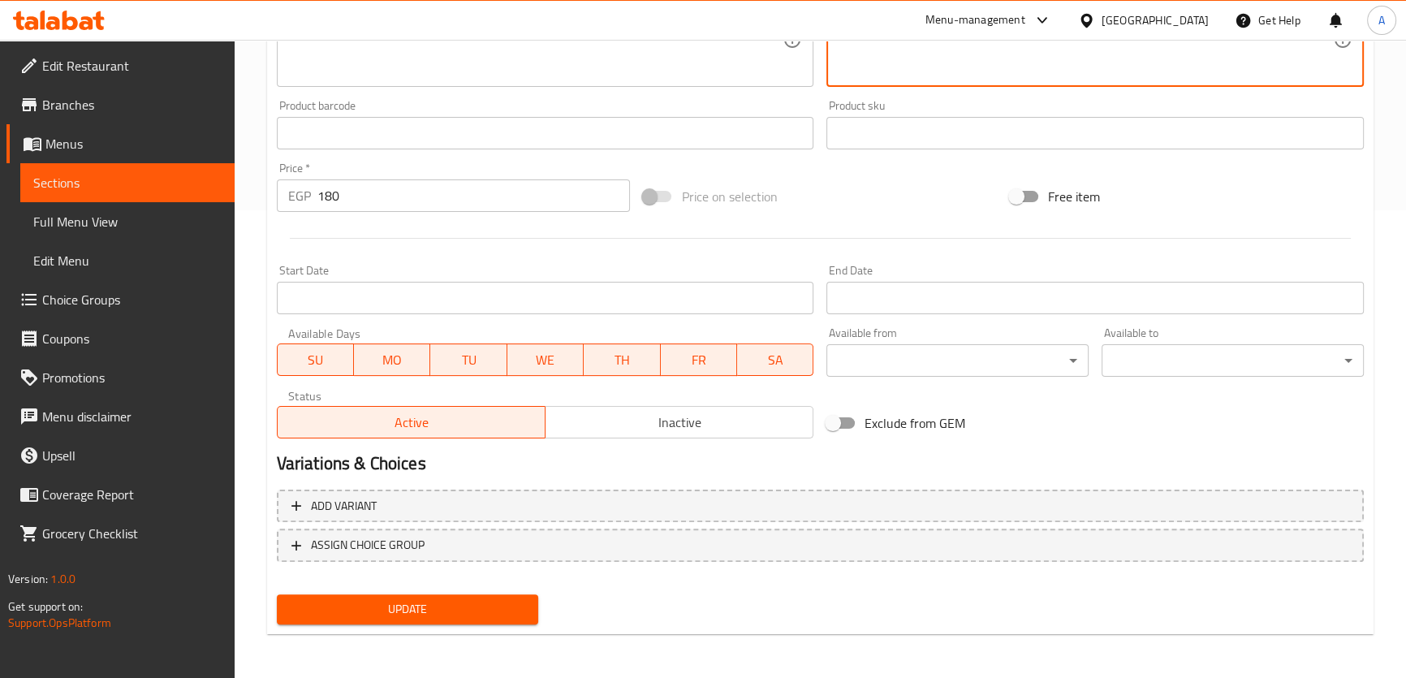
type textarea "طبقات من كيكة الشوكولاتة والجوز في جار."
click at [436, 595] on button "Update" at bounding box center [408, 609] width 262 height 30
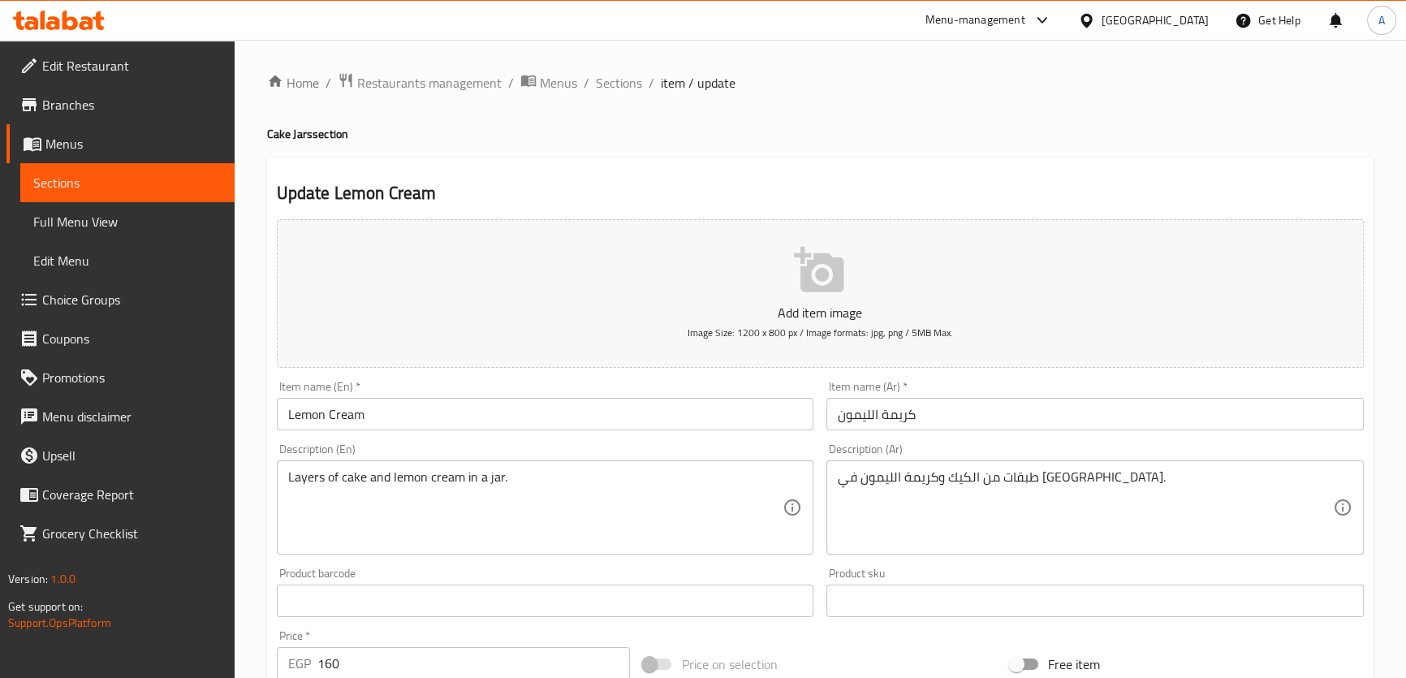
click at [853, 473] on textarea "طبقات من الكيك وكريمة الليمون في جرة." at bounding box center [1085, 507] width 495 height 77
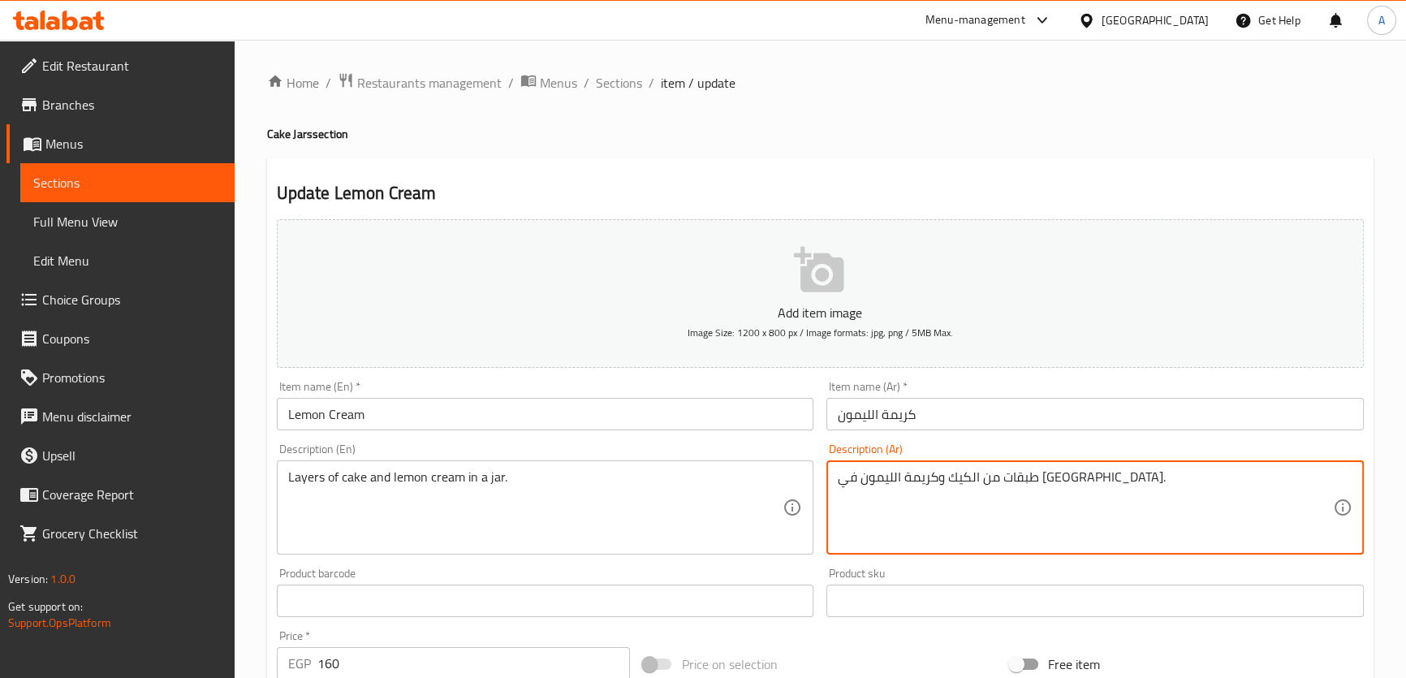
paste textarea "ر"
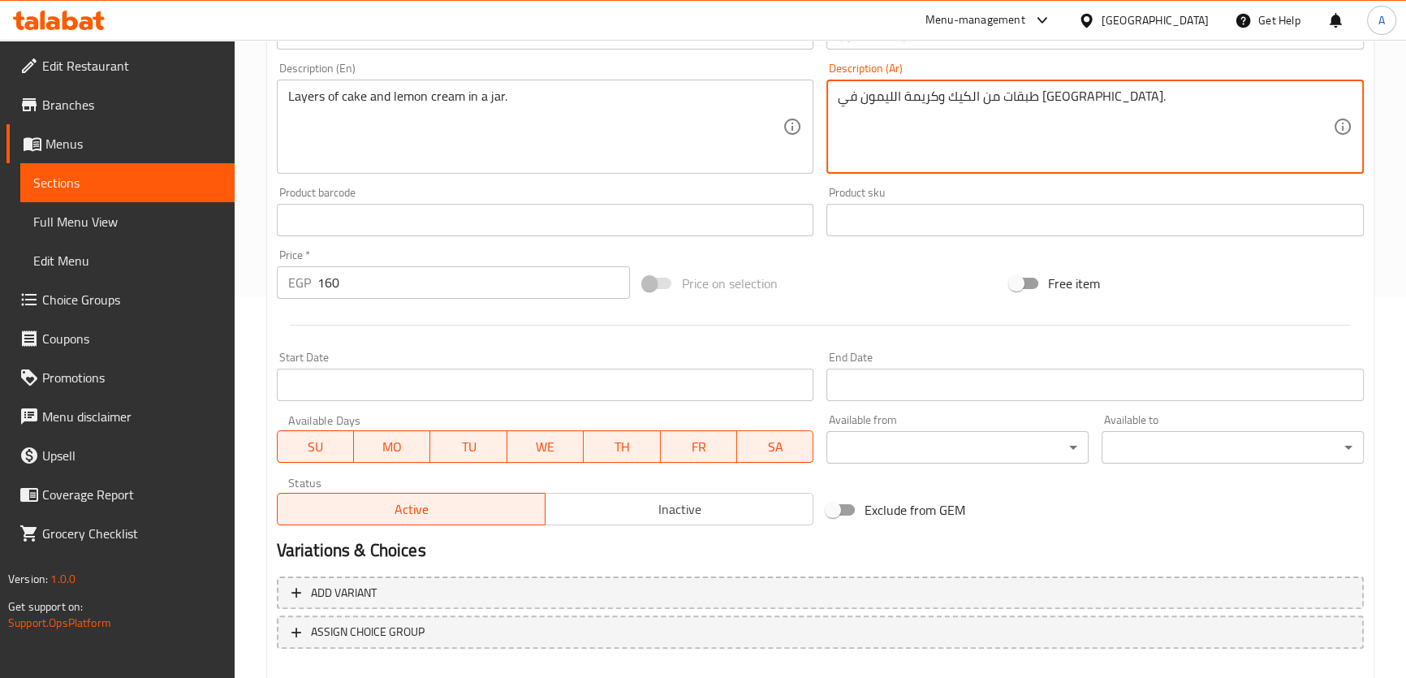
scroll to position [468, 0]
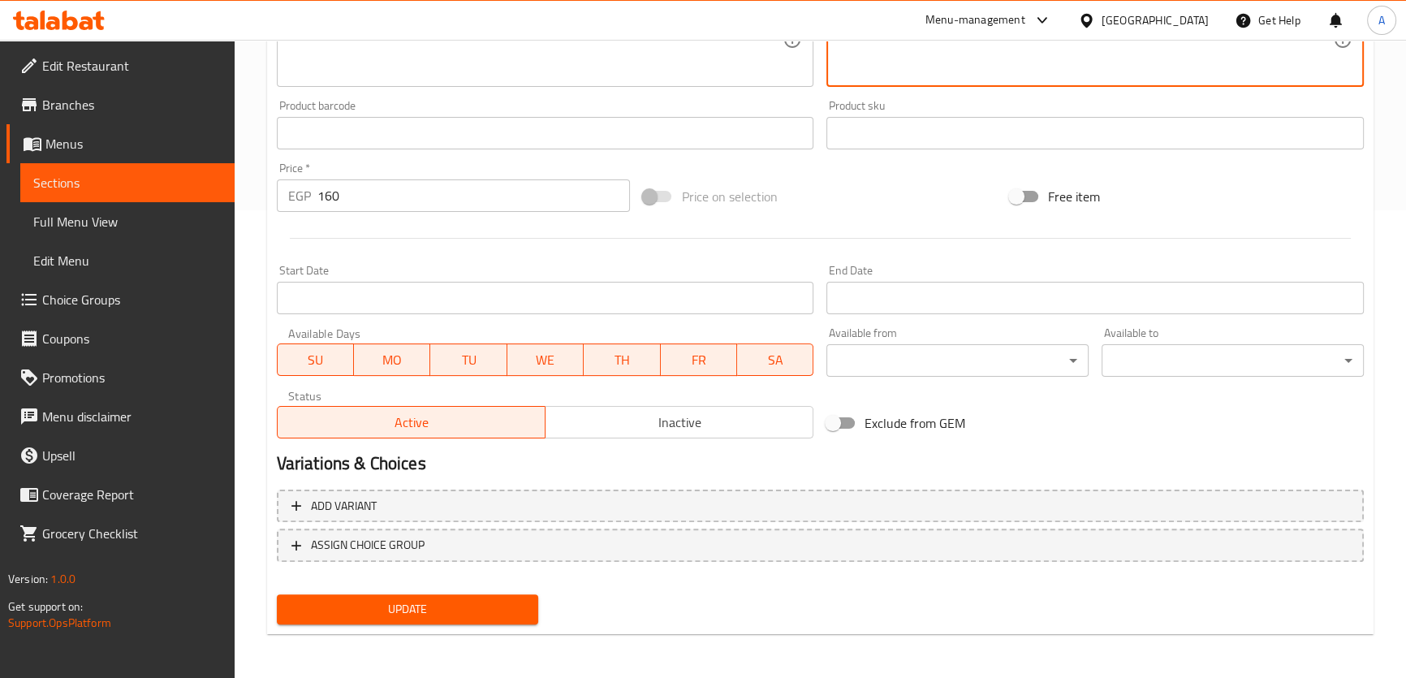
type textarea "طبقات من الكيك وكريمة الليمون في جار."
click at [468, 617] on span "Update" at bounding box center [408, 609] width 236 height 20
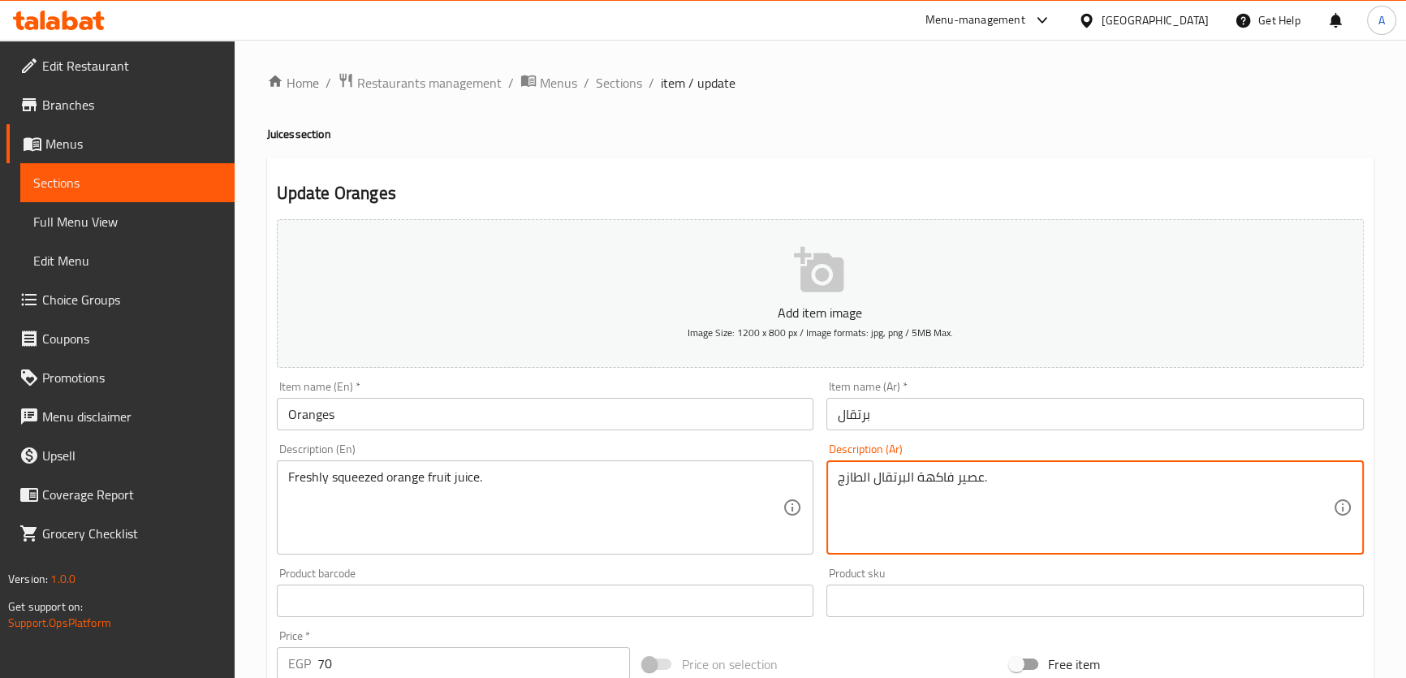
click at [872, 469] on textarea "عصير فاكهة البرتقال الطازج." at bounding box center [1085, 507] width 495 height 77
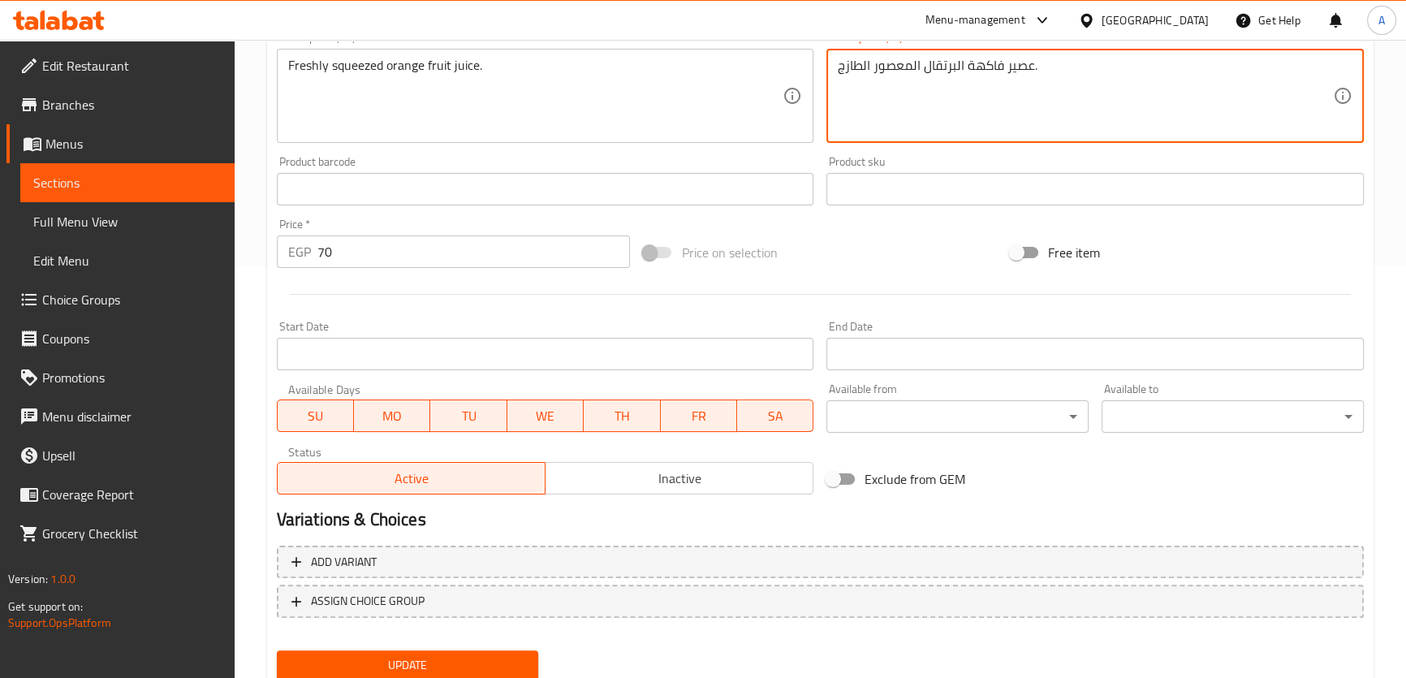
scroll to position [468, 0]
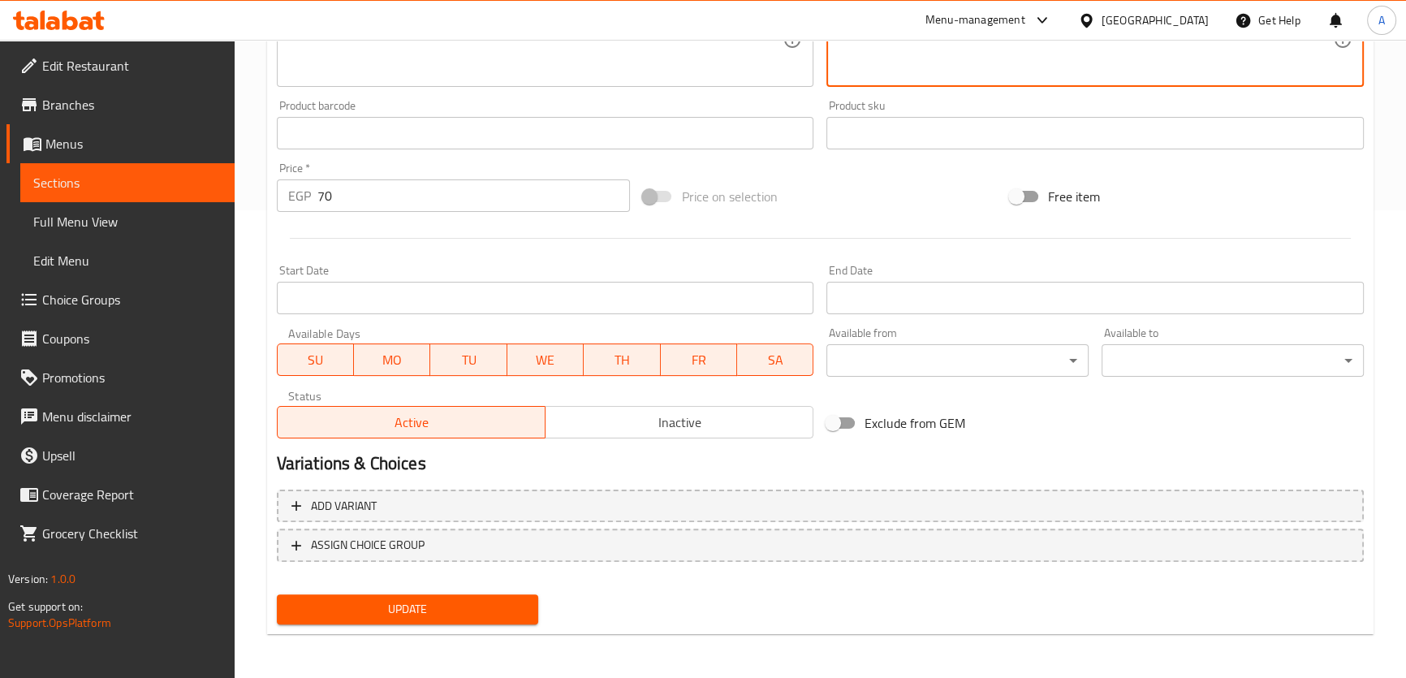
type textarea "عصير فاكهة البرتقال المعصور الطازج."
click at [457, 594] on button "Update" at bounding box center [408, 609] width 262 height 30
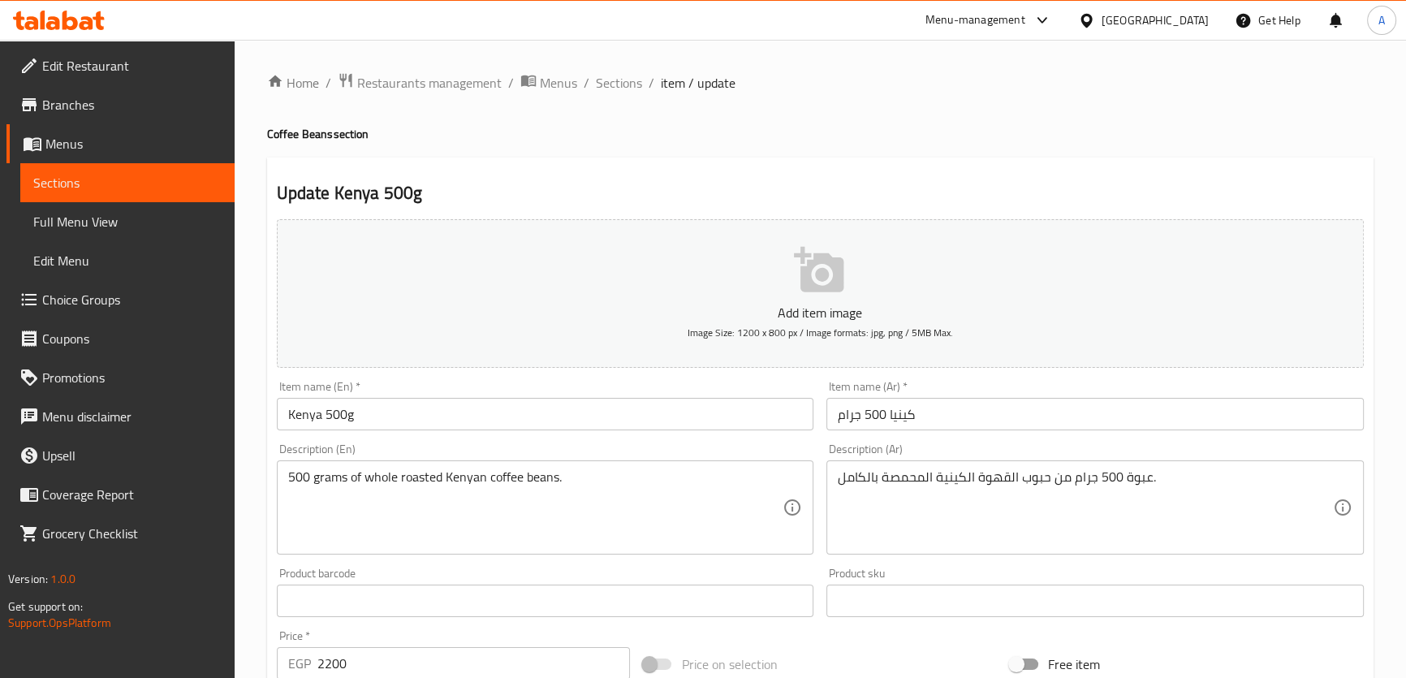
click at [1142, 469] on textarea "عبوة 500 جرام من حبوب القهوة الكينية المحمصة بالكامل." at bounding box center [1085, 507] width 495 height 77
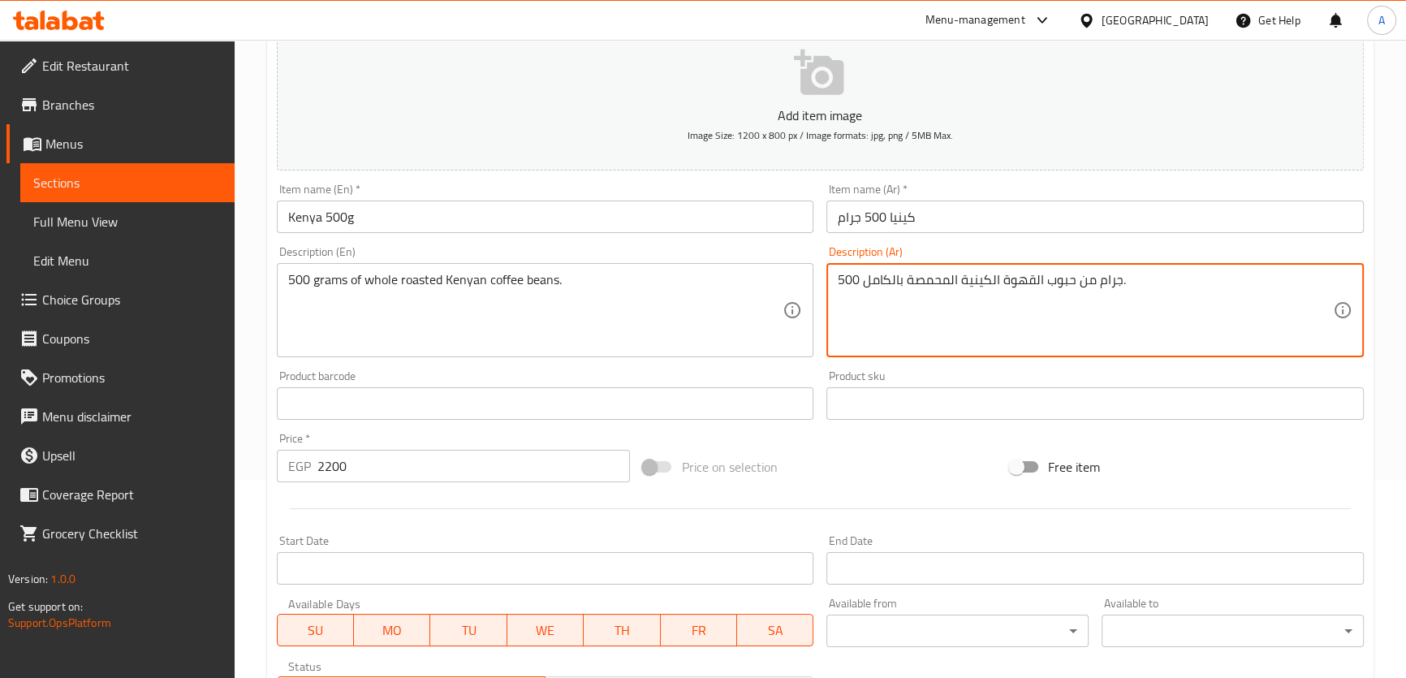
scroll to position [468, 0]
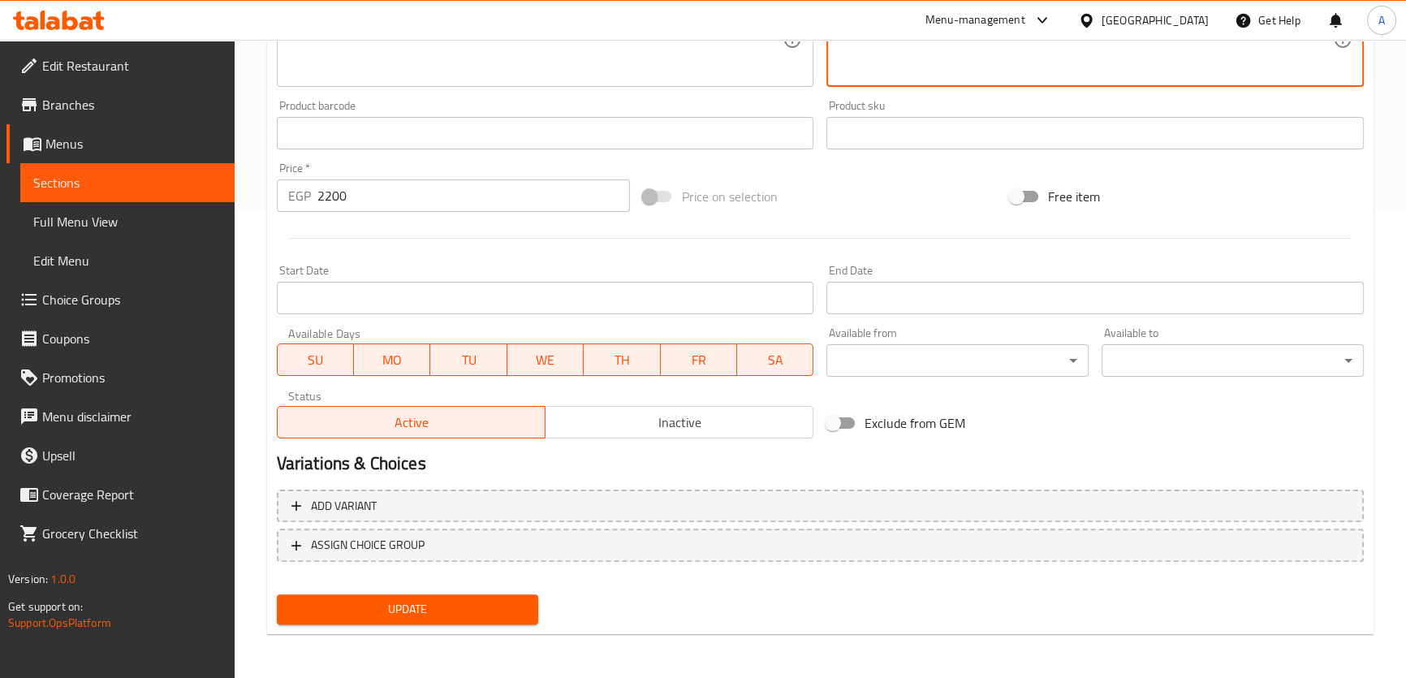
type textarea "500 جرام من حبوب القهوة الكينية المحمصة بالكامل."
click at [470, 615] on span "Update" at bounding box center [408, 609] width 236 height 20
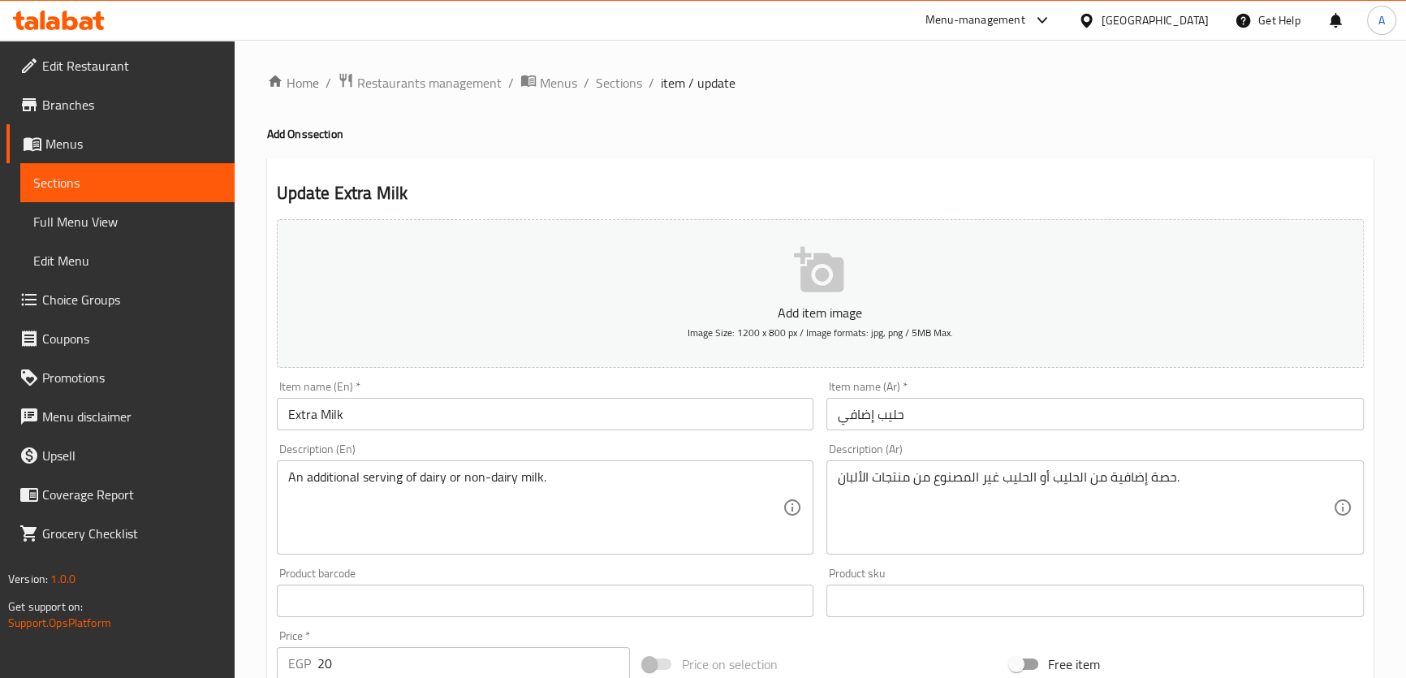
click at [562, 532] on textarea "An additional serving of dairy or non-dairy milk." at bounding box center [535, 507] width 495 height 77
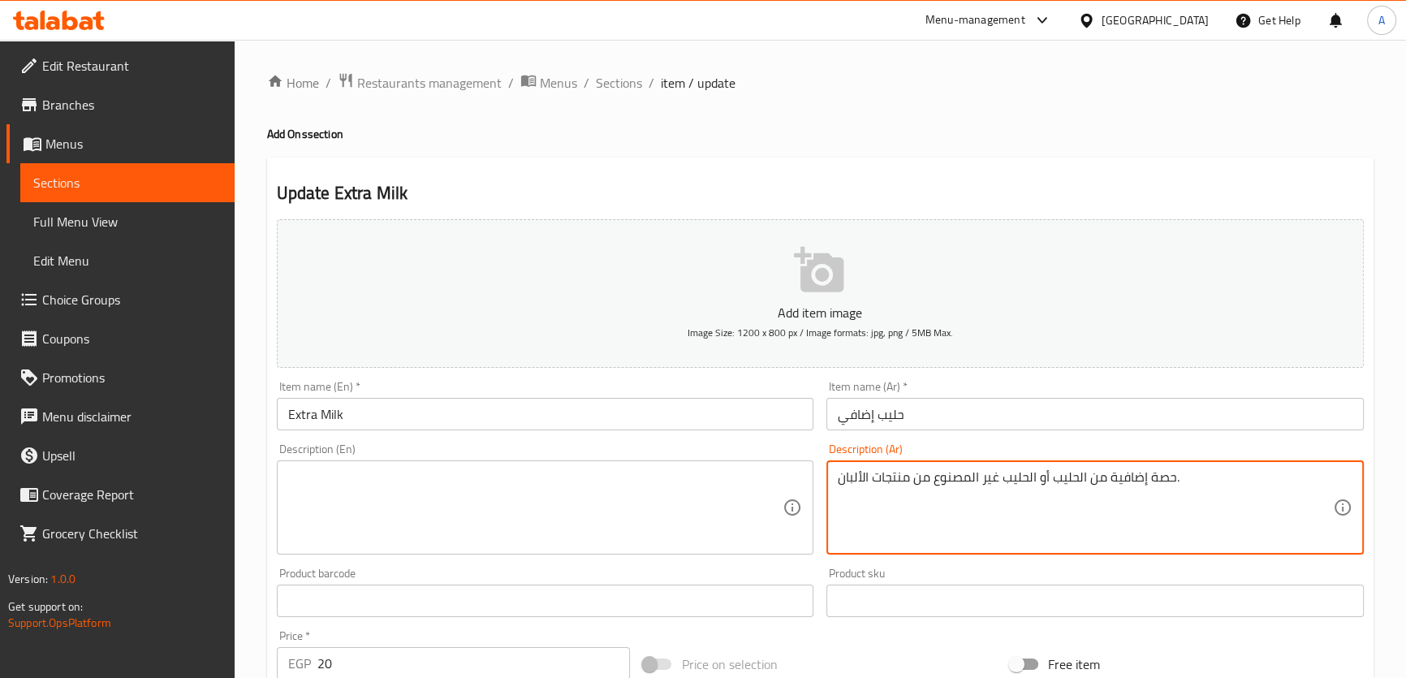
click at [1061, 512] on textarea "حصة إضافية من الحليب أو الحليب غير المصنوع من منتجات الألبان." at bounding box center [1085, 507] width 495 height 77
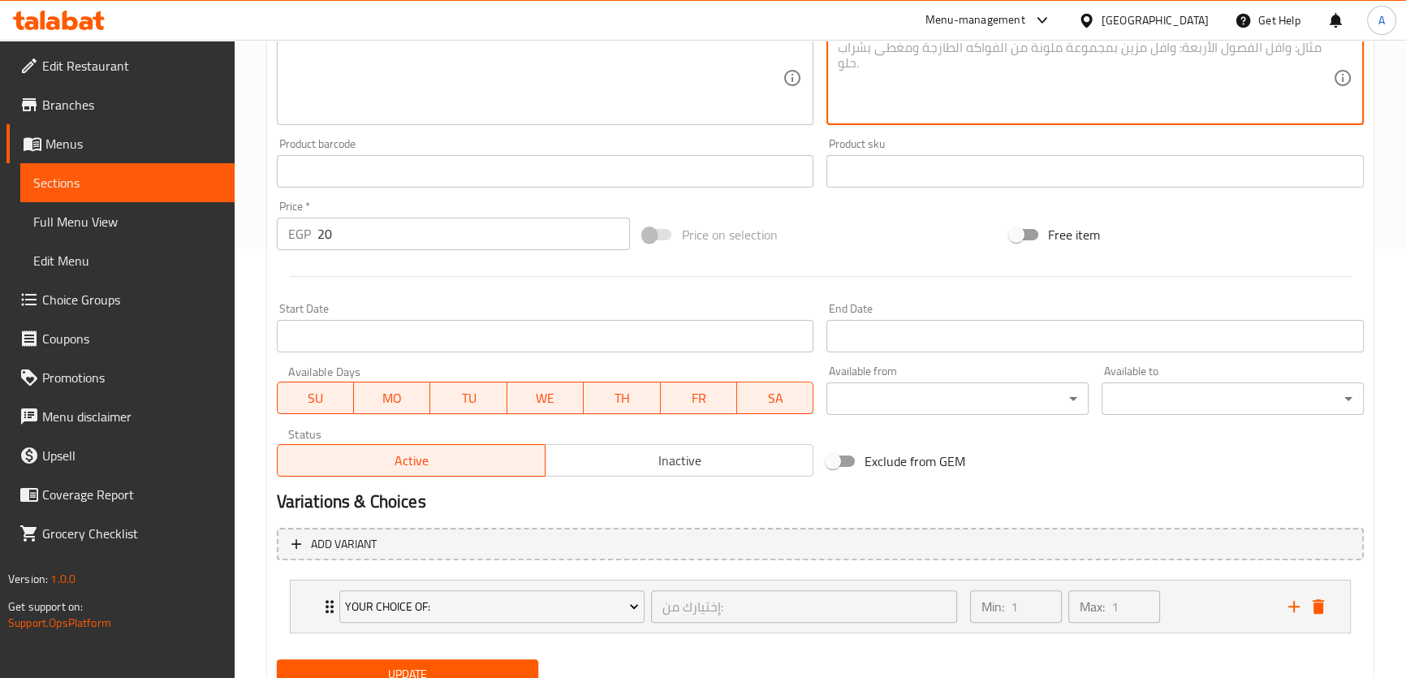
scroll to position [451, 0]
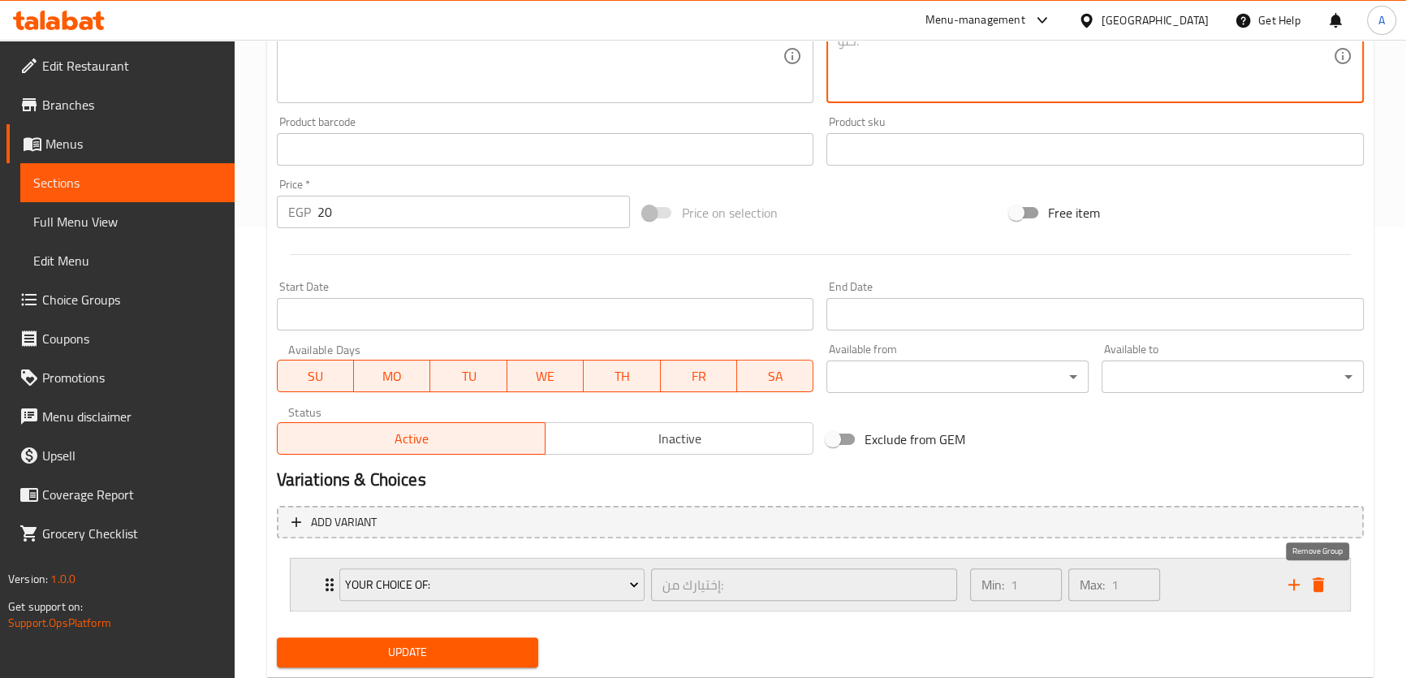
click at [1323, 585] on icon "delete" at bounding box center [1318, 584] width 11 height 15
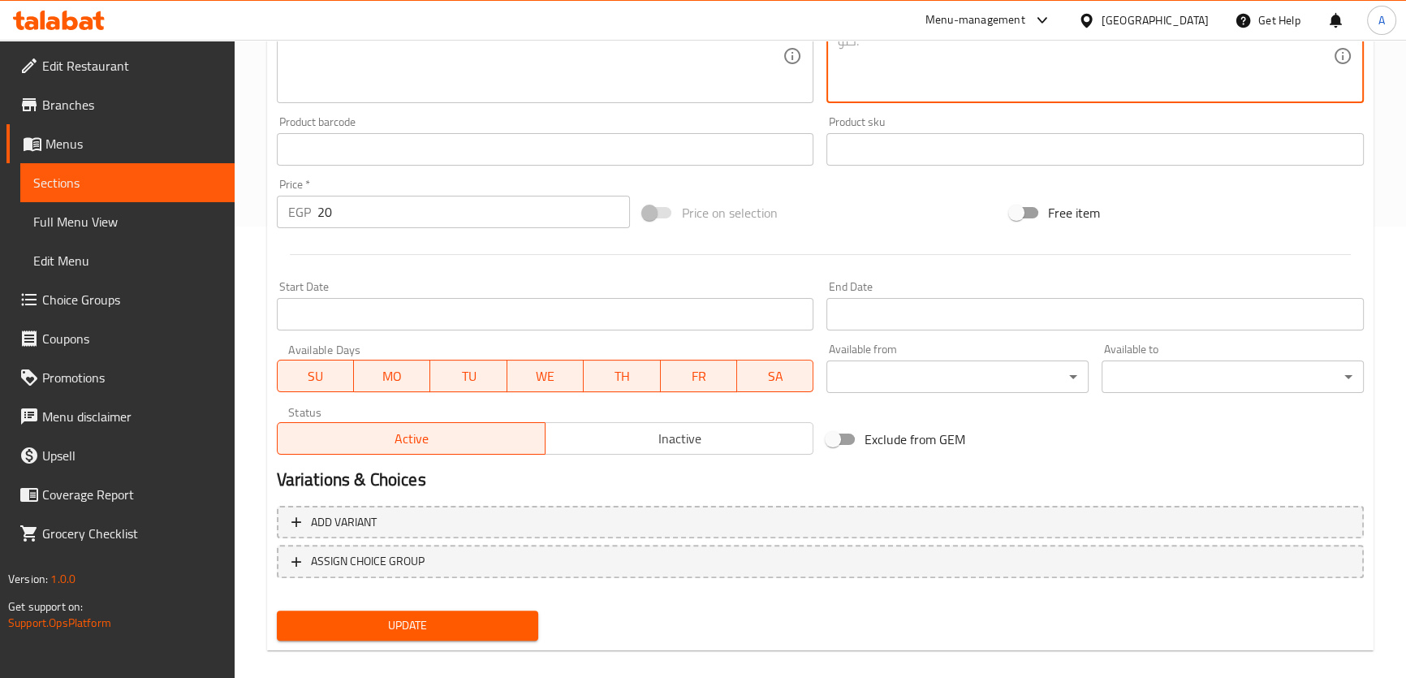
click at [512, 620] on span "Update" at bounding box center [408, 626] width 236 height 20
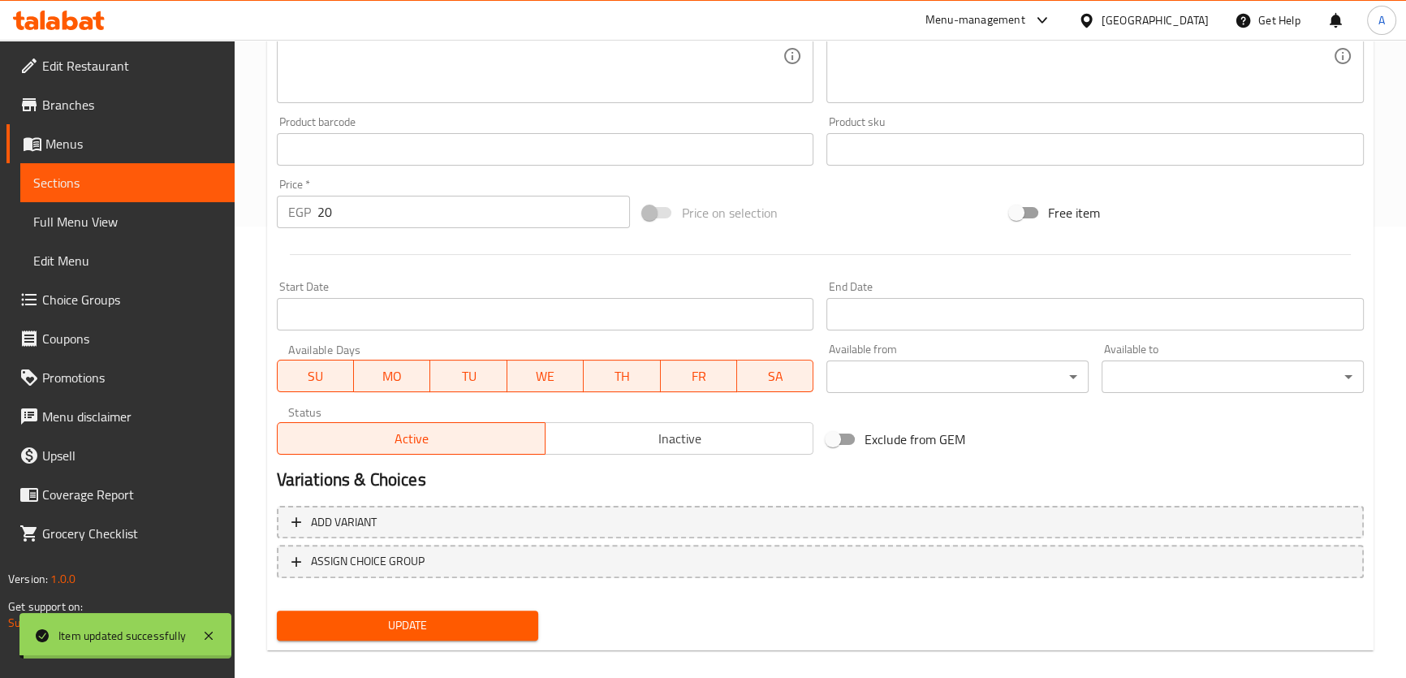
scroll to position [231, 0]
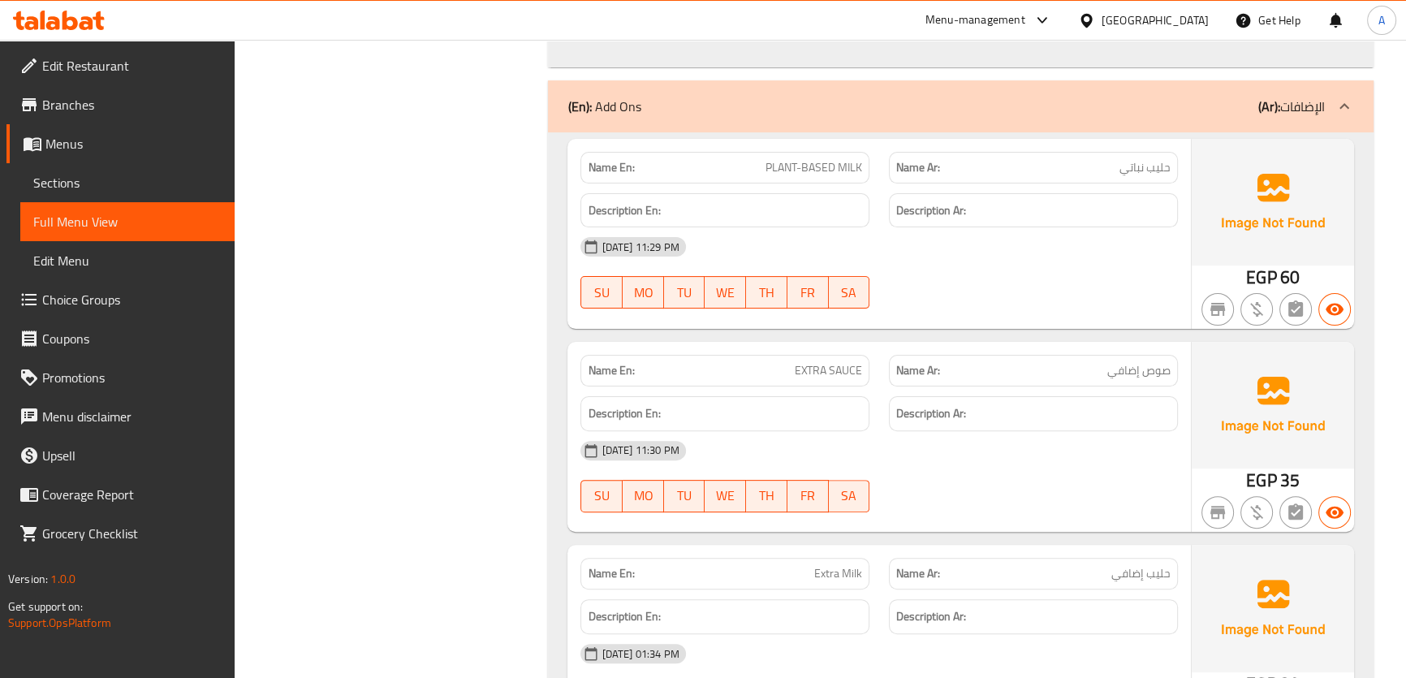
scroll to position [8721, 0]
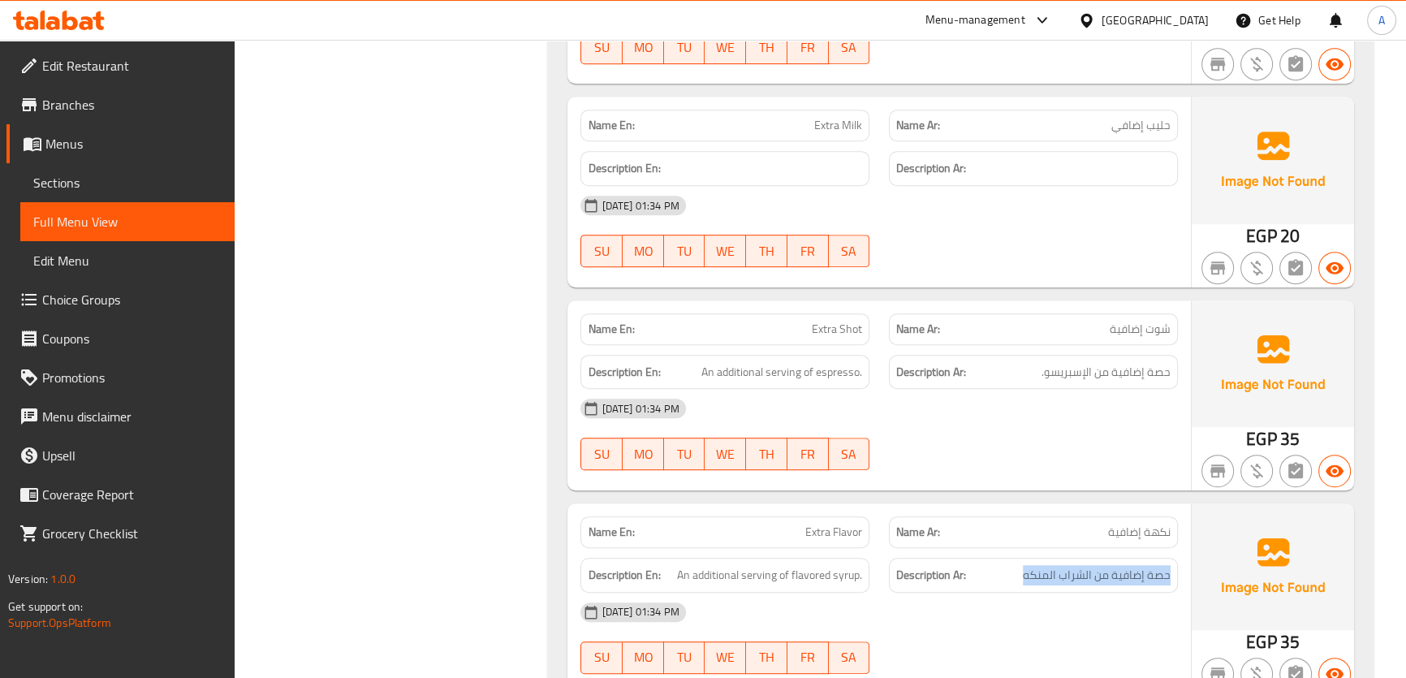
click at [1127, 565] on span "حصة إضافية من الشراب المنكه" at bounding box center [1097, 575] width 148 height 20
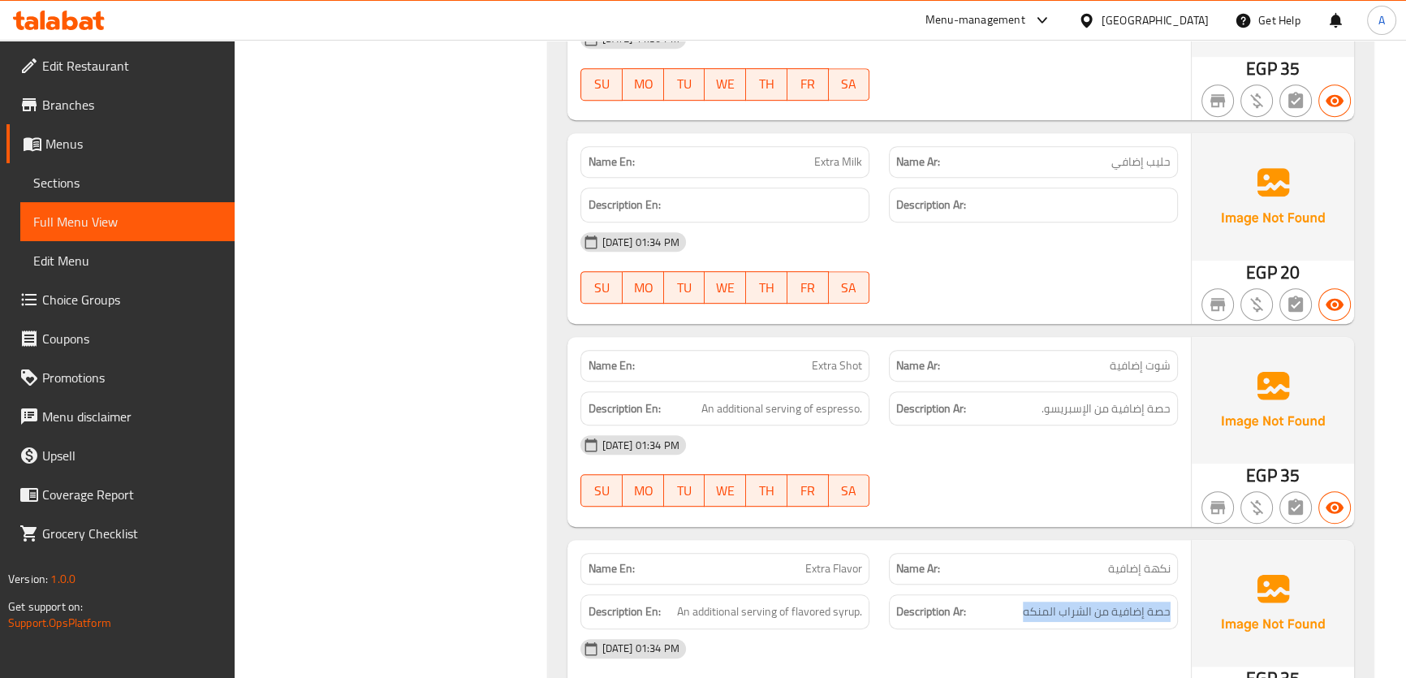
scroll to position [8783, 0]
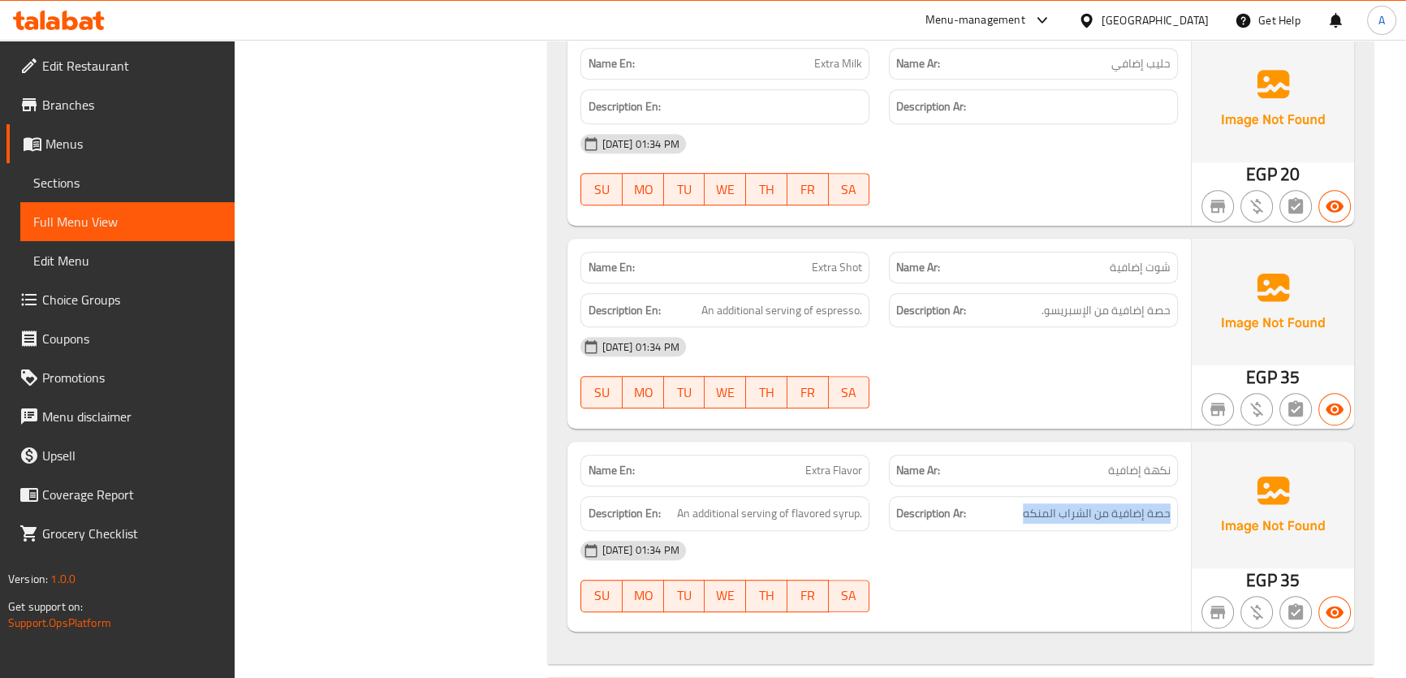
drag, startPoint x: 1416, startPoint y: 545, endPoint x: 1410, endPoint y: 575, distance: 30.7
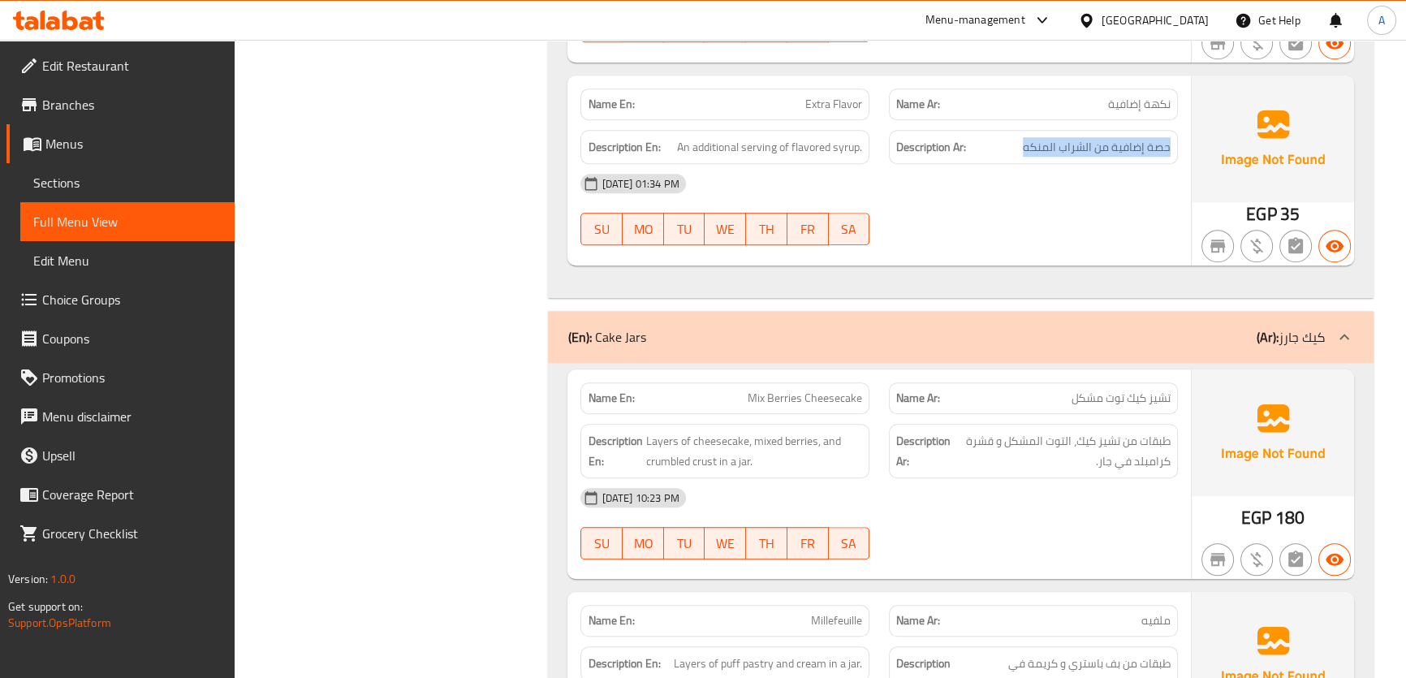
scroll to position [0, 0]
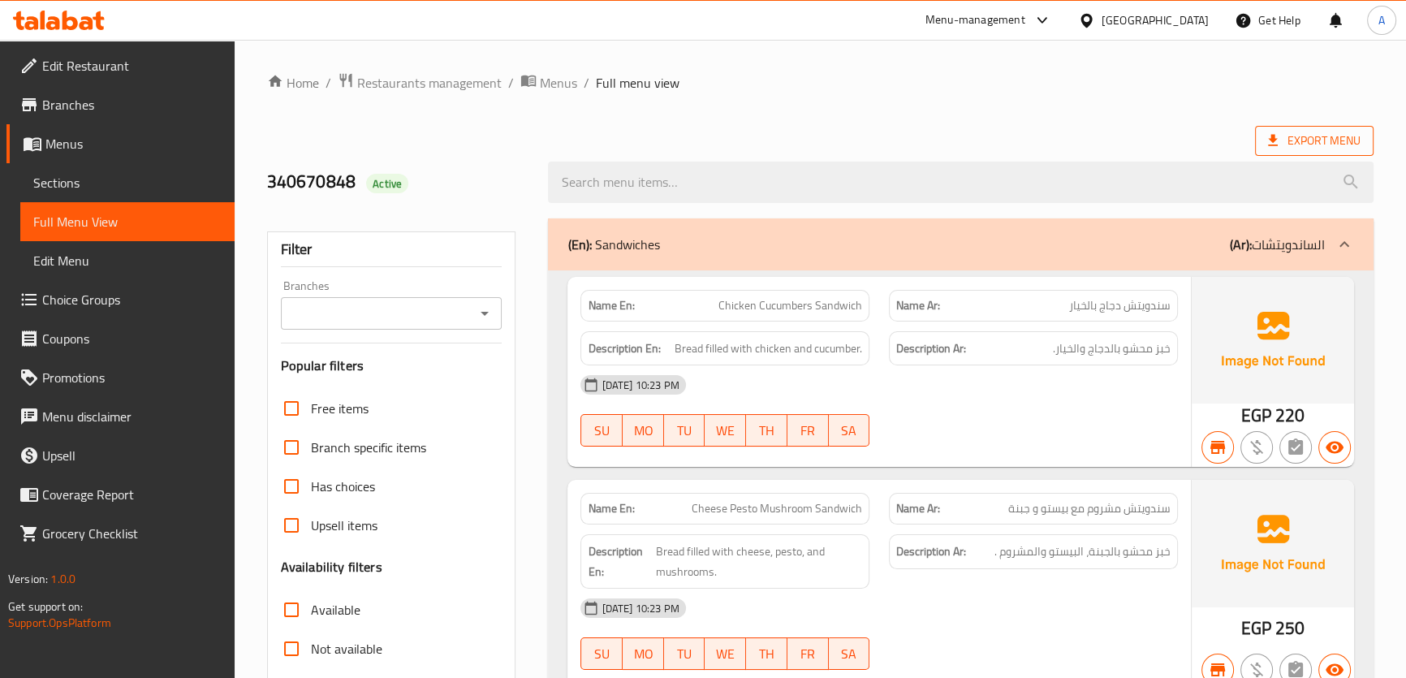
click at [1313, 129] on span "Export Menu" at bounding box center [1314, 141] width 119 height 30
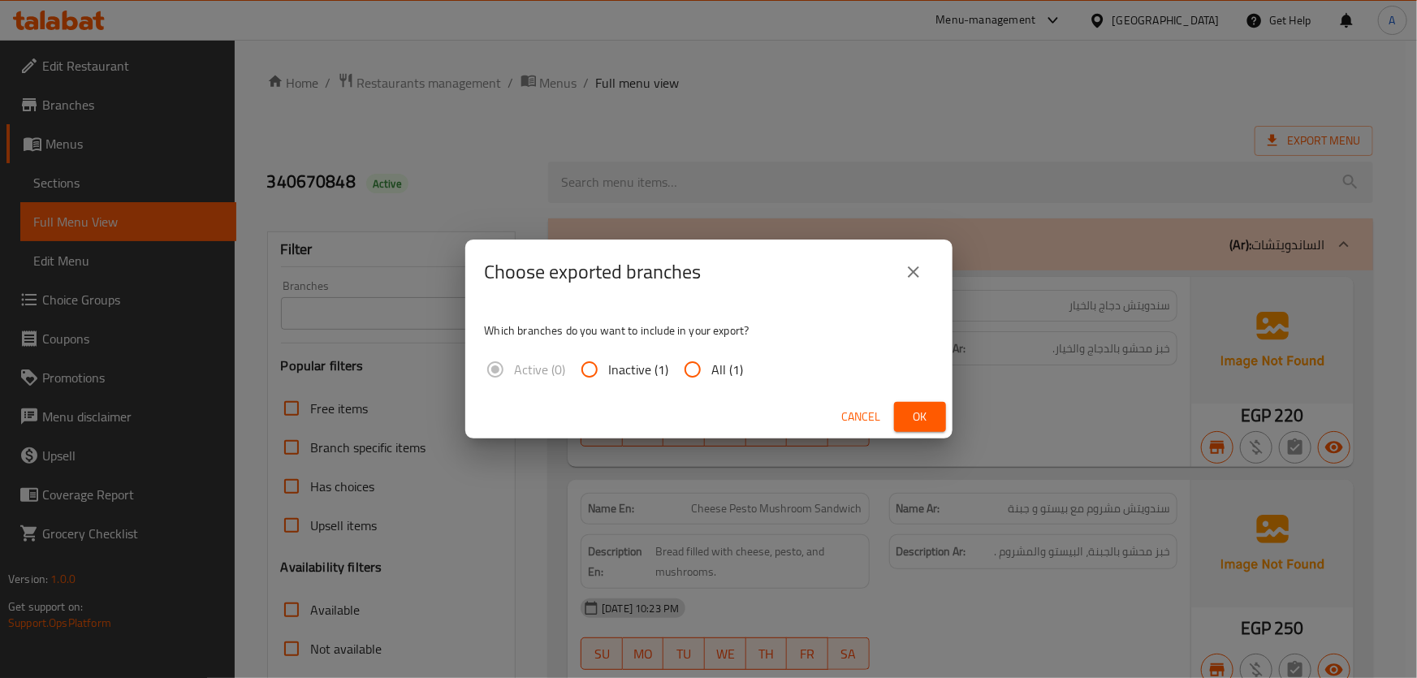
click at [713, 369] on span "All (1)" at bounding box center [728, 369] width 32 height 19
click at [712, 369] on input "All (1)" at bounding box center [692, 369] width 39 height 39
radio input "true"
click at [914, 409] on span "Ok" at bounding box center [920, 417] width 26 height 20
